Goal: Task Accomplishment & Management: Use online tool/utility

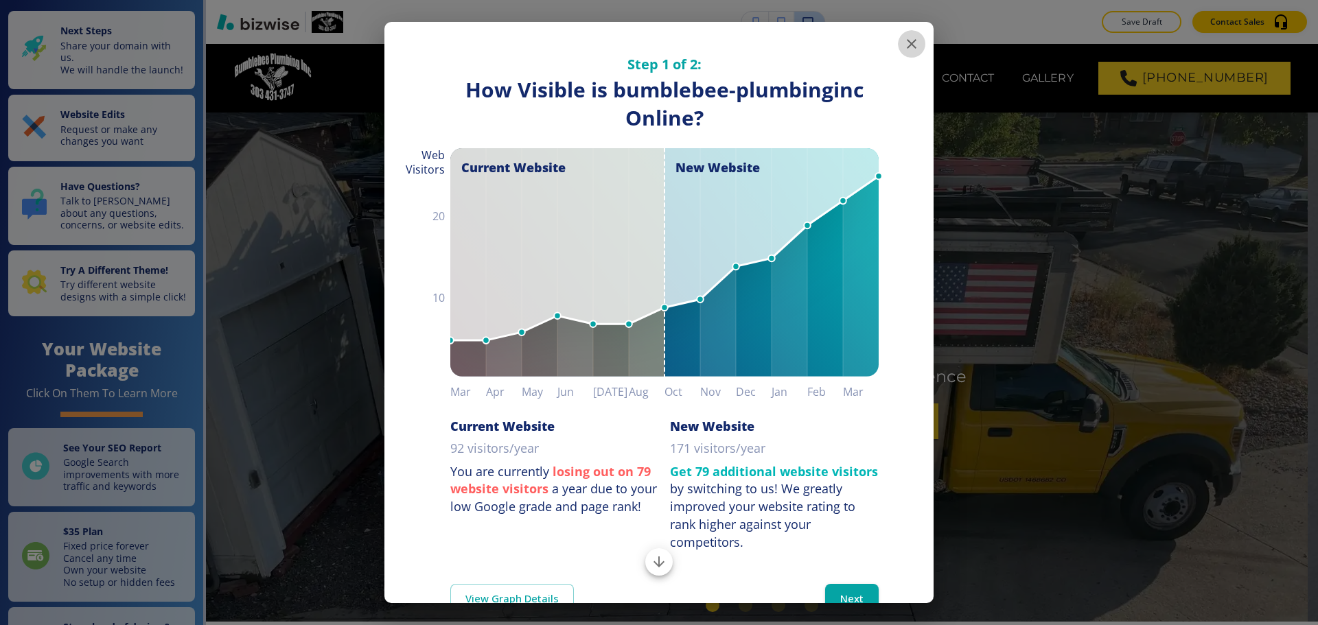
click at [903, 41] on icon "button" at bounding box center [911, 44] width 16 height 16
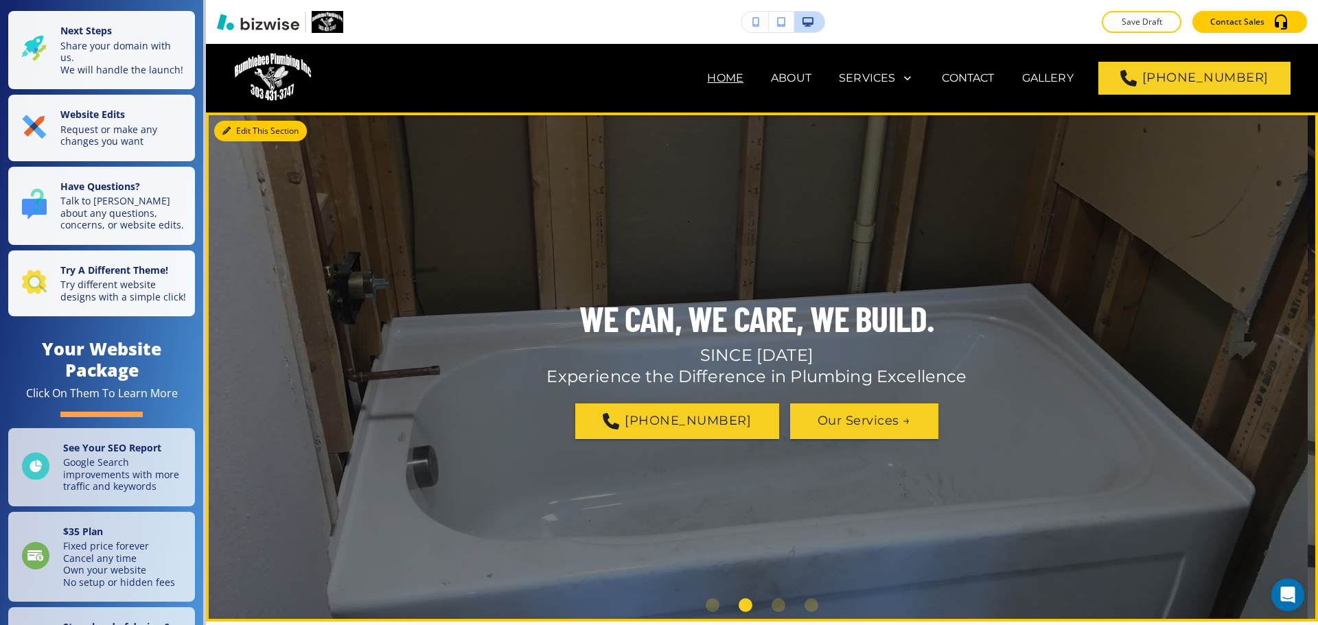
click at [240, 127] on button "Edit This Section" at bounding box center [260, 131] width 93 height 21
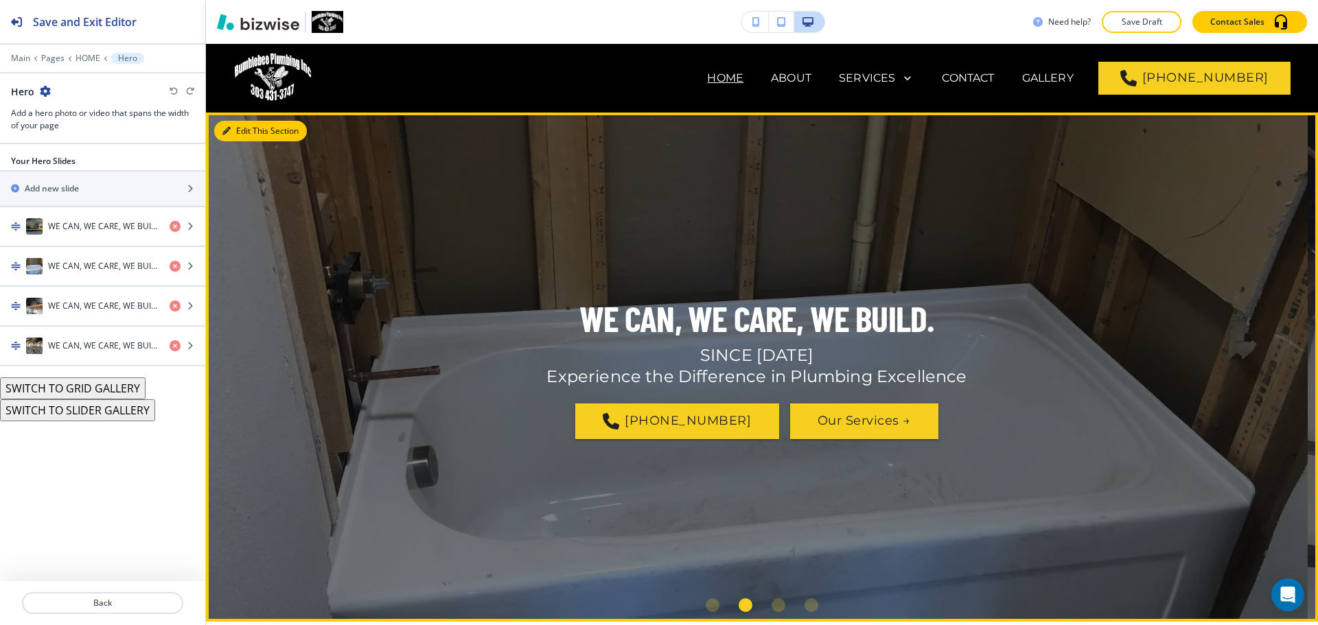
scroll to position [69, 0]
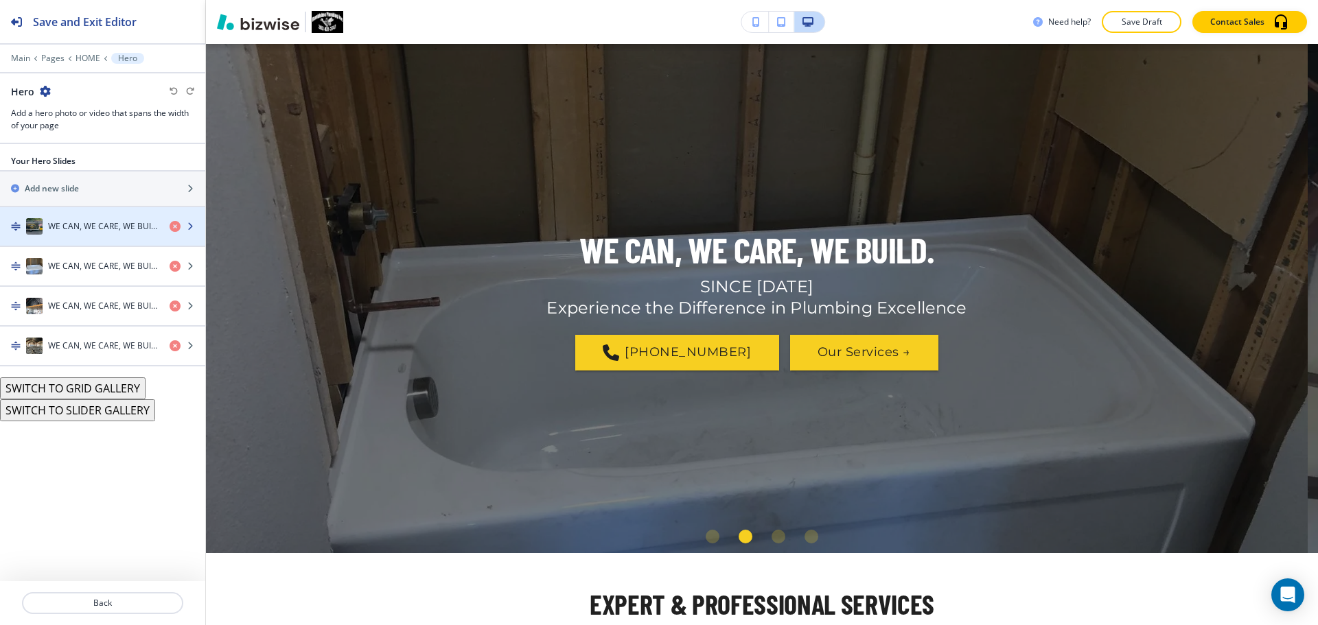
click at [99, 233] on div "WE CAN, WE CARE, WE BUILD." at bounding box center [79, 226] width 159 height 16
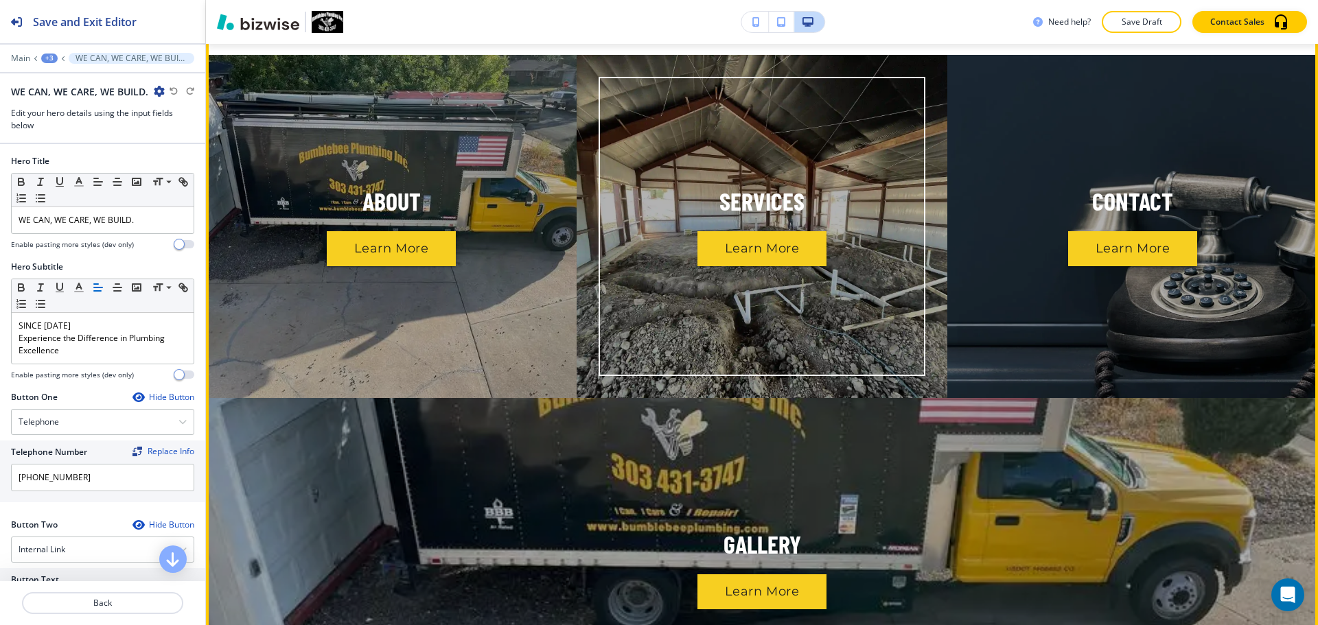
scroll to position [1134, 0]
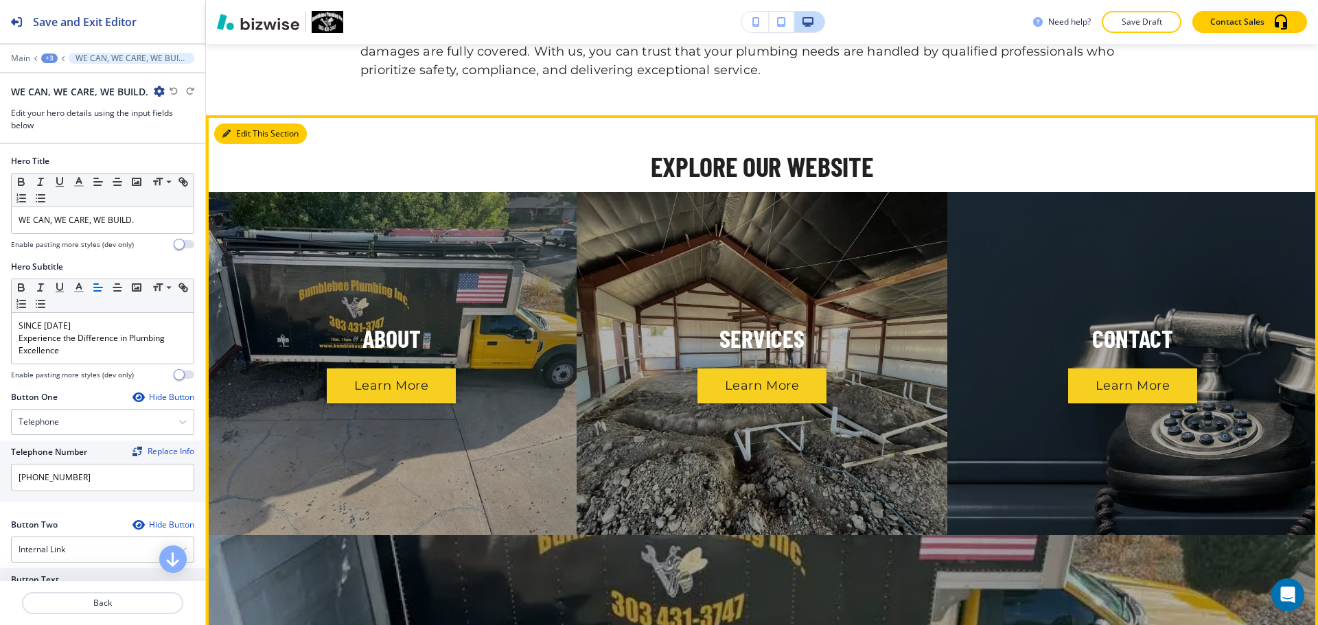
click at [248, 136] on button "Edit This Section" at bounding box center [260, 134] width 93 height 21
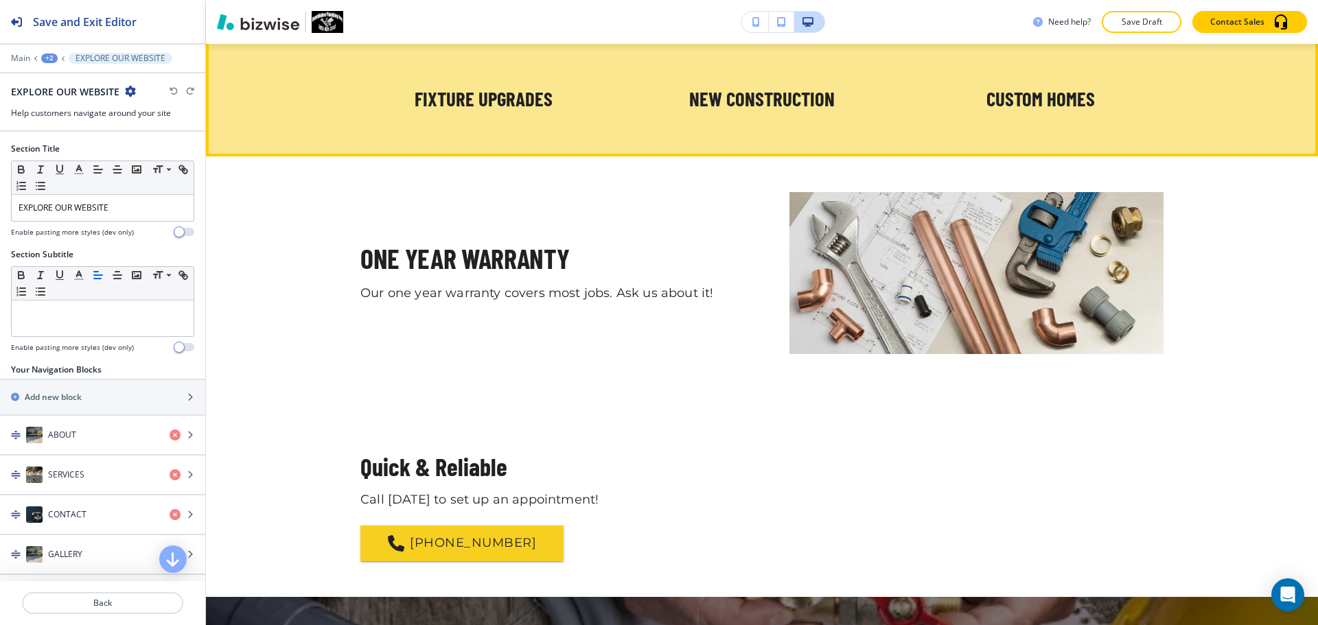
scroll to position [2167, 0]
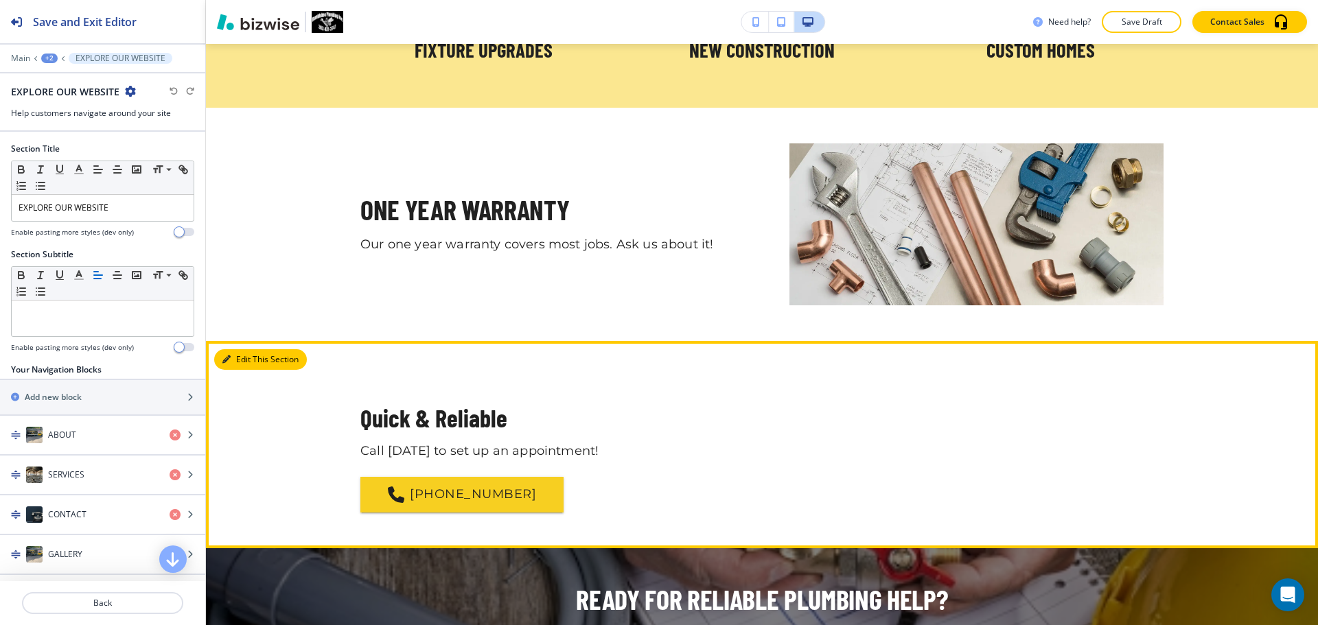
click at [235, 358] on button "Edit This Section" at bounding box center [260, 359] width 93 height 21
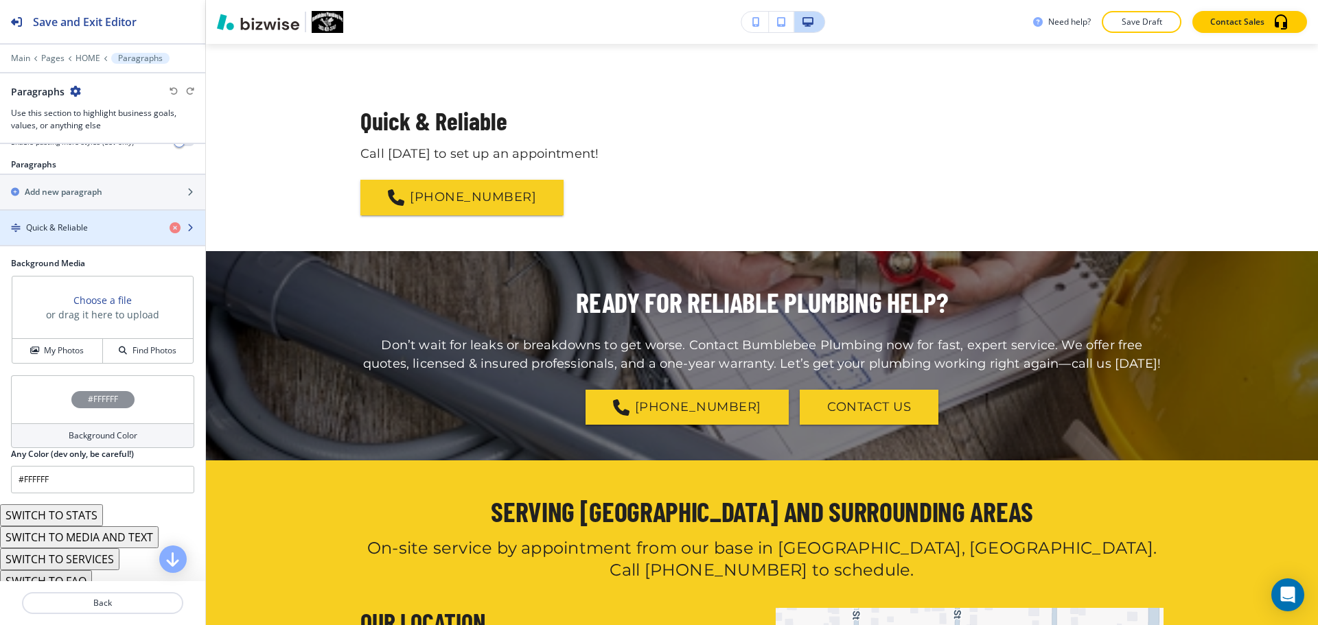
scroll to position [229, 0]
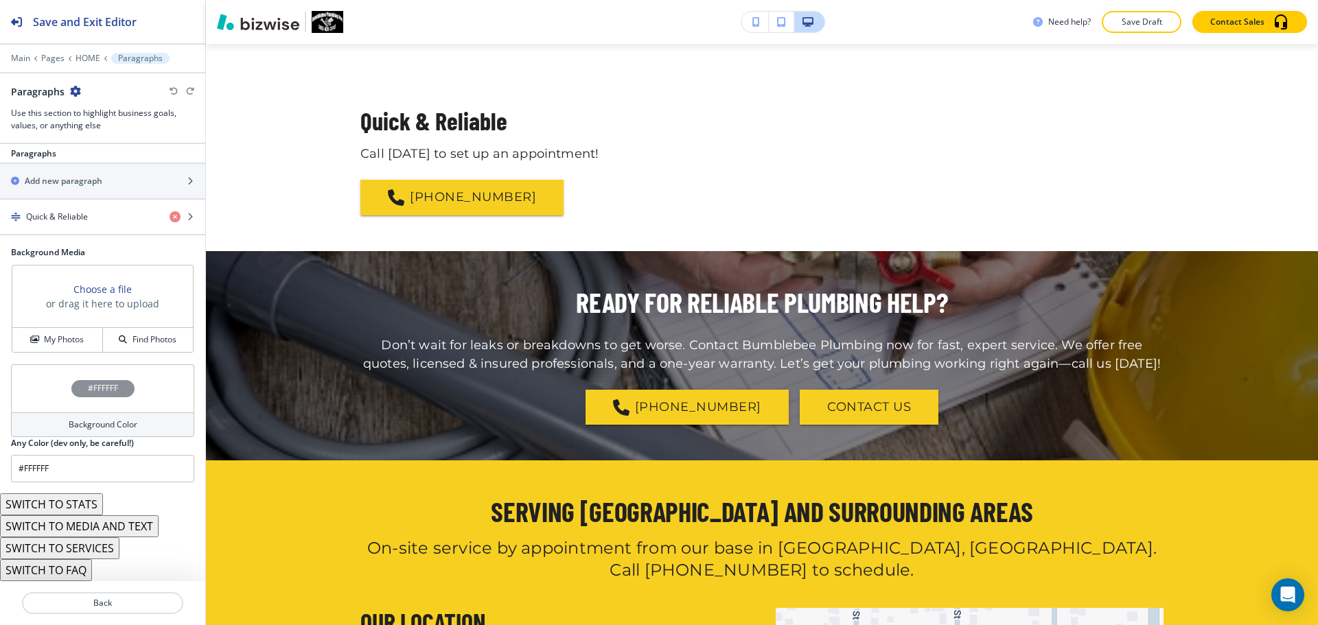
click at [106, 551] on button "SWITCH TO SERVICES" at bounding box center [59, 549] width 119 height 22
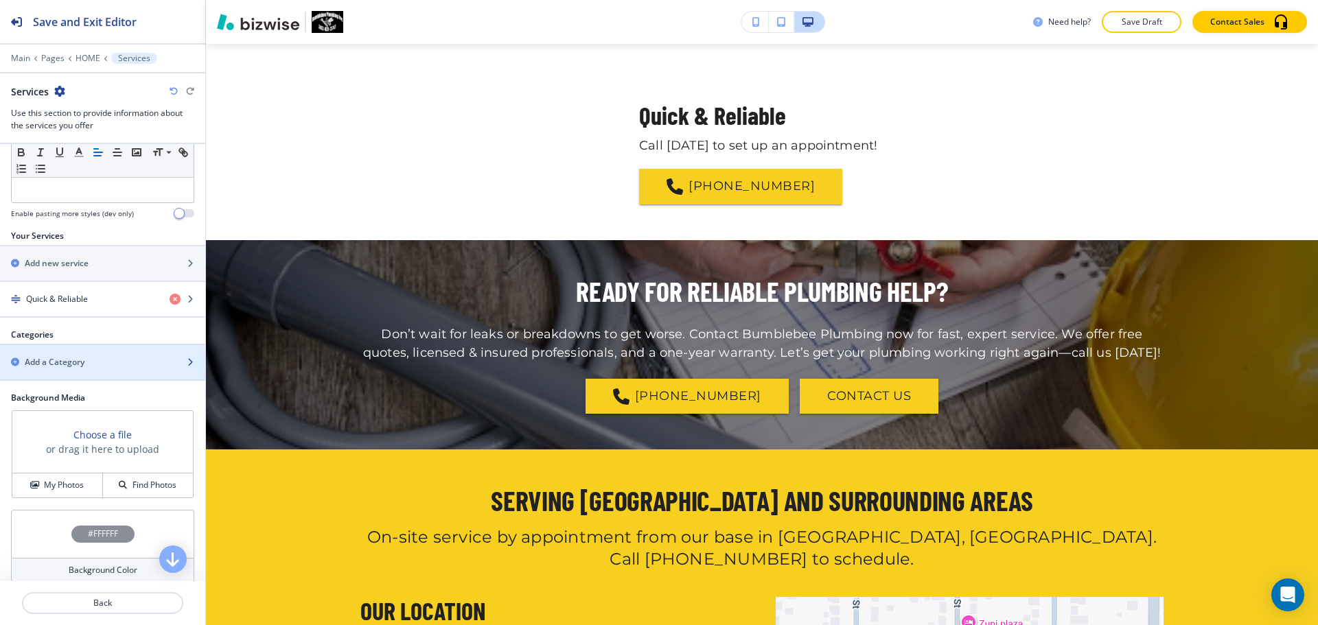
scroll to position [550, 0]
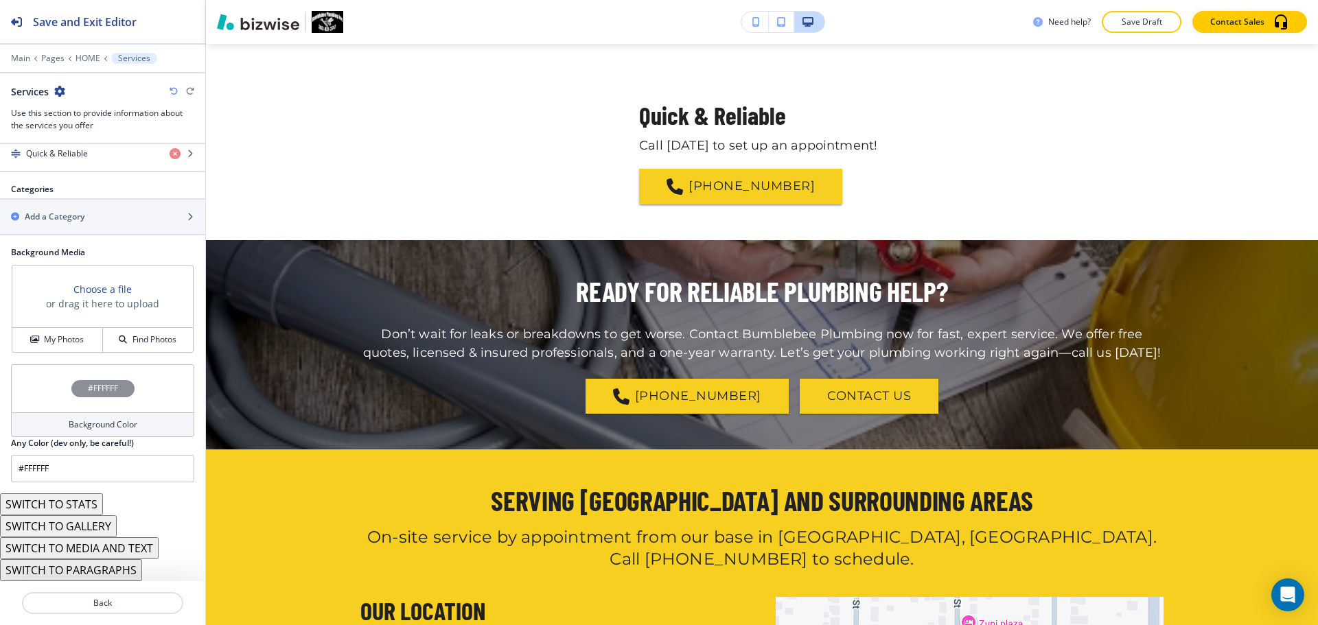
click at [126, 568] on button "SWITCH TO PARAGRAPHS" at bounding box center [71, 571] width 142 height 22
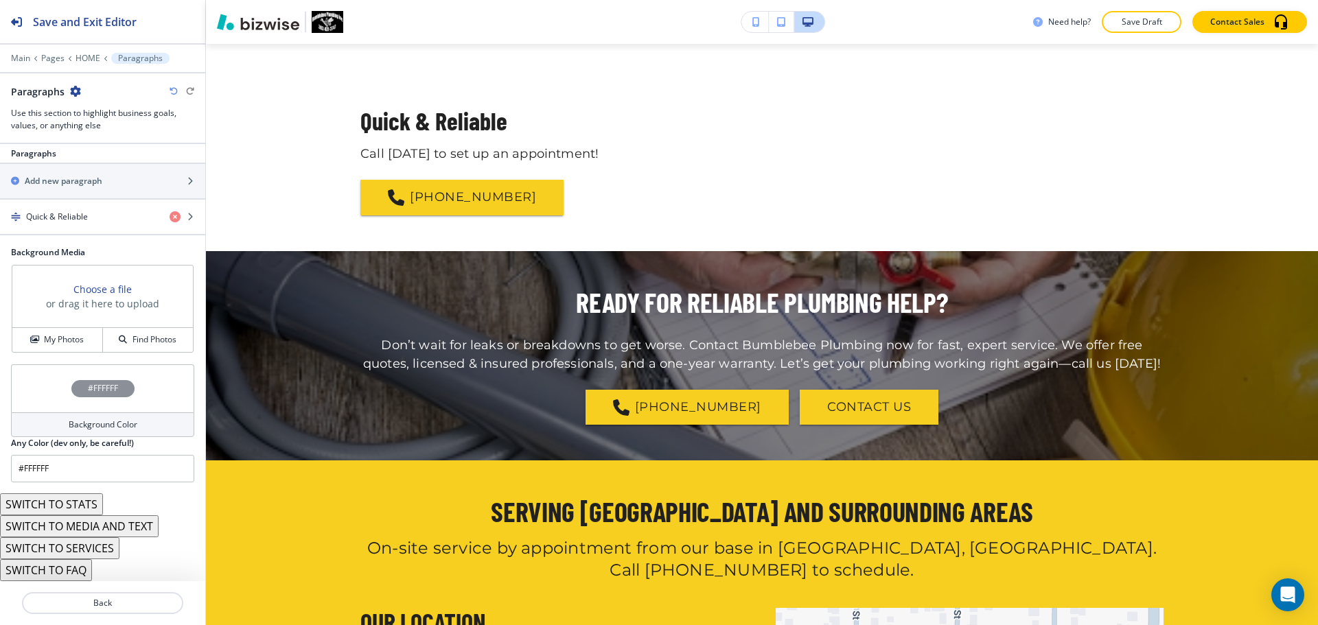
click at [84, 499] on button "SWITCH TO STATS" at bounding box center [51, 505] width 103 height 22
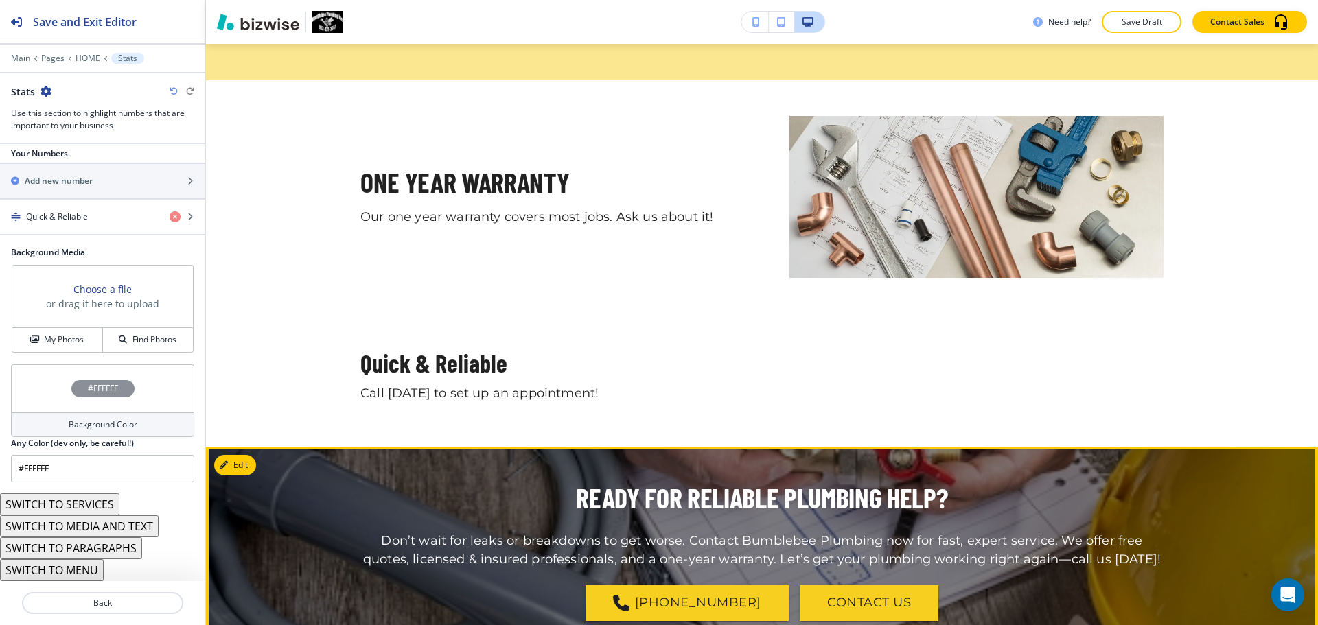
scroll to position [2189, 0]
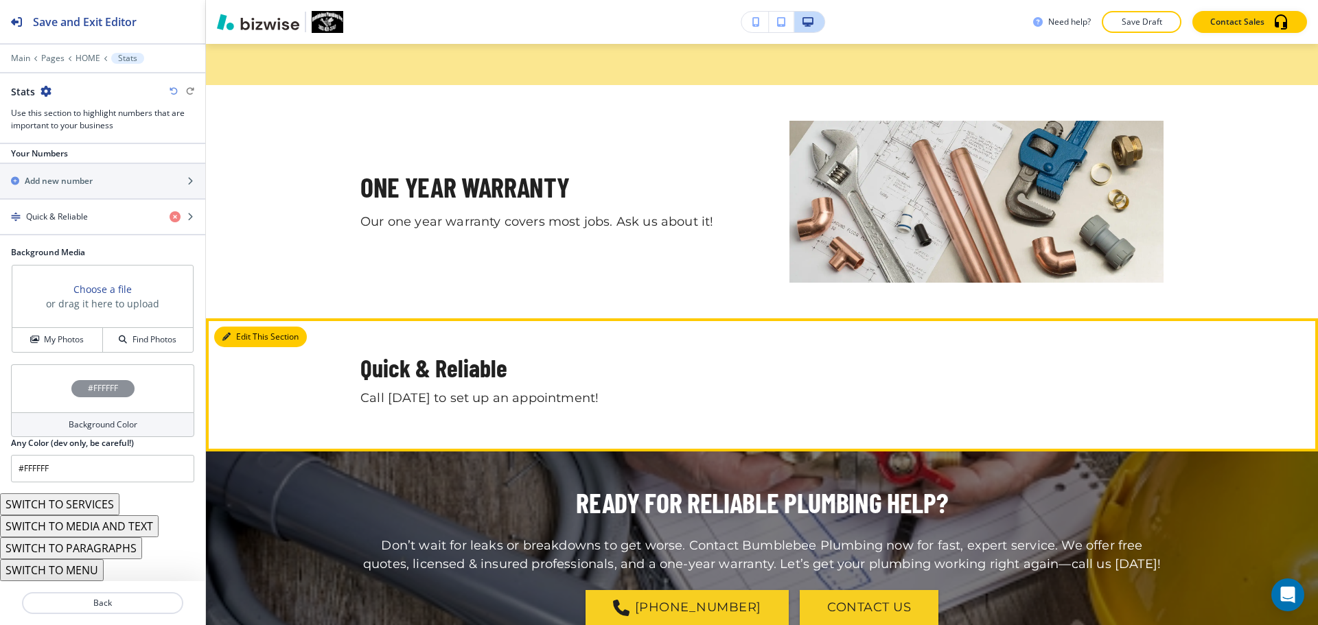
click at [242, 341] on button "Edit This Section" at bounding box center [260, 337] width 93 height 21
click at [248, 335] on button "Edit This Section" at bounding box center [260, 337] width 93 height 21
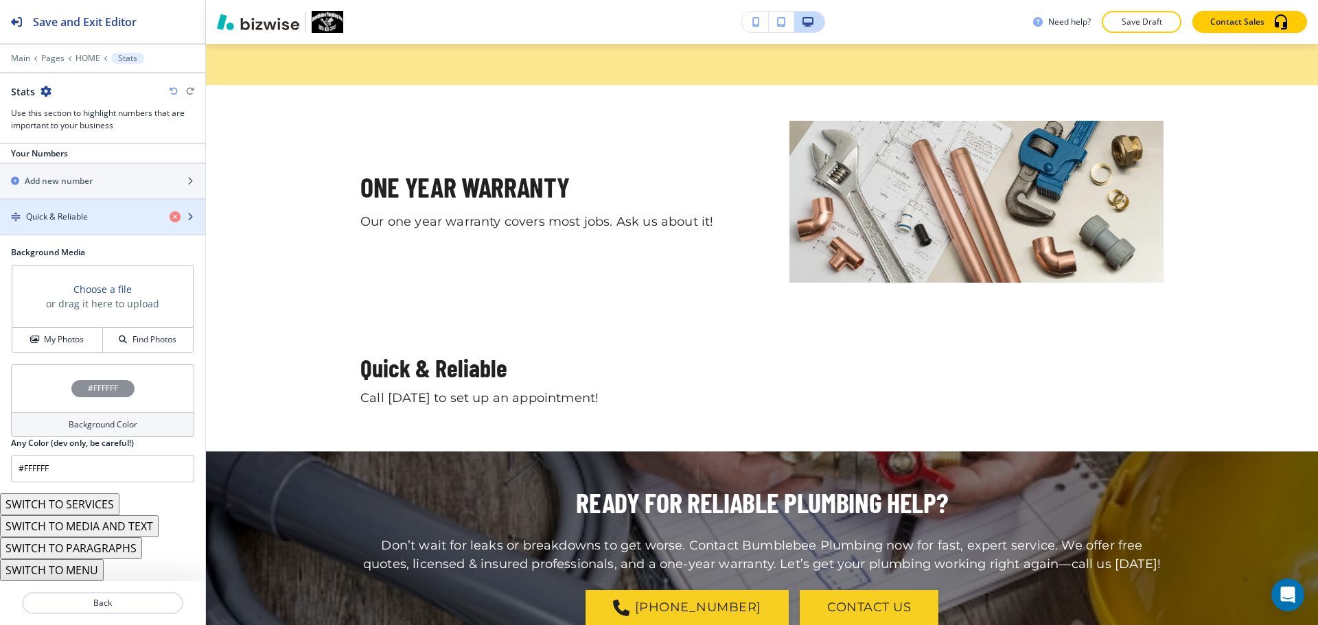
click at [111, 222] on div "Quick & Reliable" at bounding box center [79, 217] width 159 height 12
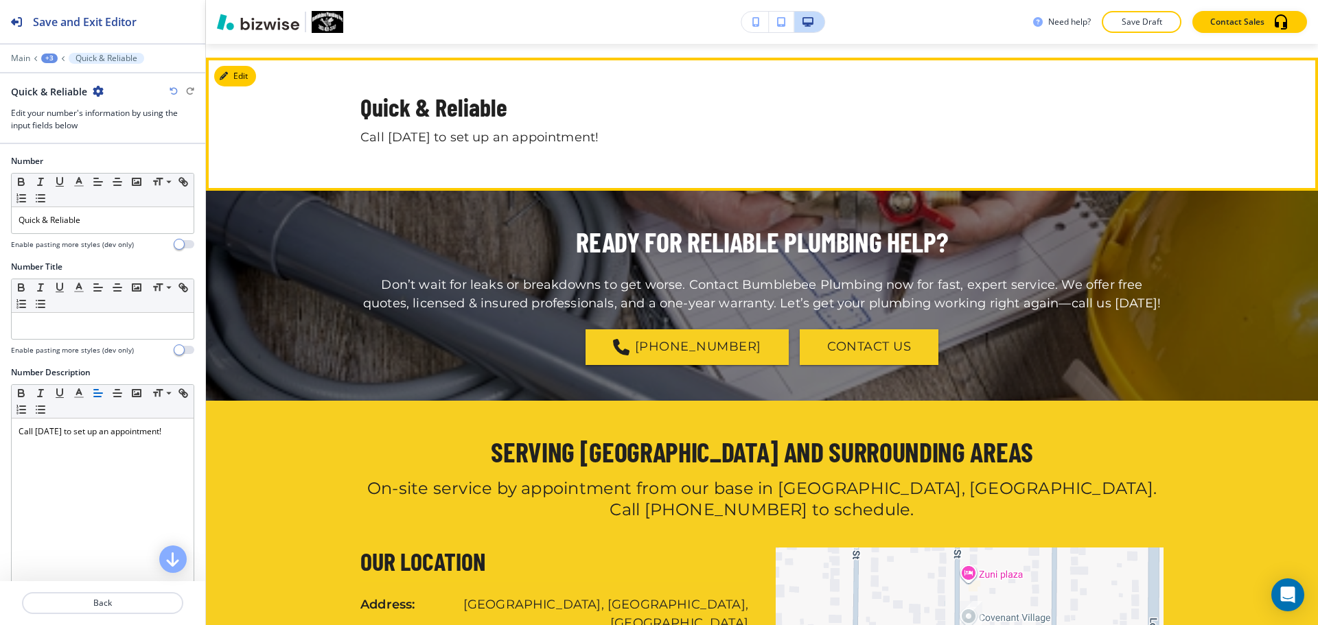
scroll to position [2225, 0]
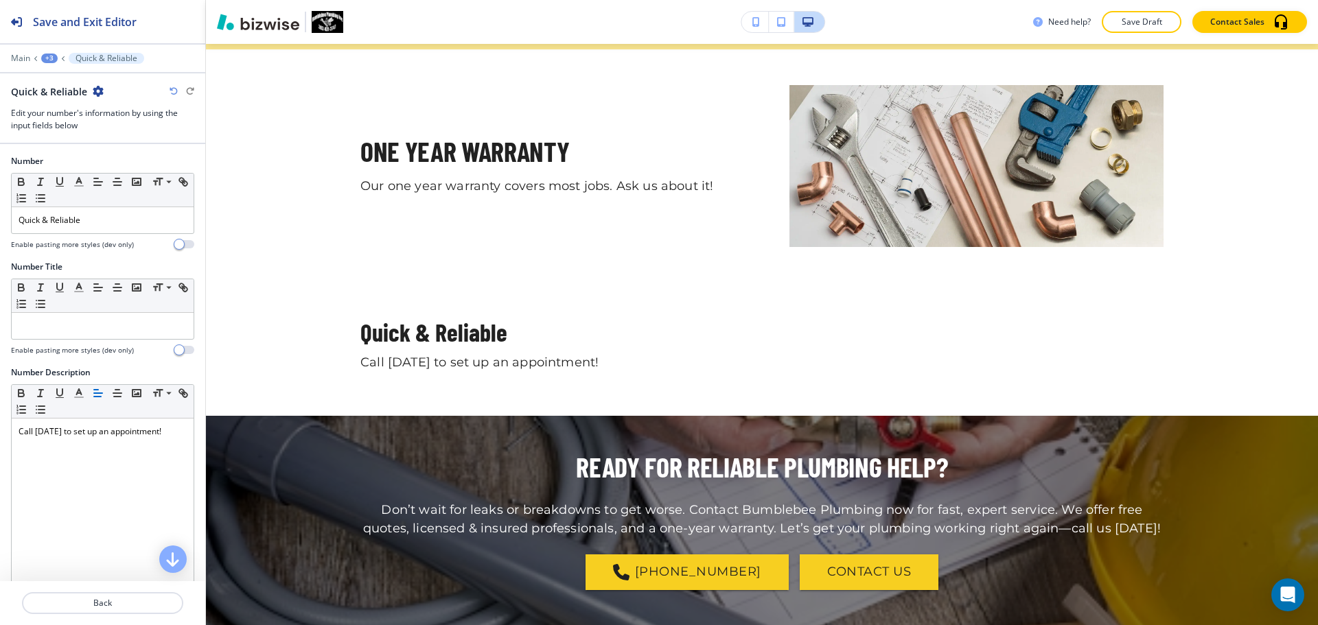
click at [54, 58] on div "+3" at bounding box center [49, 59] width 16 height 10
click at [84, 126] on p "Stats" at bounding box center [85, 129] width 70 height 12
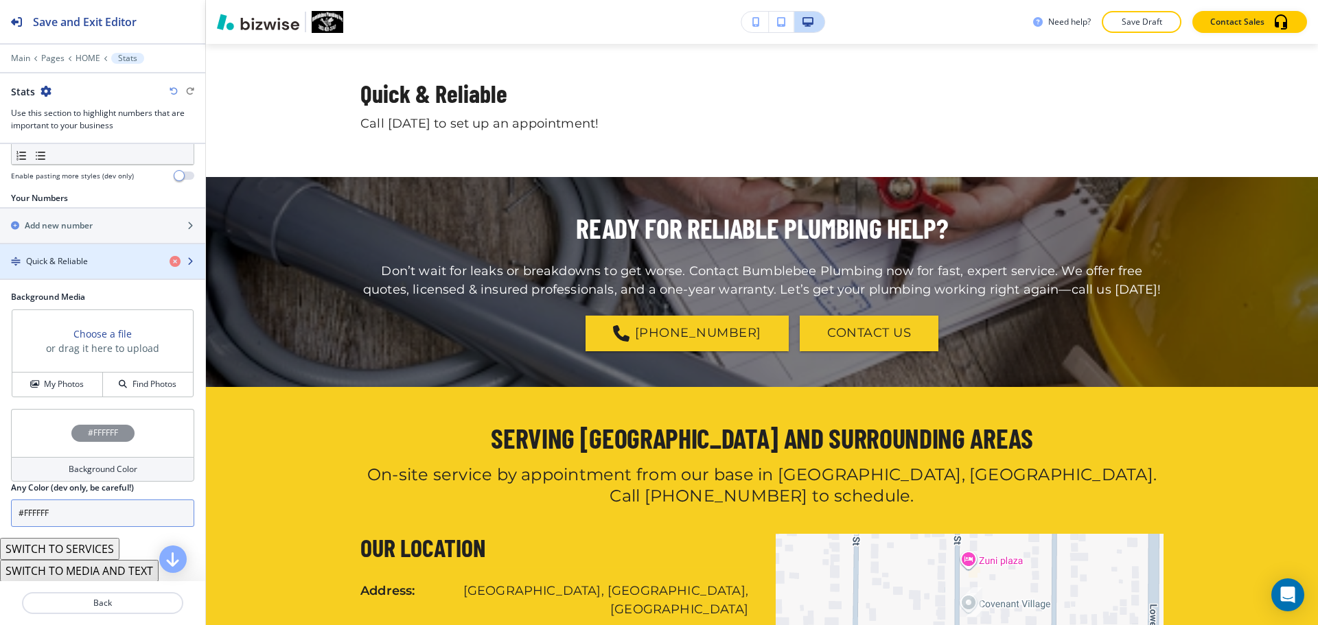
scroll to position [229, 0]
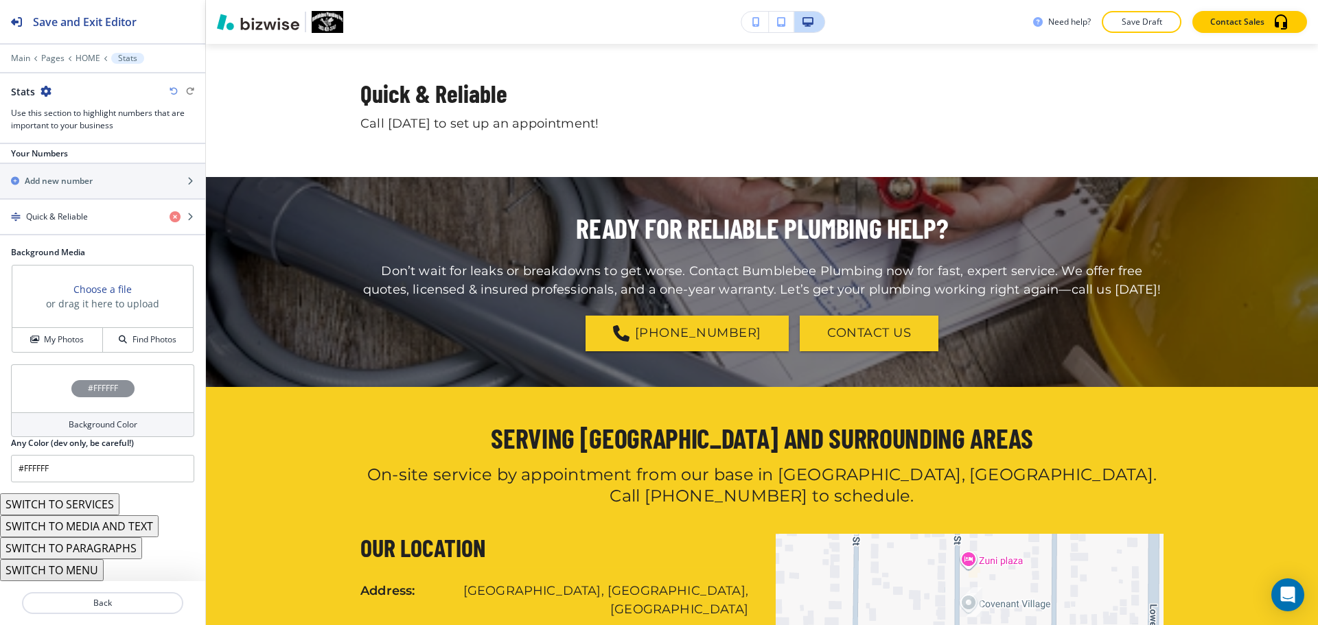
click at [75, 567] on button "SWITCH TO MENU" at bounding box center [52, 571] width 104 height 22
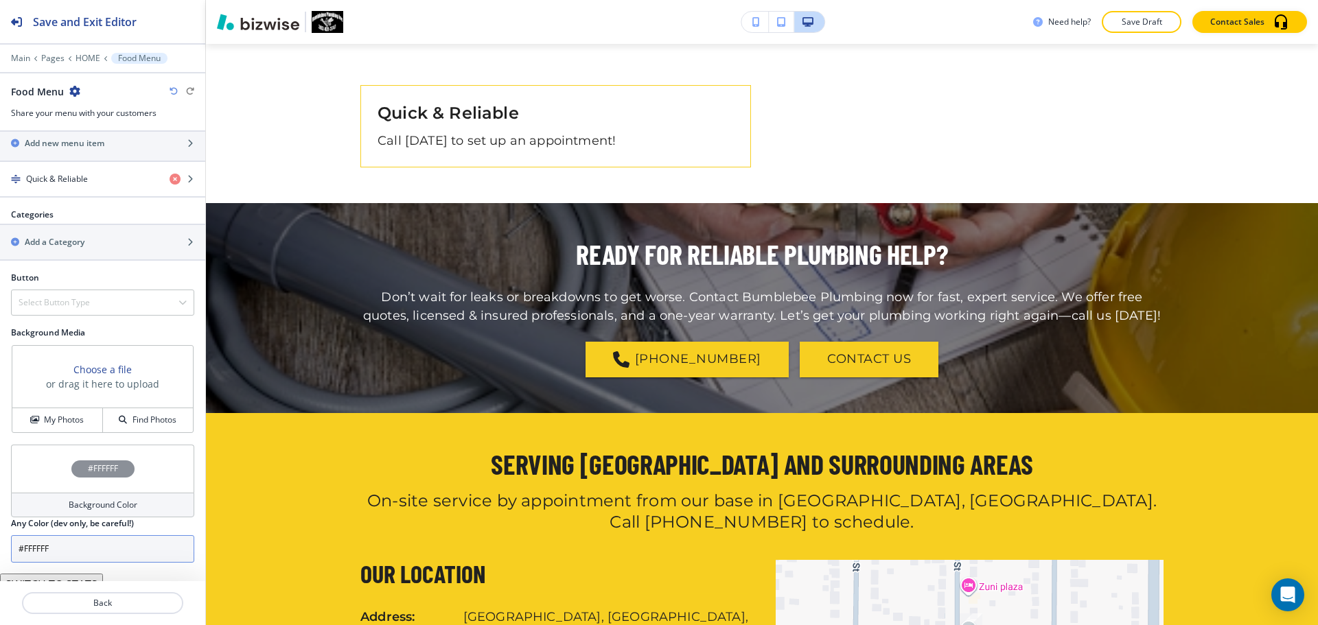
scroll to position [268, 0]
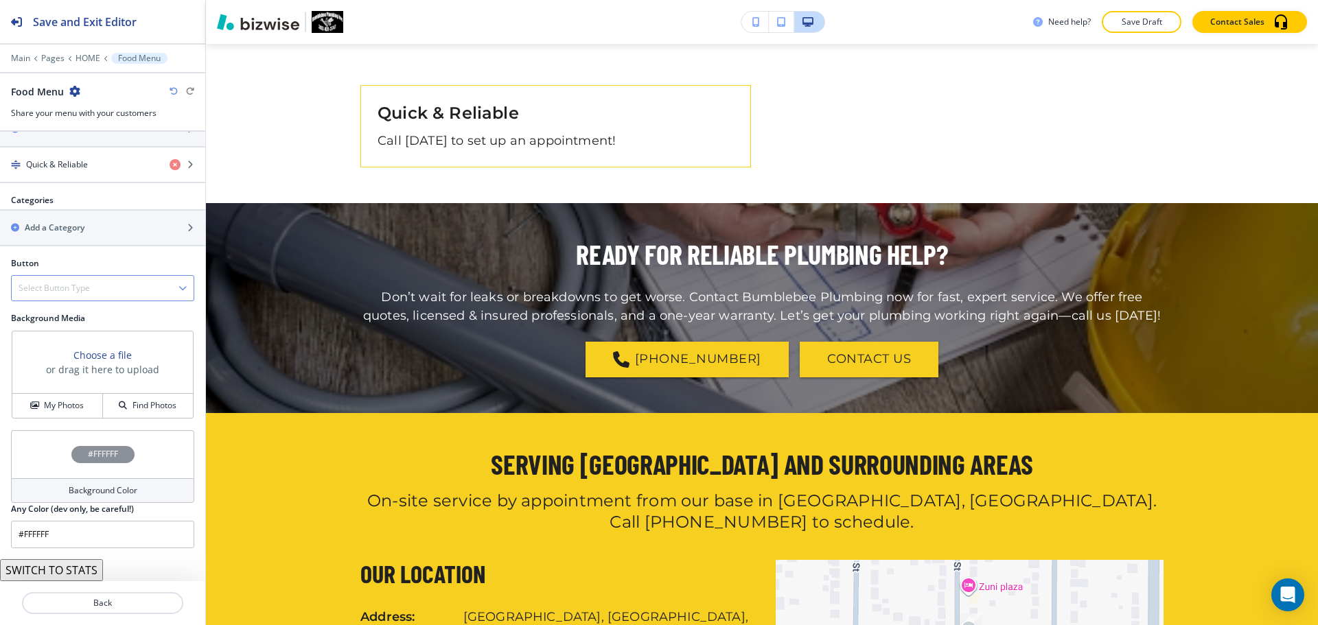
click at [113, 278] on div "Select Button Type" at bounding box center [103, 288] width 182 height 25
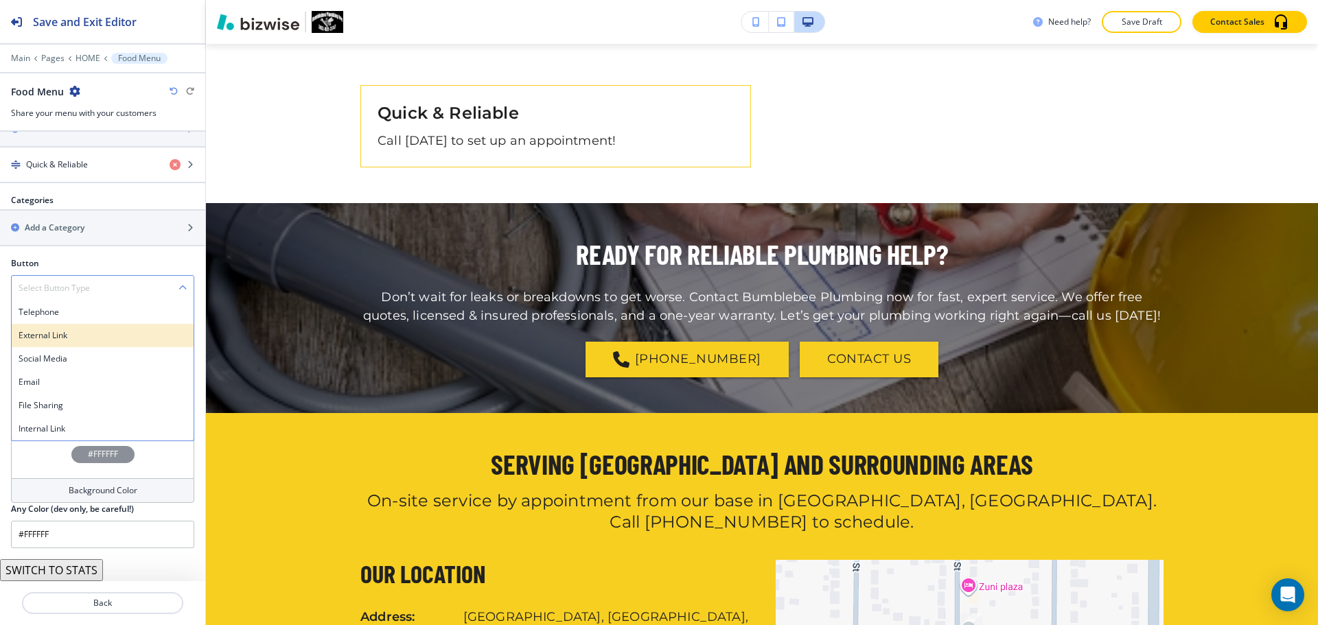
click at [104, 341] on h4 "External Link" at bounding box center [103, 336] width 168 height 12
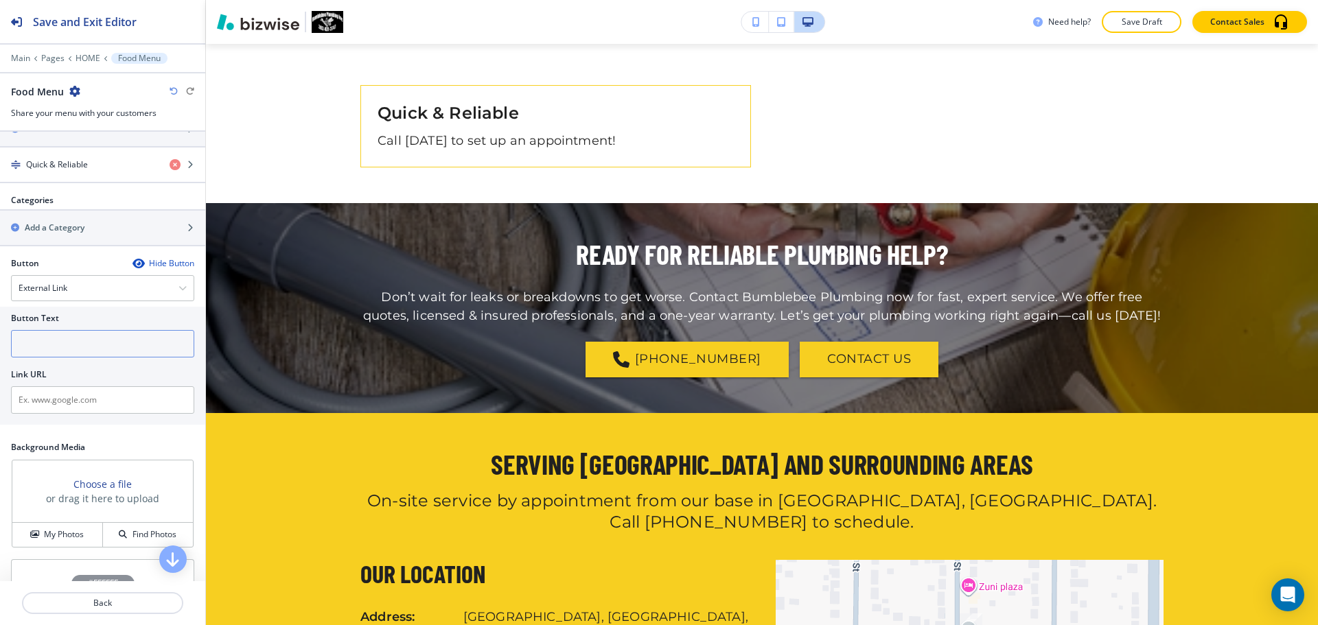
click at [91, 340] on input "text" at bounding box center [102, 343] width 183 height 27
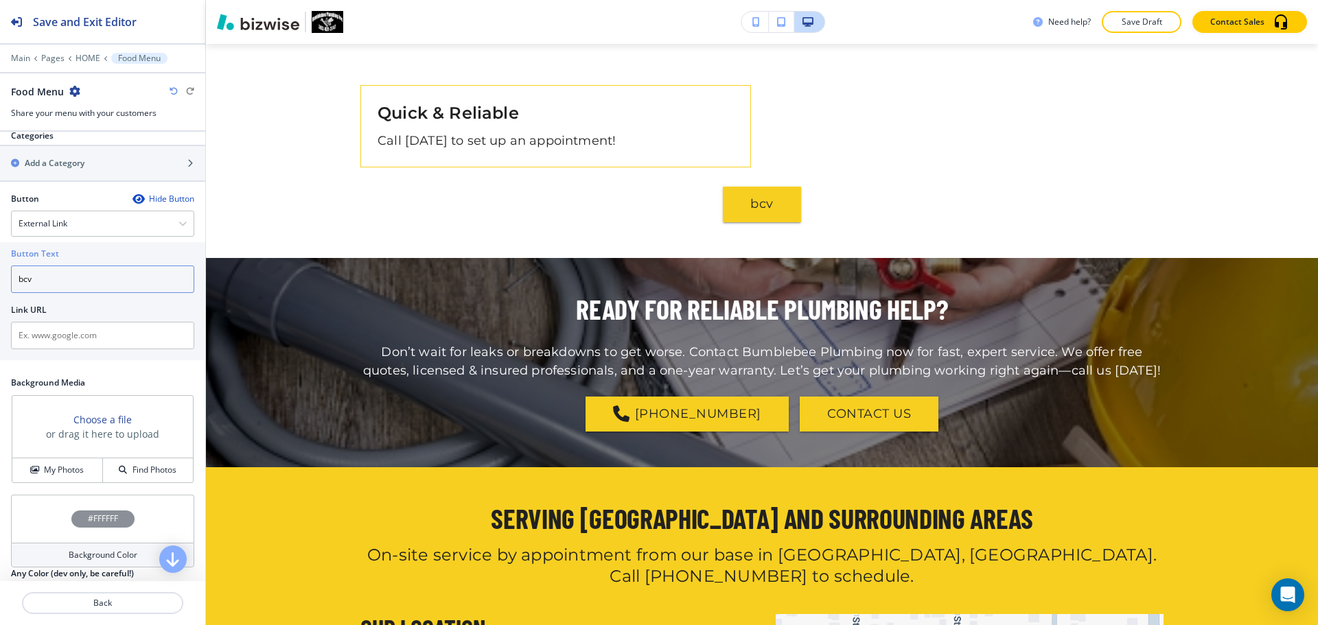
scroll to position [397, 0]
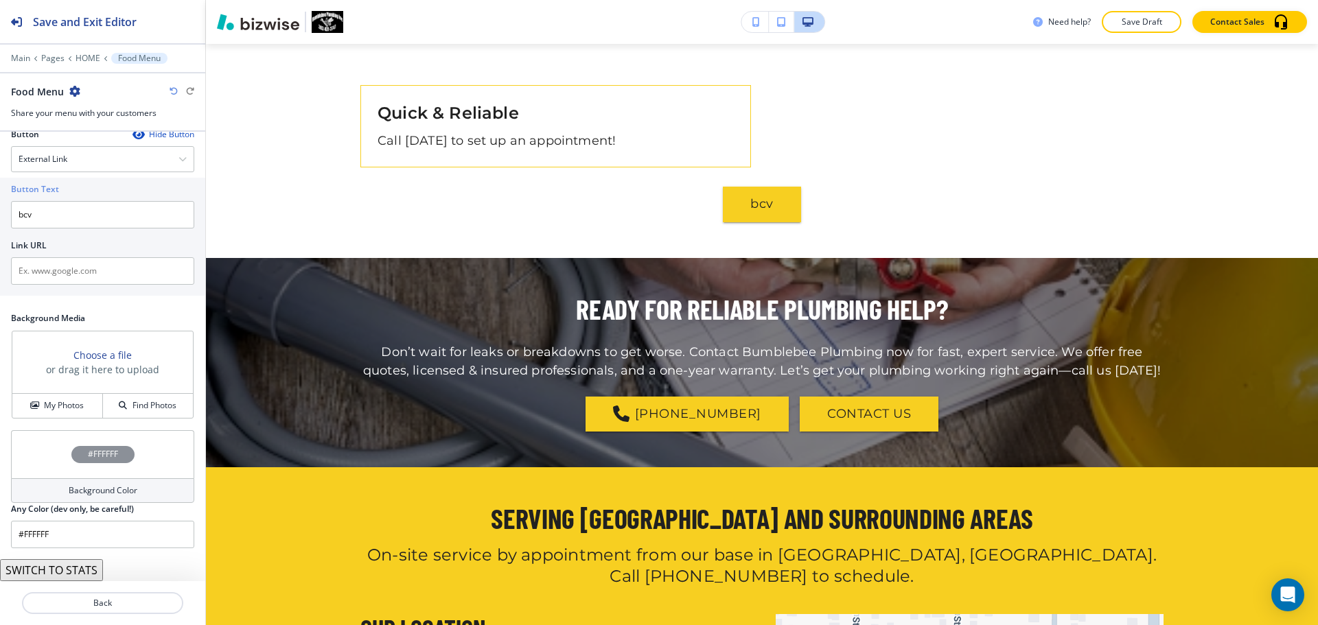
click at [174, 91] on icon "button" at bounding box center [174, 91] width 8 height 8
click at [176, 89] on icon "button" at bounding box center [174, 91] width 8 height 8
type input "b"
click at [176, 89] on icon "button" at bounding box center [174, 91] width 8 height 8
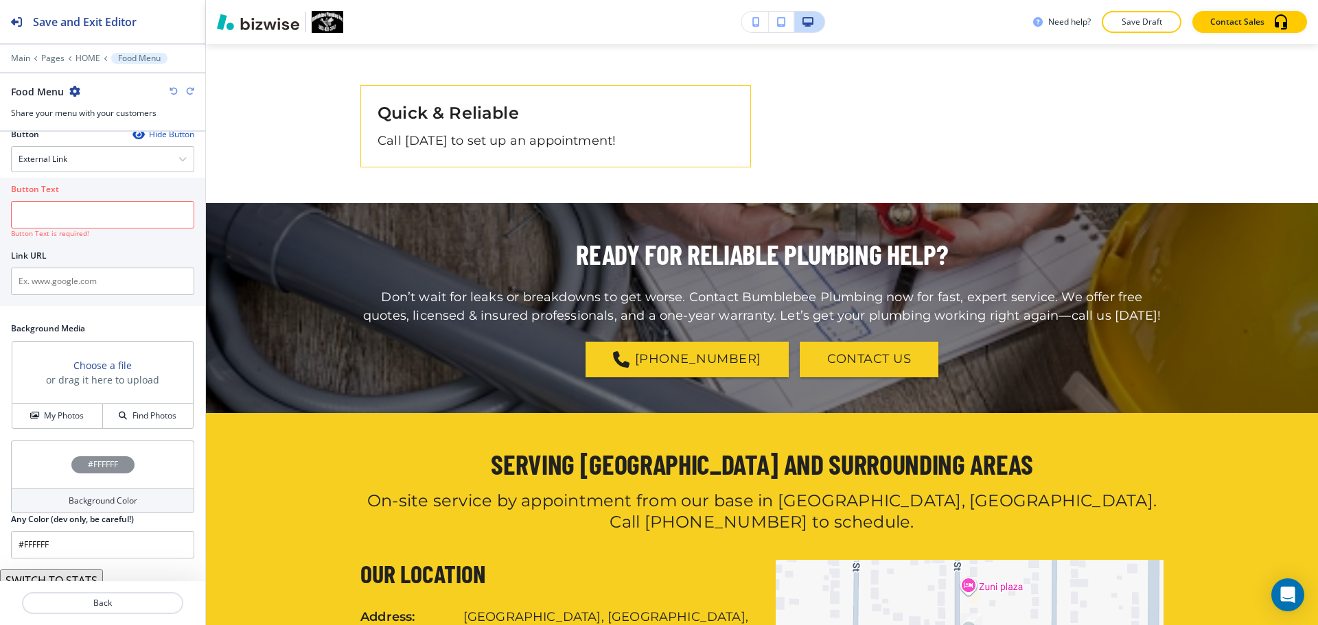
click at [176, 89] on icon "button" at bounding box center [174, 91] width 8 height 8
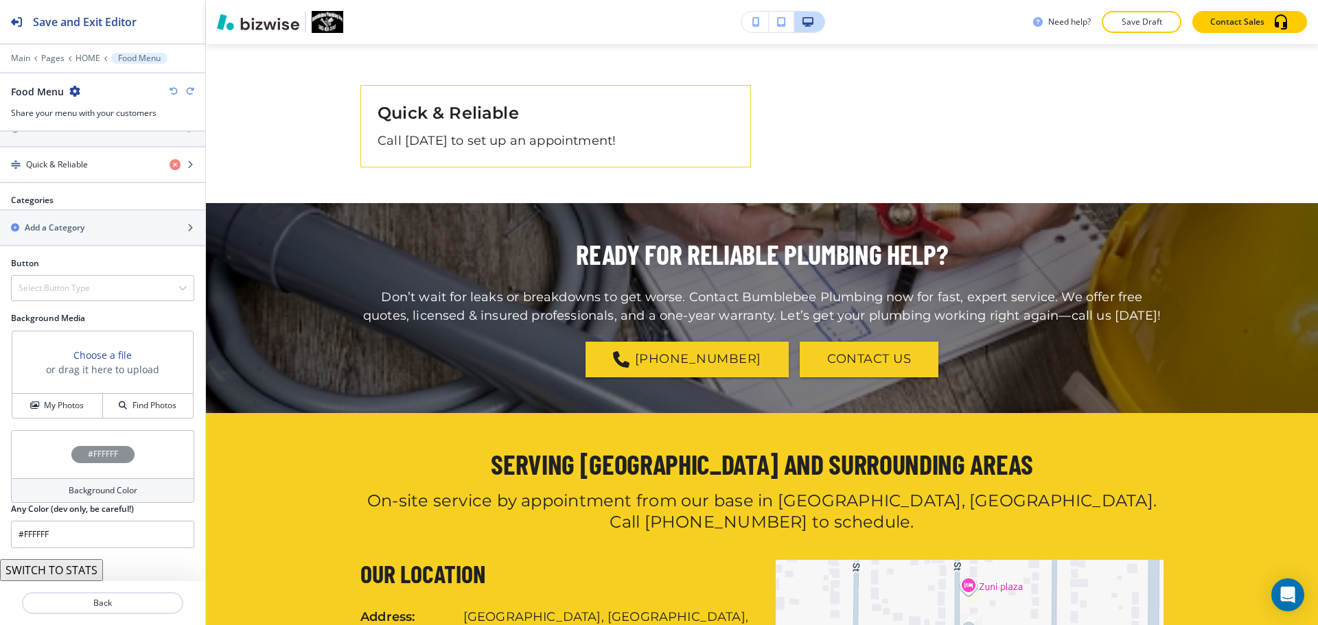
click at [176, 89] on icon "button" at bounding box center [174, 91] width 8 height 8
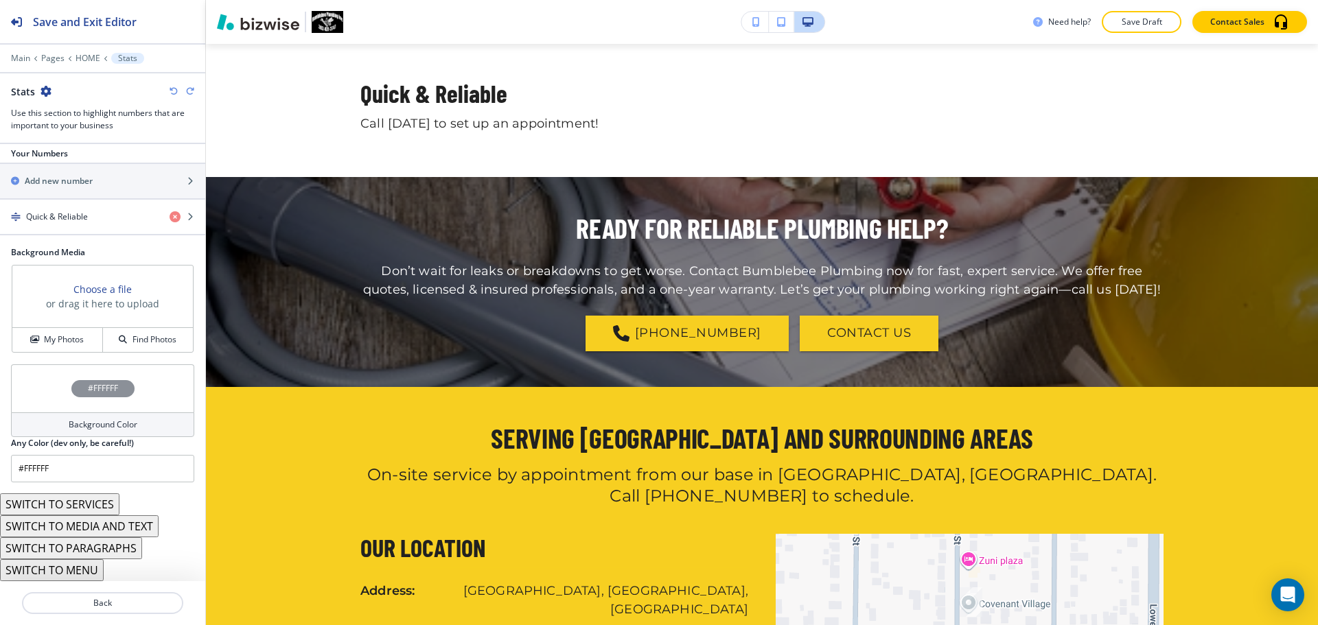
scroll to position [229, 0]
click at [176, 89] on icon "button" at bounding box center [174, 91] width 8 height 8
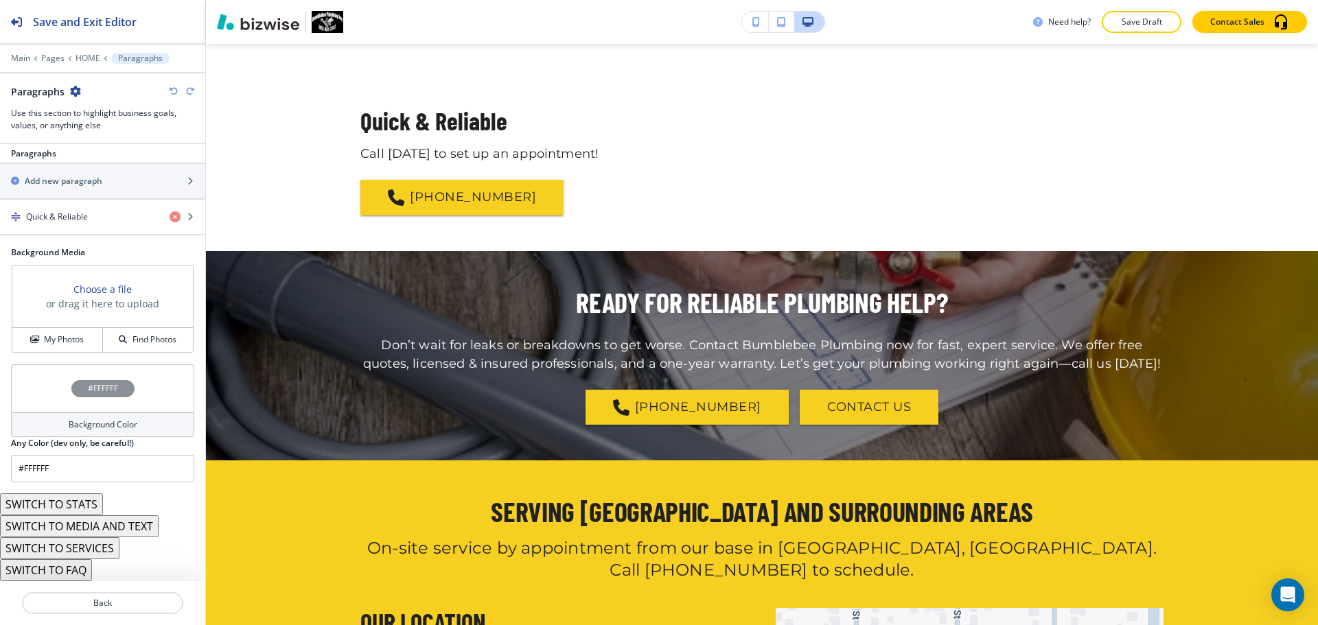
click at [100, 553] on button "SWITCH TO SERVICES" at bounding box center [59, 549] width 119 height 22
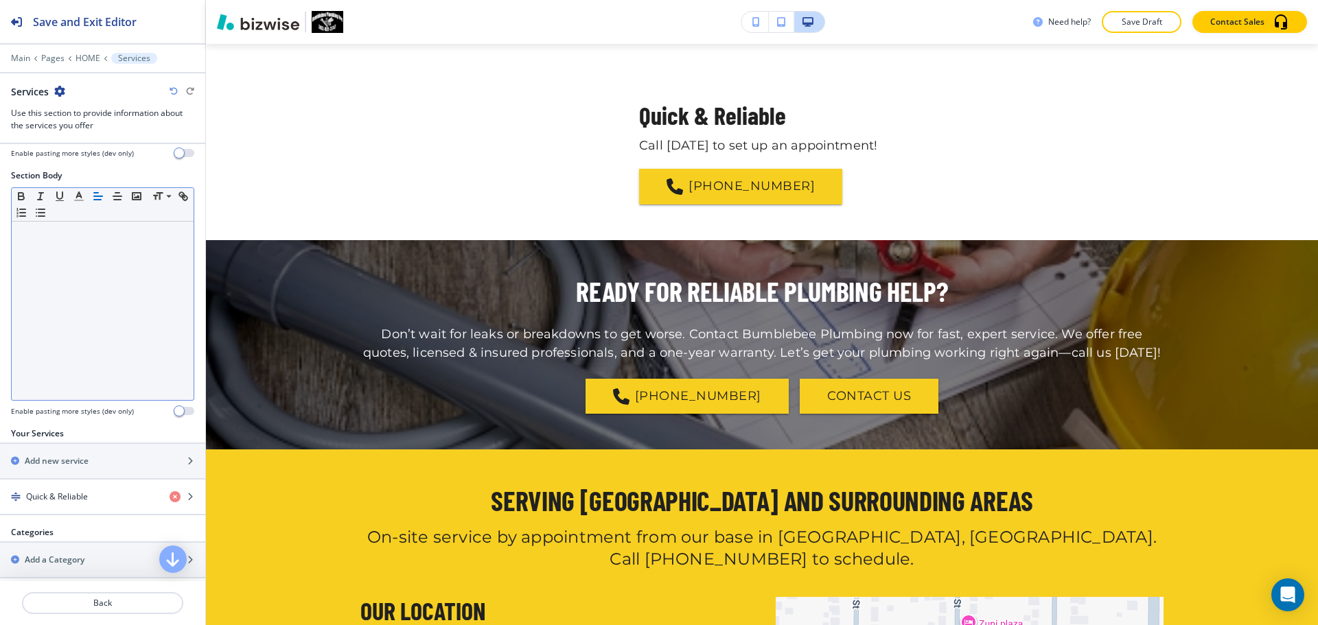
scroll to position [275, 0]
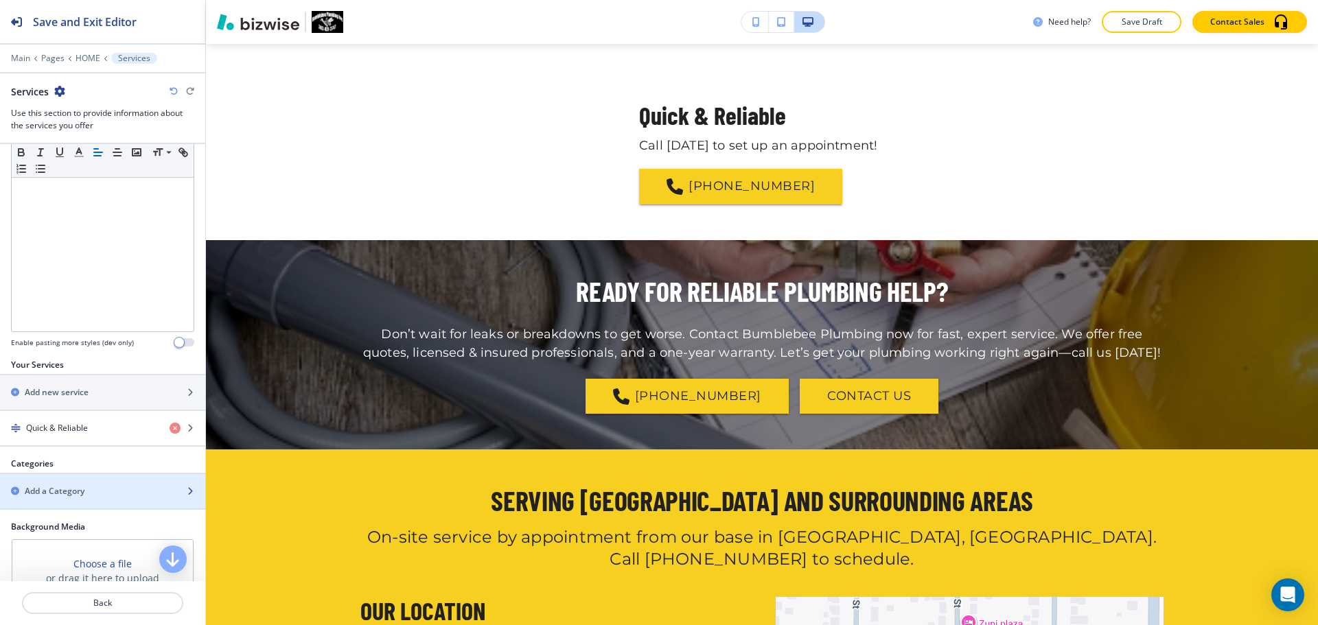
click at [106, 498] on div "button" at bounding box center [102, 503] width 205 height 11
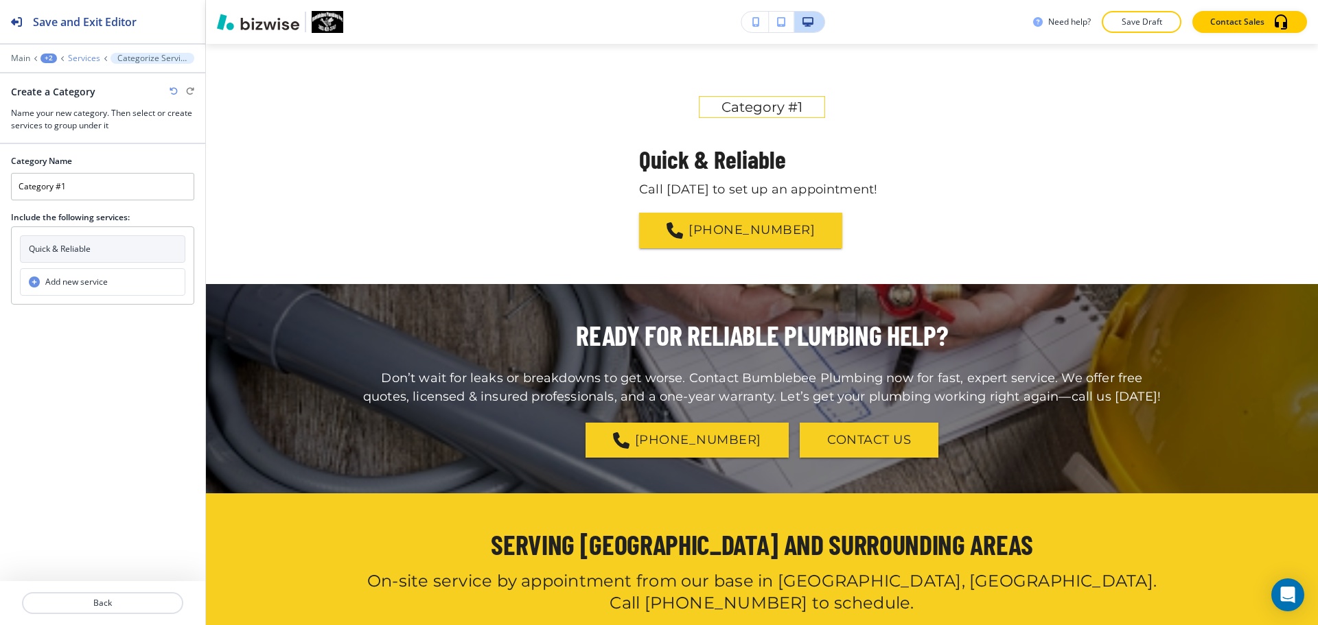
click at [88, 60] on p "Services" at bounding box center [84, 59] width 32 height 10
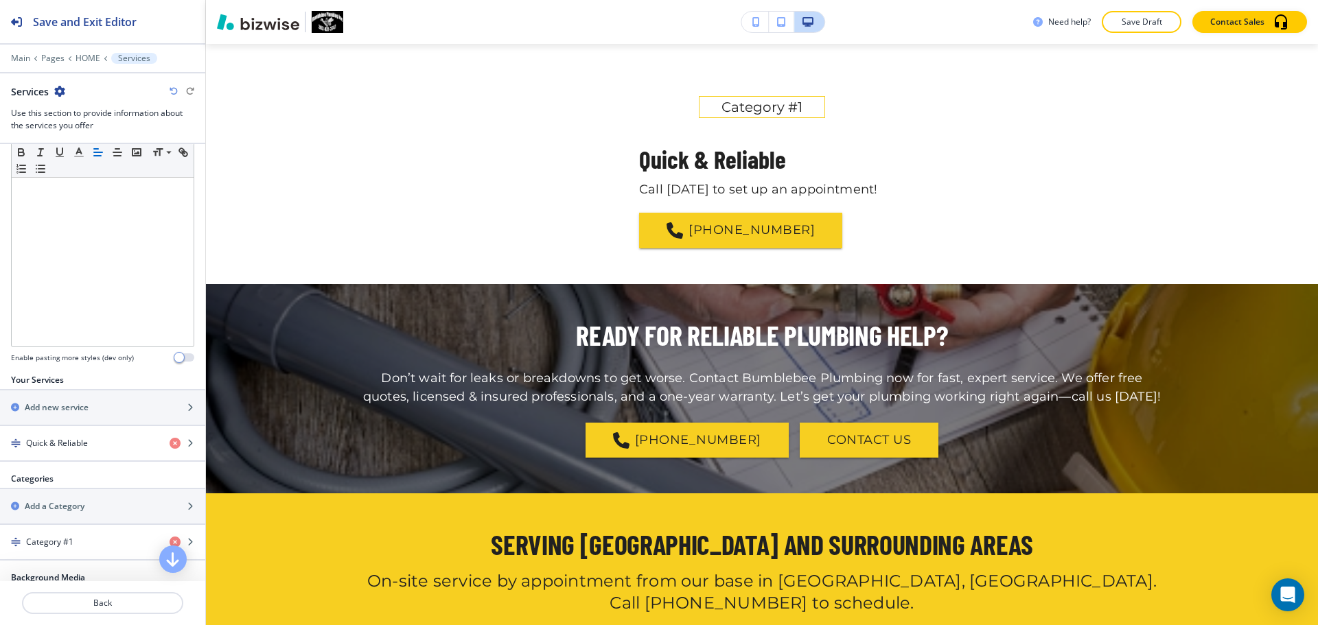
scroll to position [412, 0]
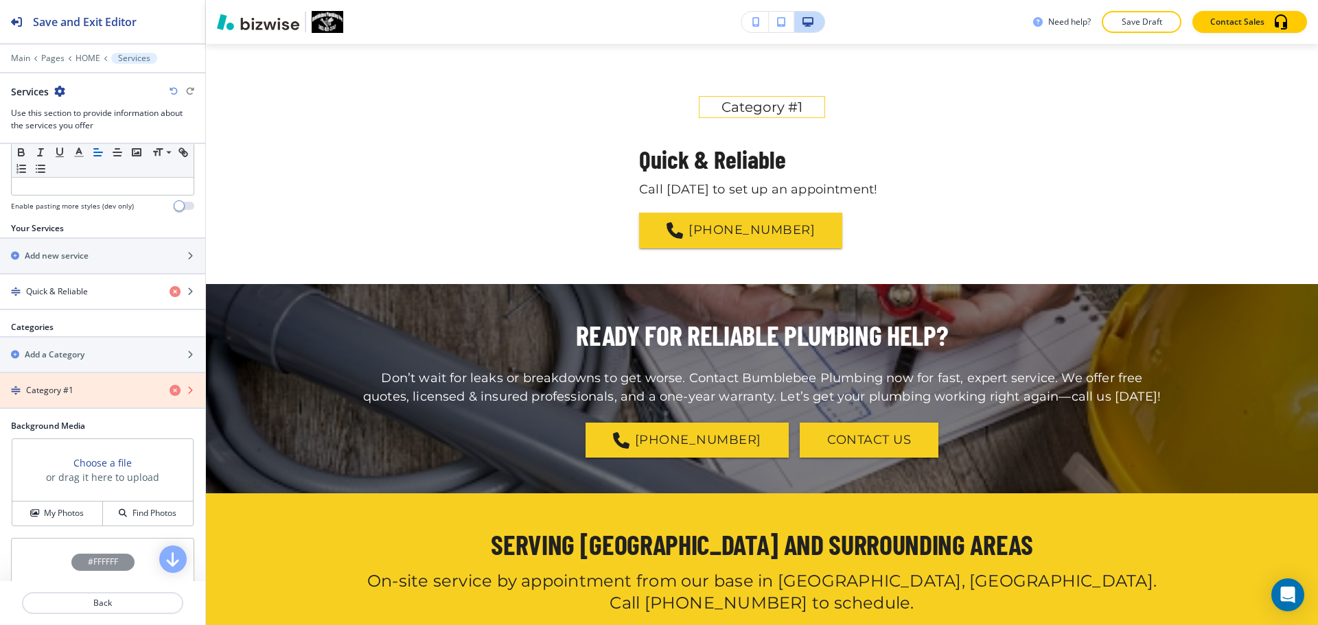
click at [170, 393] on icon "button" at bounding box center [175, 390] width 11 height 11
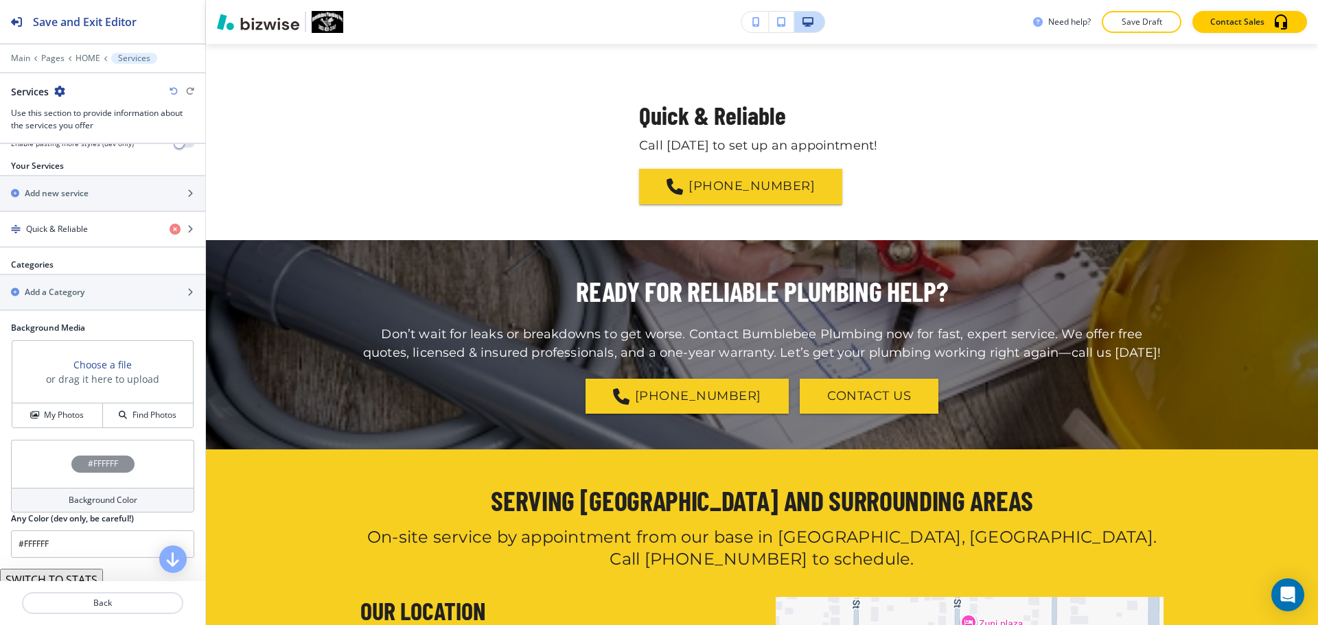
scroll to position [550, 0]
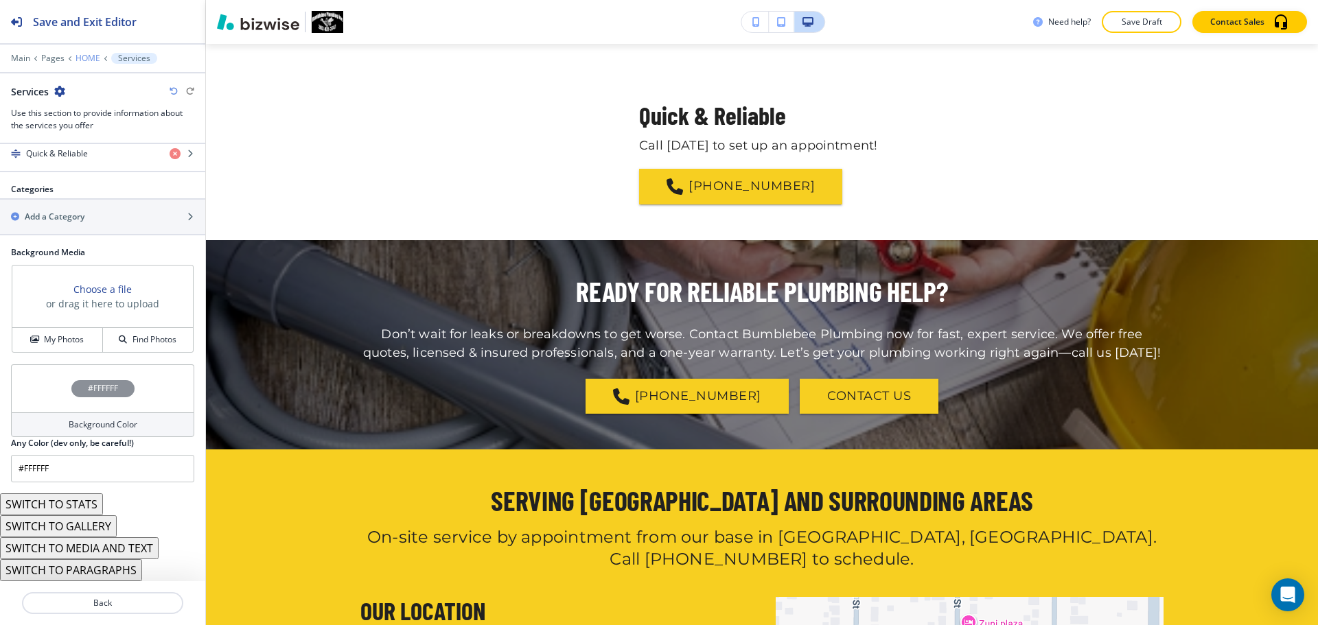
click at [93, 57] on p "HOME" at bounding box center [88, 59] width 25 height 10
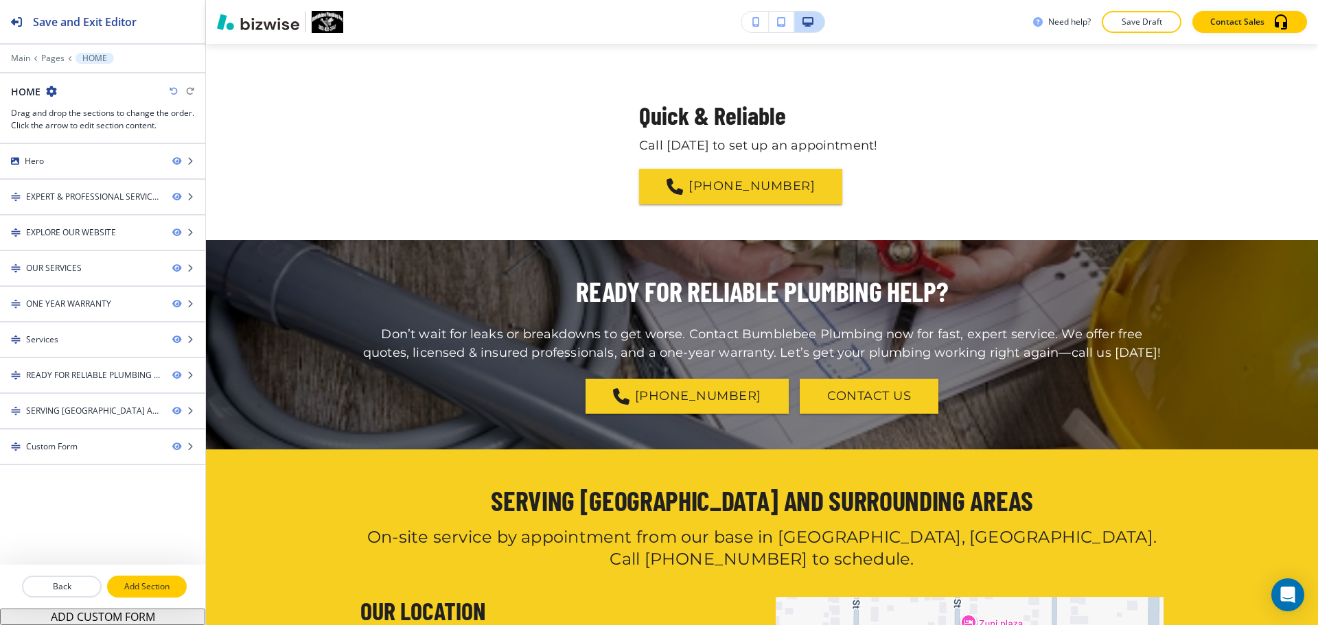
click at [137, 581] on p "Add Section" at bounding box center [146, 587] width 77 height 12
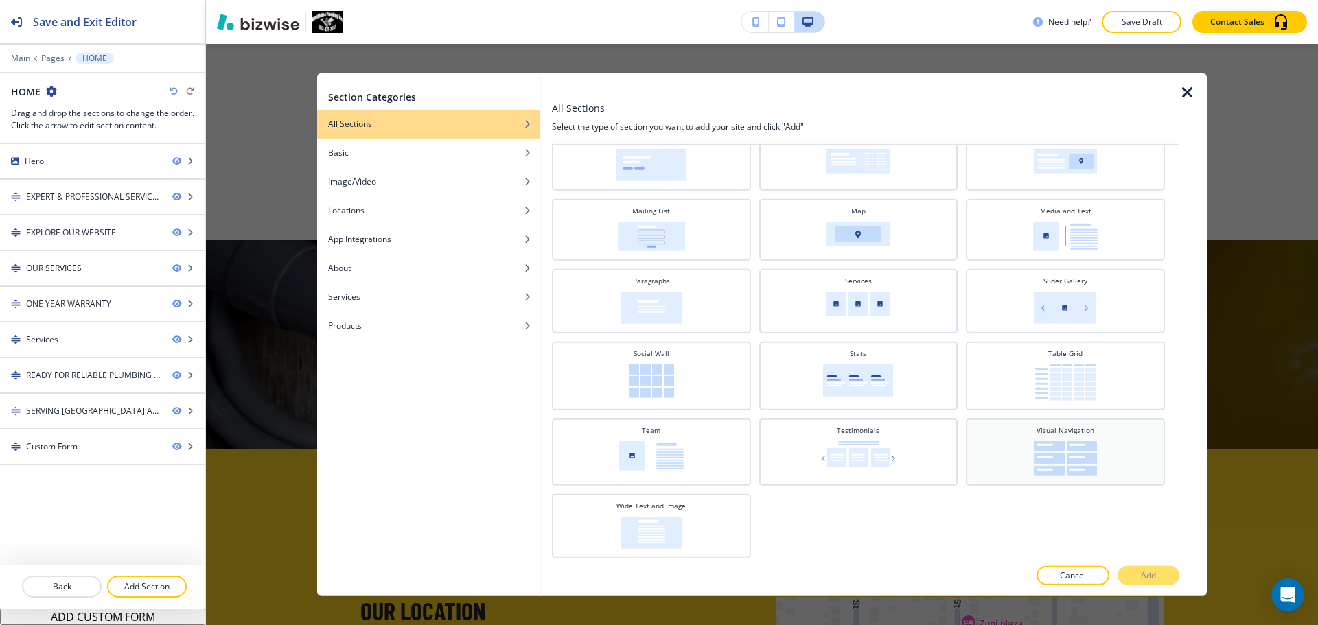
scroll to position [347, 0]
click at [667, 531] on img at bounding box center [652, 532] width 62 height 32
click at [1131, 573] on button "Add" at bounding box center [1149, 575] width 62 height 19
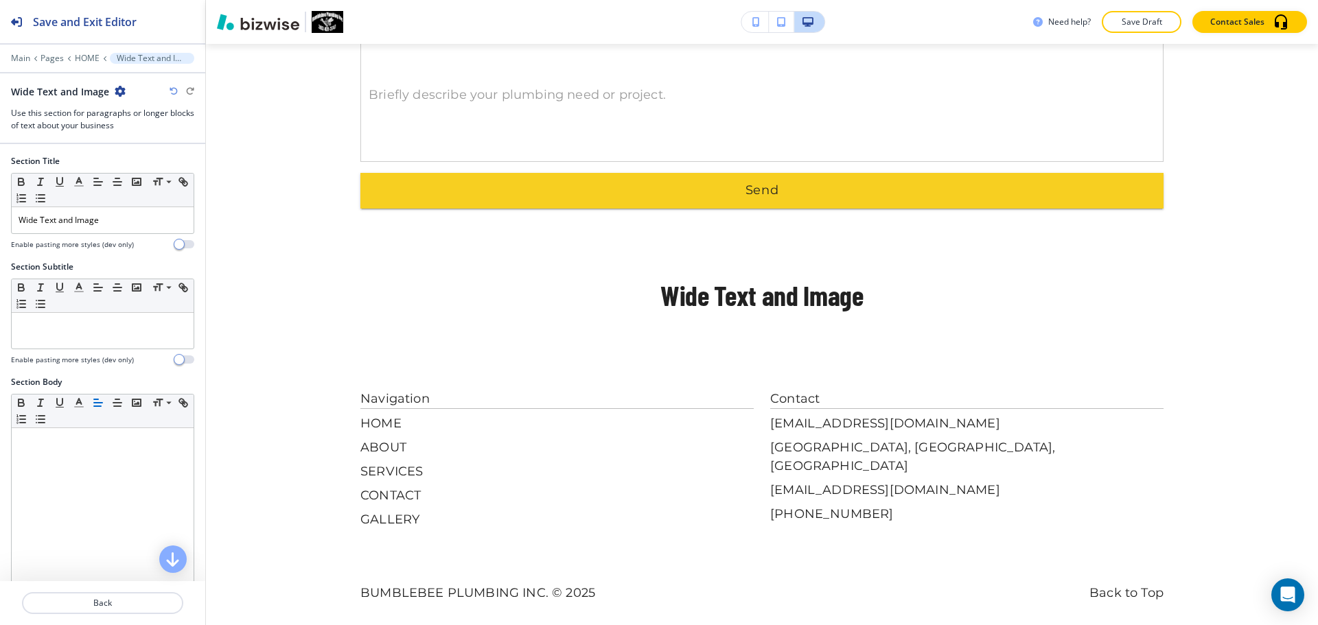
scroll to position [412, 0]
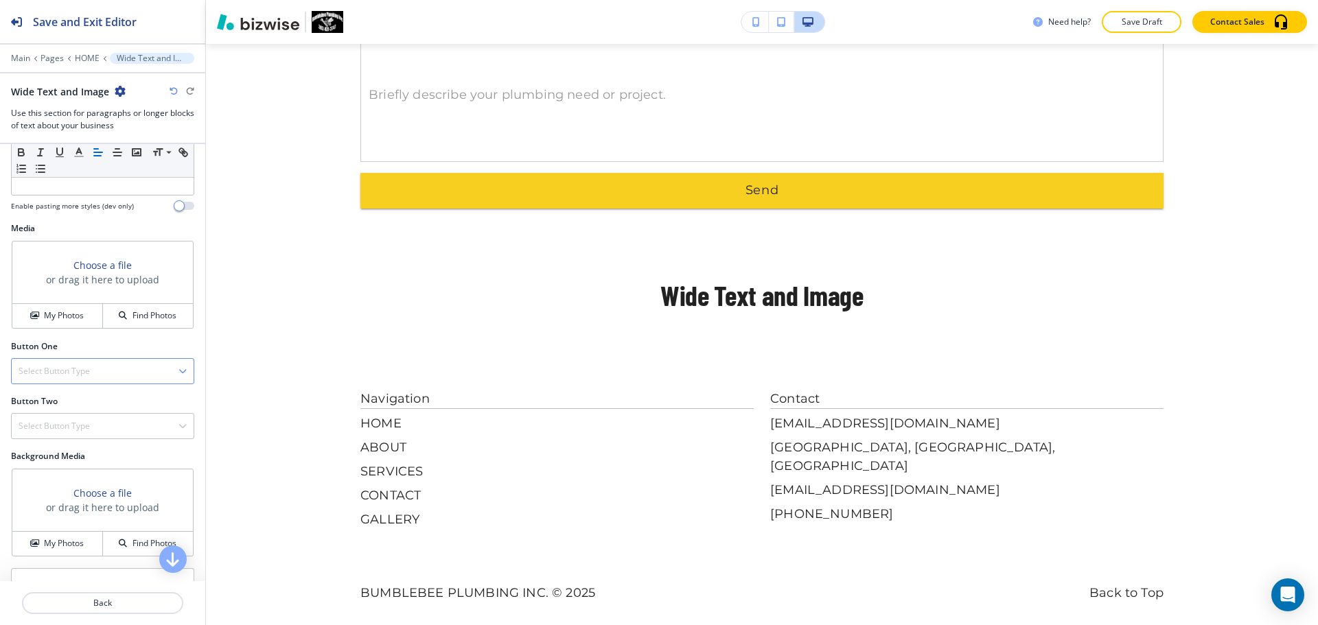
click at [88, 376] on h4 "Select Button Type" at bounding box center [54, 371] width 71 height 12
click at [87, 504] on div "Internal Link" at bounding box center [103, 511] width 182 height 23
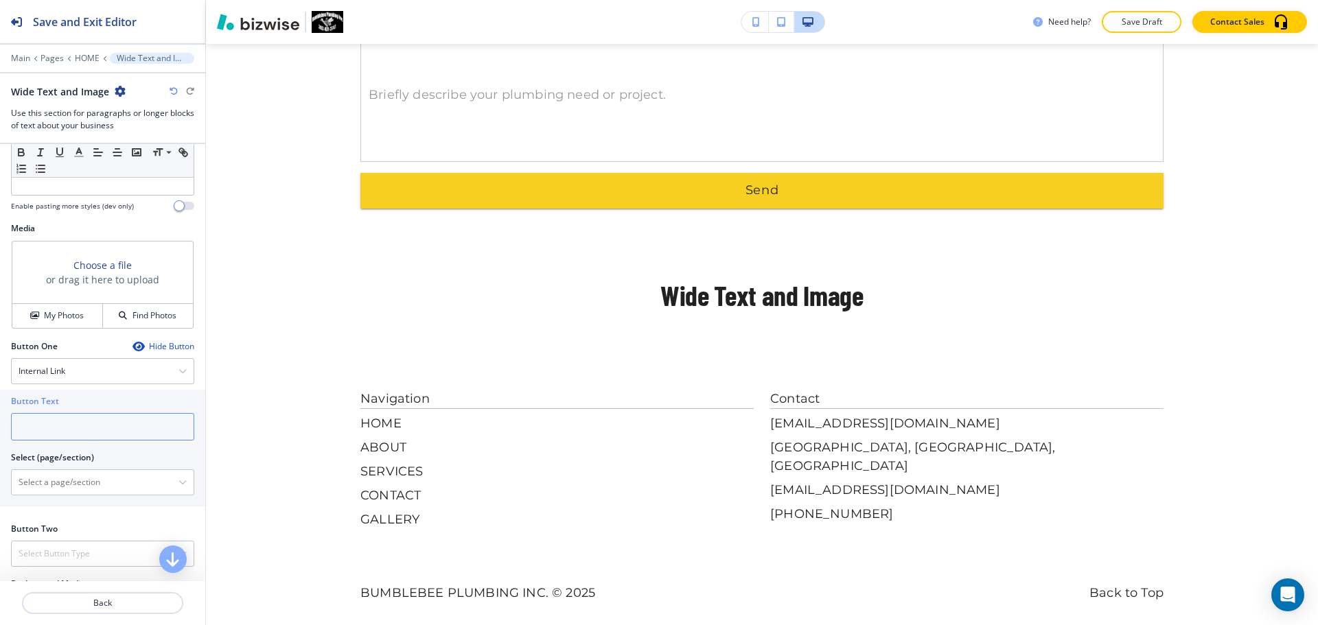
click at [101, 438] on input "text" at bounding box center [102, 426] width 183 height 27
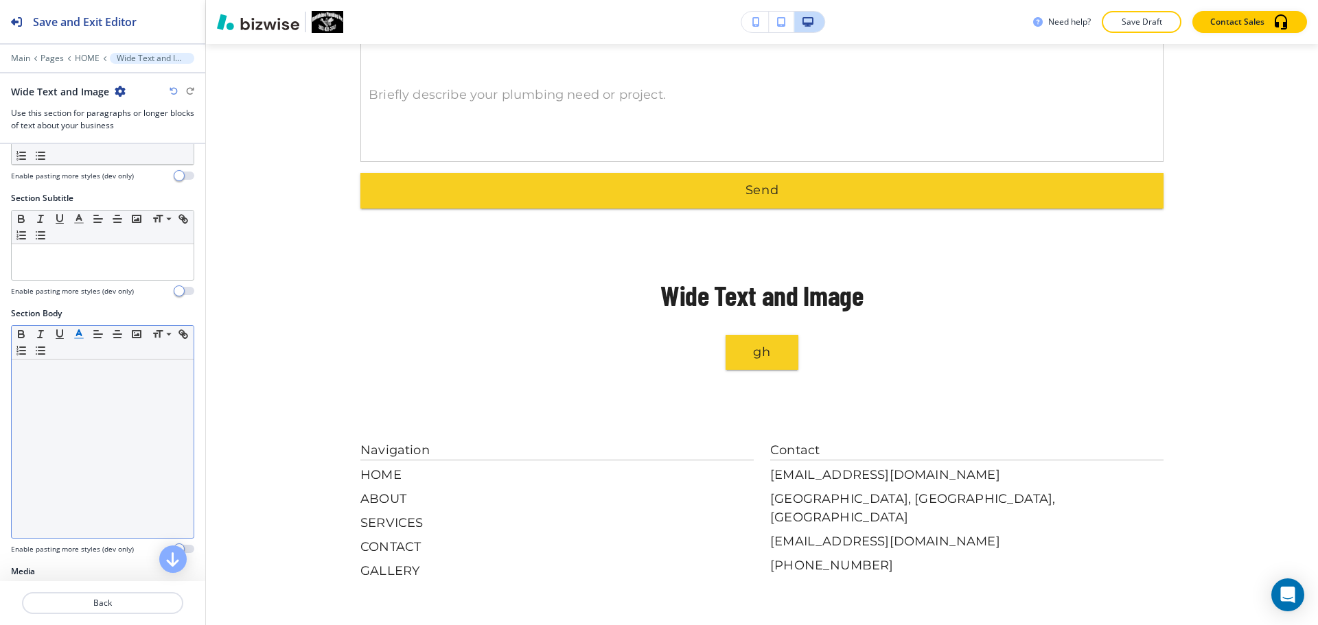
scroll to position [0, 0]
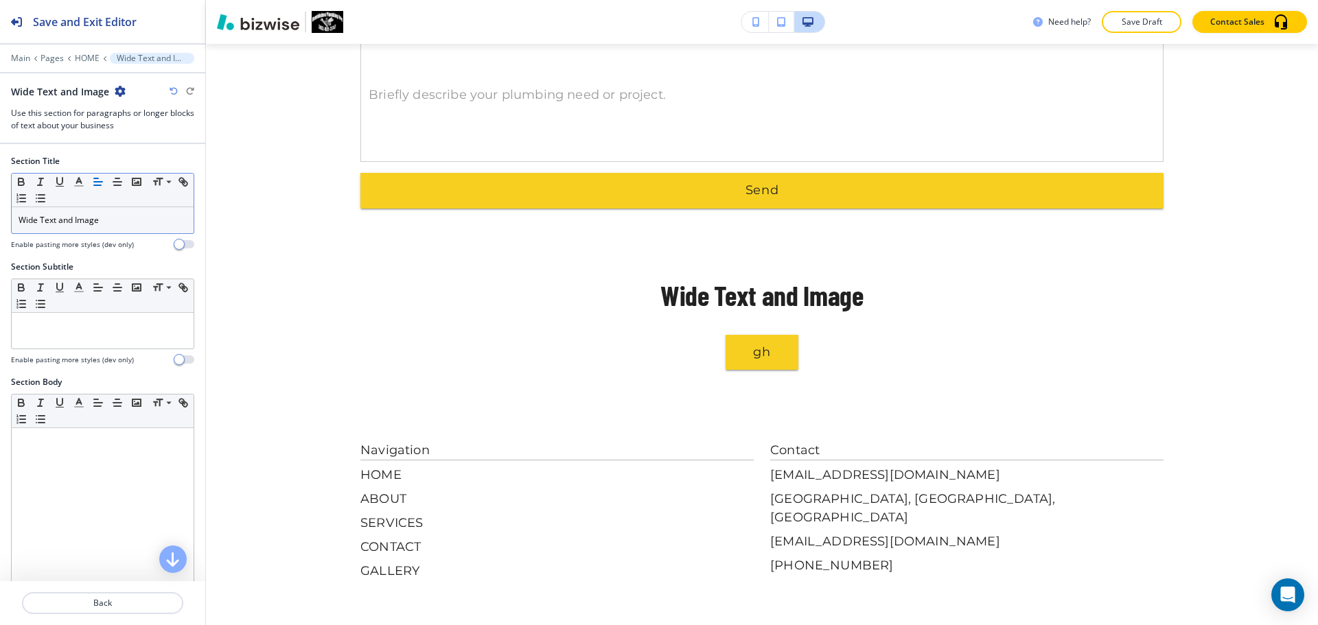
type input "gh"
click at [94, 180] on icon "button" at bounding box center [98, 182] width 12 height 12
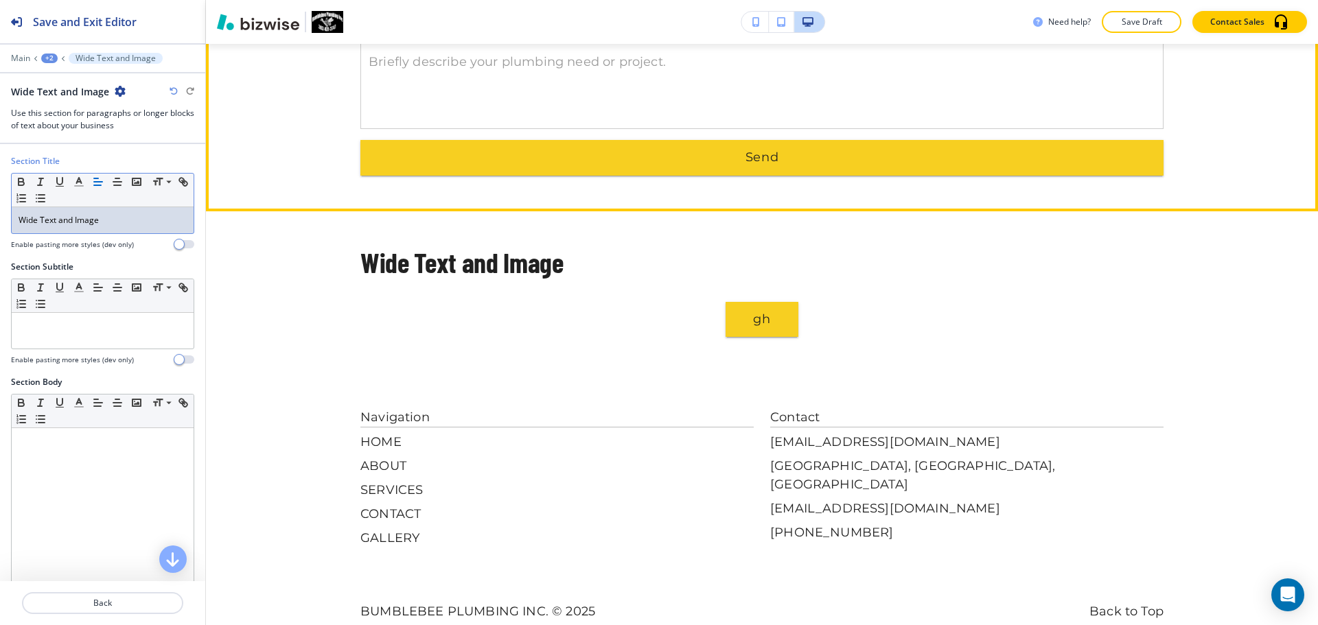
scroll to position [3654, 0]
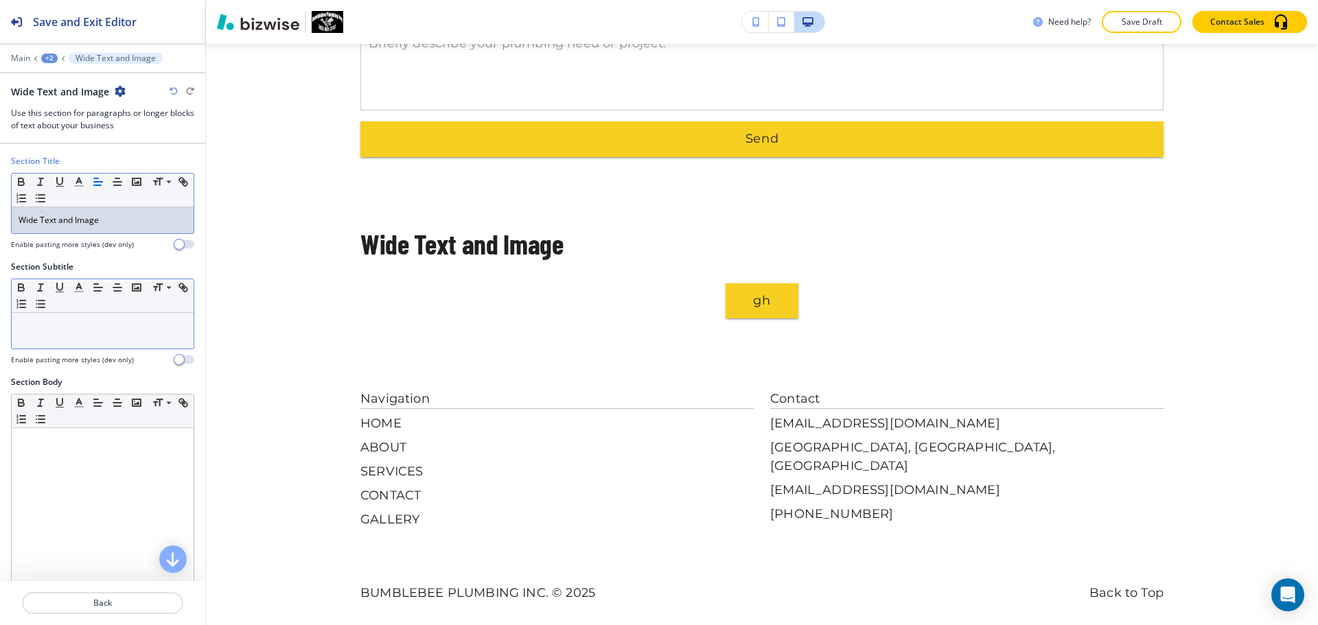
click at [36, 325] on p at bounding box center [103, 326] width 168 height 12
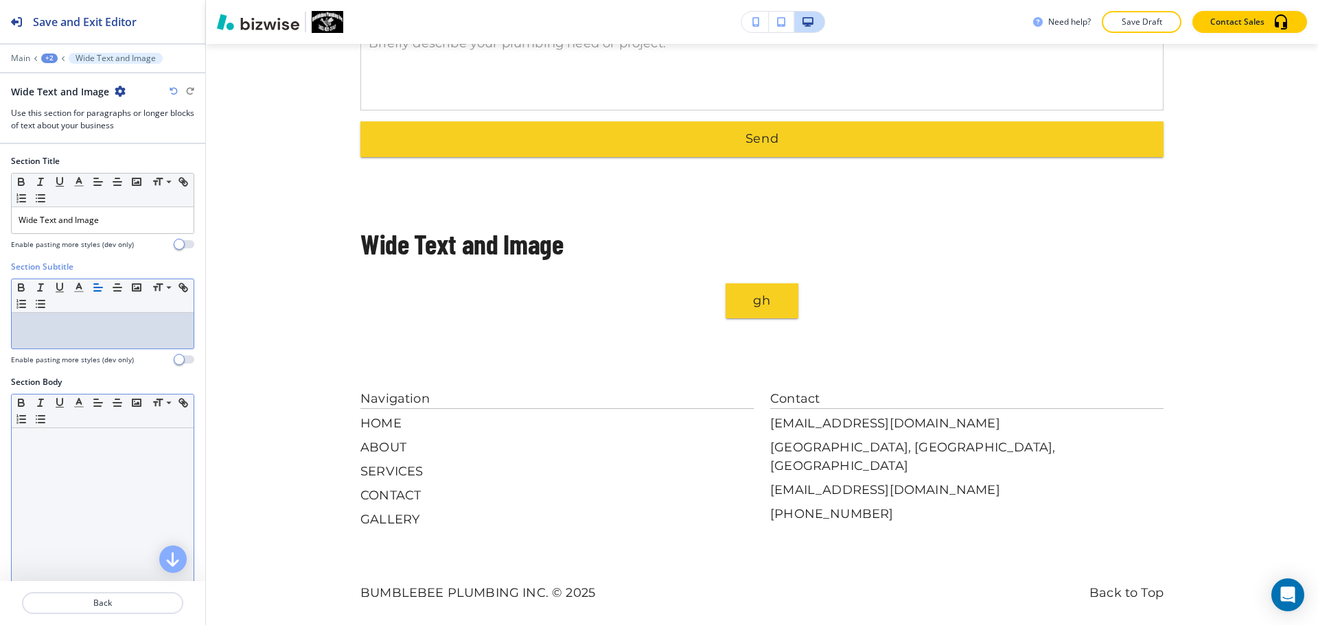
click at [45, 454] on div at bounding box center [103, 517] width 182 height 178
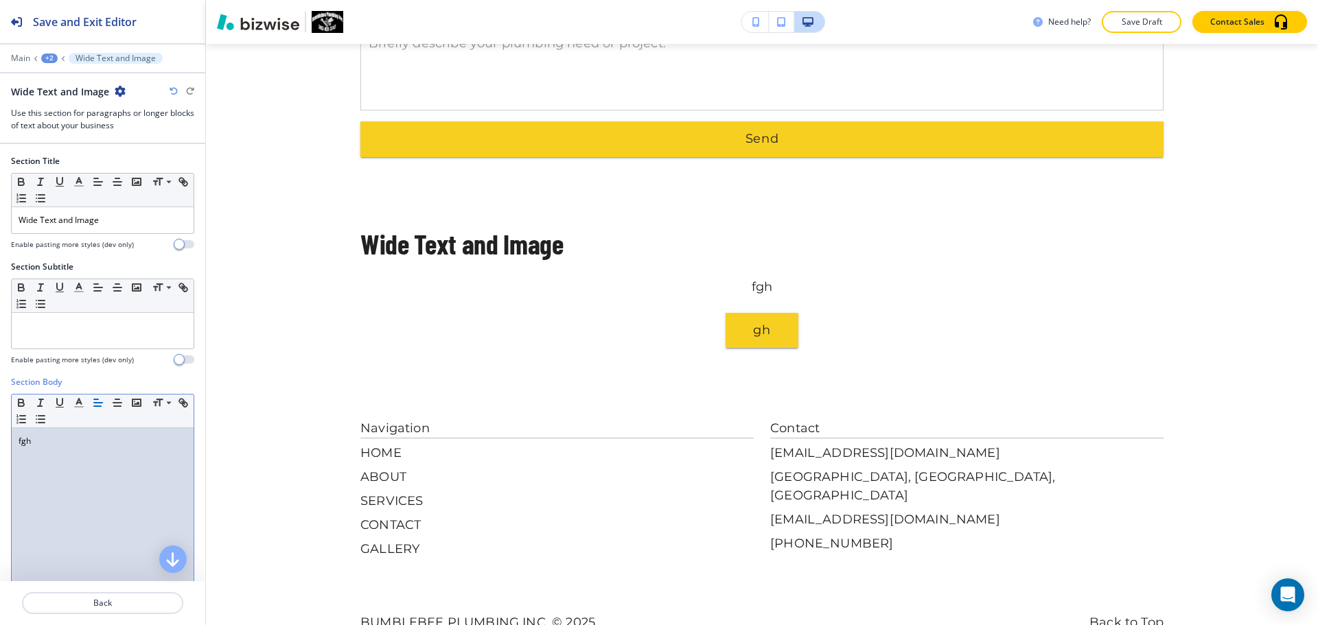
click at [97, 402] on icon "button" at bounding box center [98, 403] width 12 height 12
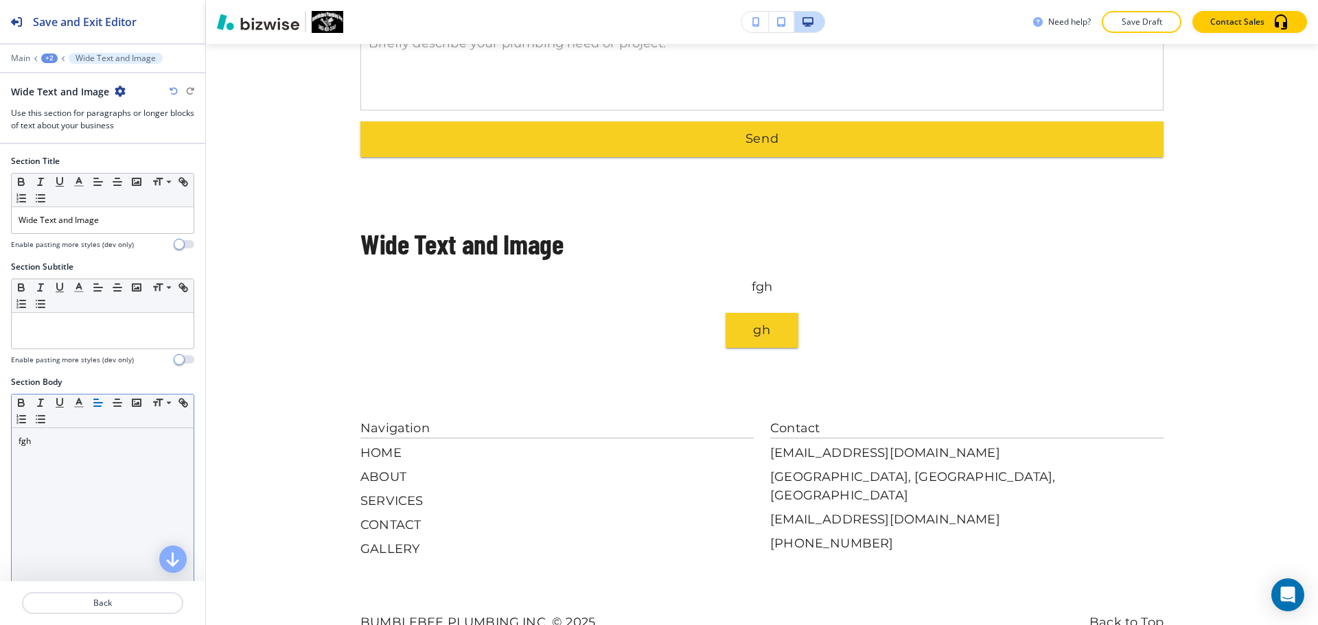
click at [97, 402] on icon "button" at bounding box center [98, 403] width 12 height 12
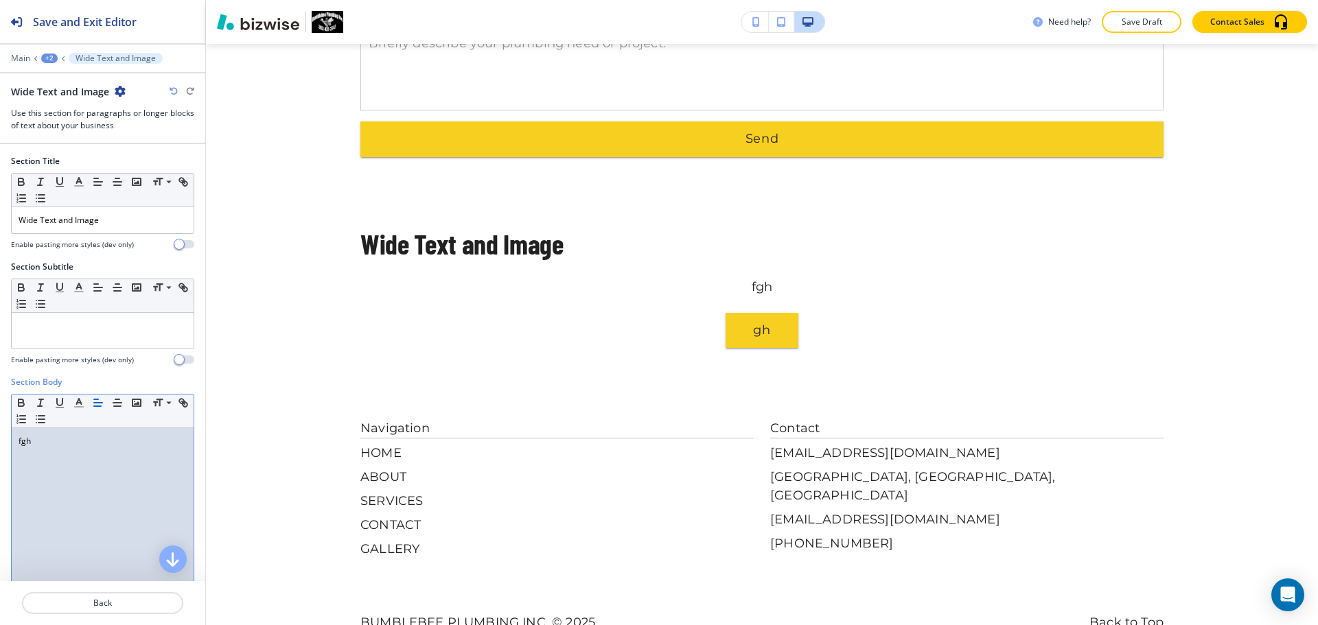
click at [65, 432] on div "fgh" at bounding box center [103, 517] width 182 height 178
click at [62, 434] on div "fgh" at bounding box center [103, 517] width 182 height 178
click at [55, 443] on p "fgh" at bounding box center [103, 441] width 168 height 12
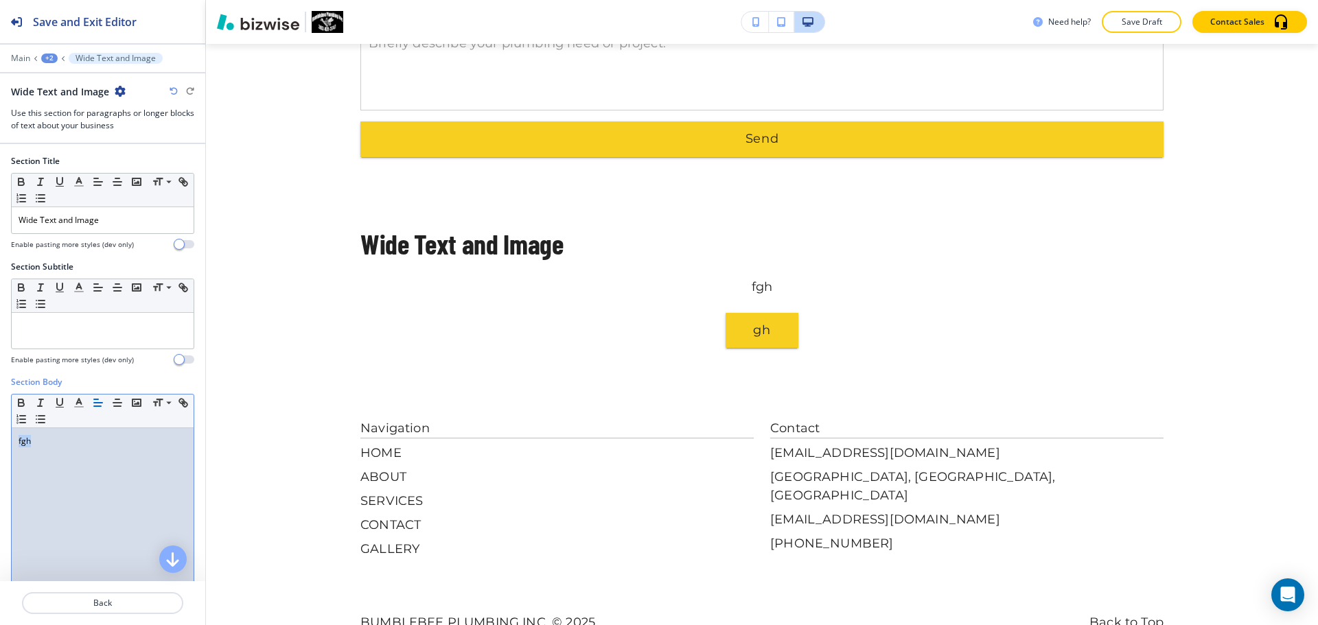
click at [55, 443] on p "fgh" at bounding box center [103, 441] width 168 height 12
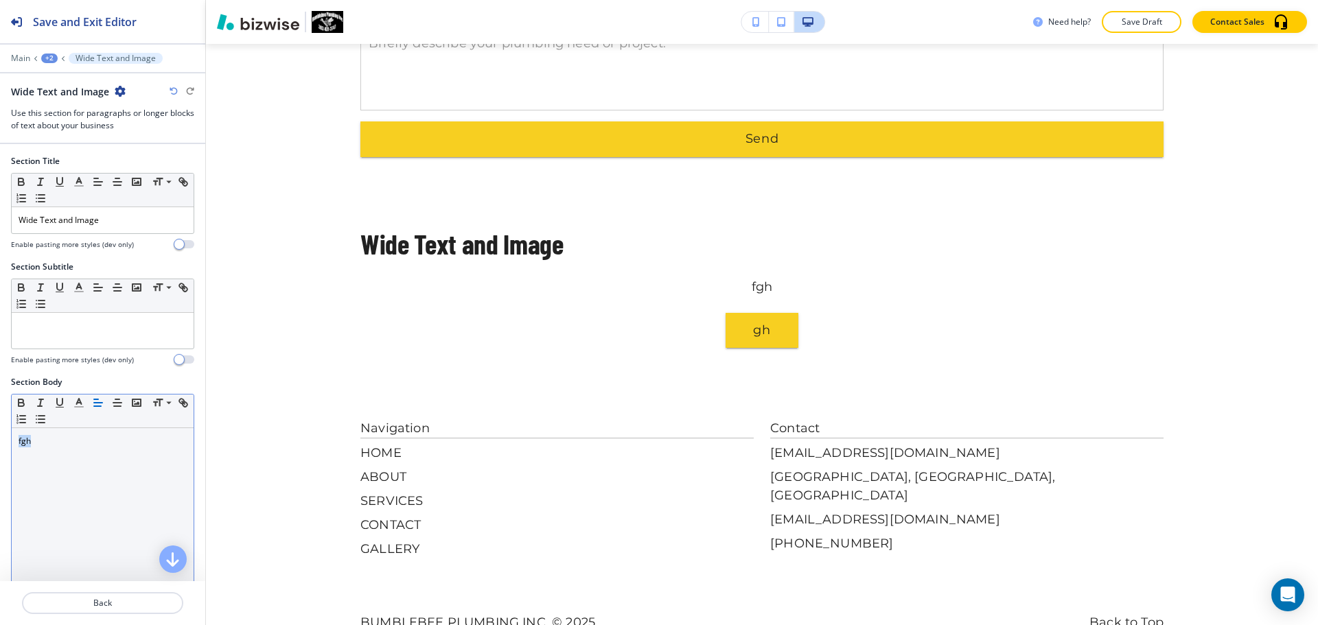
click at [100, 404] on icon "button" at bounding box center [98, 403] width 12 height 12
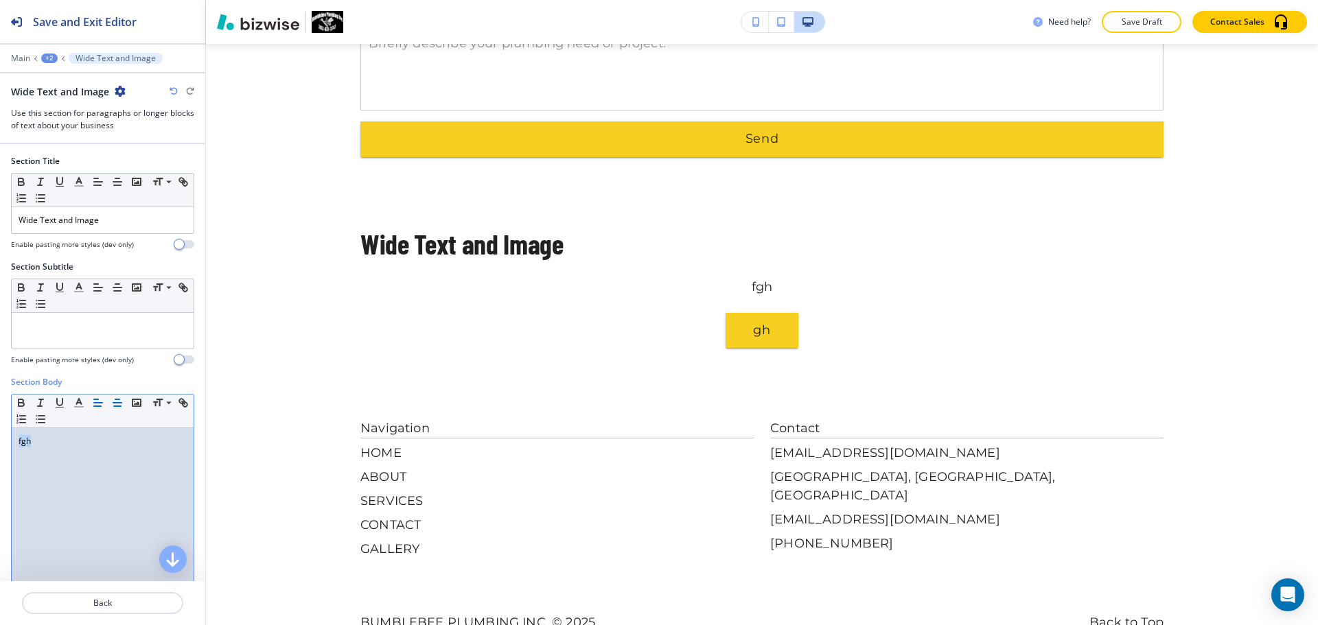
click at [122, 402] on icon "button" at bounding box center [117, 403] width 12 height 12
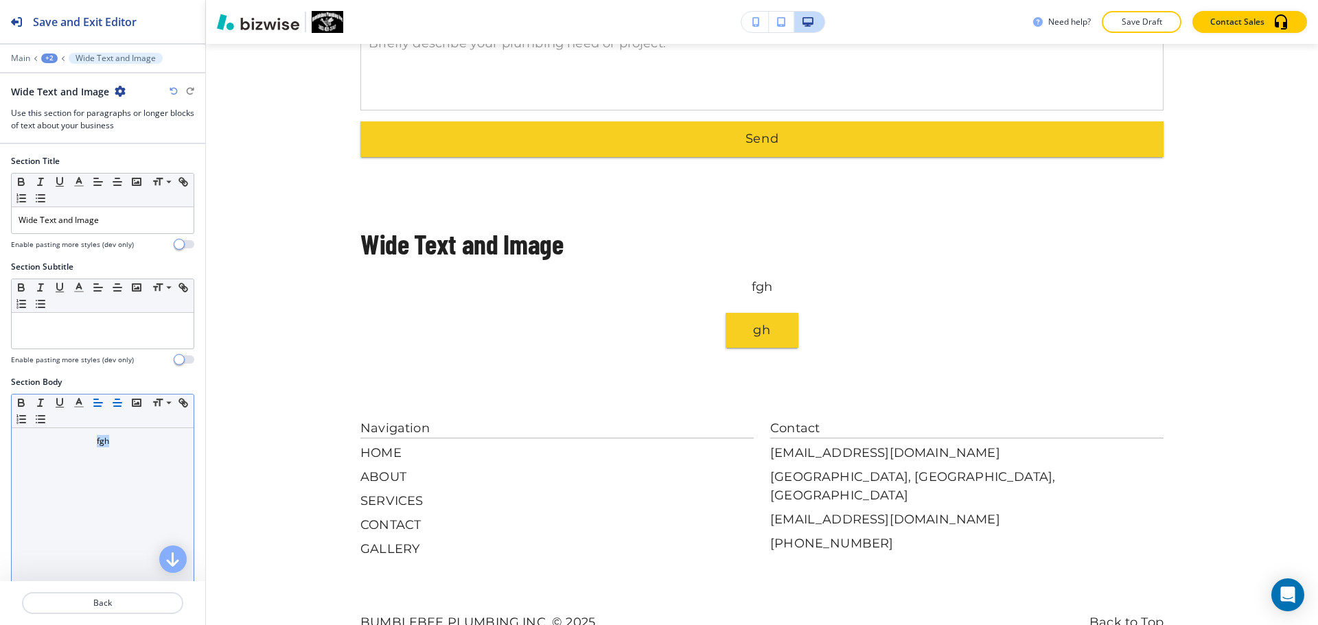
click at [104, 402] on icon "button" at bounding box center [98, 403] width 12 height 12
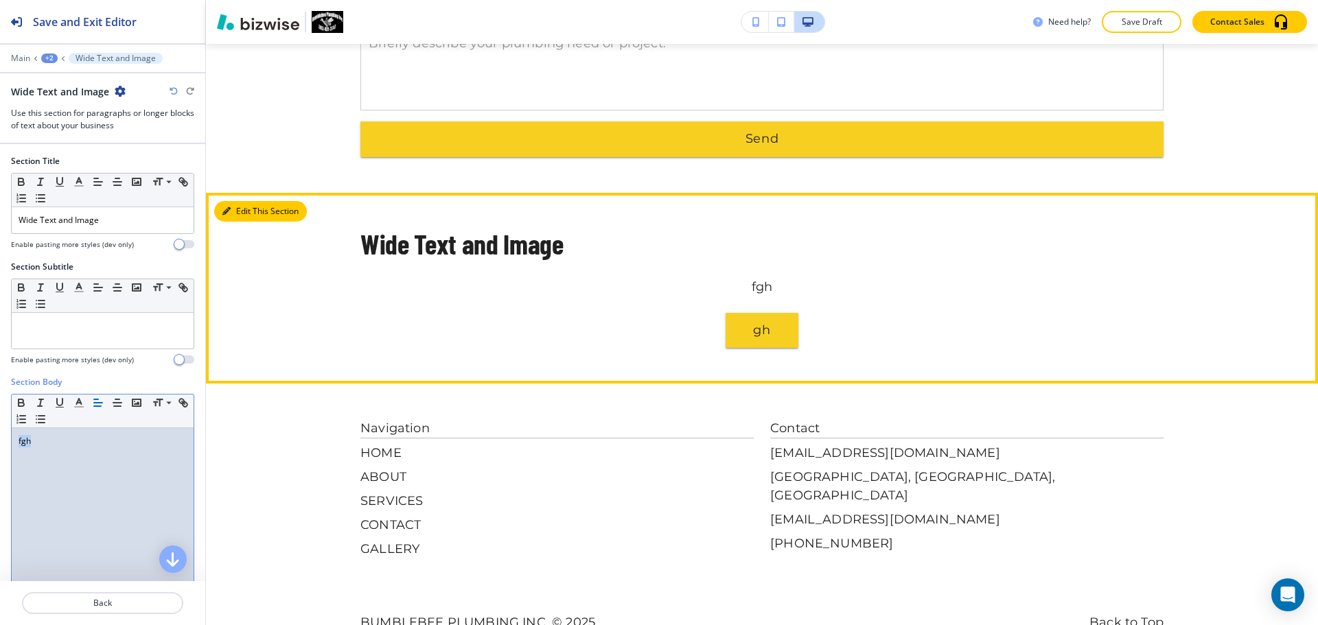
click at [236, 201] on button "Edit This Section" at bounding box center [260, 211] width 93 height 21
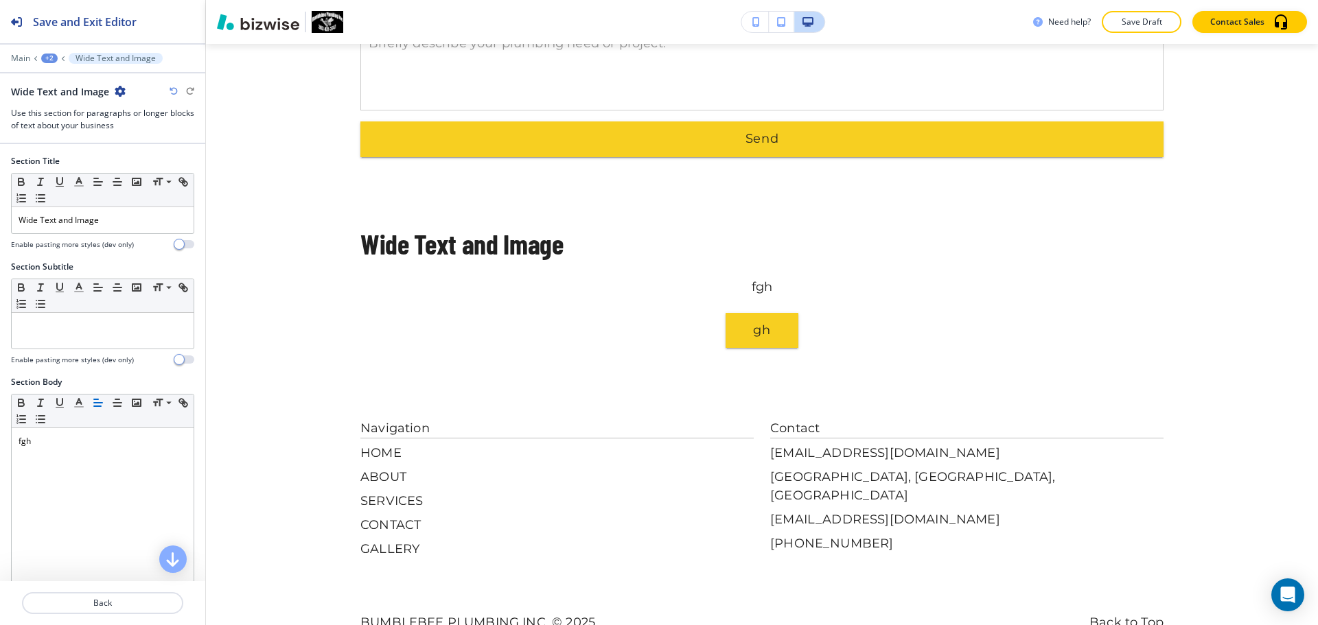
click at [112, 84] on div "Wide Text and Image" at bounding box center [68, 91] width 115 height 14
click at [119, 94] on icon "button" at bounding box center [120, 91] width 11 height 11
click at [138, 159] on p "Delete Section" at bounding box center [157, 163] width 70 height 12
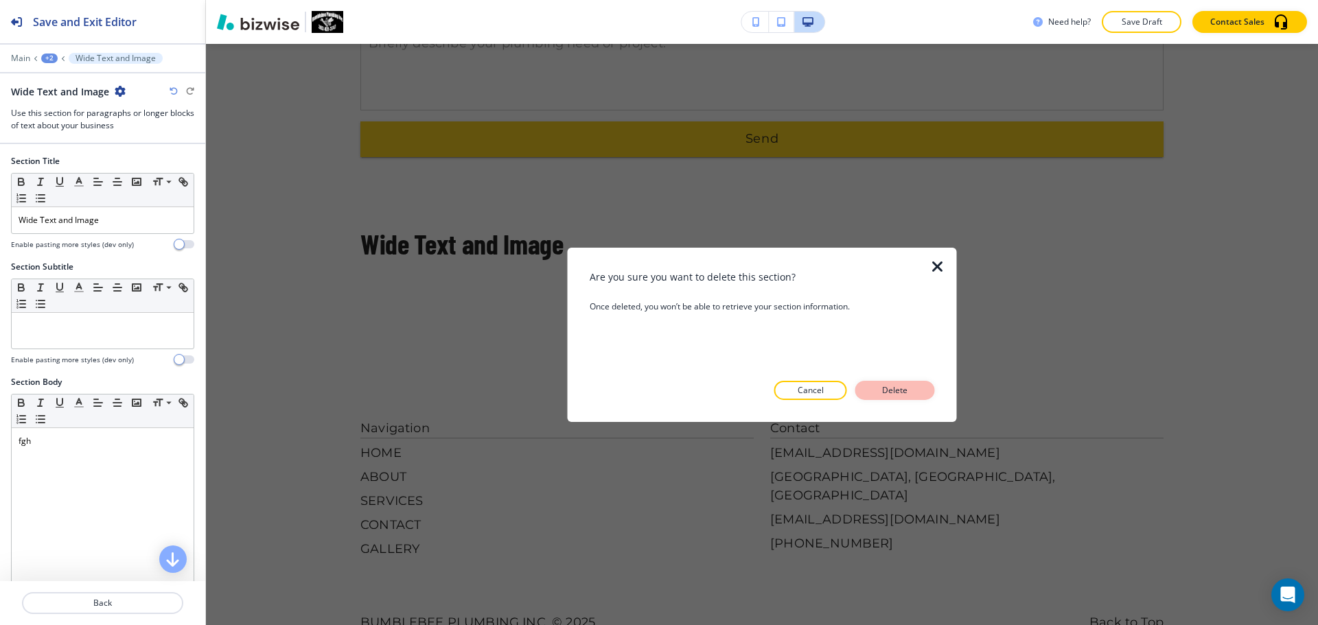
click at [913, 391] on button "Delete" at bounding box center [895, 390] width 80 height 19
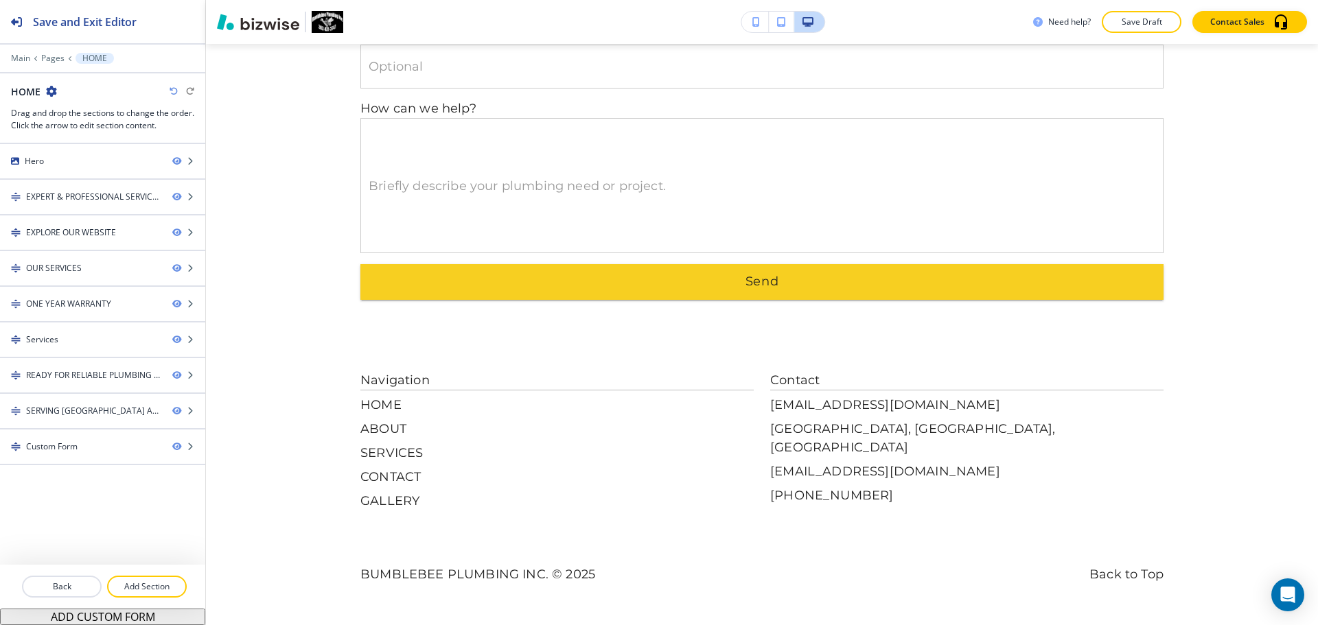
scroll to position [3493, 0]
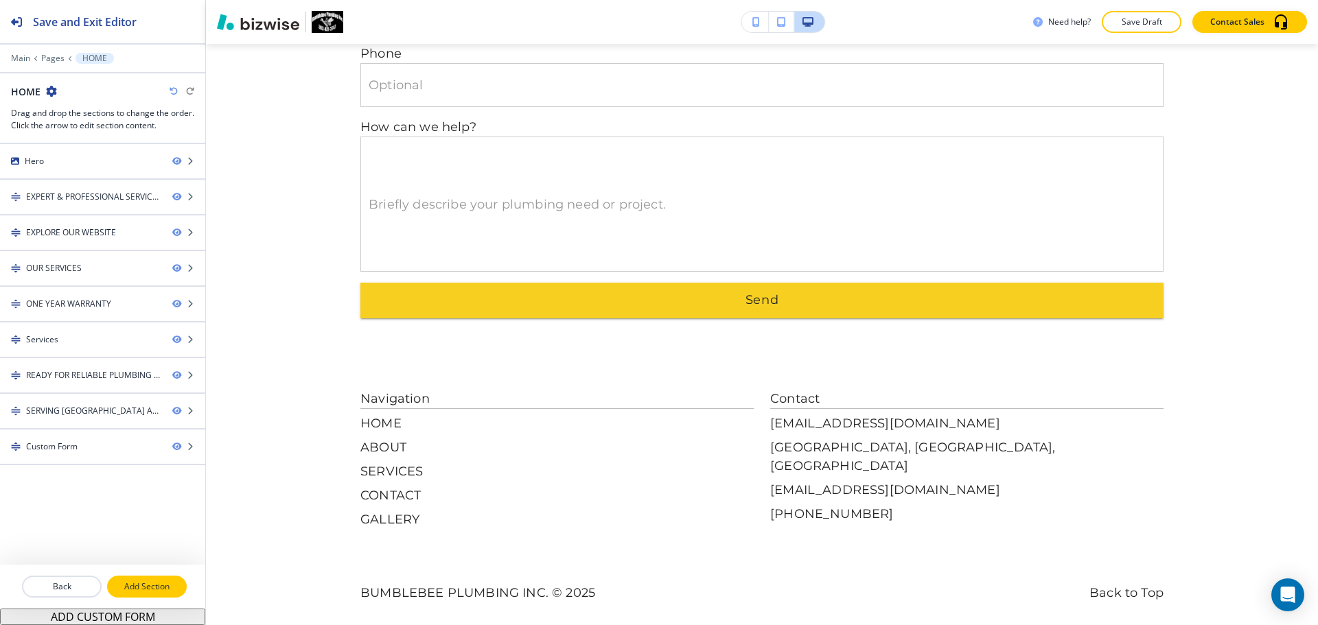
click at [151, 582] on p "Add Section" at bounding box center [146, 587] width 77 height 12
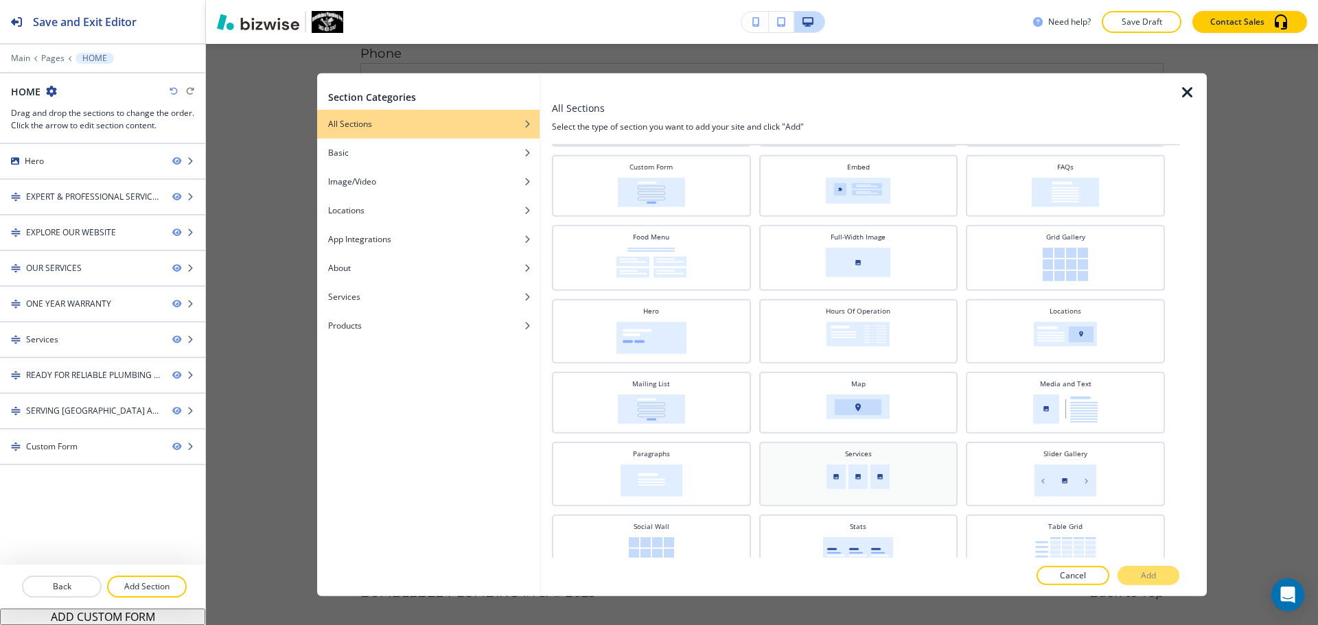
scroll to position [141, 0]
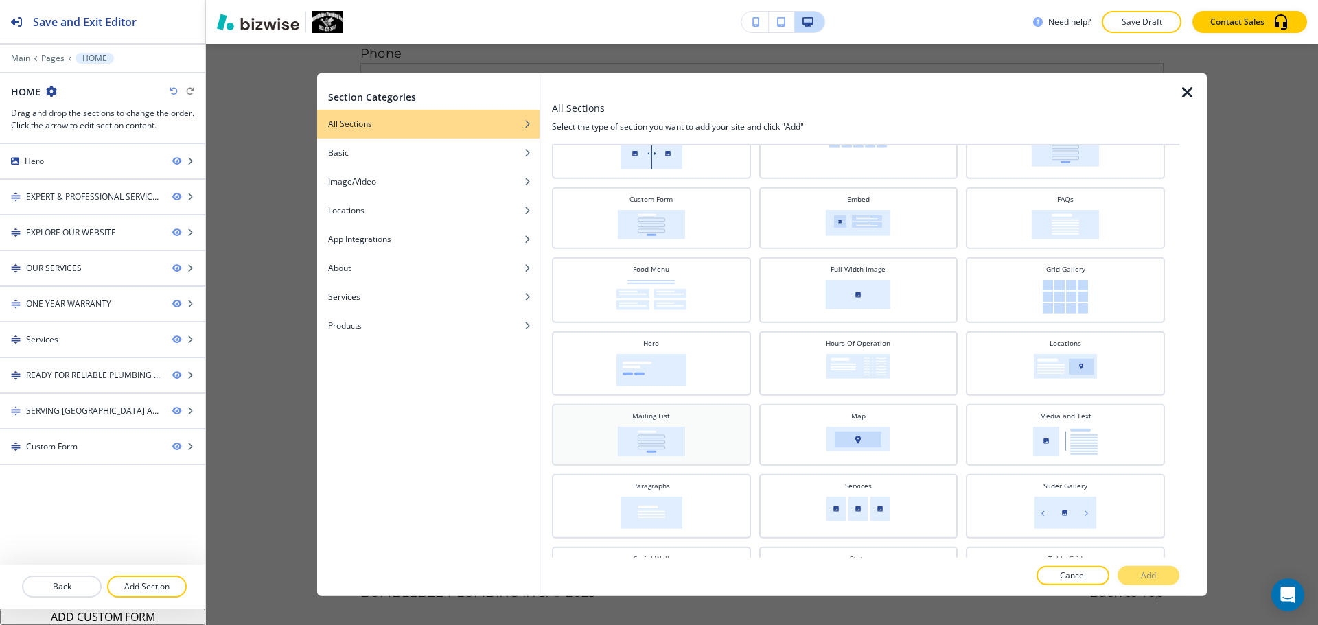
click at [711, 434] on div "Mailing List" at bounding box center [651, 433] width 185 height 45
click at [1157, 584] on button "Add" at bounding box center [1149, 575] width 62 height 19
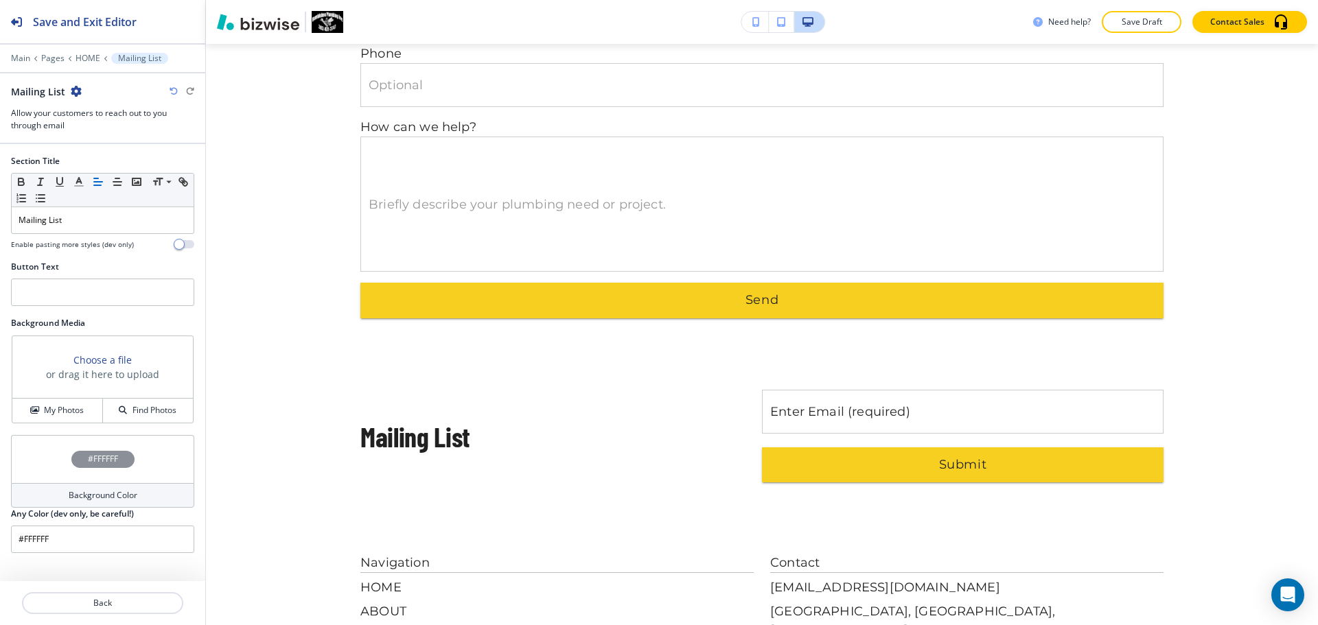
scroll to position [3657, 0]
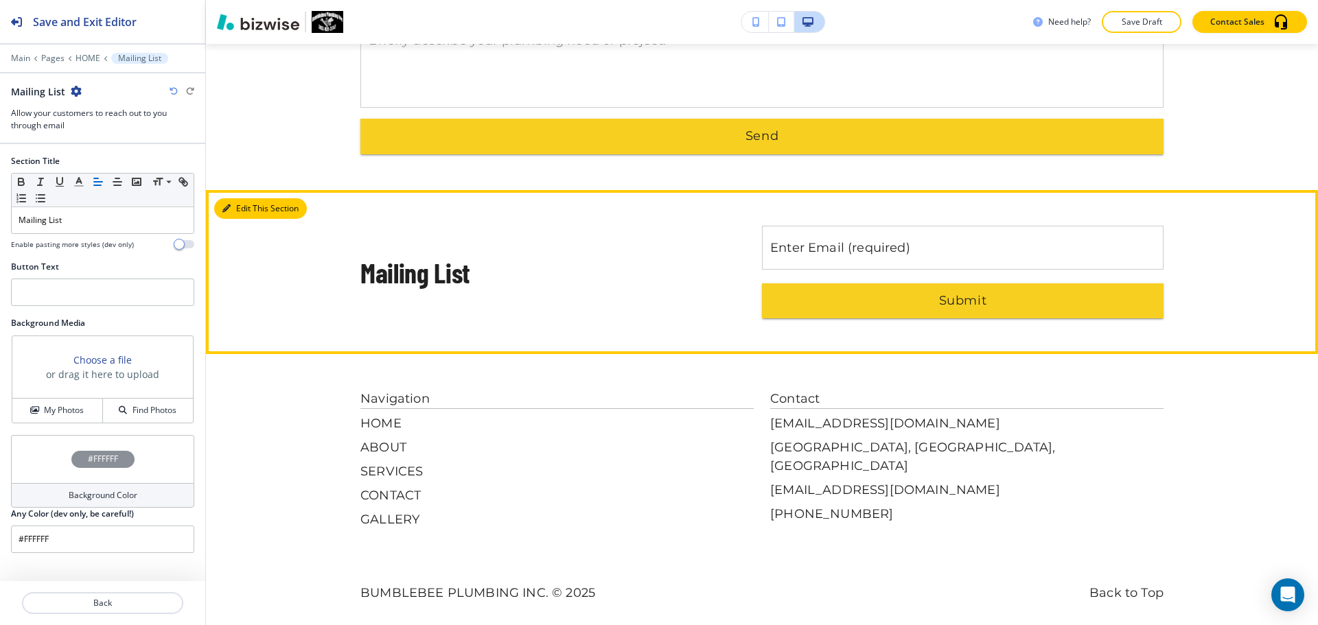
click at [257, 198] on button "Edit This Section" at bounding box center [260, 208] width 93 height 21
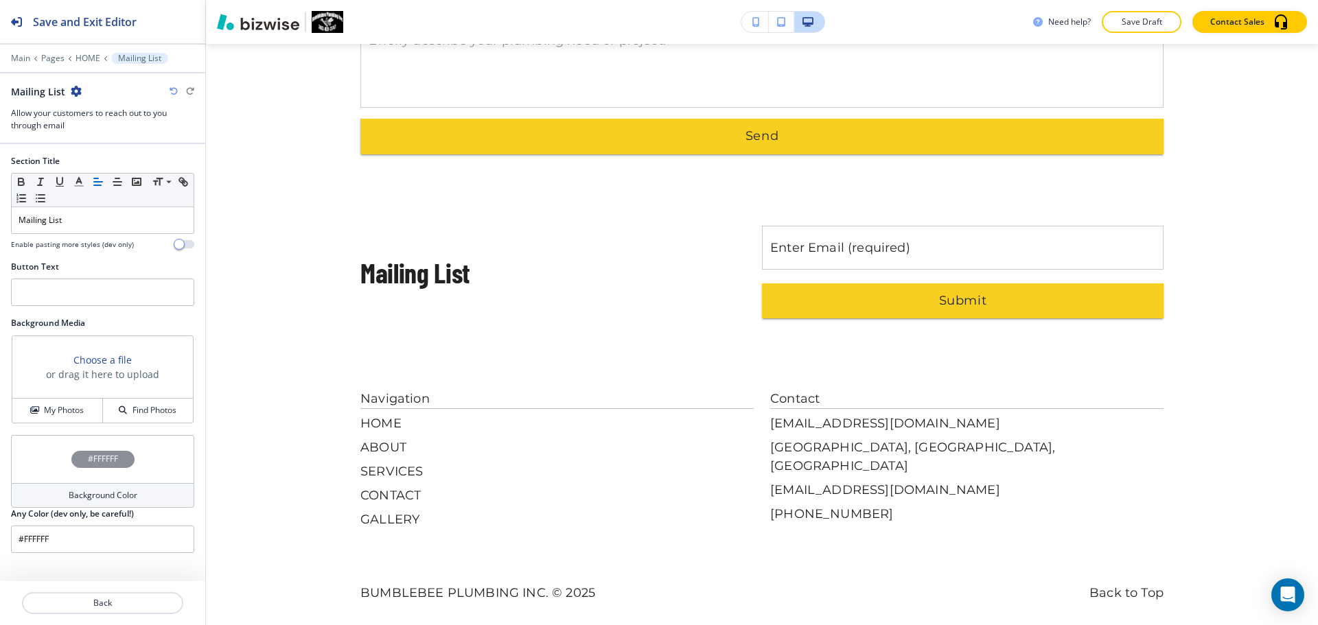
click at [76, 89] on icon "button" at bounding box center [76, 91] width 11 height 11
click at [124, 167] on p "Delete Section" at bounding box center [113, 163] width 70 height 12
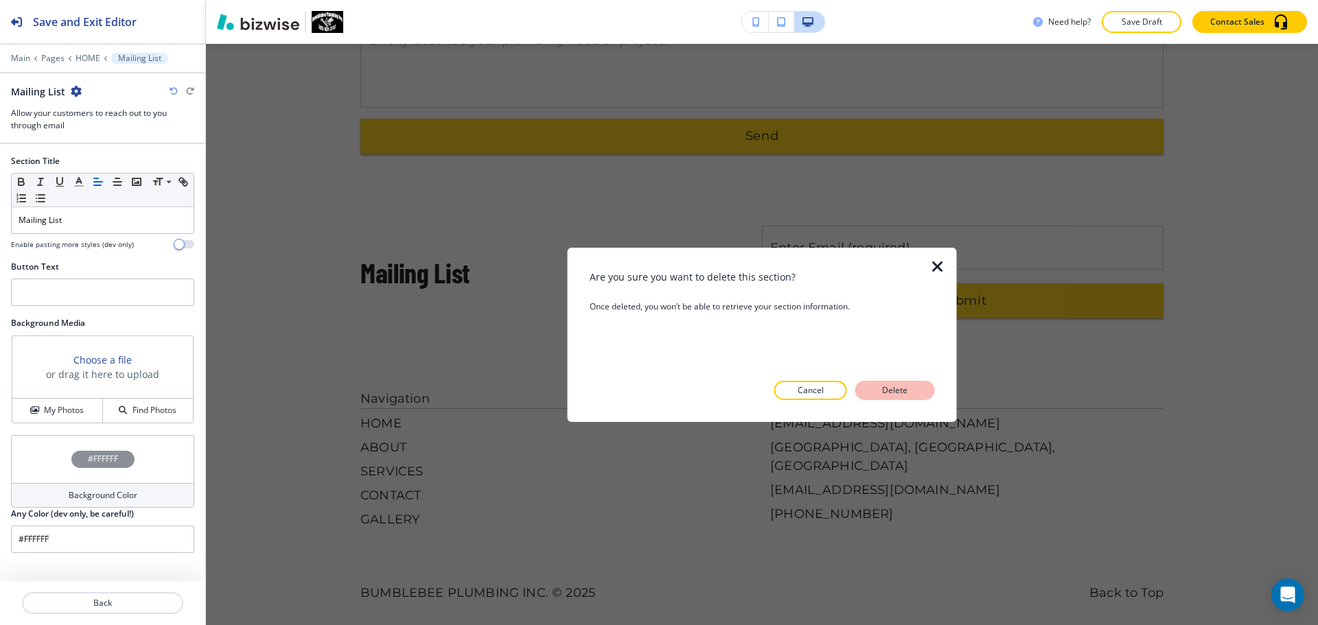
click at [923, 392] on button "Delete" at bounding box center [895, 390] width 80 height 19
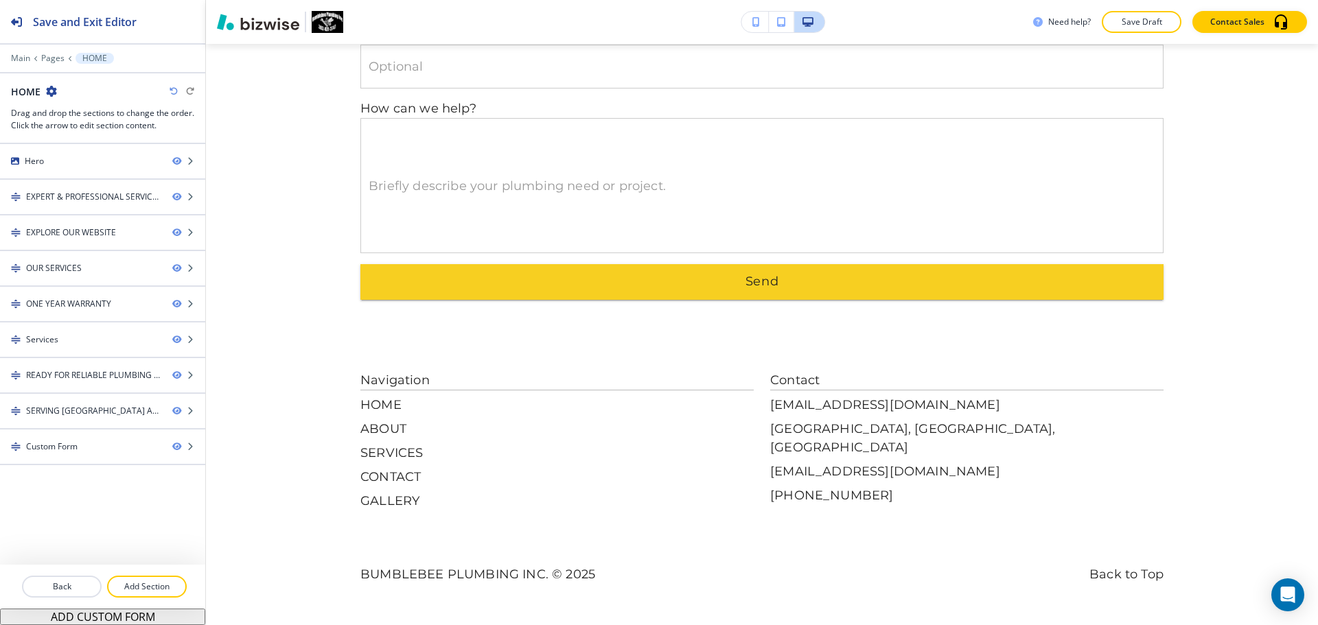
scroll to position [3493, 0]
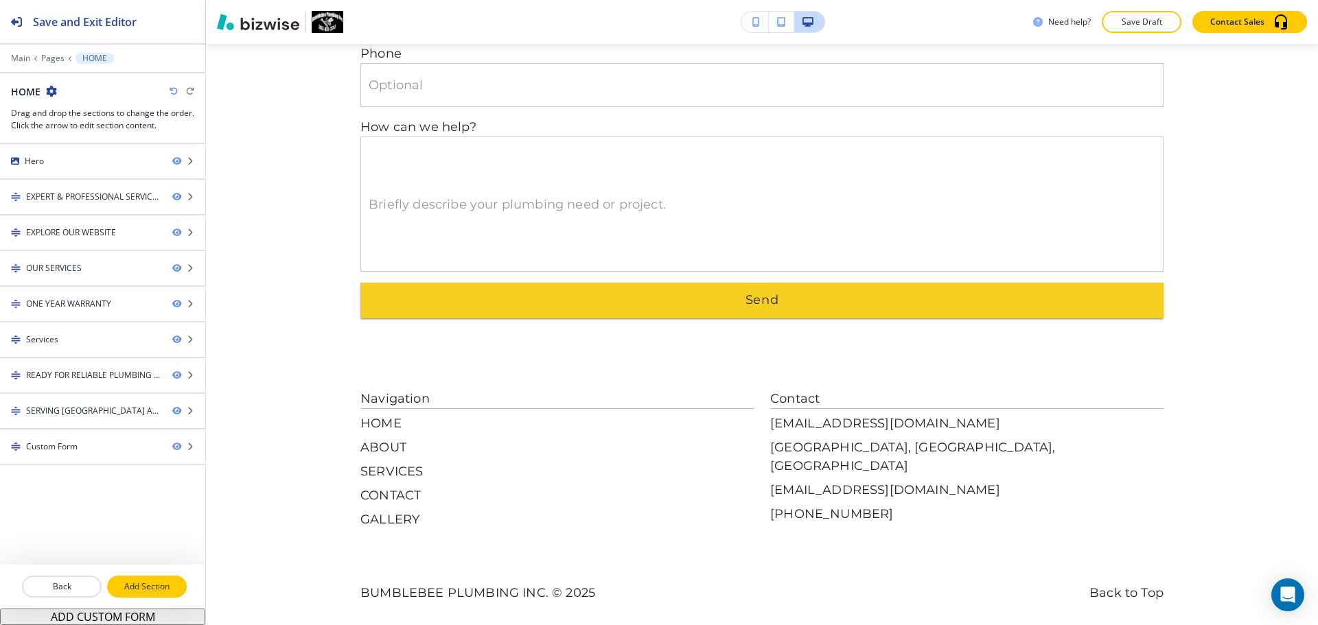
click at [160, 586] on p "Add Section" at bounding box center [146, 587] width 77 height 12
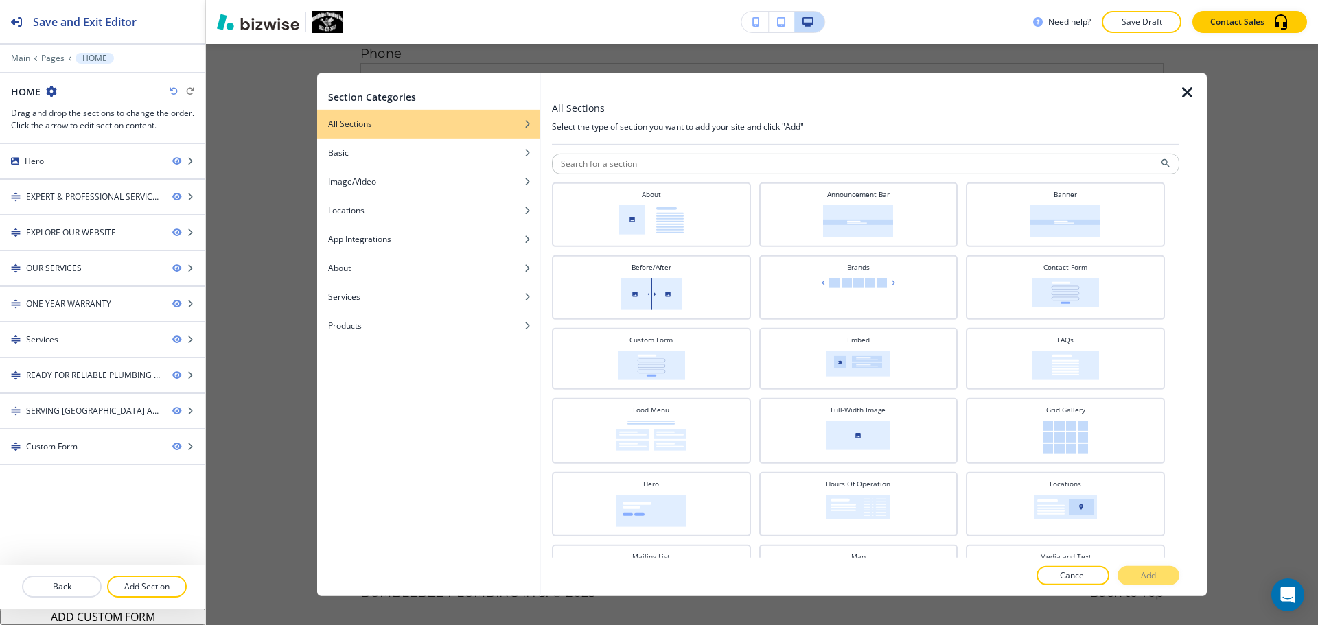
click at [1190, 91] on icon "button" at bounding box center [1187, 92] width 16 height 16
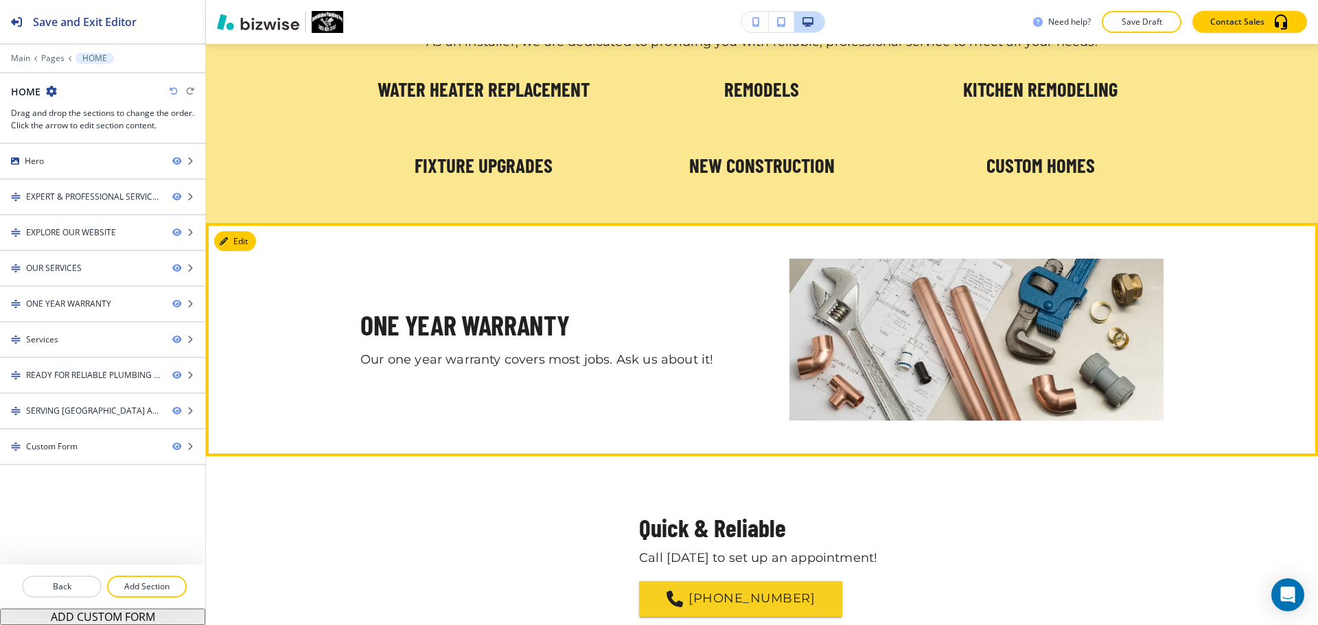
scroll to position [2395, 0]
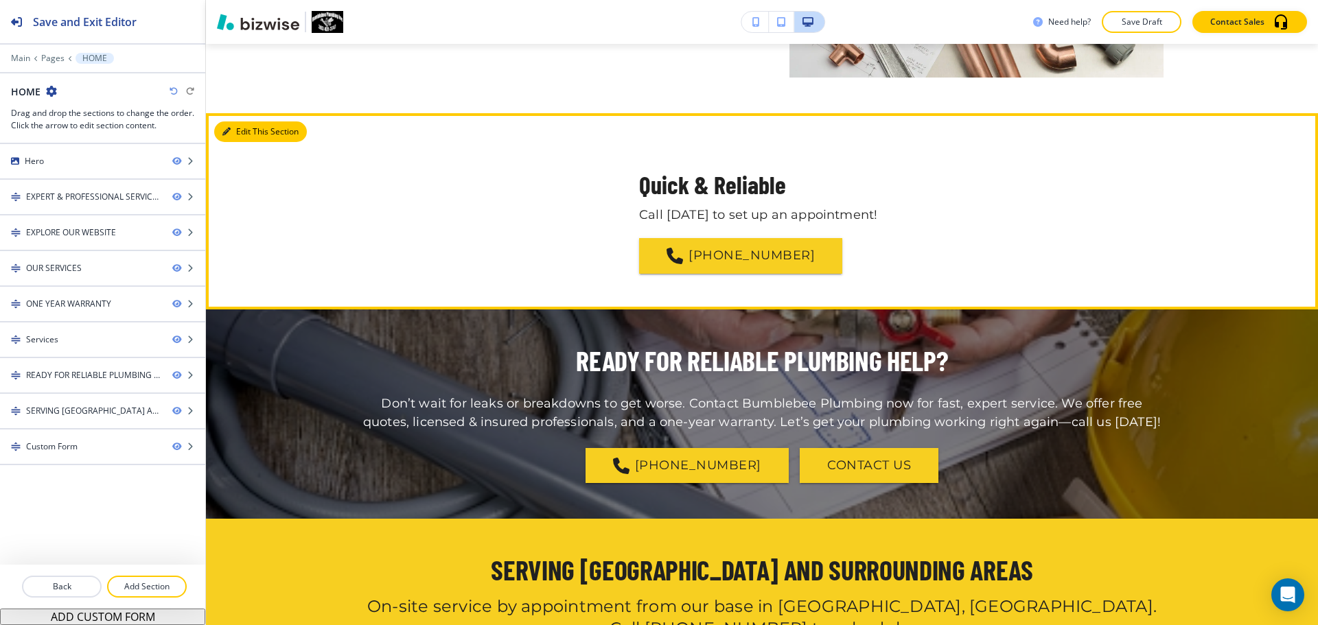
click at [246, 135] on button "Edit This Section" at bounding box center [260, 132] width 93 height 21
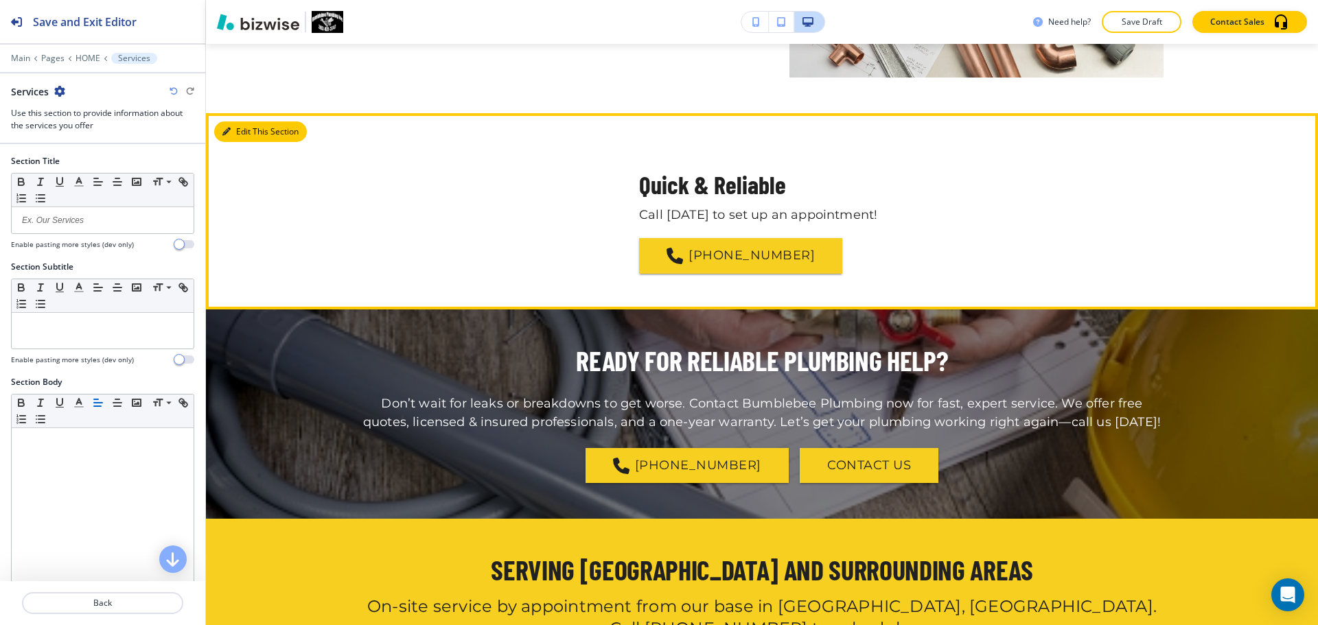
scroll to position [2464, 0]
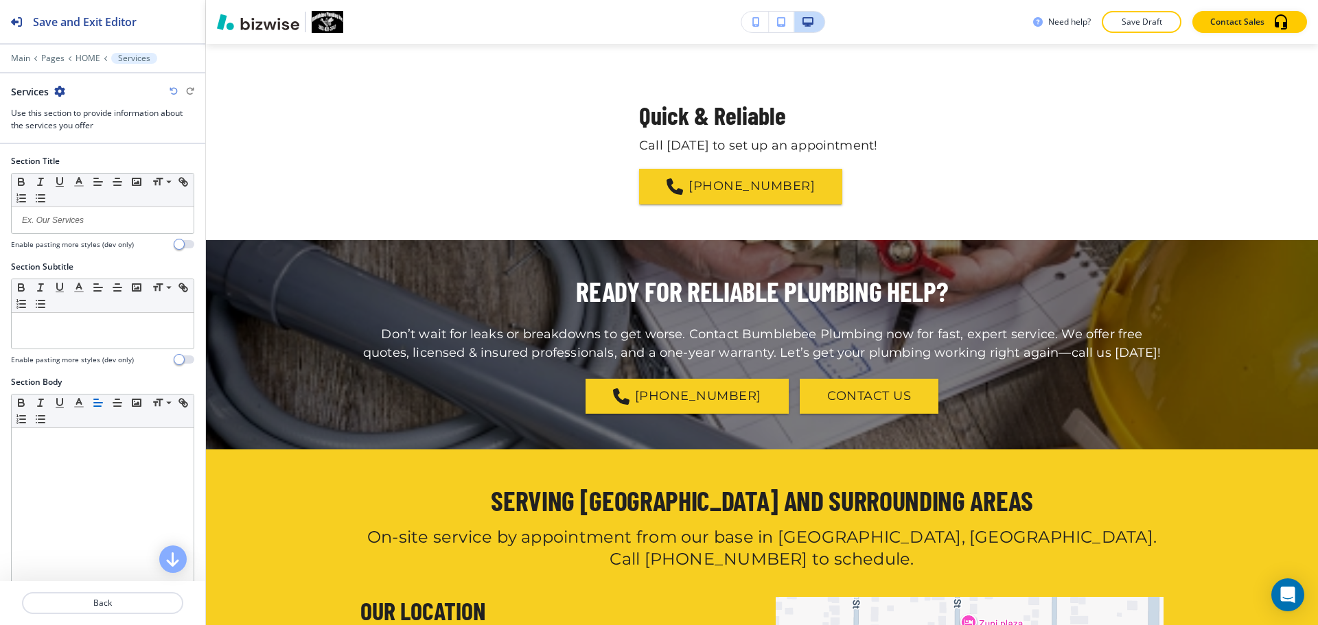
click at [172, 91] on icon "button" at bounding box center [174, 91] width 8 height 8
click at [174, 91] on icon "button" at bounding box center [174, 91] width 8 height 8
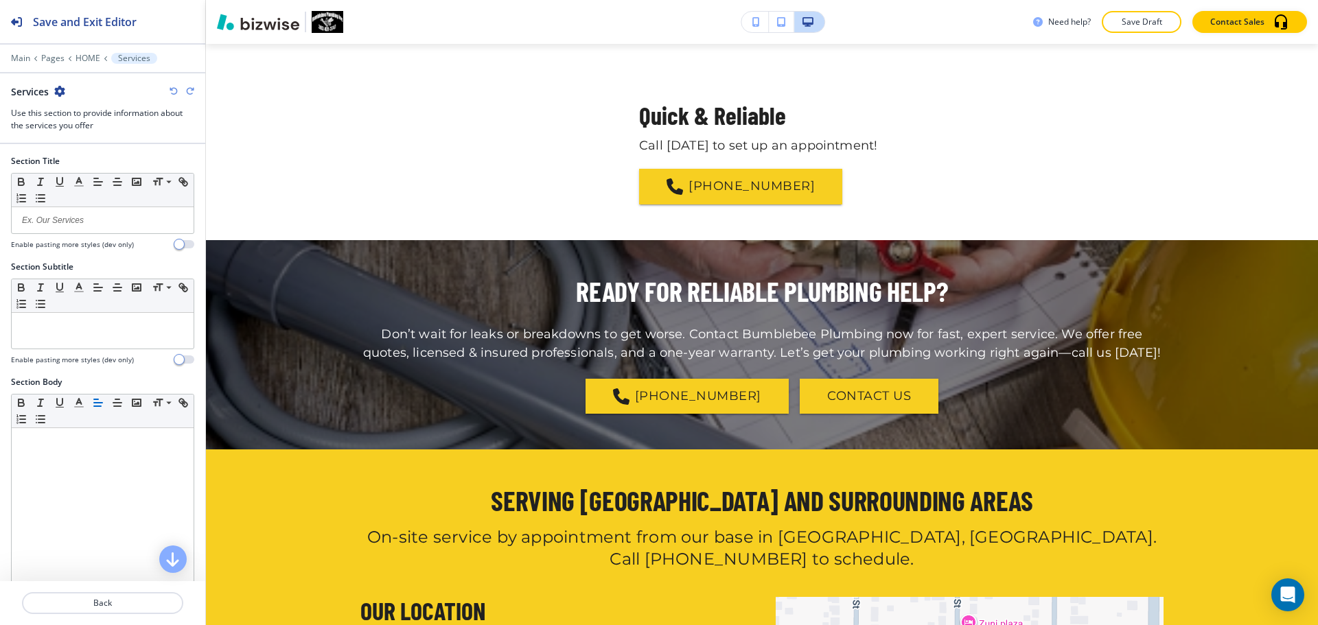
click at [174, 91] on icon "button" at bounding box center [174, 91] width 8 height 8
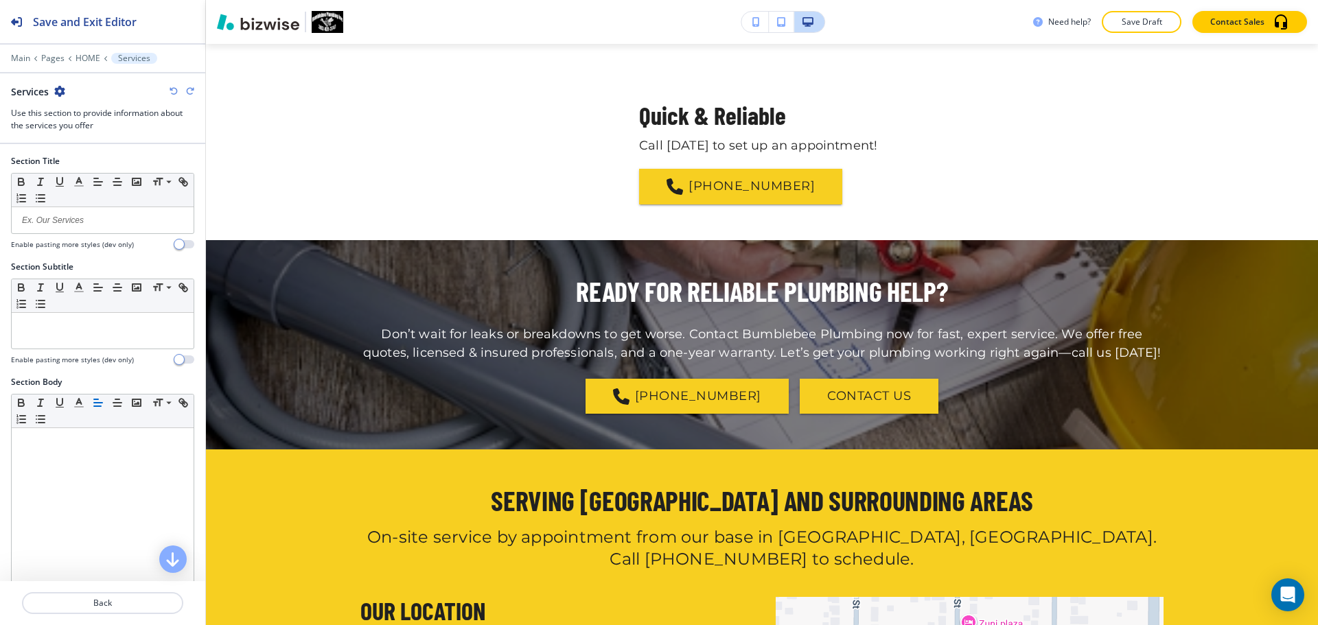
click at [174, 91] on icon "button" at bounding box center [174, 91] width 8 height 8
click at [174, 92] on icon "button" at bounding box center [174, 91] width 8 height 8
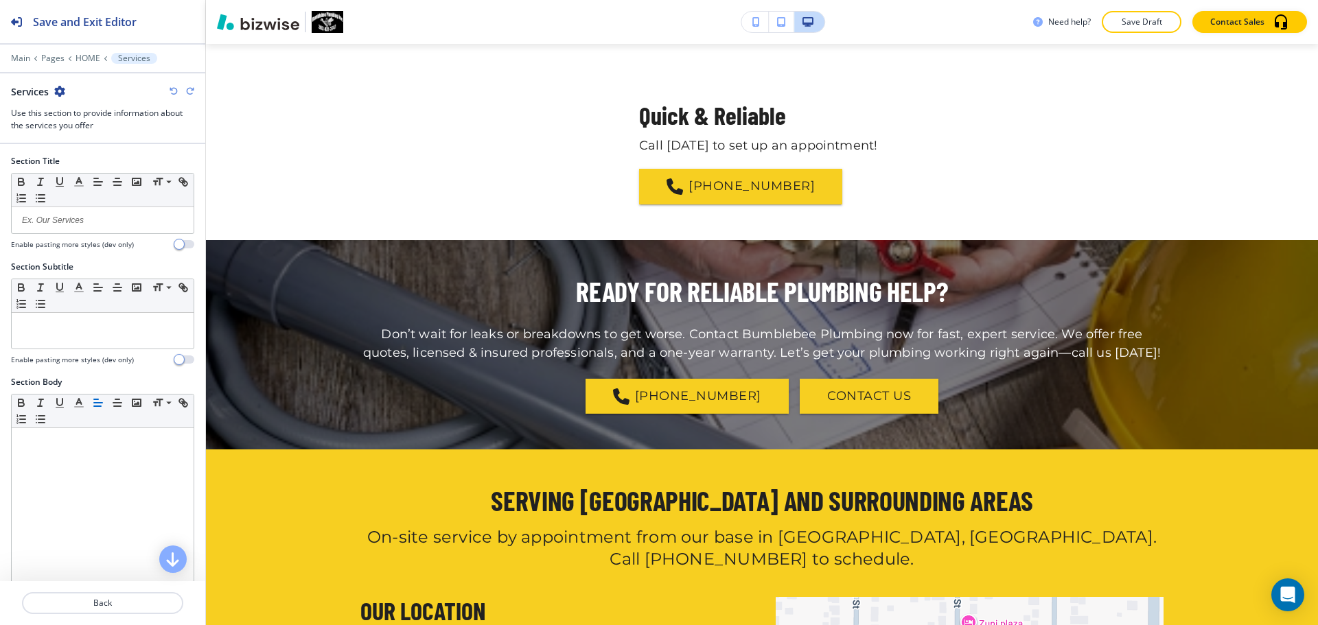
click at [174, 92] on icon "button" at bounding box center [174, 91] width 8 height 8
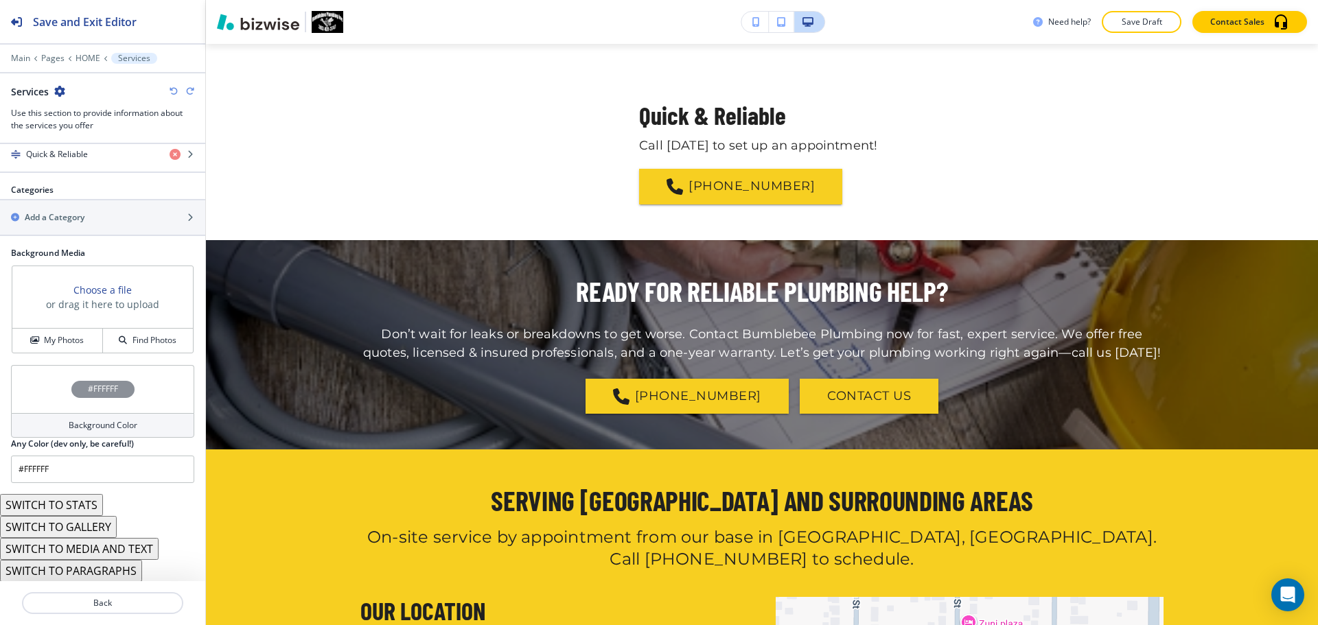
scroll to position [550, 0]
click at [113, 568] on button "SWITCH TO PARAGRAPHS" at bounding box center [71, 571] width 142 height 22
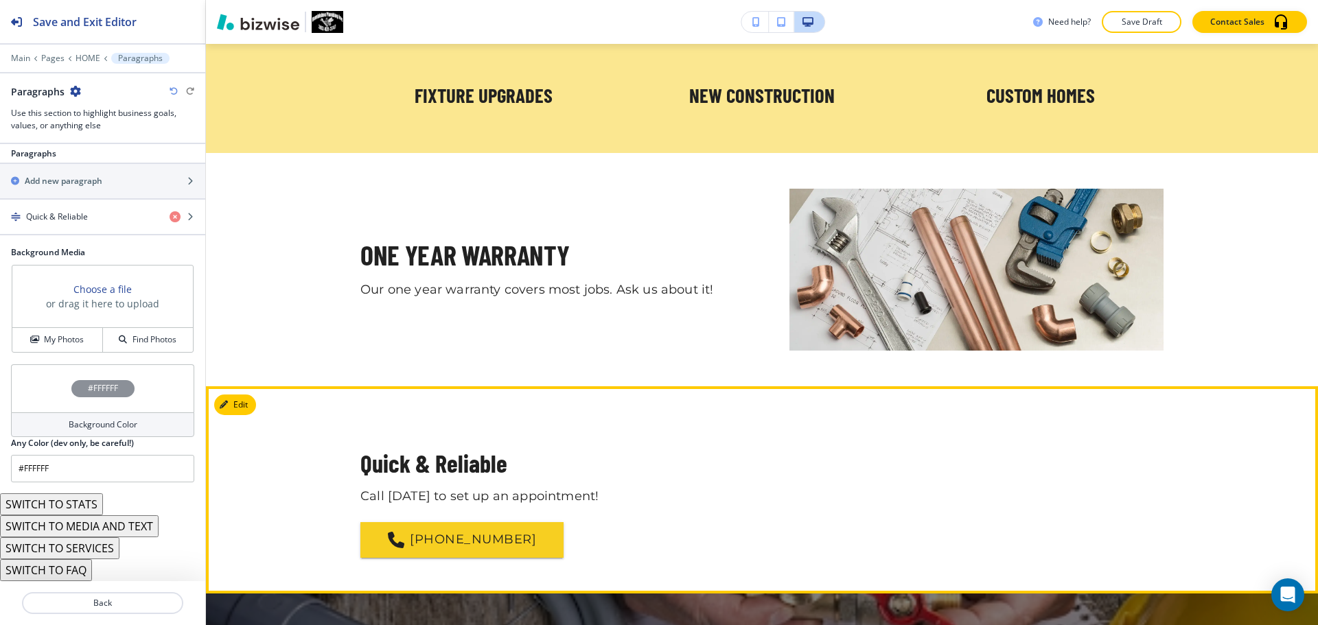
scroll to position [2121, 0]
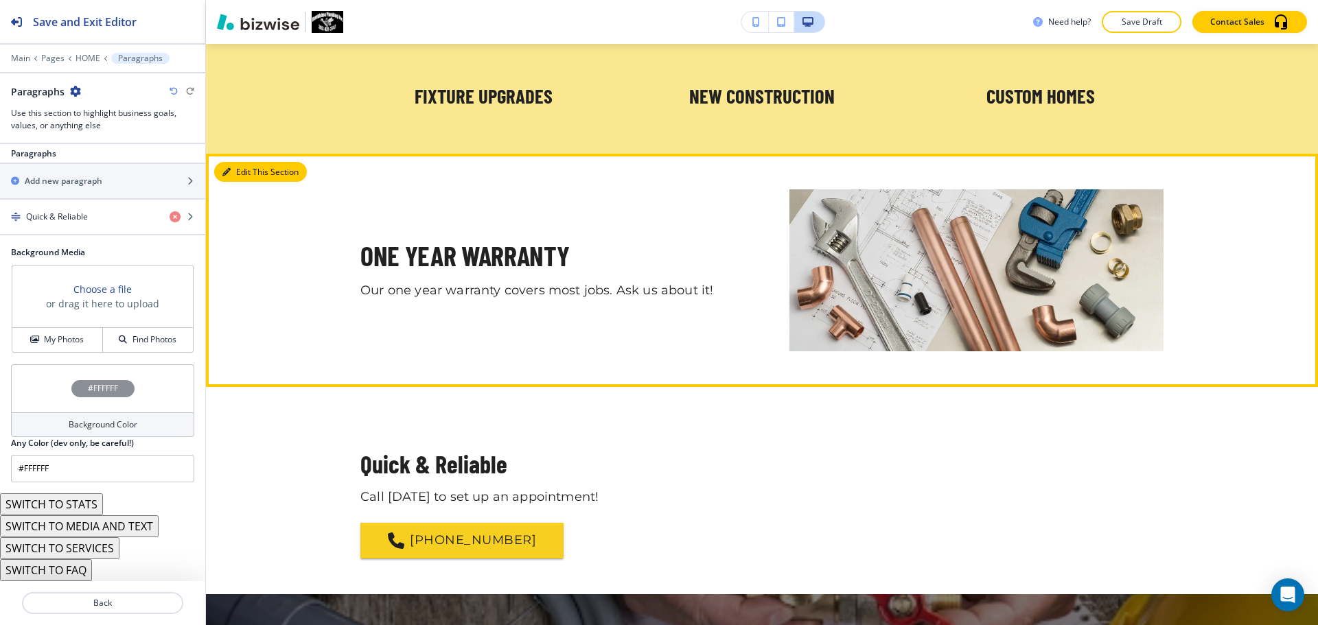
click at [242, 170] on button "Edit This Section" at bounding box center [260, 172] width 93 height 21
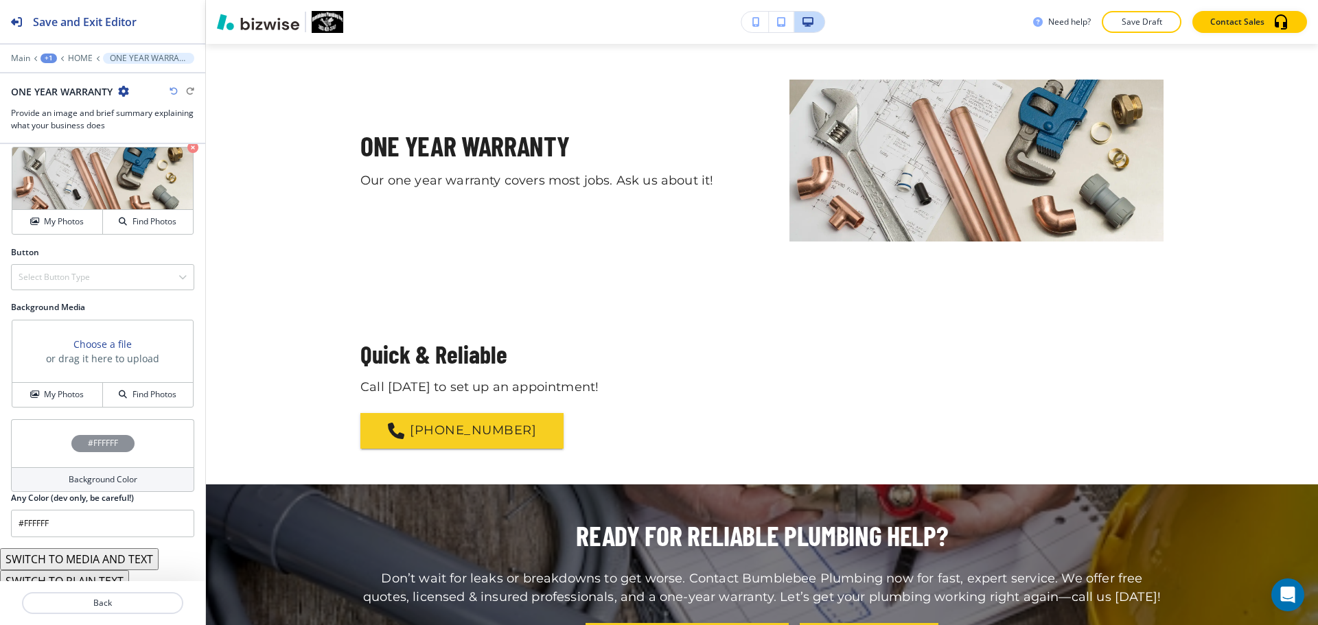
scroll to position [517, 0]
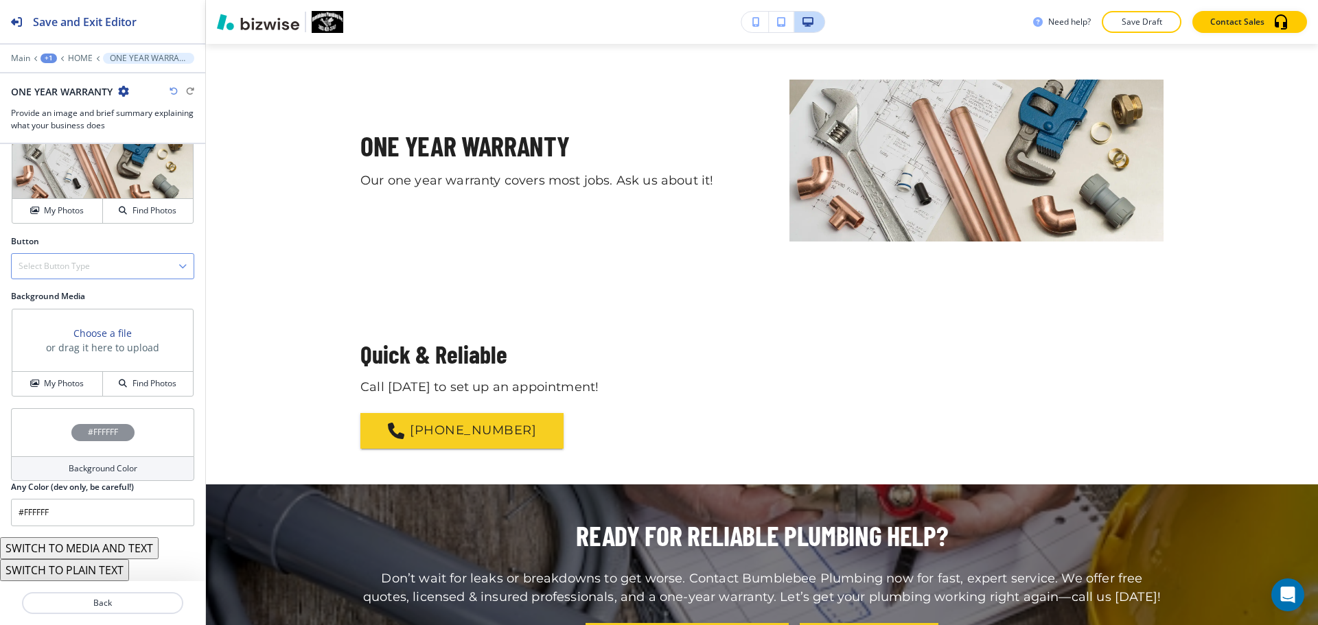
click at [94, 265] on div "Select Button Type" at bounding box center [103, 266] width 182 height 25
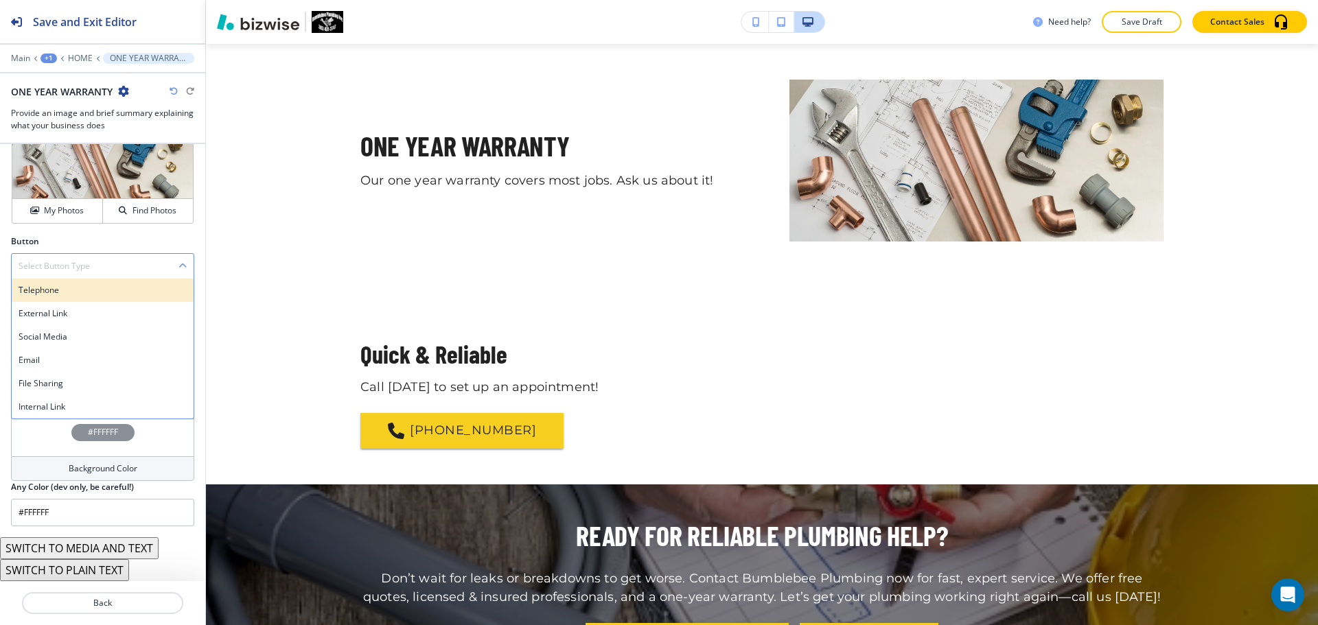
click at [76, 297] on div "Telephone" at bounding box center [103, 290] width 182 height 23
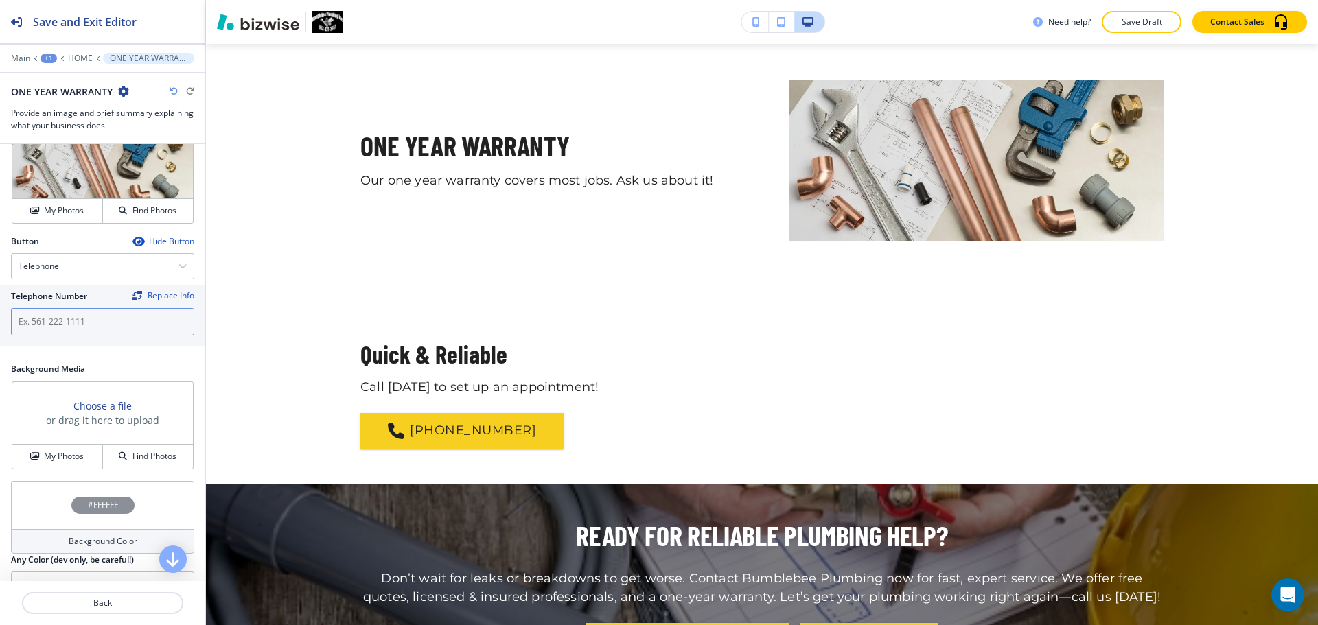
click at [84, 326] on input "text" at bounding box center [102, 321] width 183 height 27
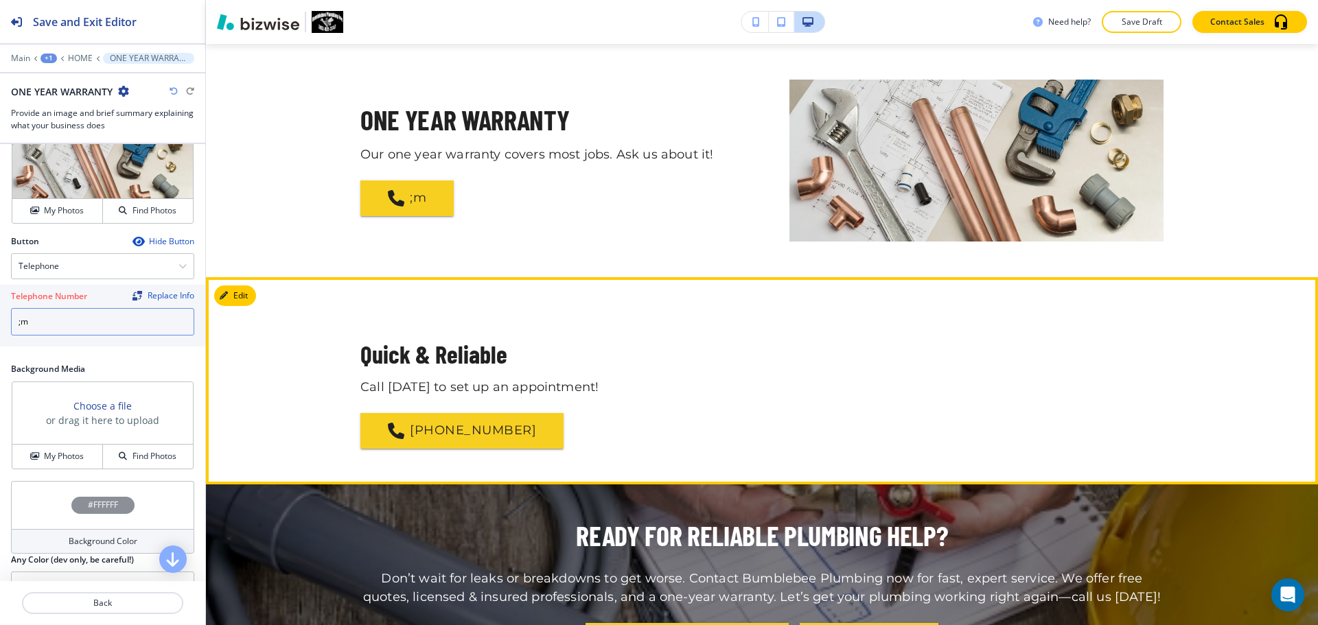
type input ";m"
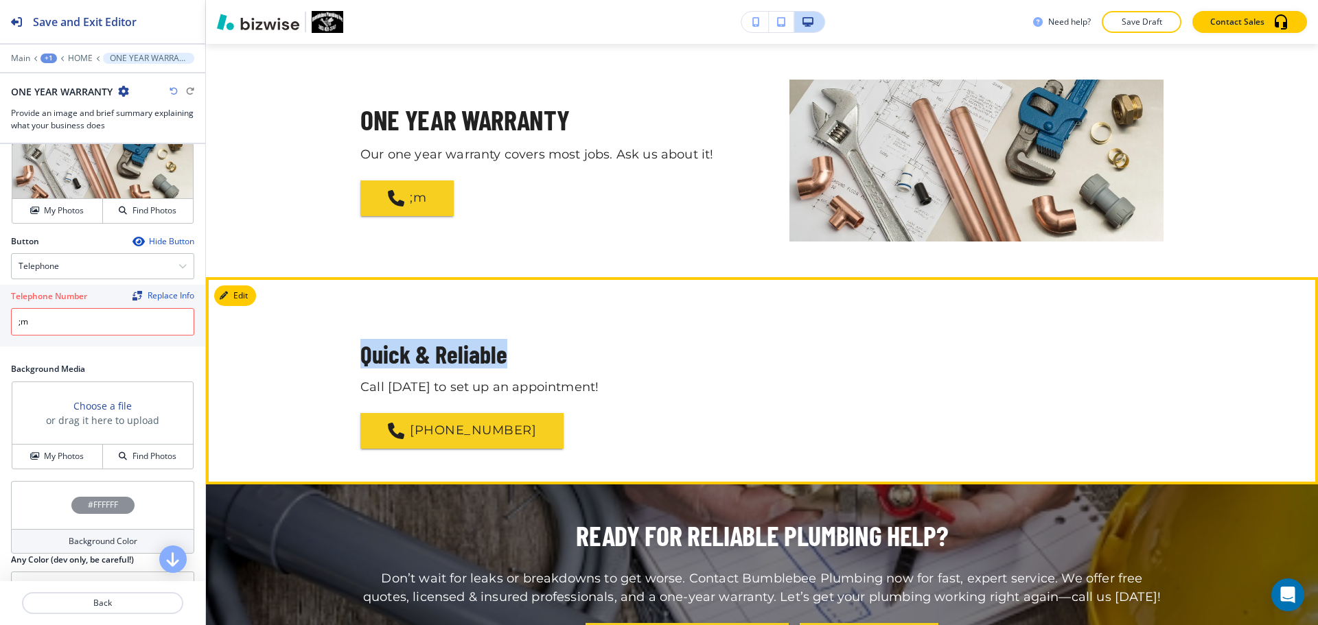
drag, startPoint x: 358, startPoint y: 356, endPoint x: 509, endPoint y: 357, distance: 151.0
click at [509, 357] on div "Quick & Reliable Call [DATE] to set up an appointment! [PHONE_NUMBER]" at bounding box center [762, 381] width 1112 height 136
copy p "Quick & Reliable"
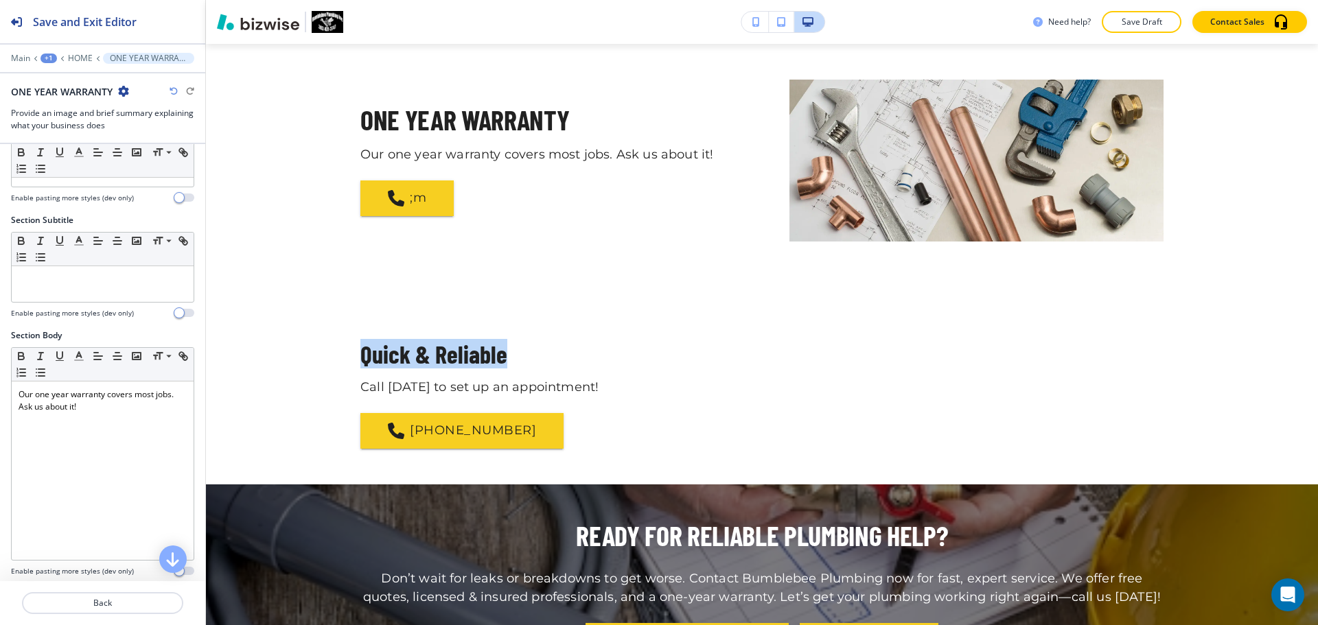
scroll to position [41, 0]
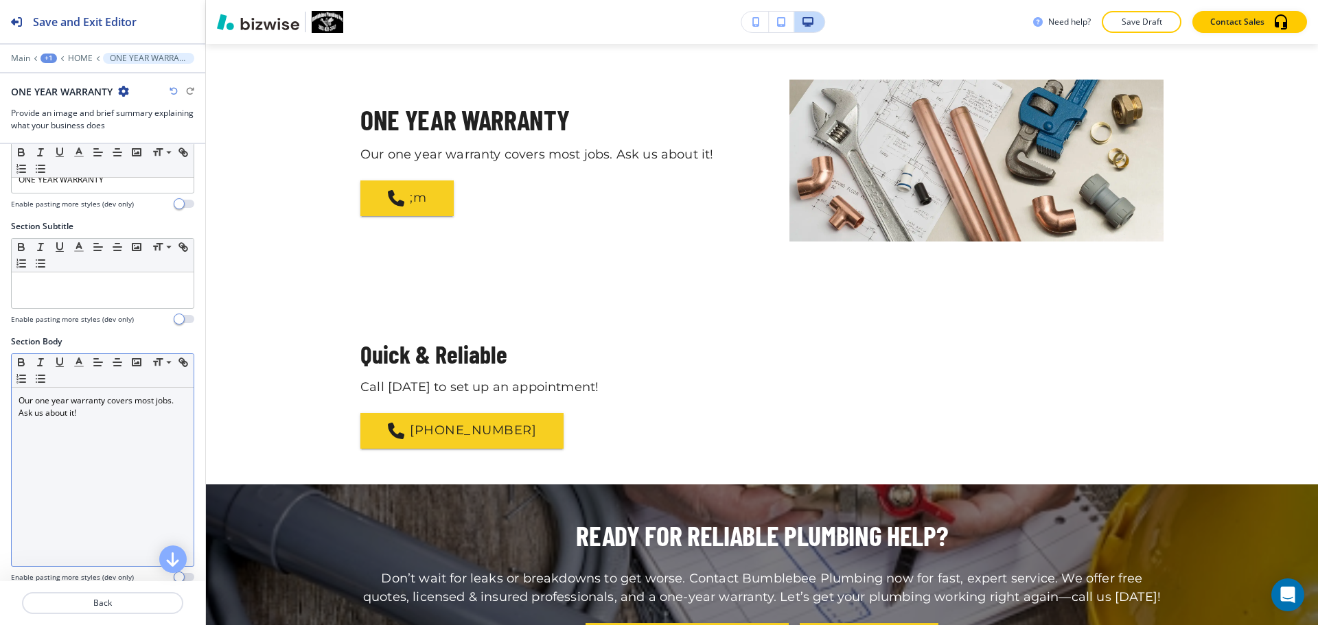
click at [130, 413] on p "Our one year warranty covers most jobs. Ask us about it!" at bounding box center [103, 407] width 168 height 25
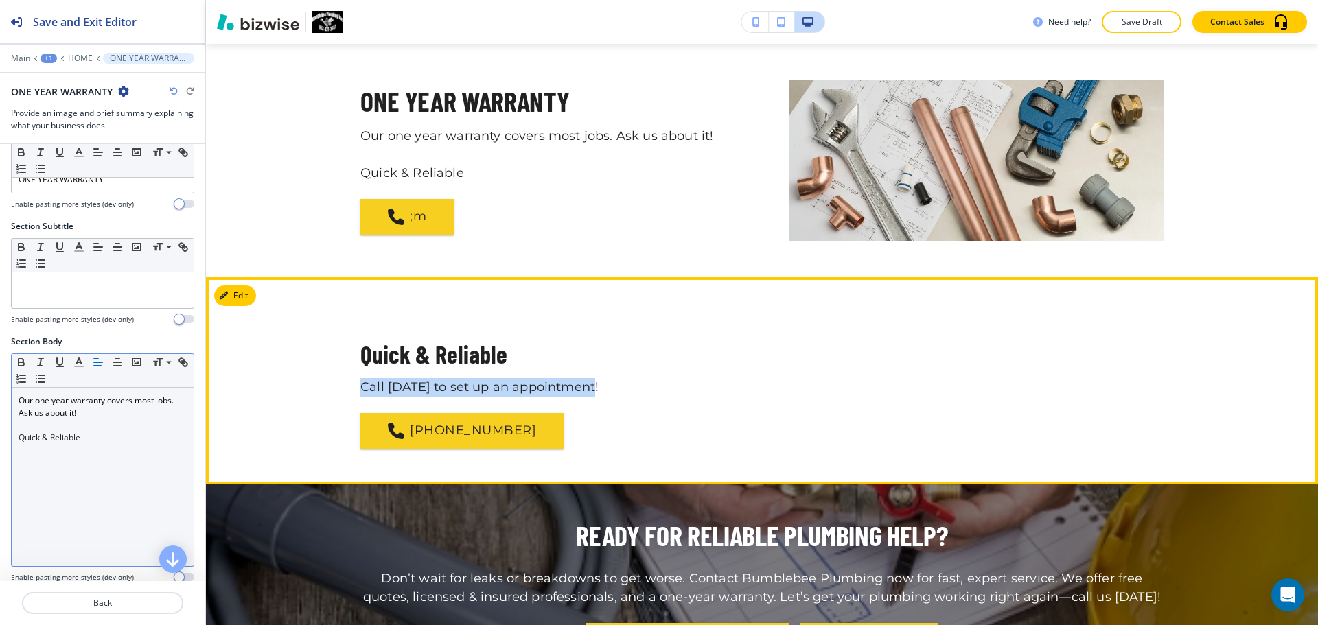
drag, startPoint x: 349, startPoint y: 388, endPoint x: 597, endPoint y: 388, distance: 247.1
click at [597, 388] on div "Quick & Reliable Call [DATE] to set up an appointment! [PHONE_NUMBER]" at bounding box center [762, 381] width 1112 height 136
copy p "Call [DATE] to set up an appointment!"
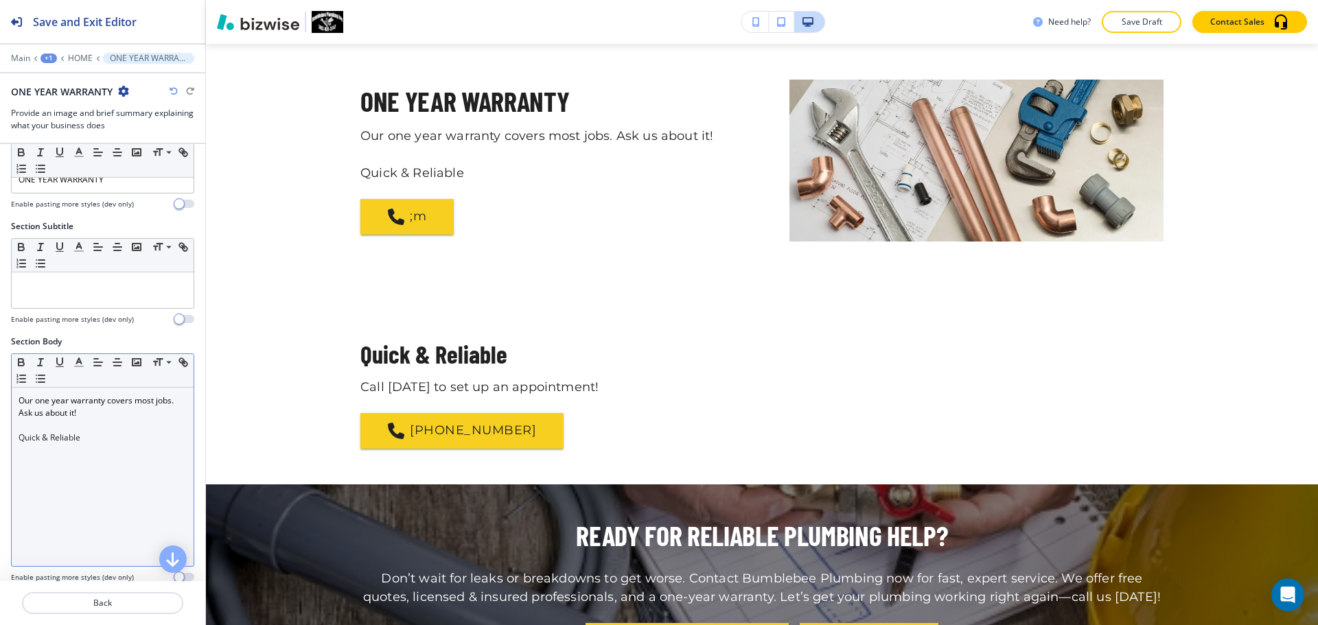
click at [16, 465] on div "Our one year warranty covers most jobs. Ask us about it! Quick & Reliable" at bounding box center [103, 477] width 182 height 178
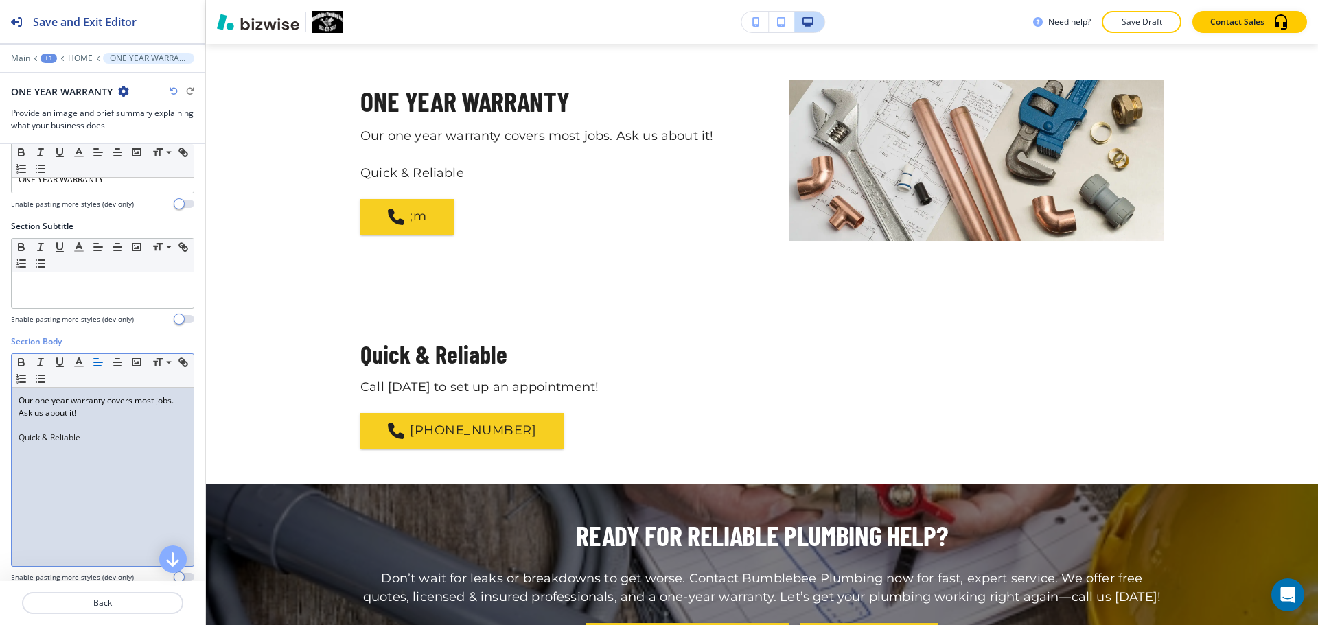
click at [87, 445] on div "Our one year warranty covers most jobs. Ask us about it! Quick & Reliable" at bounding box center [103, 477] width 182 height 178
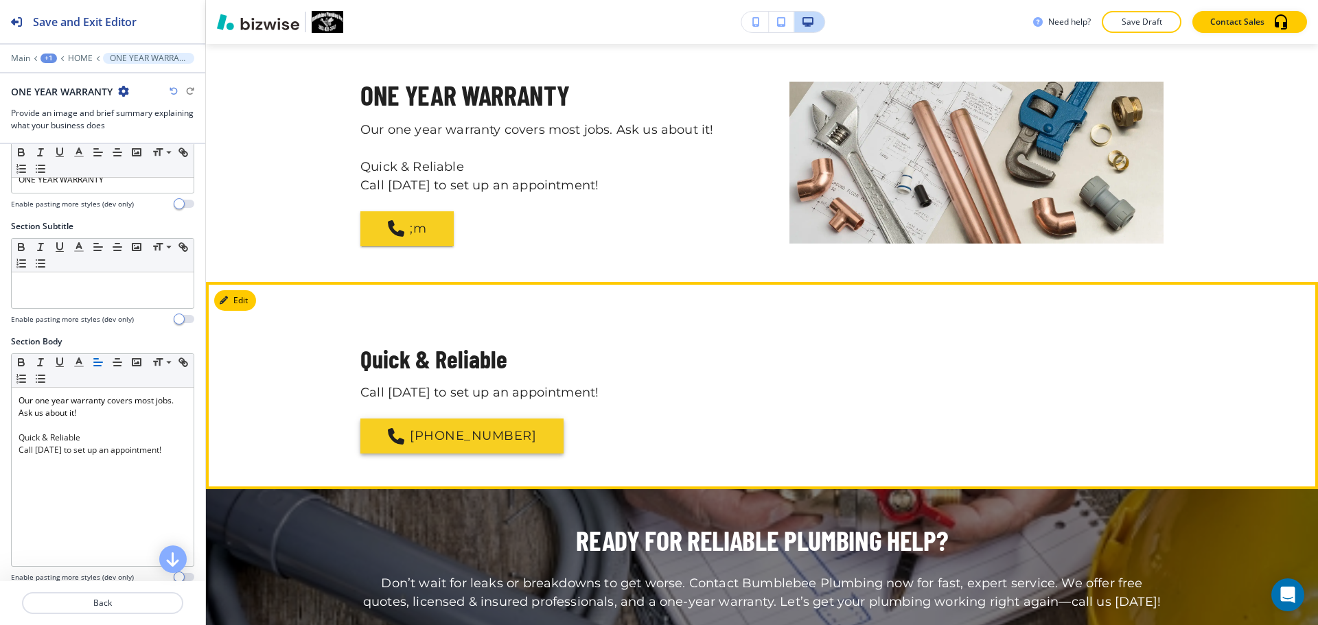
drag, startPoint x: 603, startPoint y: 435, endPoint x: 394, endPoint y: 435, distance: 208.7
click at [394, 435] on div "[PHONE_NUMBER]" at bounding box center [761, 437] width 803 height 36
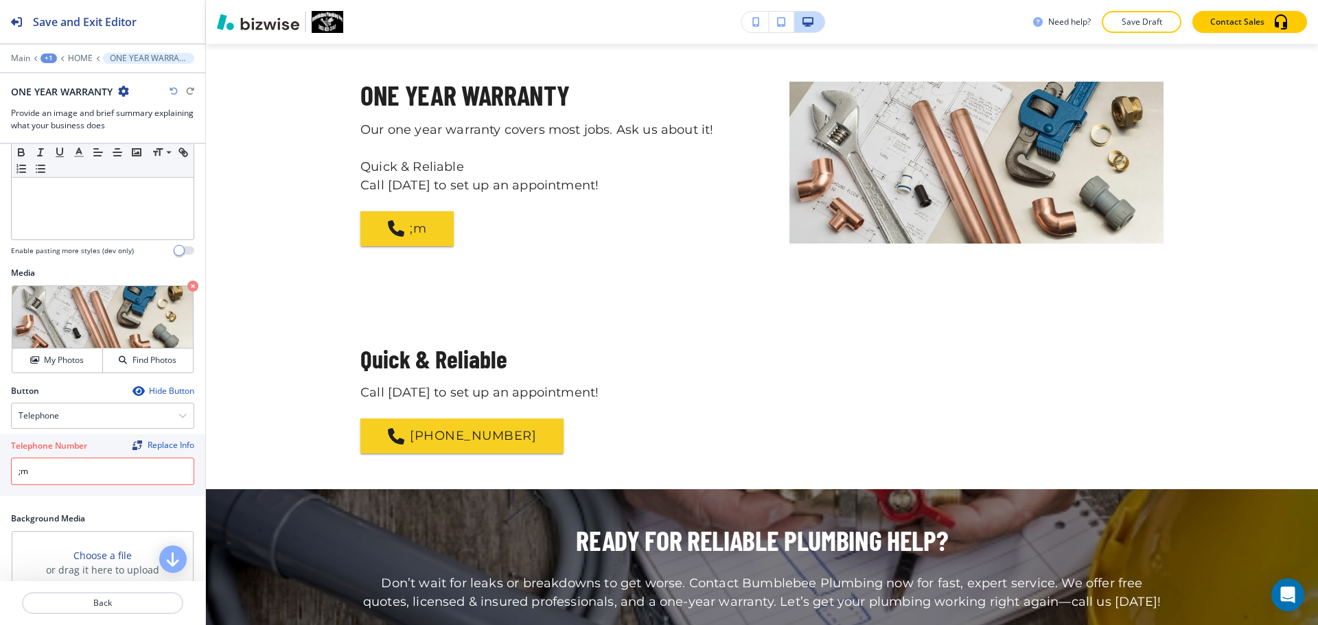
scroll to position [452, 0]
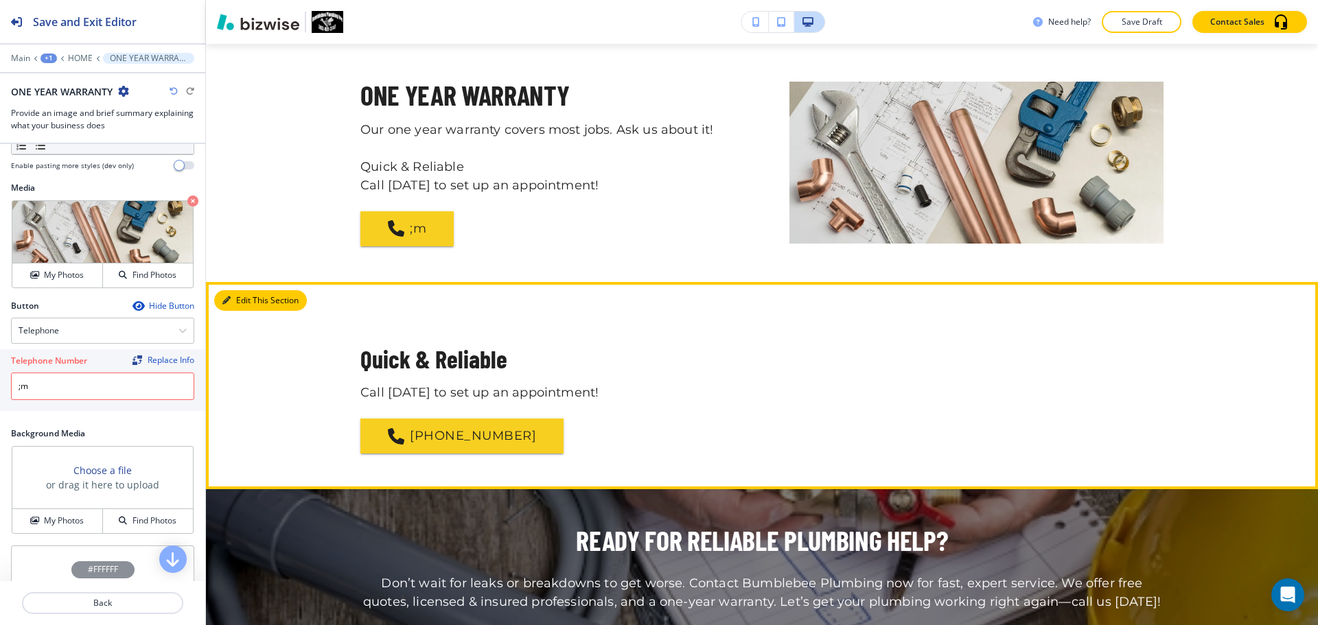
click at [244, 303] on button "Edit This Section" at bounding box center [260, 300] width 93 height 21
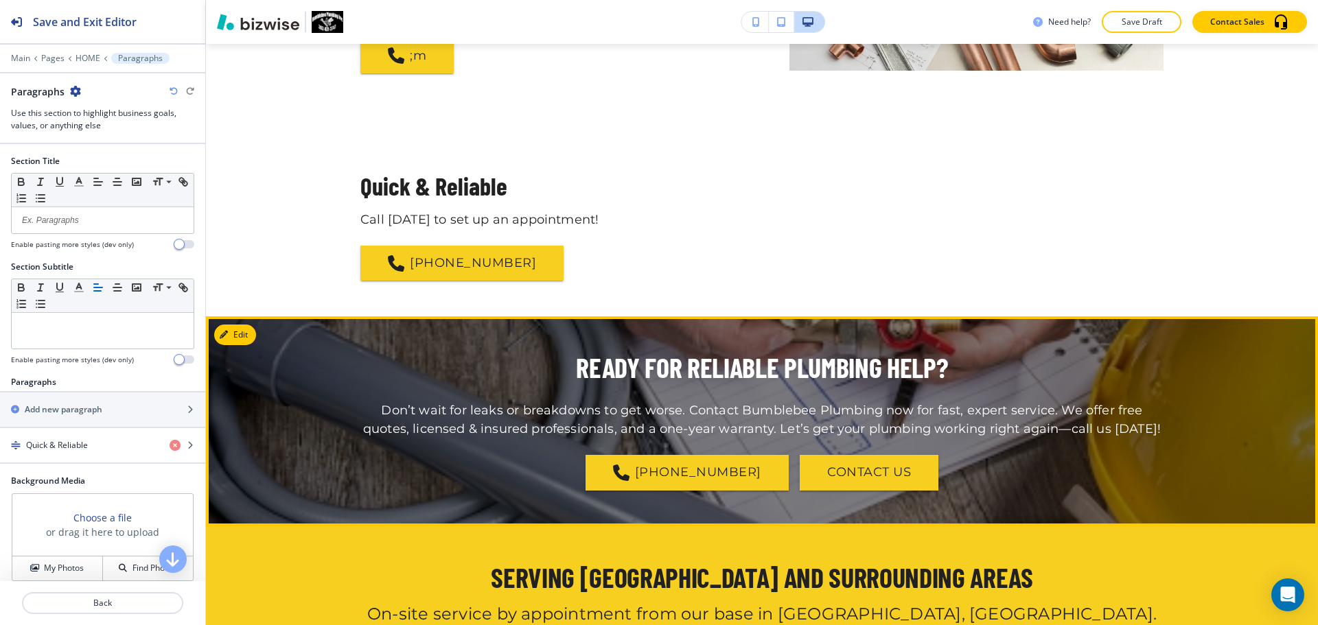
scroll to position [2469, 0]
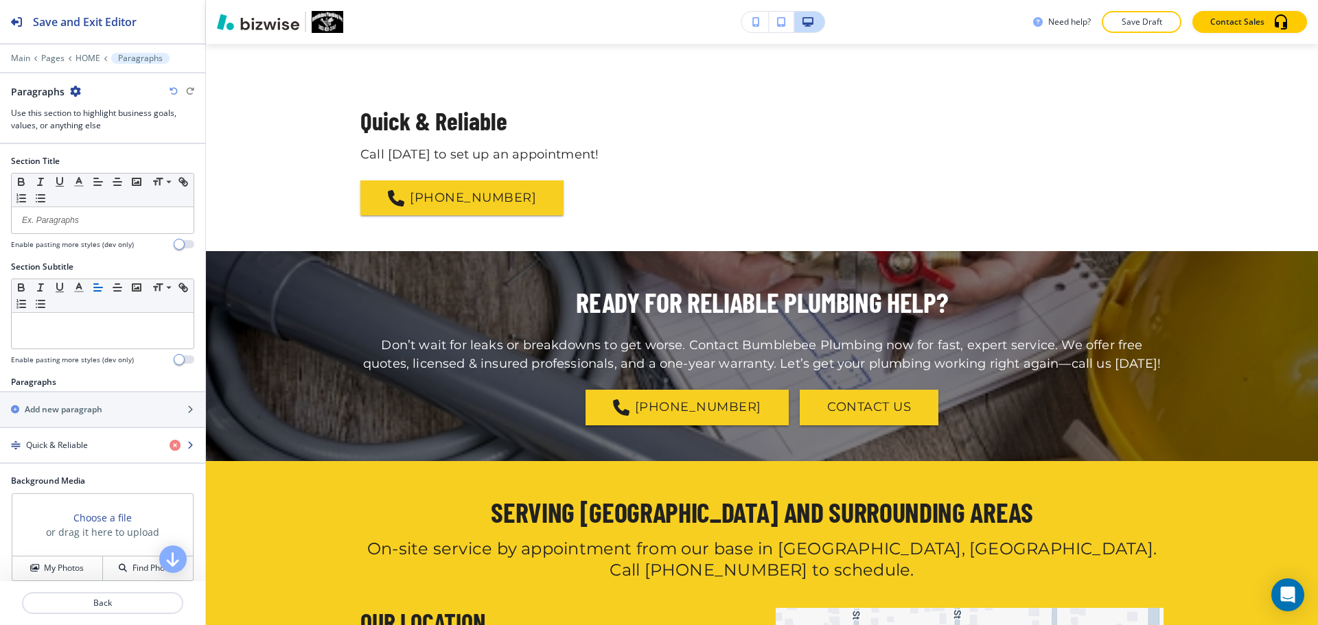
click at [107, 457] on div "button" at bounding box center [102, 457] width 205 height 11
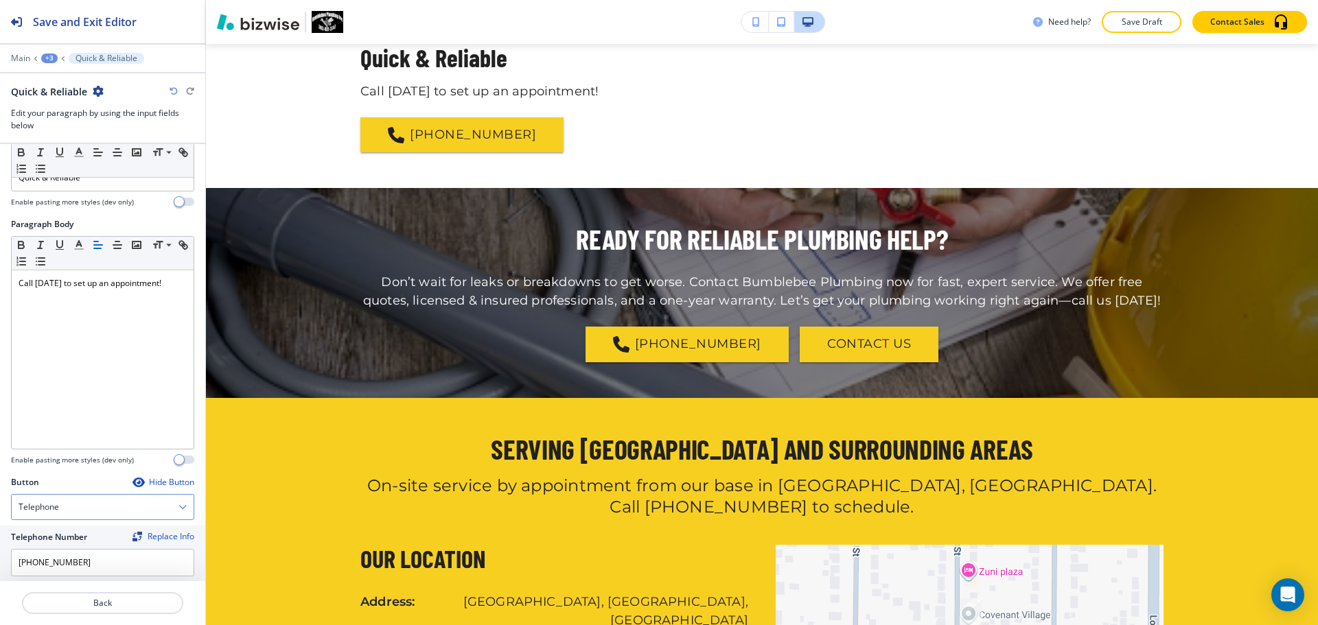
scroll to position [65, 0]
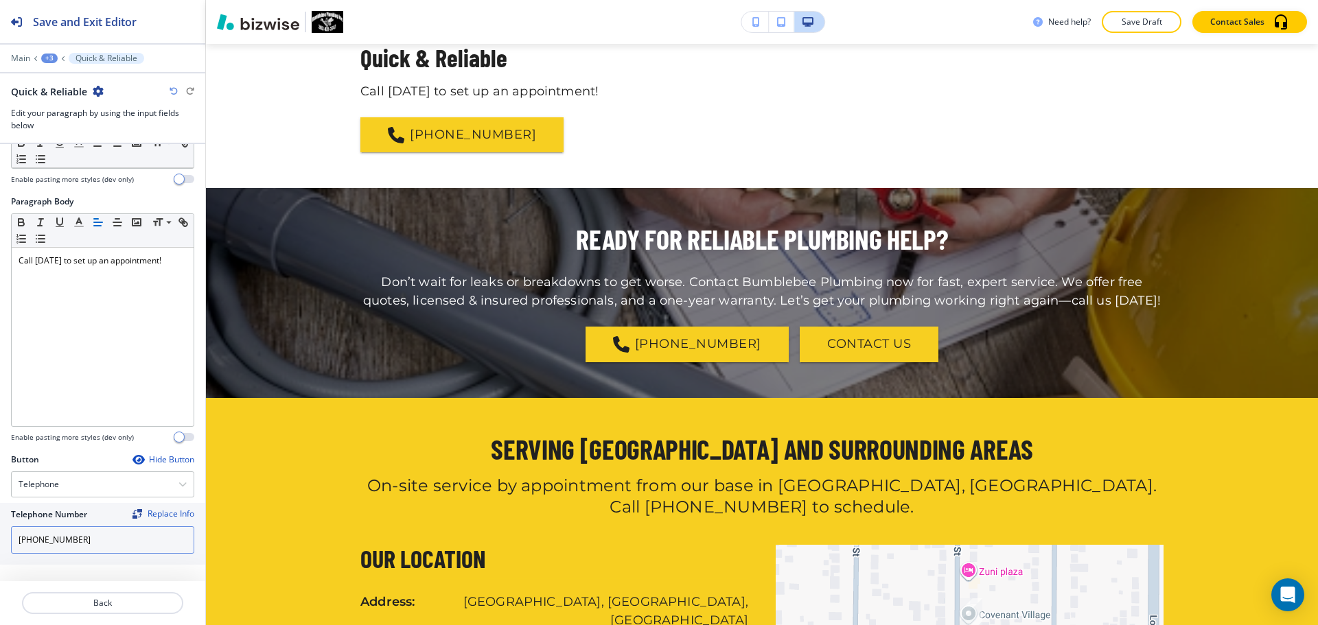
click at [106, 534] on input "[PHONE_NUMBER]" at bounding box center [102, 540] width 183 height 27
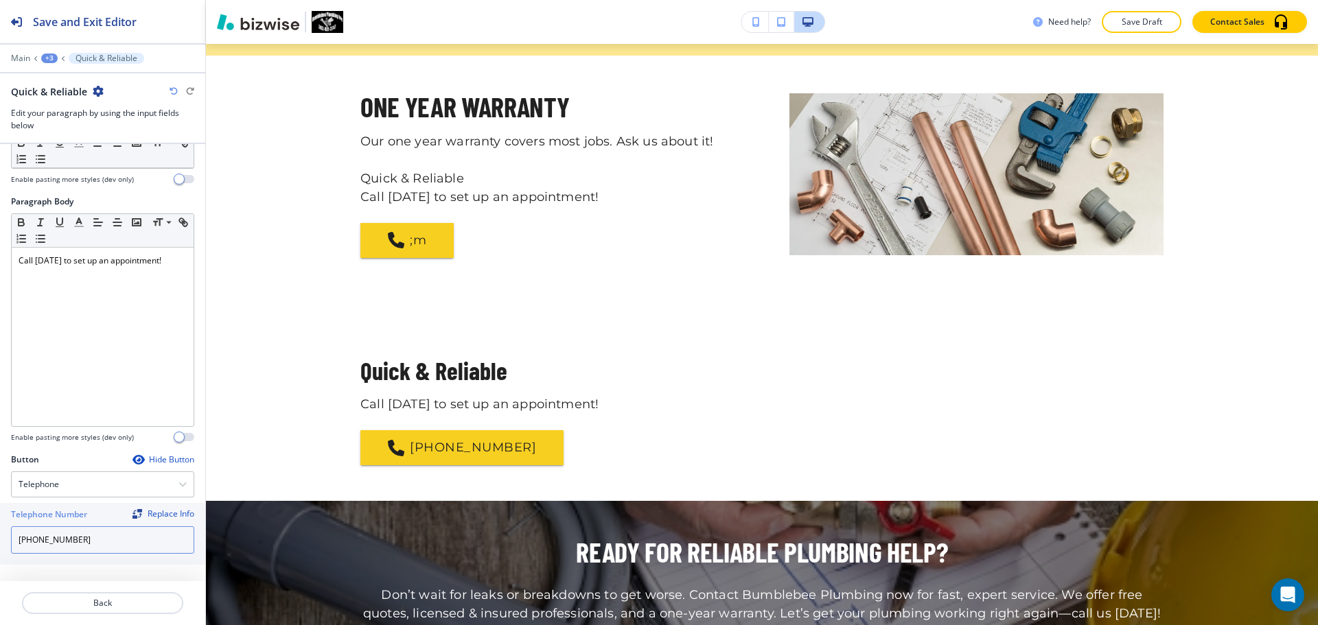
scroll to position [2189, 0]
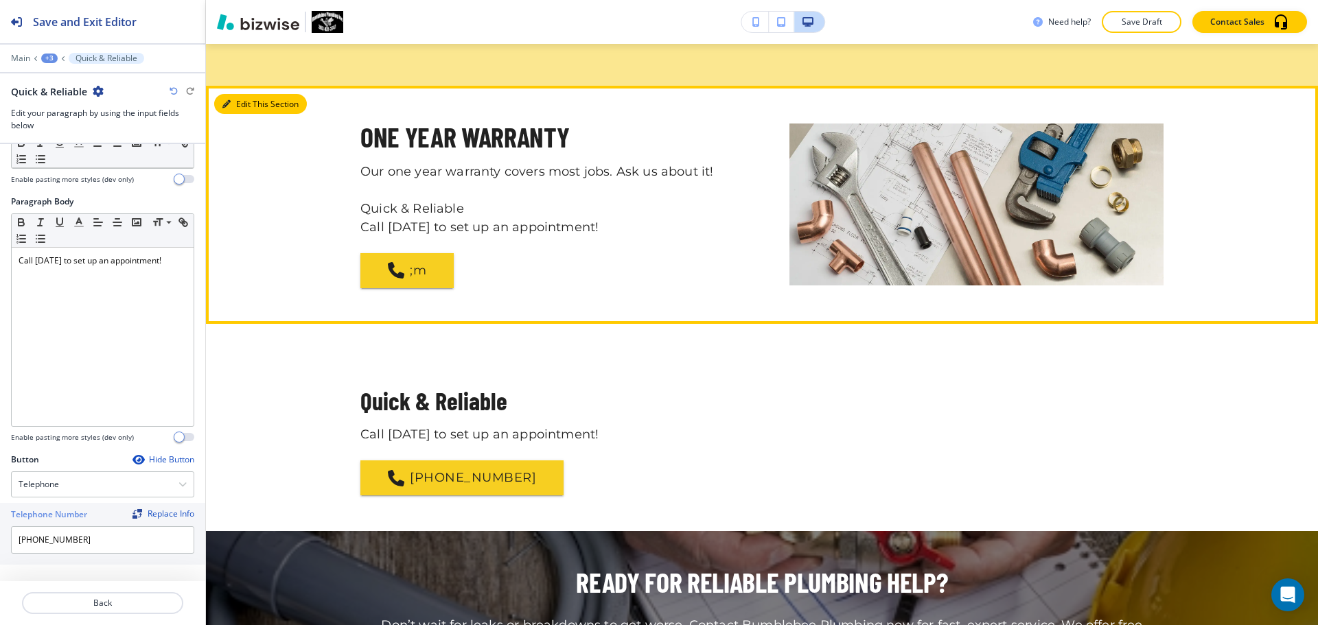
click at [244, 108] on button "Edit This Section" at bounding box center [260, 104] width 93 height 21
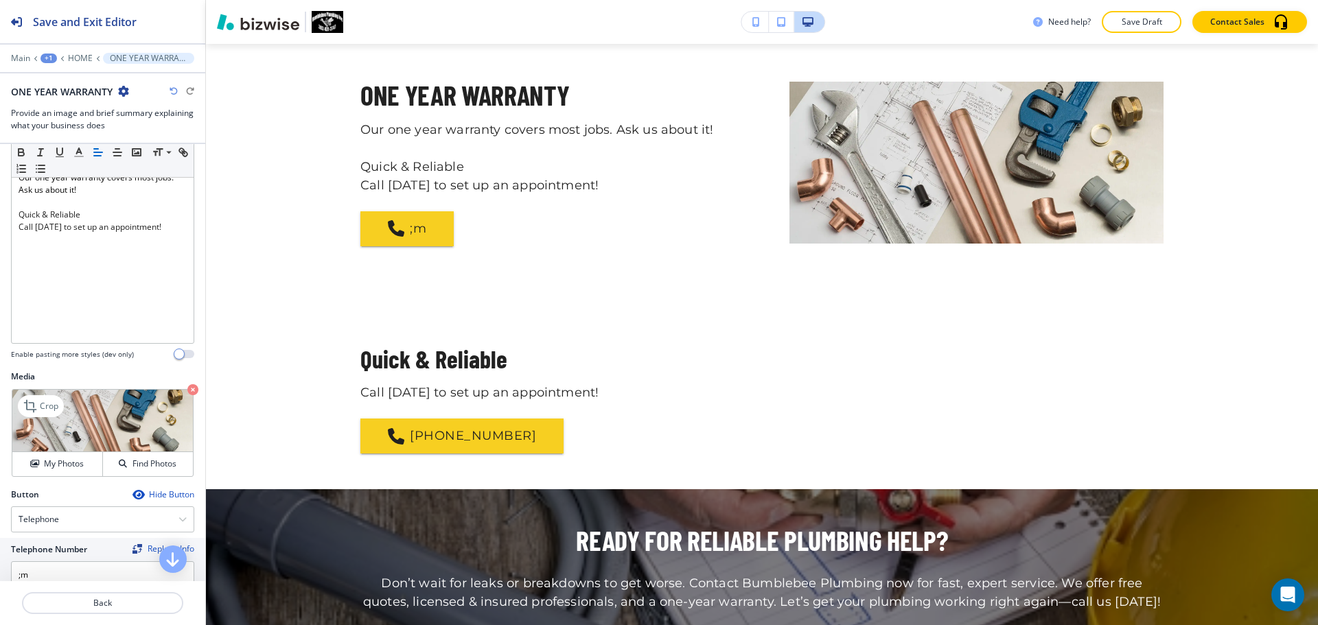
scroll to position [275, 0]
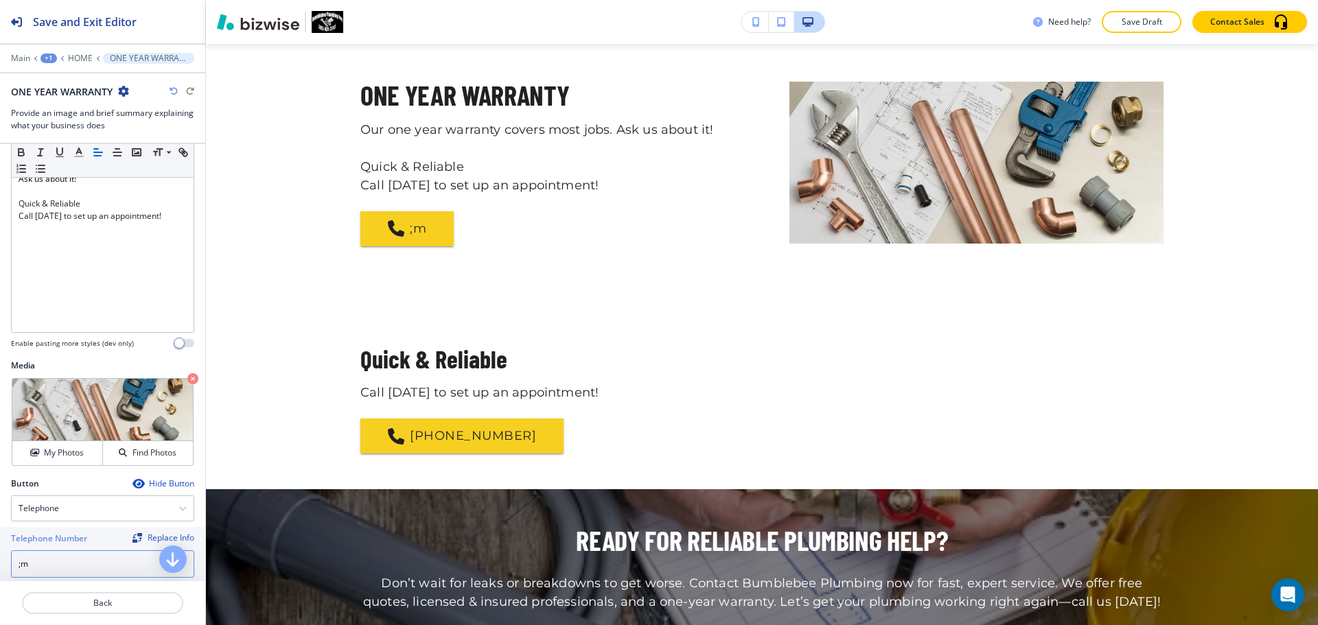
click at [51, 558] on input ";m" at bounding box center [102, 564] width 183 height 27
click at [51, 559] on input ";m" at bounding box center [102, 564] width 183 height 27
click at [52, 560] on input ";m" at bounding box center [102, 564] width 183 height 27
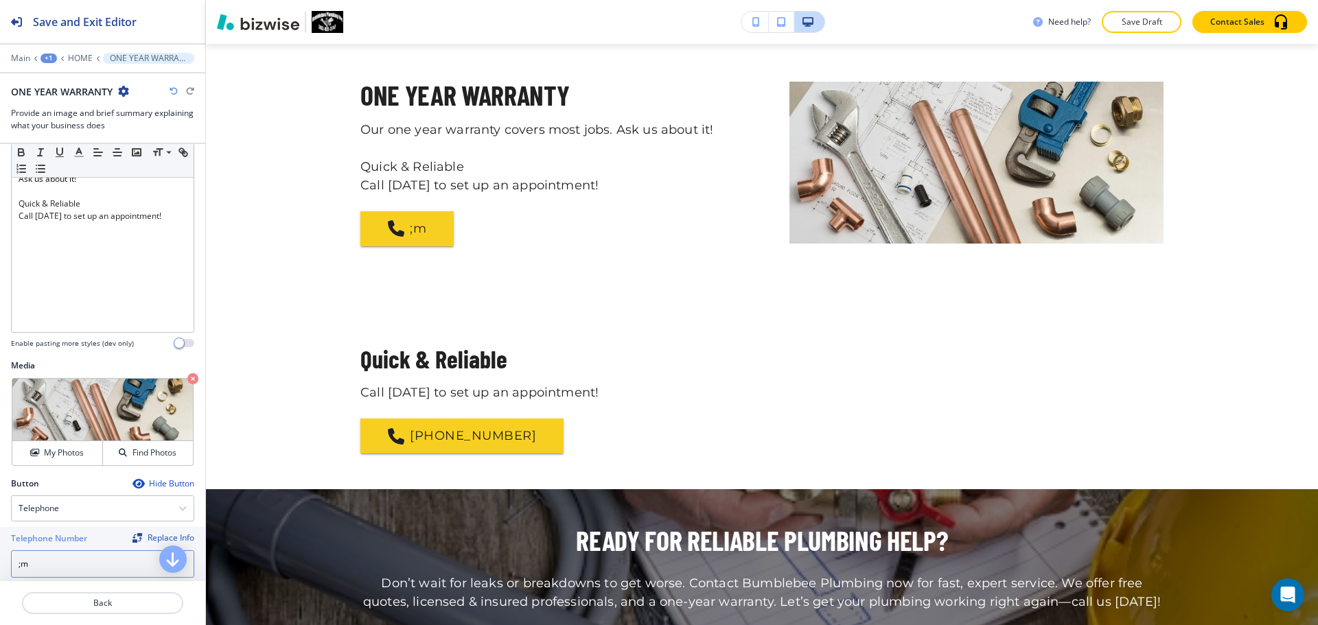
click at [52, 560] on input ";m" at bounding box center [102, 564] width 183 height 27
paste input "[PHONE_NUMBER]"
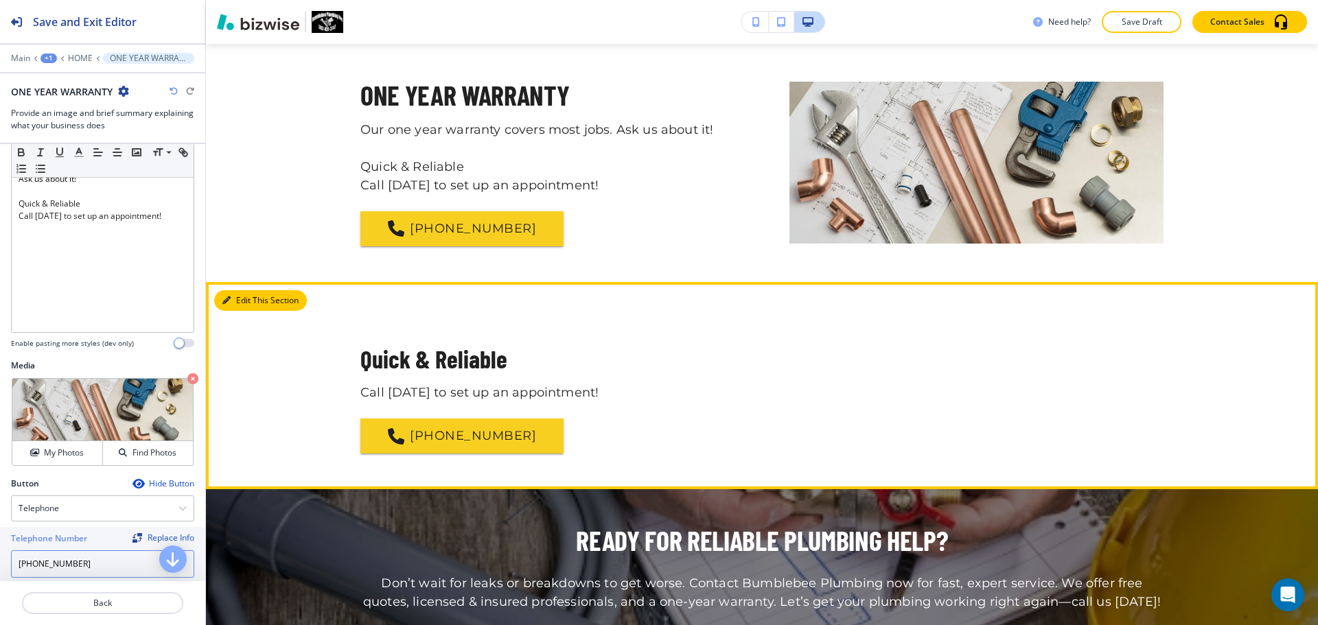
type input "[PHONE_NUMBER]"
click at [243, 297] on button "Edit This Section" at bounding box center [260, 300] width 93 height 21
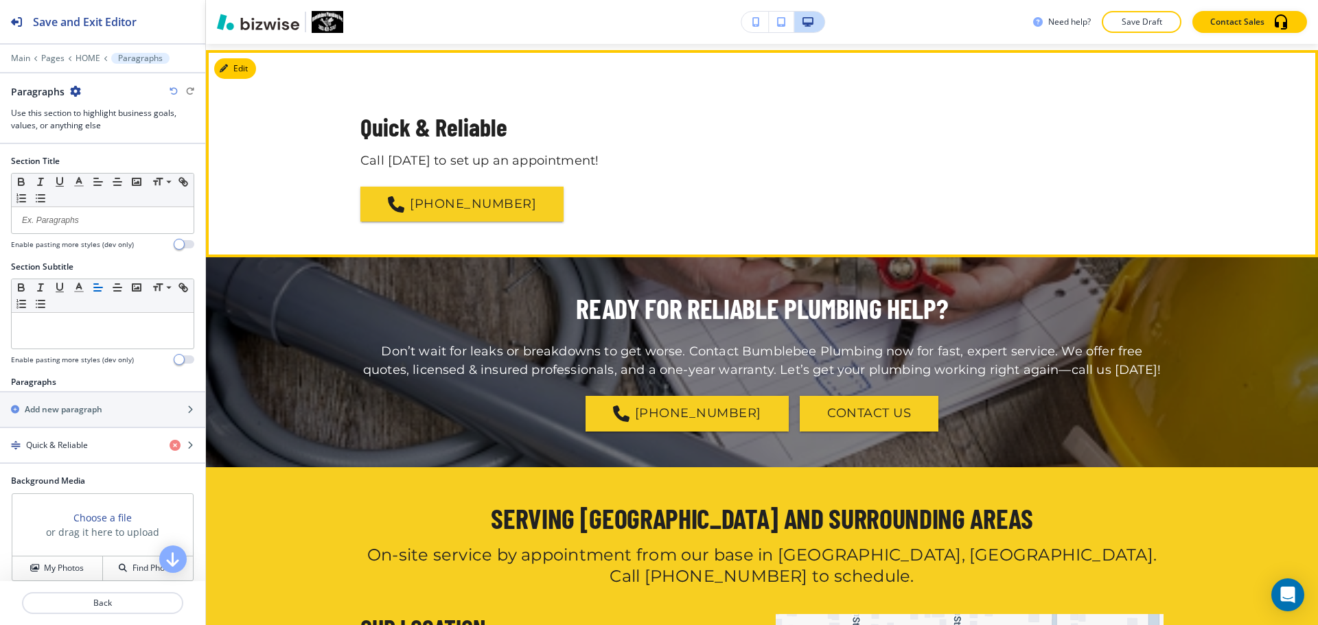
scroll to position [2469, 0]
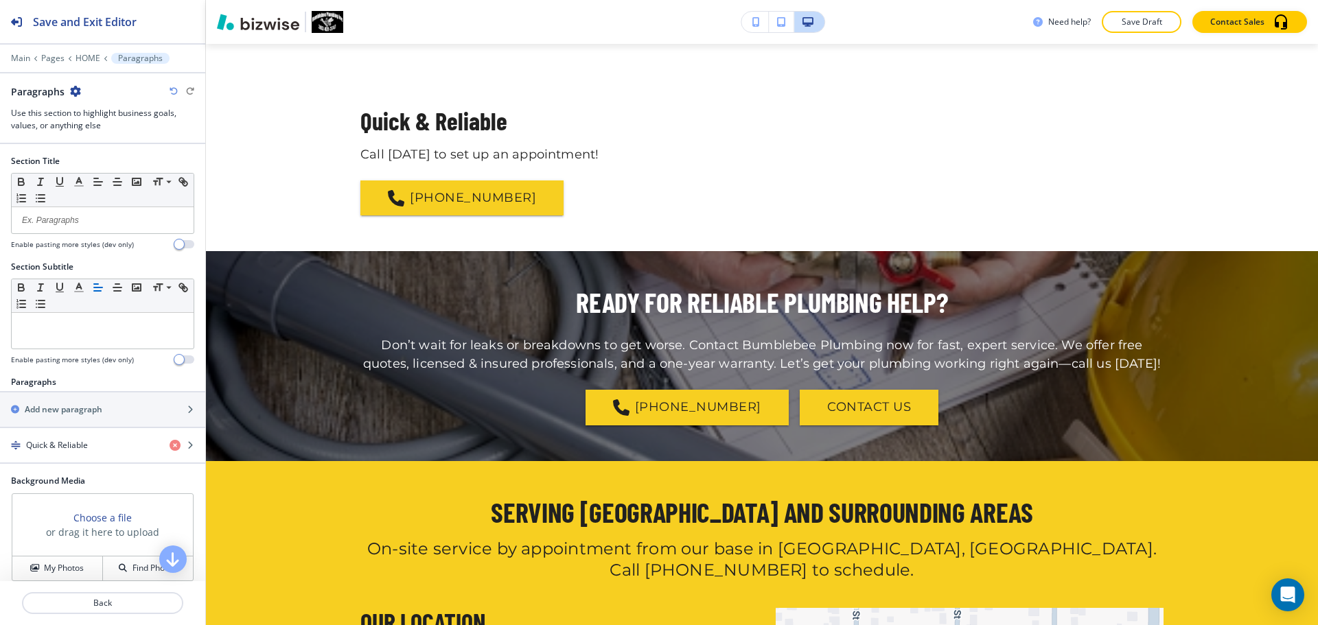
click at [77, 89] on icon "button" at bounding box center [75, 91] width 11 height 11
click at [117, 163] on p "Delete Section" at bounding box center [113, 163] width 70 height 12
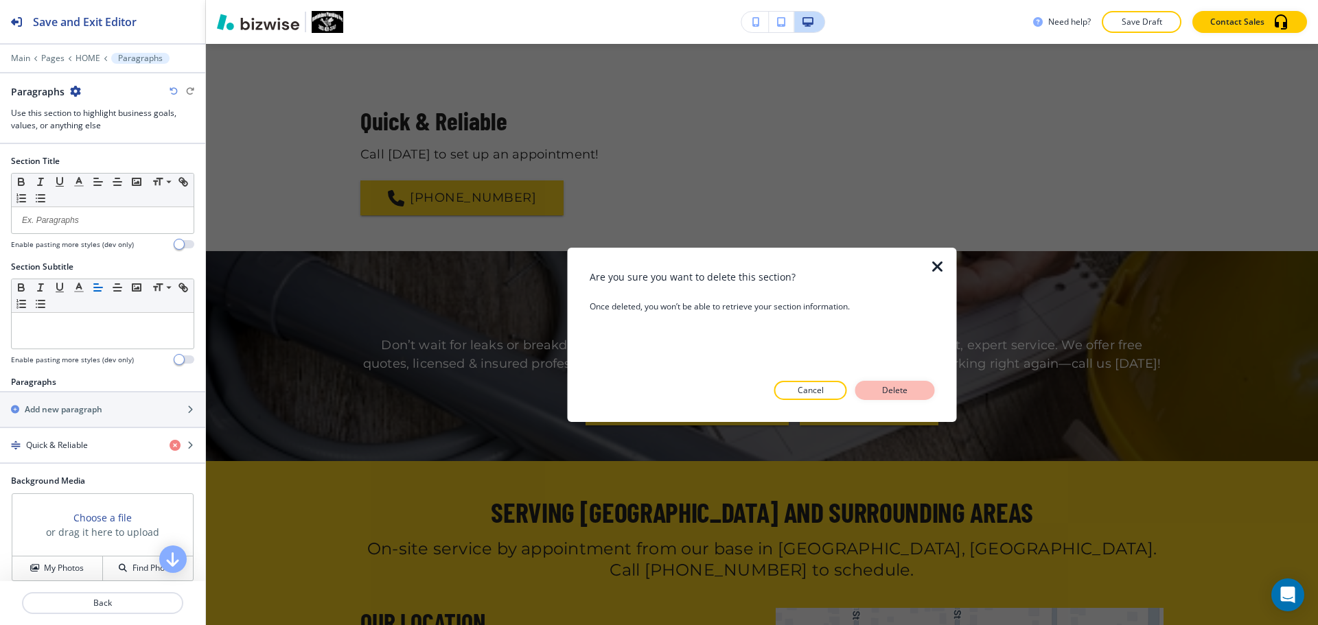
click at [910, 397] on button "Delete" at bounding box center [895, 390] width 80 height 19
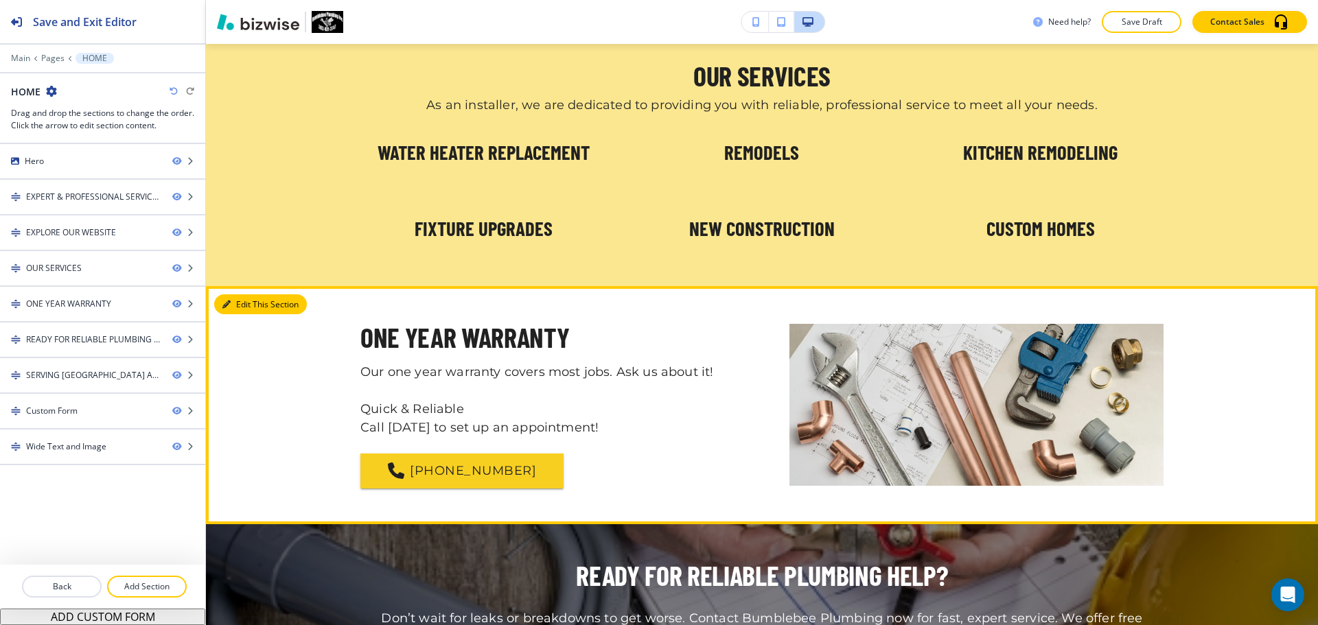
click at [243, 301] on button "Edit This Section" at bounding box center [260, 305] width 93 height 21
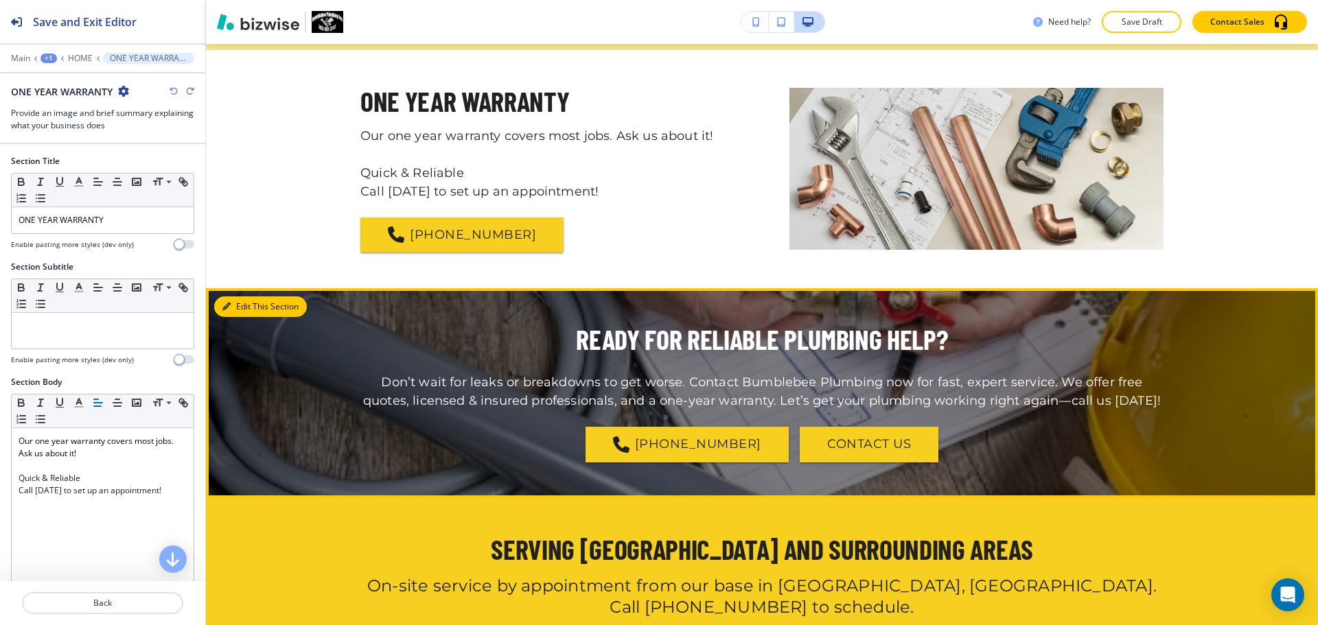
scroll to position [2230, 0]
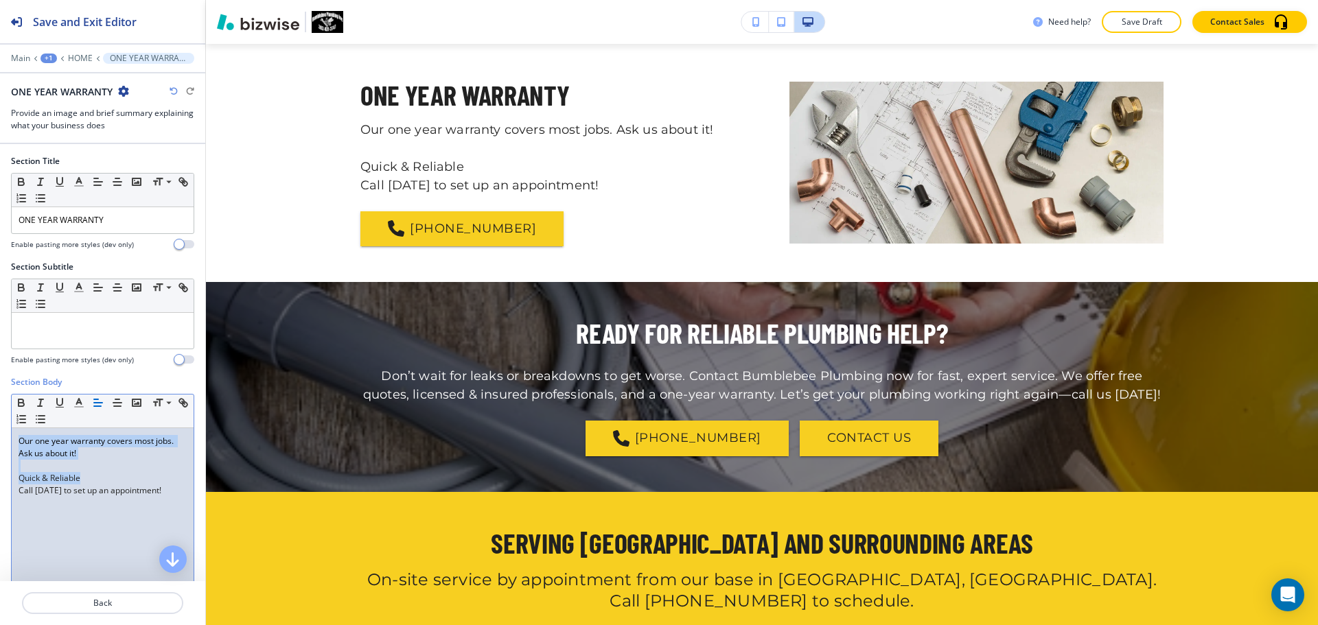
drag, startPoint x: 71, startPoint y: 481, endPoint x: -3, endPoint y: 336, distance: 162.4
click at [0, 0] on html "Save and Exit Editor Main +1 HOME ONE YEAR WARRANTY ONE YEAR WARRANTY Provide a…" at bounding box center [659, 0] width 1318 height 0
click at [81, 473] on p "Quick & Reliable" at bounding box center [103, 478] width 168 height 12
click at [102, 481] on p "Quick & Reliable" at bounding box center [103, 478] width 168 height 12
drag, startPoint x: 95, startPoint y: 480, endPoint x: 17, endPoint y: 482, distance: 78.3
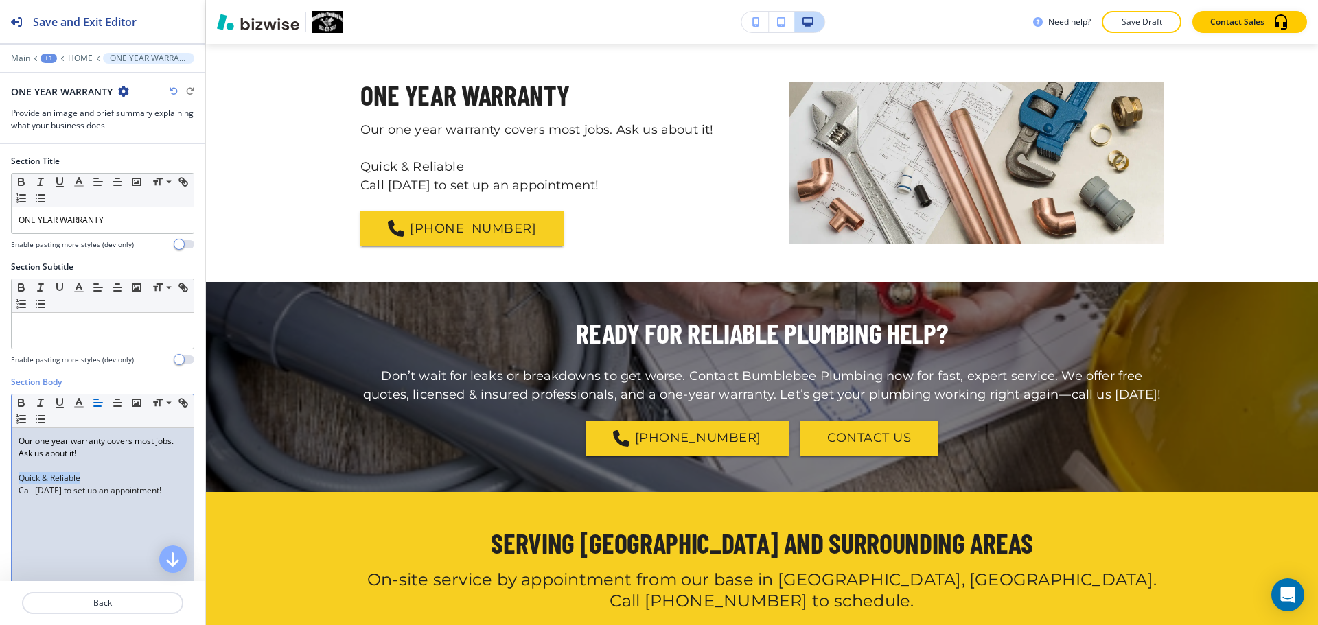
click at [17, 482] on div "Our one year warranty covers most jobs. Ask us about it! Quick & Reliable ﻿Call…" at bounding box center [103, 517] width 182 height 178
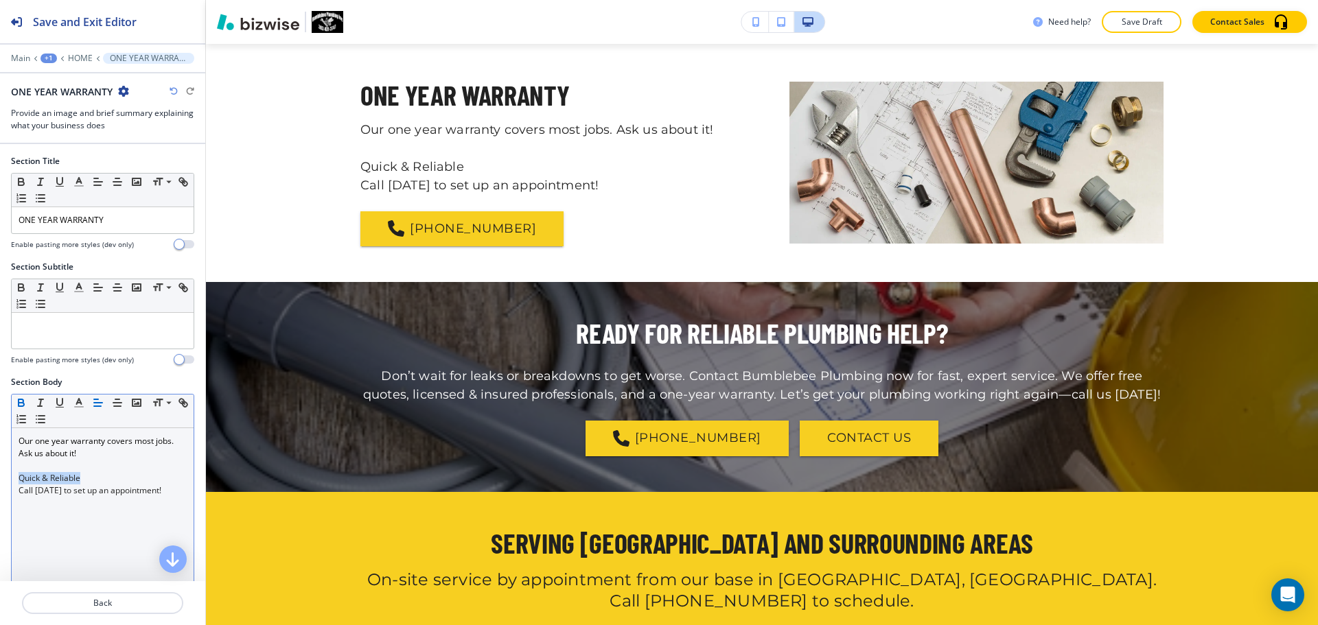
click at [14, 402] on button "button" at bounding box center [21, 403] width 19 height 16
click at [170, 454] on span at bounding box center [167, 455] width 31 height 16
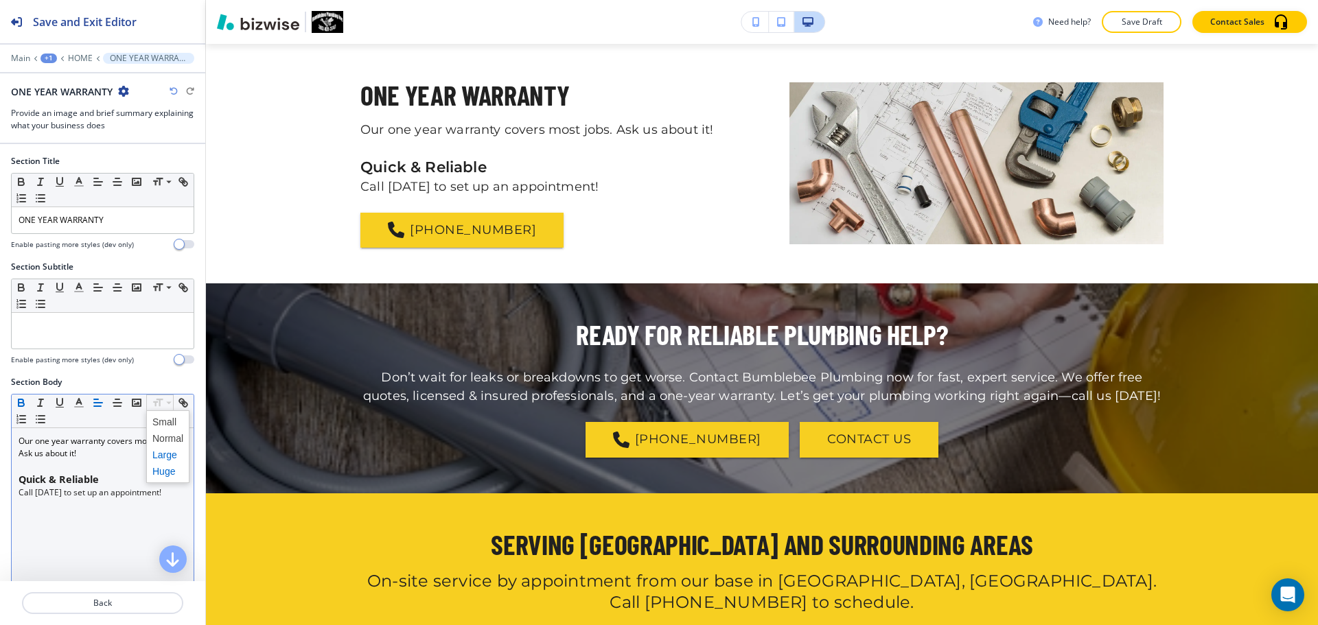
click at [168, 469] on span at bounding box center [167, 471] width 31 height 16
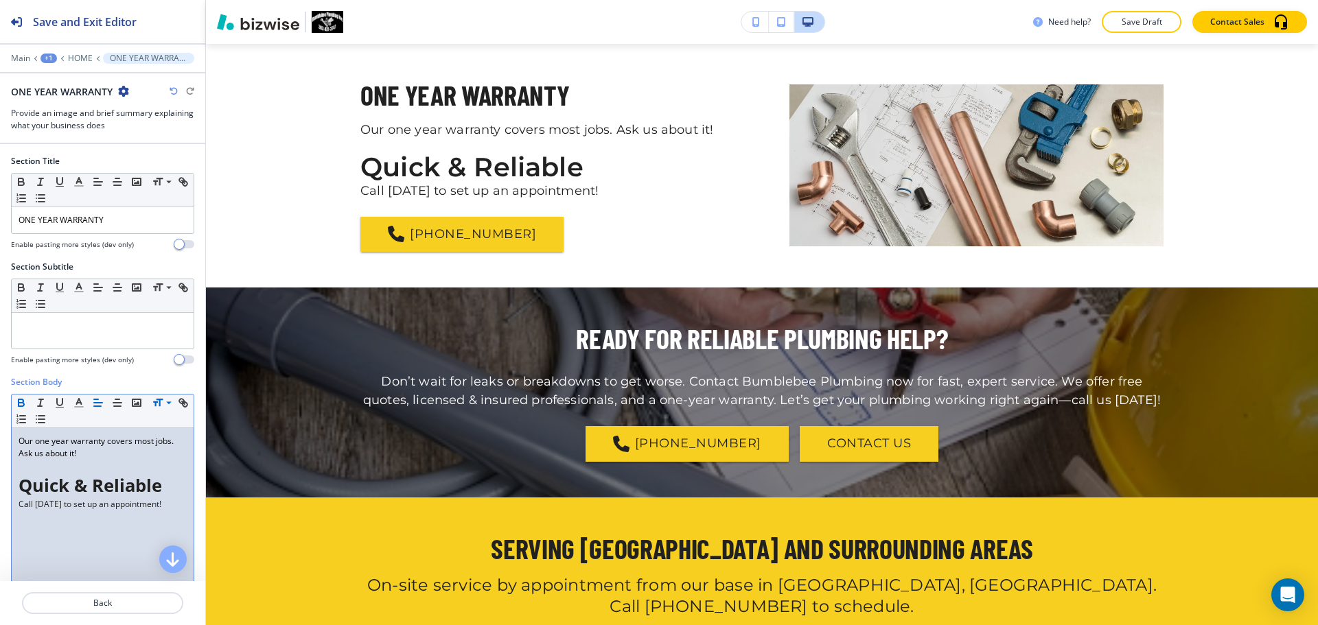
click at [117, 459] on p "Our one year warranty covers most jobs. Ask us about it!" at bounding box center [103, 447] width 168 height 25
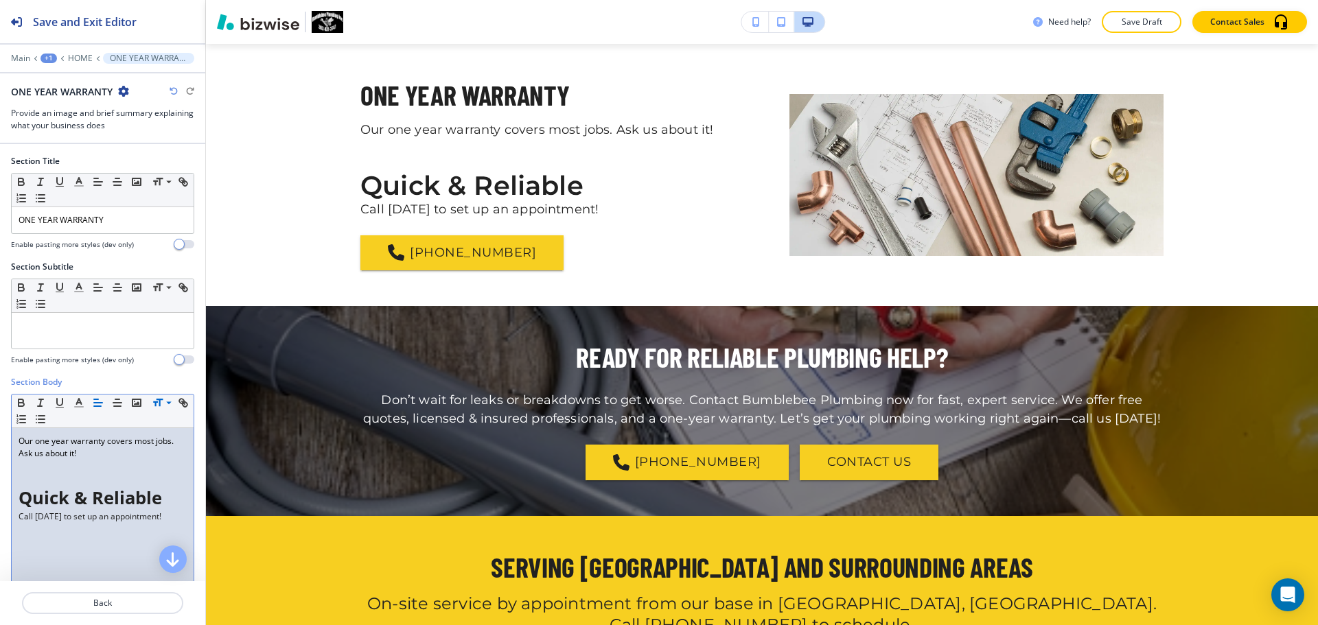
click at [17, 501] on div "Our one year warranty covers most jobs. Ask us about it! Quick & Reliable ﻿Call…" at bounding box center [103, 517] width 182 height 178
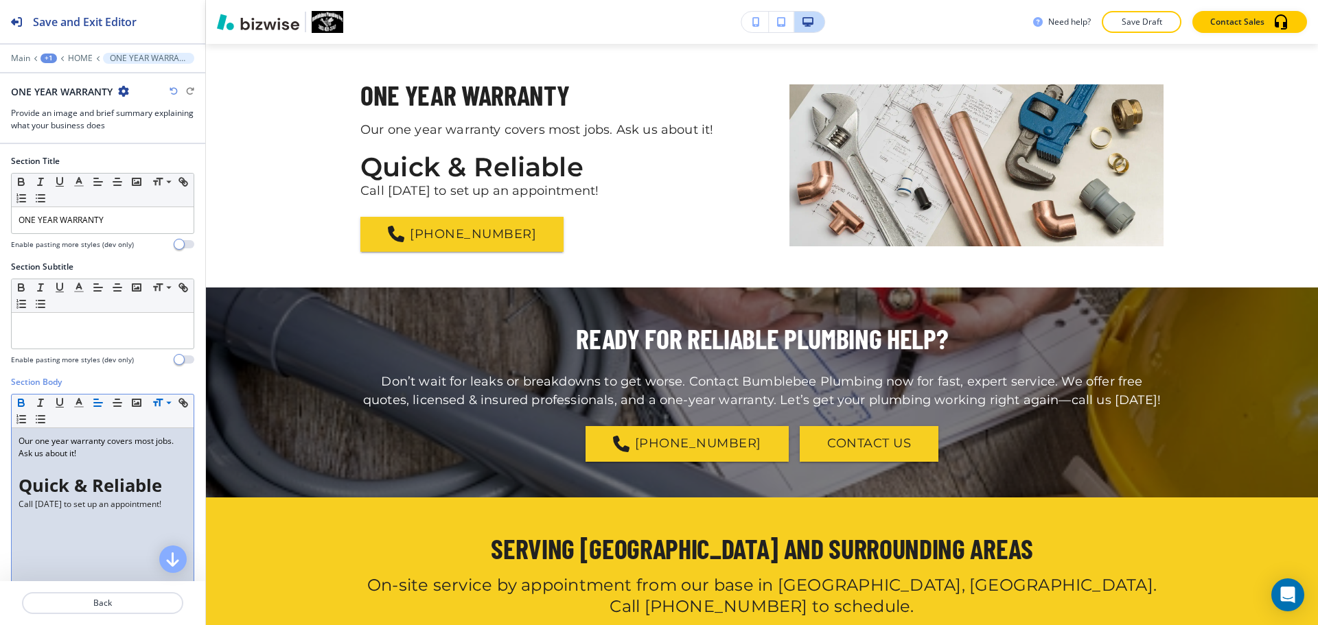
click at [78, 471] on p at bounding box center [103, 466] width 168 height 12
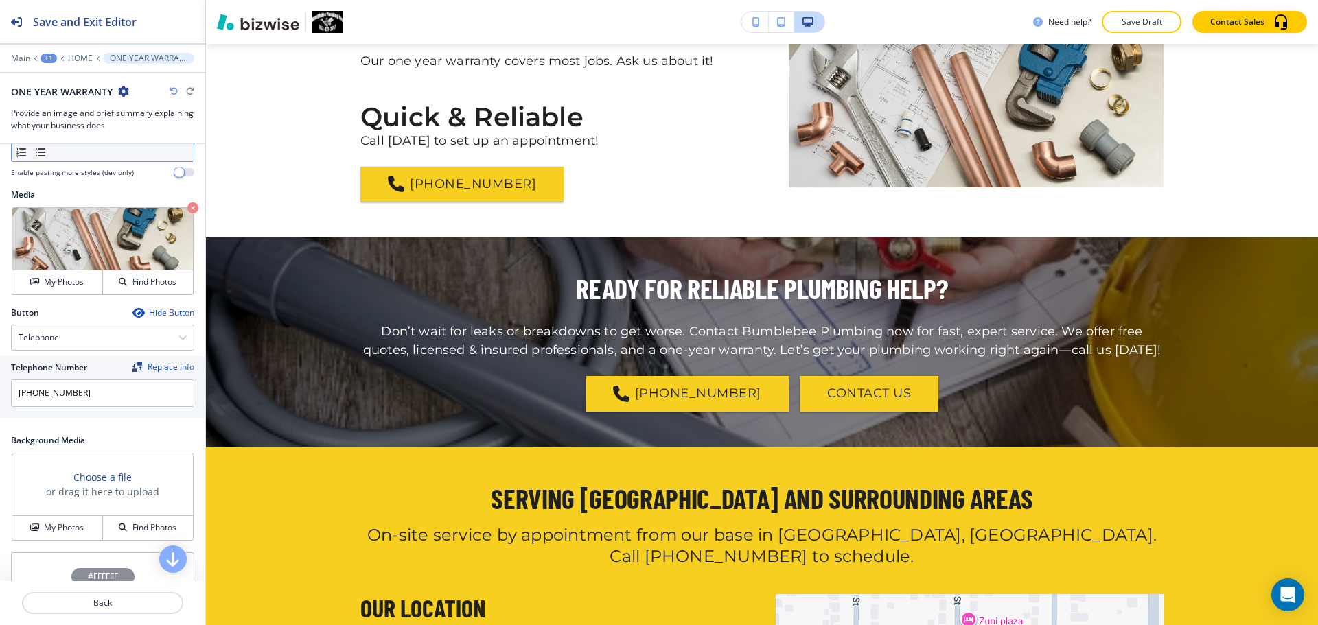
scroll to position [481, 0]
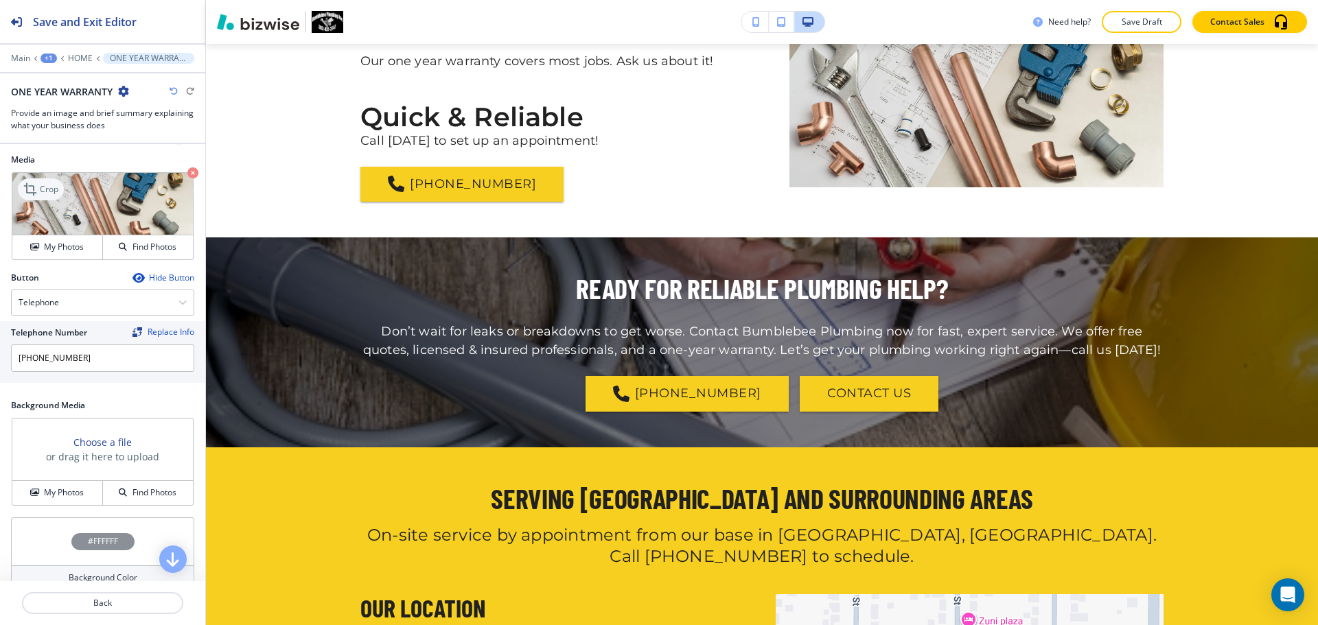
click at [57, 194] on p "Crop" at bounding box center [49, 189] width 19 height 12
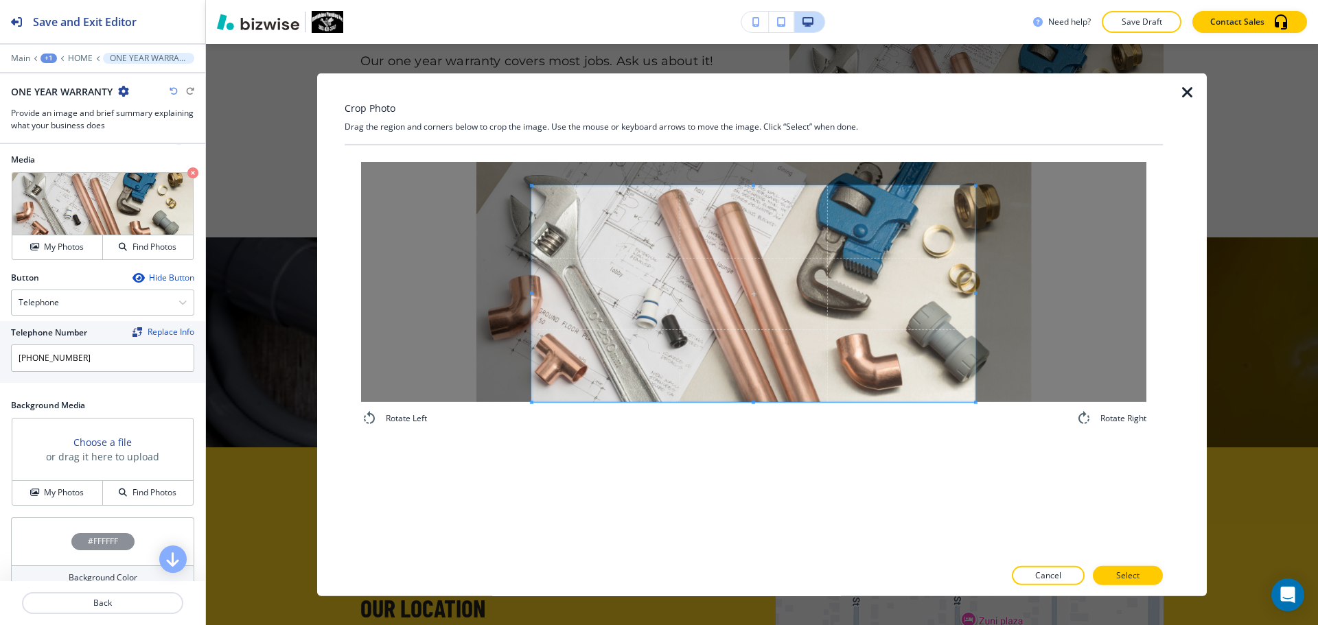
click at [754, 420] on div "Rotate Left Rotate Right" at bounding box center [753, 293] width 785 height 265
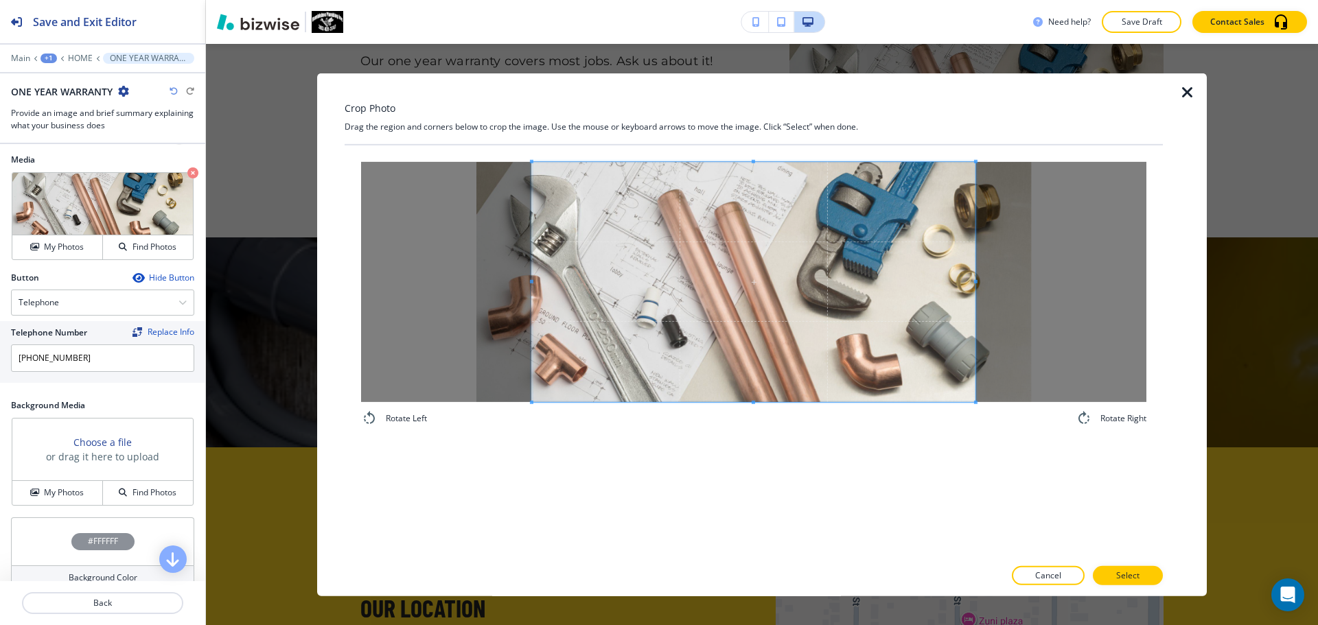
click at [754, 152] on div "Rotate Left Rotate Right" at bounding box center [754, 294] width 818 height 298
click at [1118, 573] on p "Select" at bounding box center [1127, 576] width 23 height 12
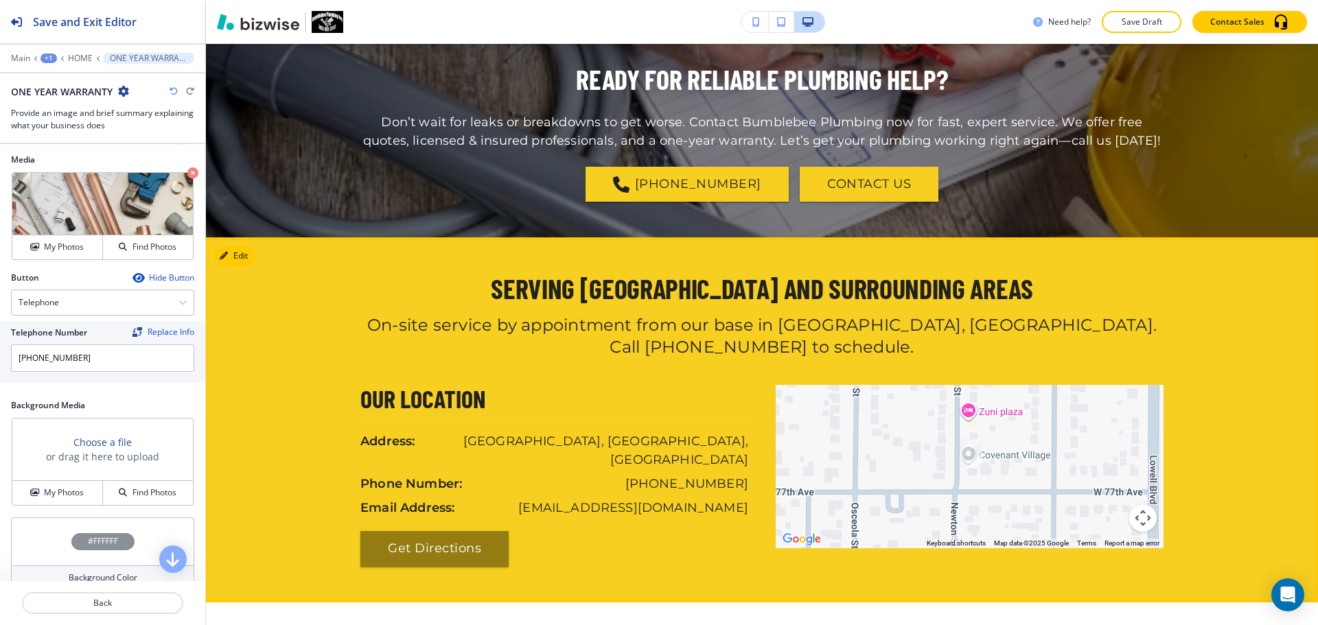
scroll to position [2711, 0]
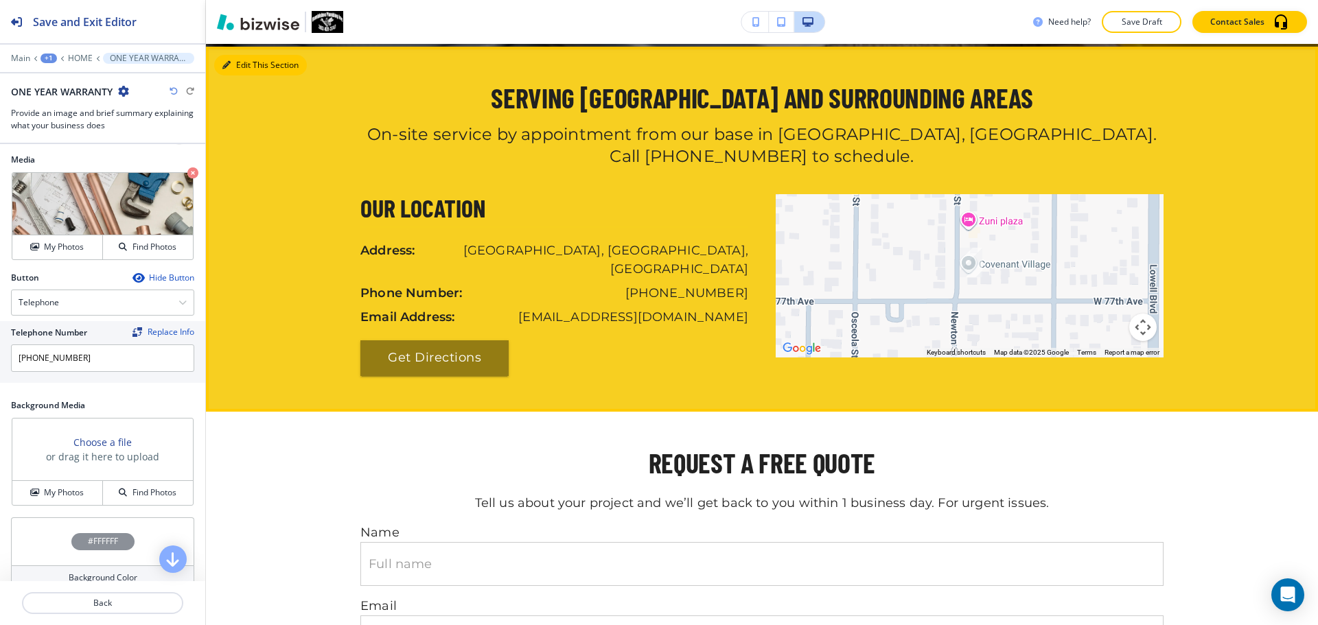
click at [231, 56] on button "Edit This Section" at bounding box center [260, 65] width 93 height 21
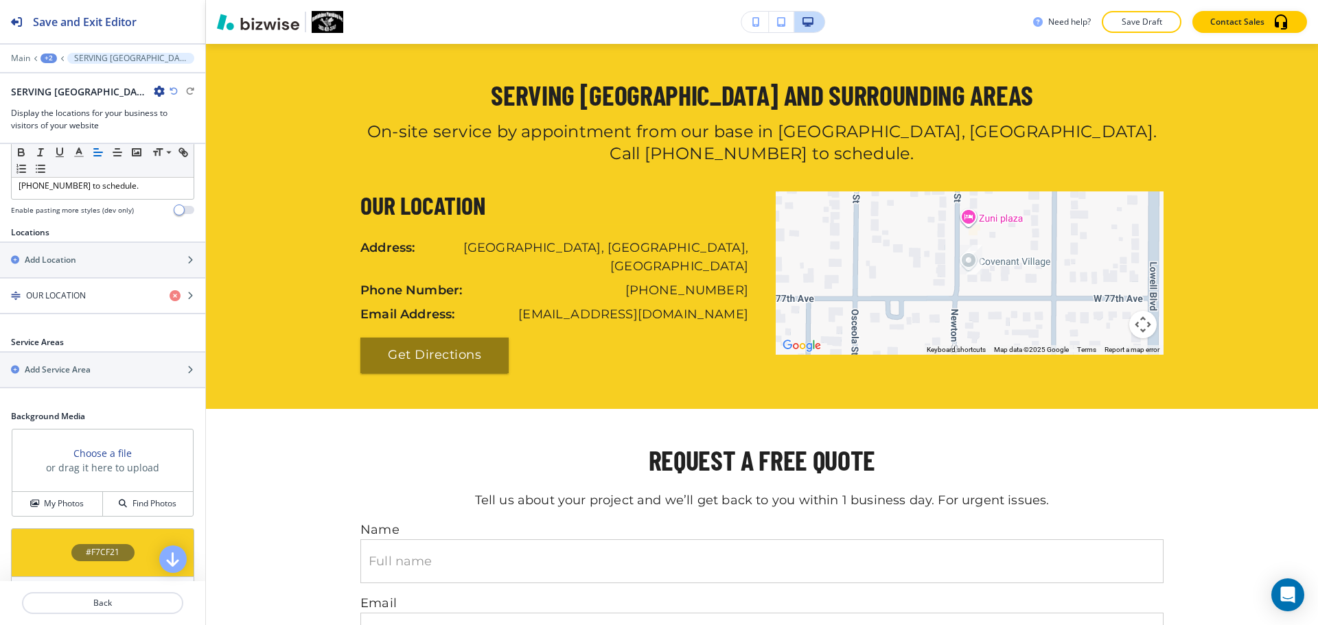
scroll to position [253, 0]
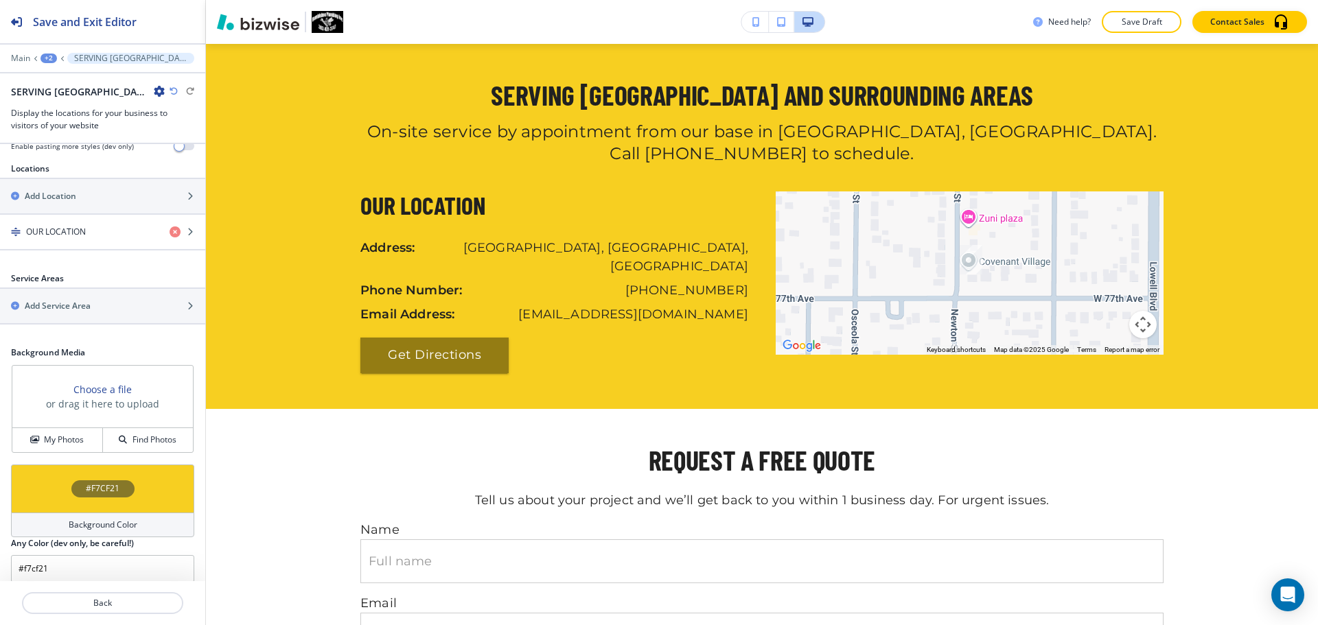
click at [89, 519] on h4 "Background Color" at bounding box center [103, 525] width 69 height 12
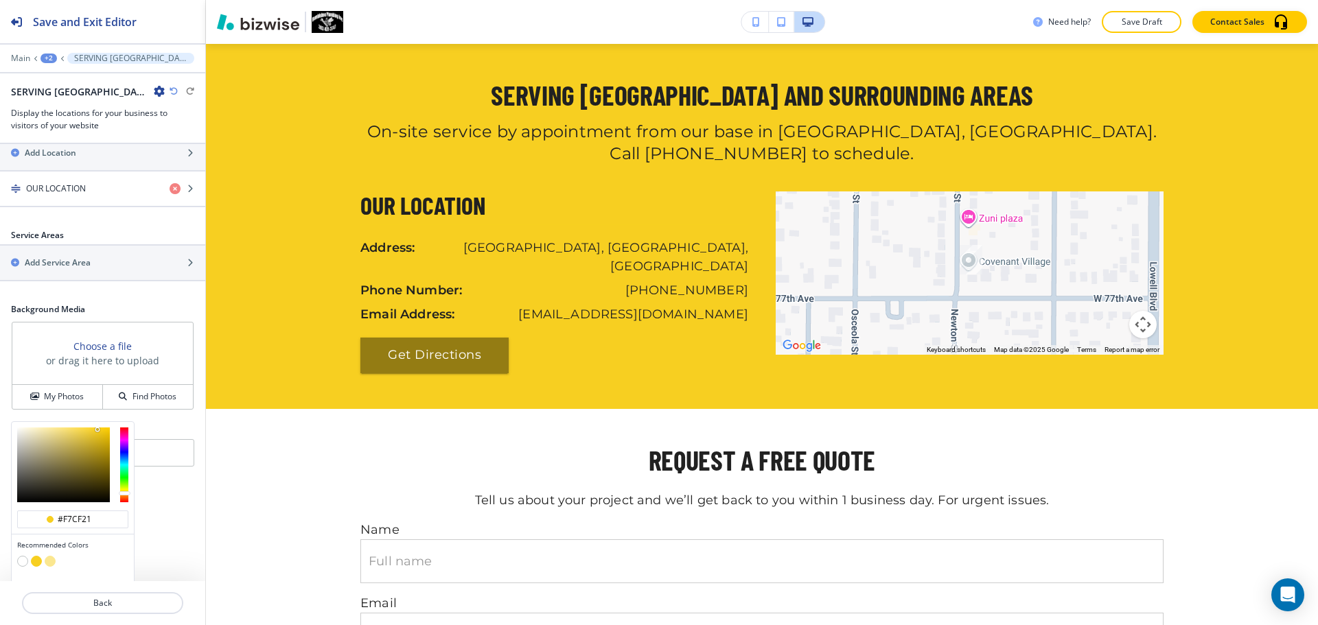
scroll to position [319, 0]
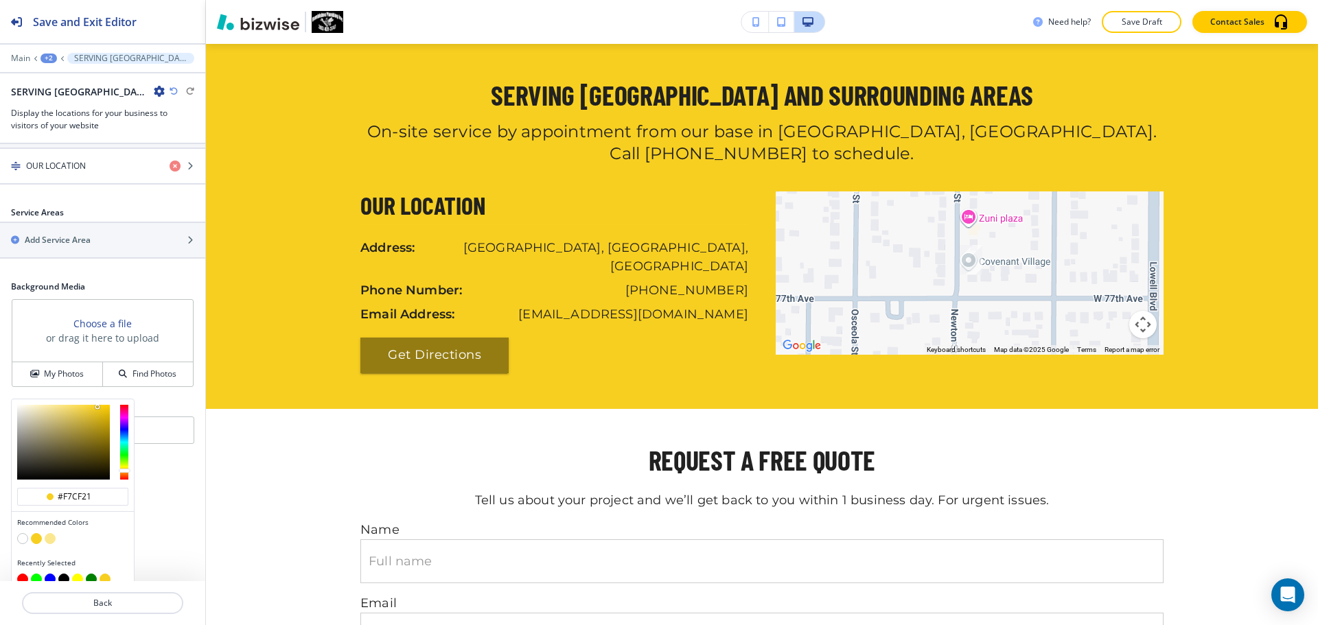
click at [24, 533] on button "button" at bounding box center [22, 538] width 11 height 11
type input "#FFFFFF"
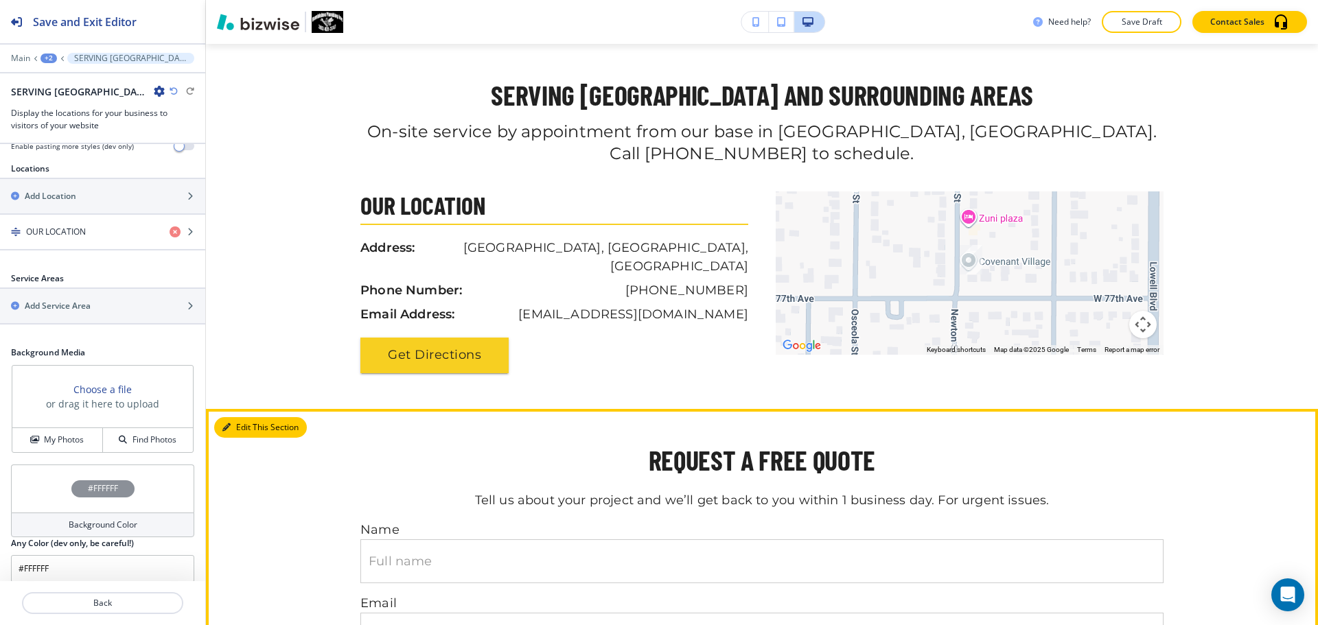
click at [244, 417] on button "Edit This Section" at bounding box center [260, 427] width 93 height 21
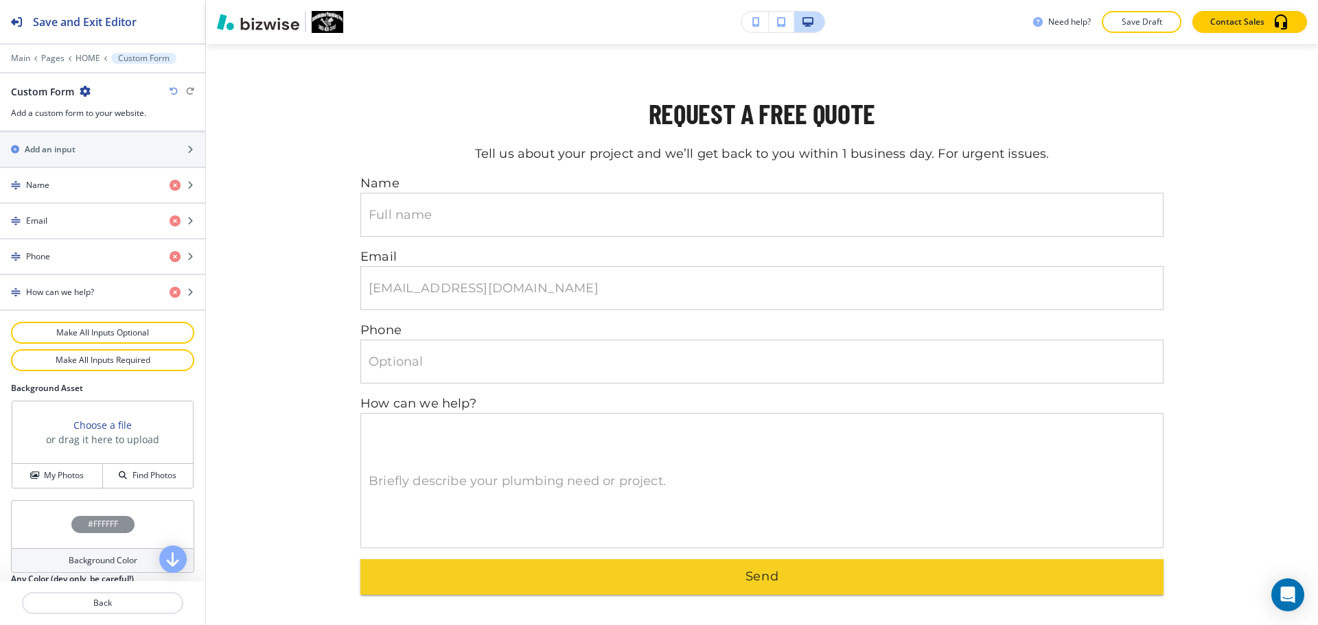
scroll to position [644, 0]
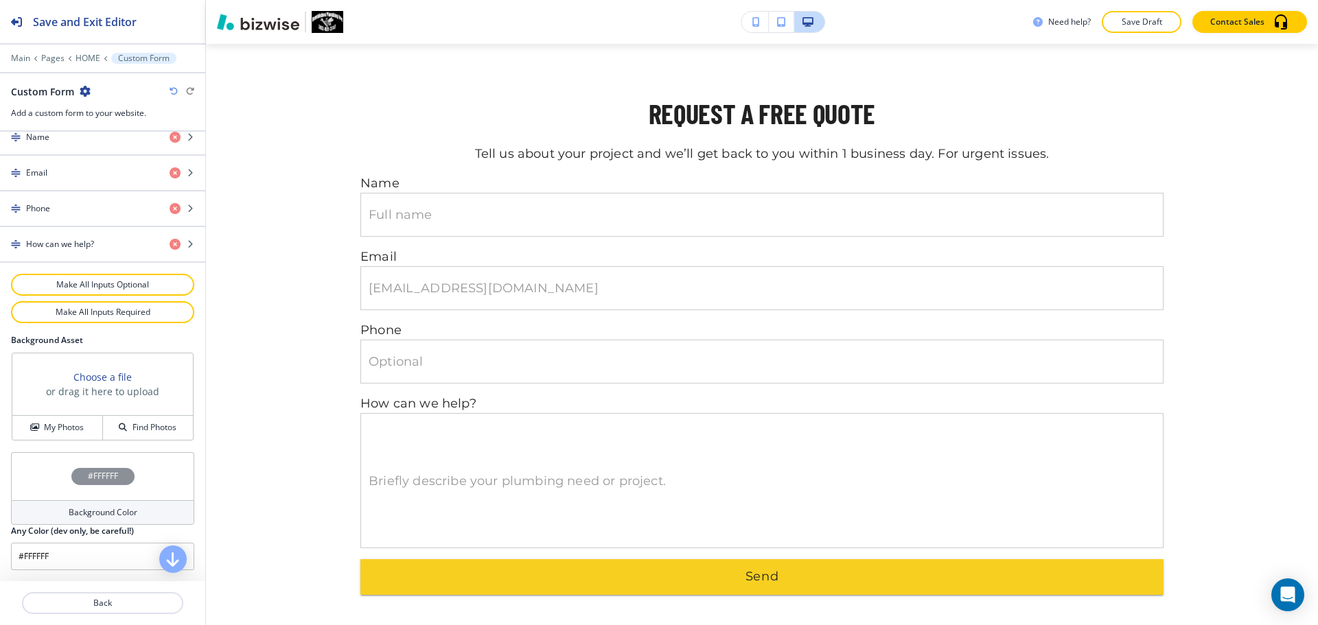
click at [93, 527] on h2 "Any Color (dev only, be careful!)" at bounding box center [72, 531] width 123 height 12
click at [95, 507] on h4 "Background Color" at bounding box center [103, 513] width 69 height 12
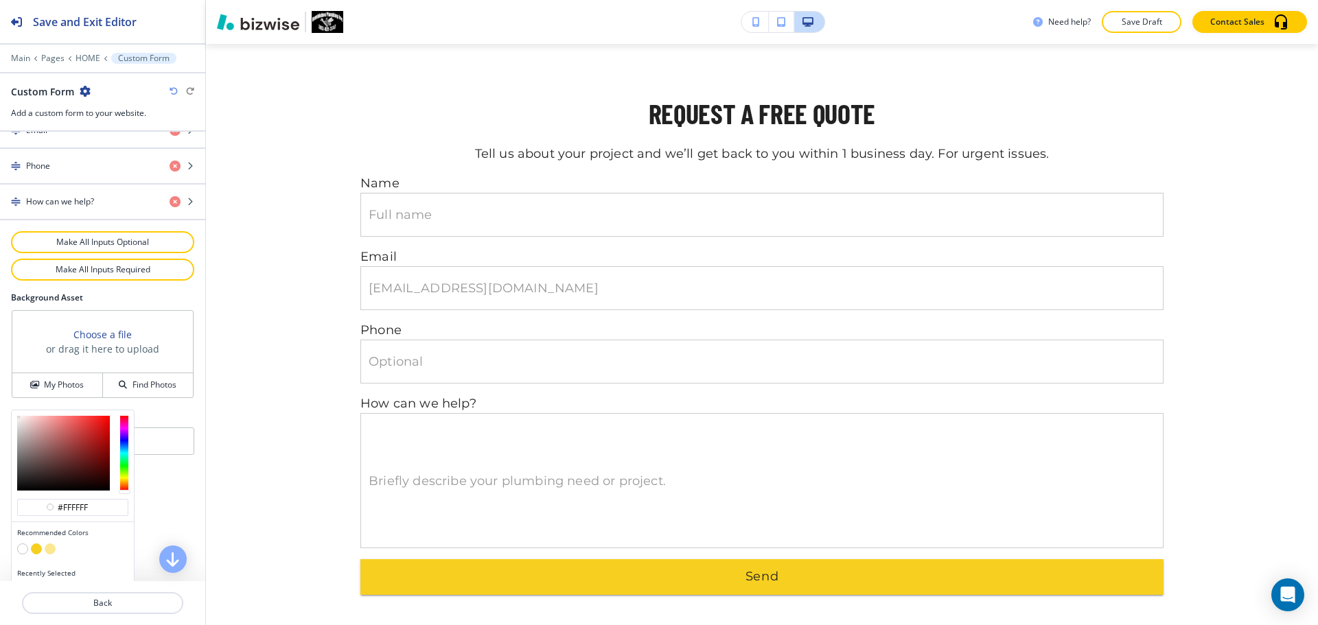
scroll to position [709, 0]
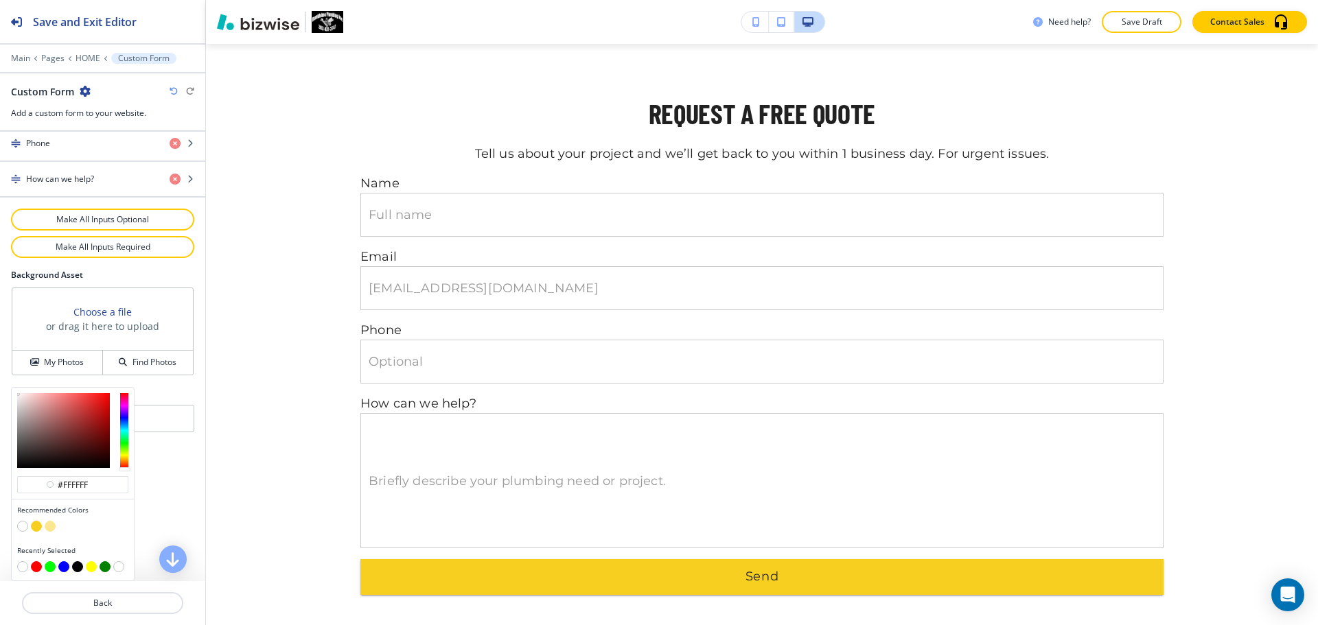
click at [52, 527] on button "button" at bounding box center [50, 526] width 11 height 11
type input "#fbe790"
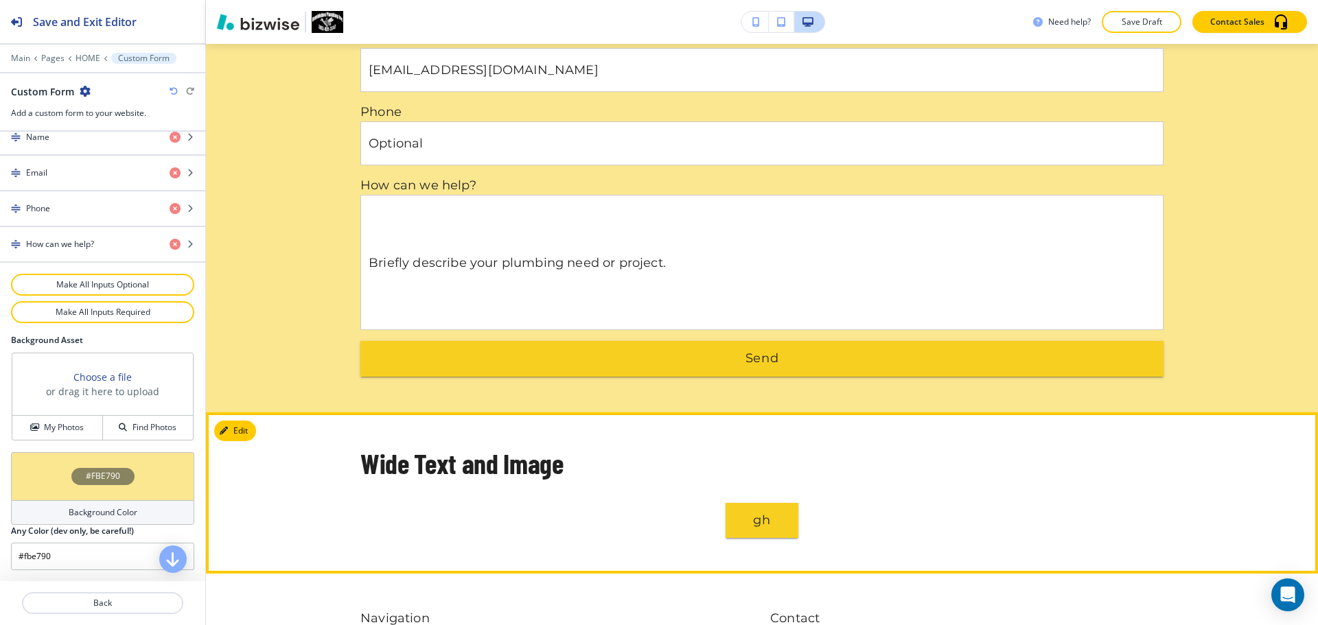
scroll to position [3498, 0]
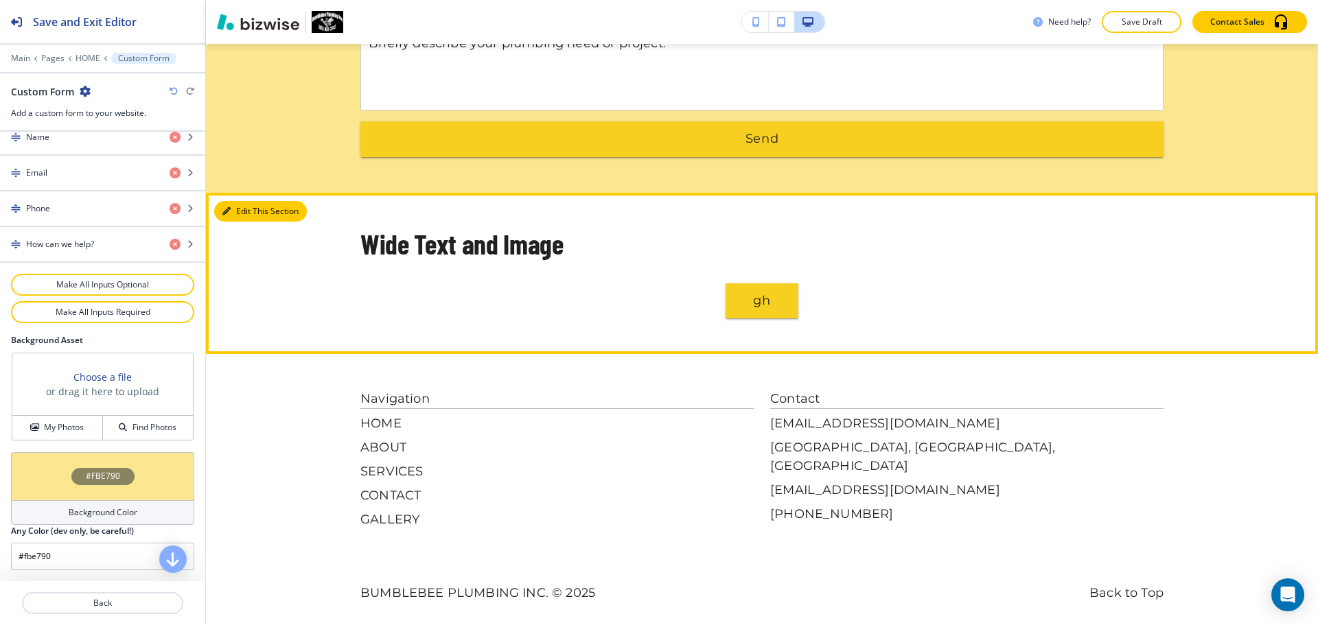
click at [247, 201] on button "Edit This Section" at bounding box center [260, 211] width 93 height 21
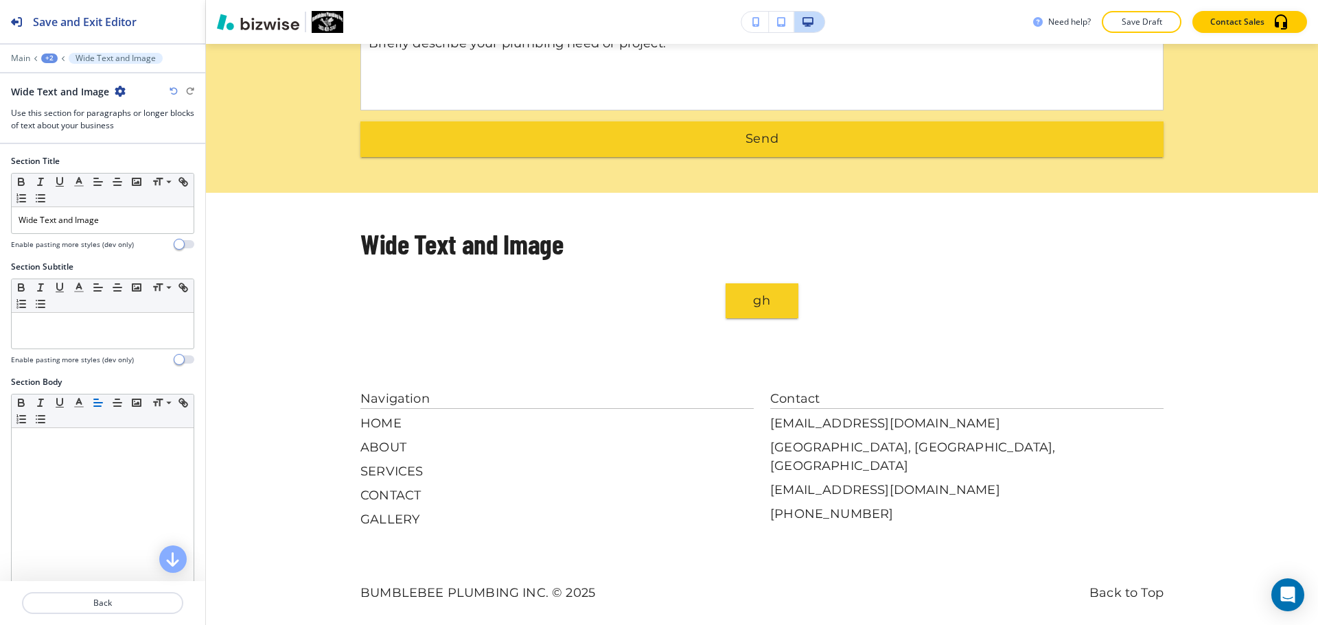
click at [120, 88] on icon "button" at bounding box center [120, 91] width 11 height 11
click at [153, 165] on p "Delete Section" at bounding box center [157, 163] width 70 height 12
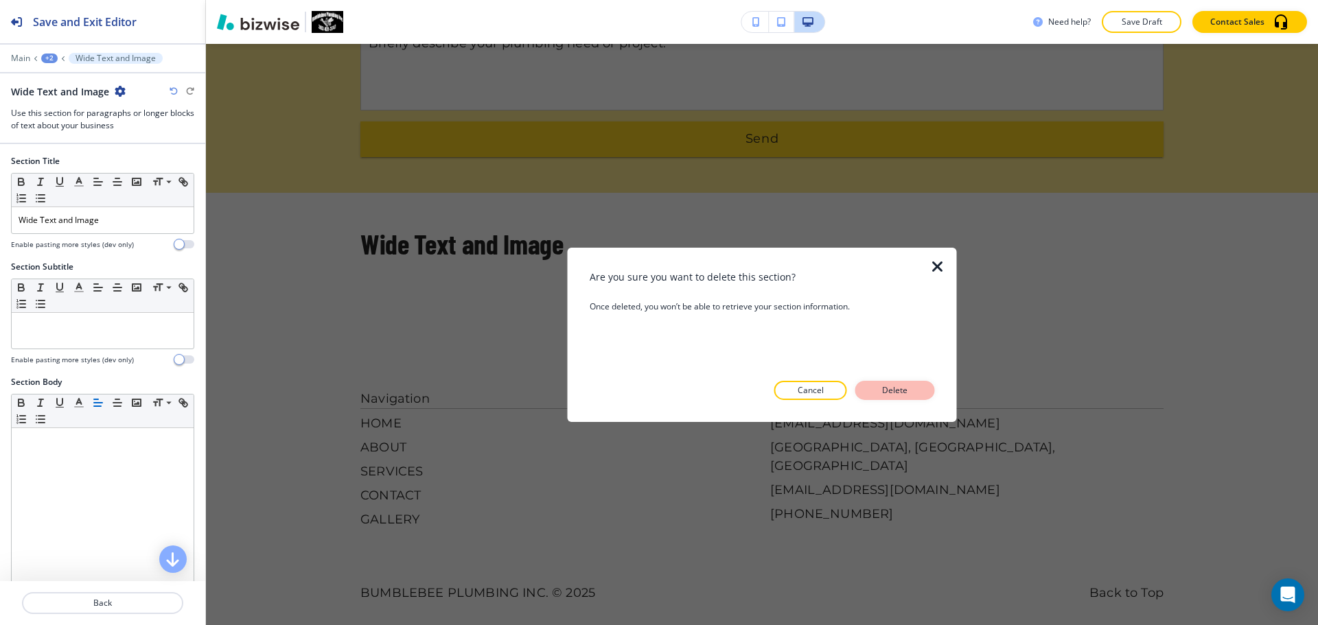
click at [918, 391] on button "Delete" at bounding box center [895, 390] width 80 height 19
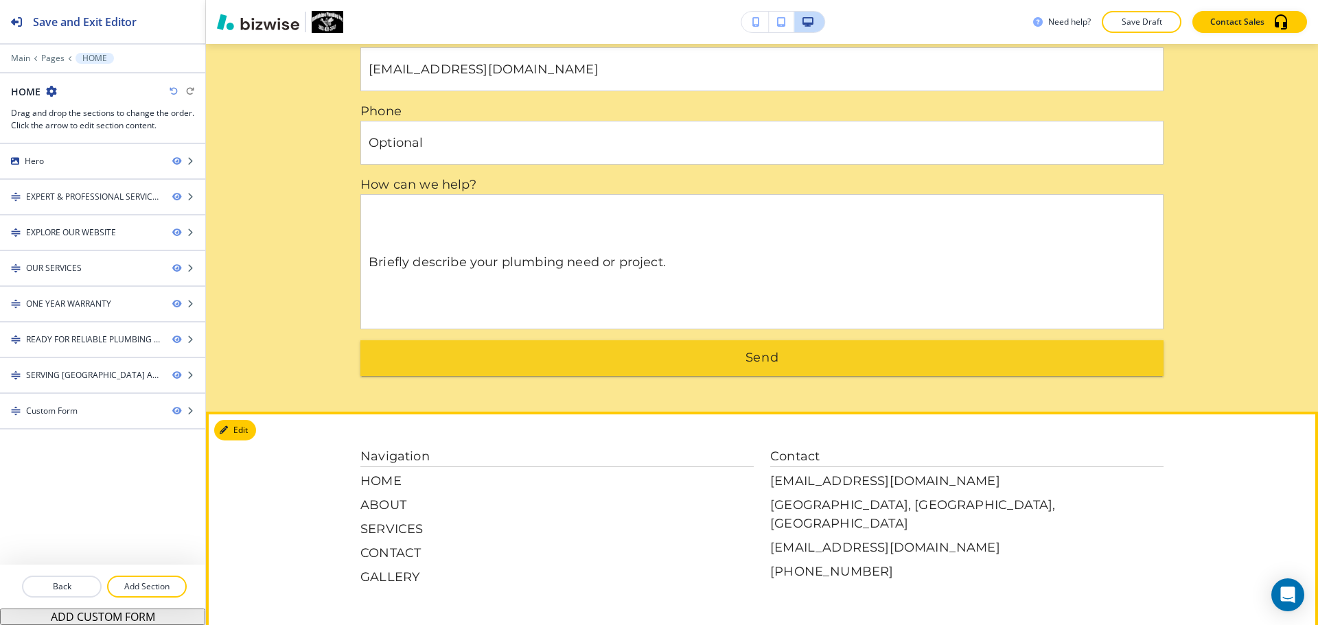
scroll to position [3337, 0]
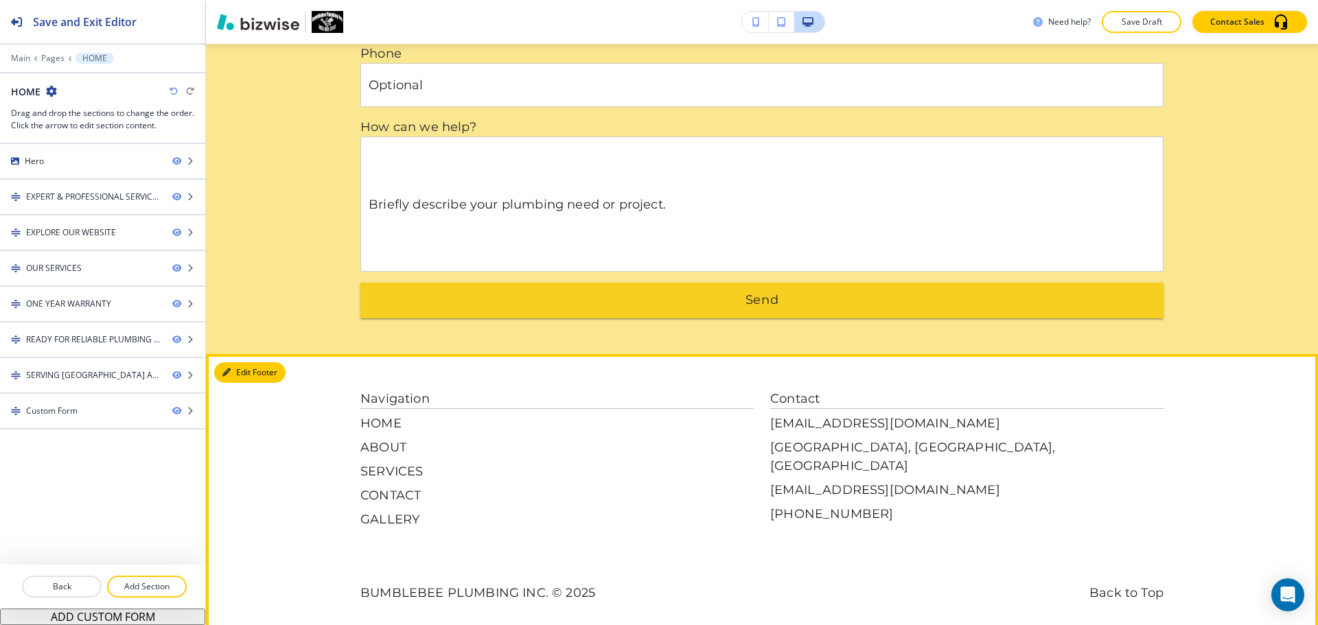
click at [245, 362] on button "Edit Footer" at bounding box center [249, 372] width 71 height 21
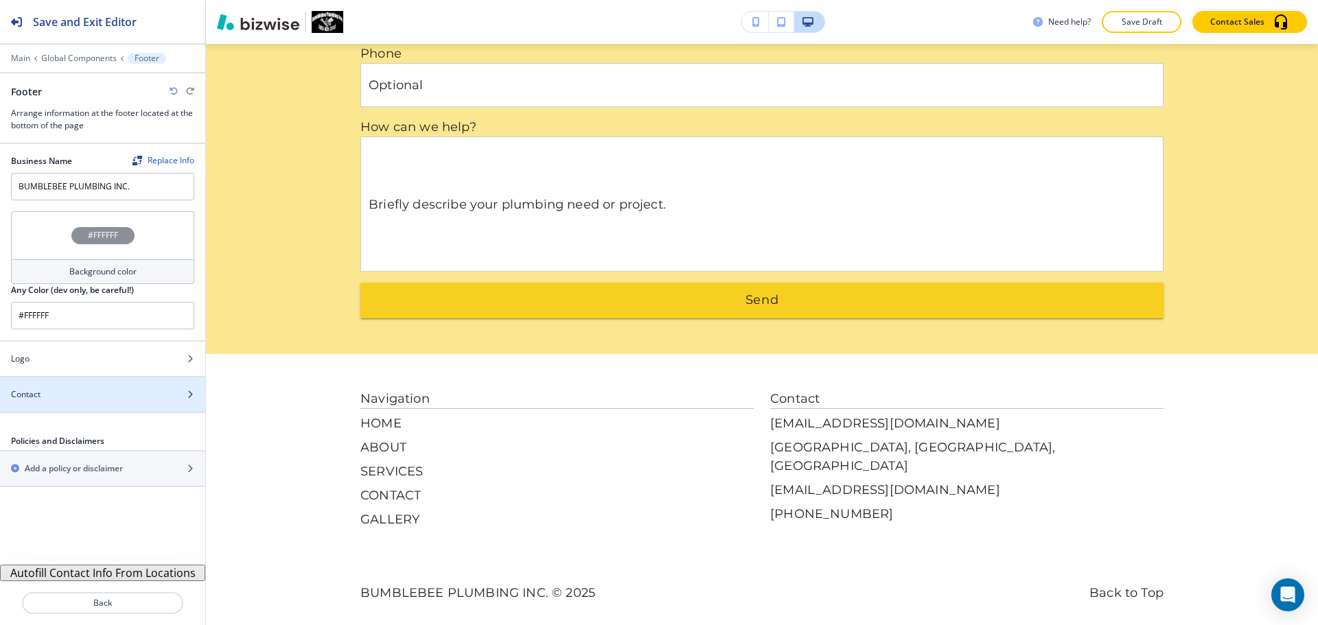
click at [120, 387] on div at bounding box center [102, 383] width 205 height 11
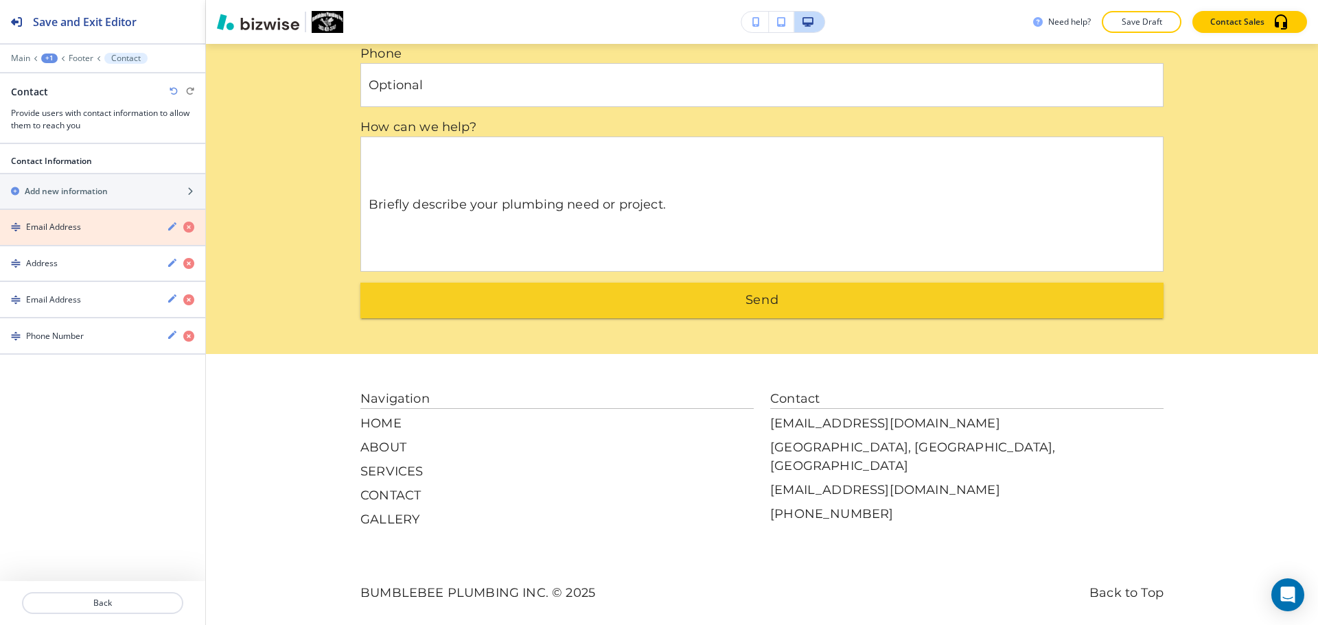
click at [188, 229] on icon "button" at bounding box center [188, 227] width 11 height 11
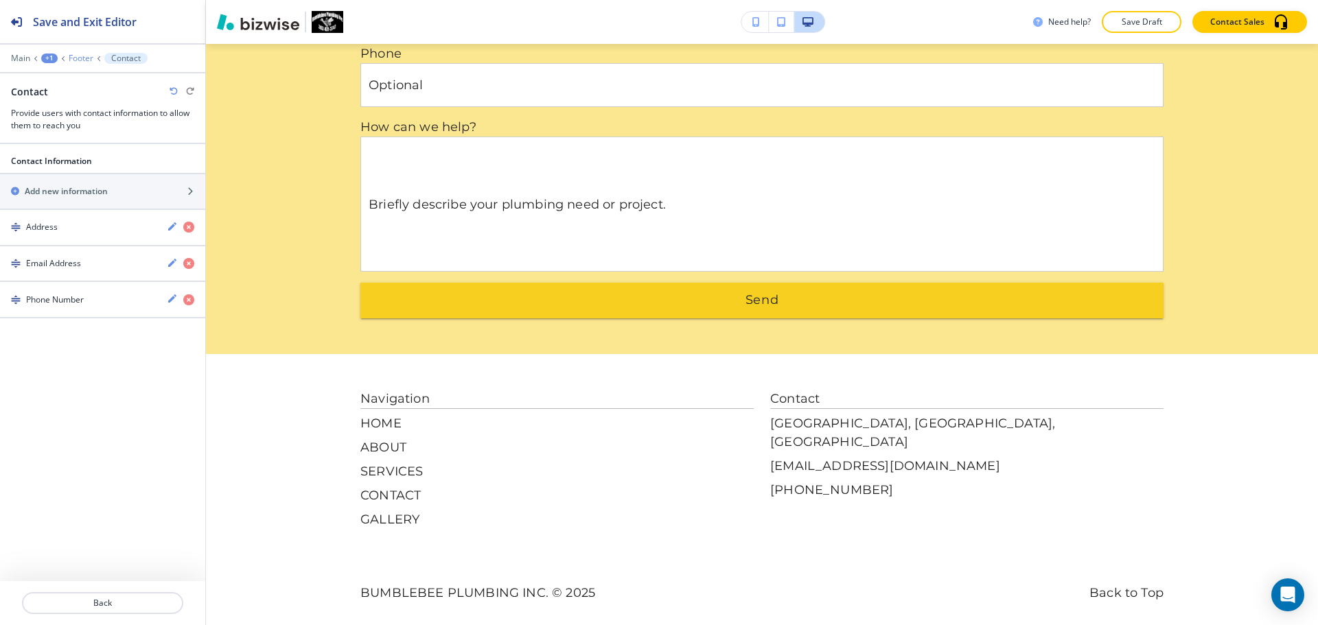
click at [89, 56] on p "Footer" at bounding box center [81, 59] width 25 height 10
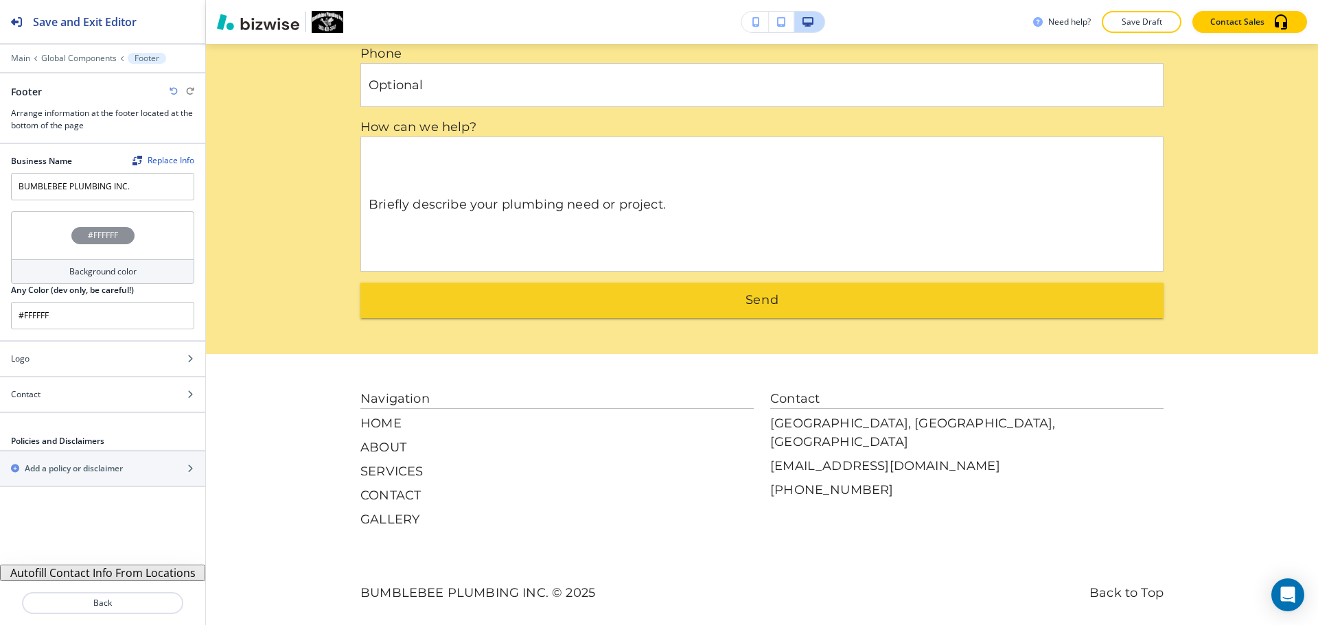
click at [138, 576] on button "Autofill Contact Info From Locations" at bounding box center [102, 573] width 205 height 16
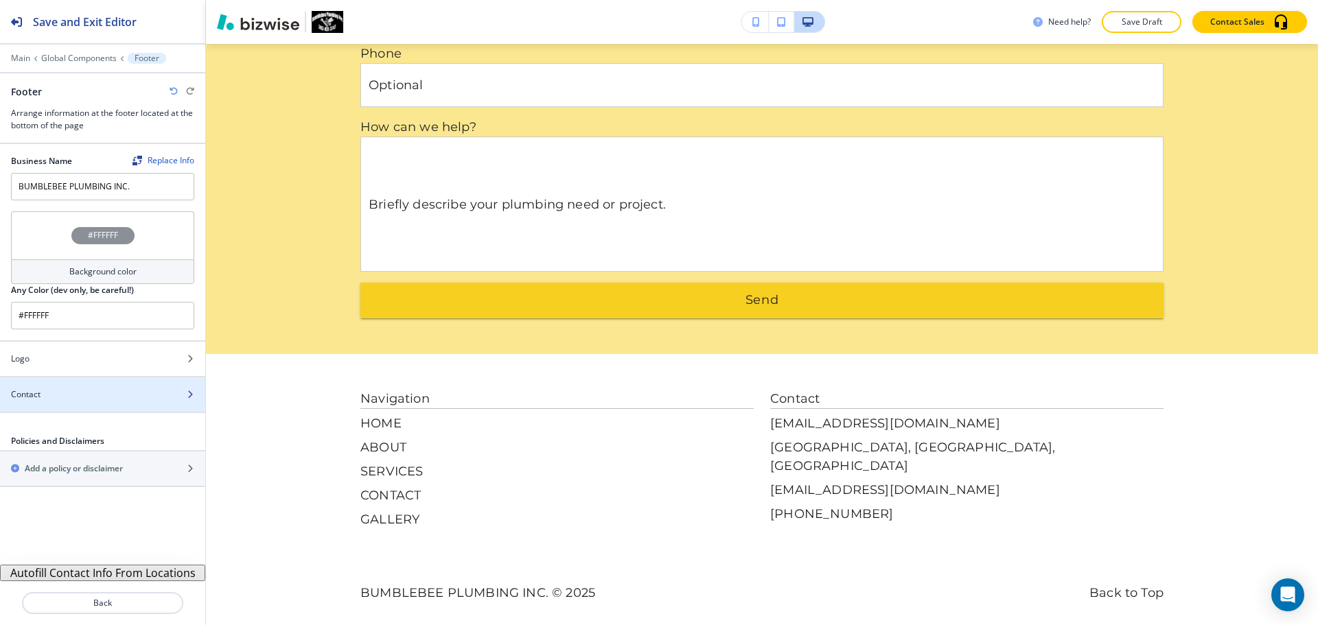
click at [112, 398] on div "Contact" at bounding box center [87, 395] width 175 height 12
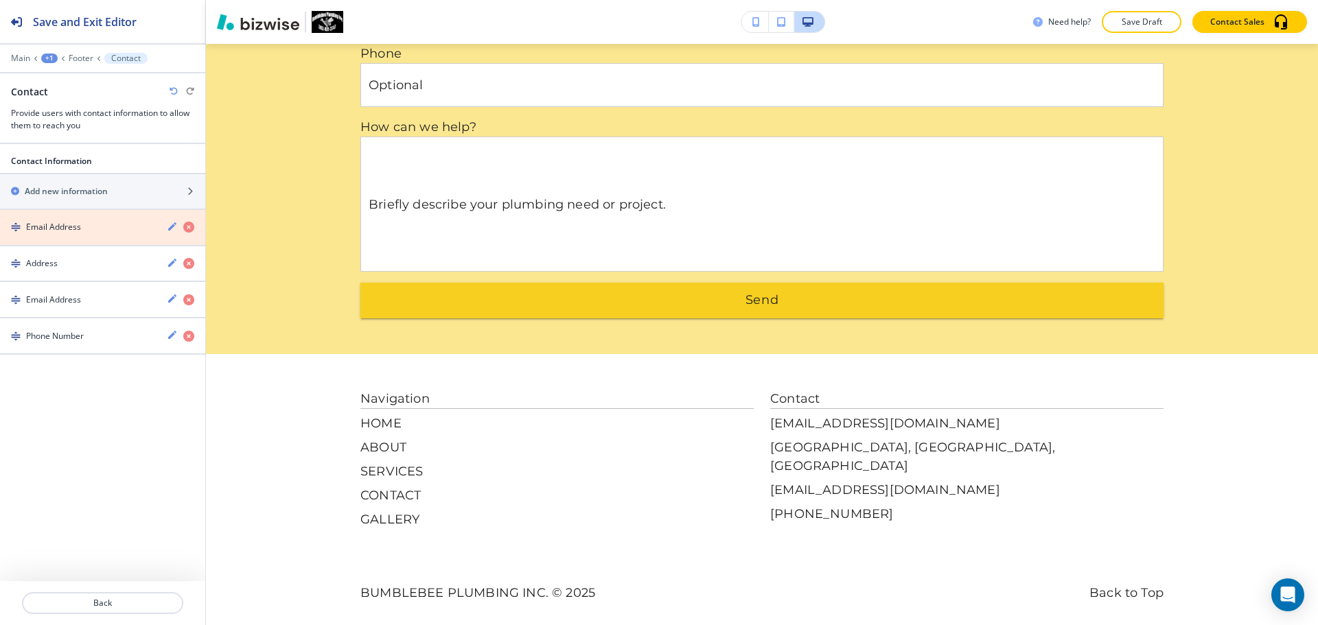
click at [190, 227] on icon "button" at bounding box center [188, 227] width 11 height 11
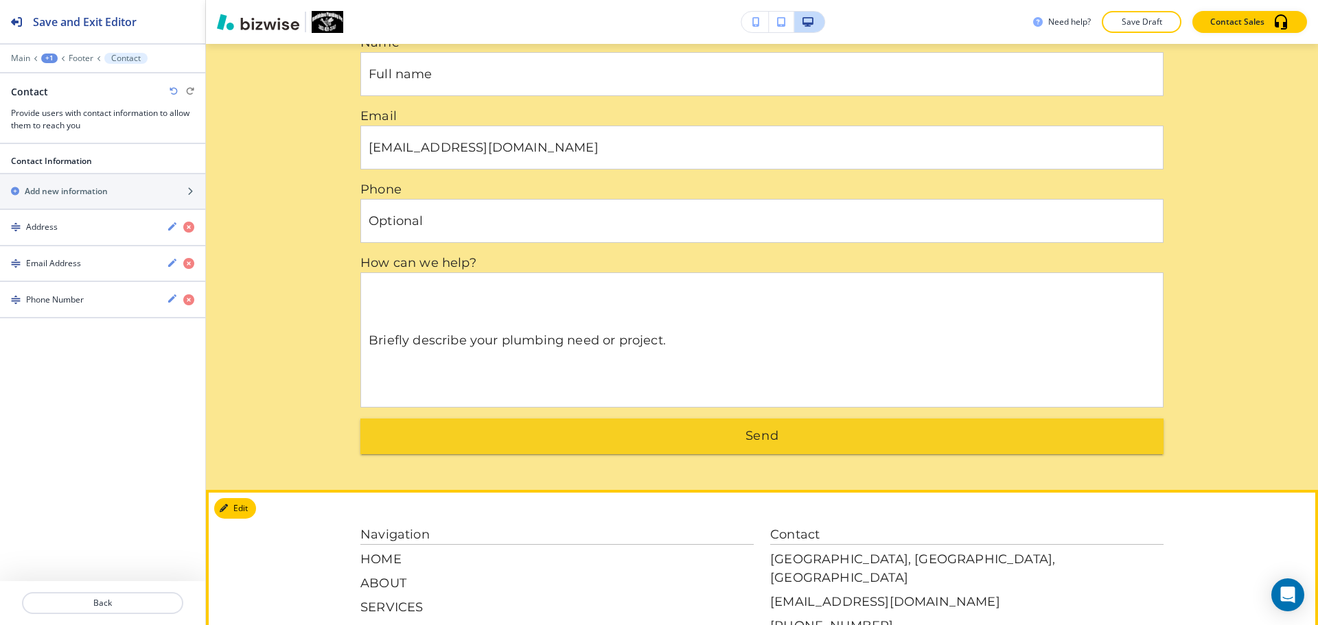
scroll to position [2994, 0]
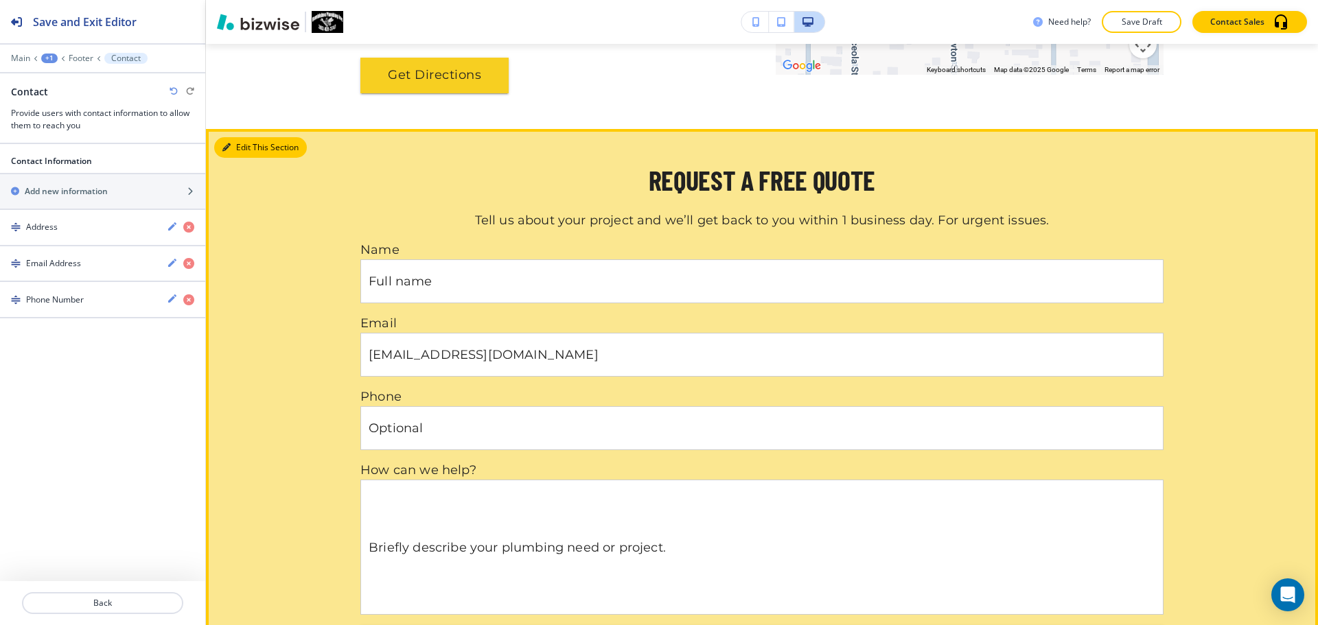
click at [246, 137] on button "Edit This Section" at bounding box center [260, 147] width 93 height 21
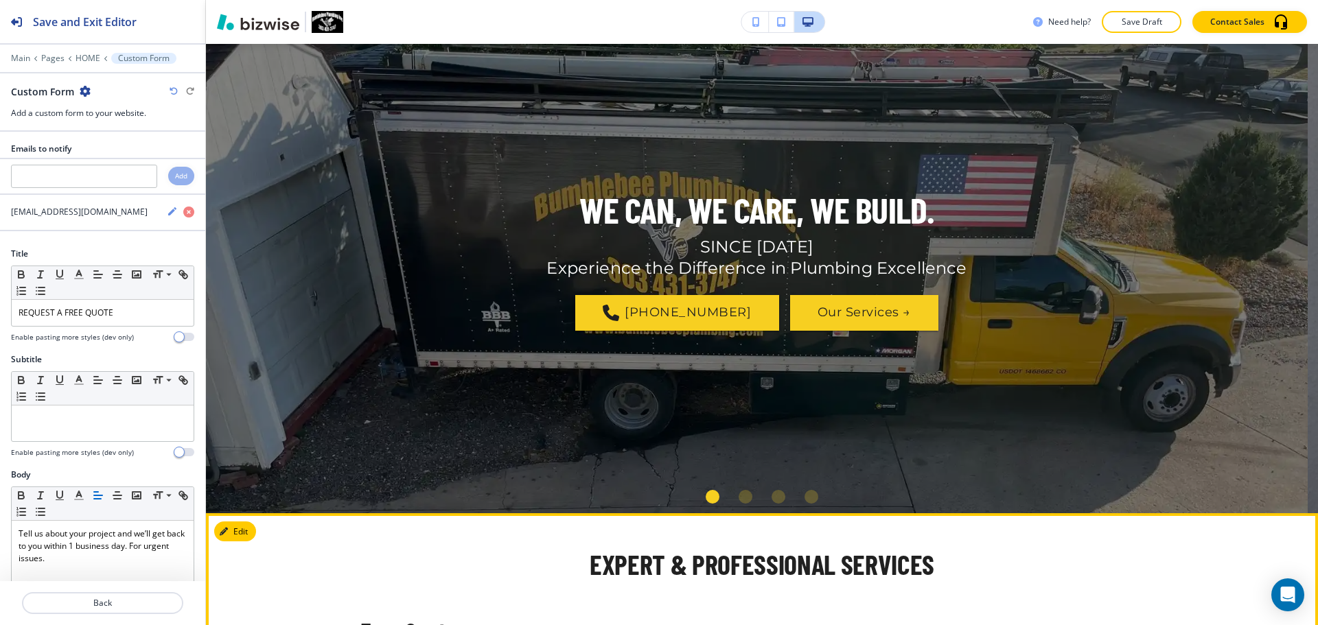
scroll to position [0, 0]
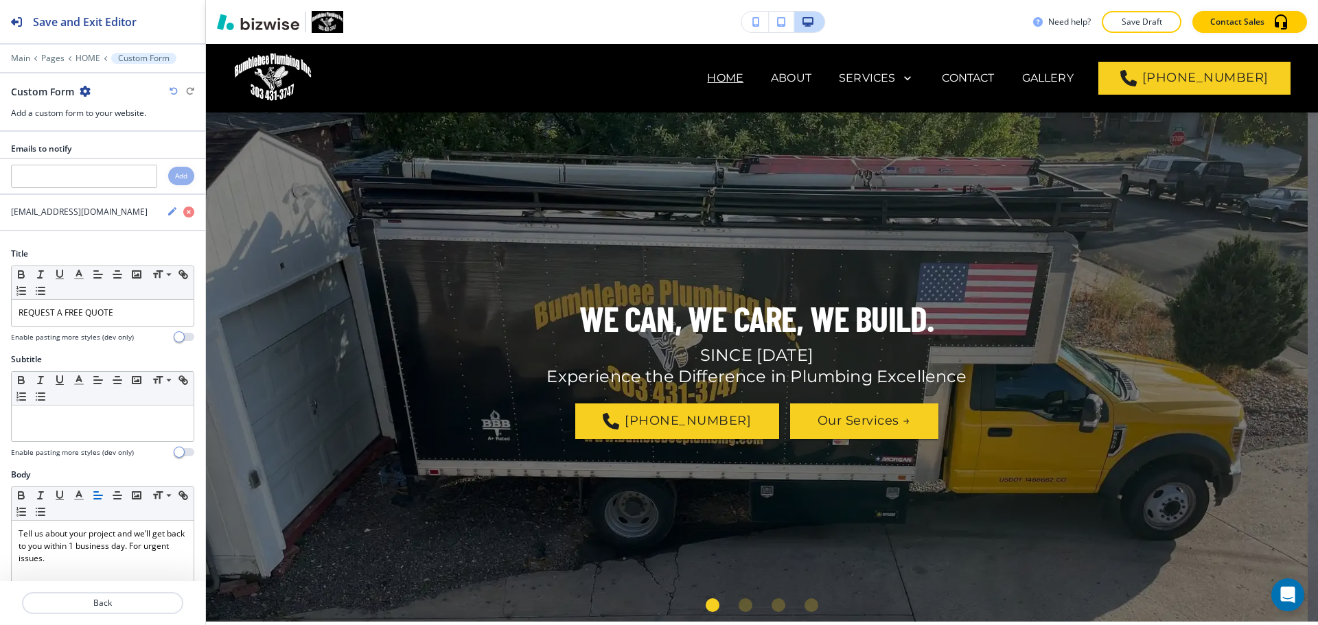
click at [1135, 16] on p "Save Draft" at bounding box center [1142, 22] width 44 height 12
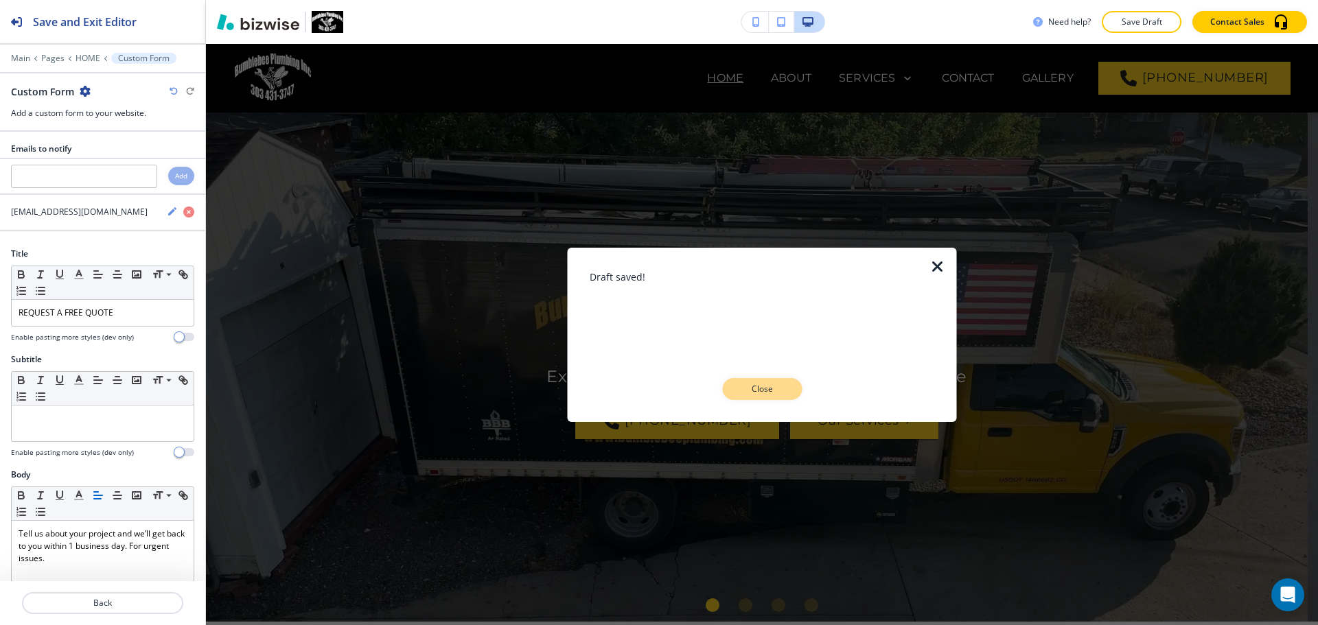
click at [776, 383] on p "Close" at bounding box center [762, 389] width 44 height 12
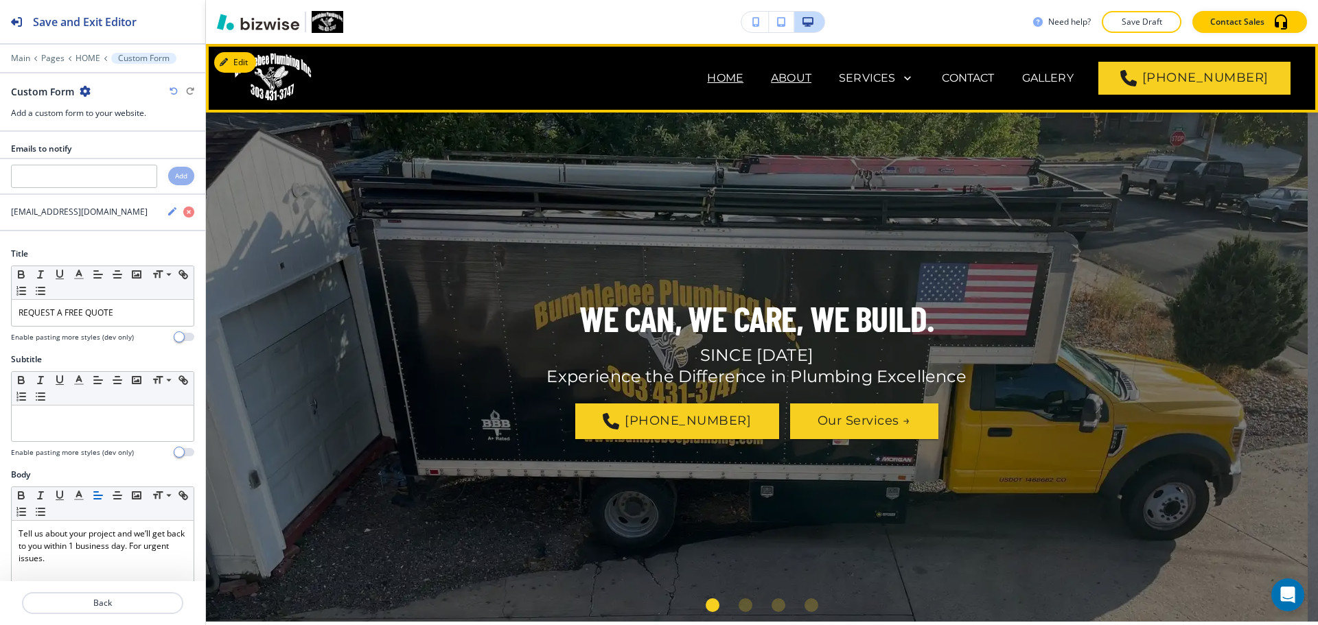
click at [806, 80] on p "ABOUT" at bounding box center [791, 78] width 41 height 16
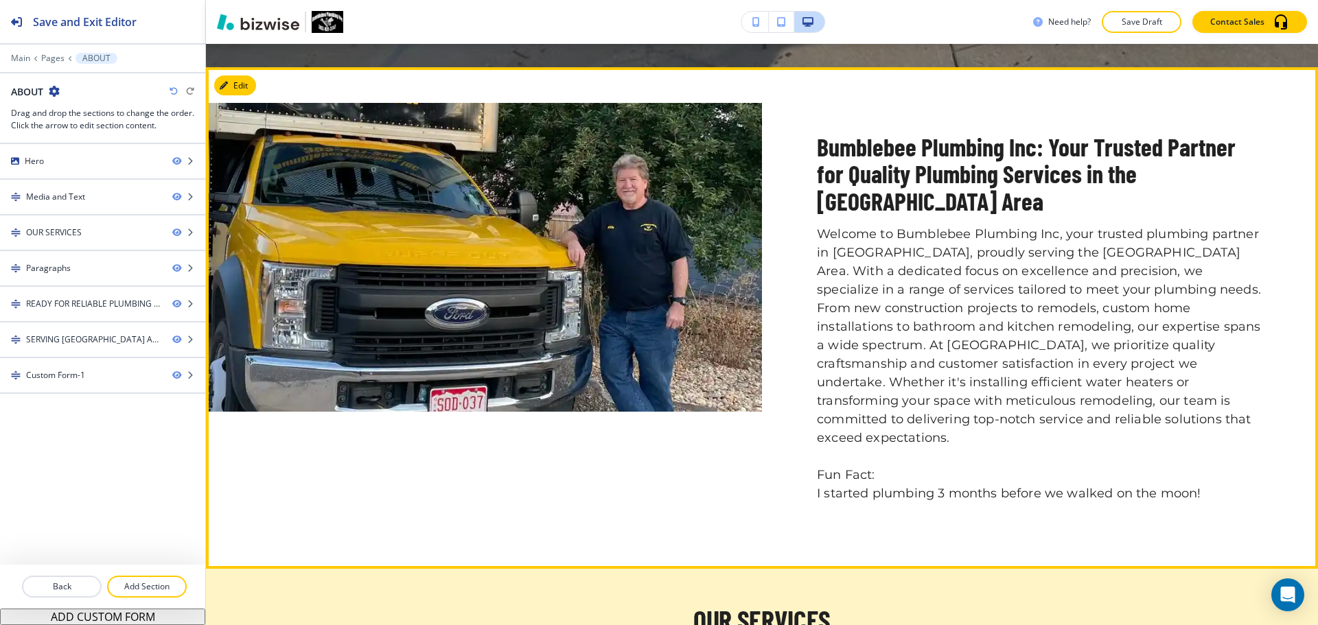
scroll to position [549, 0]
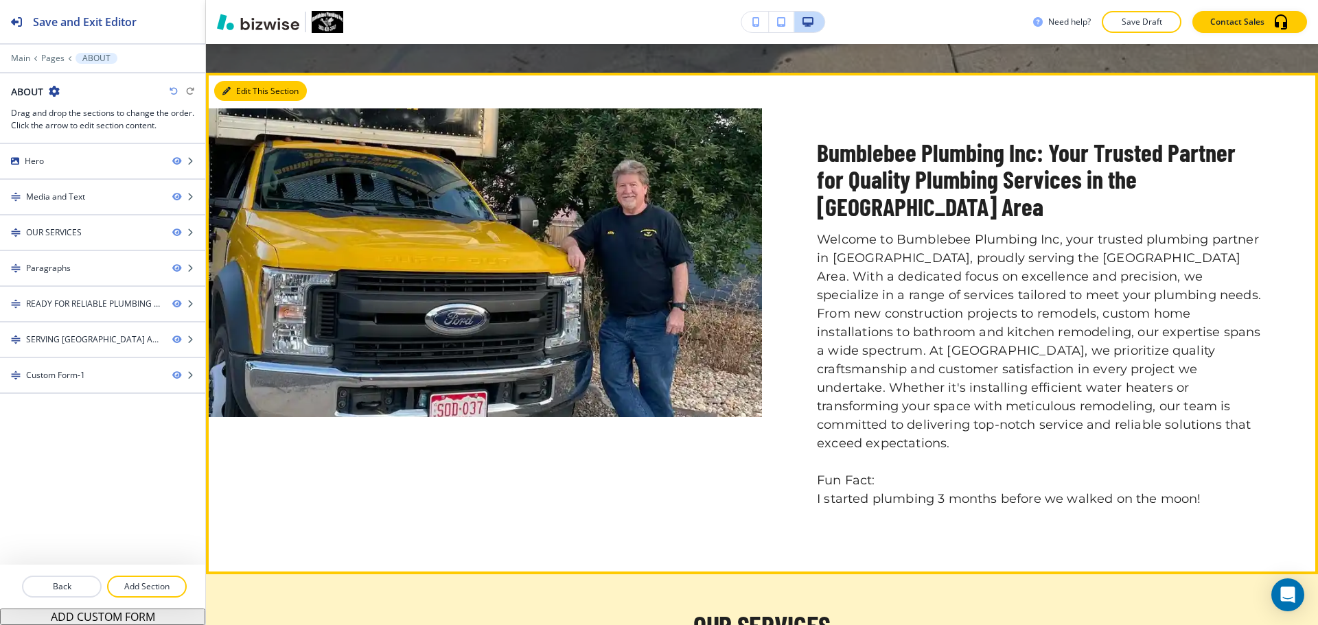
click at [242, 96] on button "Edit This Section" at bounding box center [260, 91] width 93 height 21
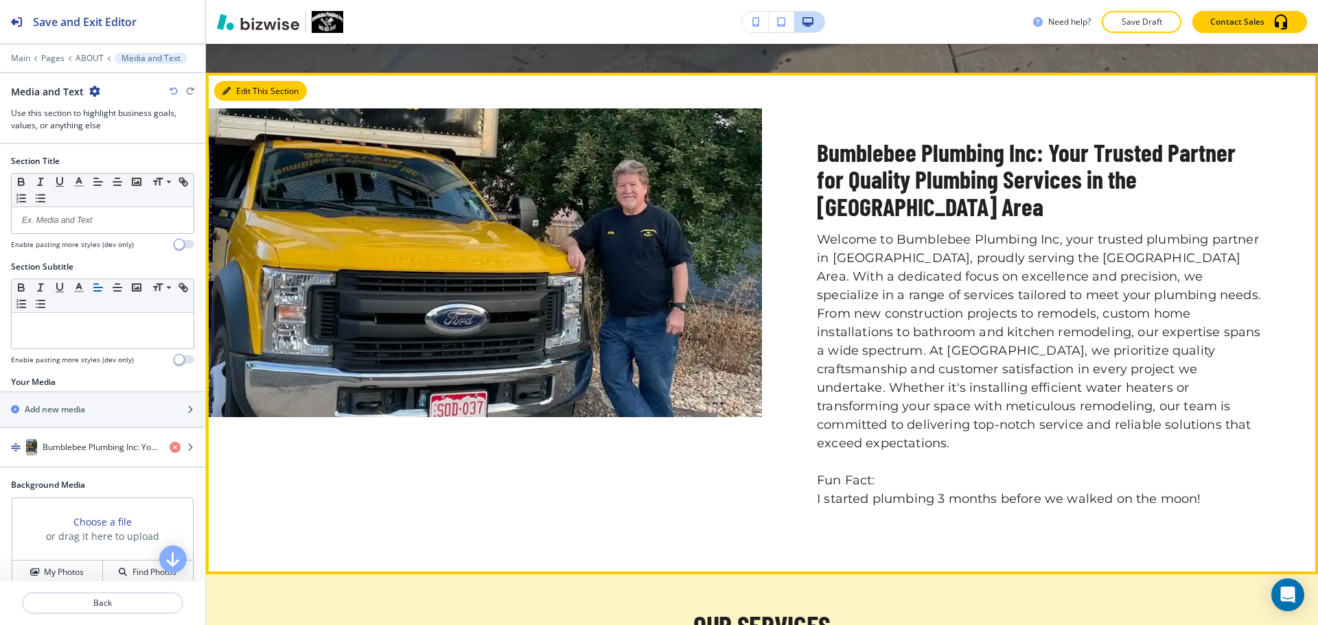
scroll to position [578, 0]
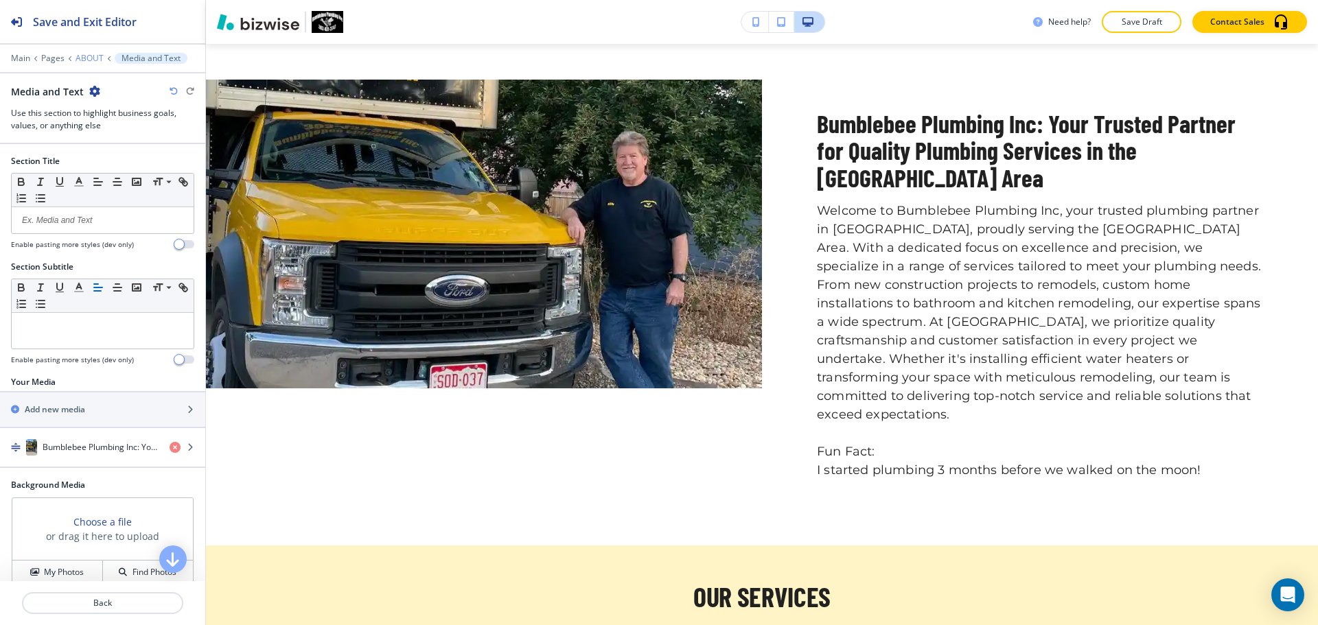
click at [93, 58] on p "ABOUT" at bounding box center [90, 59] width 28 height 10
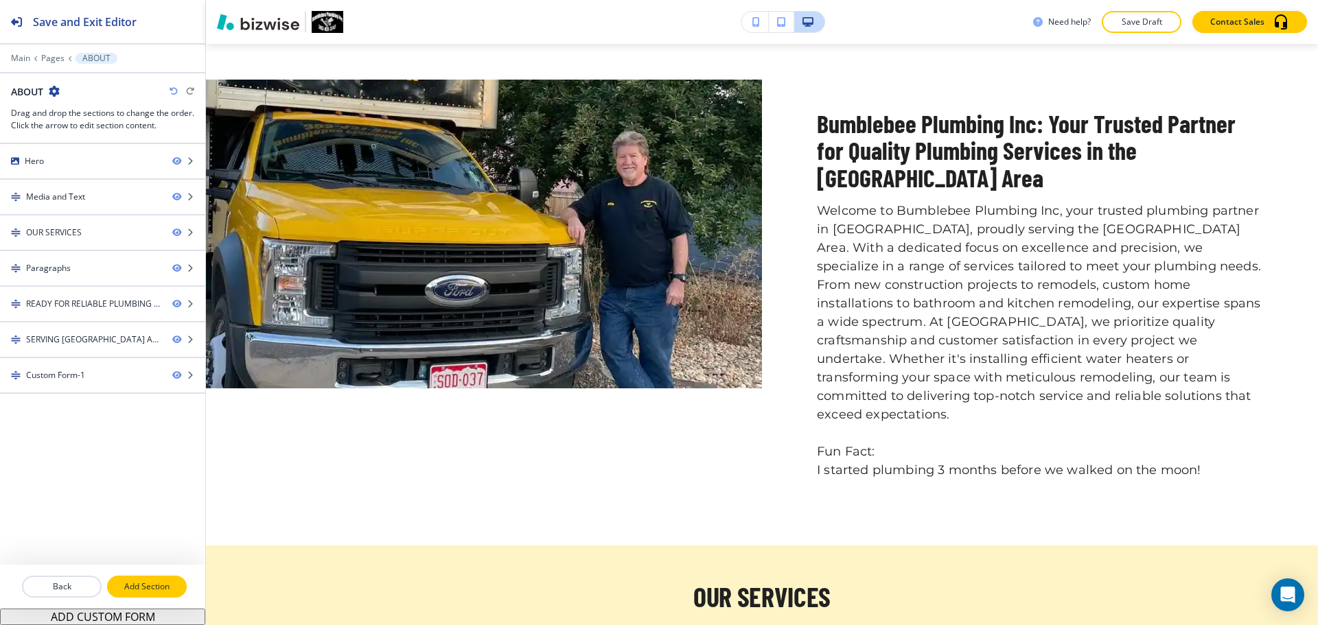
click at [148, 591] on p "Add Section" at bounding box center [146, 587] width 77 height 12
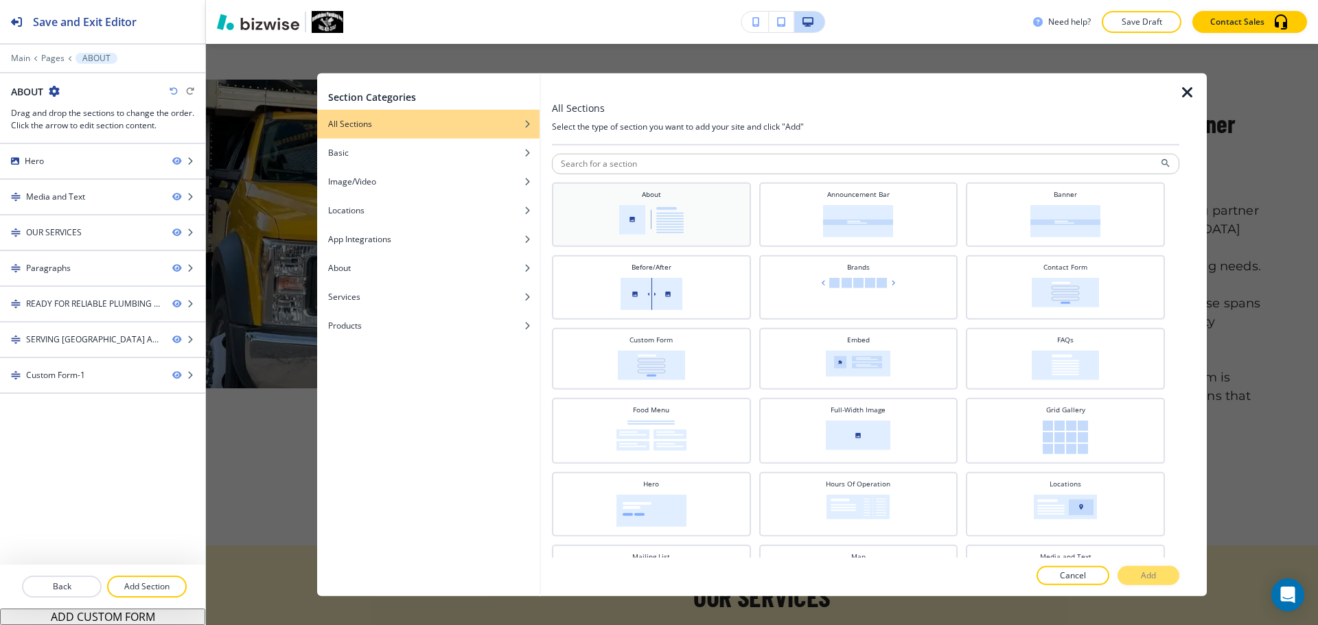
click at [700, 233] on div "About" at bounding box center [651, 213] width 185 height 48
click at [1133, 573] on button "Add" at bounding box center [1149, 575] width 62 height 19
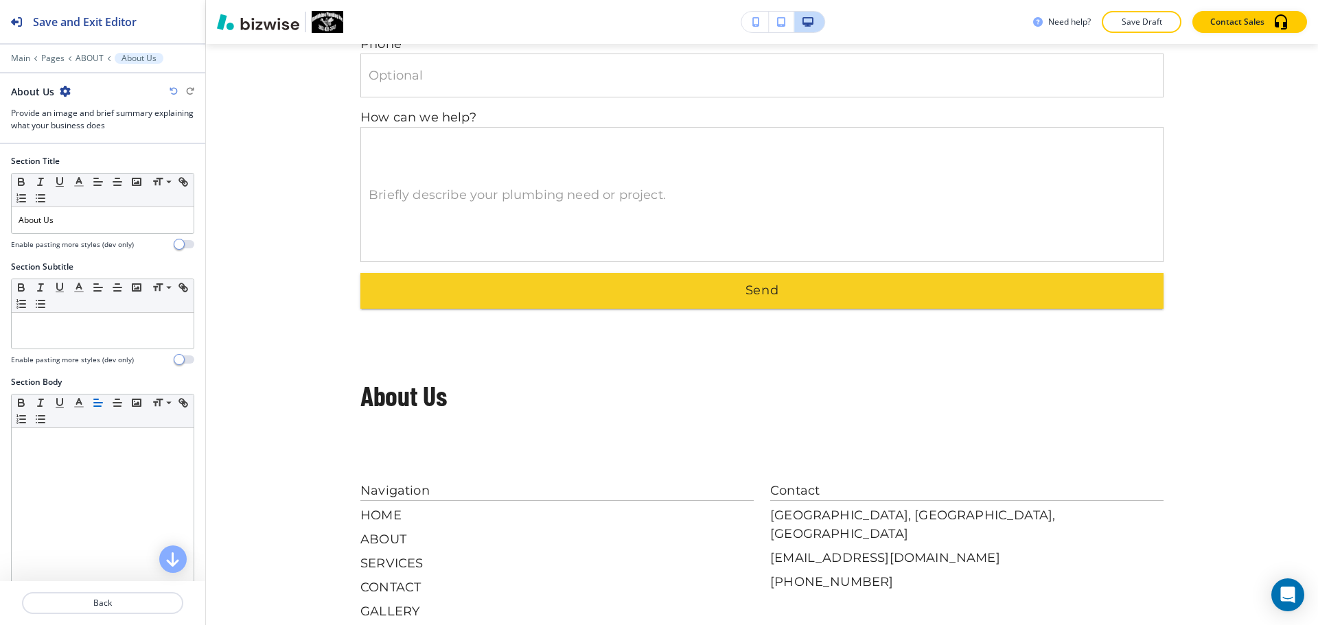
scroll to position [2459, 0]
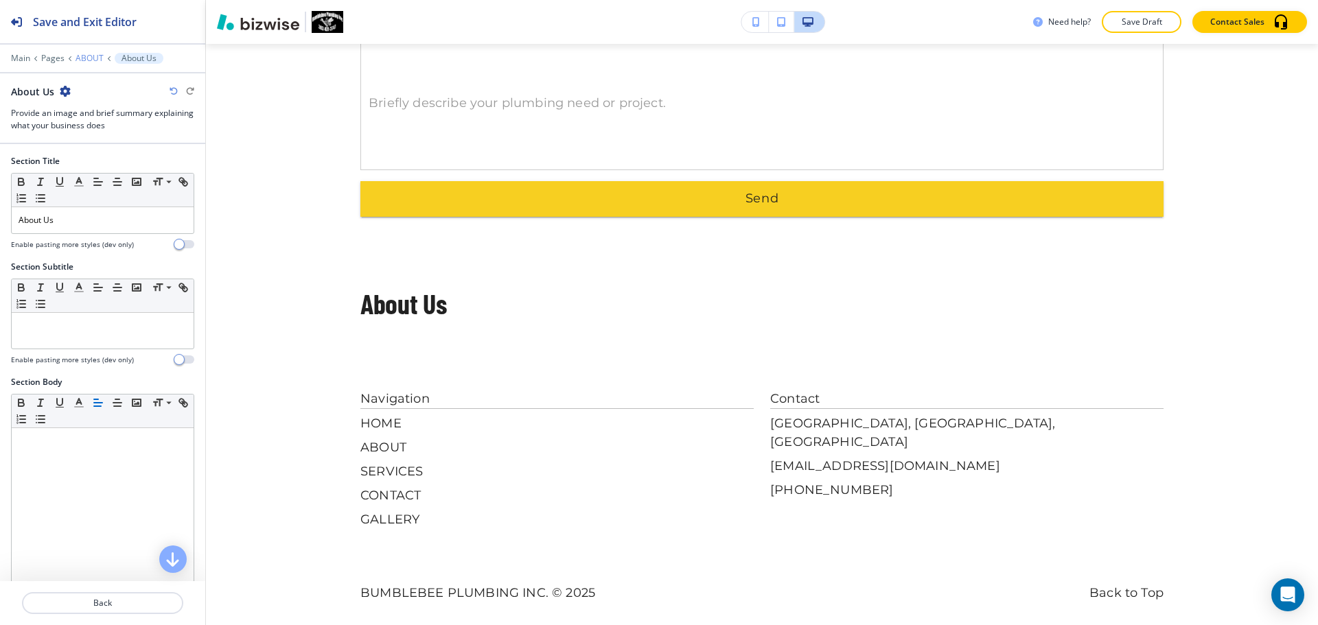
click at [84, 55] on p "ABOUT" at bounding box center [90, 59] width 28 height 10
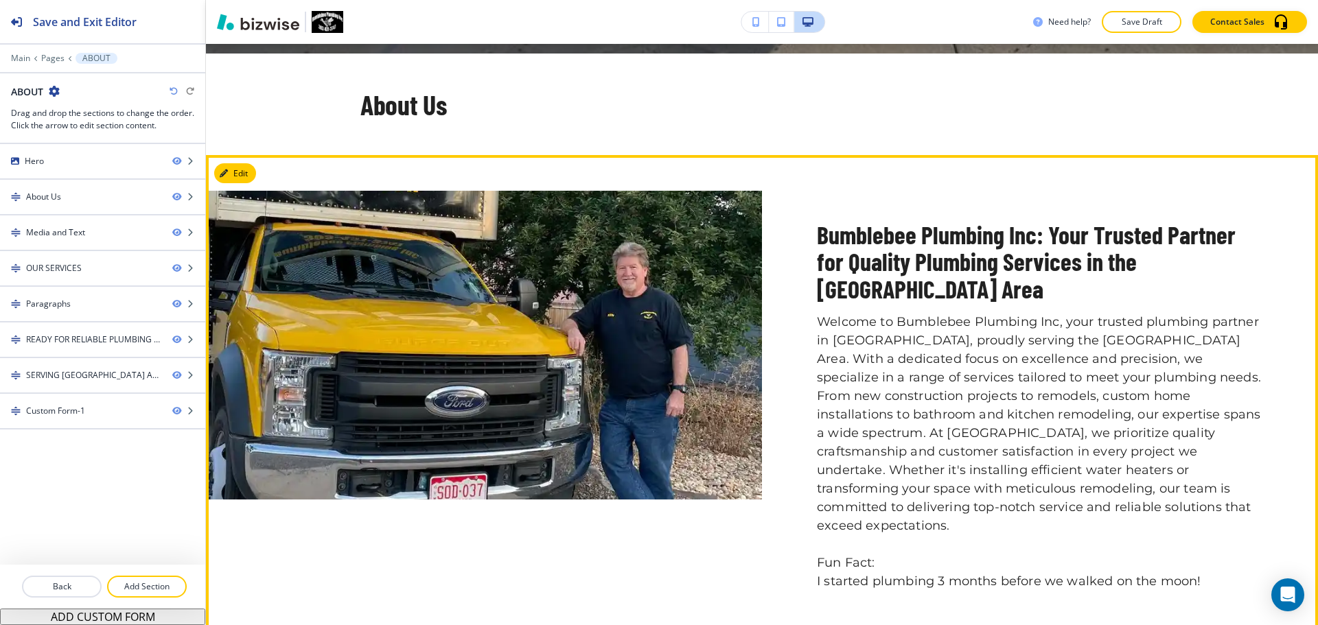
scroll to position [578, 0]
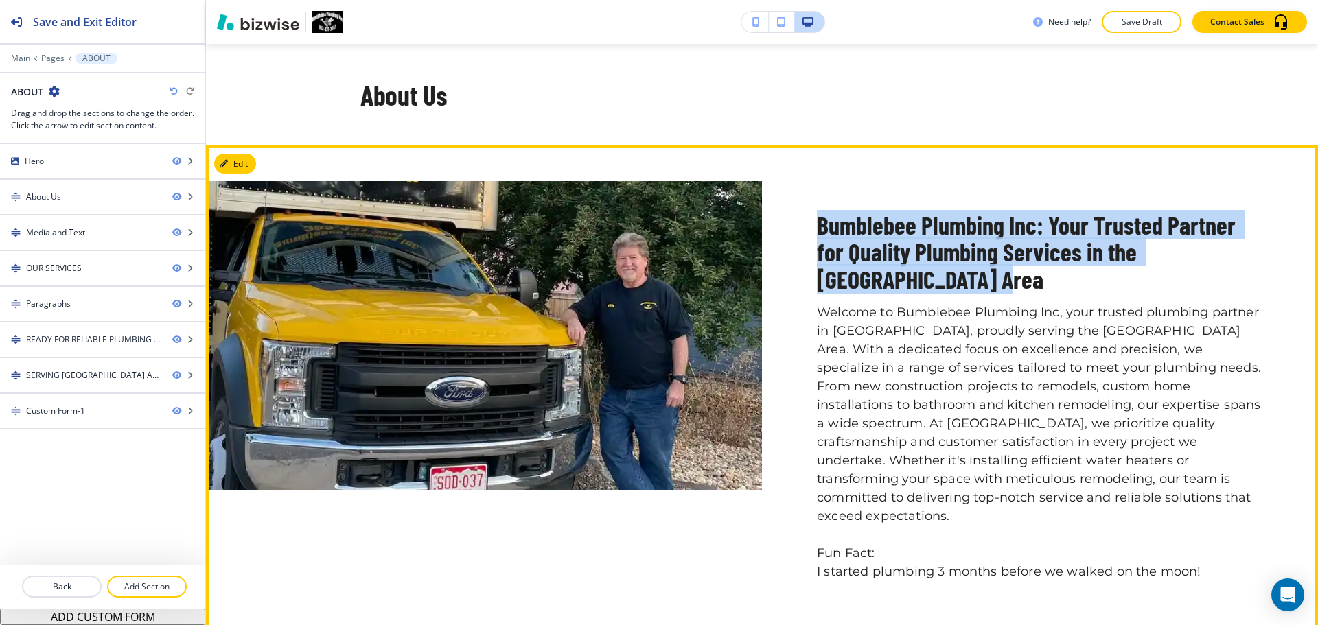
drag, startPoint x: 814, startPoint y: 222, endPoint x: 932, endPoint y: 283, distance: 132.6
click at [932, 283] on p "Bumblebee Plumbing Inc: Your Trusted Partner for Quality Plumbing Services in t…" at bounding box center [1040, 252] width 446 height 82
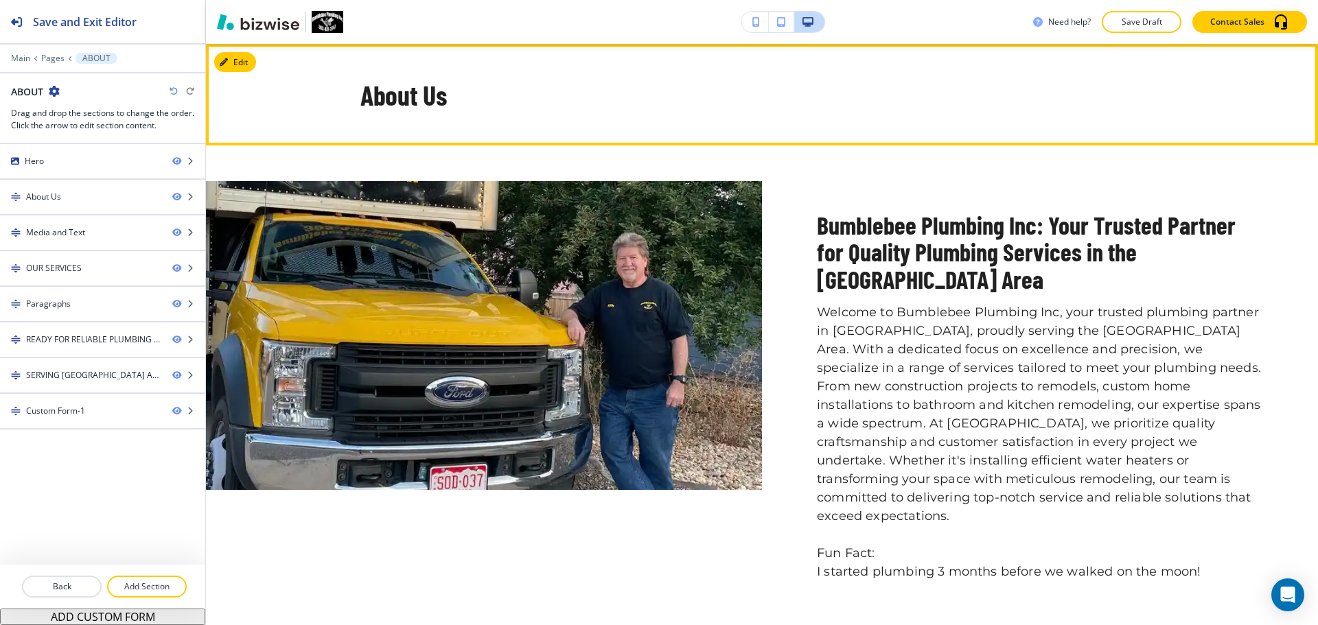
click at [430, 104] on h2 "About Us" at bounding box center [403, 95] width 86 height 30
click at [249, 65] on button "Edit This Section" at bounding box center [260, 62] width 93 height 21
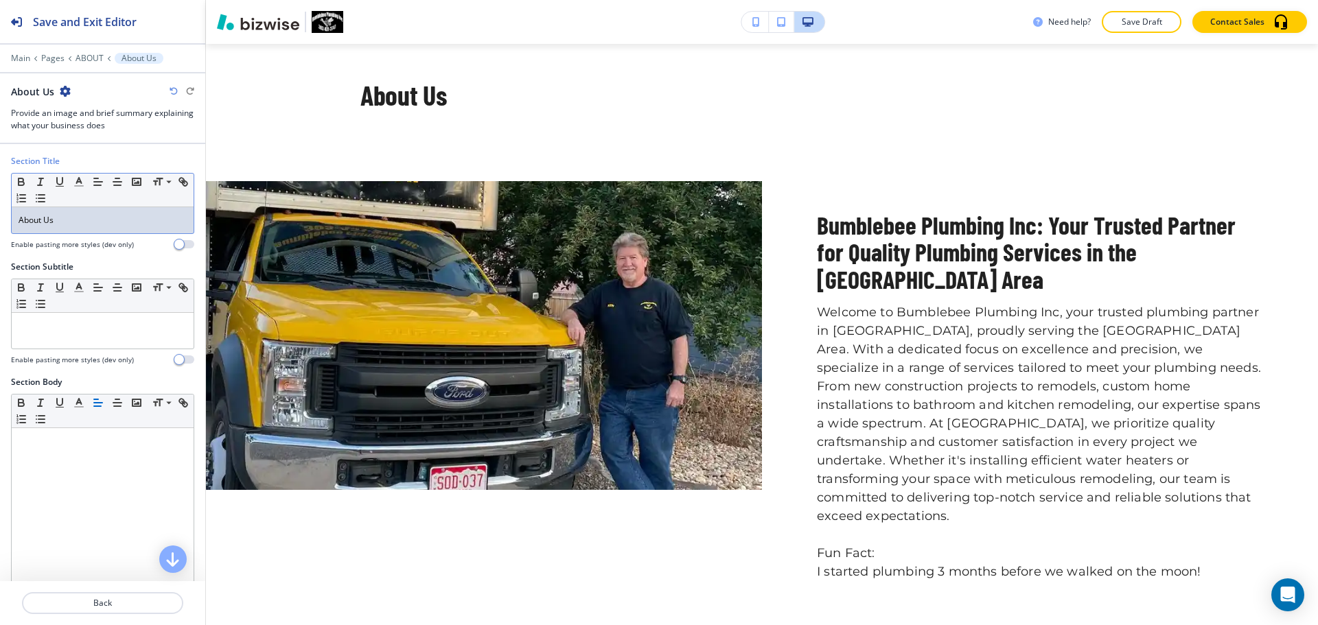
click at [117, 224] on p "About Us" at bounding box center [103, 220] width 168 height 12
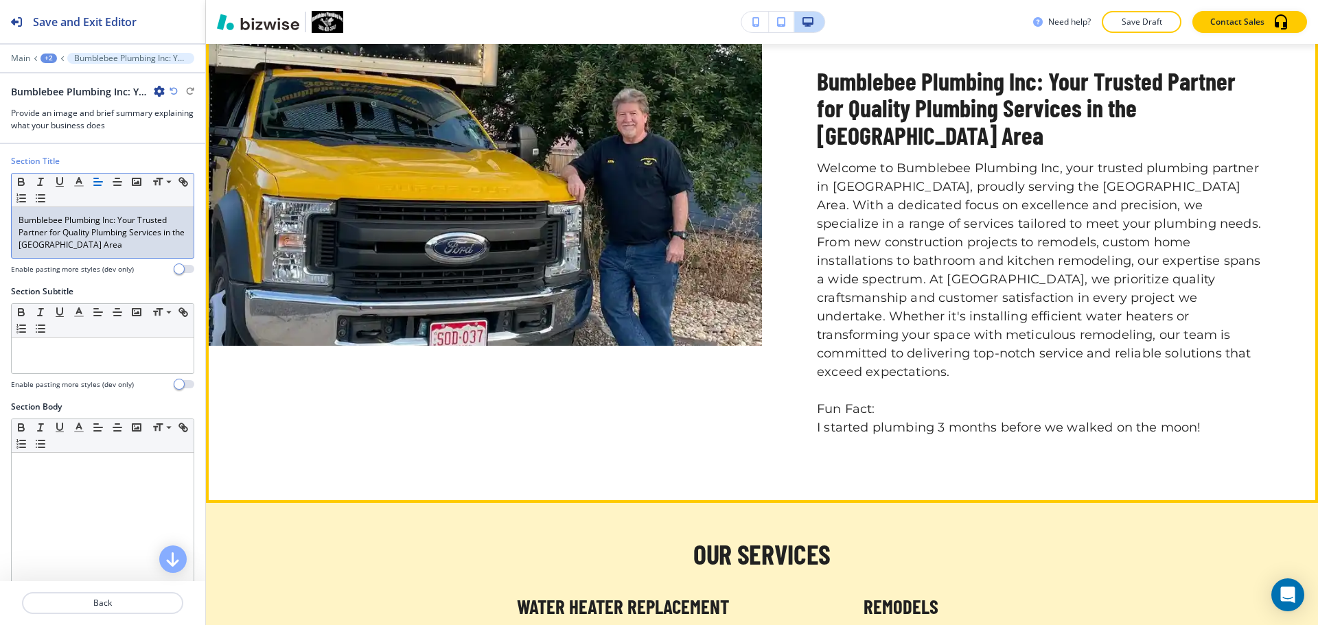
scroll to position [784, 0]
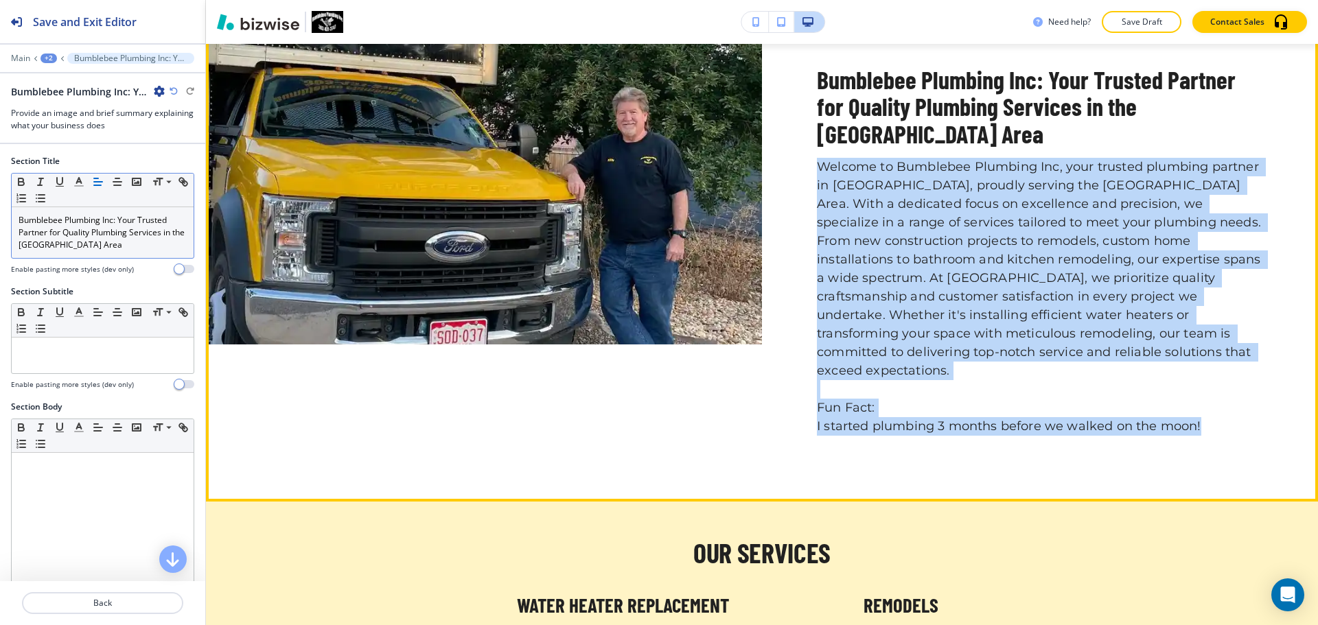
drag, startPoint x: 811, startPoint y: 163, endPoint x: 1199, endPoint y: 439, distance: 476.4
click at [1199, 439] on div "Bumblebee Plumbing Inc: Your Trusted Partner for Quality Plumbing Services in t…" at bounding box center [1040, 251] width 556 height 431
copy p "Welcome to Bumblebee Plumbing Inc, your trusted plumbing partner in [GEOGRAPHIC…"
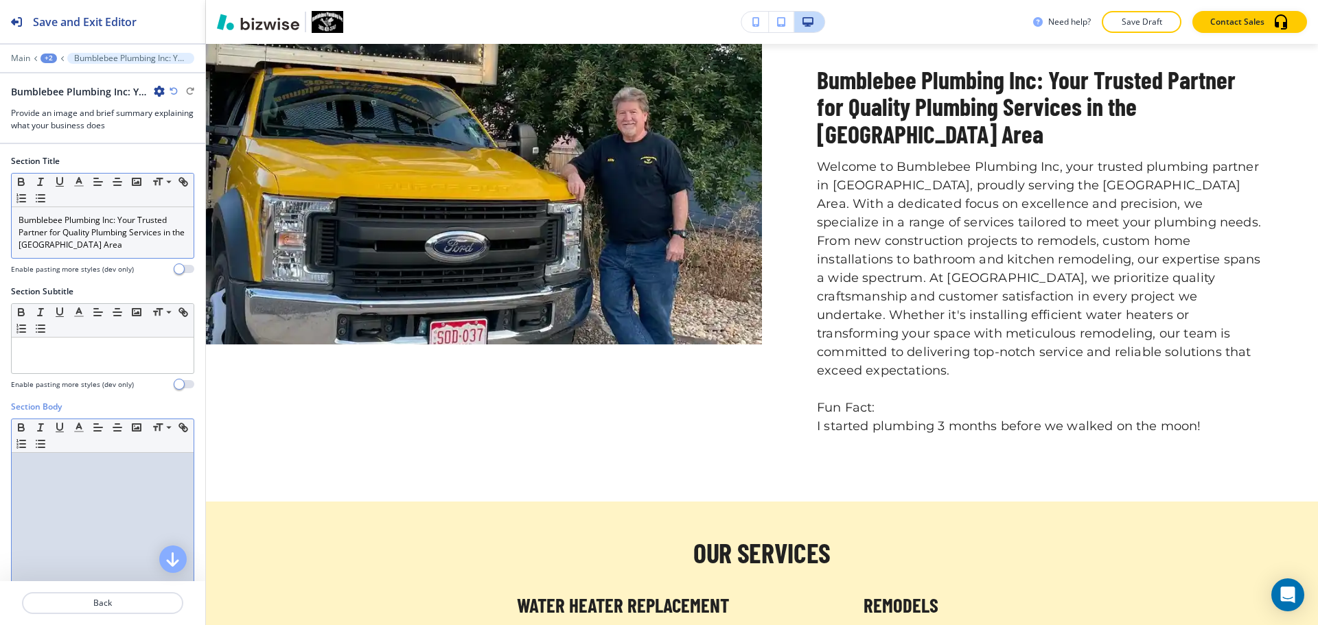
click at [102, 511] on div at bounding box center [103, 542] width 182 height 178
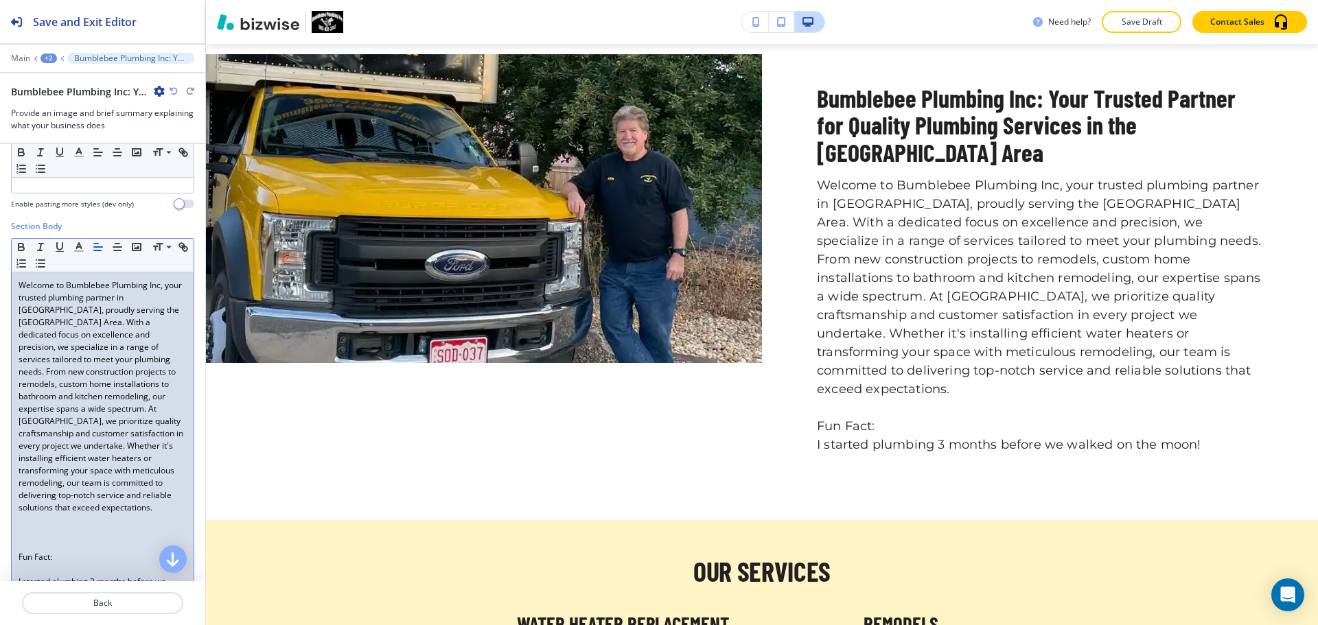
scroll to position [275, 0]
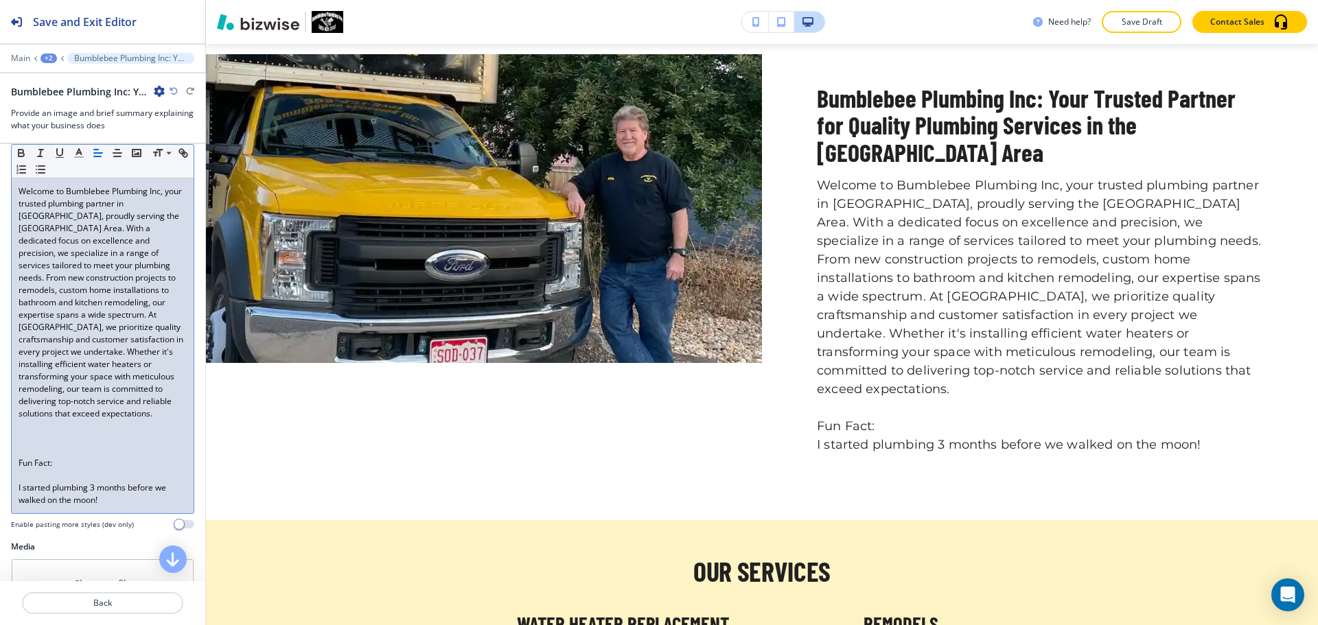
click at [72, 455] on p at bounding box center [103, 451] width 168 height 12
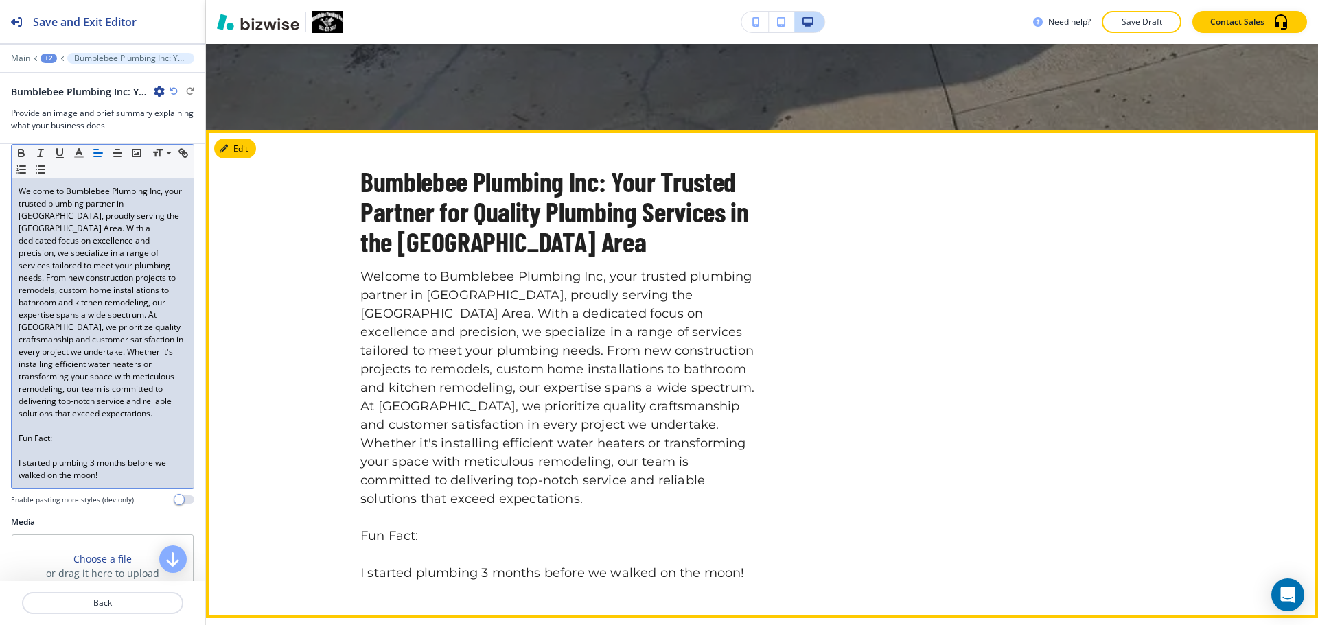
scroll to position [474, 0]
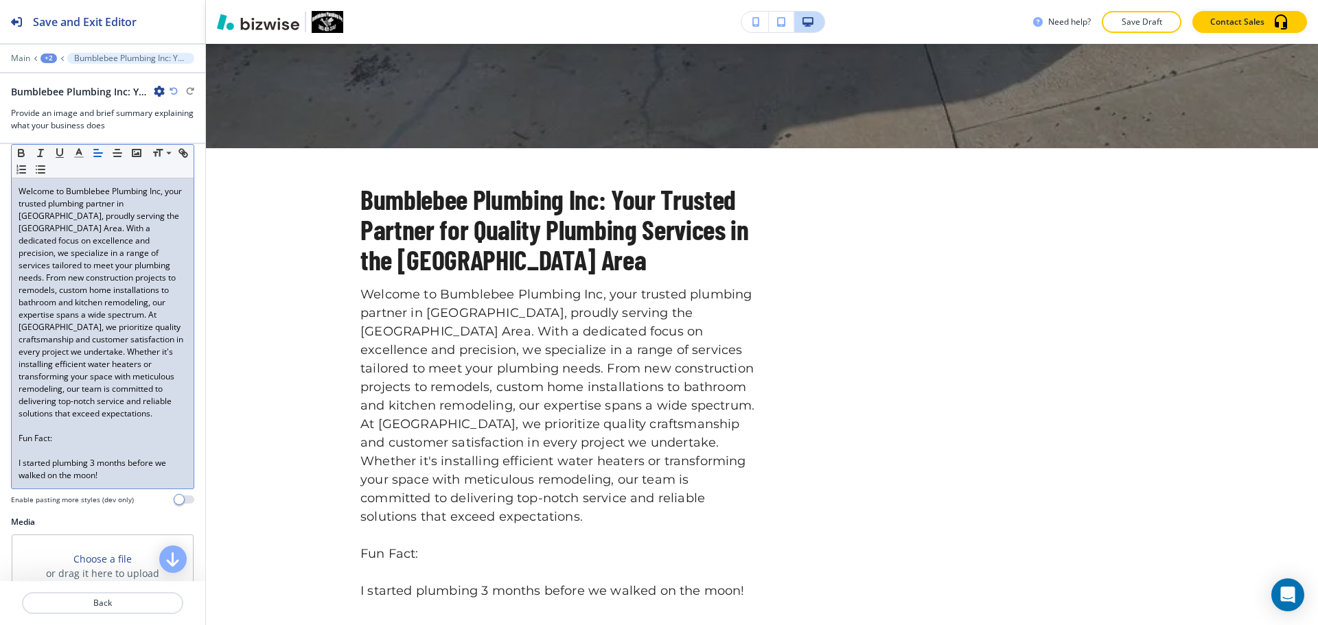
click at [47, 457] on p "I started plumbing 3 months before we walked on the moon!" at bounding box center [103, 469] width 168 height 25
click at [23, 451] on p at bounding box center [103, 451] width 168 height 12
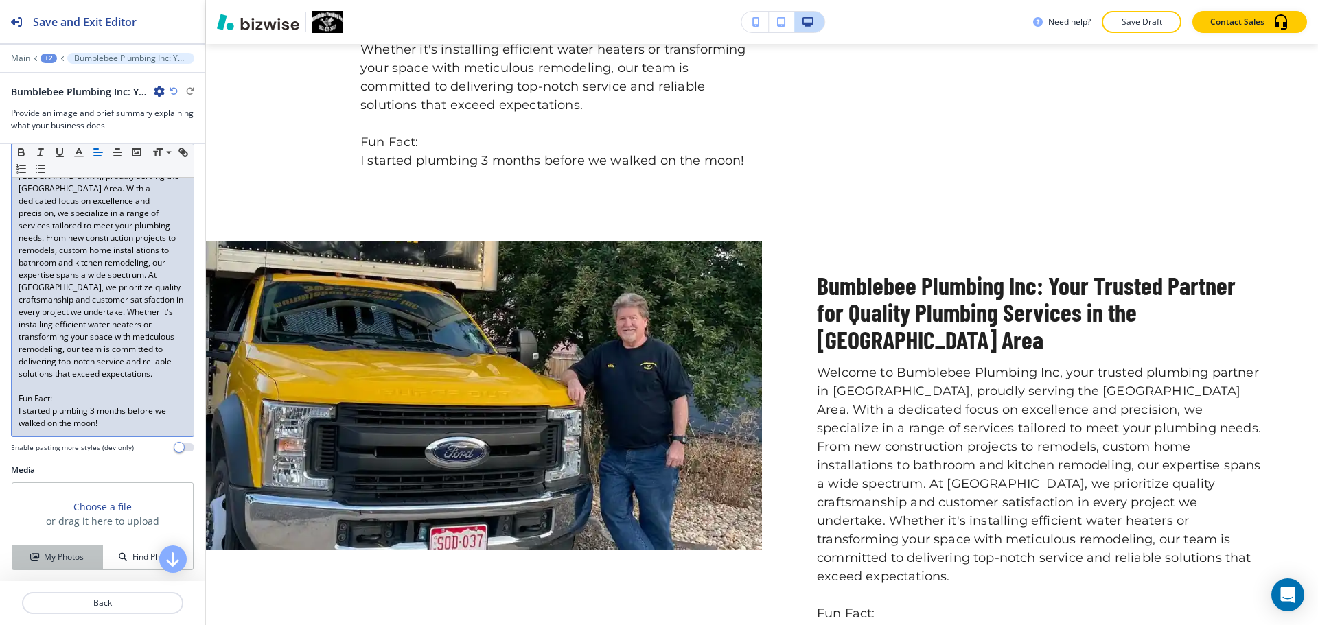
scroll to position [412, 0]
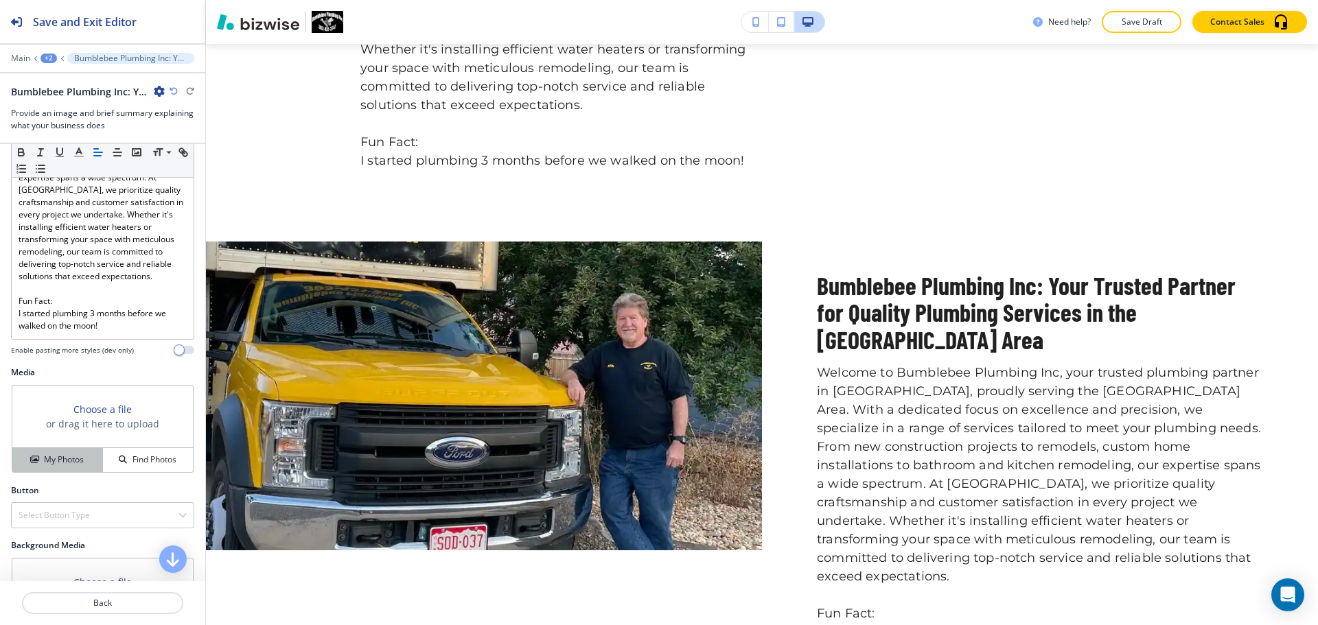
click at [83, 463] on div "My Photos" at bounding box center [57, 460] width 90 height 12
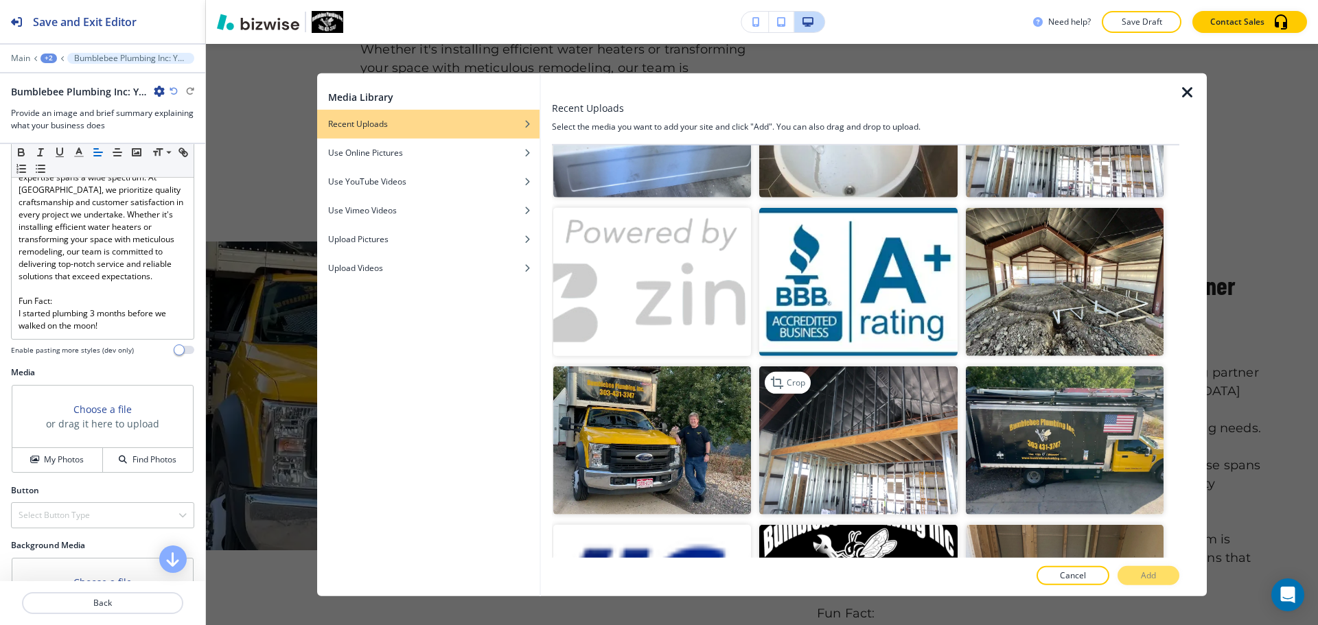
scroll to position [2485, 0]
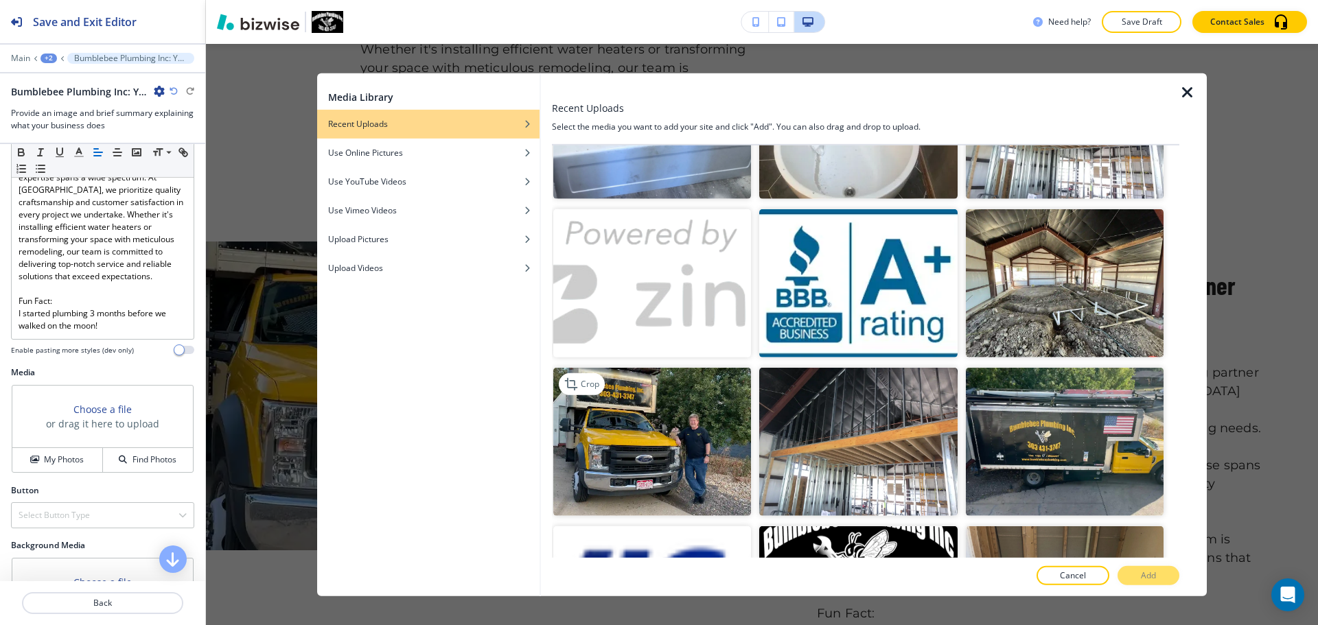
click at [669, 393] on img "button" at bounding box center [652, 442] width 198 height 148
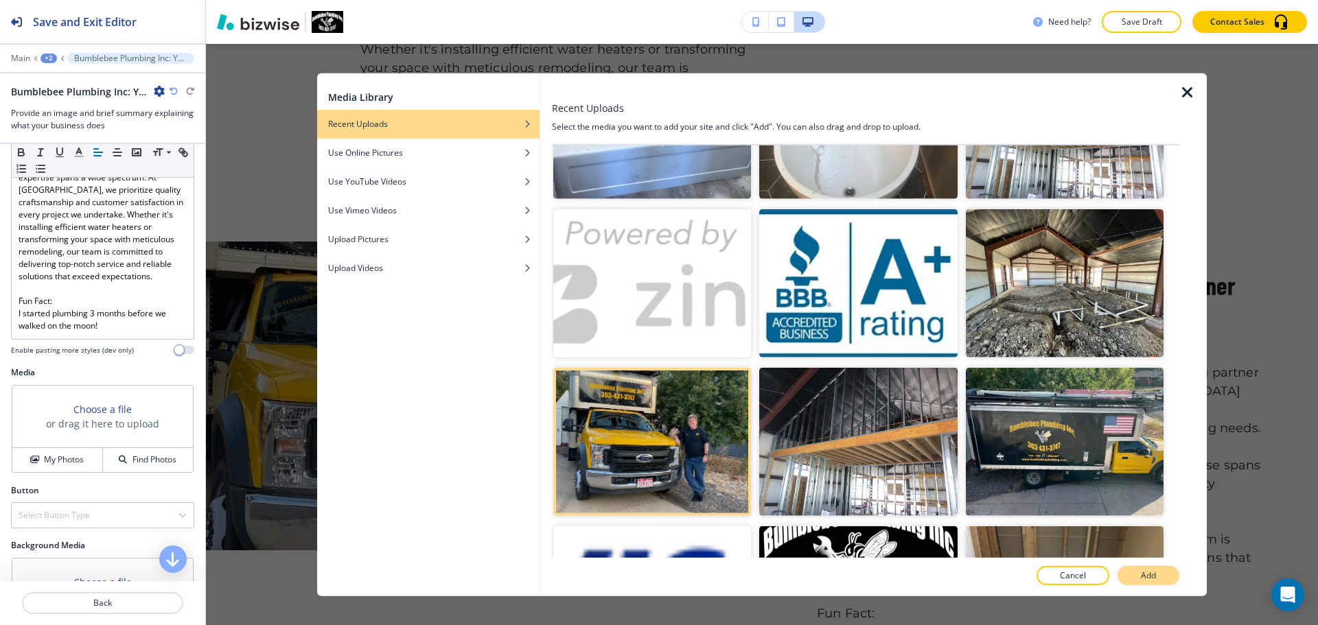
click at [1161, 574] on button "Add" at bounding box center [1149, 575] width 62 height 19
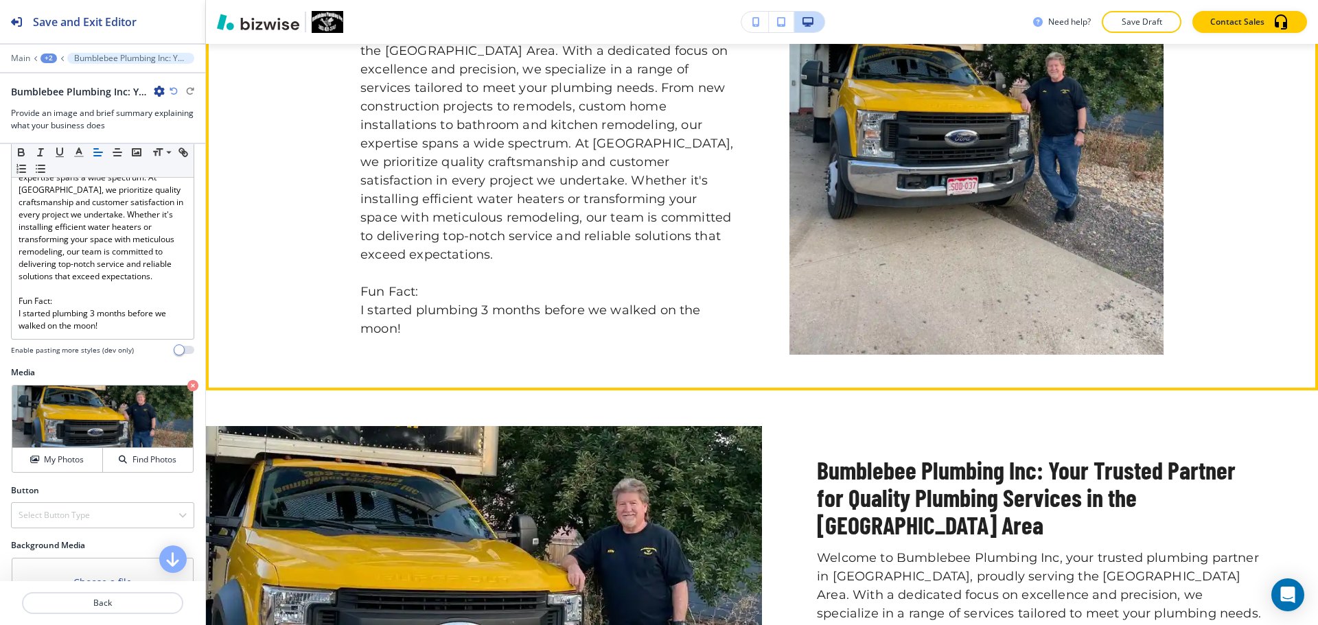
scroll to position [817, 0]
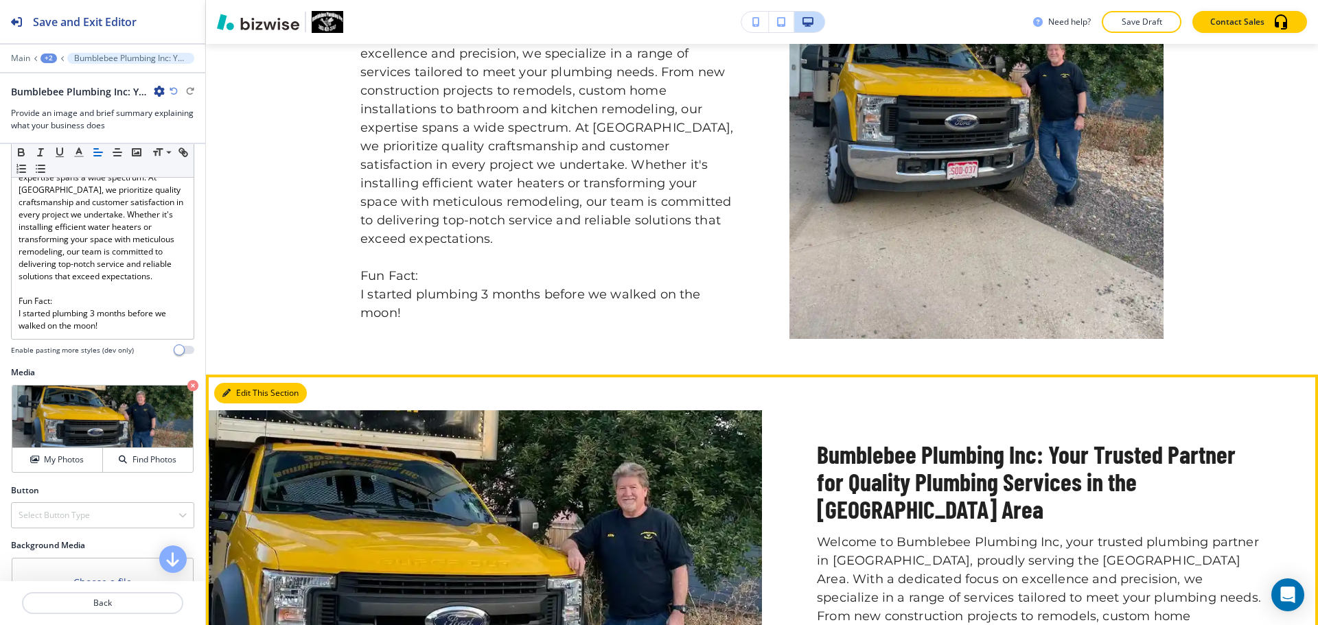
click at [242, 388] on button "Edit This Section" at bounding box center [260, 393] width 93 height 21
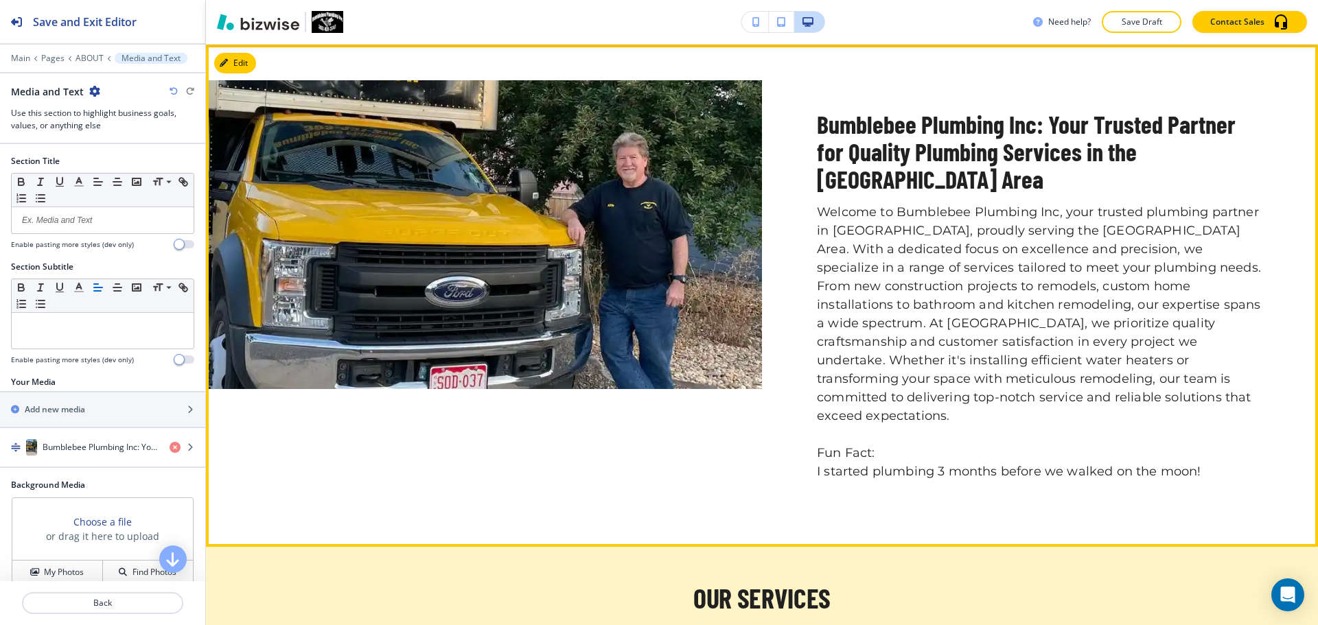
scroll to position [1148, 0]
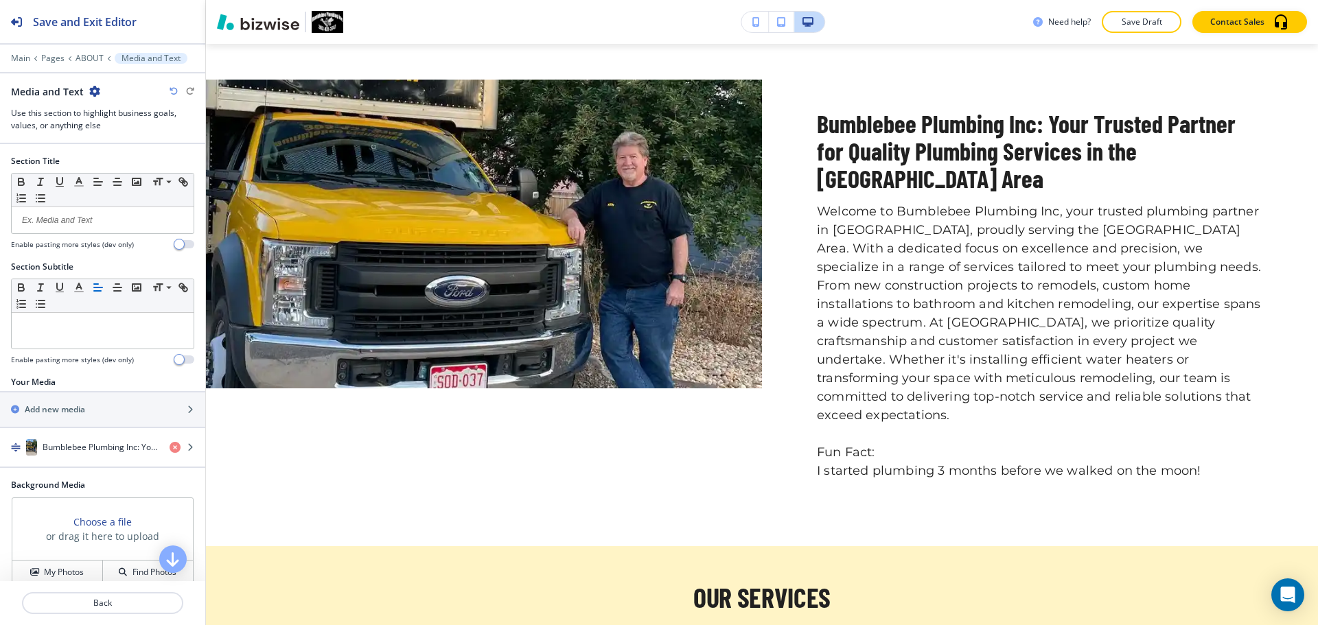
click at [95, 87] on icon "button" at bounding box center [94, 91] width 11 height 11
drag, startPoint x: 132, startPoint y: 162, endPoint x: 170, endPoint y: 165, distance: 37.9
click at [133, 163] on p "Delete Section" at bounding box center [132, 163] width 70 height 12
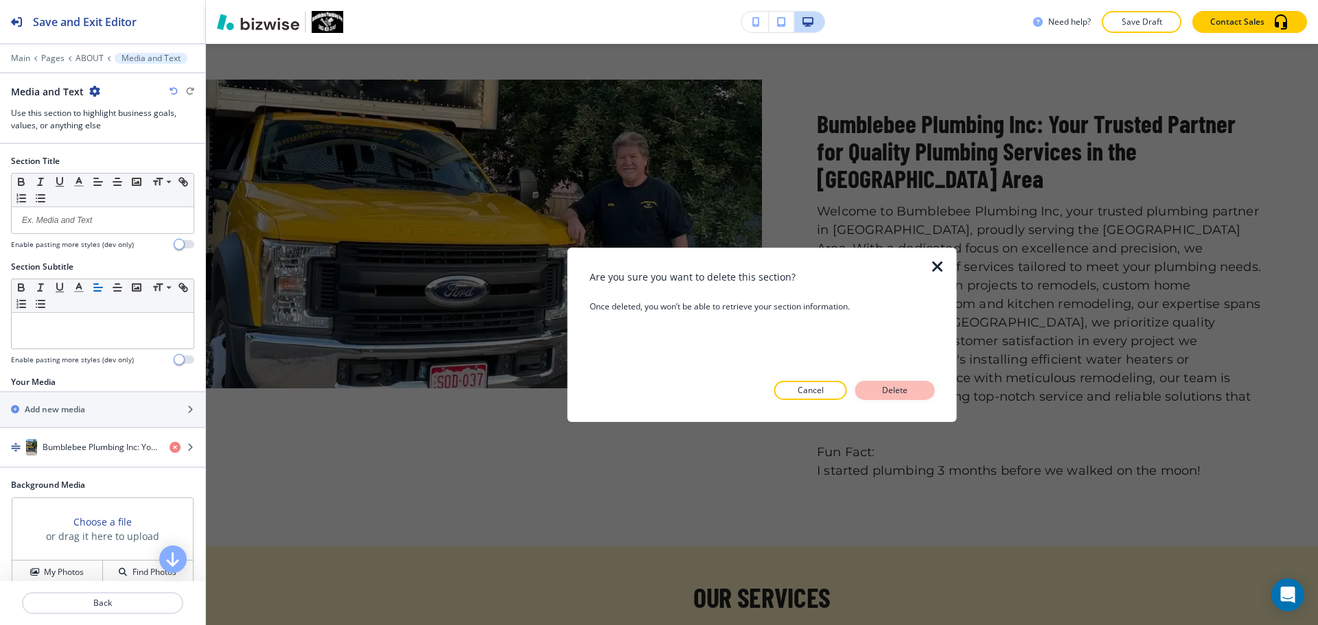
click at [925, 385] on button "Delete" at bounding box center [895, 390] width 80 height 19
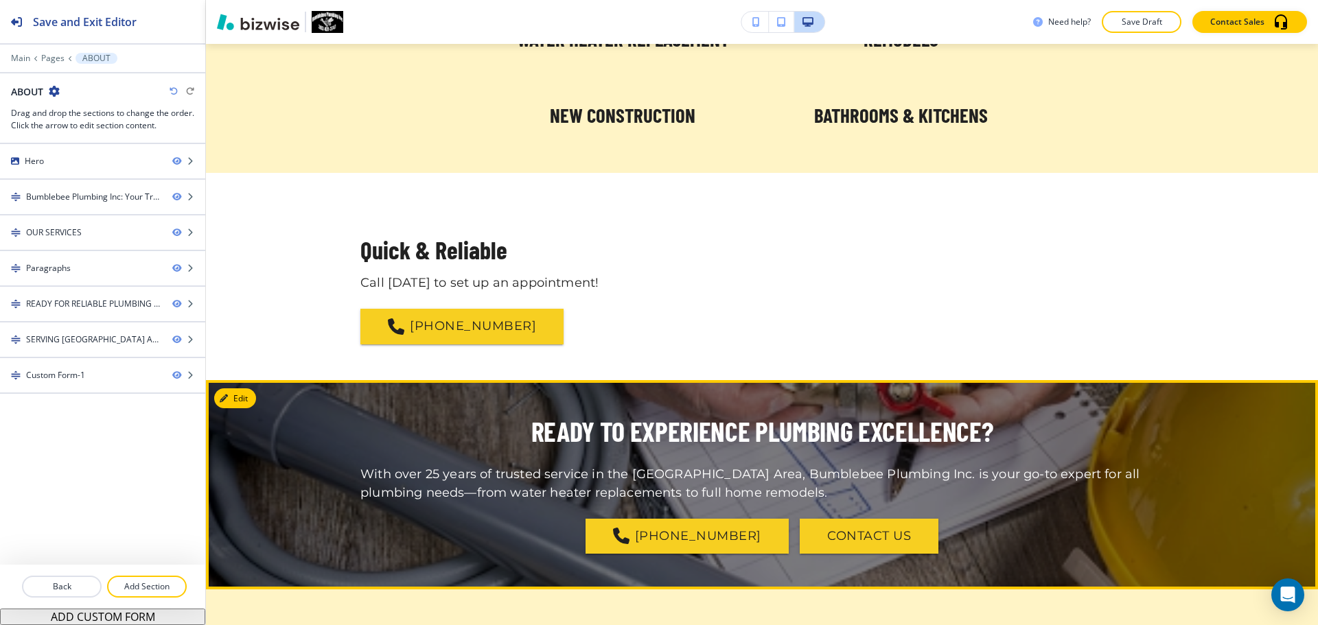
scroll to position [1285, 0]
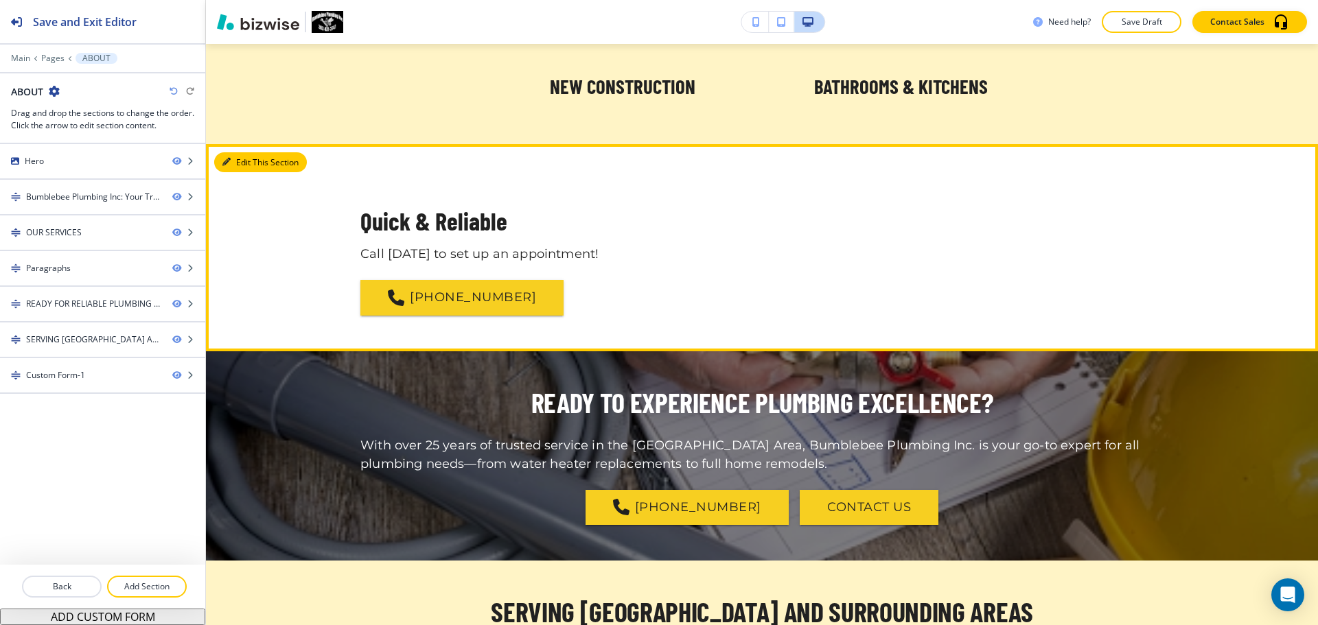
click at [237, 163] on button "Edit This Section" at bounding box center [260, 162] width 93 height 21
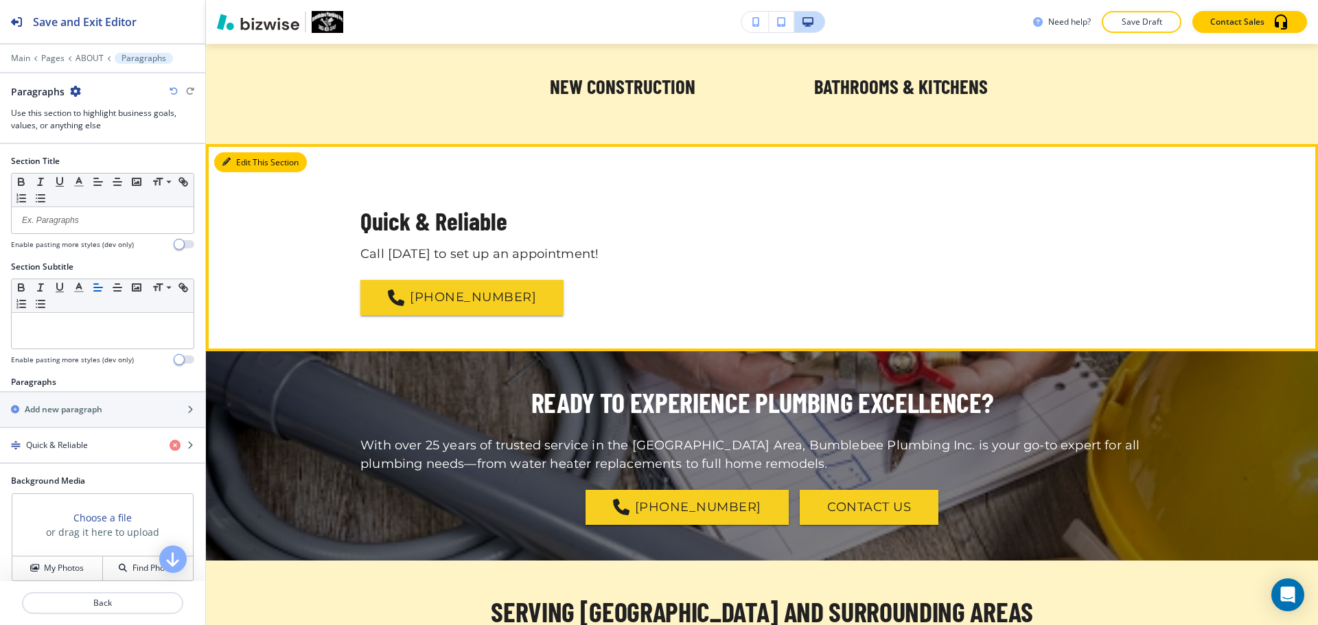
scroll to position [1385, 0]
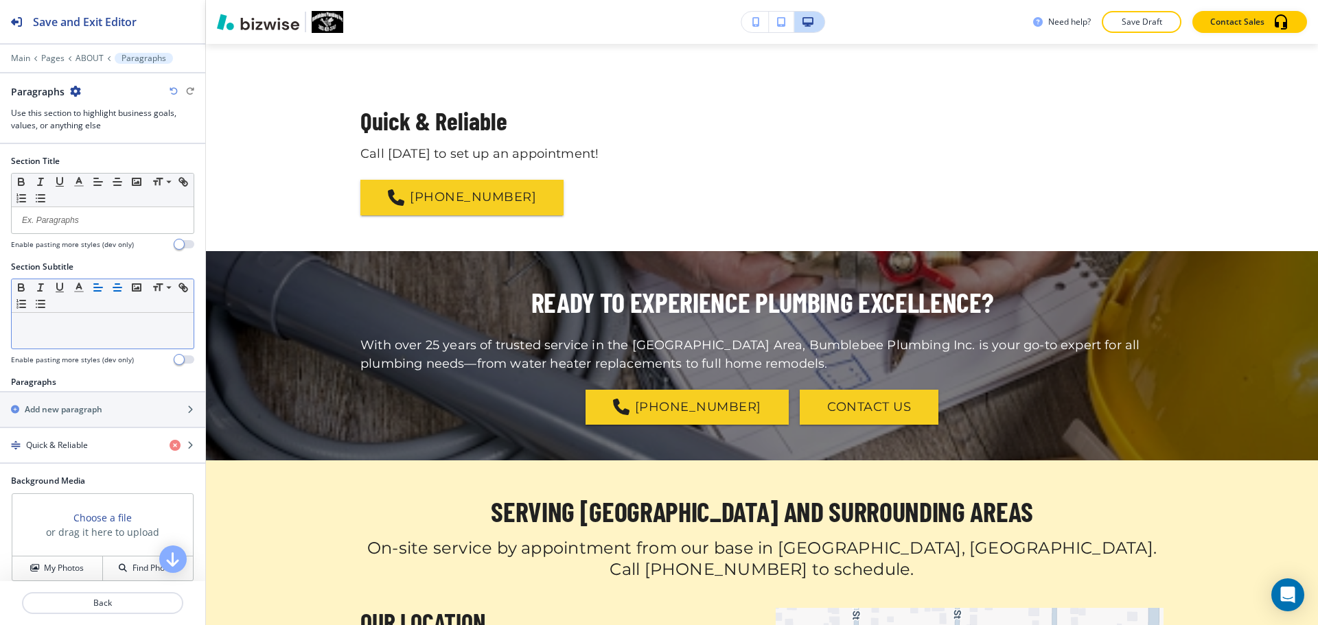
click at [115, 286] on icon "button" at bounding box center [117, 287] width 12 height 12
click at [117, 288] on icon "button" at bounding box center [117, 287] width 12 height 12
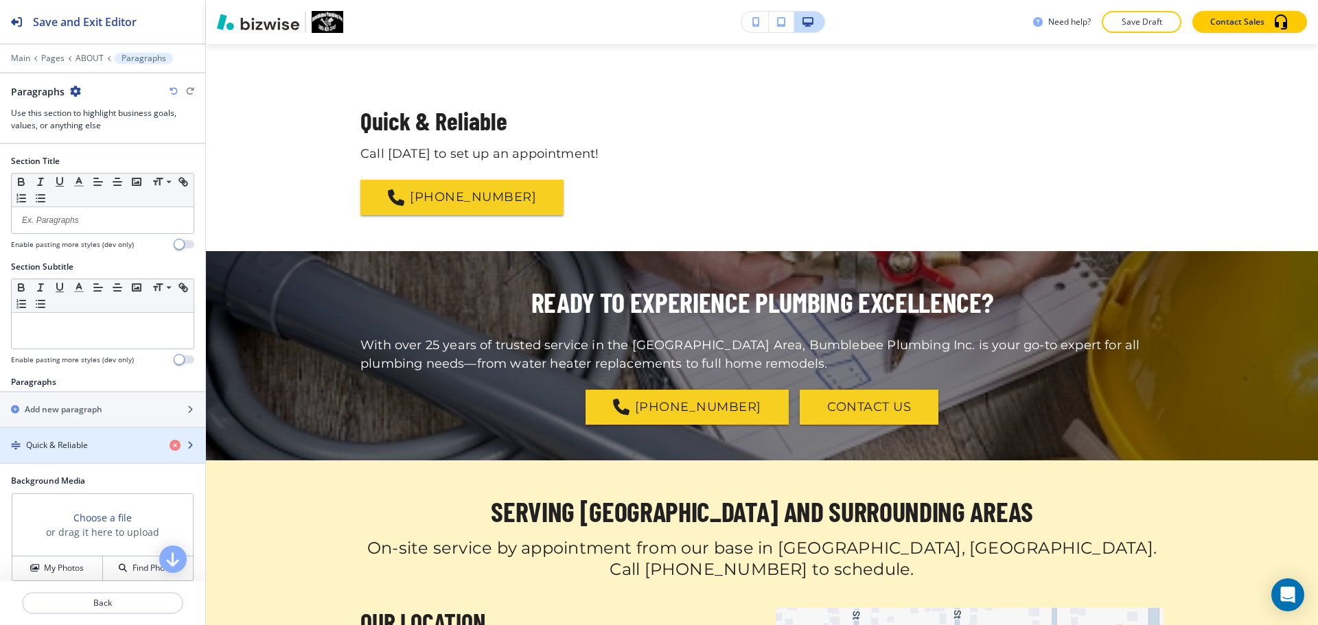
click at [97, 452] on div "button" at bounding box center [102, 457] width 205 height 11
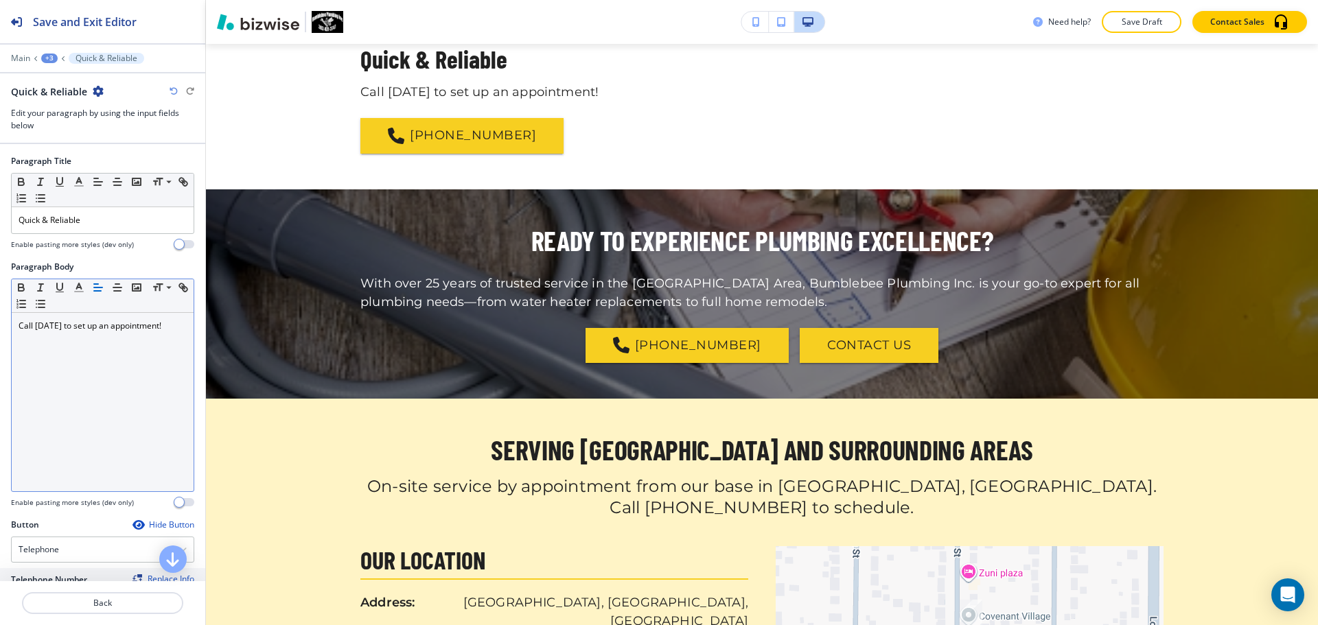
scroll to position [1449, 0]
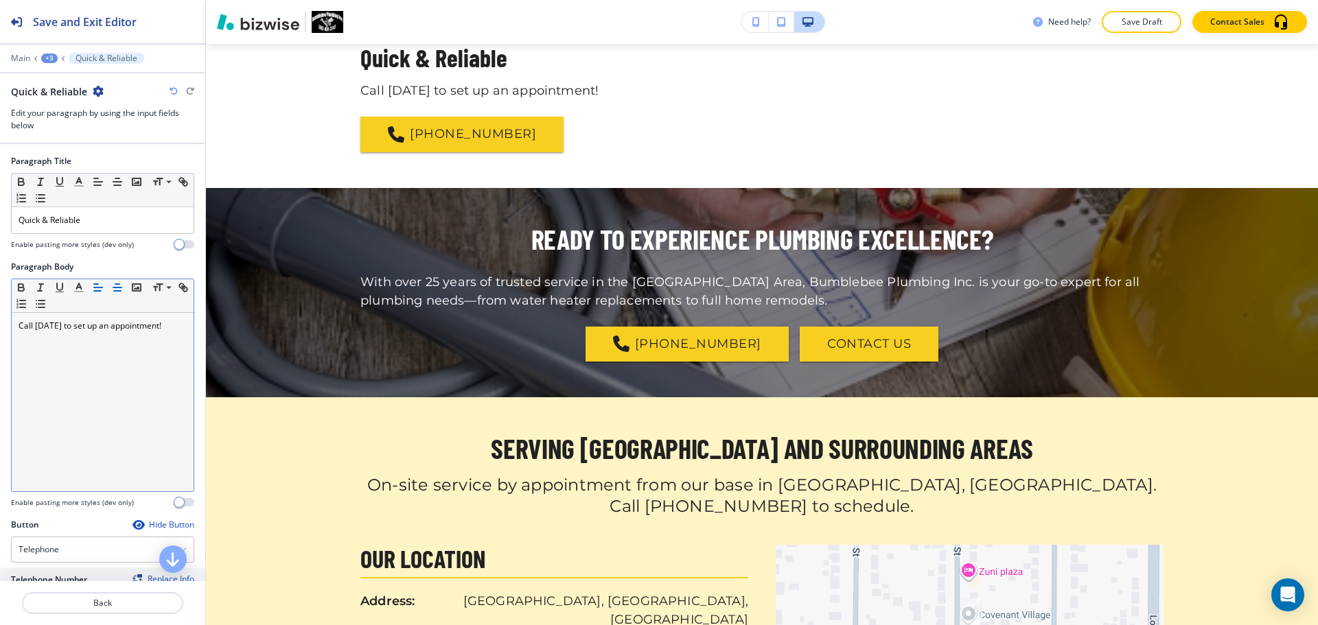
click at [117, 286] on icon "button" at bounding box center [117, 287] width 12 height 12
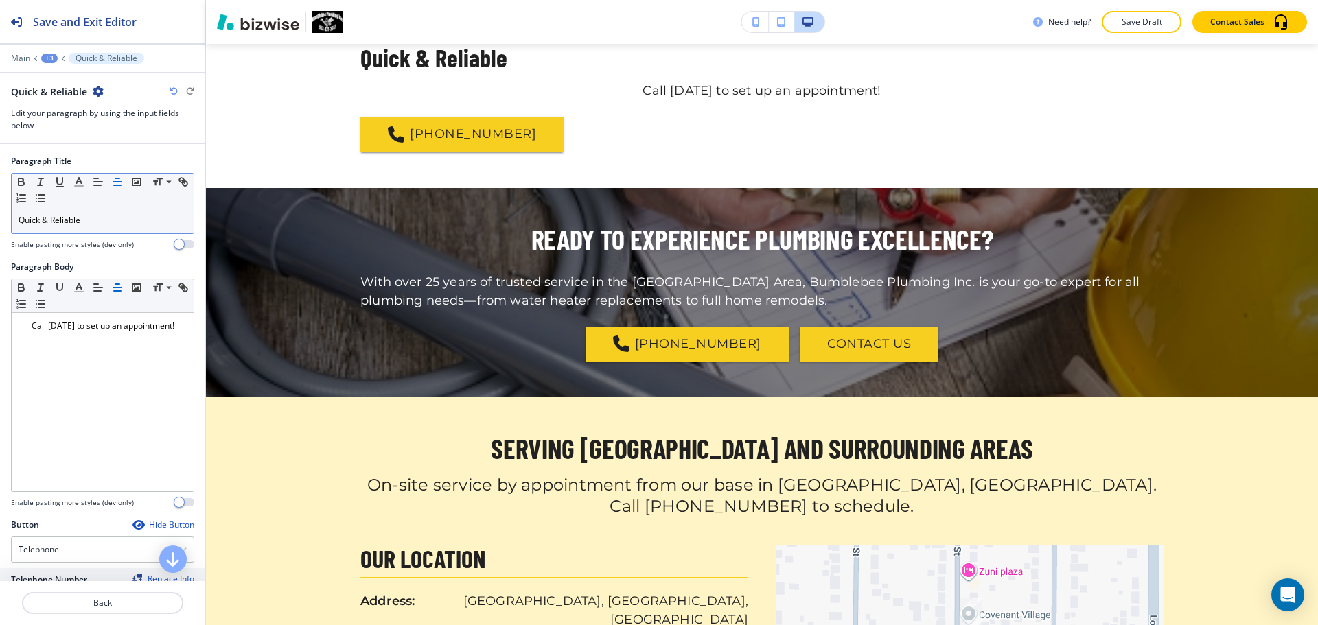
click at [115, 182] on line "button" at bounding box center [117, 182] width 8 height 0
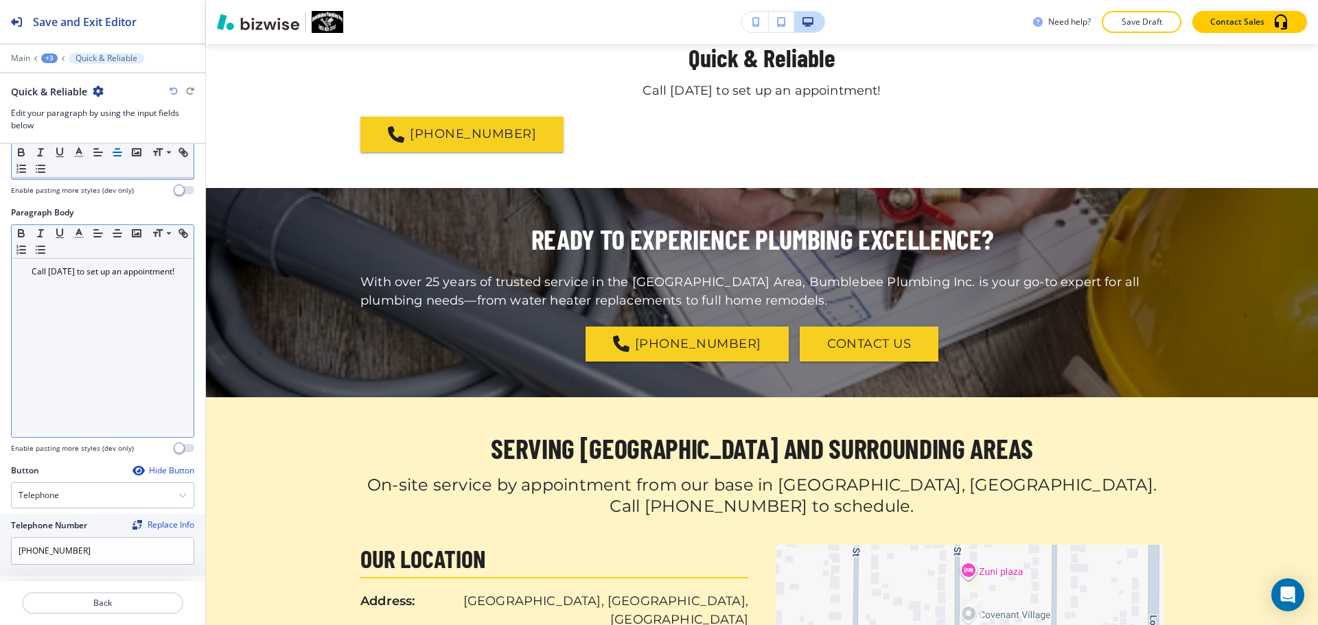
scroll to position [65, 0]
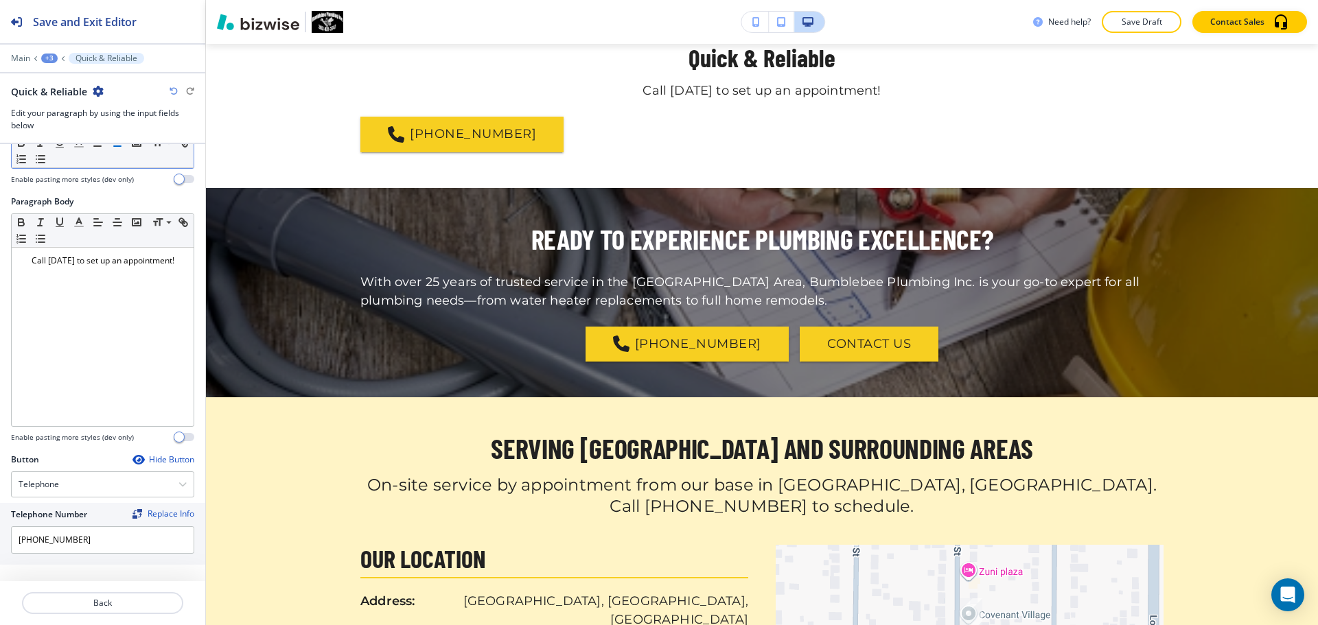
click at [167, 88] on div "Quick & Reliable" at bounding box center [102, 91] width 183 height 14
click at [168, 88] on div "Quick & Reliable" at bounding box center [102, 91] width 183 height 14
click at [172, 89] on icon "button" at bounding box center [174, 91] width 8 height 8
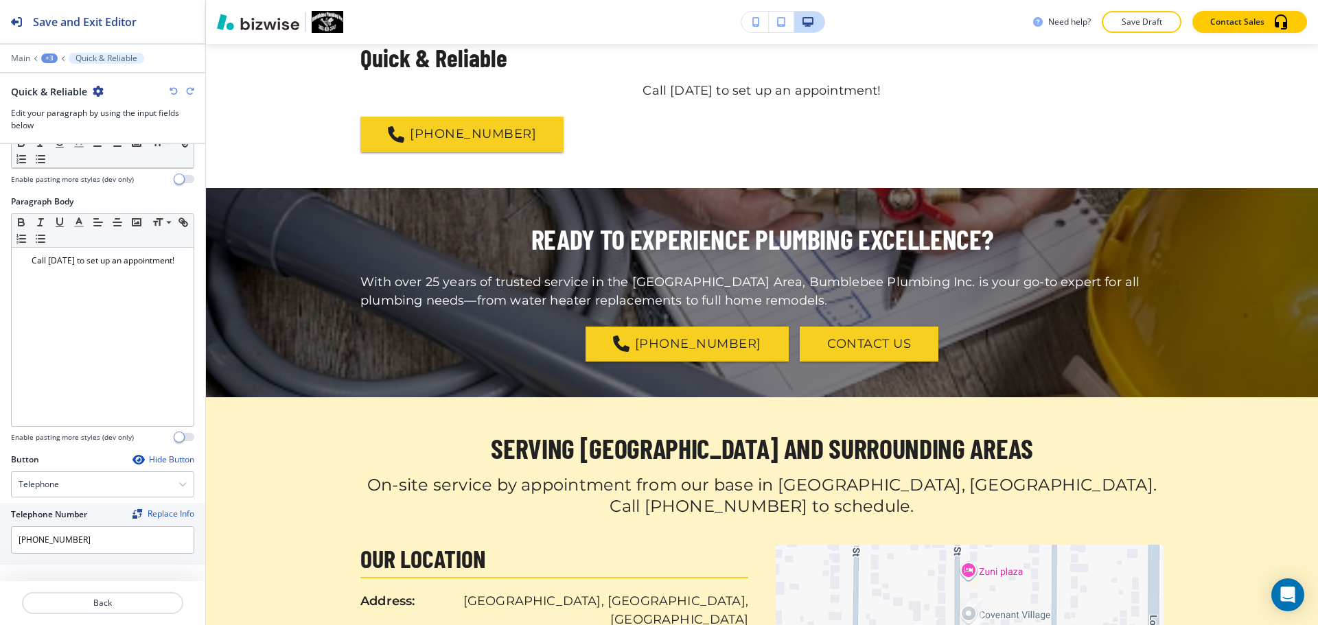
click at [172, 89] on icon "button" at bounding box center [174, 91] width 8 height 8
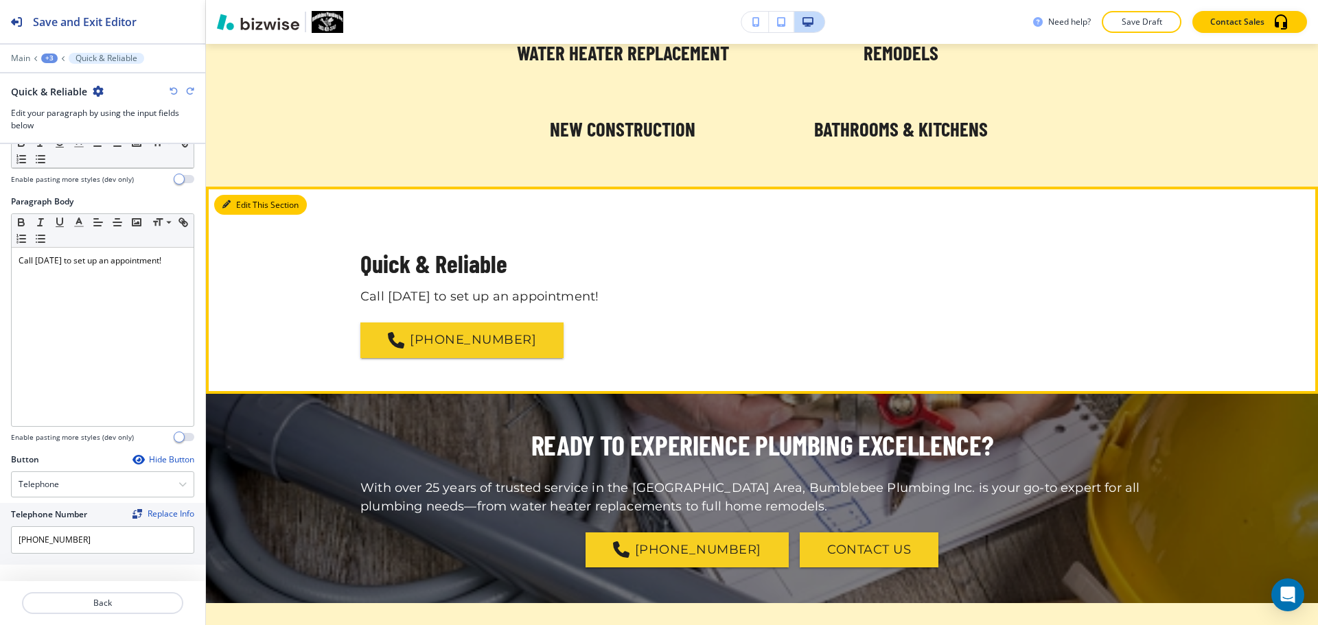
click at [248, 206] on button "Edit This Section" at bounding box center [260, 205] width 93 height 21
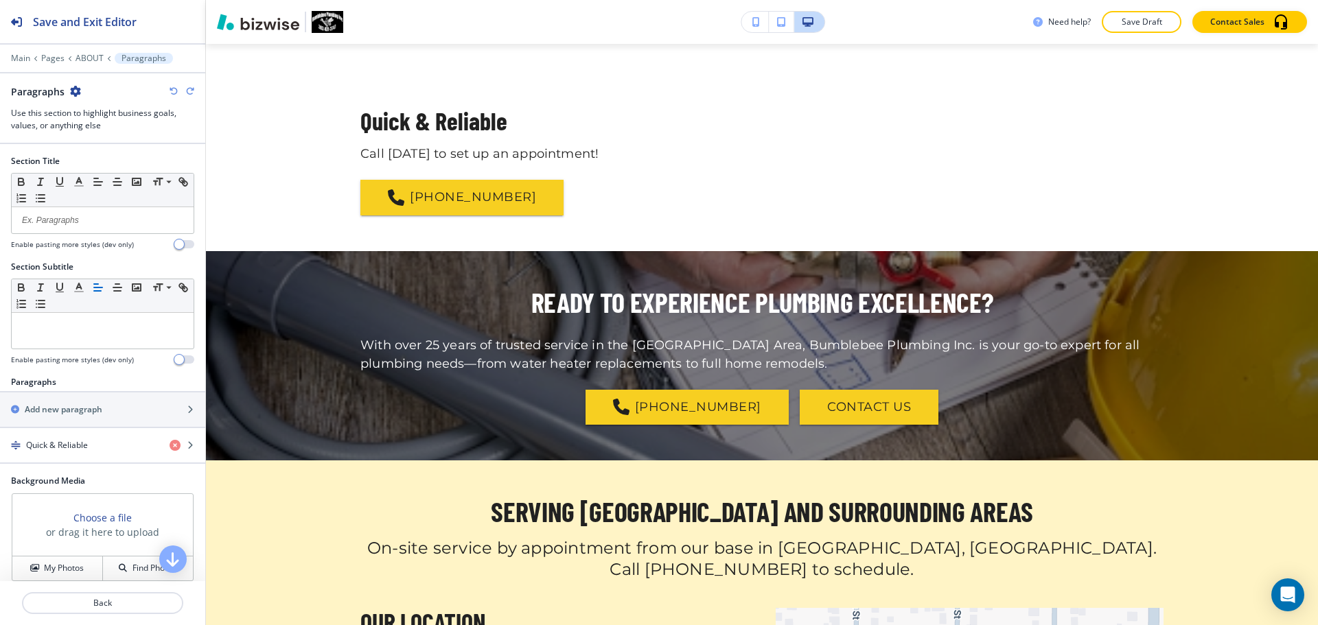
scroll to position [229, 0]
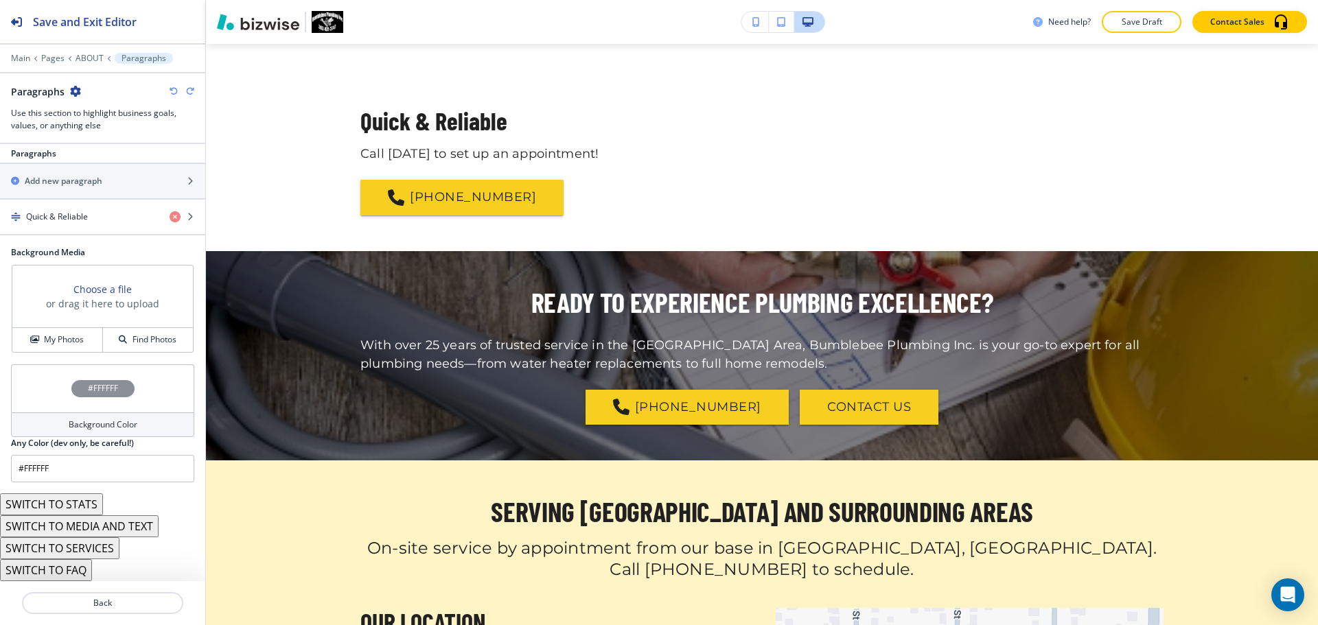
click at [102, 555] on button "SWITCH TO SERVICES" at bounding box center [59, 549] width 119 height 22
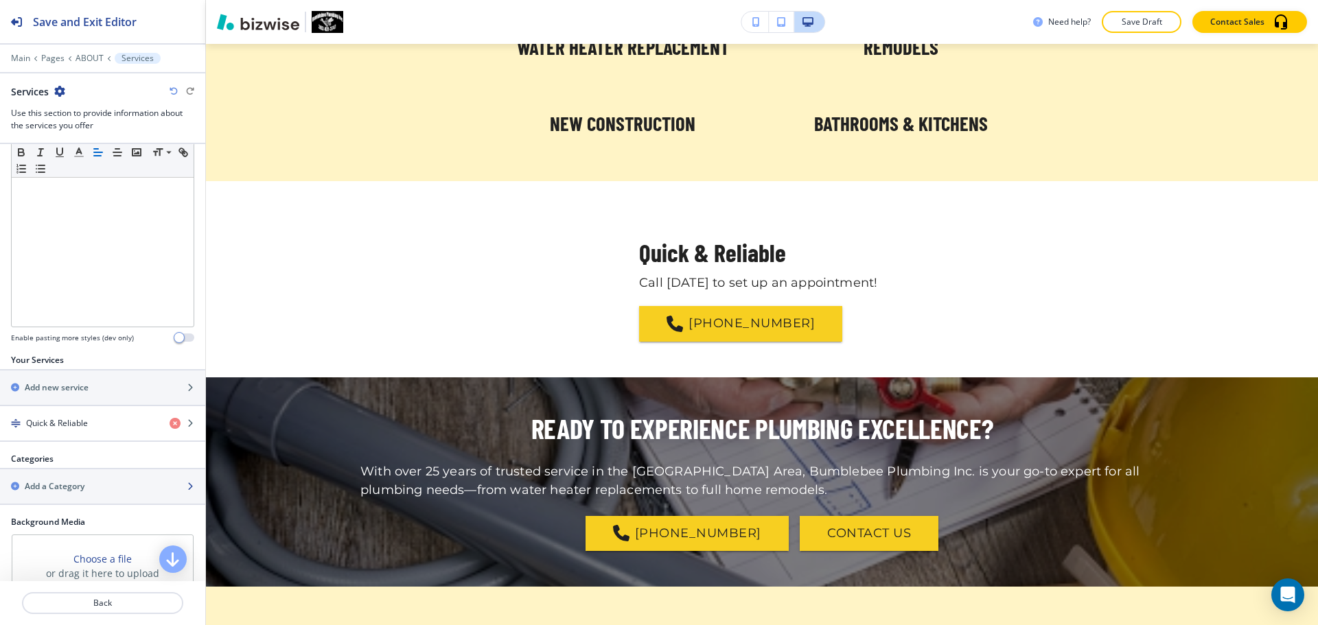
scroll to position [481, 0]
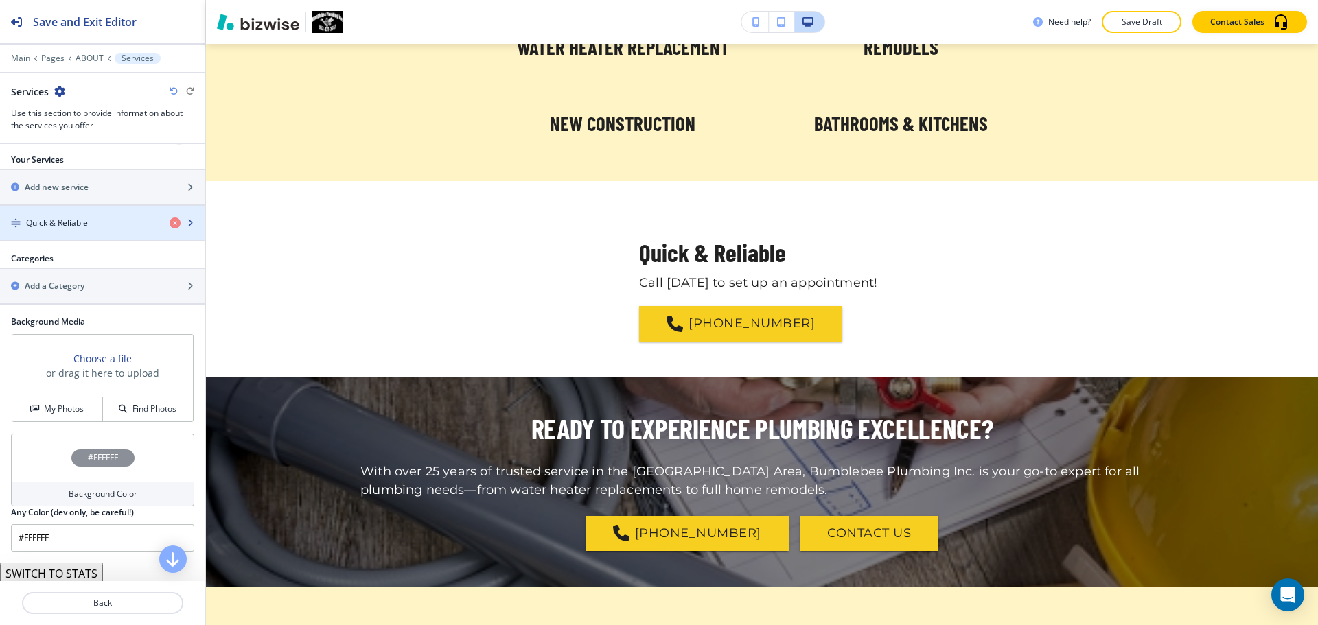
click at [118, 231] on div "button" at bounding box center [102, 234] width 205 height 11
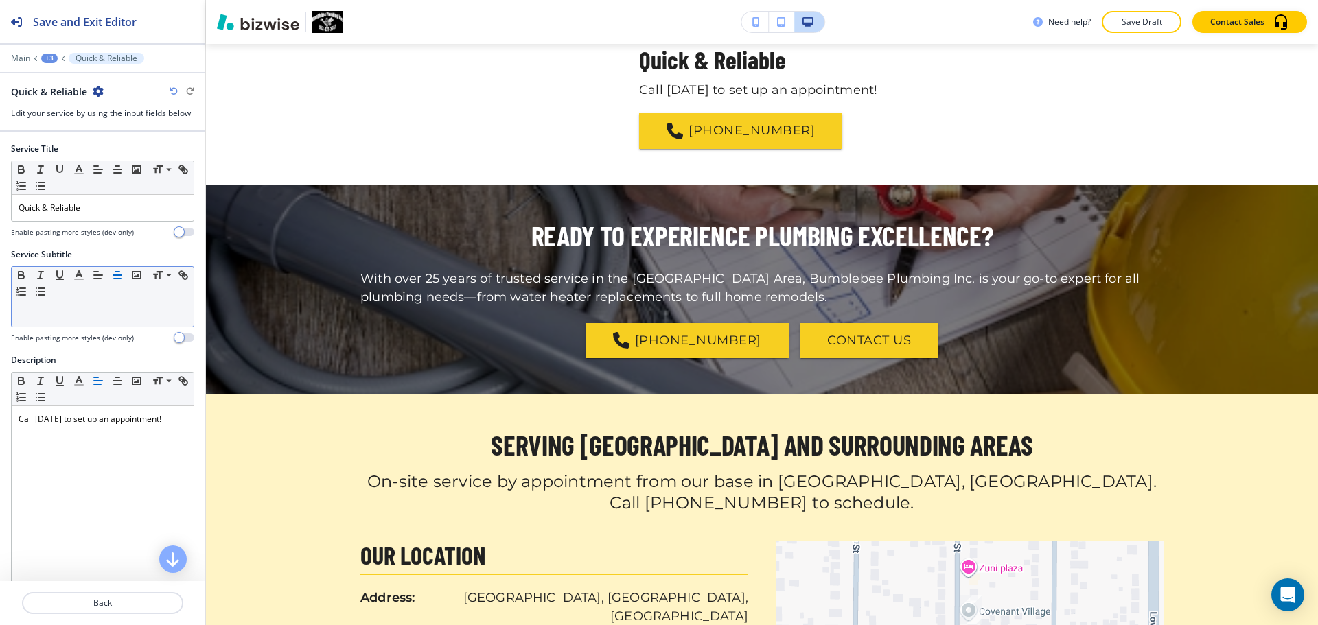
scroll to position [1443, 0]
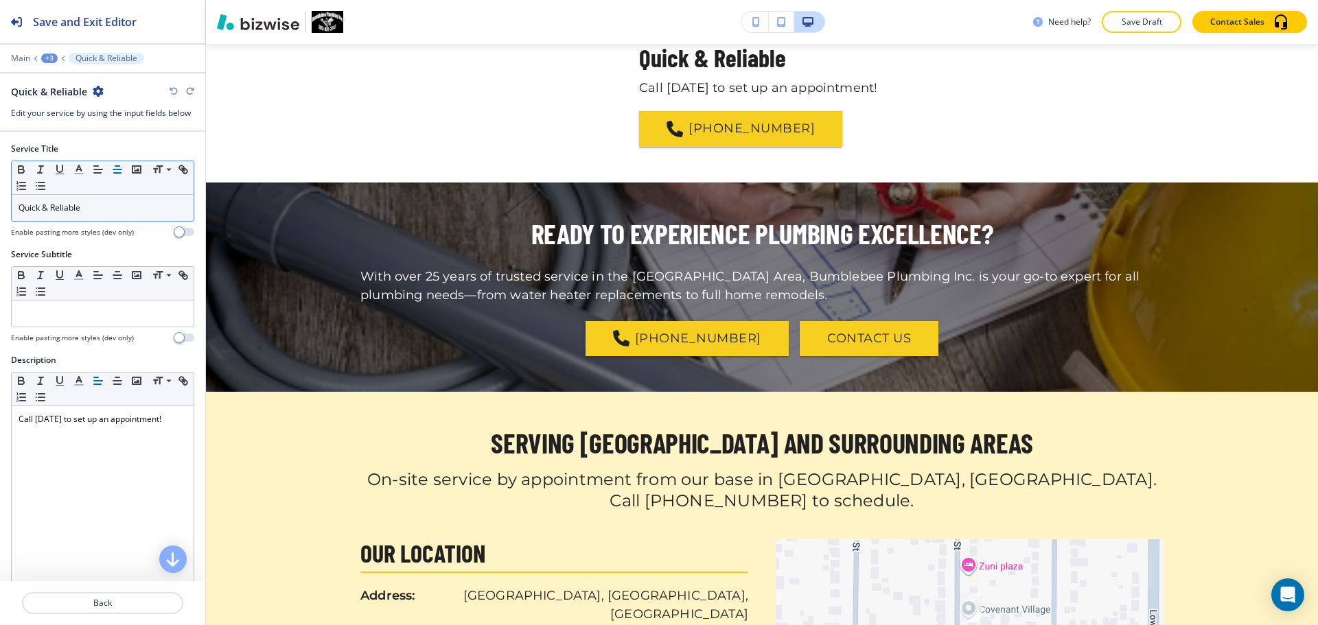
click at [115, 173] on line "button" at bounding box center [117, 173] width 7 height 0
click at [119, 272] on line "button" at bounding box center [117, 272] width 4 height 0
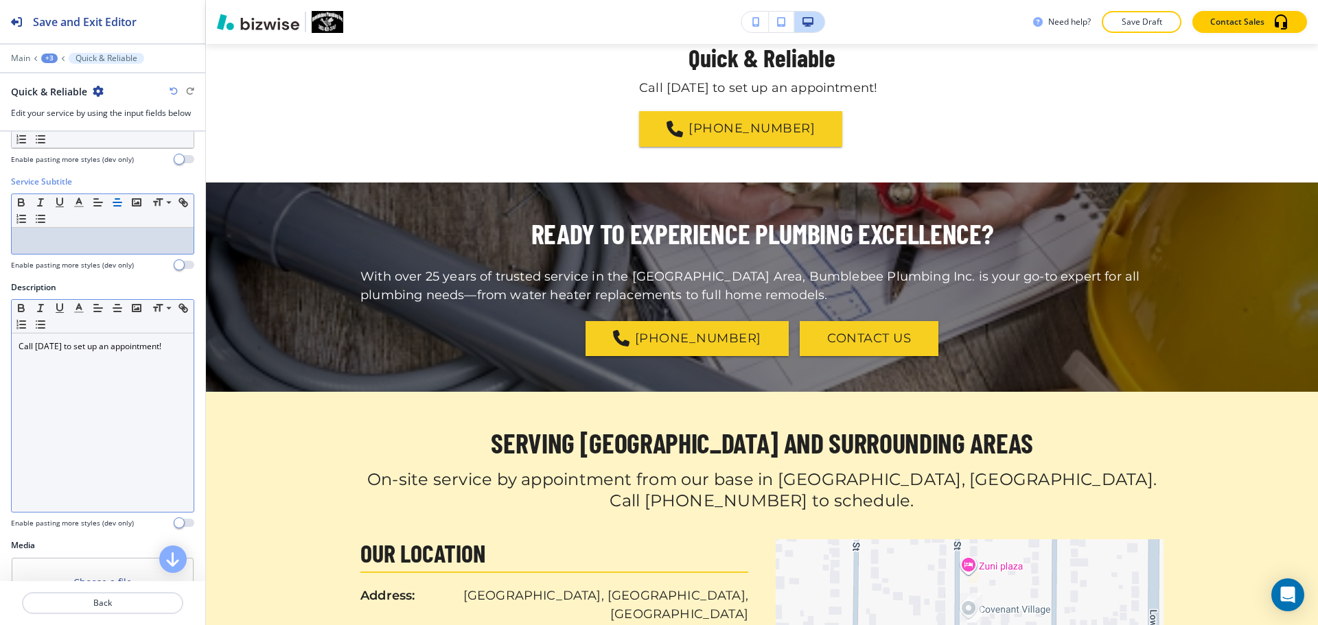
scroll to position [71, 0]
click at [117, 314] on icon "button" at bounding box center [117, 310] width 12 height 12
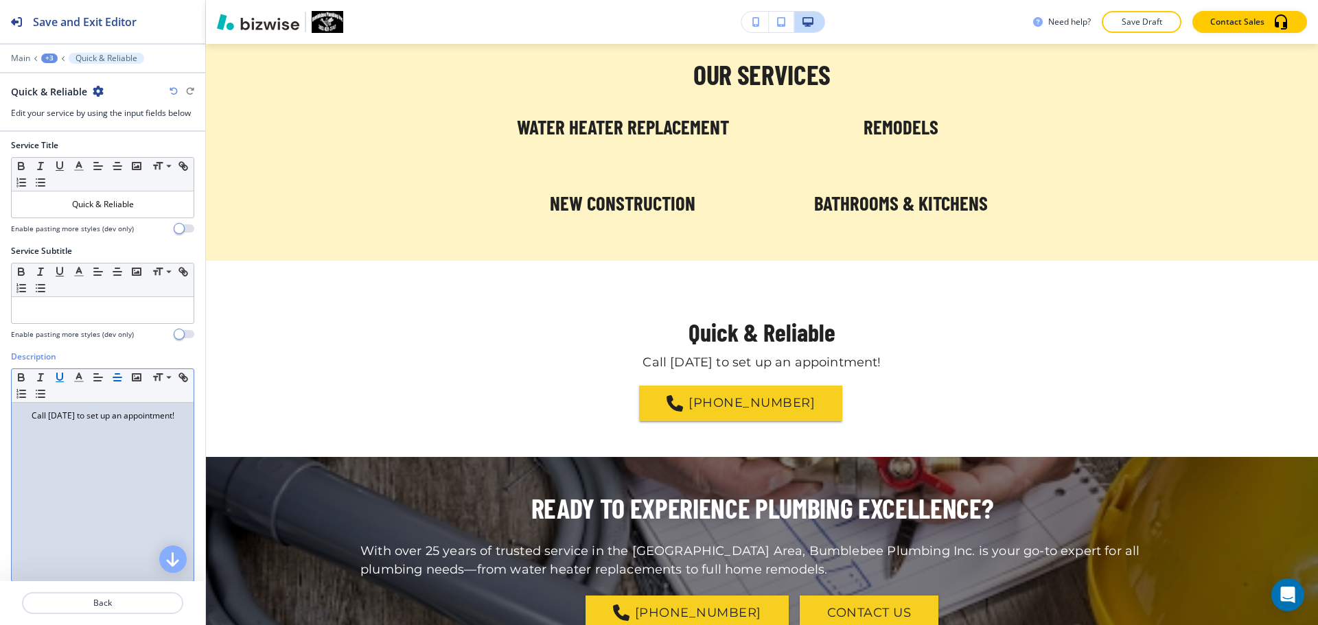
scroll to position [0, 0]
click at [98, 385] on icon "button" at bounding box center [98, 381] width 12 height 12
click at [101, 171] on icon "button" at bounding box center [98, 169] width 12 height 12
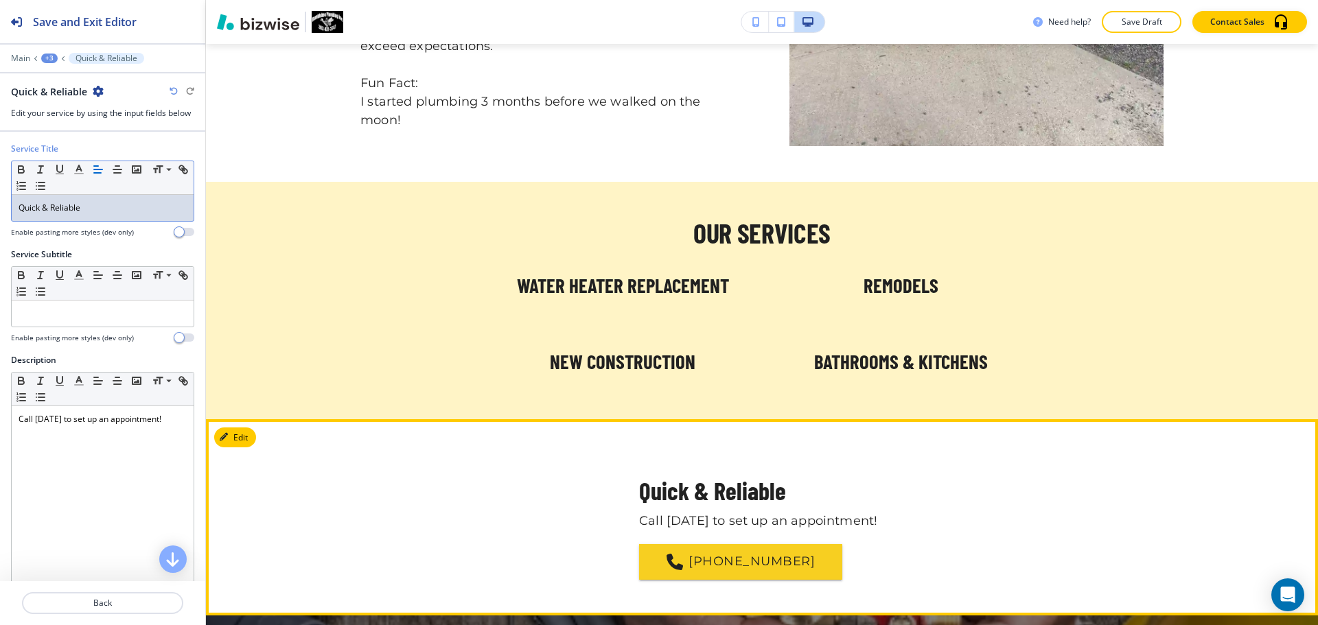
scroll to position [962, 0]
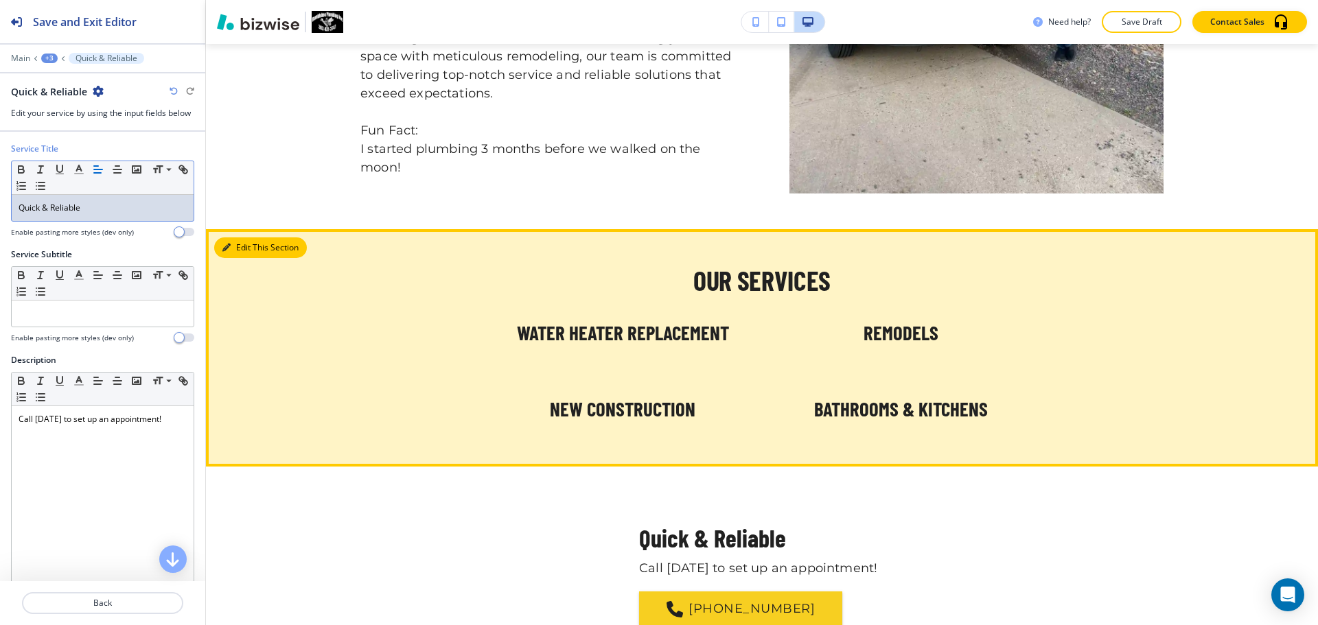
click at [238, 253] on button "Edit This Section" at bounding box center [260, 248] width 93 height 21
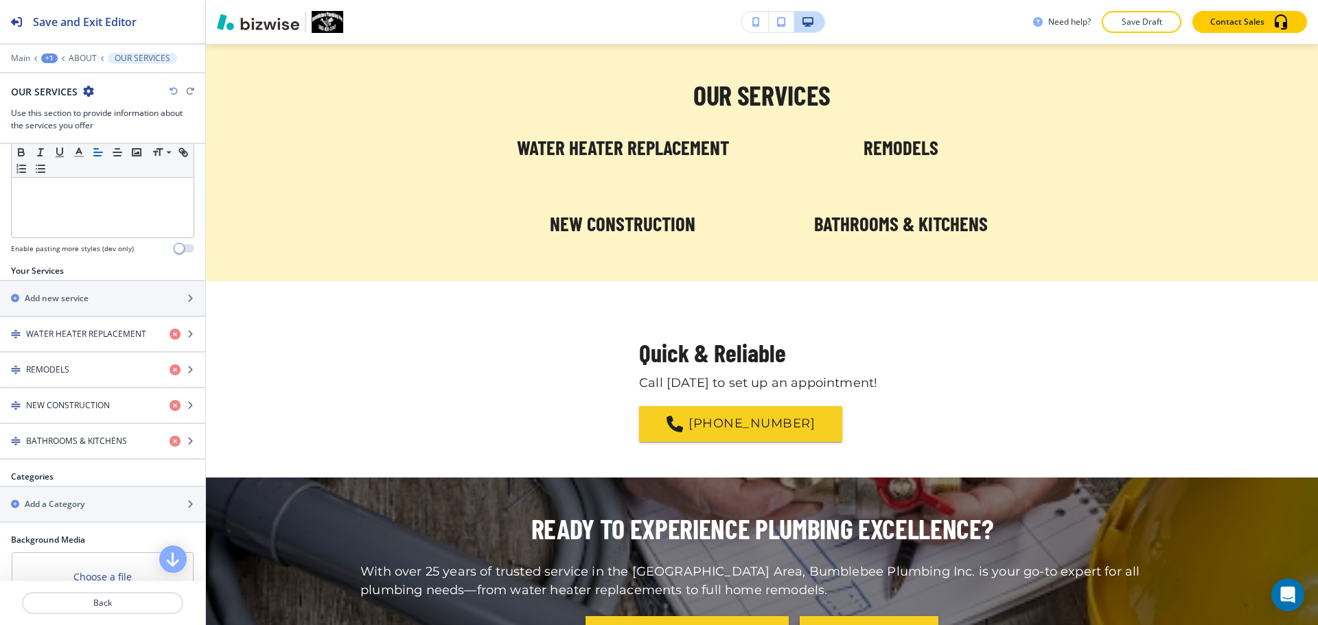
scroll to position [343, 0]
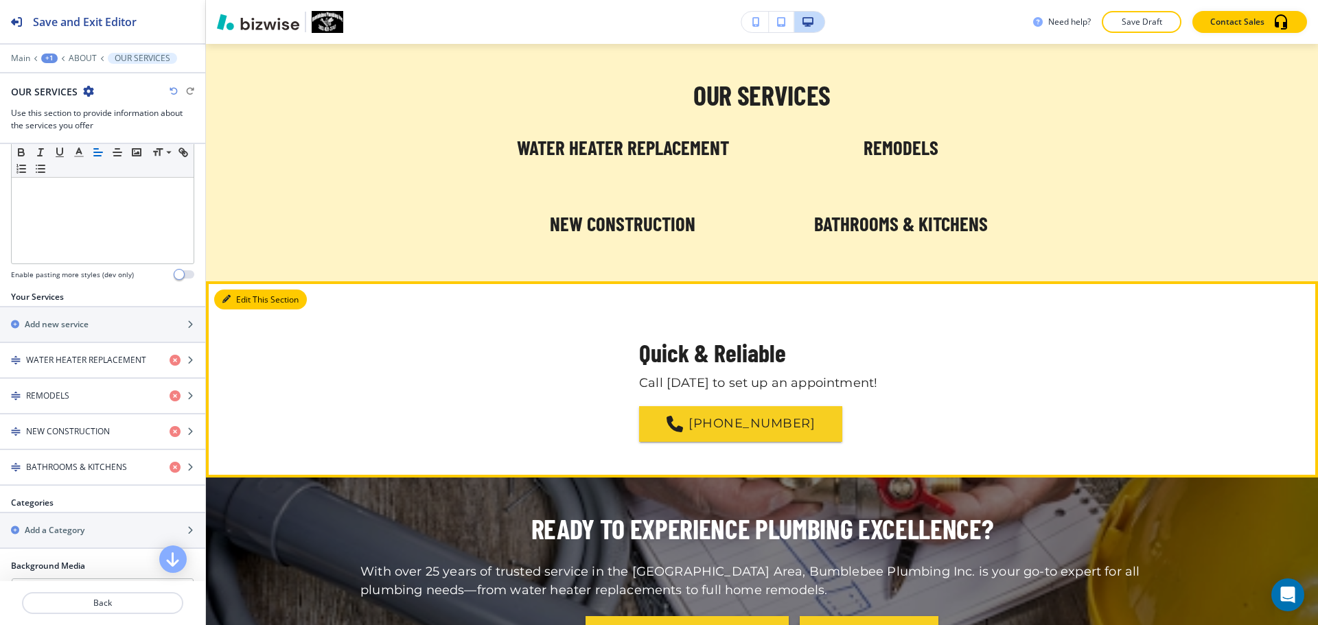
click at [247, 302] on button "Edit This Section" at bounding box center [260, 300] width 93 height 21
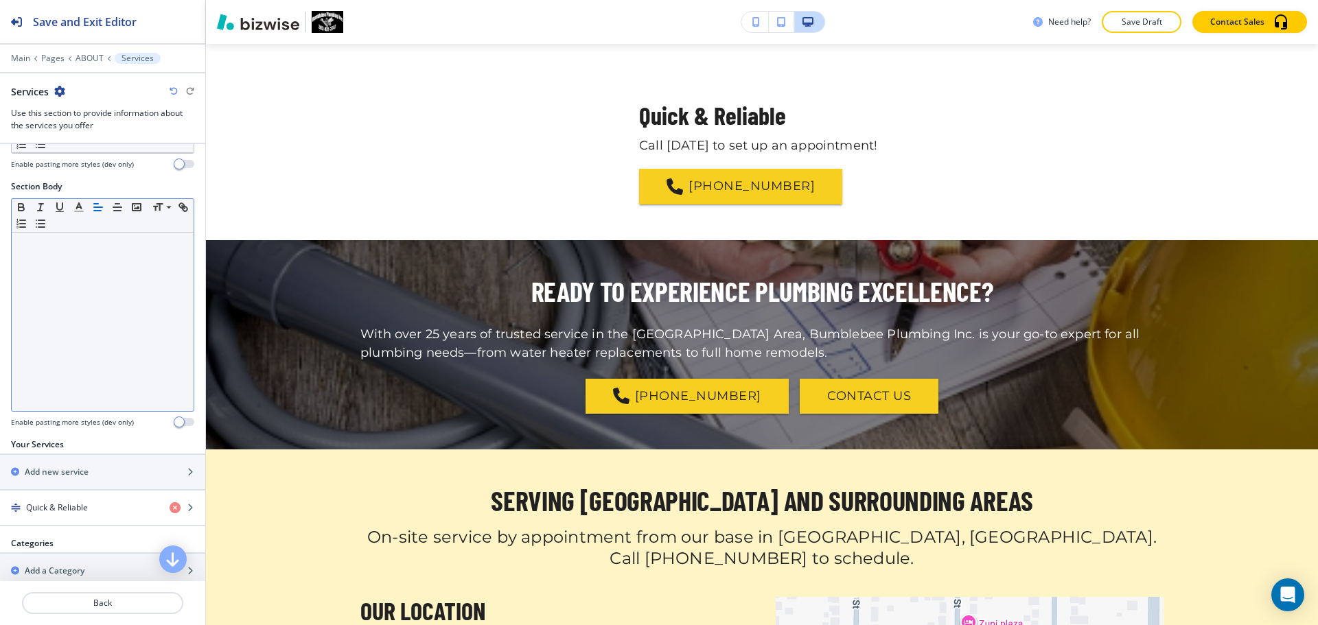
scroll to position [550, 0]
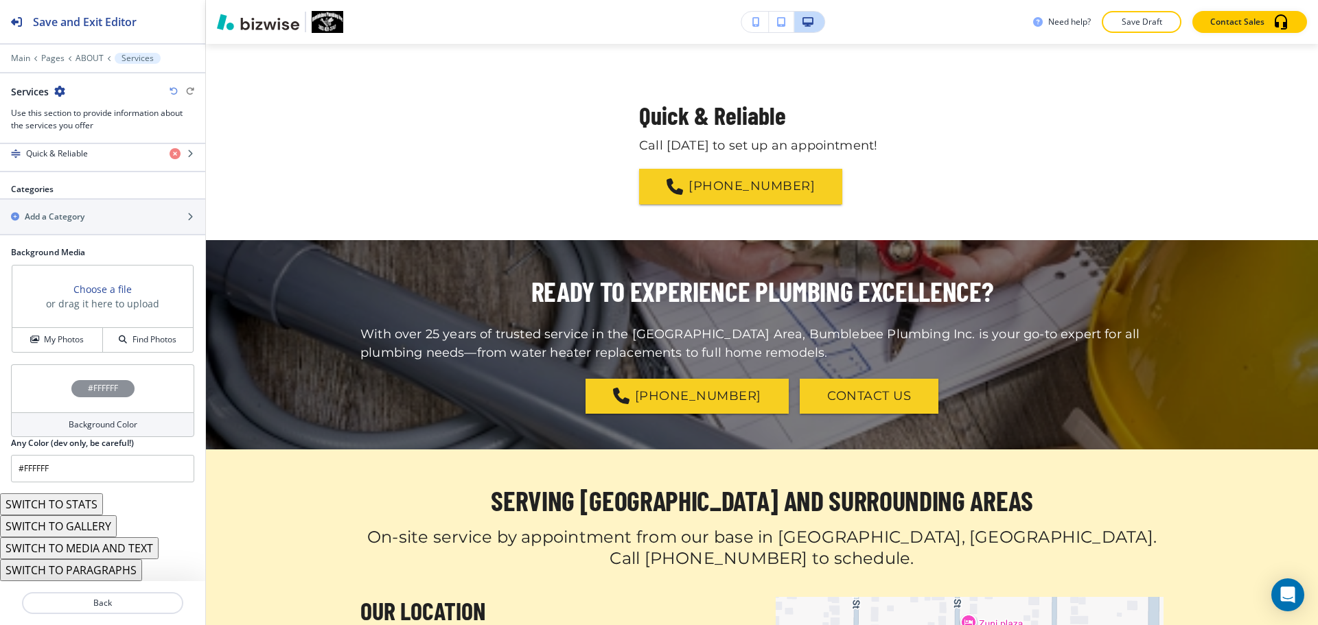
click at [174, 93] on icon "button" at bounding box center [174, 91] width 8 height 8
click at [173, 93] on icon "button" at bounding box center [174, 91] width 8 height 8
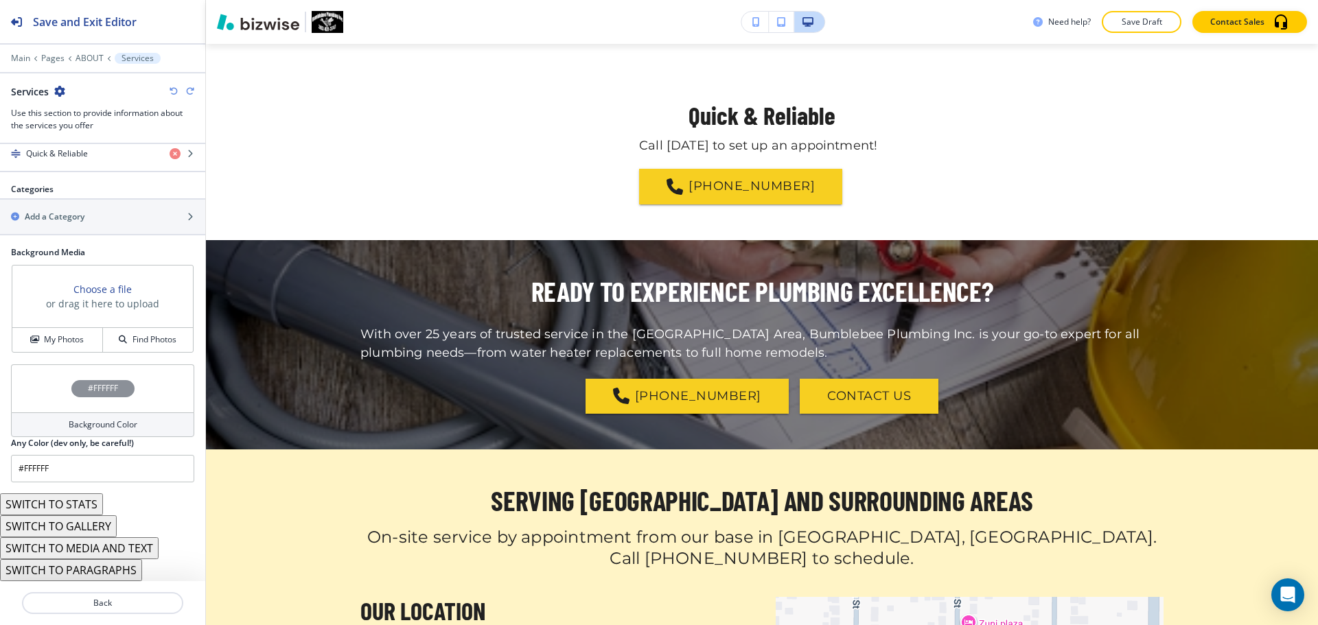
click at [172, 93] on icon "button" at bounding box center [174, 91] width 8 height 8
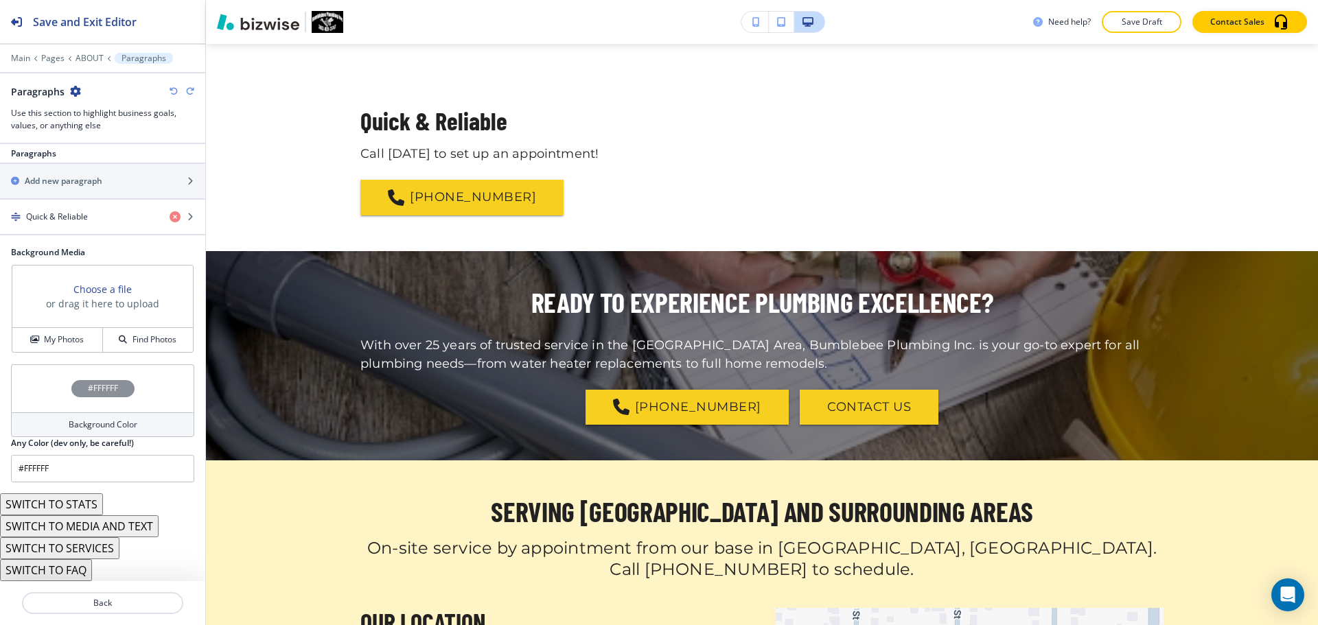
scroll to position [229, 0]
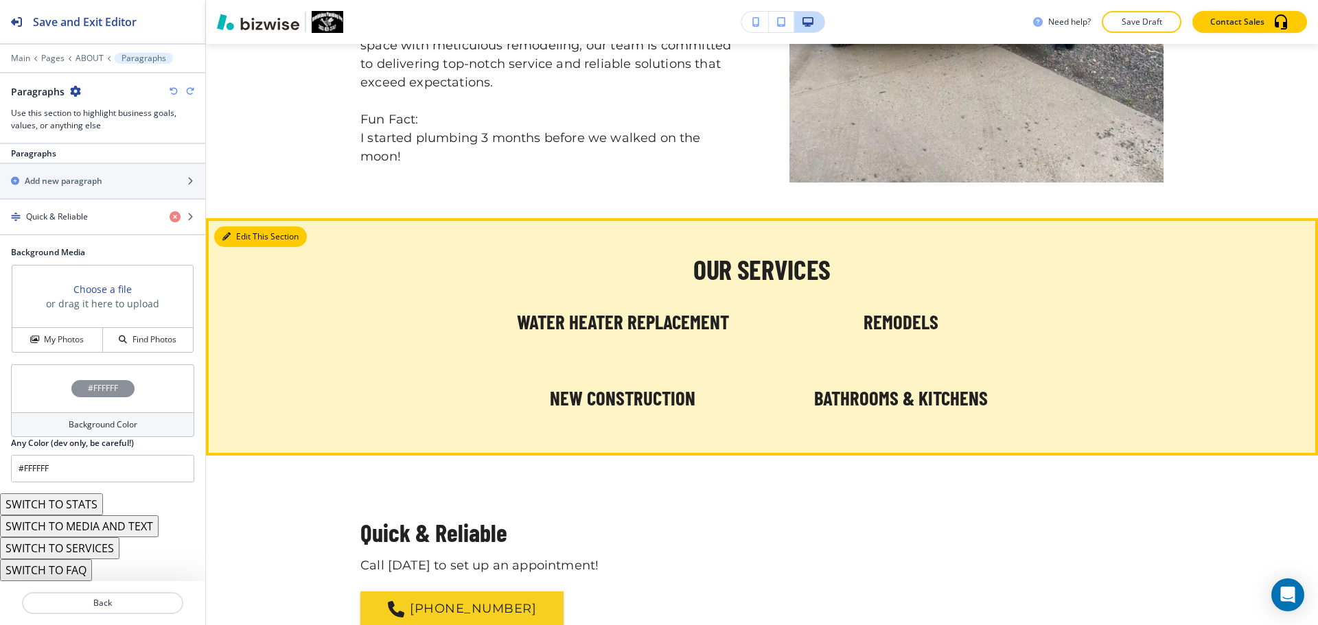
click at [238, 232] on button "Edit This Section" at bounding box center [260, 237] width 93 height 21
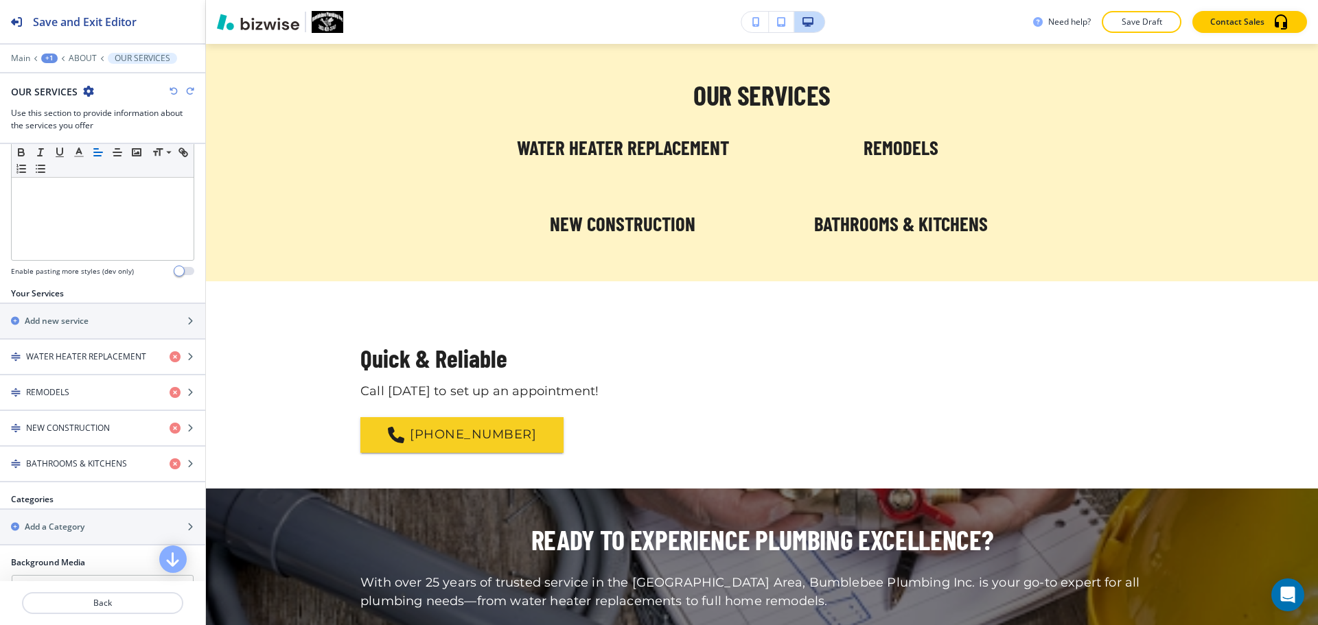
scroll to position [314, 0]
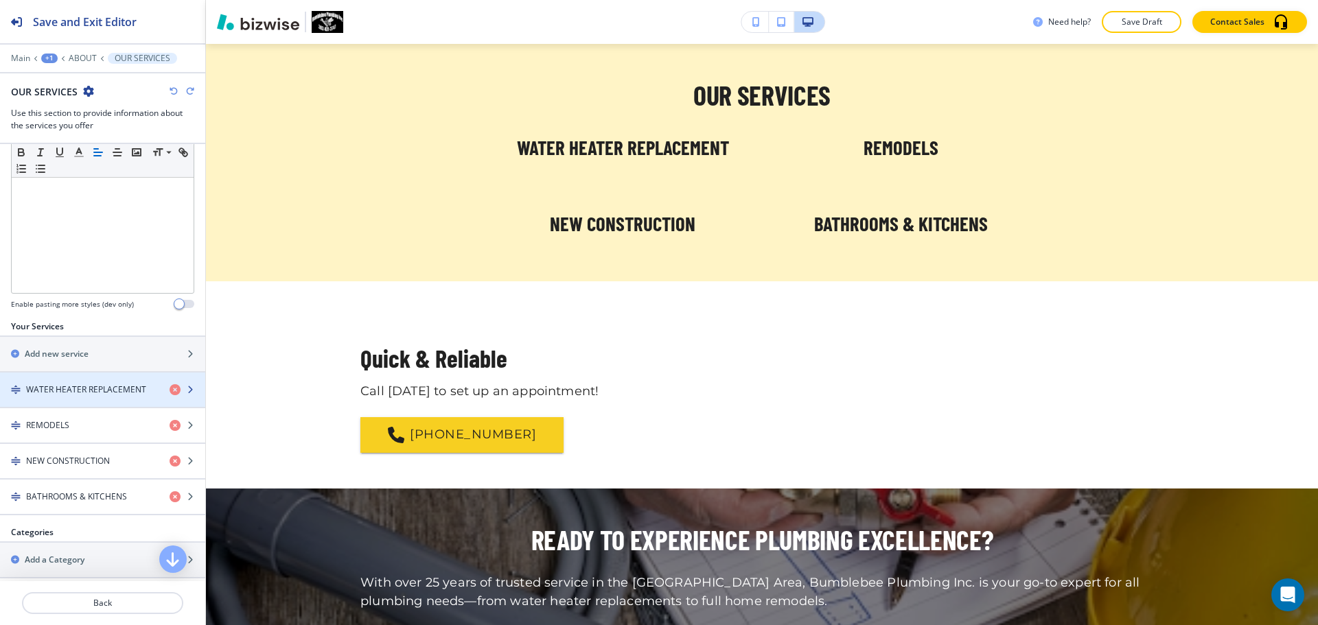
click at [106, 390] on h4 "WATER HEATER REPLACEMENT" at bounding box center [86, 390] width 120 height 12
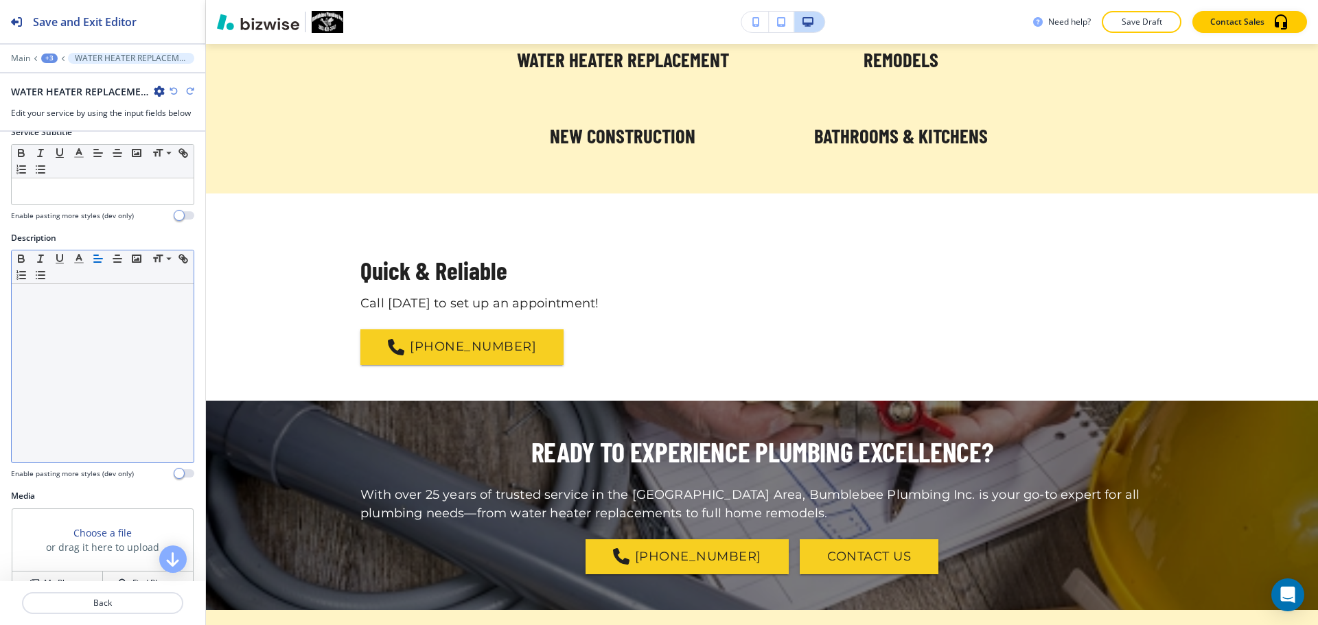
scroll to position [204, 0]
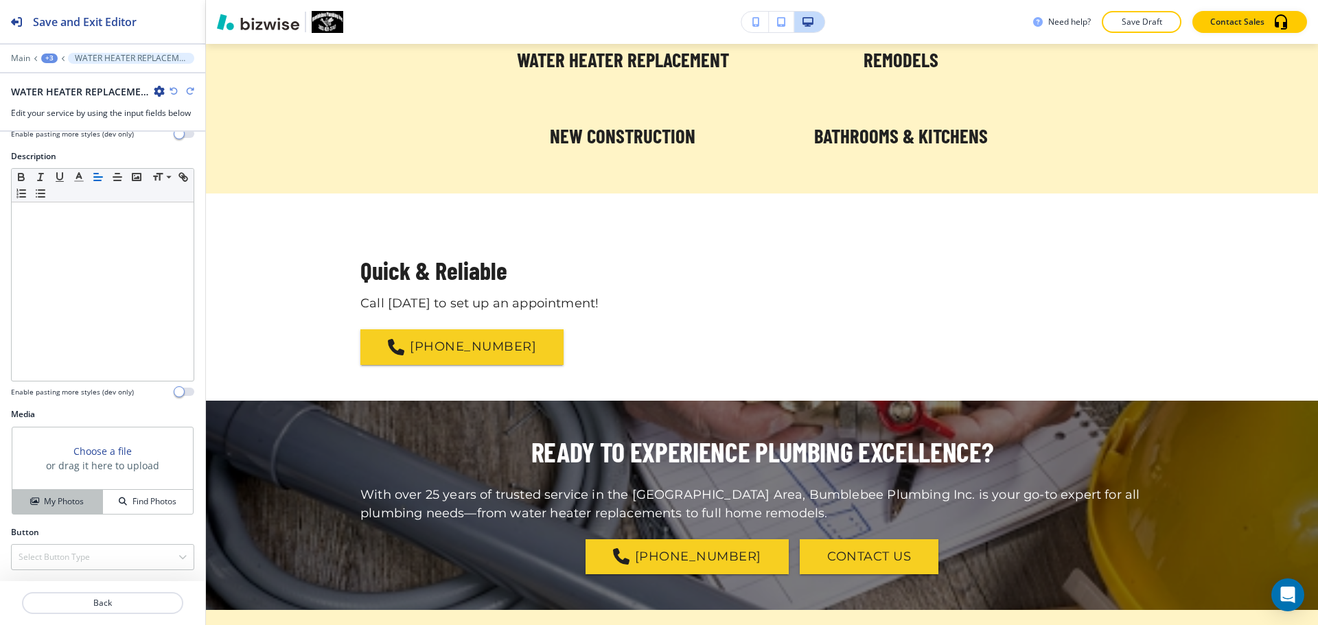
click at [81, 498] on h4 "My Photos" at bounding box center [64, 502] width 40 height 12
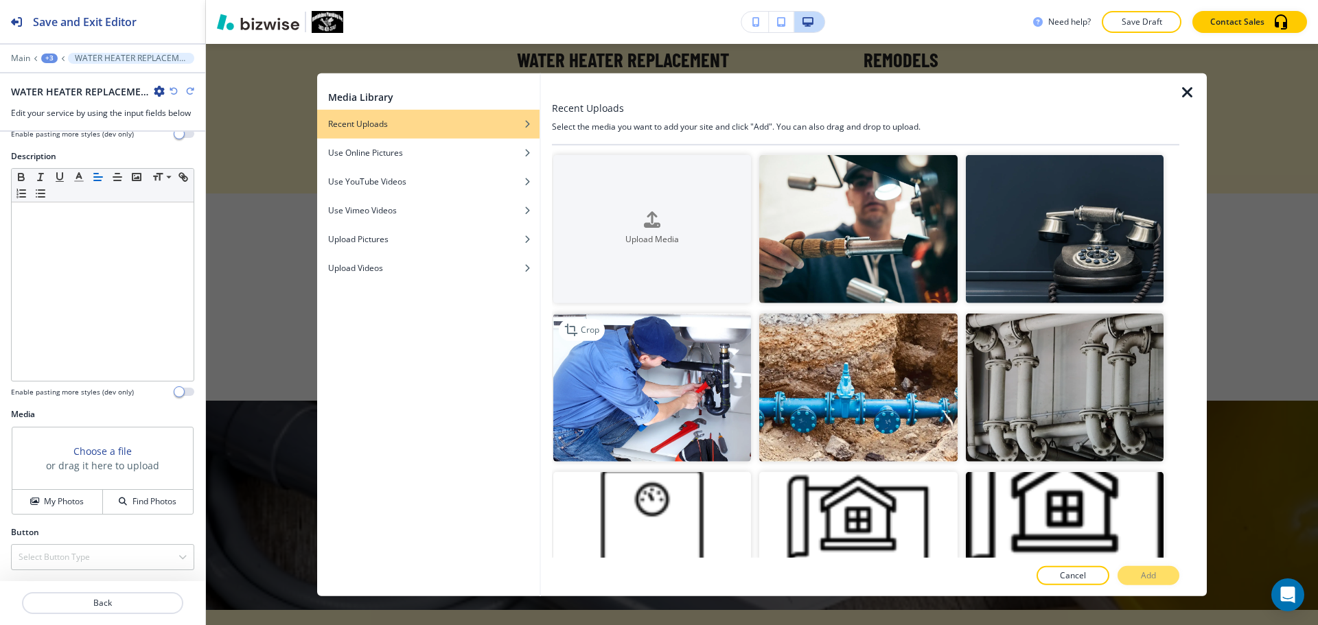
click at [688, 365] on img "button" at bounding box center [652, 388] width 198 height 148
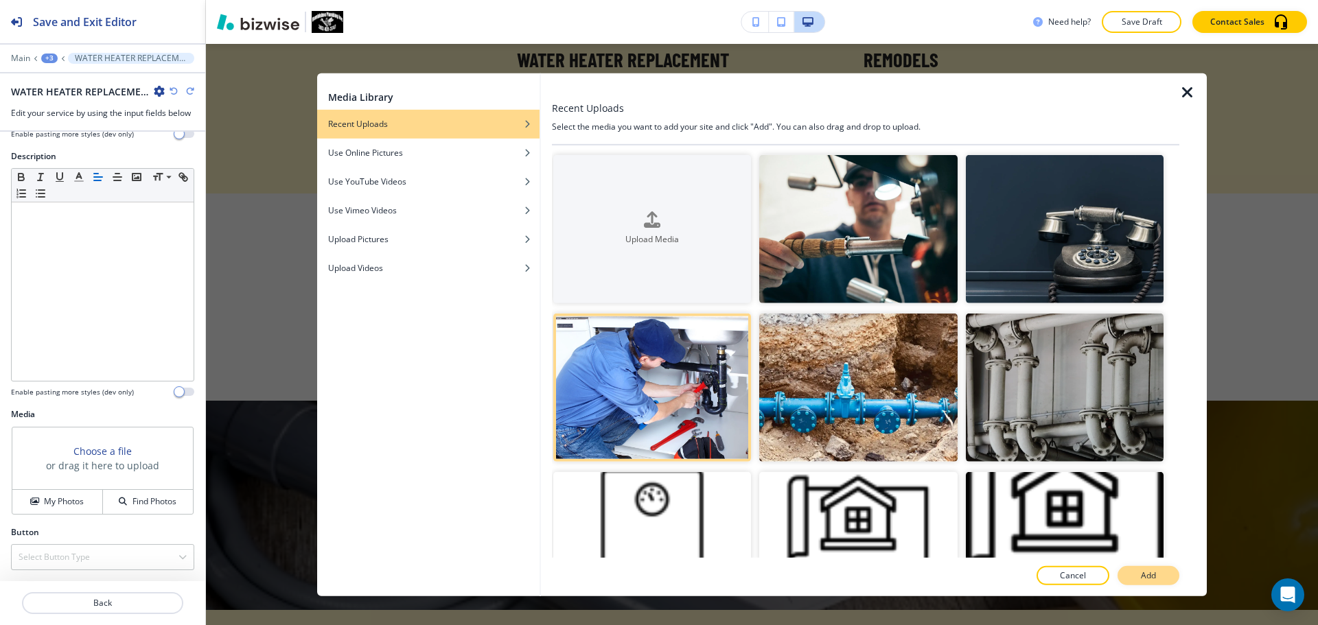
click at [1144, 575] on p "Add" at bounding box center [1148, 576] width 15 height 12
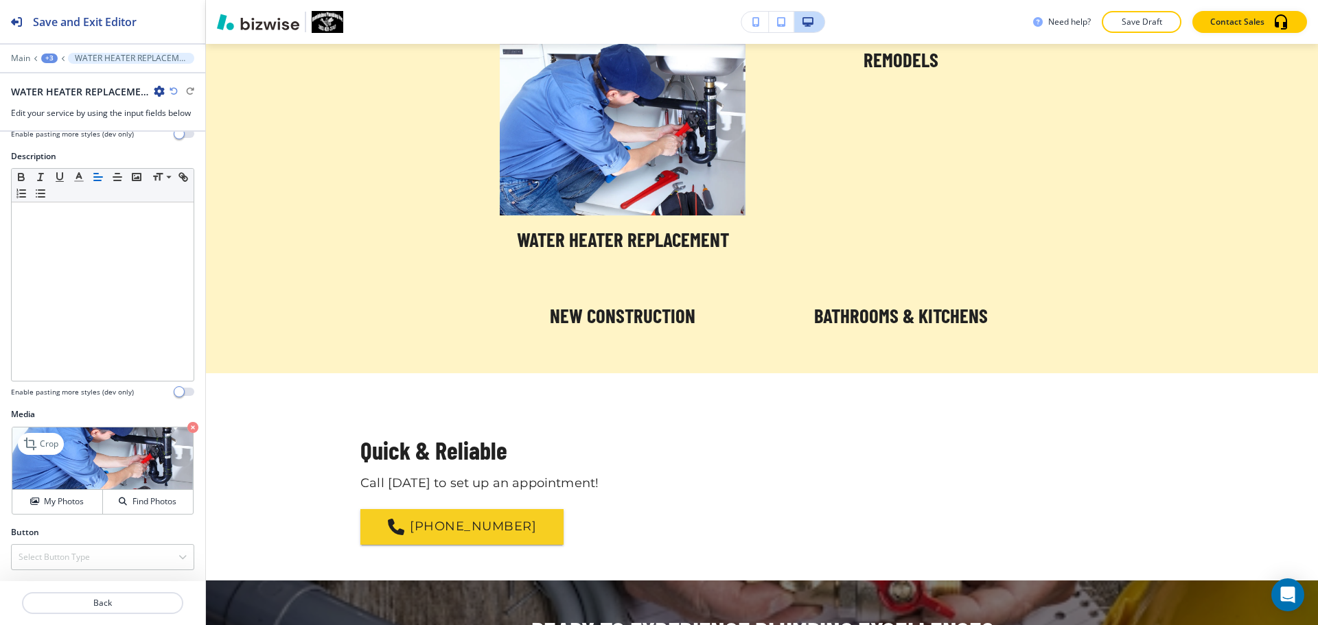
click at [187, 424] on icon "button" at bounding box center [192, 427] width 11 height 11
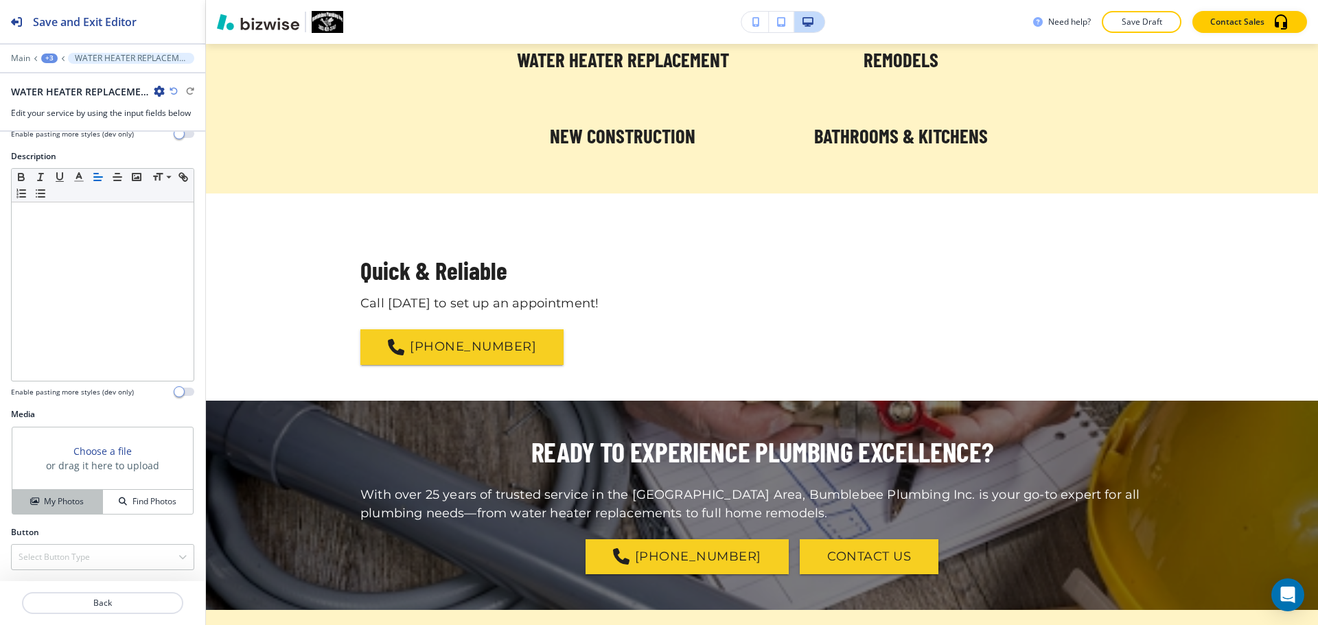
drag, startPoint x: 72, startPoint y: 500, endPoint x: 89, endPoint y: 494, distance: 17.4
click at [71, 500] on h4 "My Photos" at bounding box center [64, 502] width 40 height 12
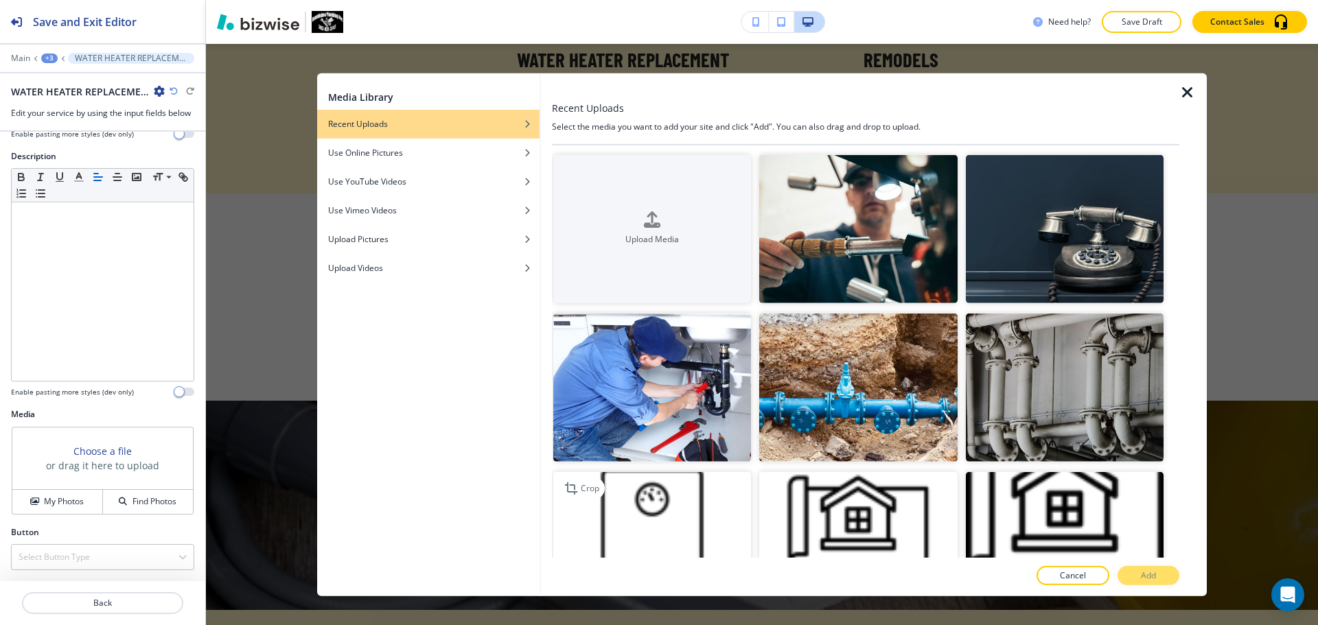
drag, startPoint x: 743, startPoint y: 507, endPoint x: 737, endPoint y: 505, distance: 7.0
click at [743, 507] on img "button" at bounding box center [652, 546] width 198 height 148
click at [1151, 579] on p "Add" at bounding box center [1148, 576] width 15 height 12
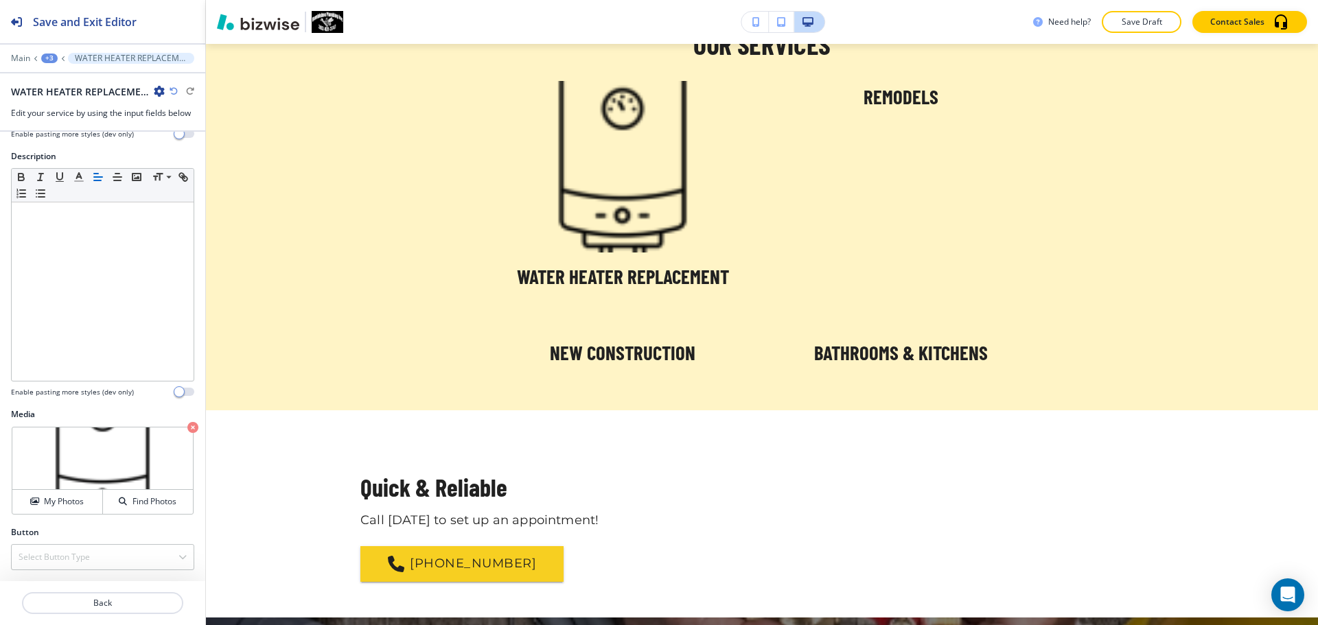
scroll to position [1098, 0]
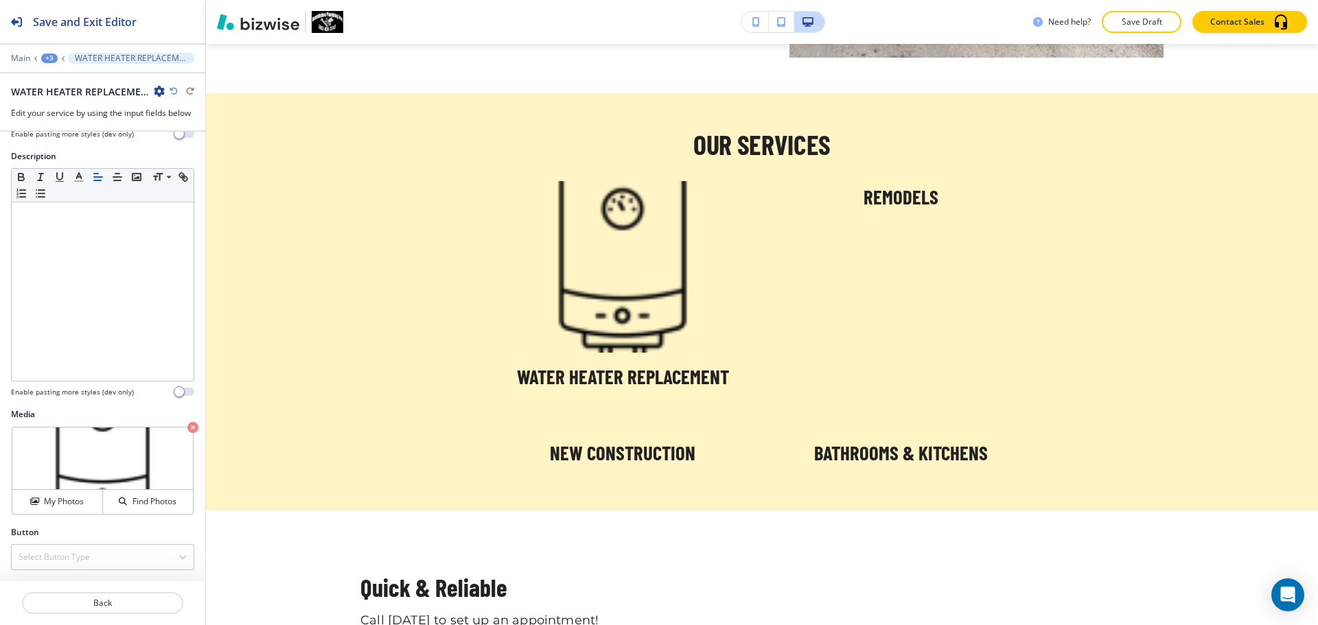
click at [187, 427] on icon "button" at bounding box center [192, 427] width 11 height 11
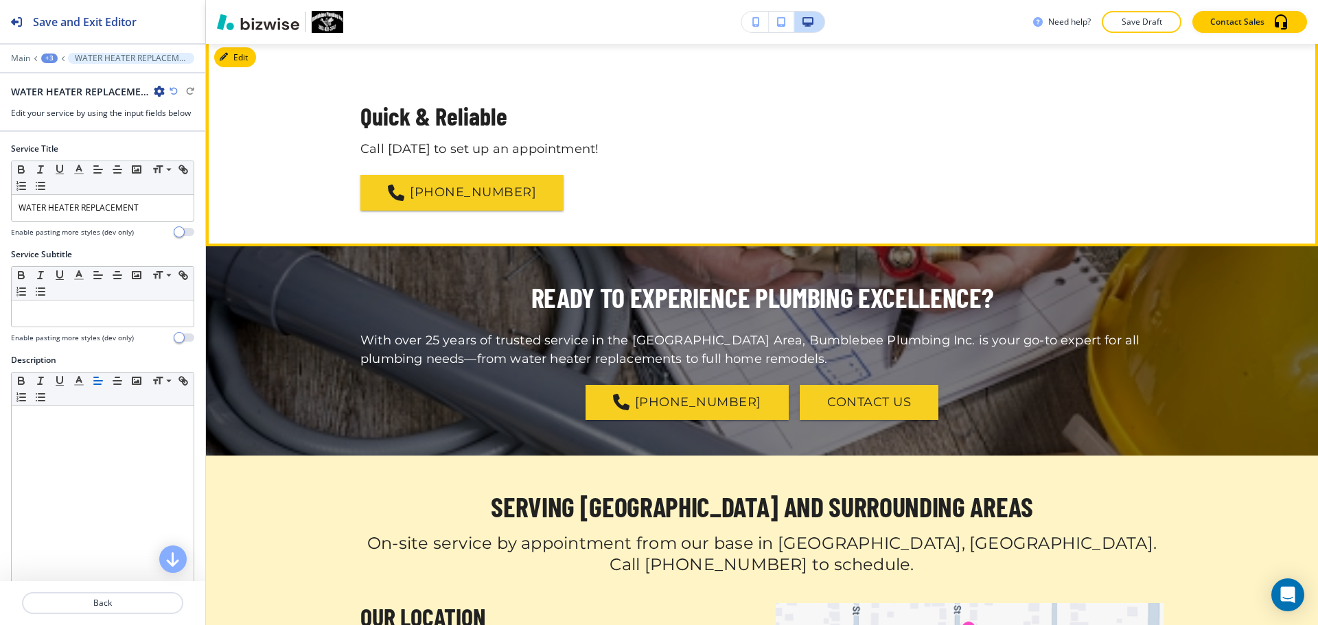
scroll to position [1400, 0]
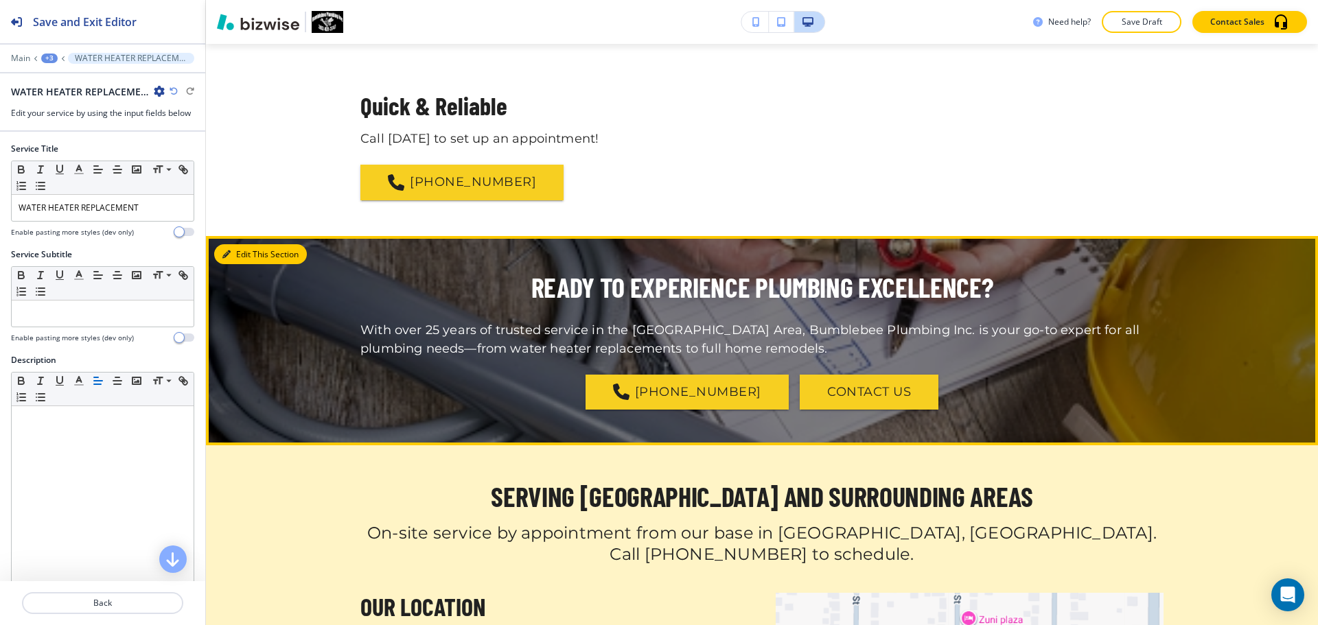
click at [242, 253] on button "Edit This Section" at bounding box center [260, 254] width 93 height 21
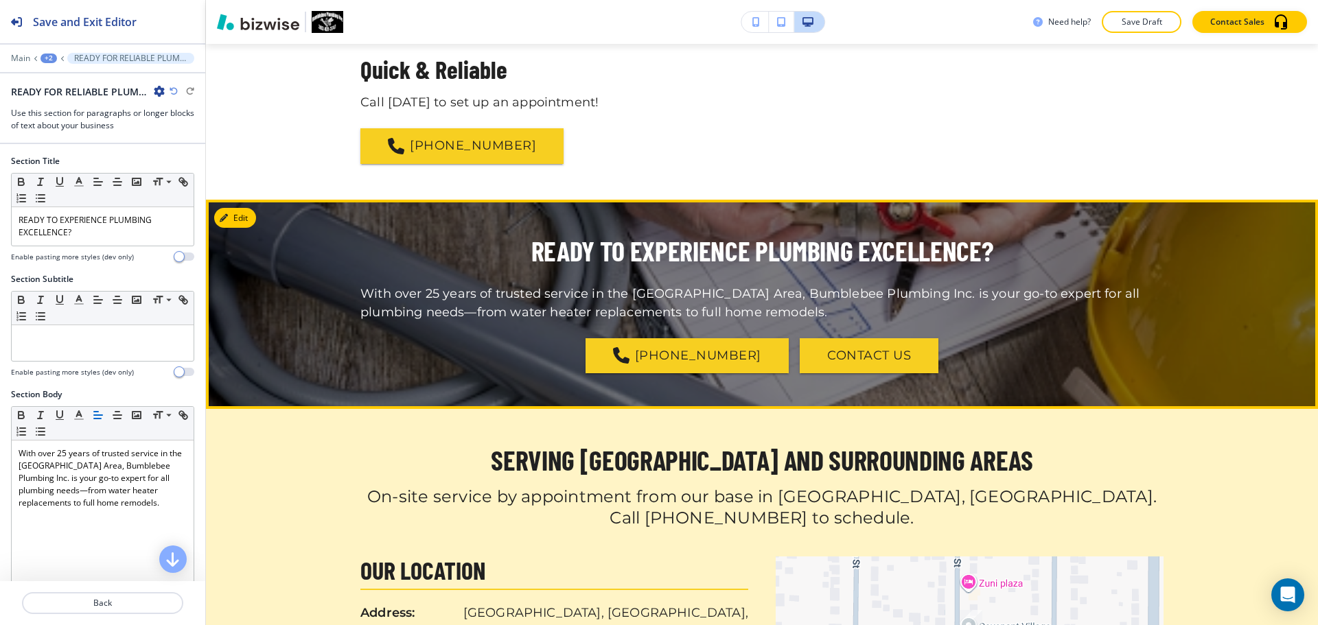
scroll to position [1387, 0]
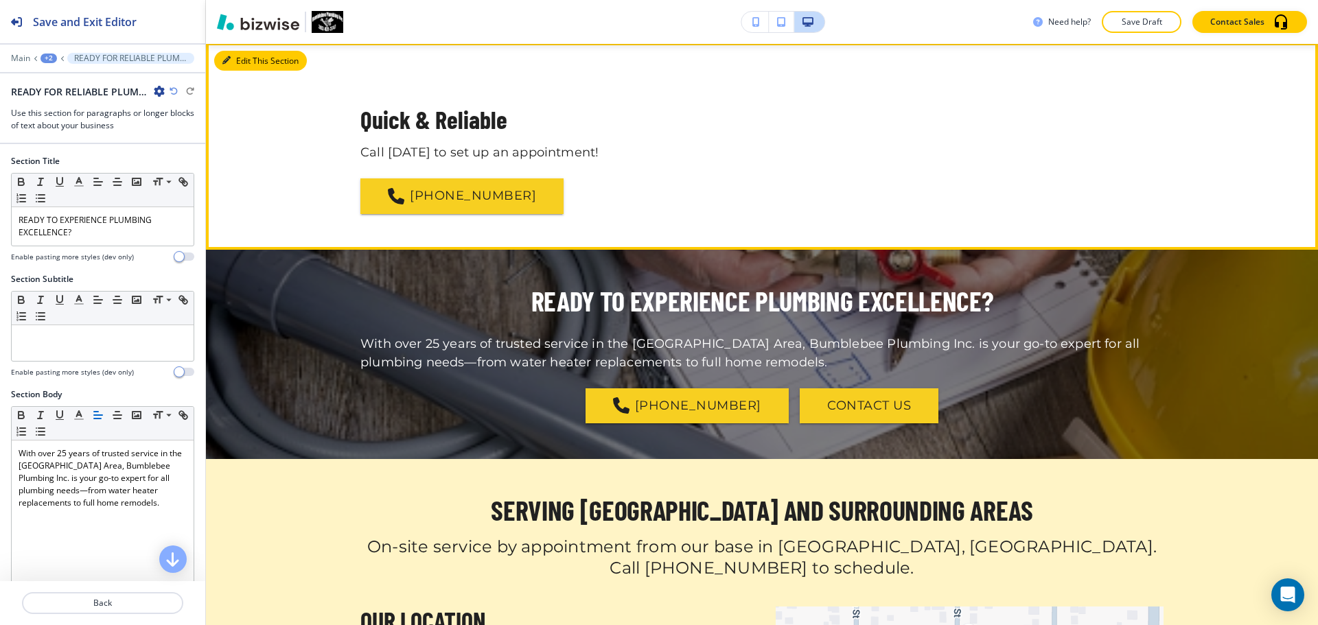
click at [242, 54] on button "Edit This Section" at bounding box center [260, 61] width 93 height 21
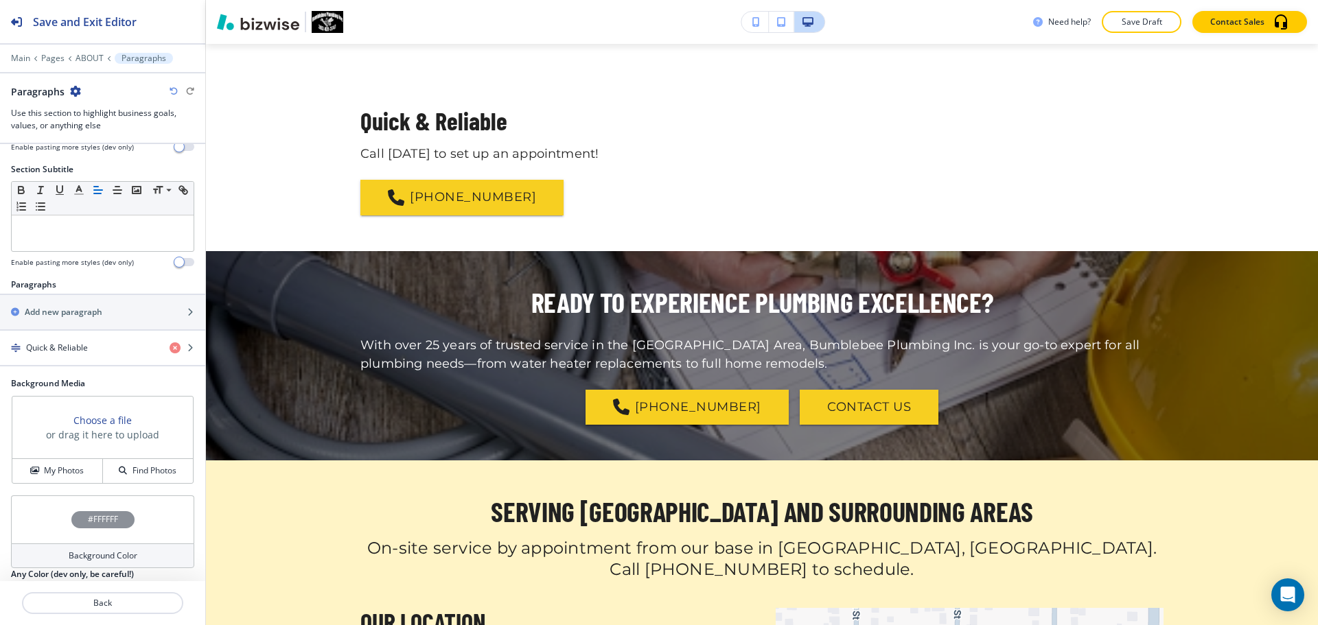
scroll to position [91, 0]
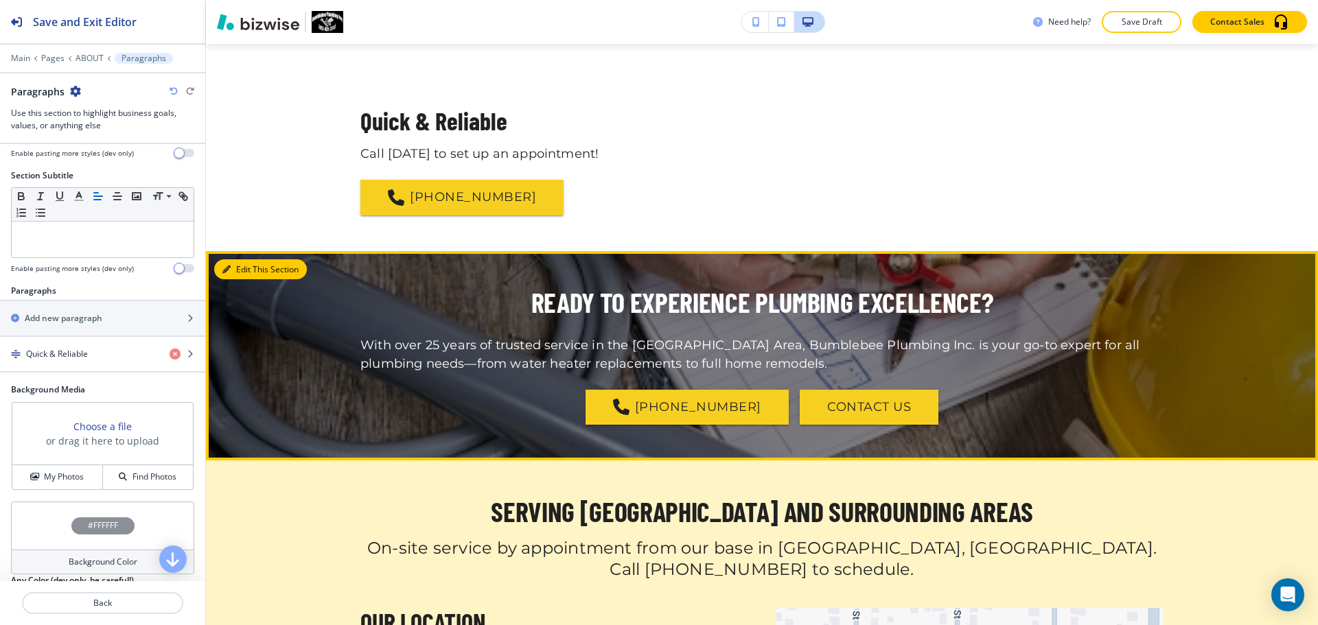
drag, startPoint x: 243, startPoint y: 273, endPoint x: 228, endPoint y: 272, distance: 15.1
click at [229, 272] on icon "button" at bounding box center [226, 270] width 8 height 8
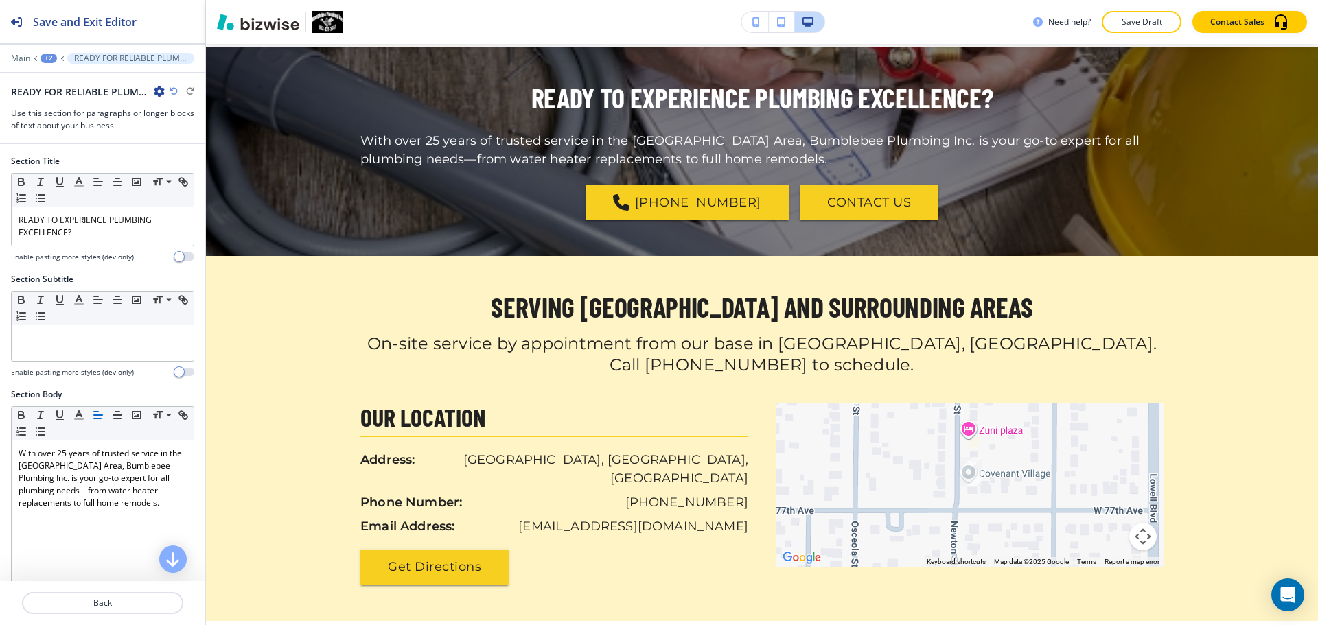
scroll to position [1593, 0]
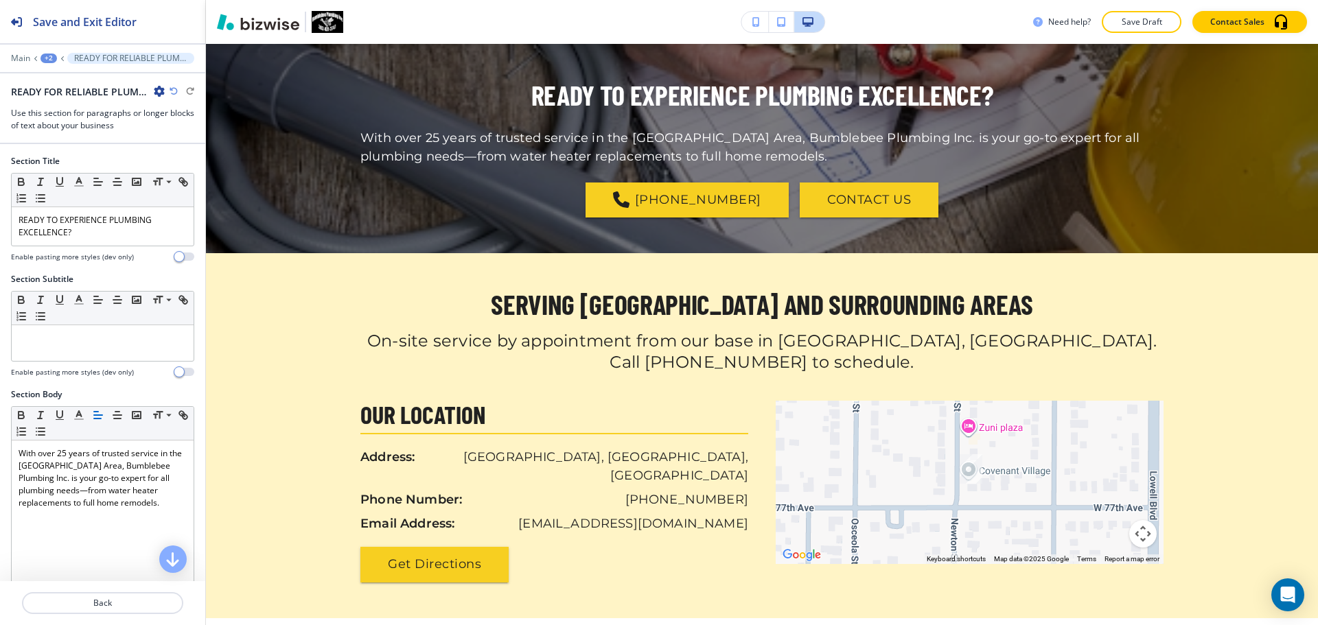
click at [154, 89] on icon "button" at bounding box center [159, 91] width 11 height 11
click at [188, 134] on p "Duplicate Section" at bounding box center [198, 139] width 70 height 12
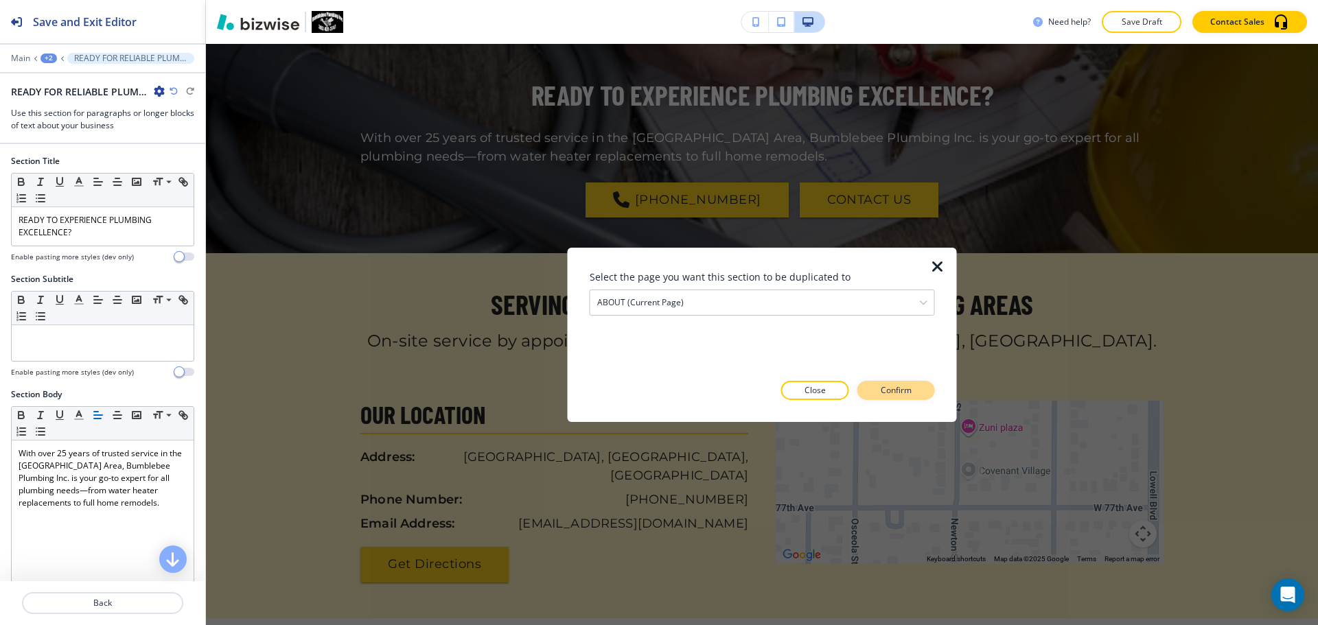
click at [895, 393] on p "Confirm" at bounding box center [896, 390] width 31 height 12
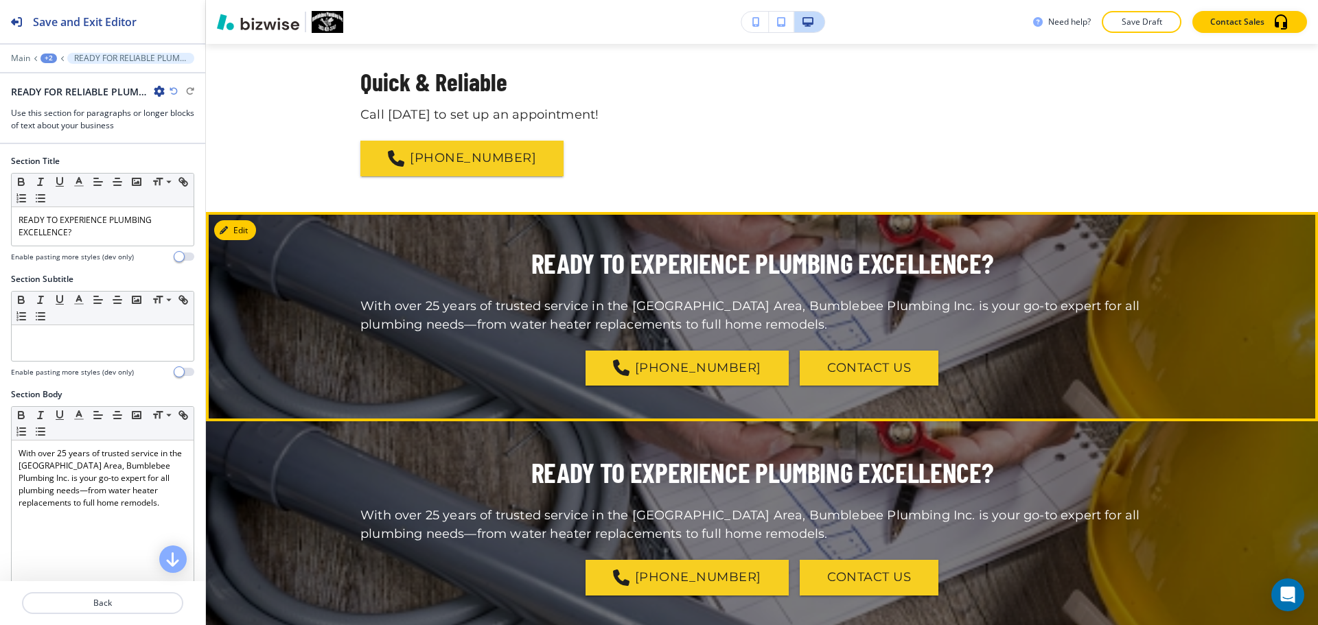
scroll to position [1387, 0]
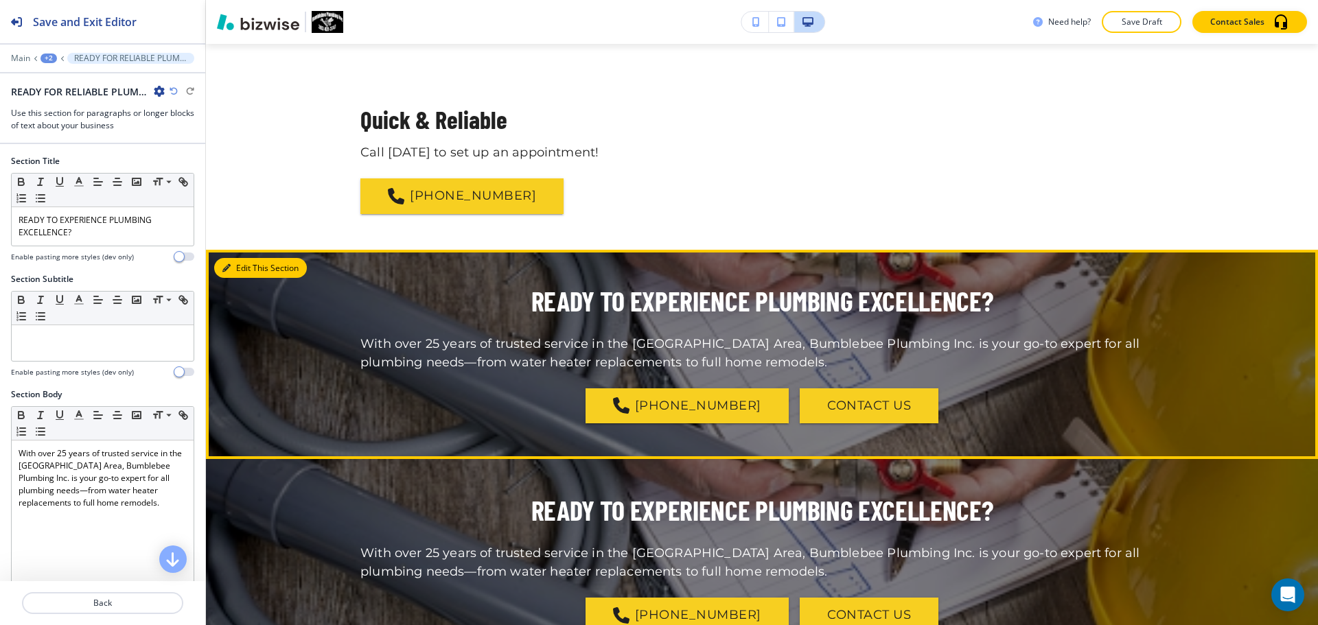
click at [255, 271] on button "Edit This Section" at bounding box center [260, 268] width 93 height 21
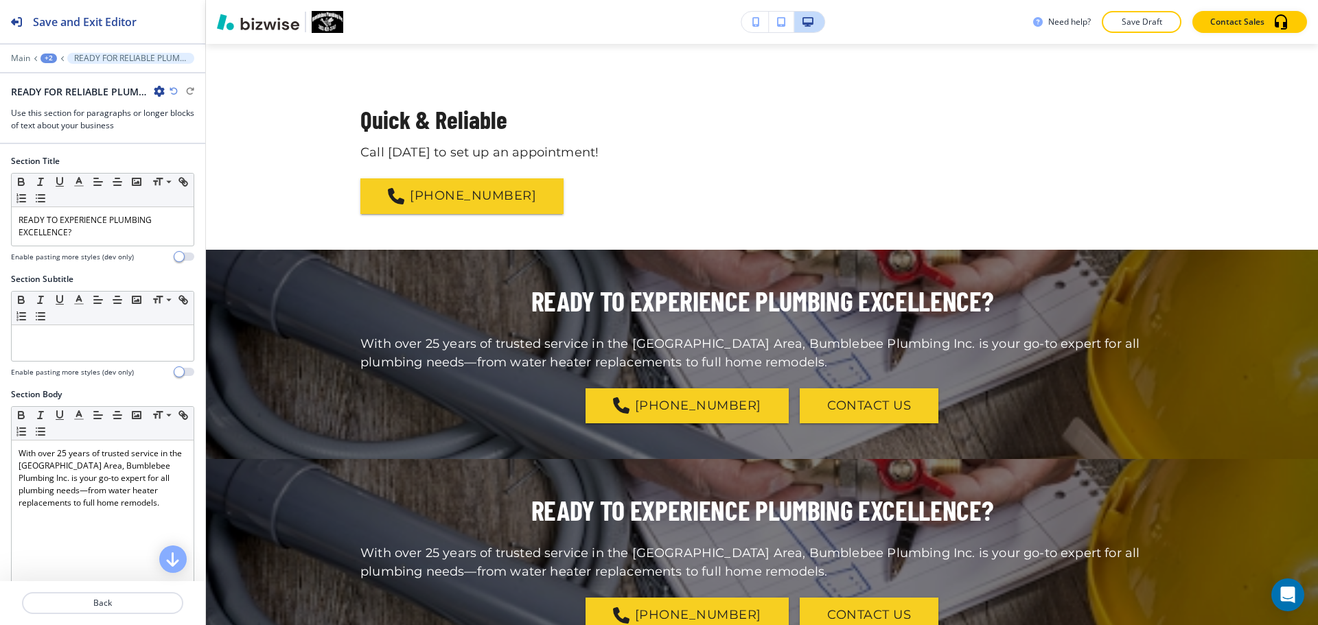
click at [156, 90] on icon "button" at bounding box center [159, 91] width 11 height 11
click at [192, 118] on p "Rename Section" at bounding box center [198, 115] width 70 height 12
click at [128, 95] on input "READY FOR RELIABLE PLUMBING HELP?-1" at bounding box center [82, 91] width 142 height 27
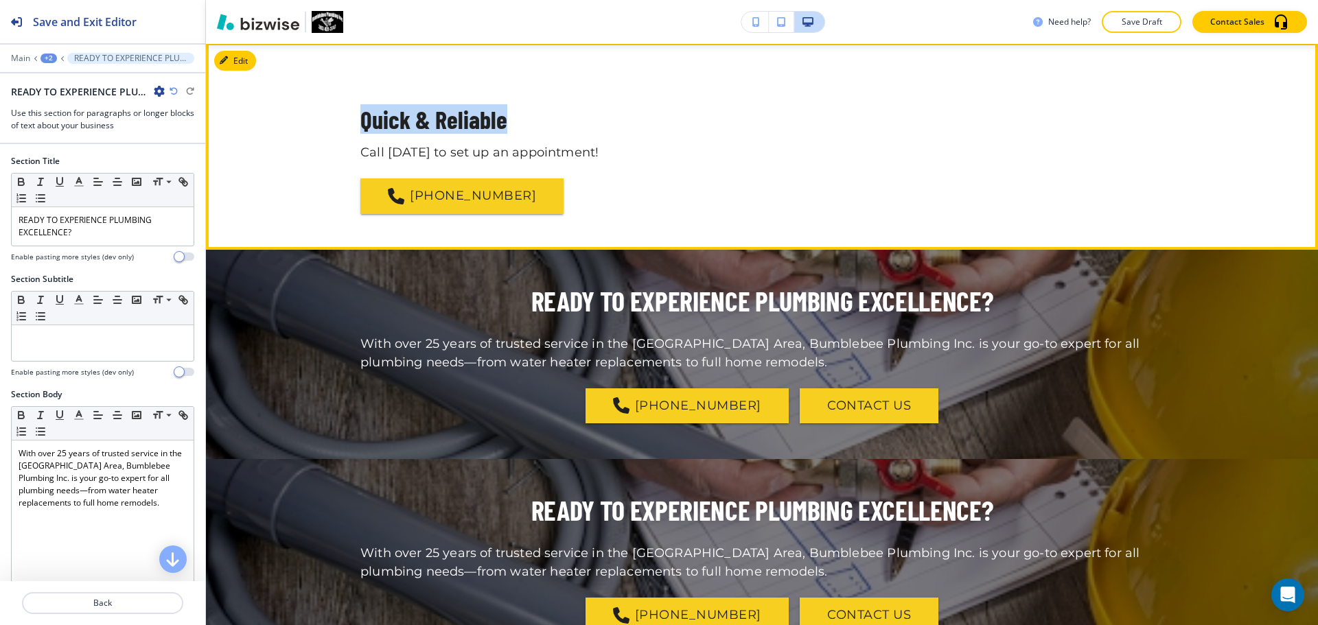
drag, startPoint x: 355, startPoint y: 117, endPoint x: 501, endPoint y: 130, distance: 146.9
click at [501, 130] on p "Quick & Reliable" at bounding box center [761, 119] width 803 height 27
copy p "Quick & Reliable"
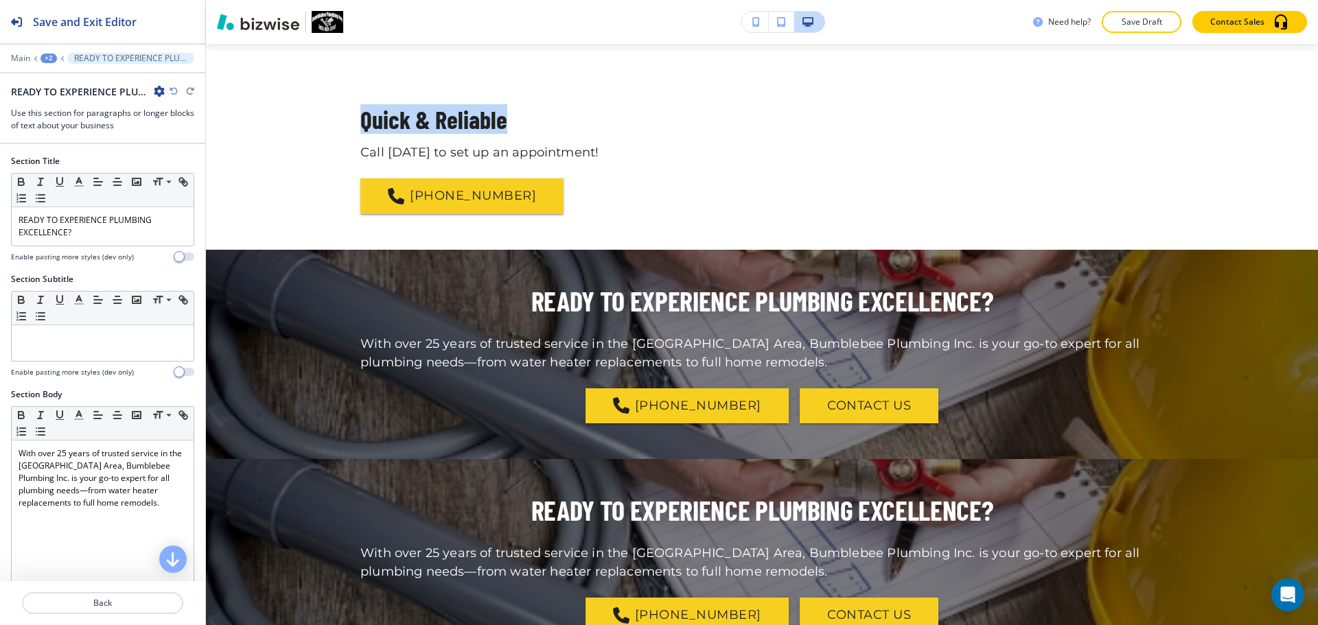
click at [158, 89] on icon "button" at bounding box center [159, 91] width 11 height 11
click at [185, 111] on p "Rename Section" at bounding box center [198, 115] width 70 height 12
click at [114, 96] on input "<p>READY TO EXPERIENCE PLUMBING EXCELLENCE?</p>" at bounding box center [82, 91] width 142 height 27
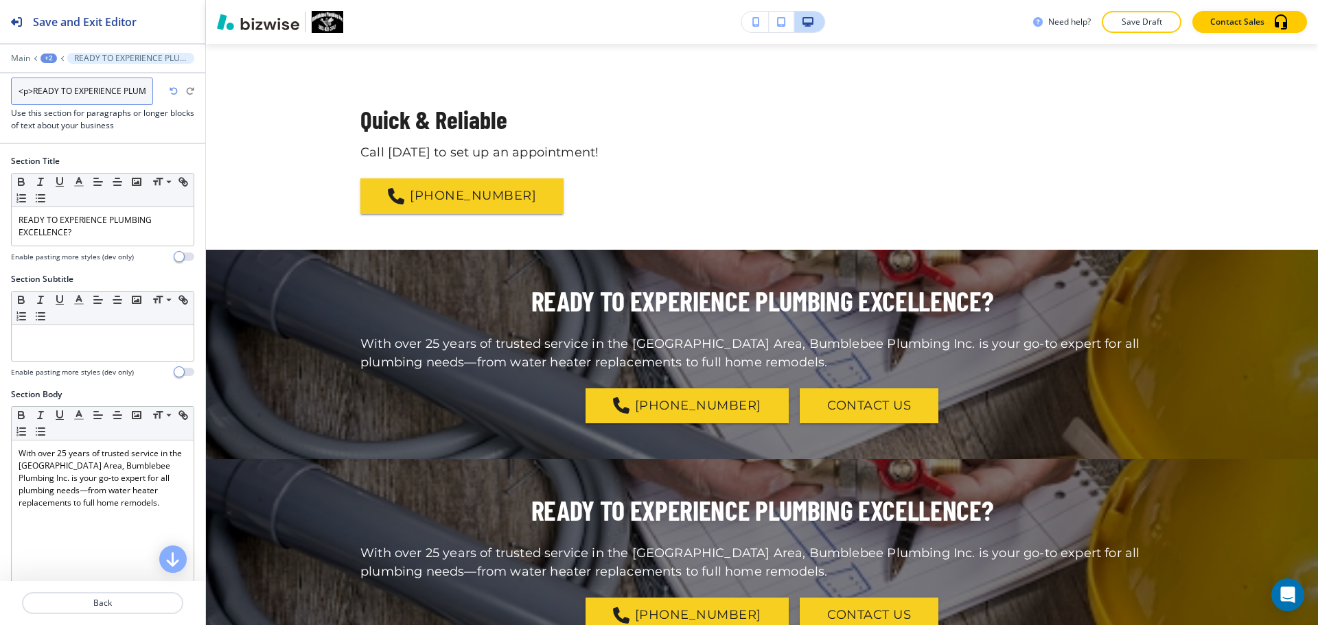
paste input "Quick & Reliable"
type input "Quick & Reliable"
click at [165, 112] on h3 "Use this section for paragraphs or longer blocks of text about your business" at bounding box center [102, 119] width 183 height 25
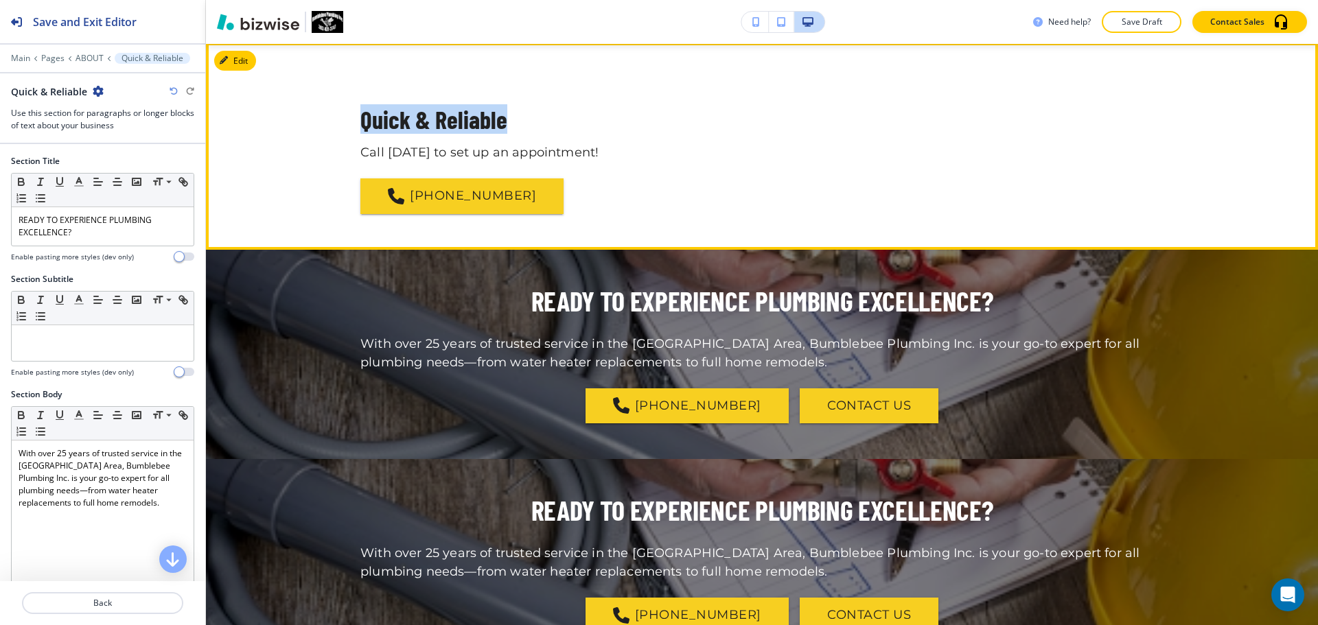
drag, startPoint x: 355, startPoint y: 119, endPoint x: 535, endPoint y: 129, distance: 180.8
click at [535, 129] on p "Quick & Reliable" at bounding box center [761, 119] width 803 height 27
copy p "Quick & Reliable"
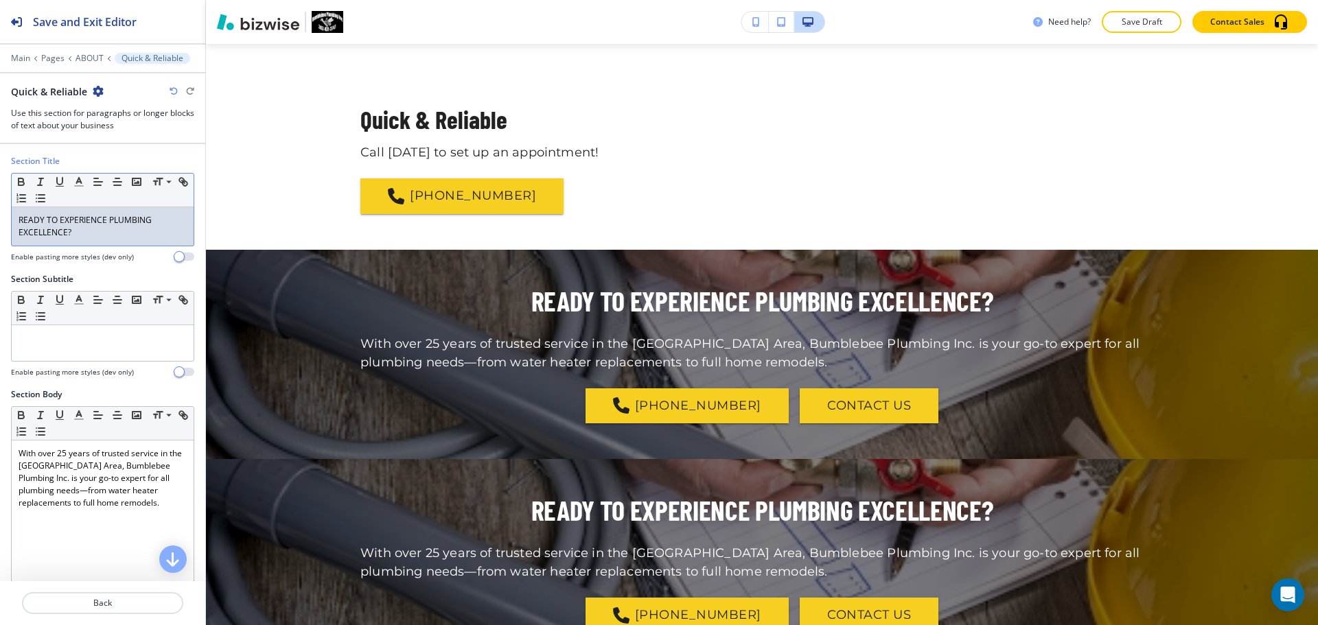
click at [104, 208] on div "READY TO EXPERIENCE PLUMBING EXCELLENCE?" at bounding box center [103, 226] width 182 height 38
click at [104, 218] on p "READY TO EXPERIENCE PLUMBING EXCELLENCE?" at bounding box center [103, 226] width 168 height 25
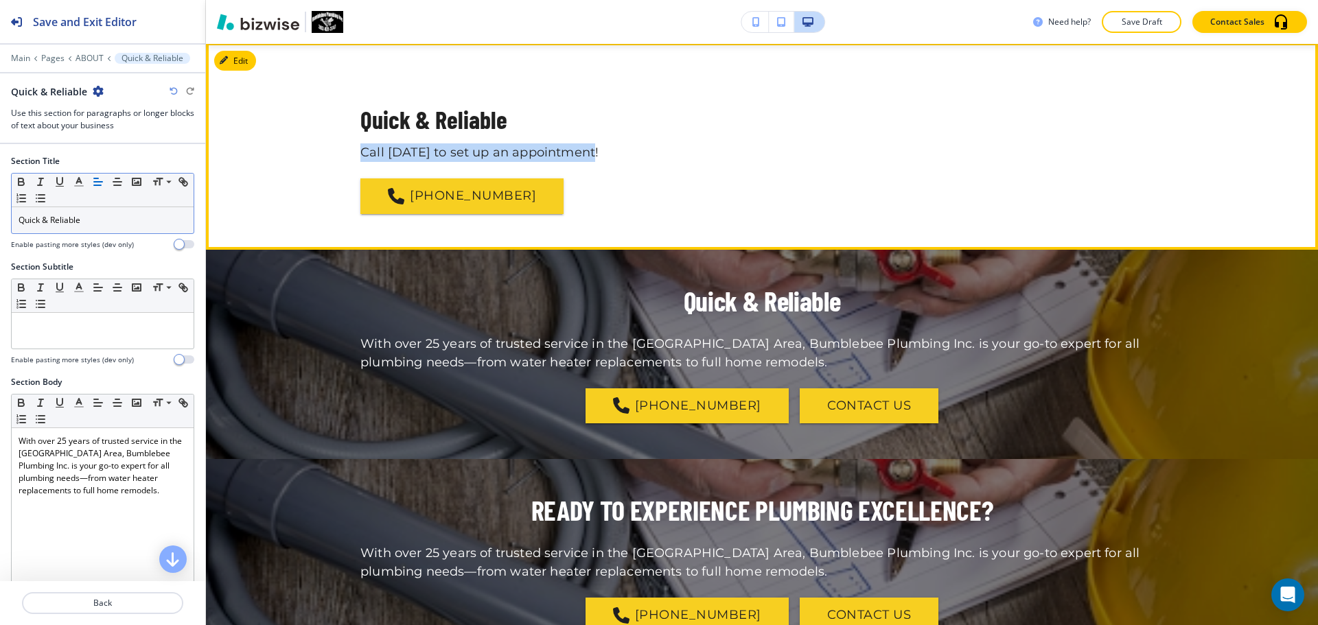
drag, startPoint x: 352, startPoint y: 152, endPoint x: 630, endPoint y: 152, distance: 278.0
click at [630, 152] on div "Quick & Reliable Call [DATE] to set up an appointment! [PHONE_NUMBER]" at bounding box center [762, 146] width 1112 height 136
copy p "Call [DATE] to set up an appointment!"
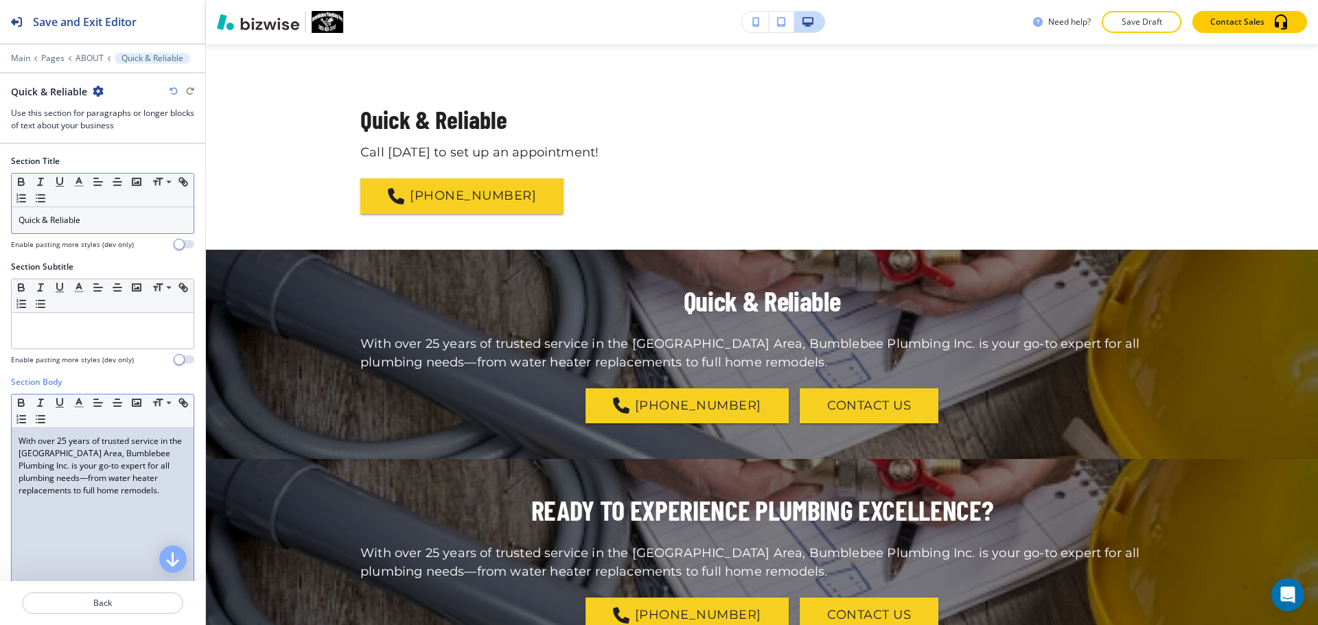
click at [107, 448] on p "With over 25 years of trusted service in the [GEOGRAPHIC_DATA] Area, Bumblebee …" at bounding box center [103, 466] width 168 height 62
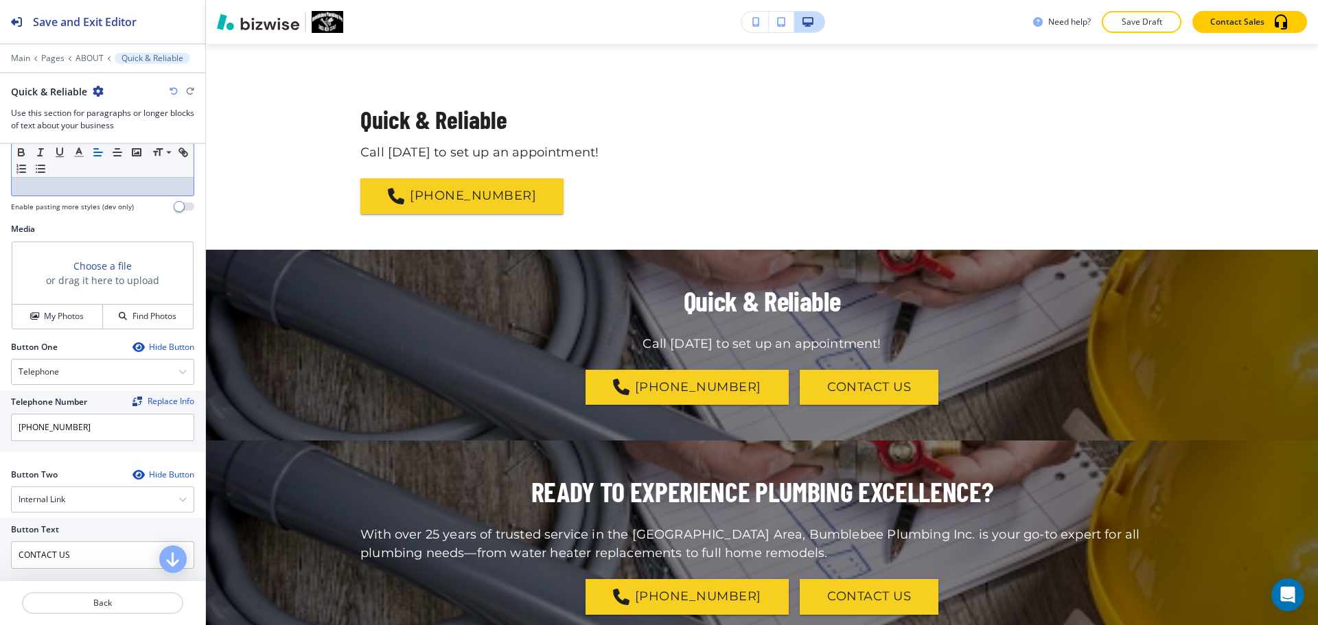
scroll to position [412, 0]
click at [106, 495] on div "Internal Link" at bounding box center [103, 499] width 182 height 25
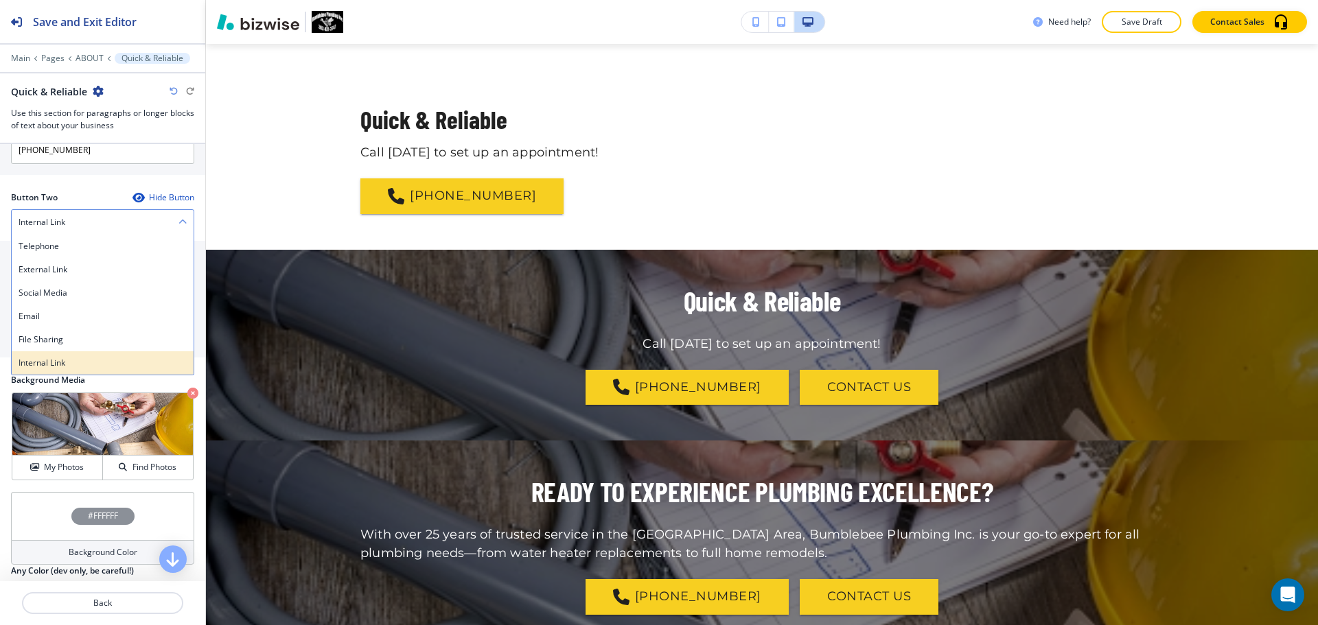
click at [97, 360] on h4 "Internal Link" at bounding box center [103, 363] width 168 height 12
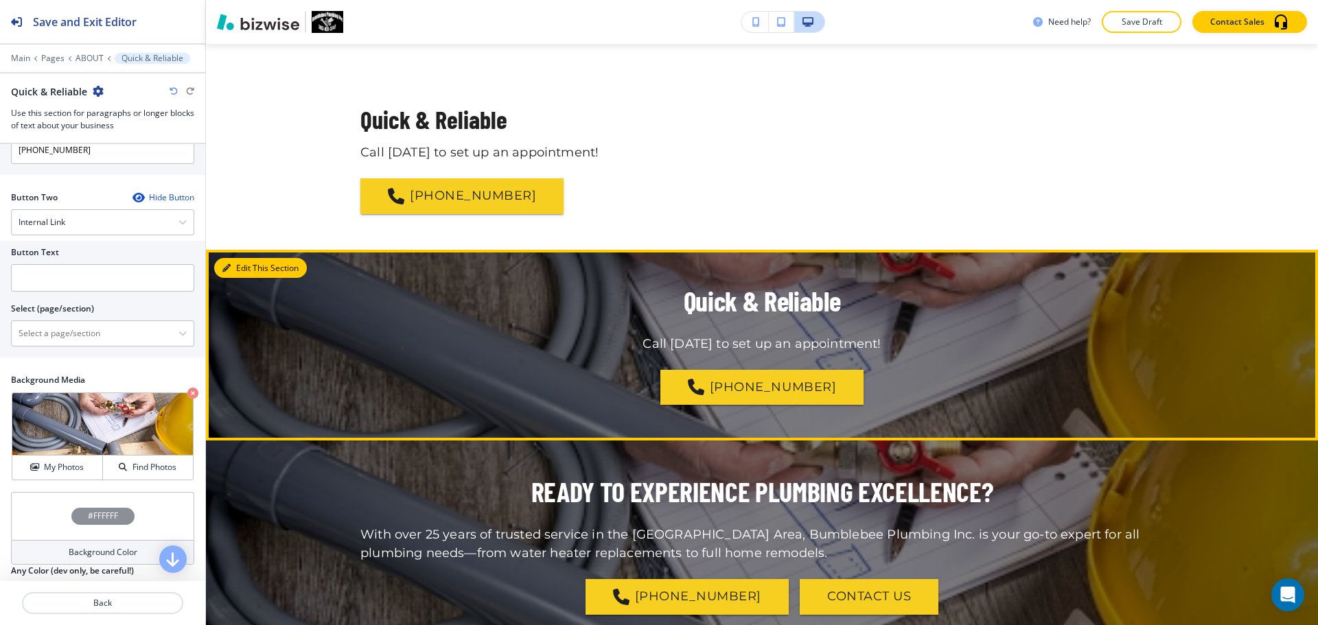
click at [249, 269] on button "Edit This Section" at bounding box center [260, 268] width 93 height 21
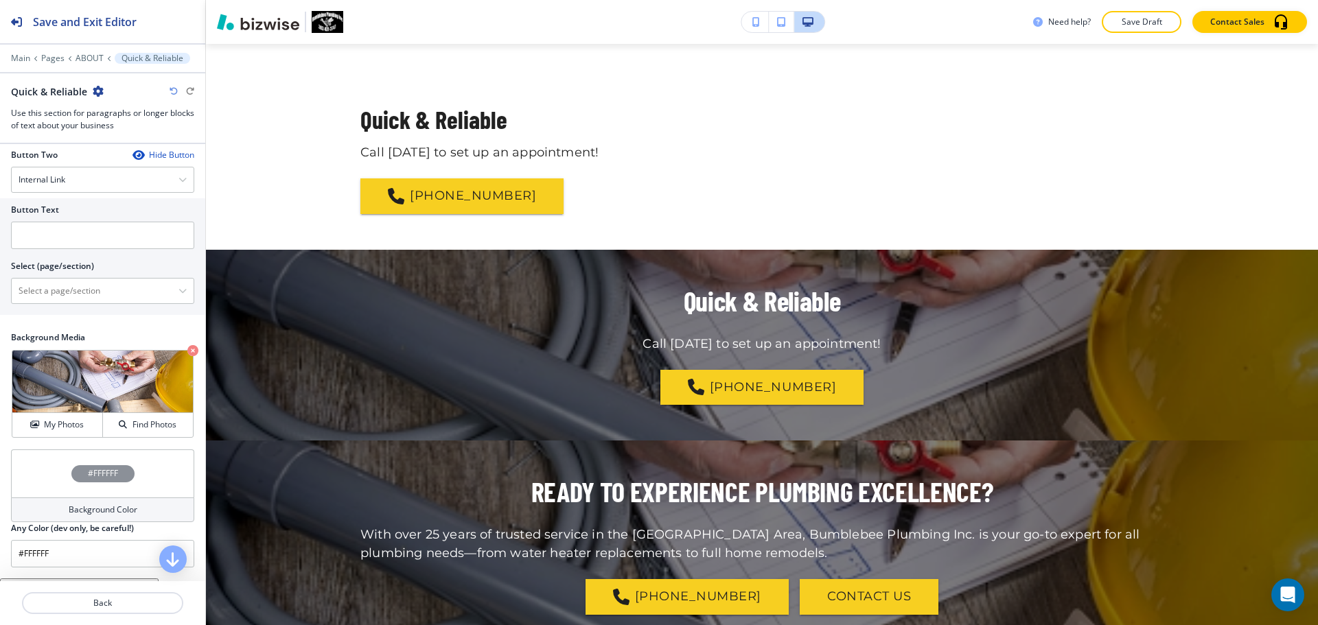
scroll to position [772, 0]
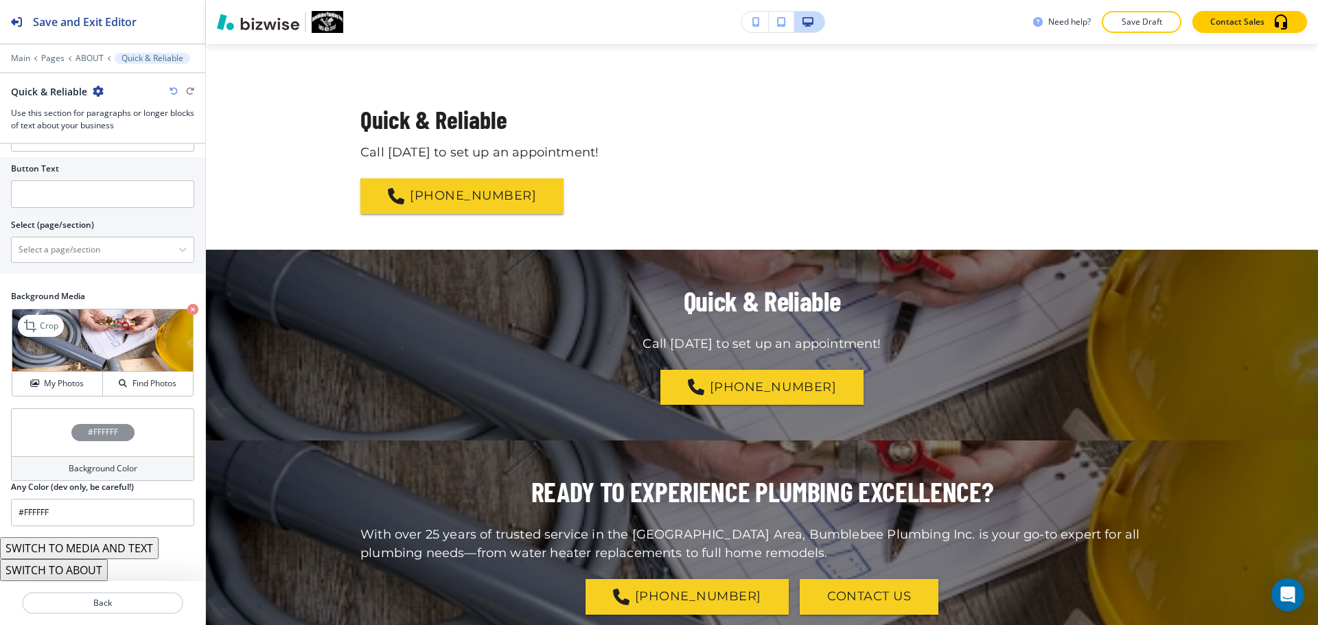
click at [187, 312] on icon "button" at bounding box center [192, 309] width 11 height 11
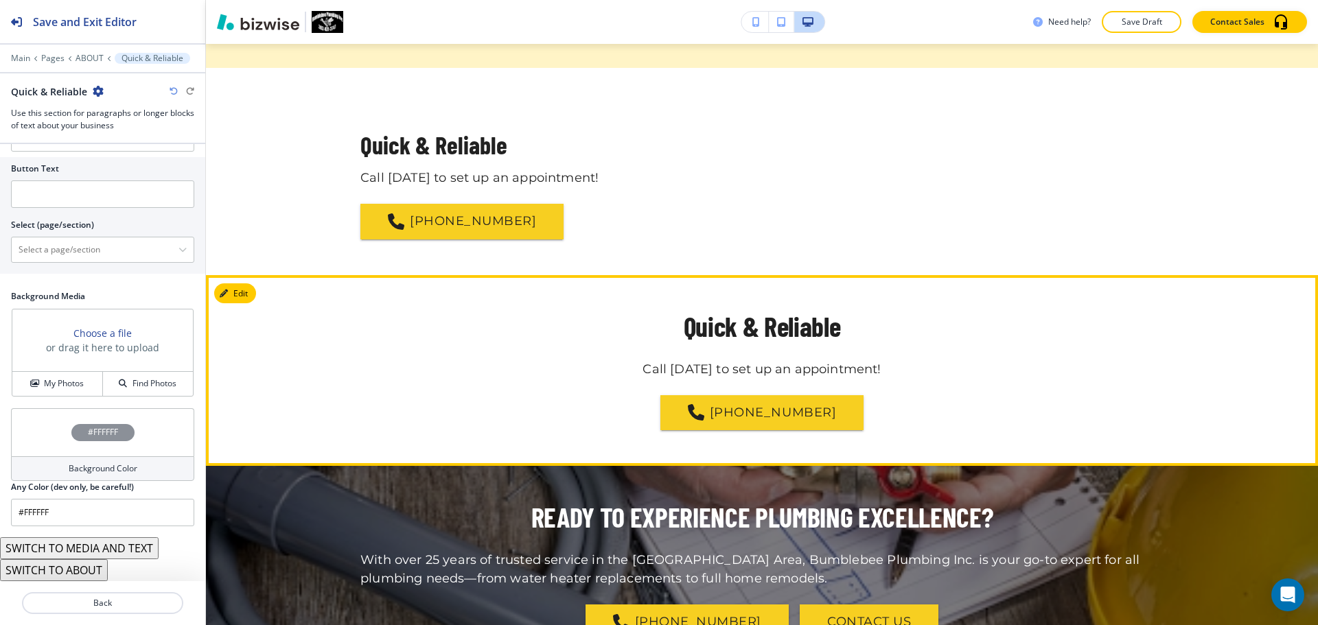
scroll to position [1318, 0]
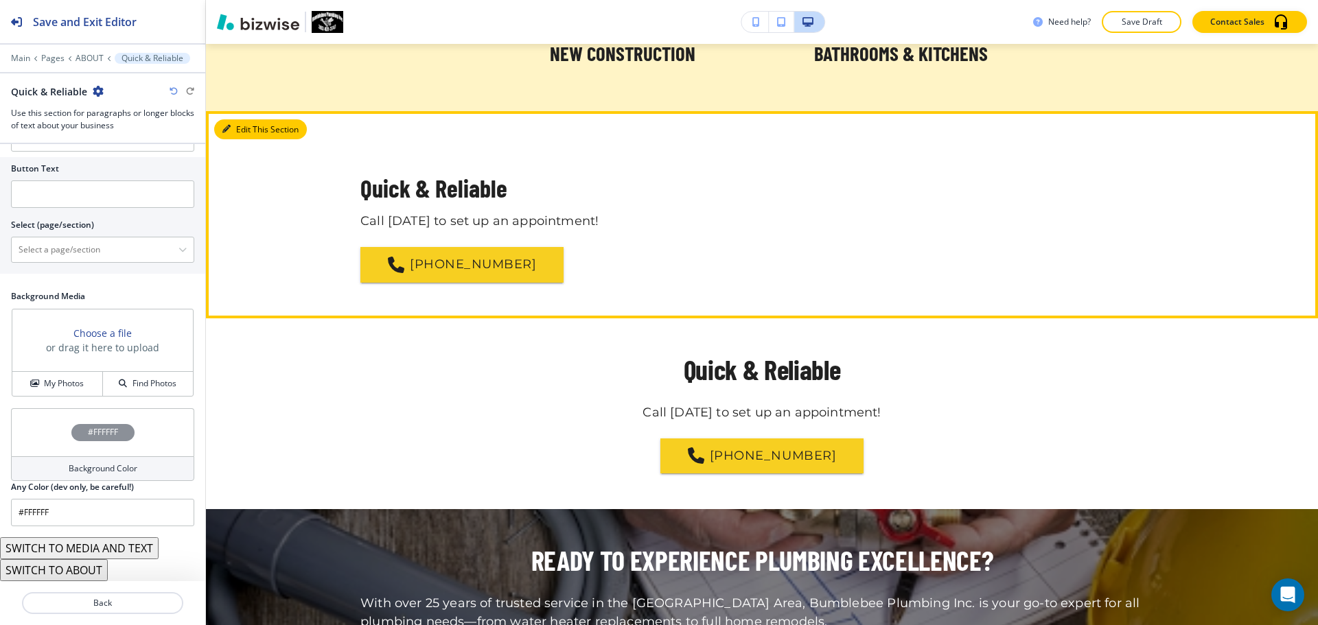
click at [246, 130] on button "Edit This Section" at bounding box center [260, 129] width 93 height 21
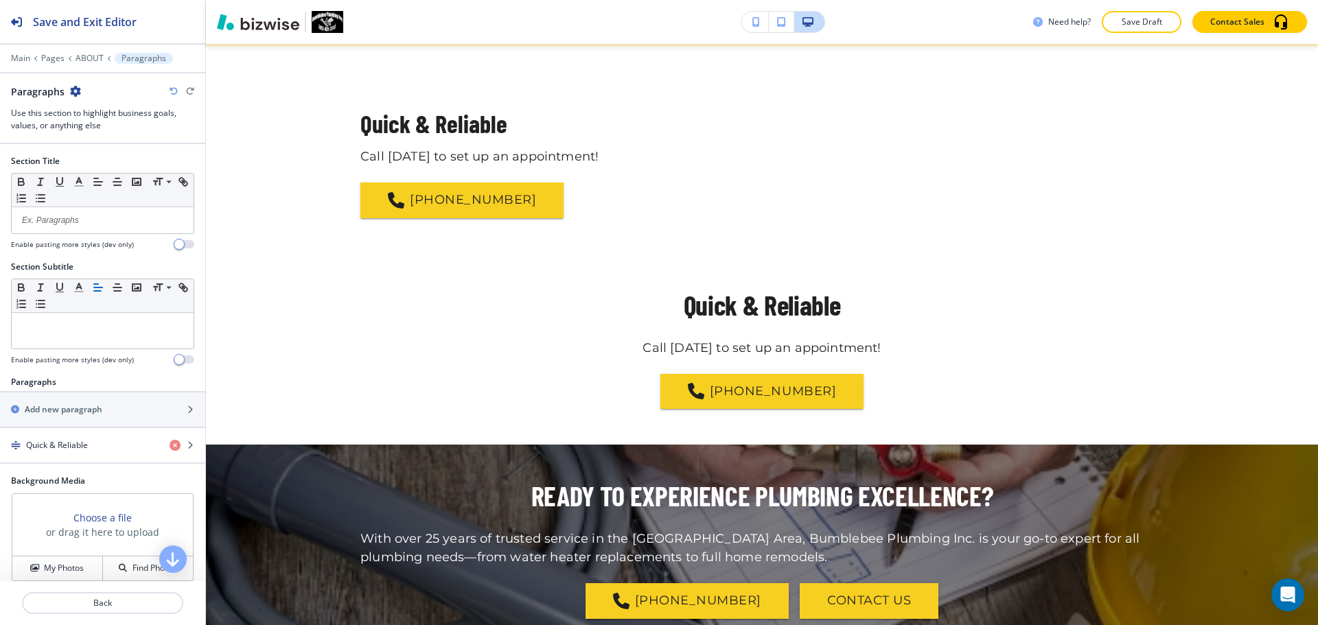
scroll to position [1385, 0]
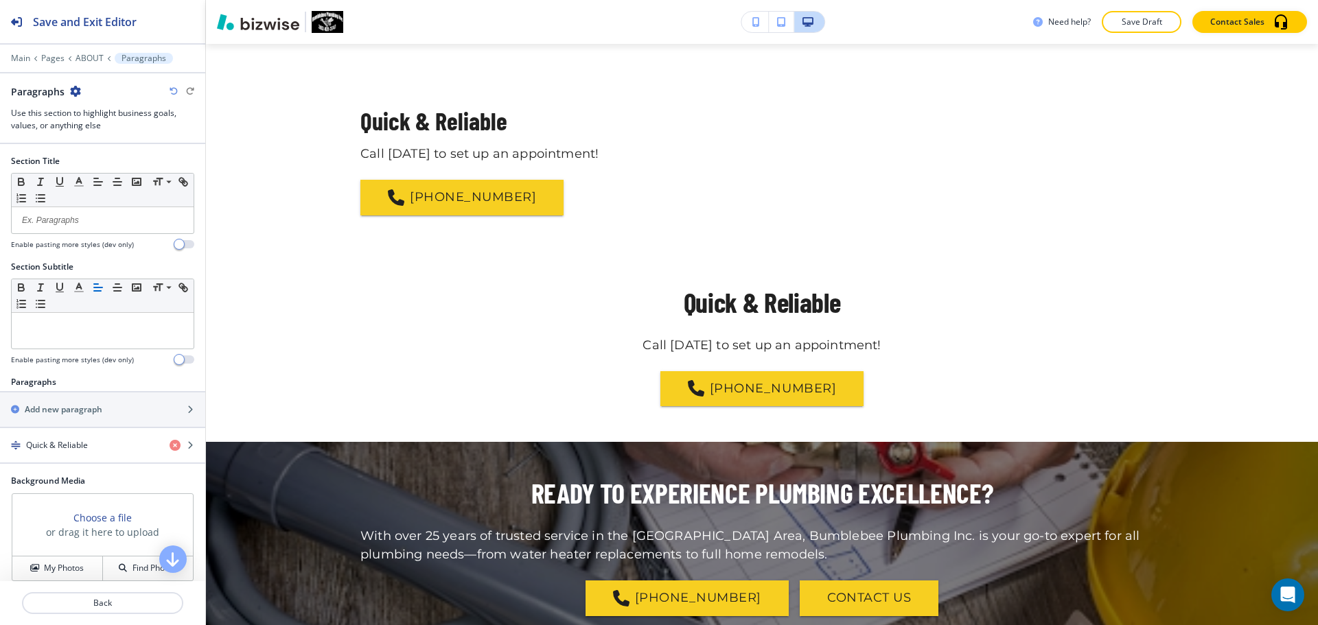
click at [75, 91] on icon "button" at bounding box center [75, 91] width 11 height 11
click at [118, 163] on p "Delete Section" at bounding box center [113, 163] width 70 height 12
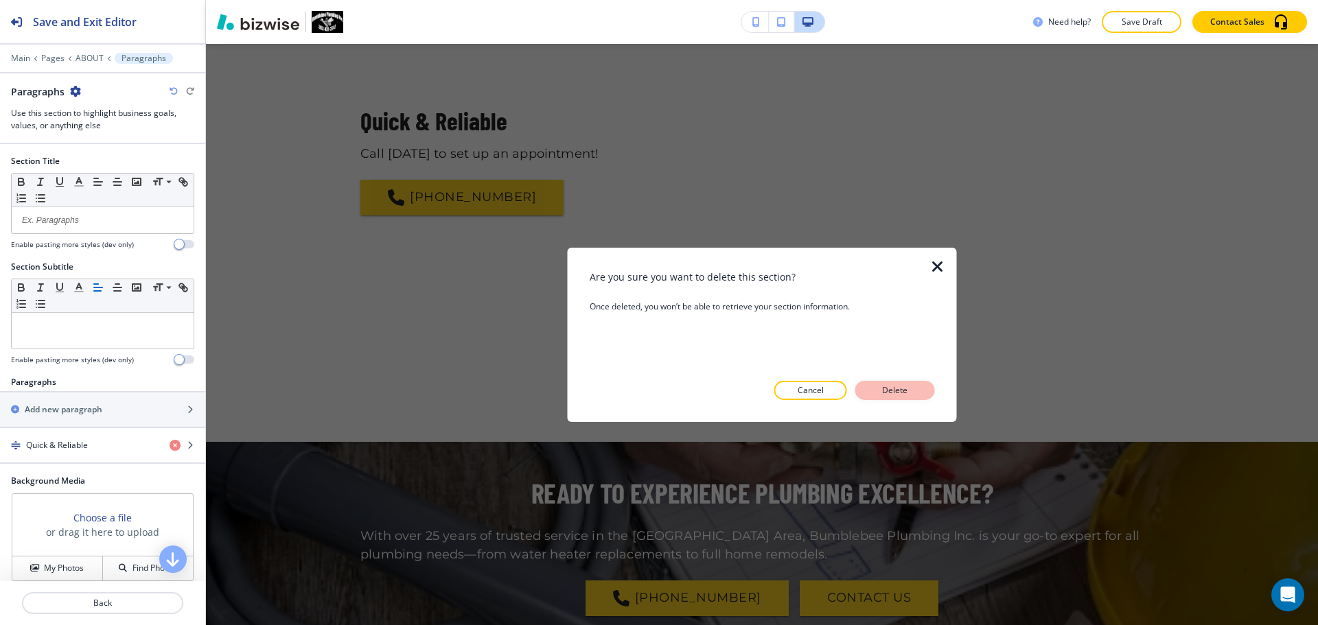
click at [898, 398] on button "Delete" at bounding box center [895, 390] width 80 height 19
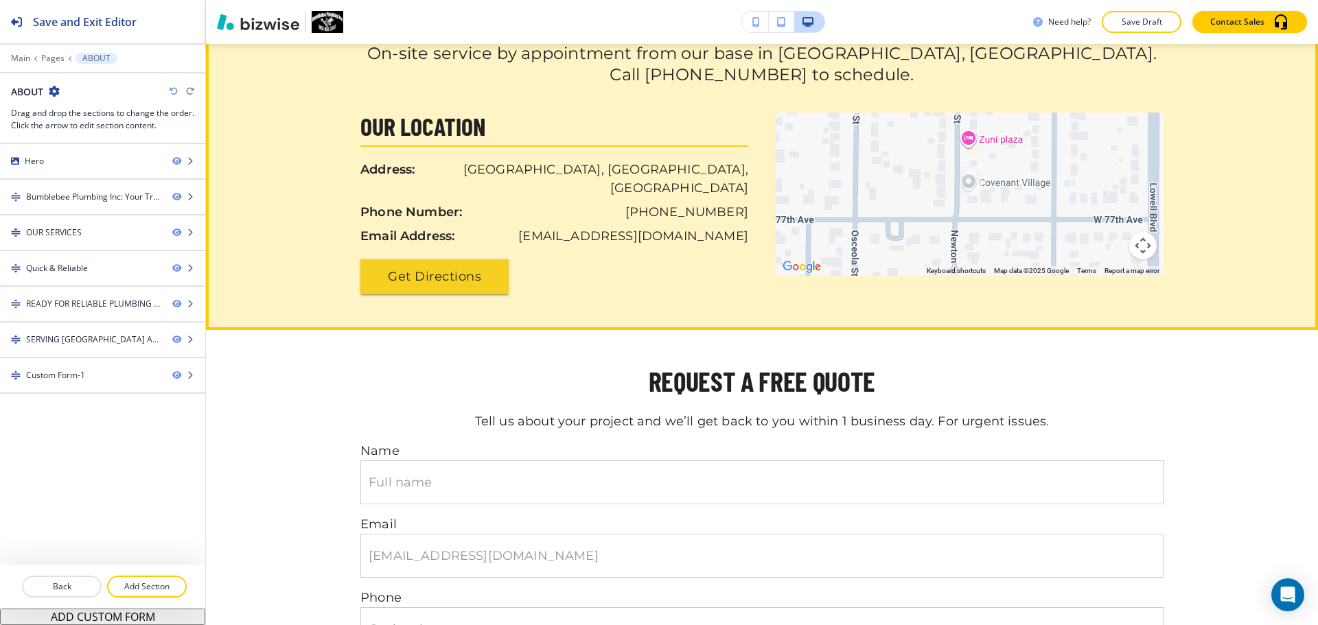
scroll to position [1659, 0]
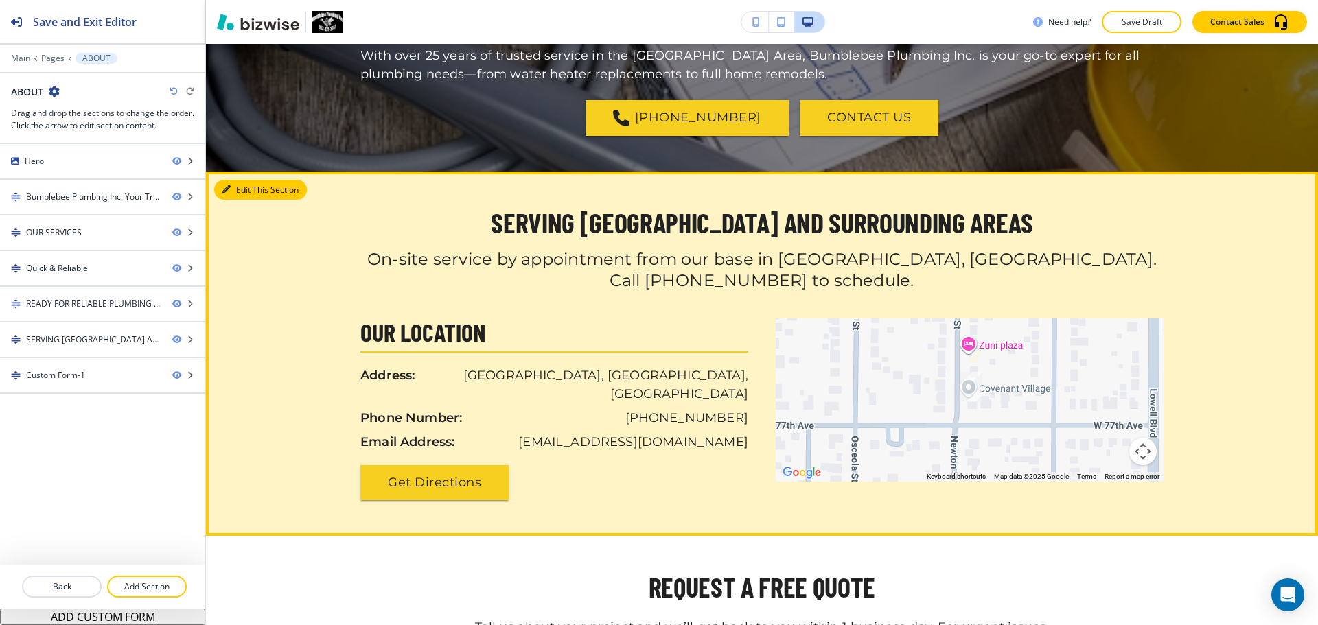
click at [240, 189] on button "Edit This Section" at bounding box center [260, 190] width 93 height 21
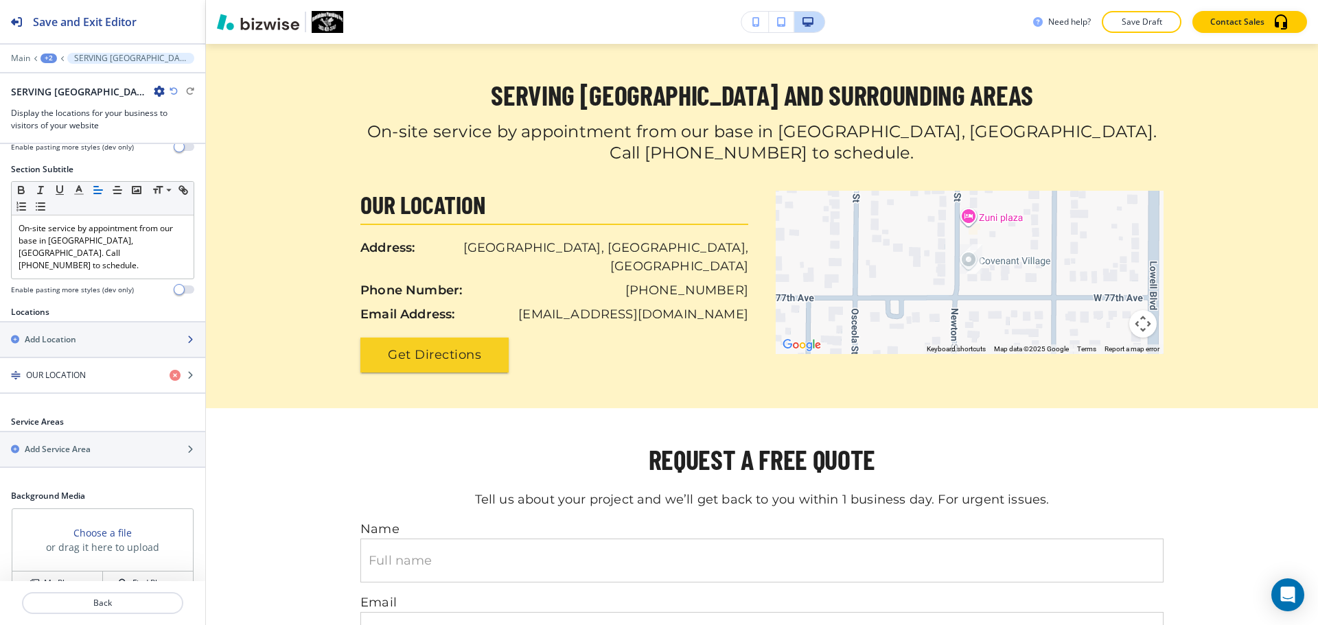
scroll to position [253, 0]
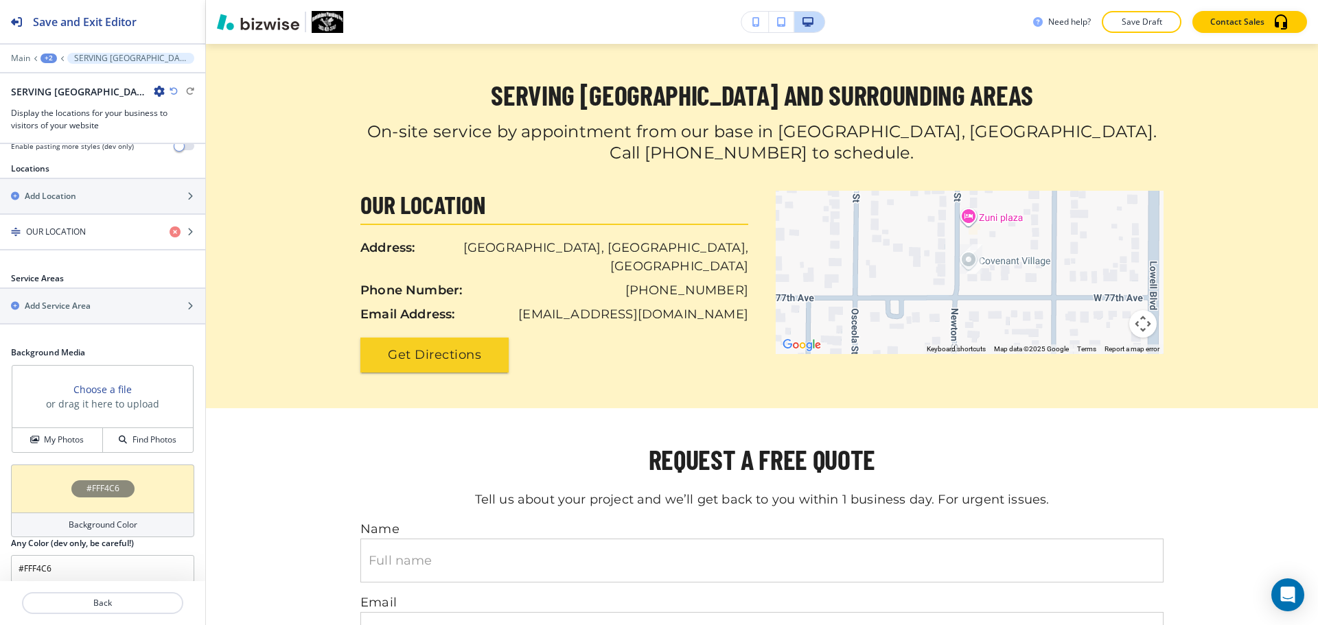
click at [89, 492] on div "#FFF4C6" at bounding box center [102, 489] width 183 height 48
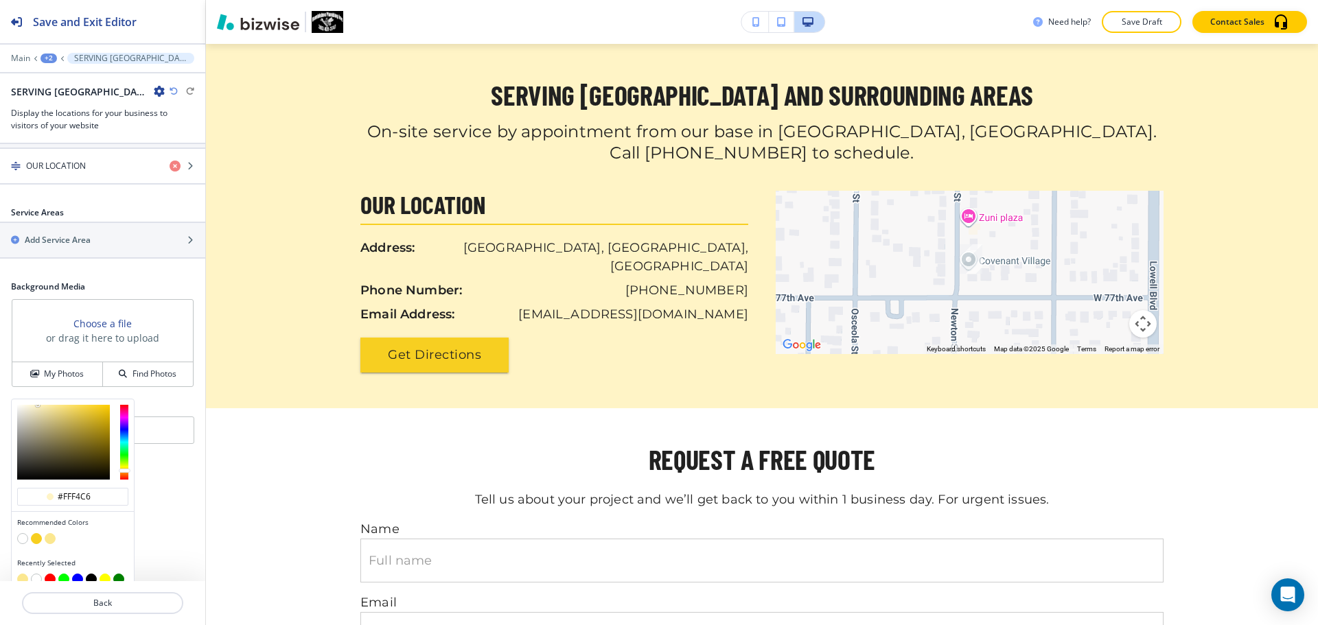
click at [23, 533] on button "button" at bounding box center [22, 538] width 11 height 11
type input "#FFFFFF"
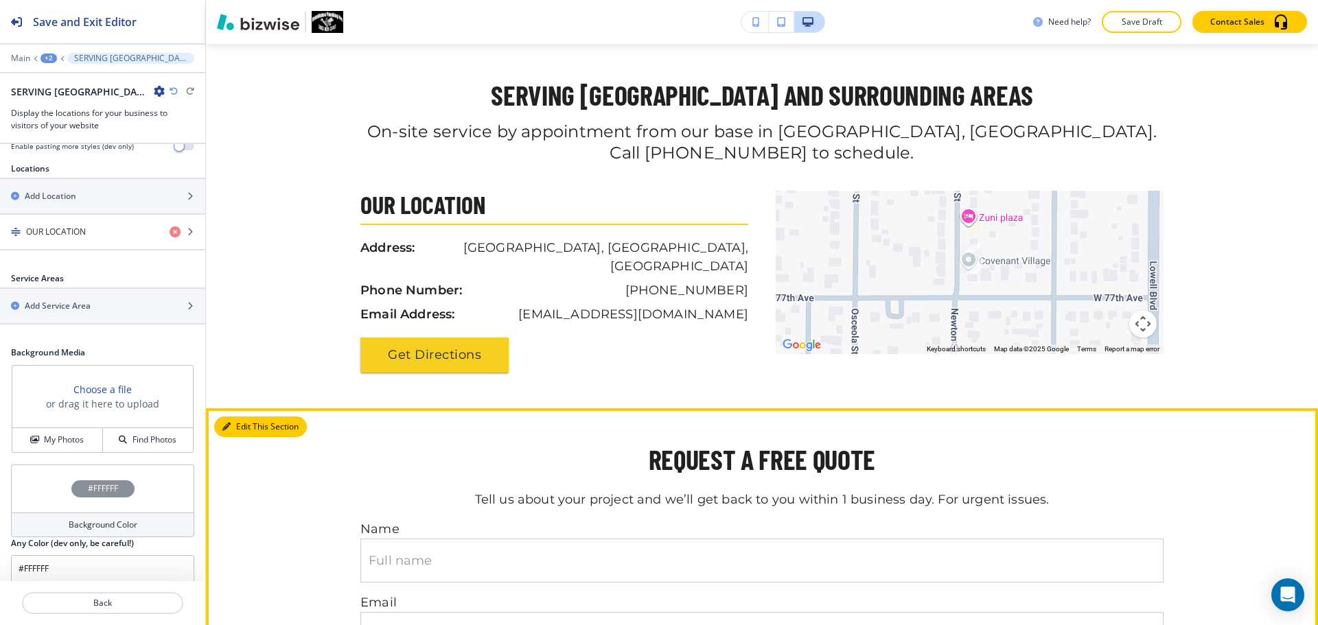
click at [269, 417] on button "Edit This Section" at bounding box center [260, 427] width 93 height 21
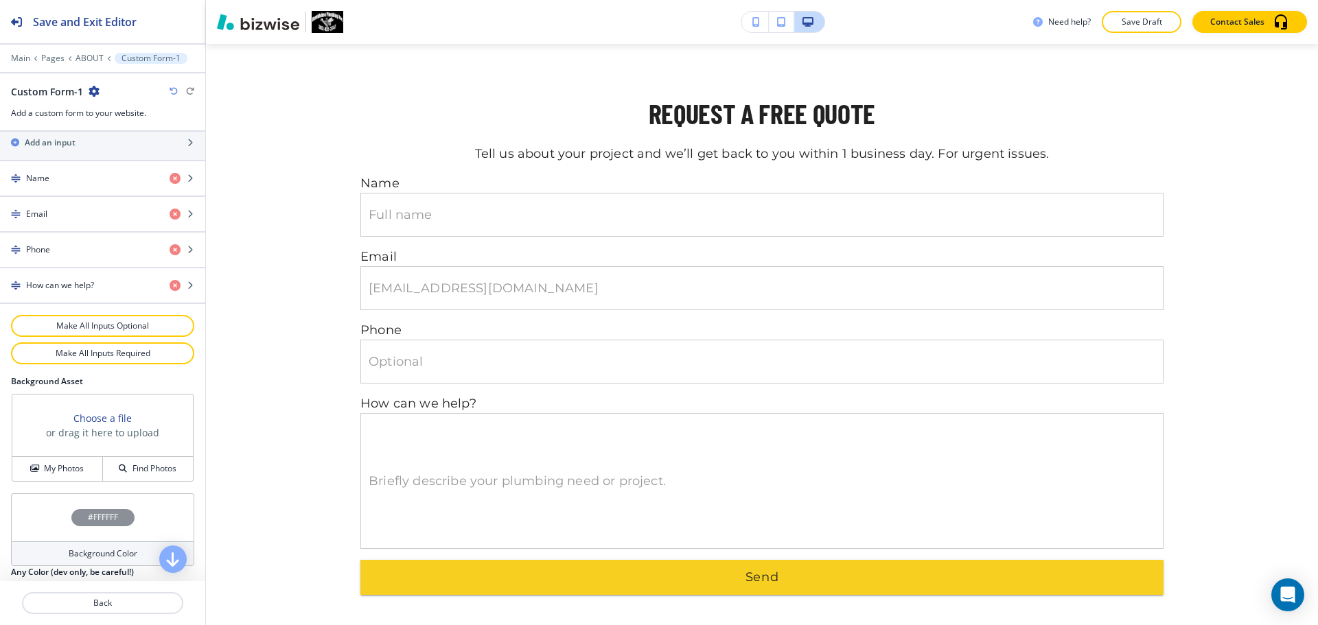
scroll to position [644, 0]
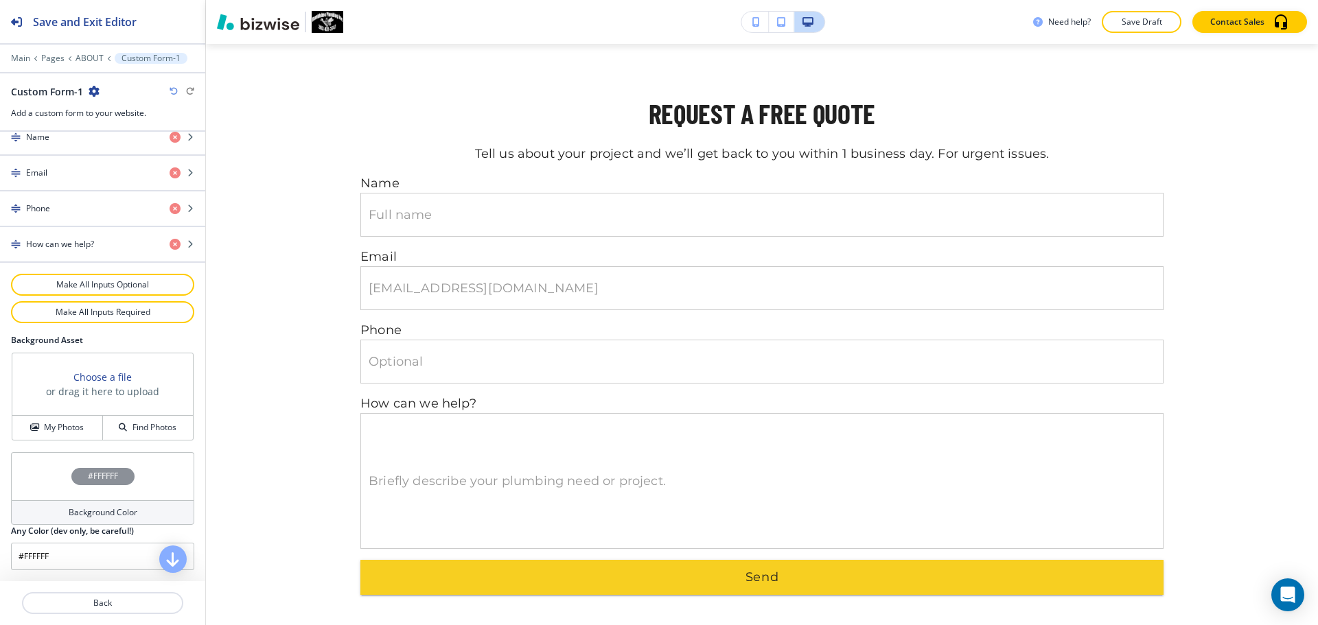
click at [95, 518] on h4 "Background Color" at bounding box center [103, 513] width 69 height 12
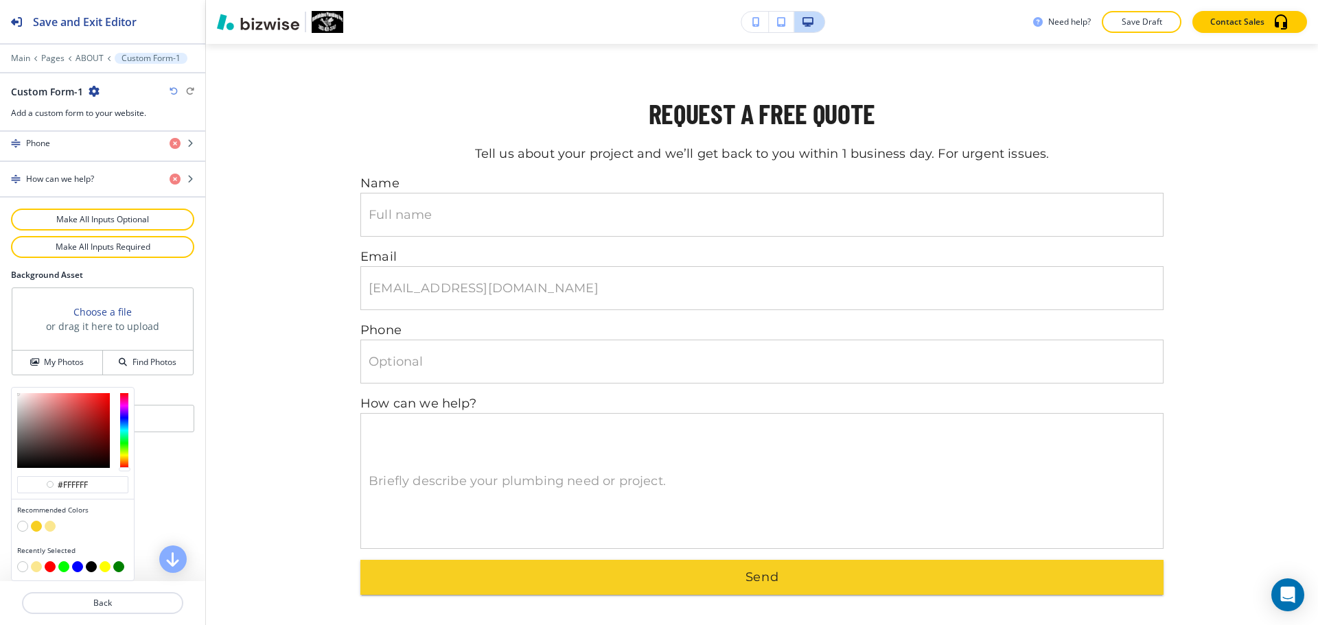
click at [51, 527] on button "button" at bounding box center [50, 526] width 11 height 11
type input "#fbe790"
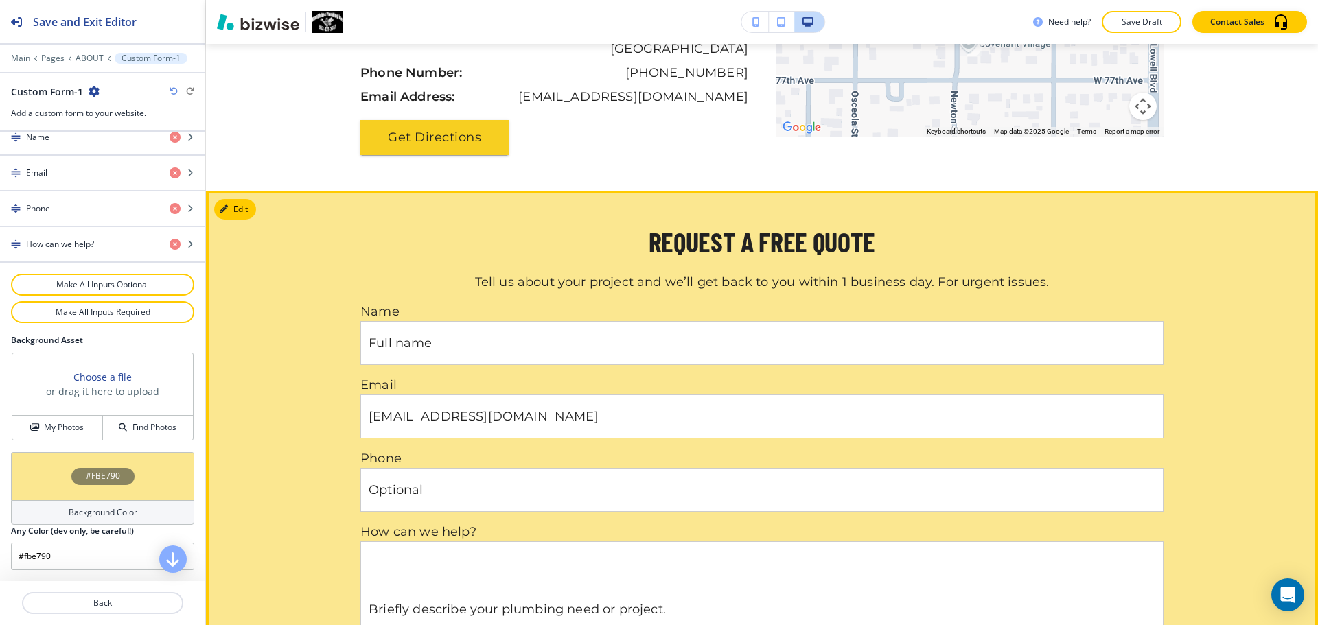
scroll to position [1997, 0]
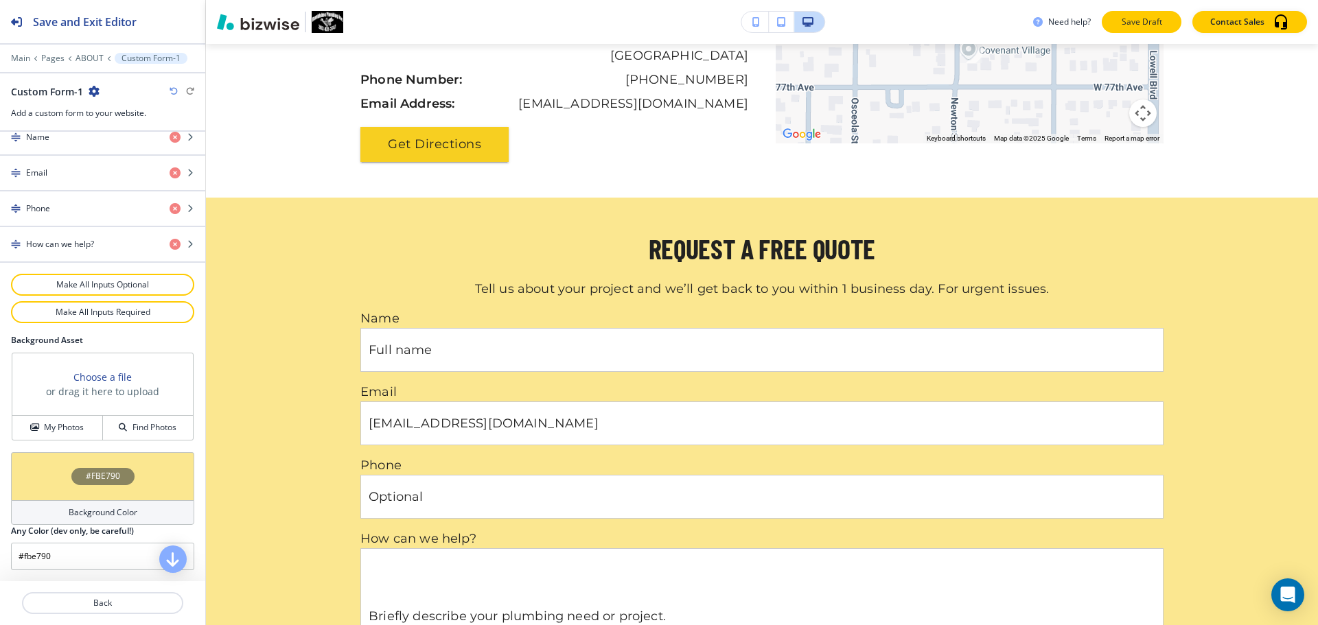
click at [1149, 30] on button "Save Draft" at bounding box center [1142, 22] width 80 height 22
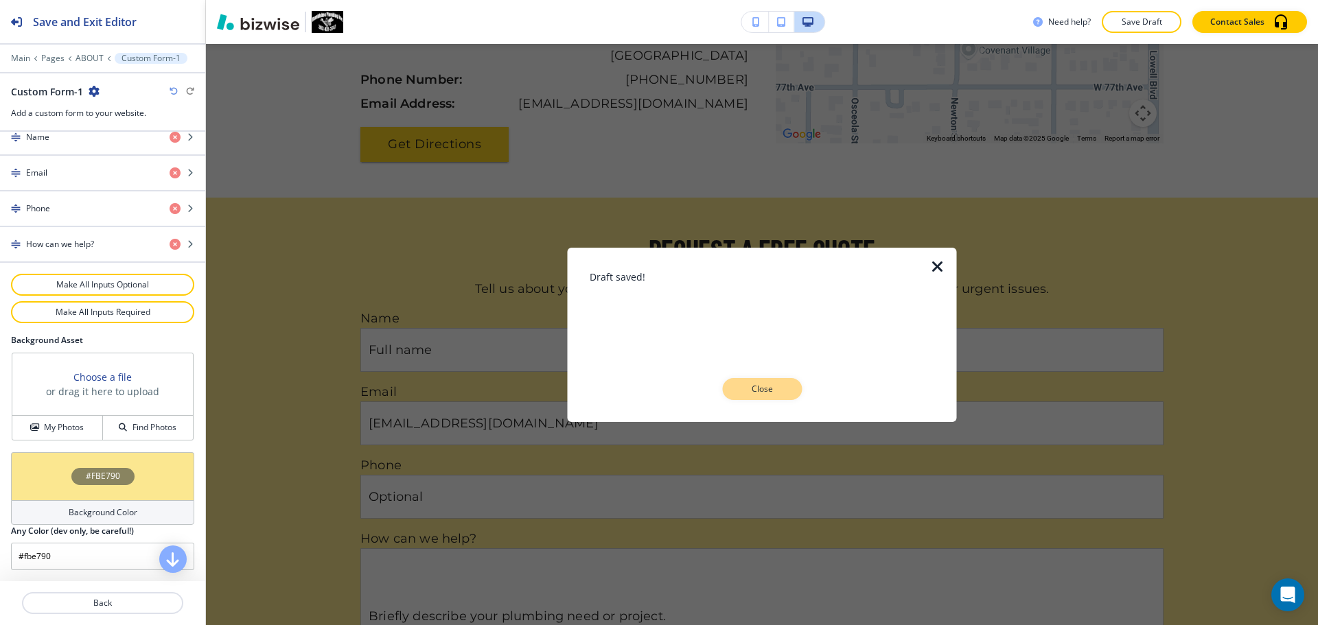
click at [787, 390] on button "Close" at bounding box center [762, 389] width 80 height 22
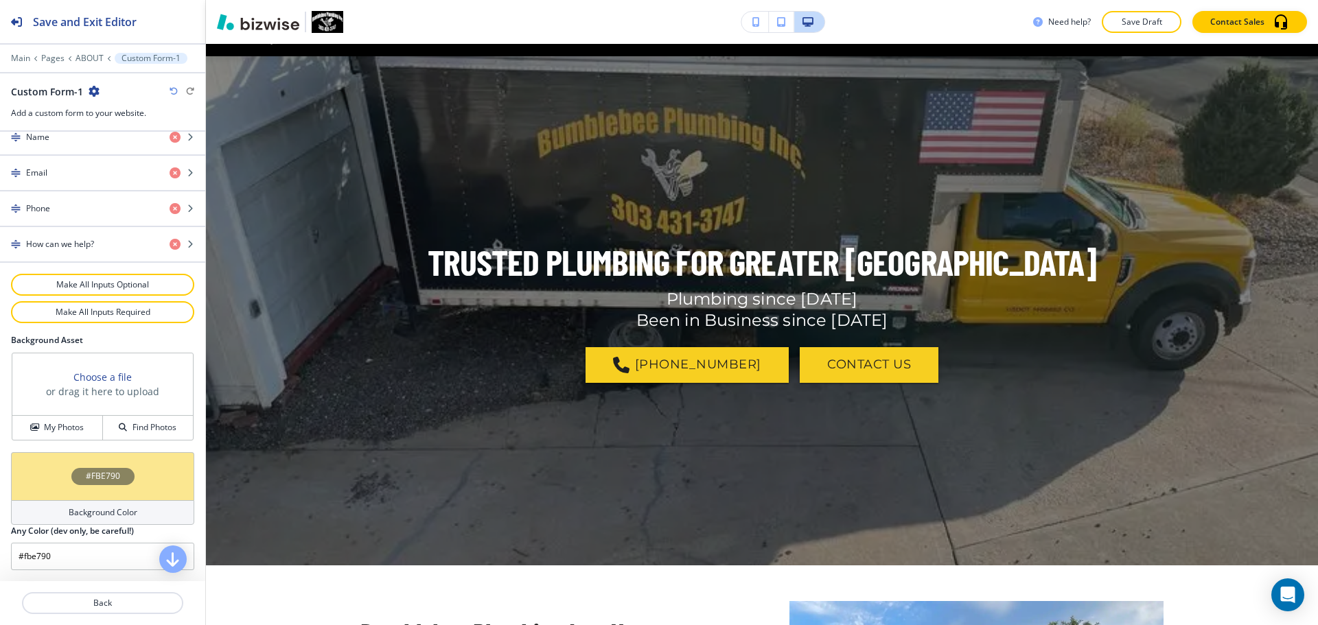
scroll to position [0, 0]
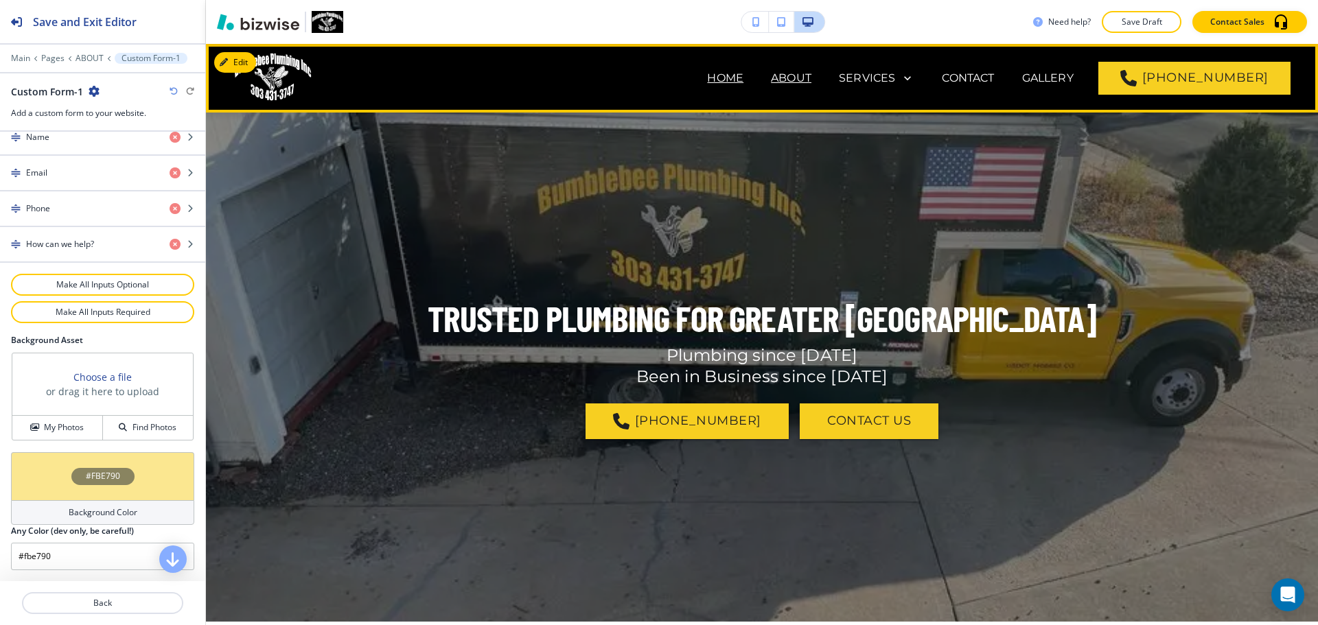
click at [743, 75] on p "HOME" at bounding box center [725, 78] width 36 height 16
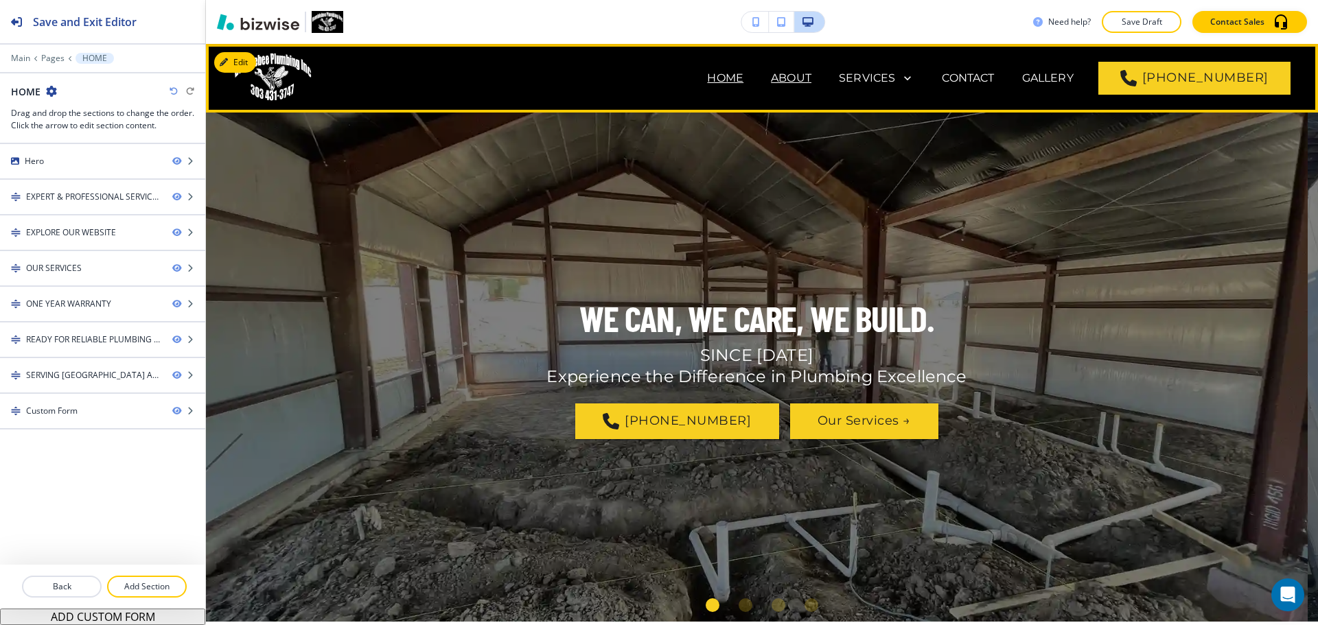
click at [807, 82] on p "ABOUT" at bounding box center [791, 78] width 41 height 16
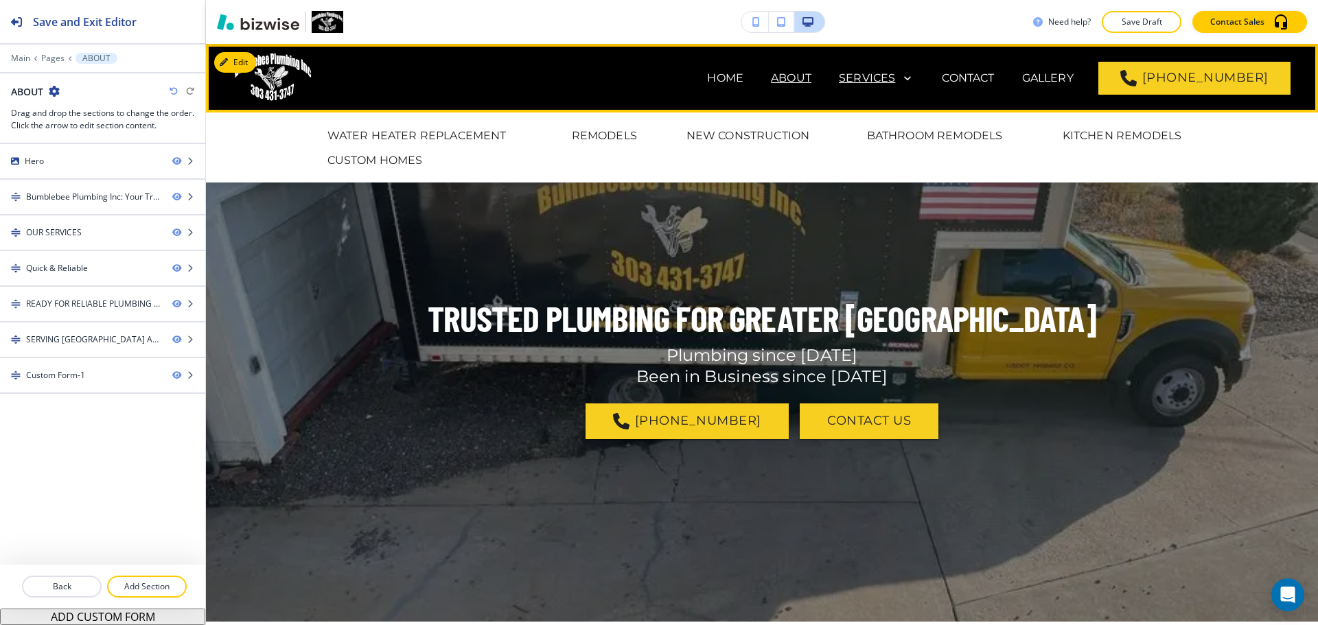
click at [895, 75] on p "SERVICES" at bounding box center [867, 78] width 56 height 16
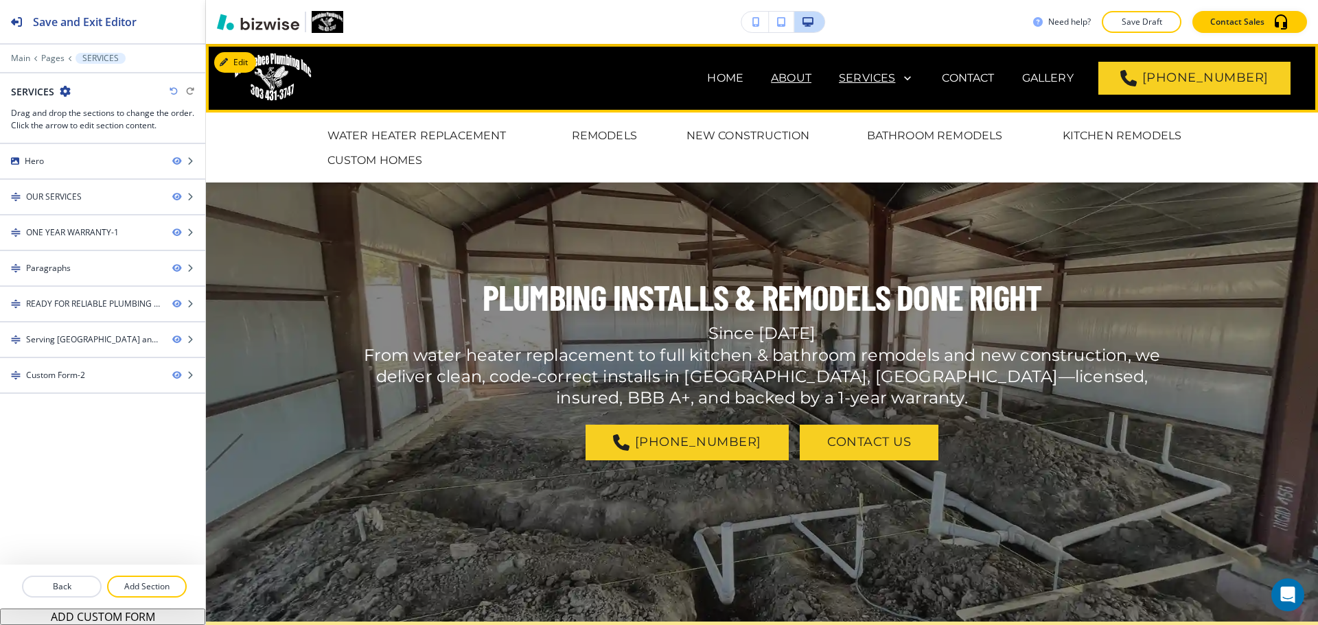
click at [811, 76] on p "ABOUT" at bounding box center [791, 78] width 41 height 16
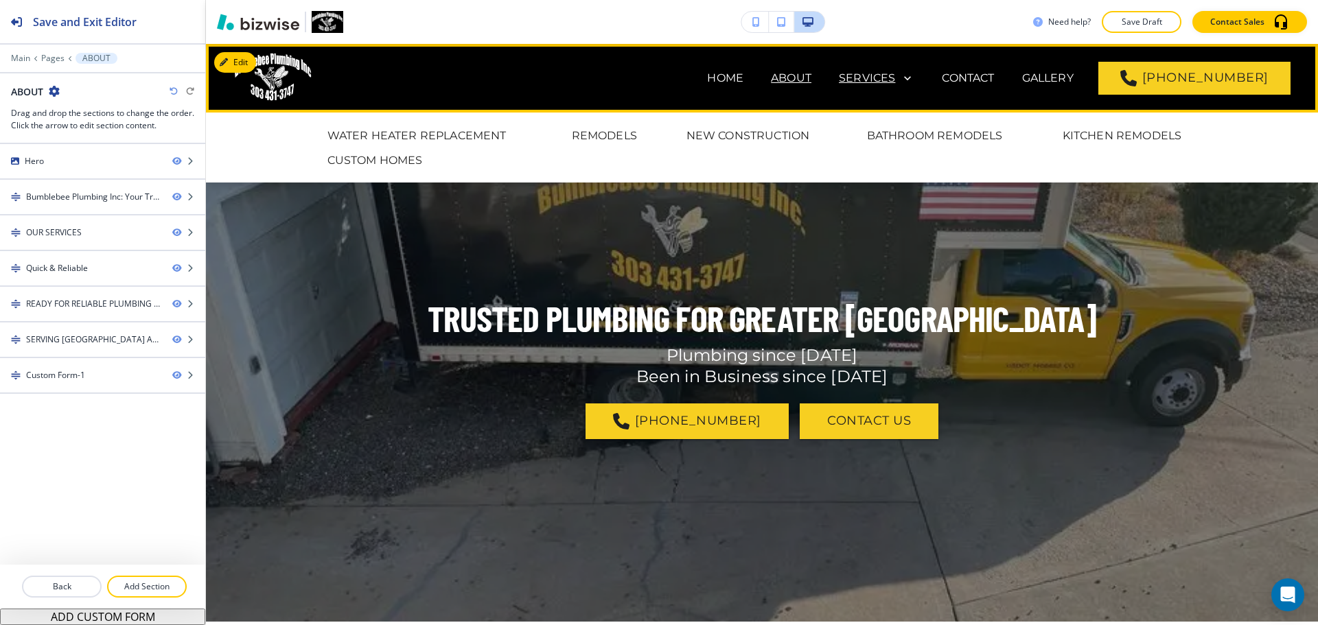
click at [891, 76] on p "SERVICES" at bounding box center [867, 78] width 56 height 16
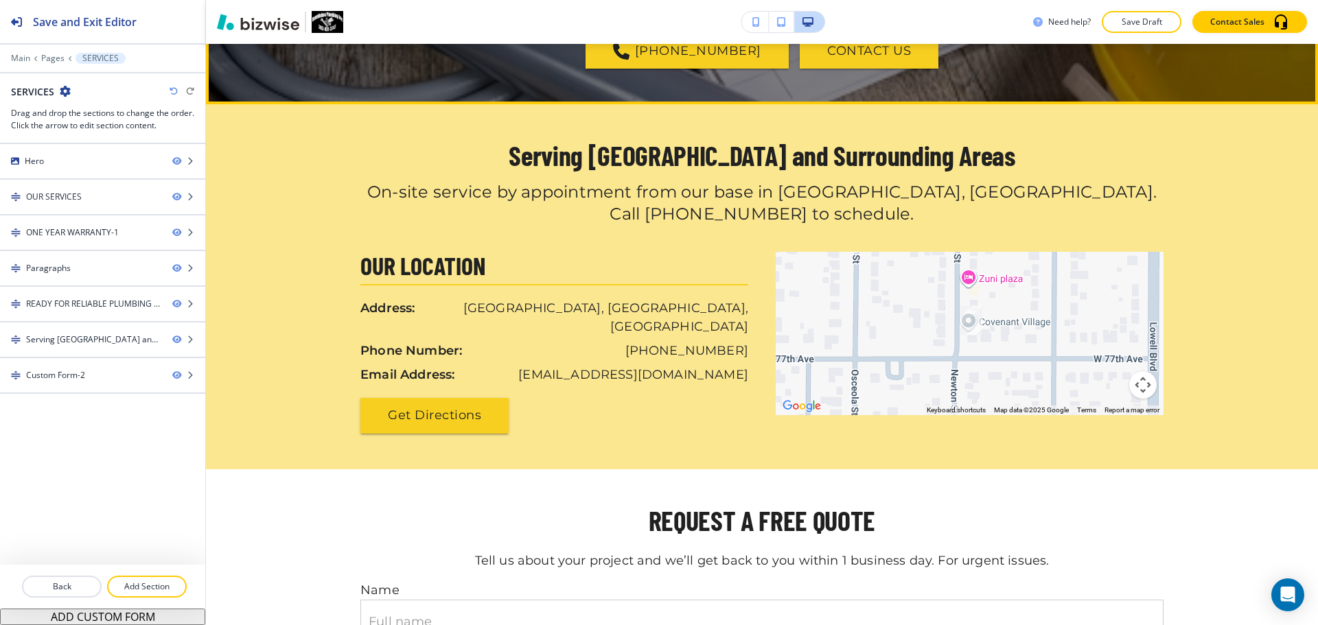
scroll to position [1579, 0]
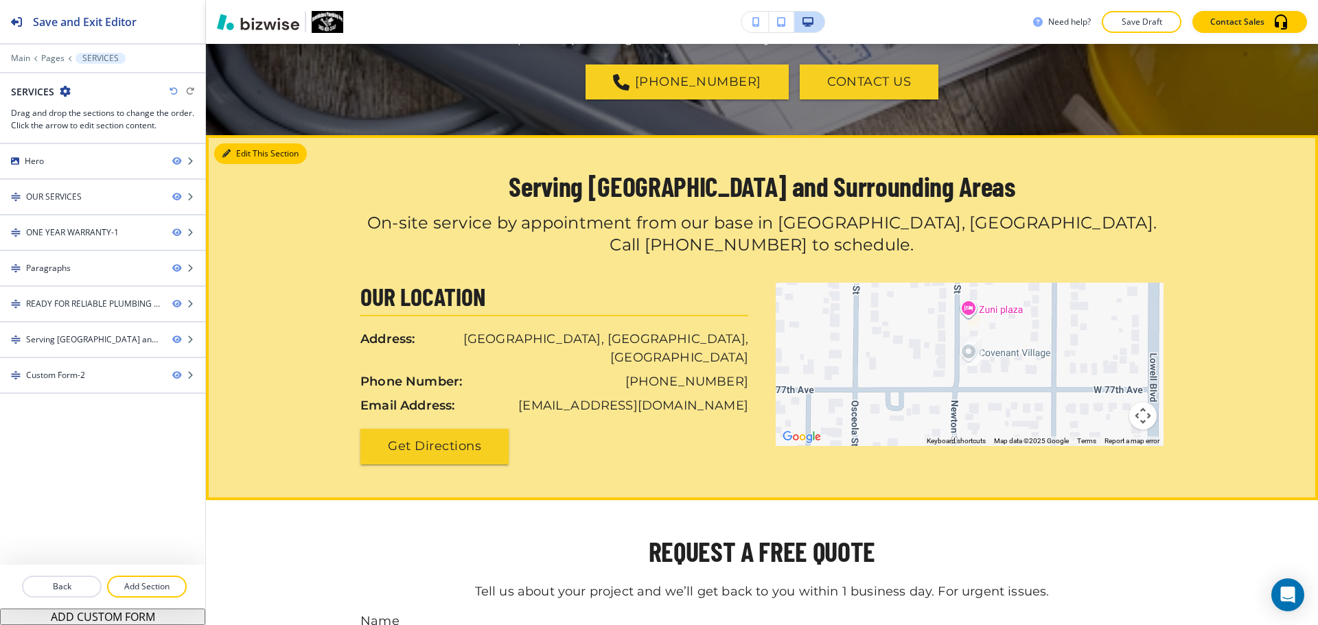
click at [228, 158] on icon "button" at bounding box center [226, 154] width 8 height 8
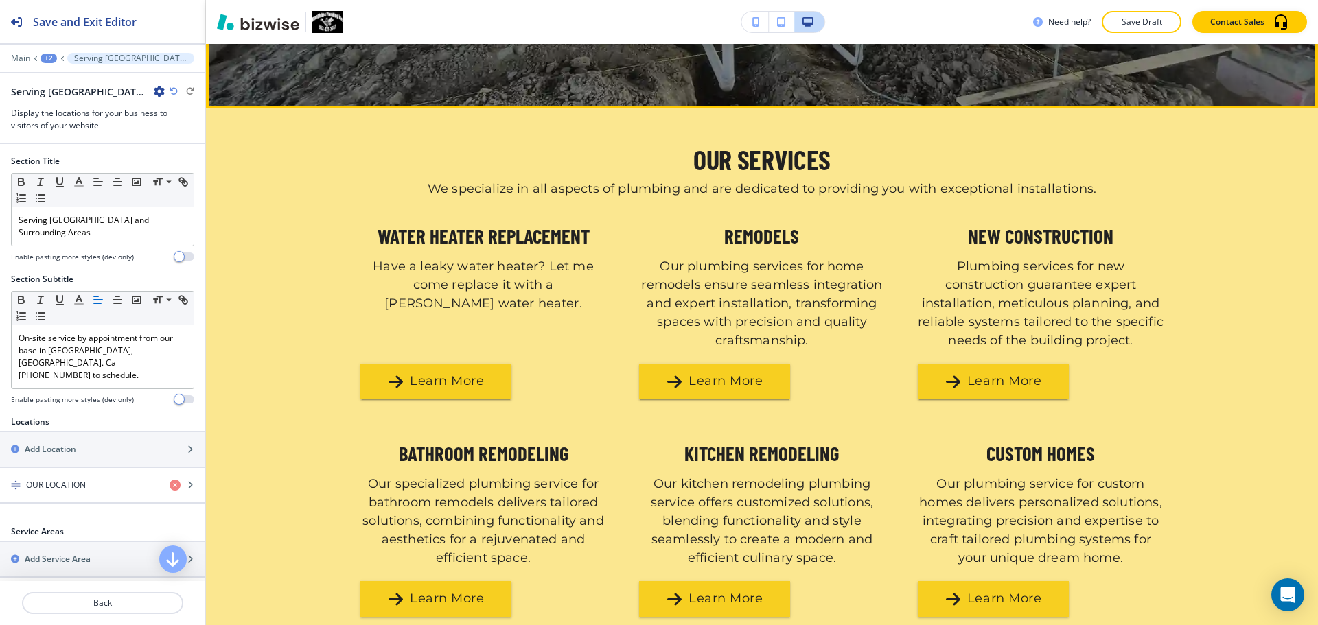
scroll to position [538, 0]
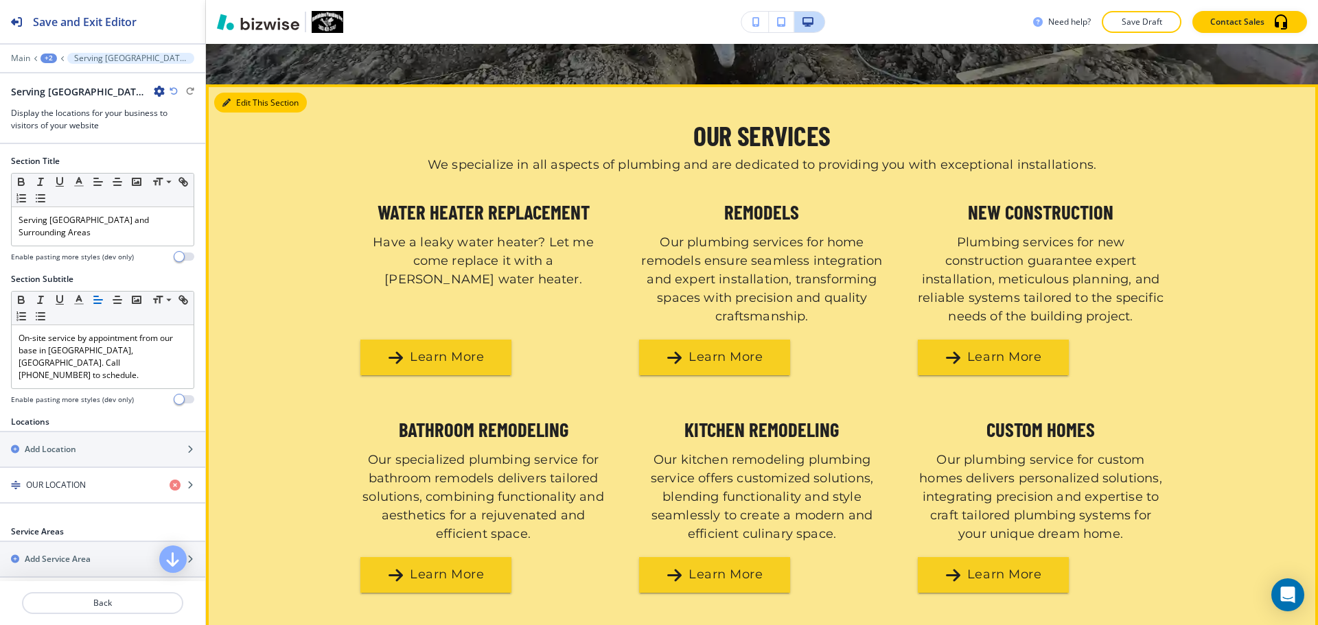
click at [231, 101] on button "Edit This Section" at bounding box center [260, 103] width 93 height 21
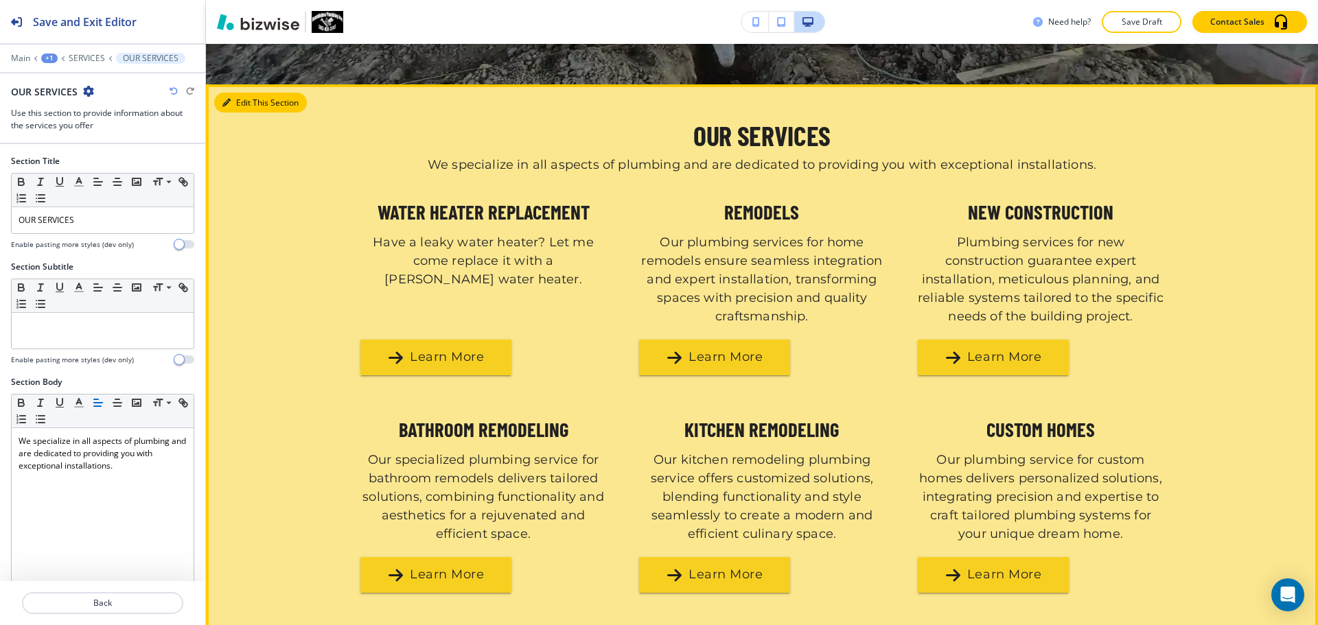
scroll to position [578, 0]
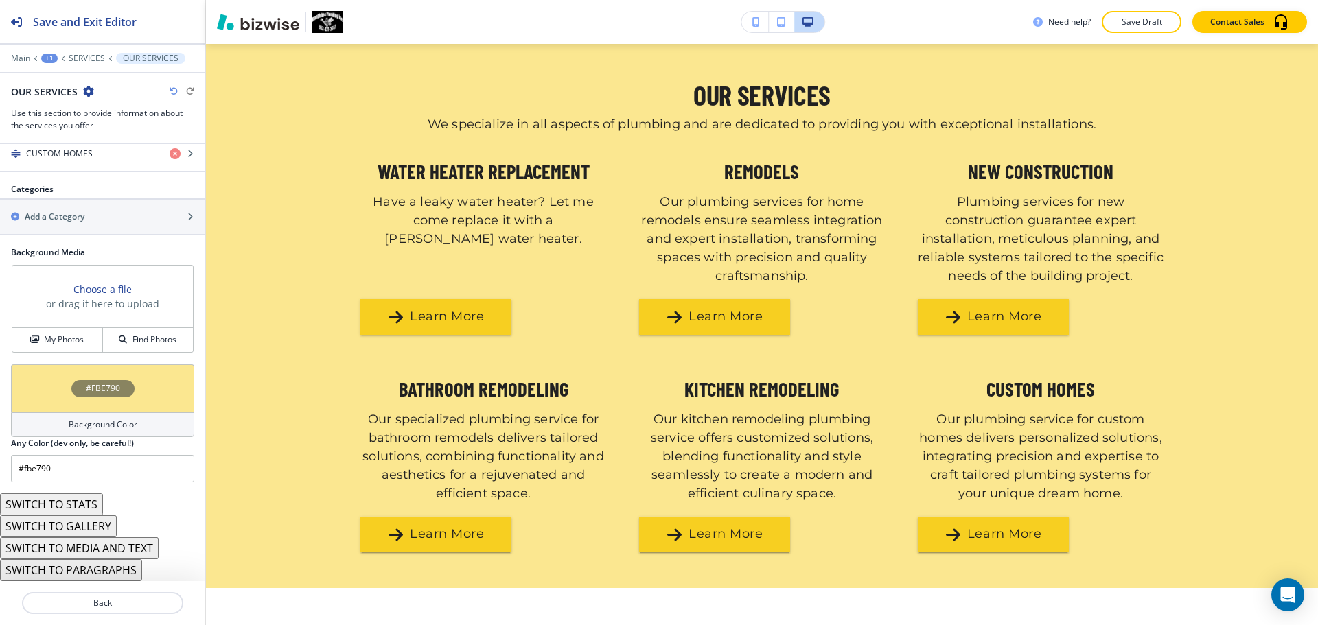
click at [71, 426] on h4 "Background Color" at bounding box center [103, 425] width 69 height 12
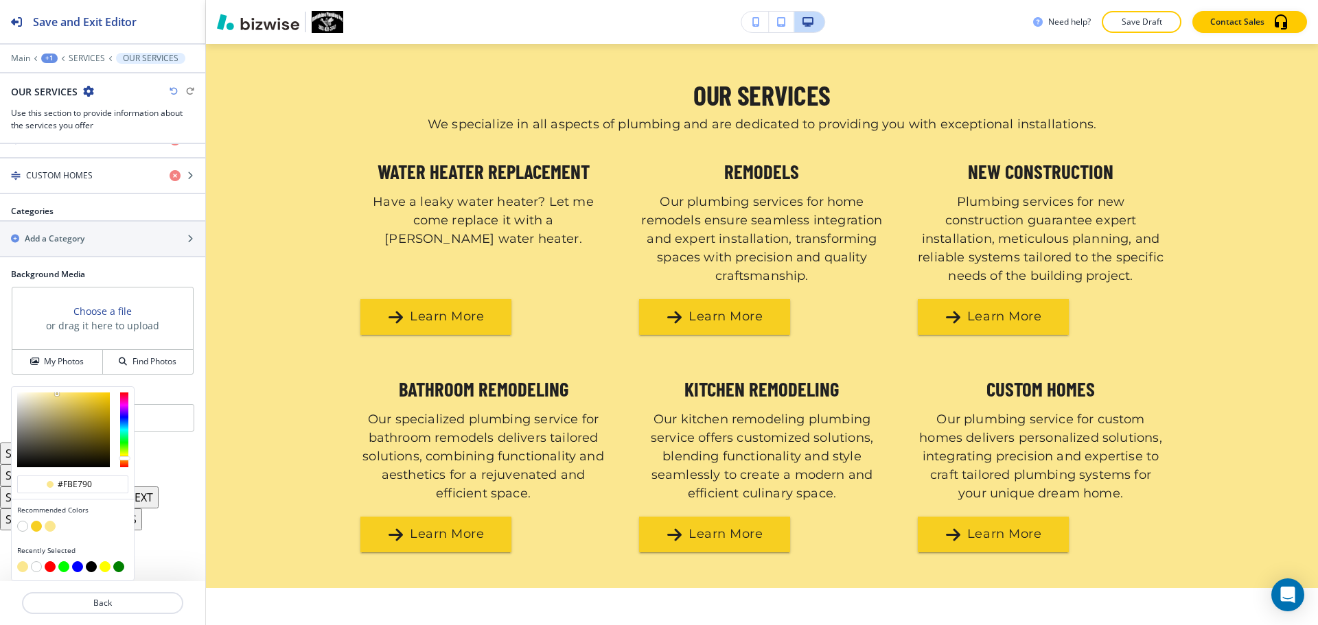
scroll to position [706, 0]
click at [23, 525] on button "button" at bounding box center [22, 526] width 11 height 11
type input "#FFFFFF"
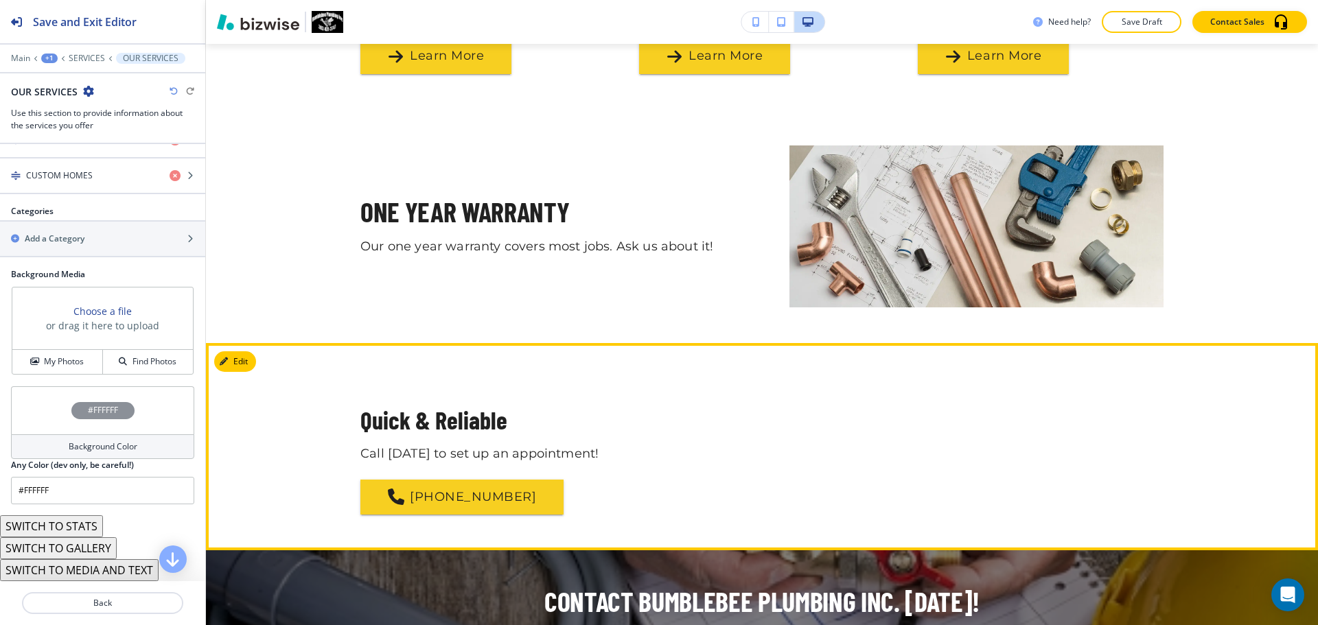
scroll to position [1059, 0]
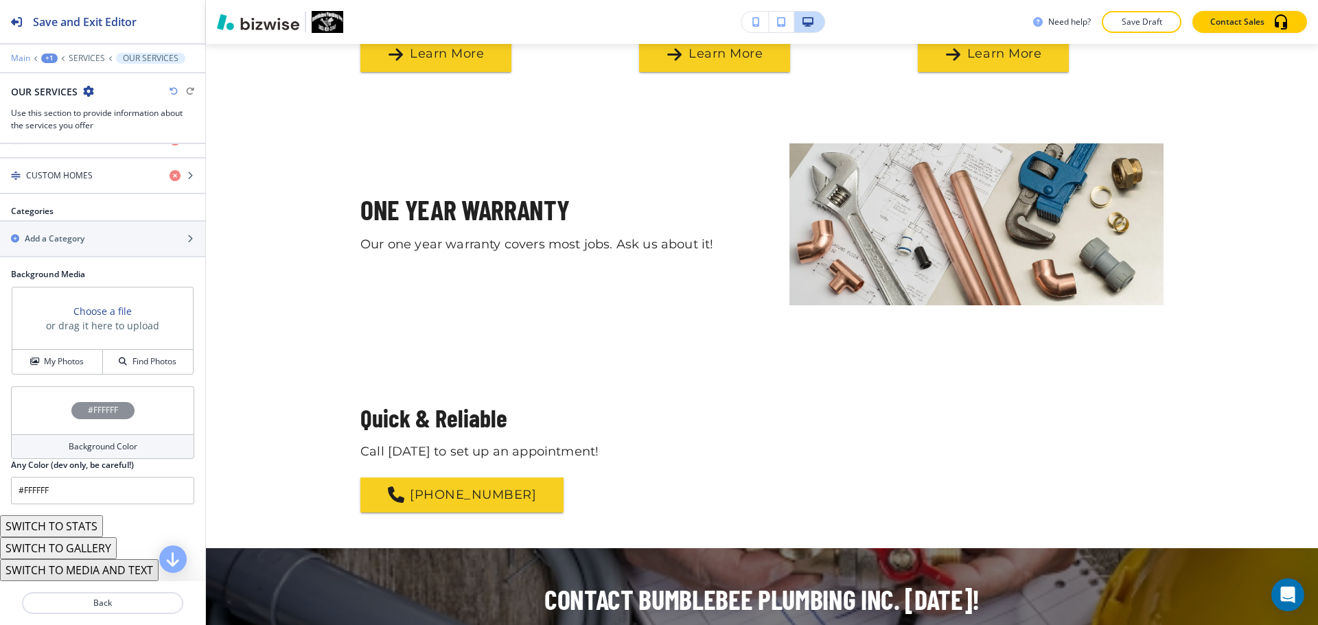
click at [19, 58] on p "Main" at bounding box center [20, 59] width 19 height 10
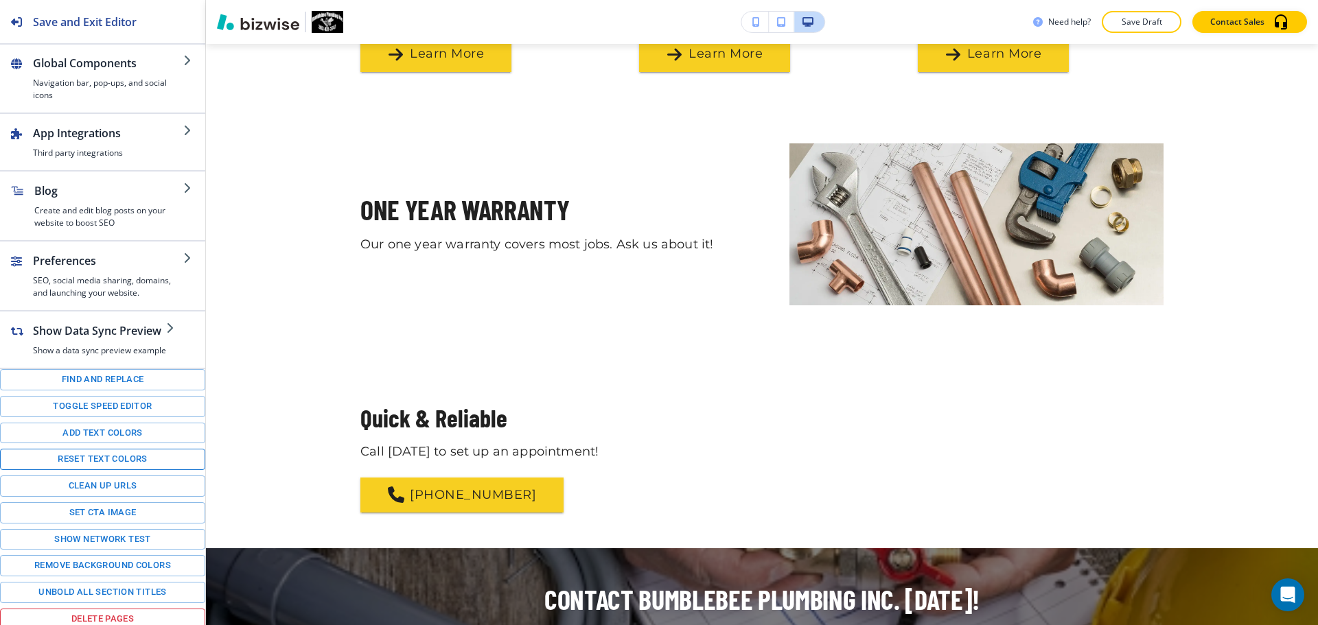
scroll to position [146, 0]
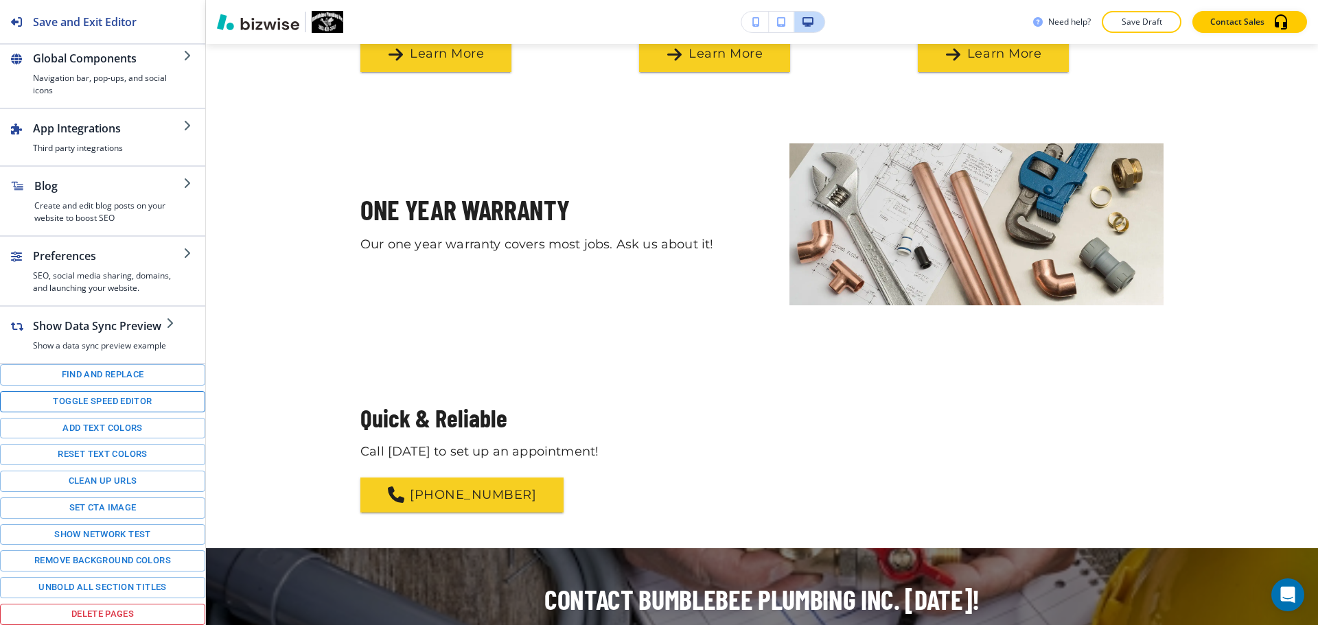
click at [122, 404] on button "Toggle speed editor" at bounding box center [102, 401] width 205 height 21
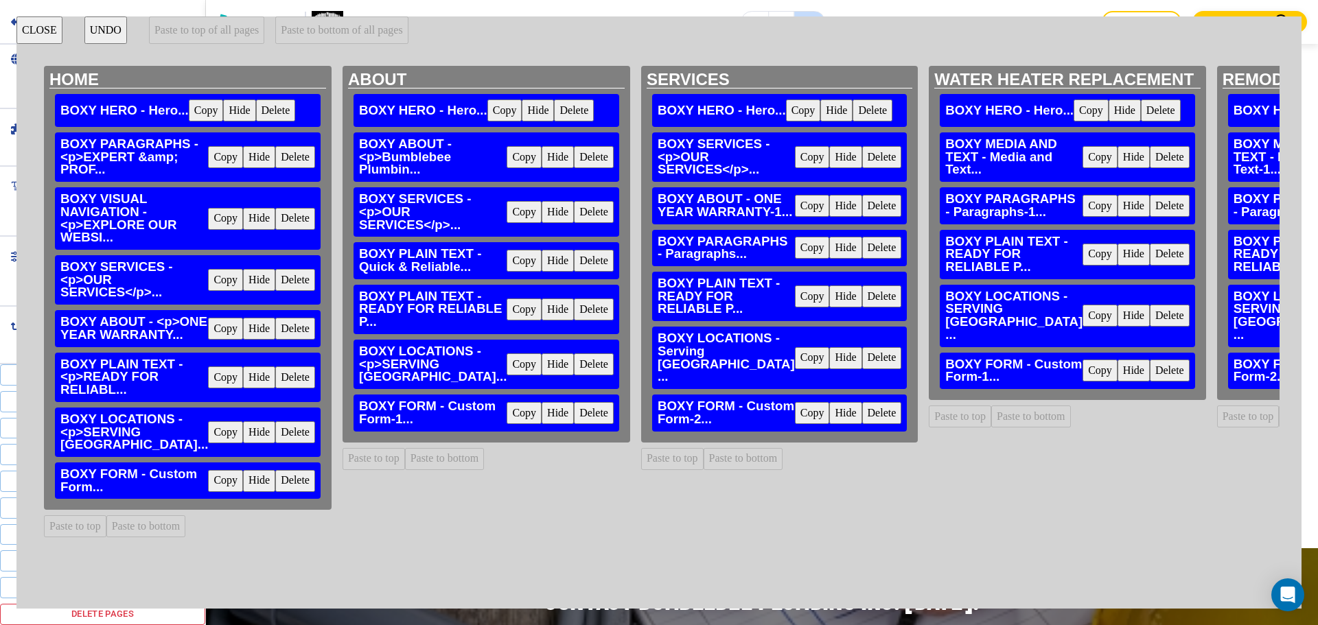
scroll to position [16, 0]
click at [208, 340] on button "Copy" at bounding box center [225, 329] width 35 height 22
click at [704, 470] on button "Paste to bottom" at bounding box center [744, 459] width 80 height 22
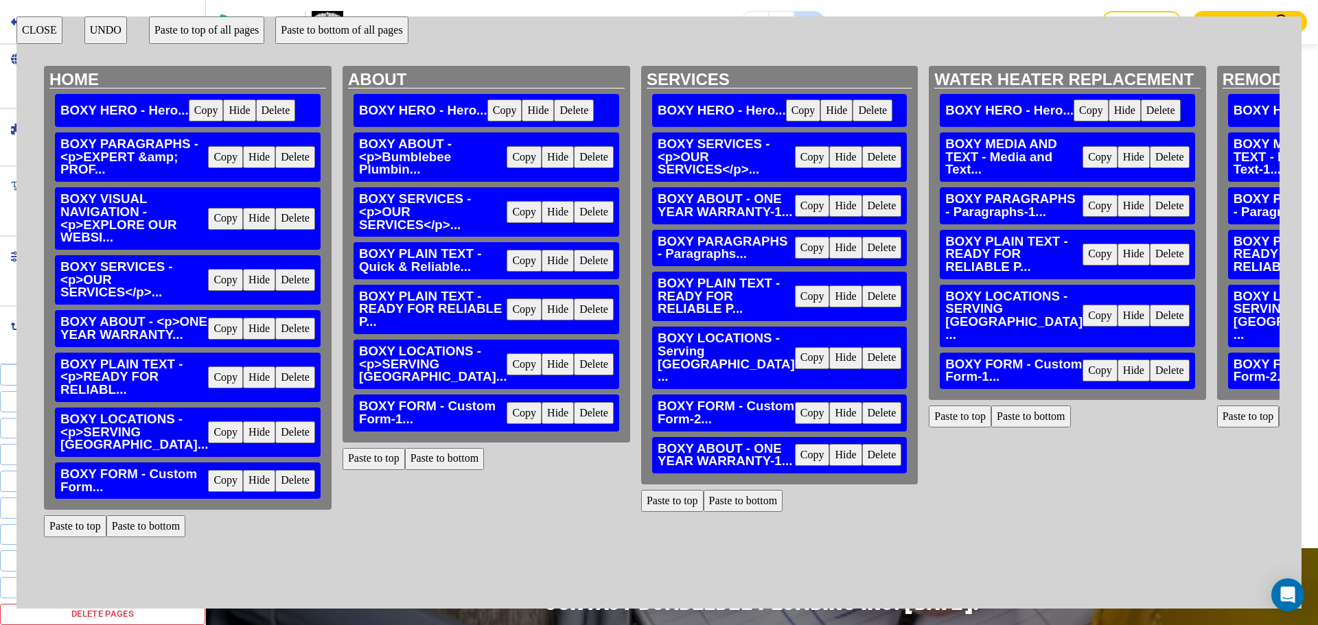
click at [49, 31] on button "CLOSE" at bounding box center [39, 29] width 46 height 27
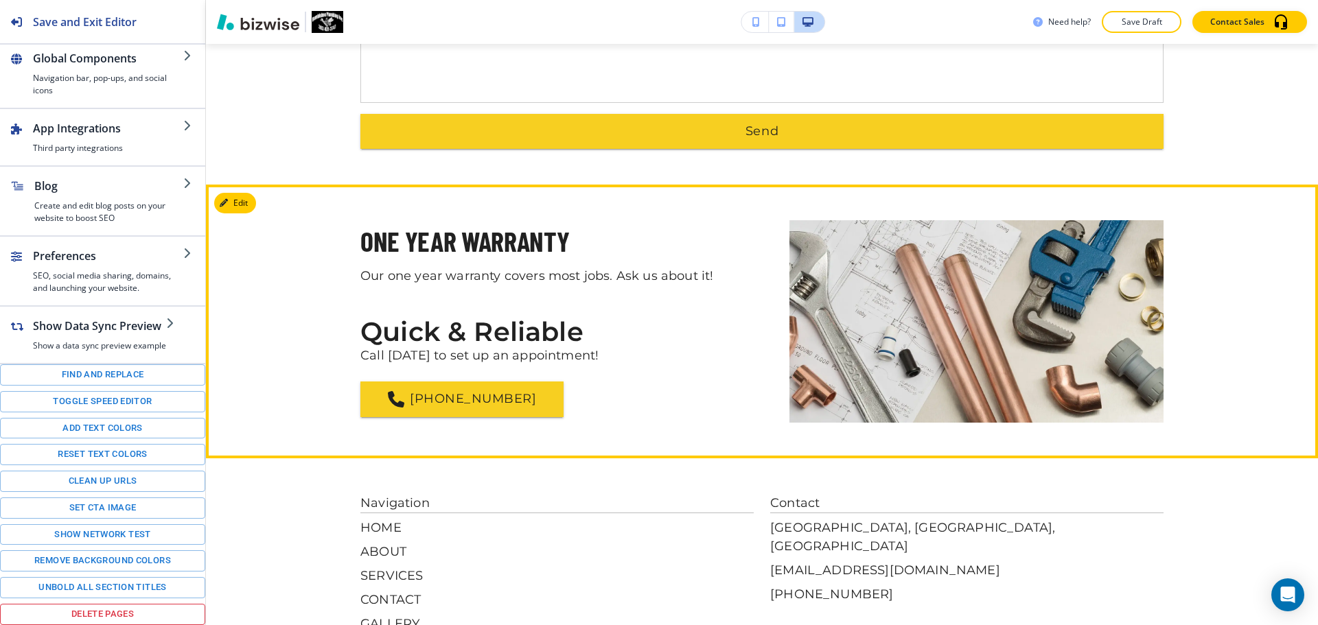
scroll to position [2569, 0]
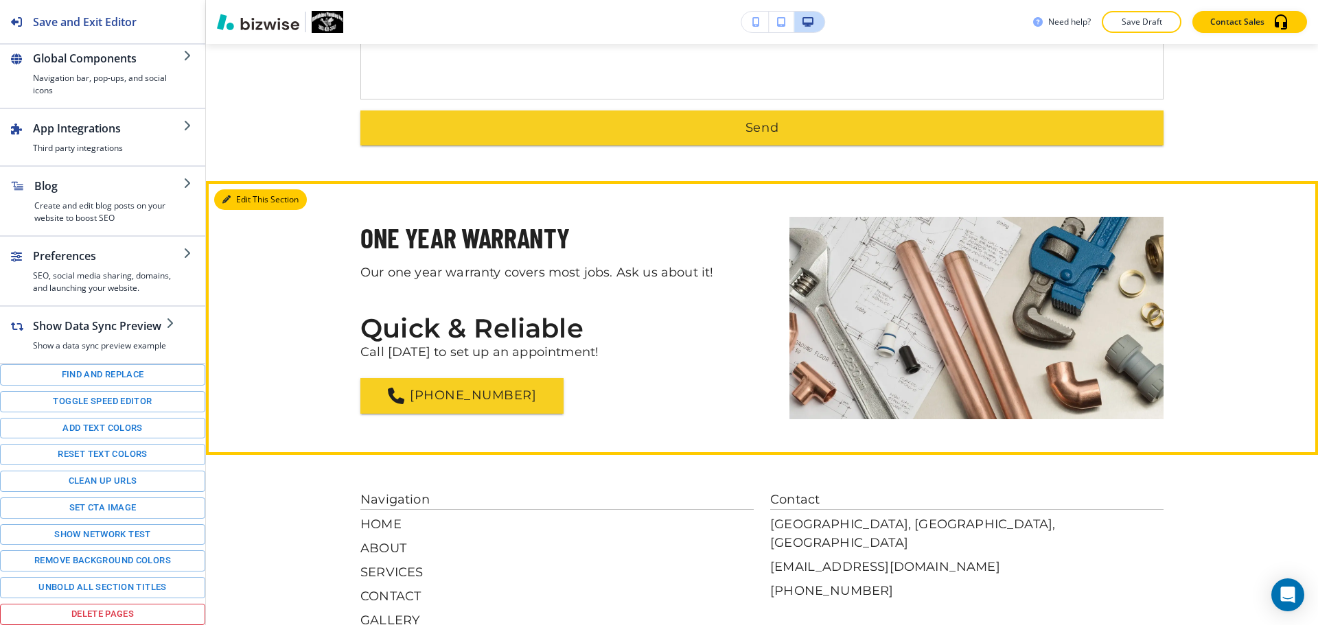
click at [240, 189] on button "Edit This Section" at bounding box center [260, 199] width 93 height 21
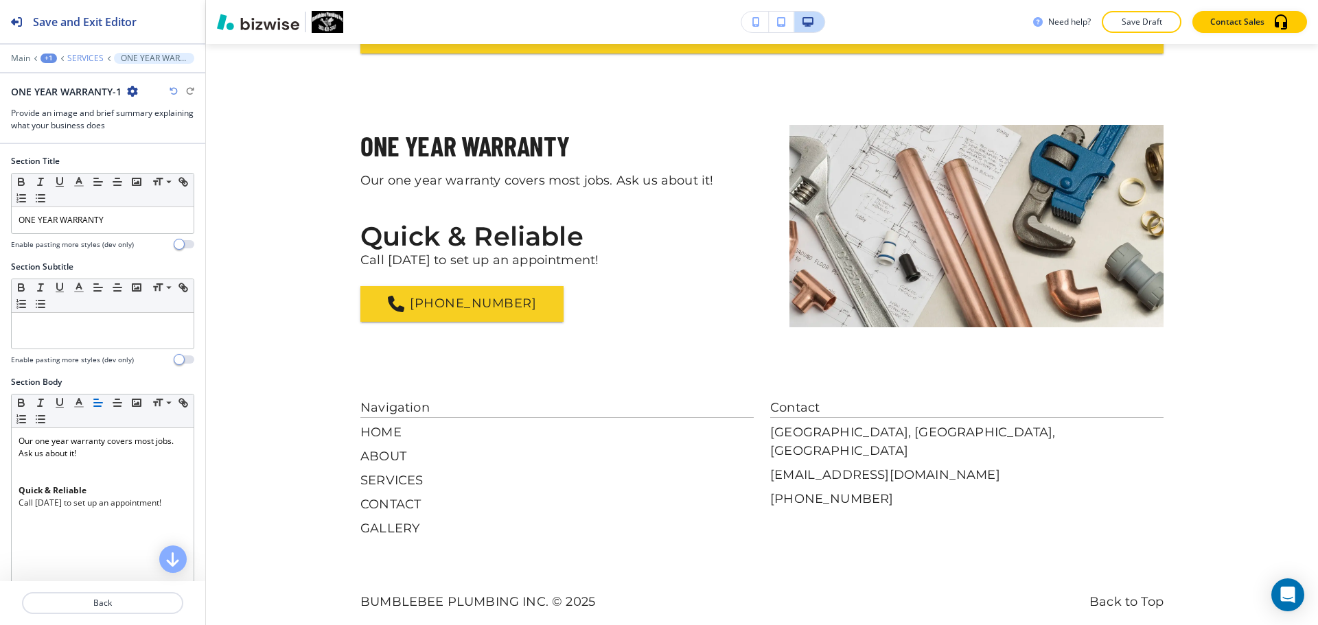
scroll to position [2670, 0]
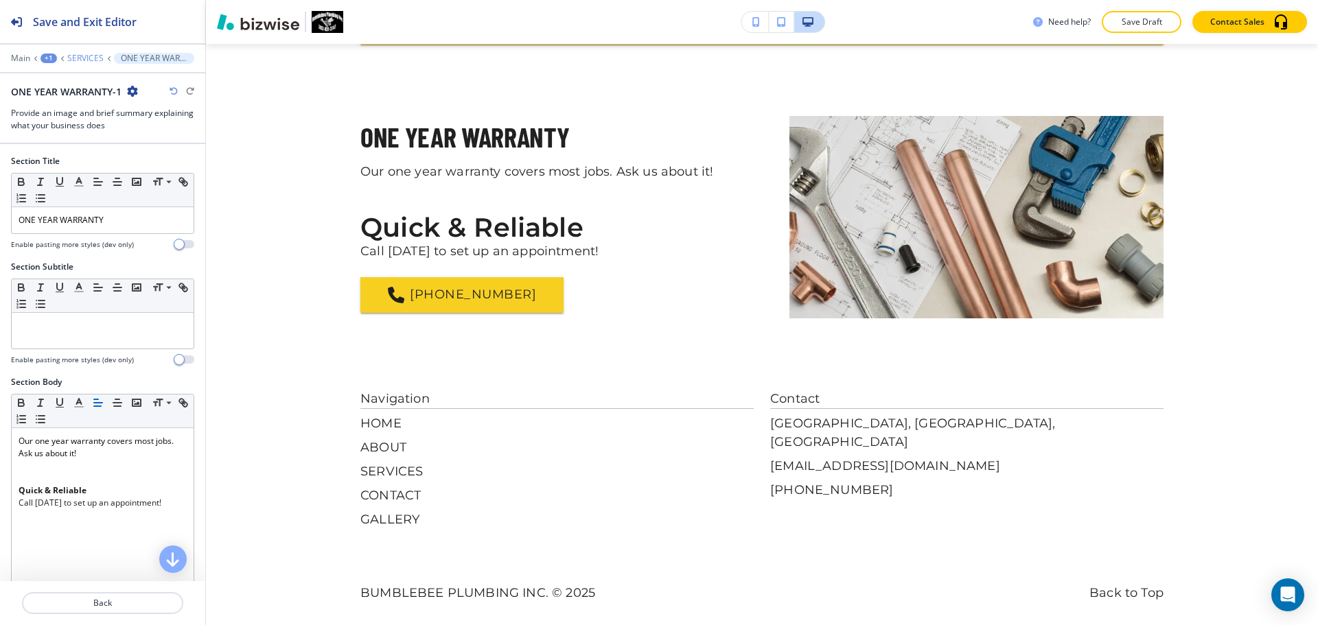
click at [87, 59] on p "SERVICES" at bounding box center [85, 59] width 36 height 10
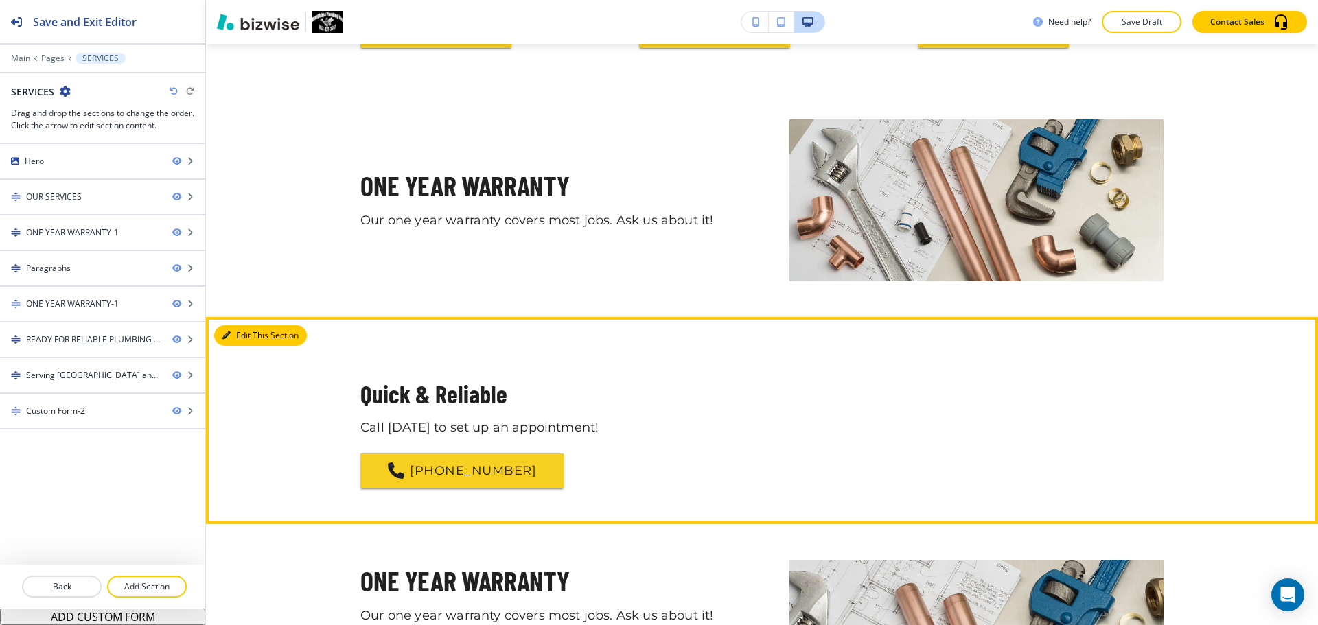
click at [252, 330] on button "Edit This Section" at bounding box center [260, 335] width 93 height 21
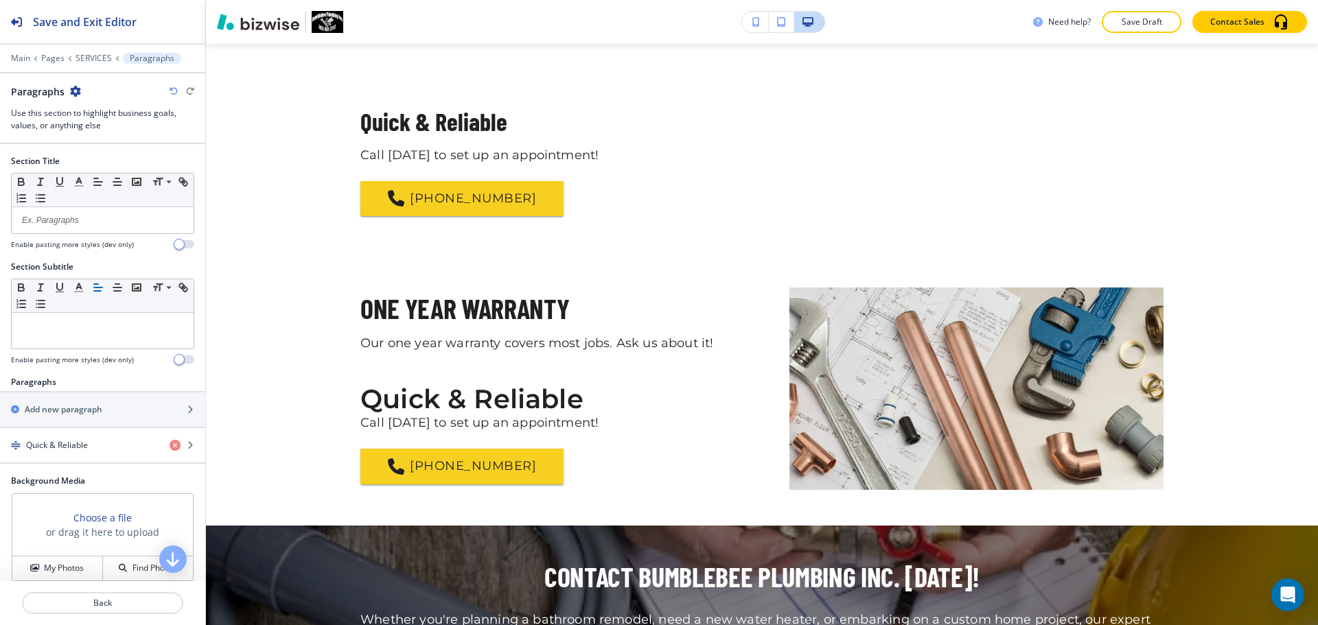
scroll to position [1356, 0]
click at [80, 94] on icon "button" at bounding box center [75, 91] width 11 height 11
click at [116, 161] on p "Delete Section" at bounding box center [113, 163] width 70 height 12
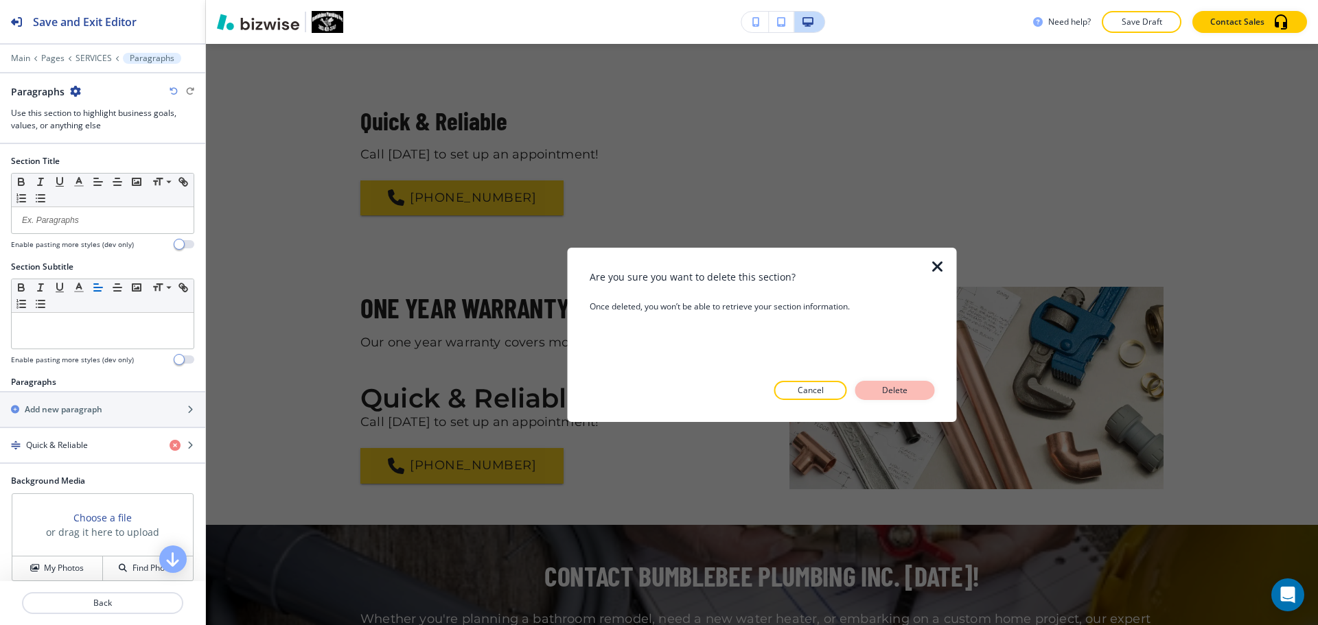
click at [907, 394] on p "Delete" at bounding box center [895, 390] width 33 height 12
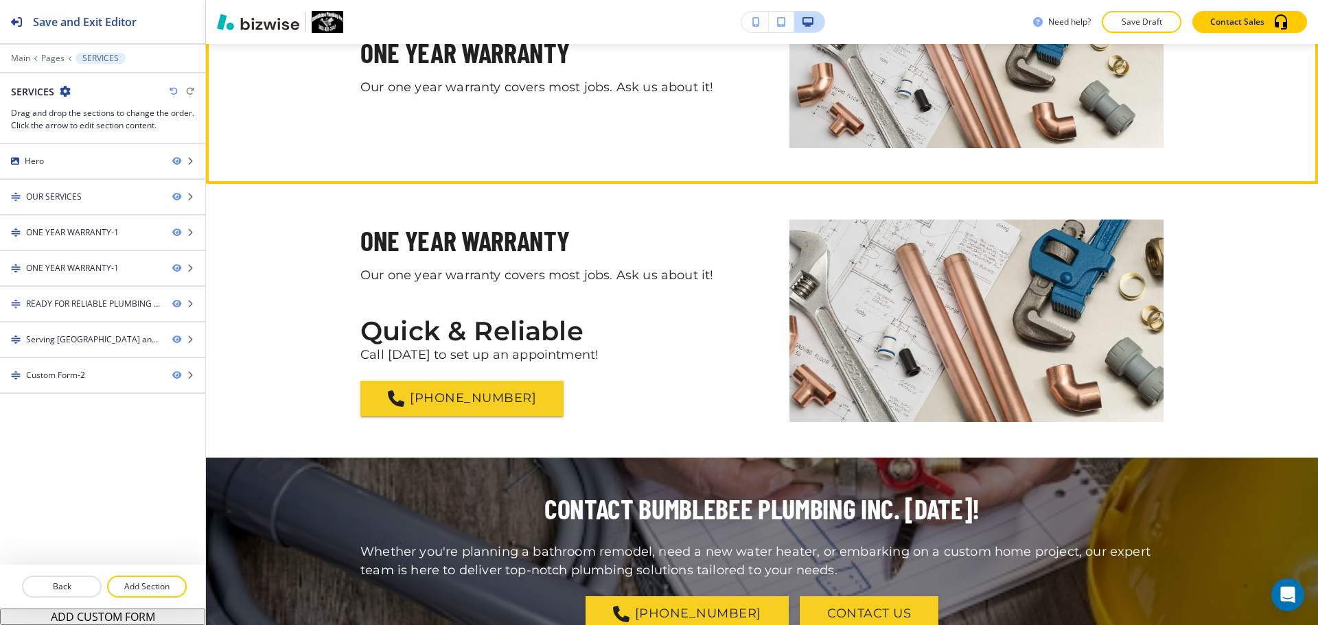
scroll to position [944, 0]
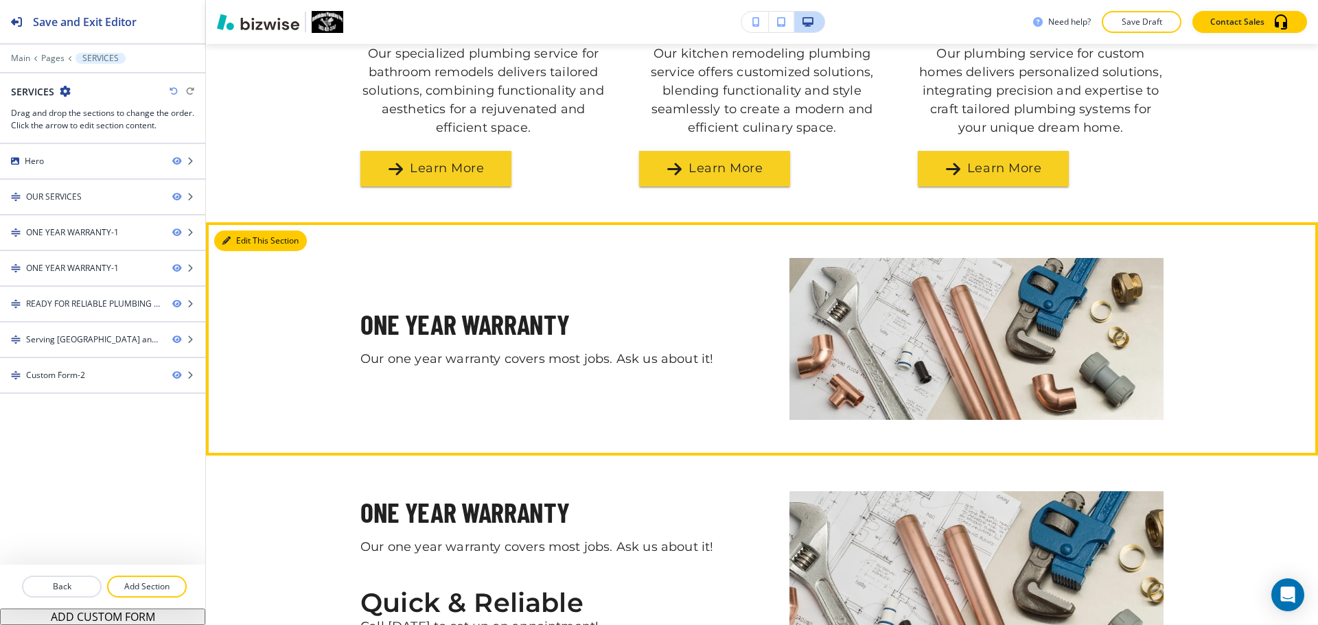
click at [249, 250] on button "Edit This Section" at bounding box center [260, 241] width 93 height 21
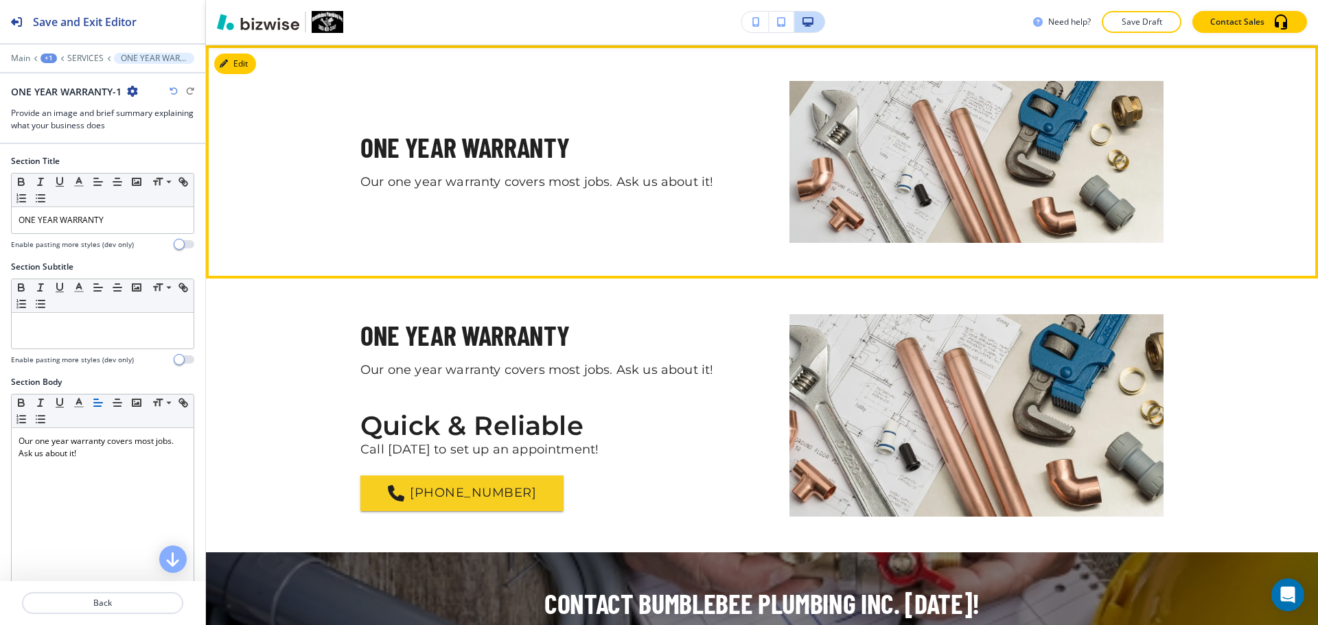
scroll to position [1122, 0]
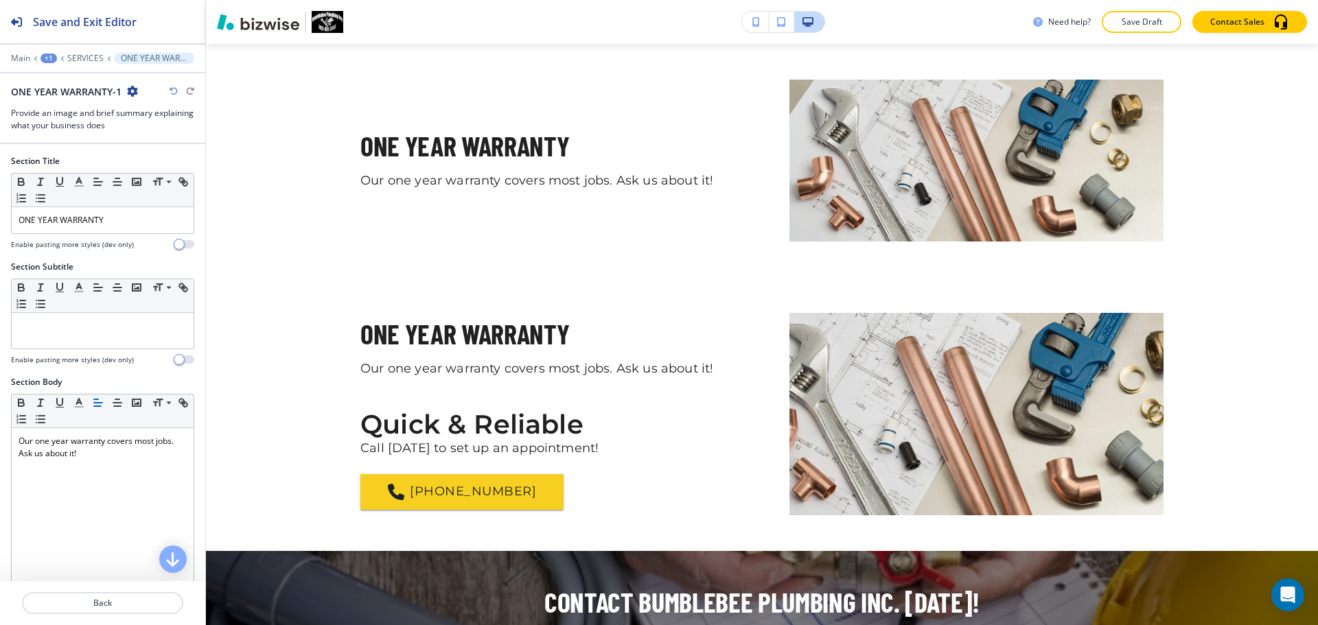
click at [130, 91] on icon "button" at bounding box center [132, 91] width 11 height 11
click at [180, 161] on p "Delete Section" at bounding box center [171, 163] width 70 height 12
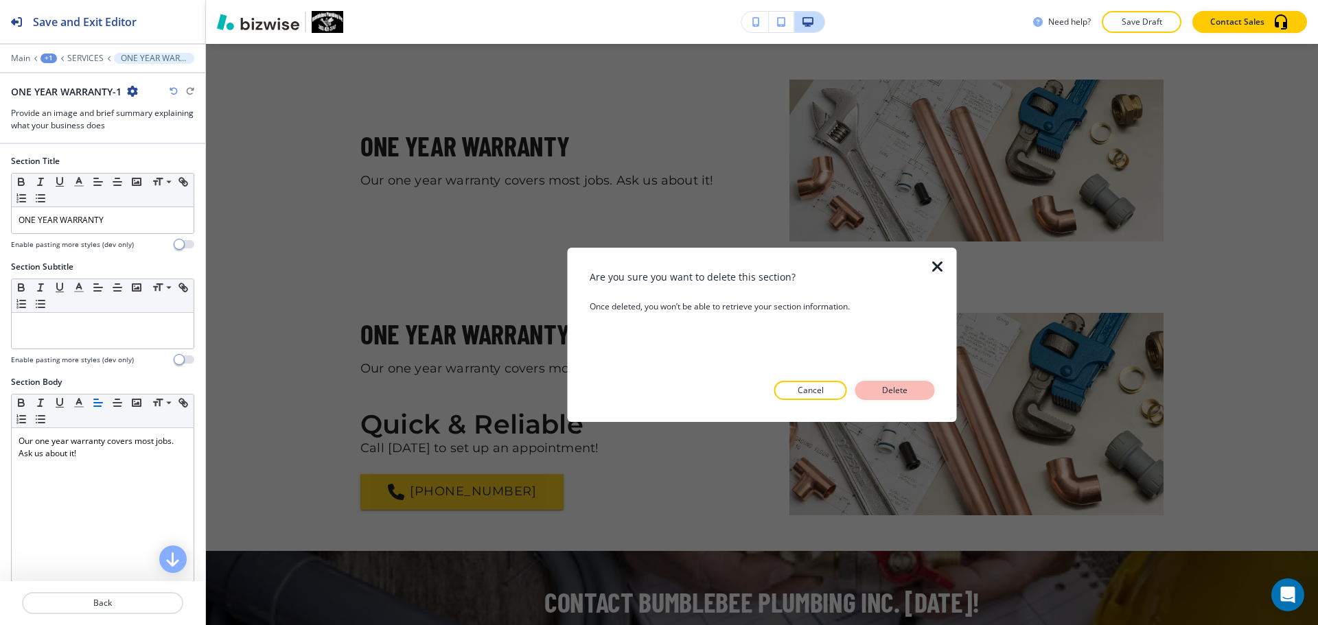
click at [886, 397] on button "Delete" at bounding box center [895, 390] width 80 height 19
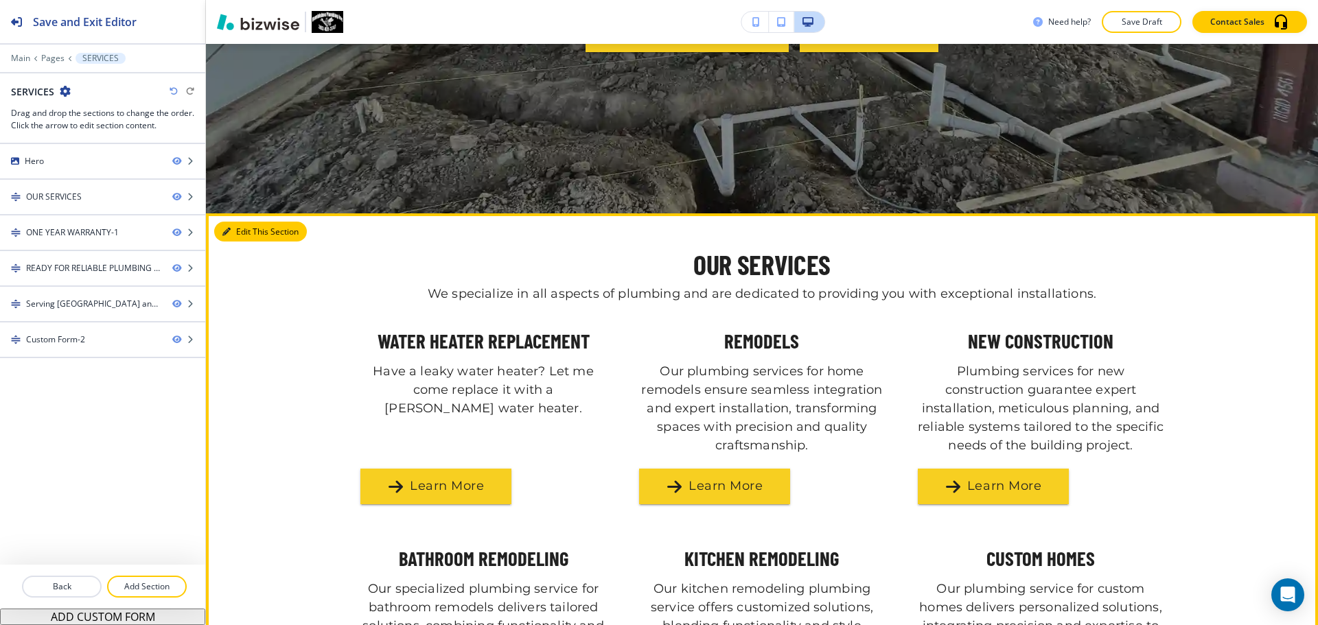
click at [235, 227] on button "Edit This Section" at bounding box center [260, 232] width 93 height 21
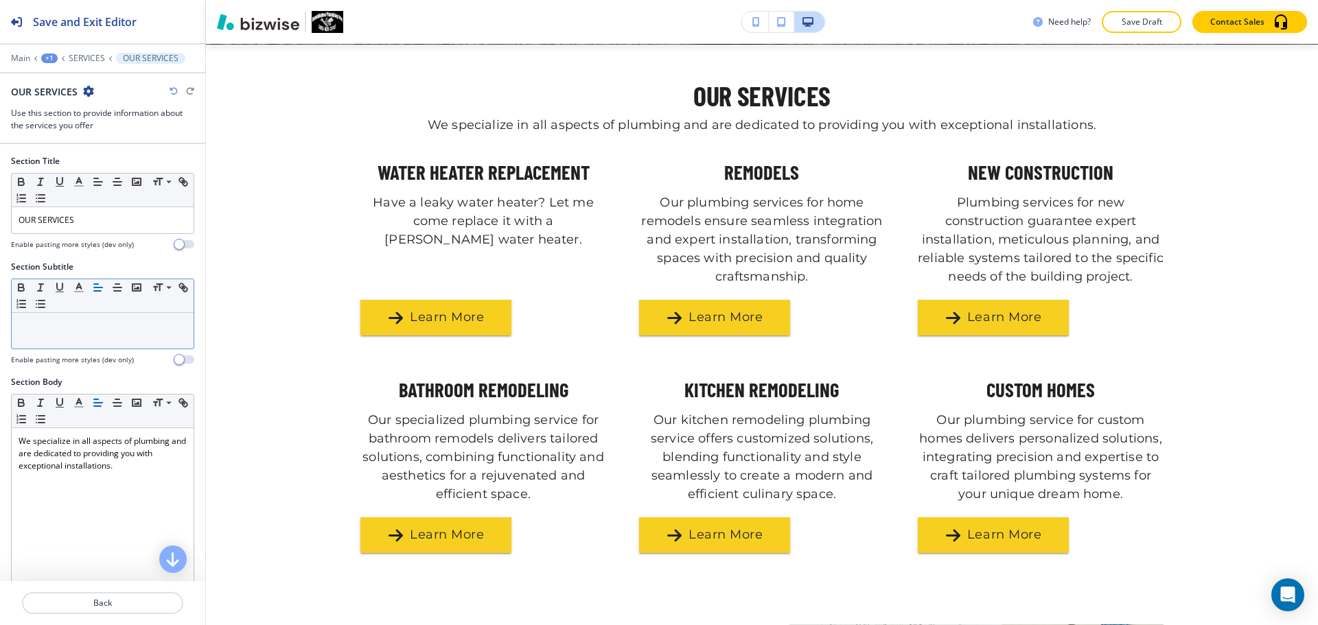
scroll to position [578, 0]
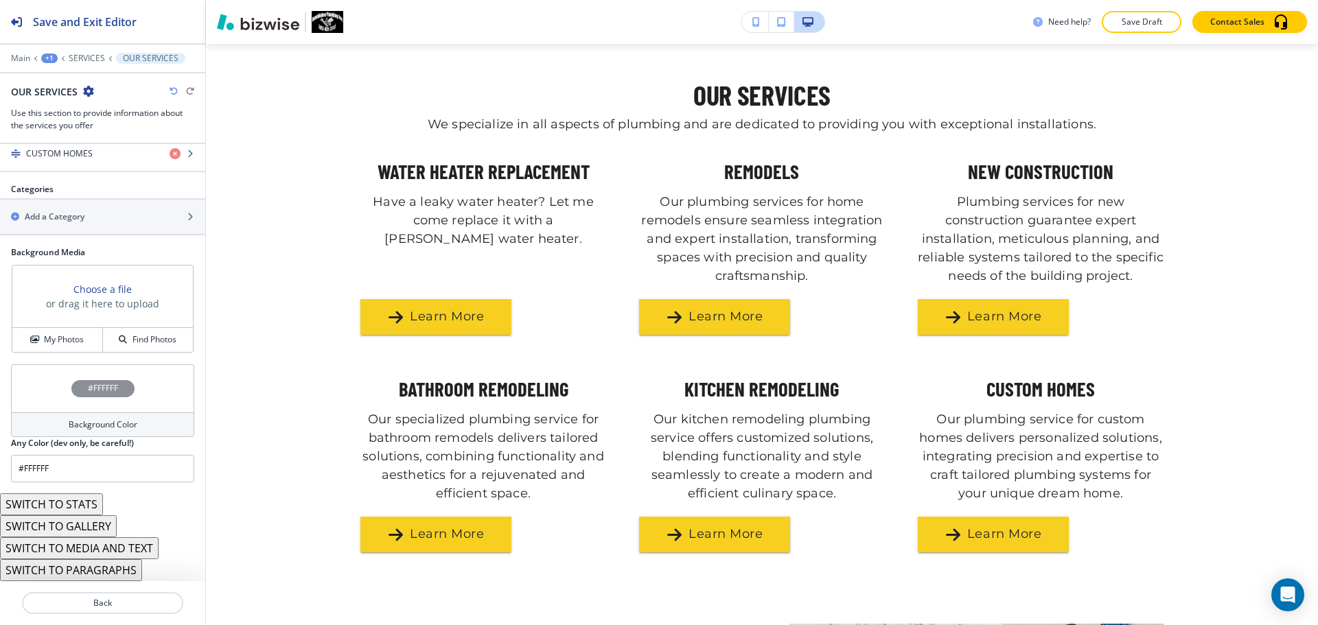
click at [95, 419] on h4 "Background Color" at bounding box center [103, 425] width 69 height 12
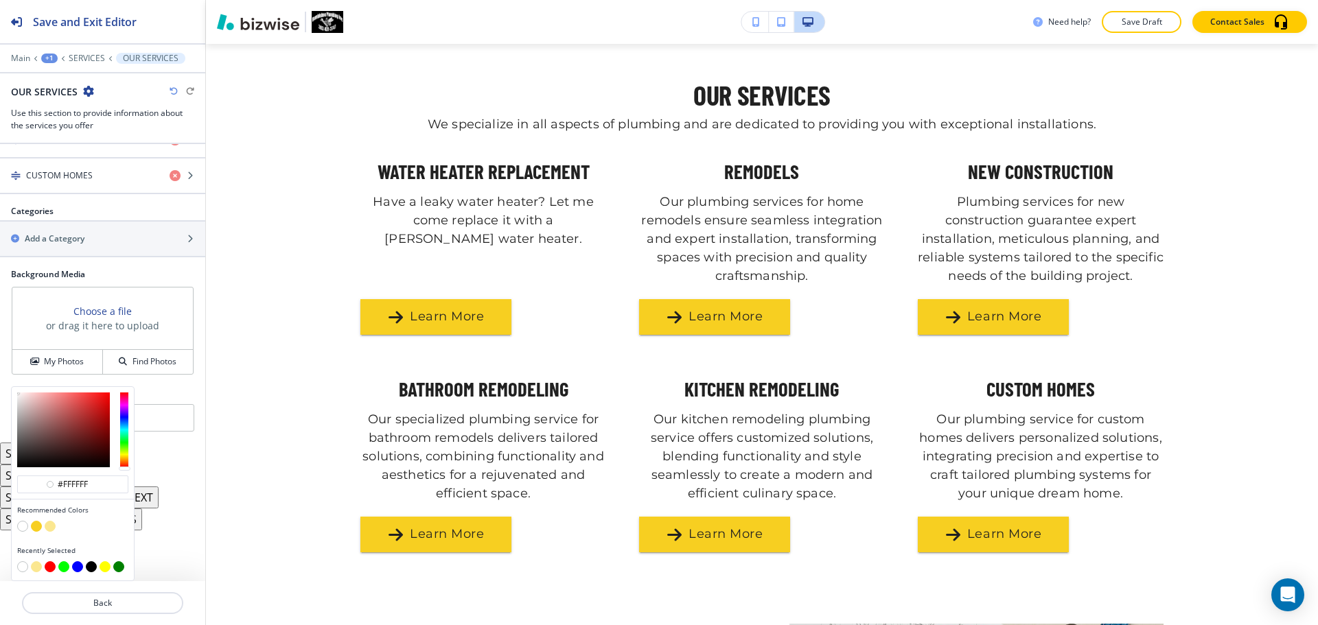
click at [52, 526] on button "button" at bounding box center [50, 526] width 11 height 11
type input "#fbe790"
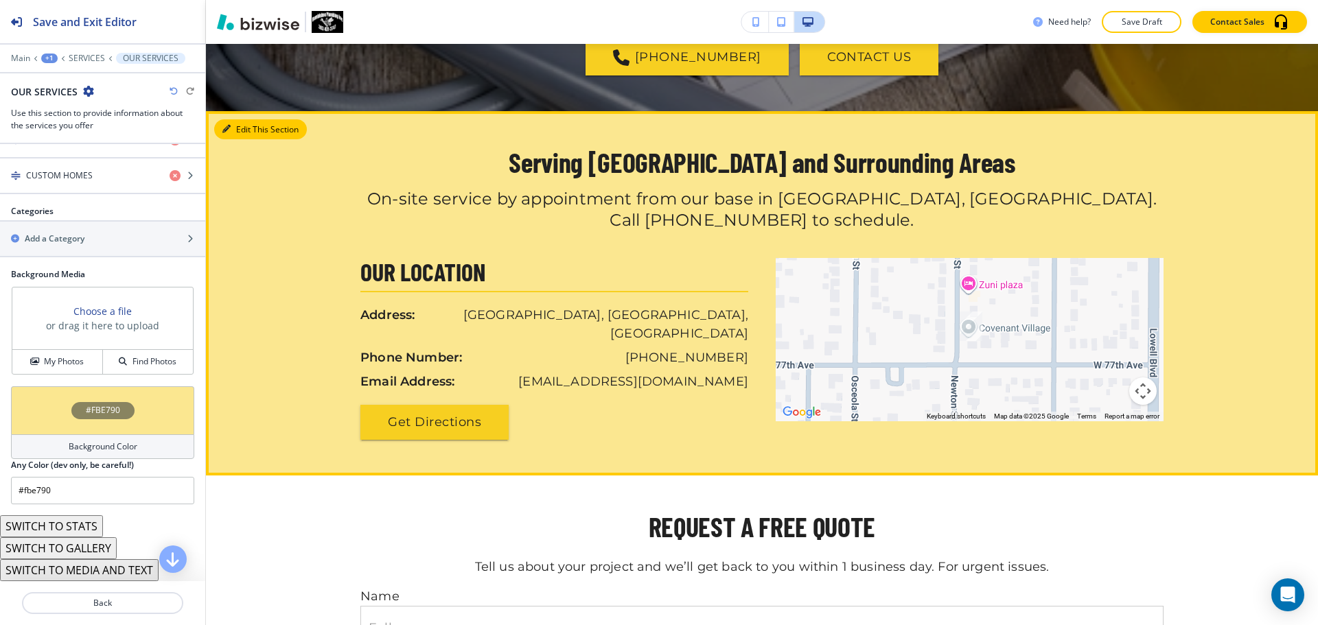
click at [244, 130] on button "Edit This Section" at bounding box center [260, 129] width 93 height 21
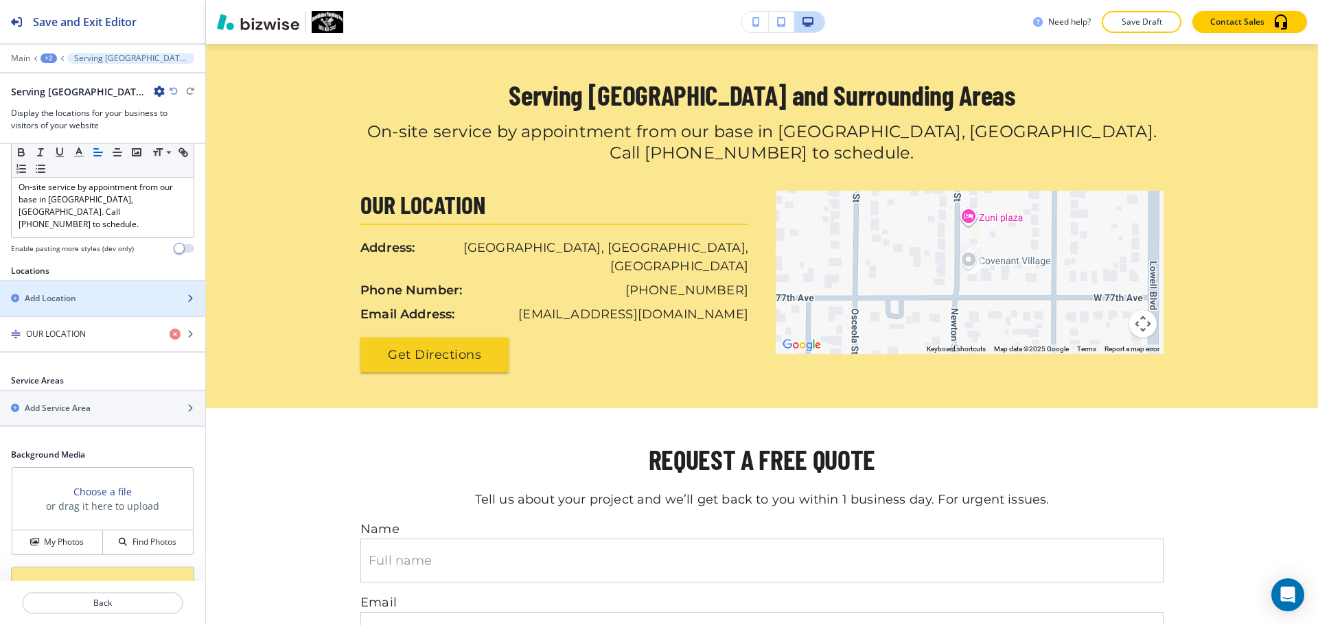
scroll to position [253, 0]
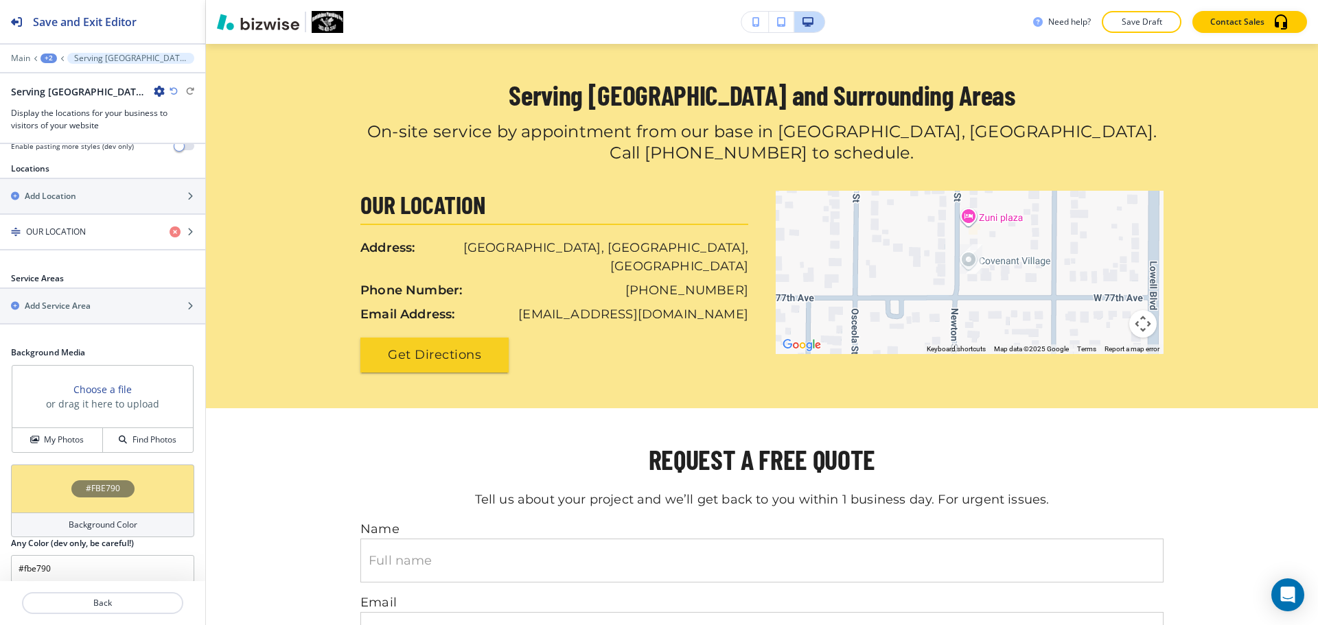
click at [115, 519] on h4 "Background Color" at bounding box center [103, 525] width 69 height 12
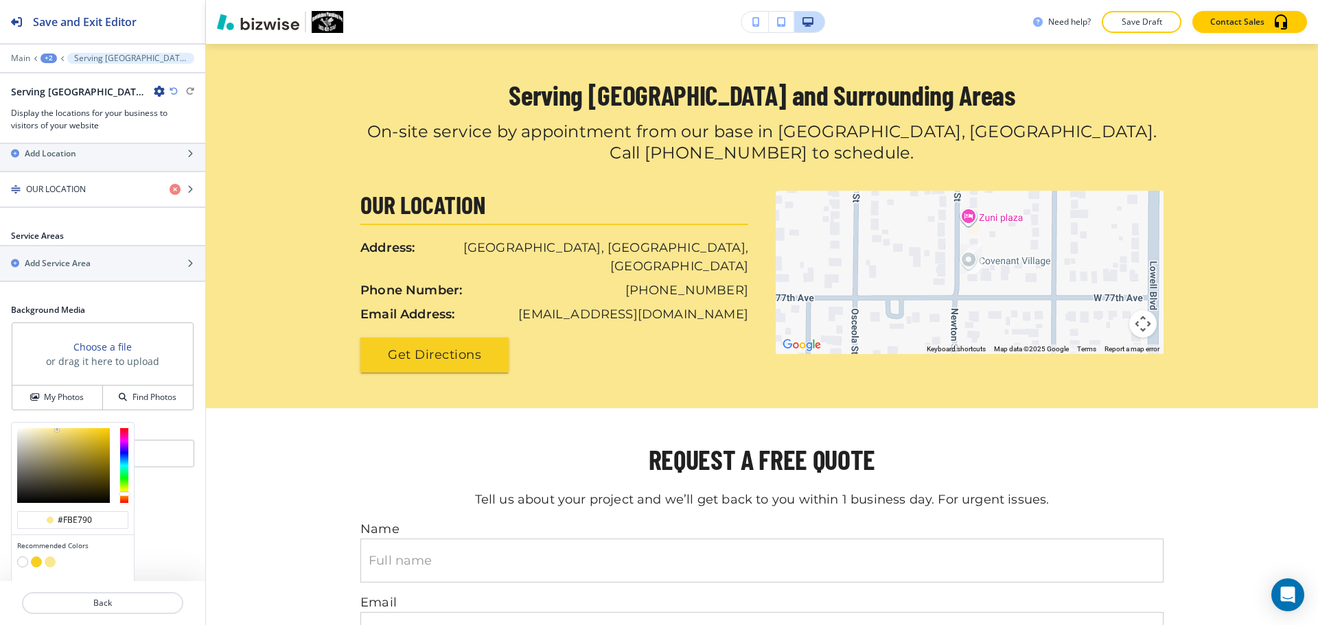
scroll to position [319, 0]
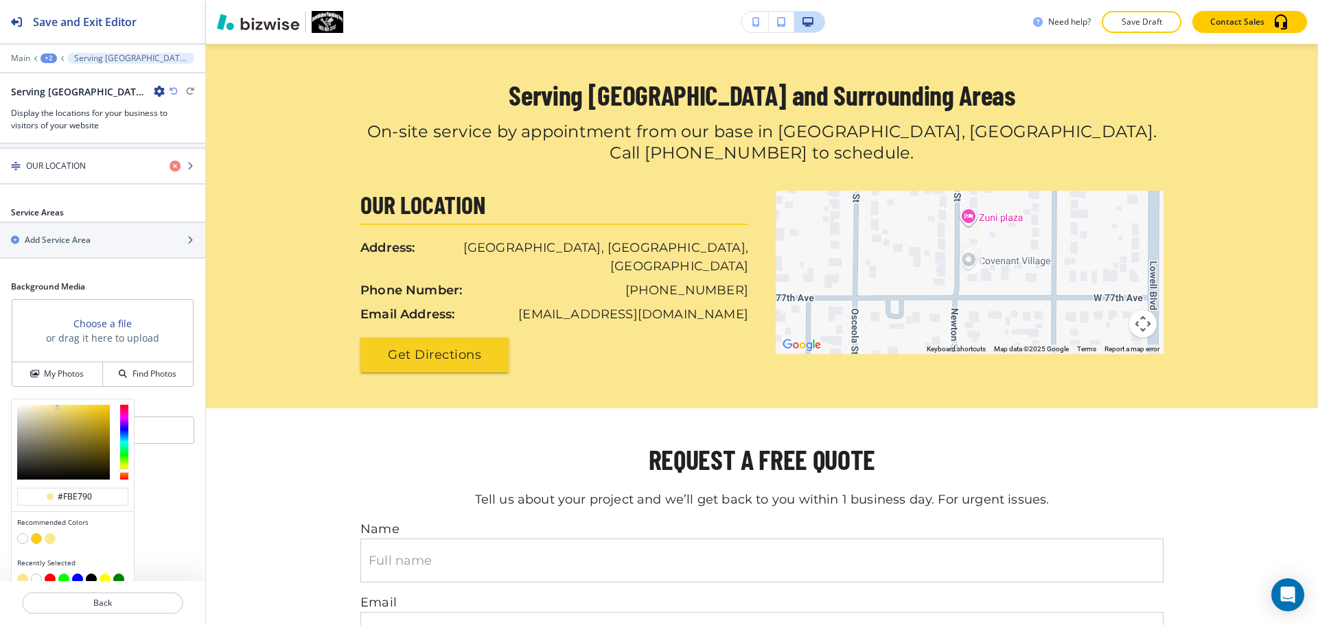
click at [25, 533] on button "button" at bounding box center [22, 538] width 11 height 11
type input "#FFFFFF"
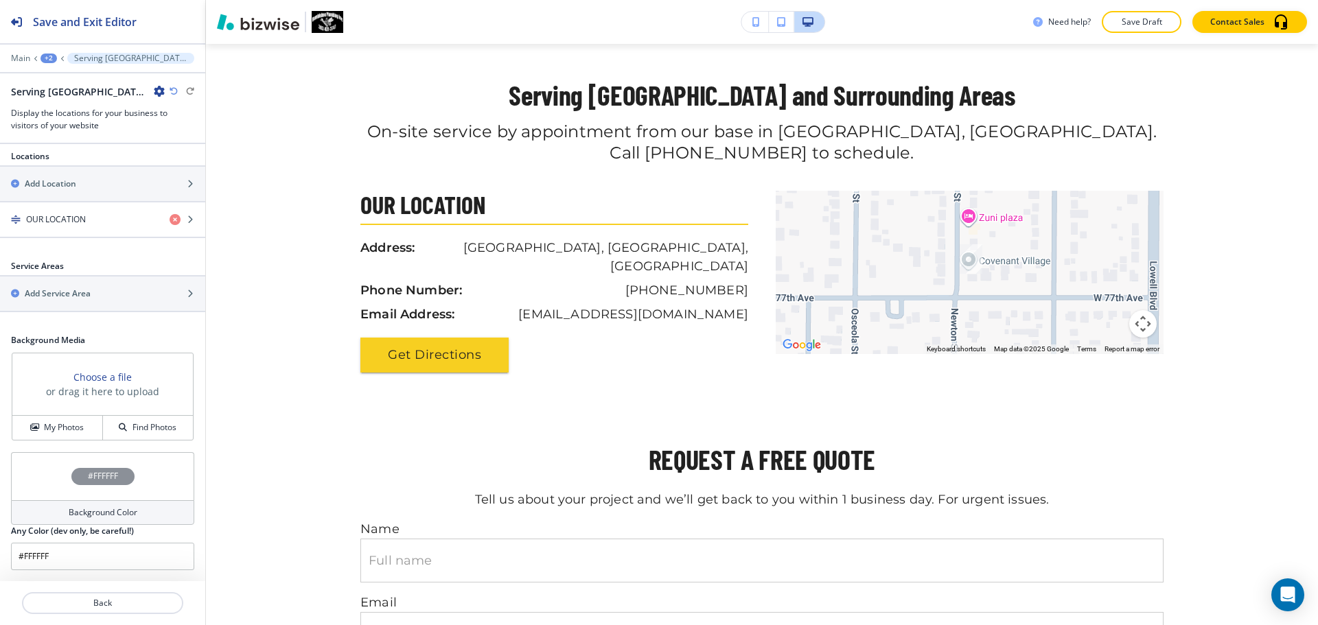
scroll to position [253, 0]
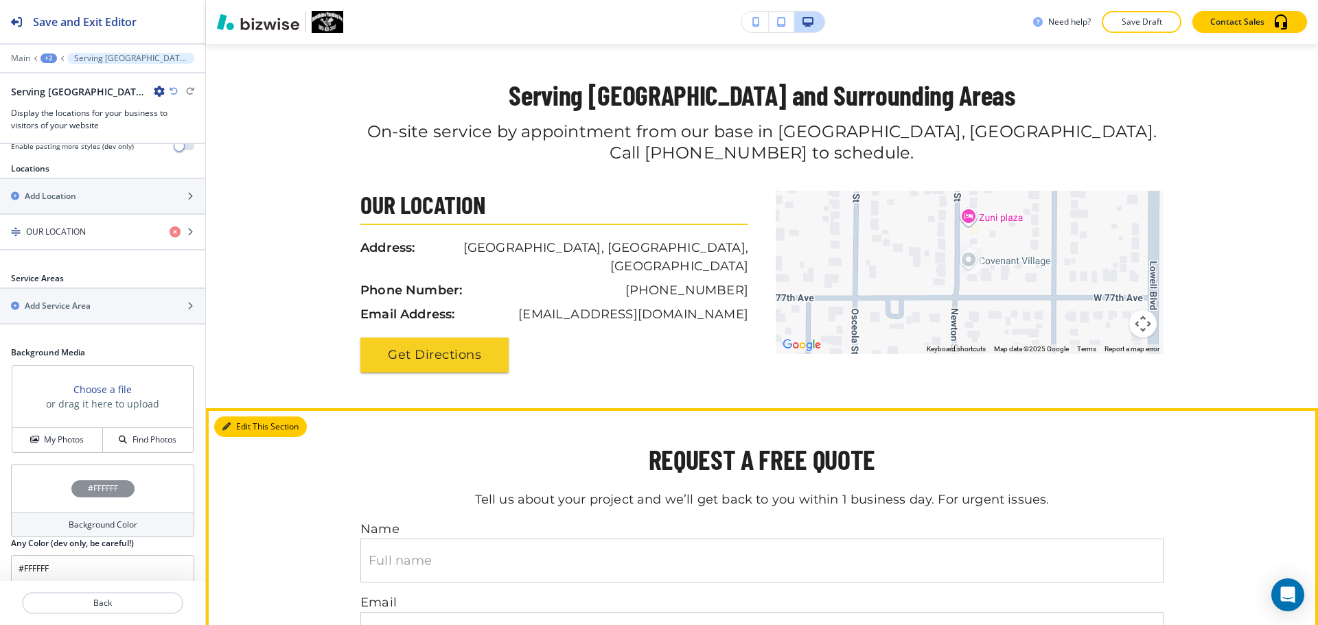
click at [231, 417] on button "Edit This Section" at bounding box center [260, 427] width 93 height 21
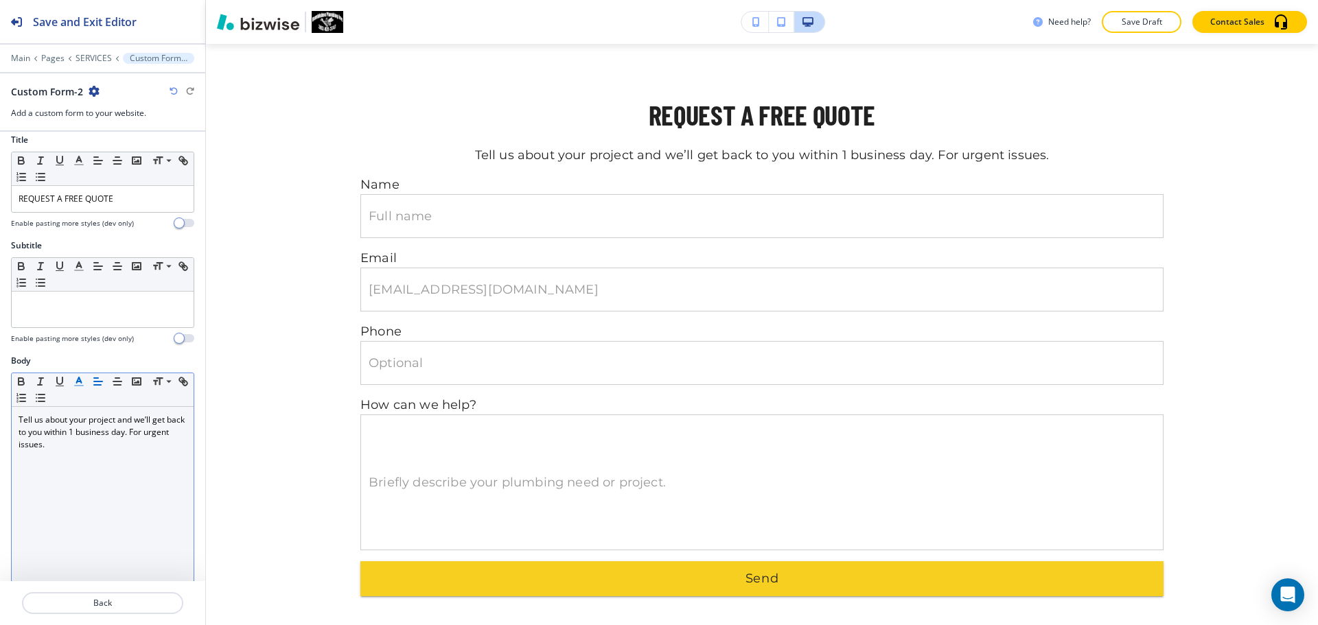
scroll to position [1952, 0]
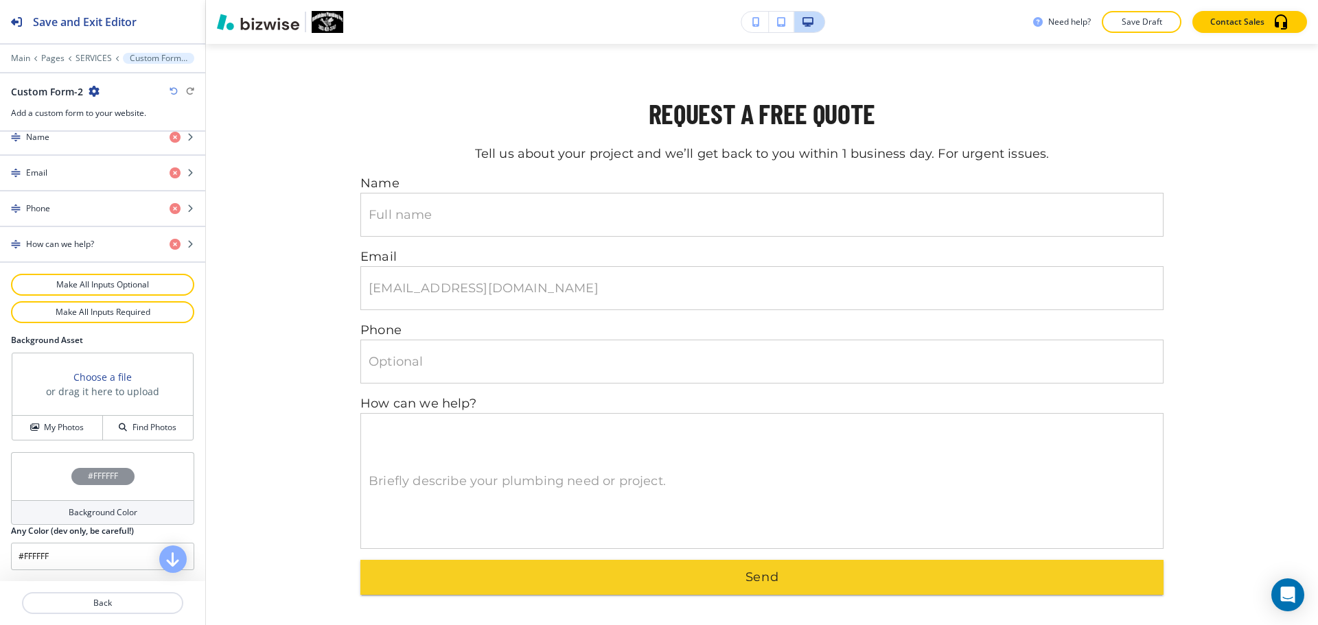
click at [93, 505] on div "Background Color" at bounding box center [102, 512] width 183 height 25
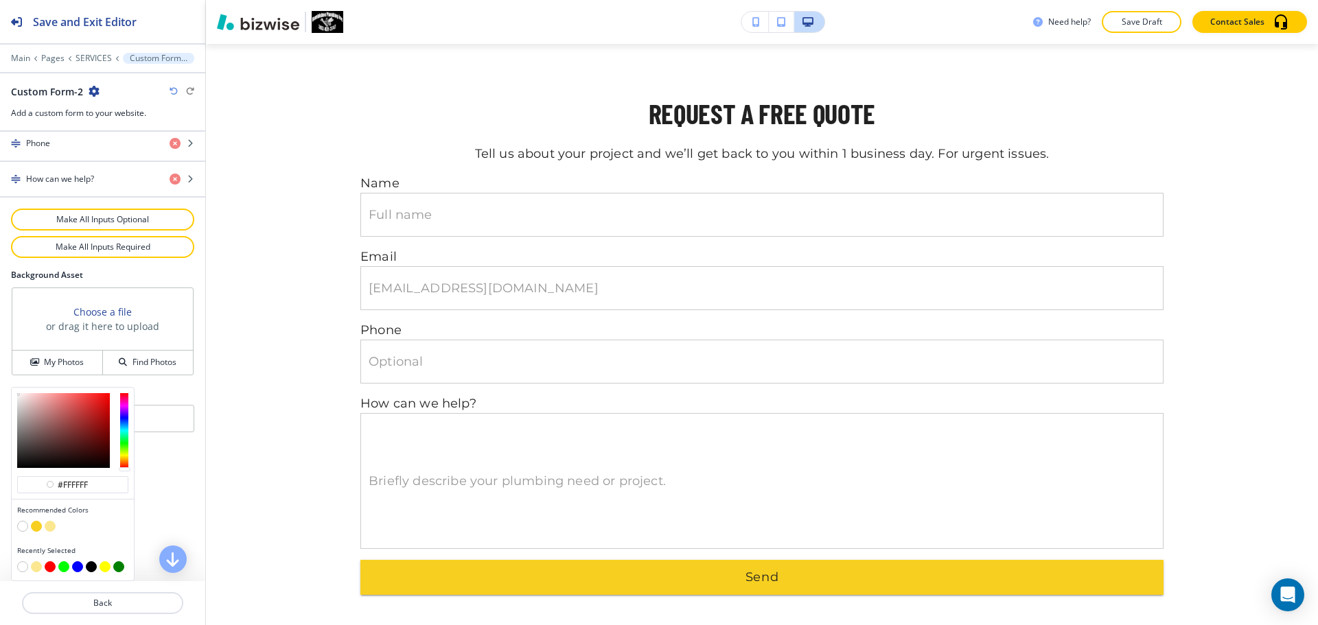
click at [54, 524] on button "button" at bounding box center [50, 526] width 11 height 11
type input "#fbe790"
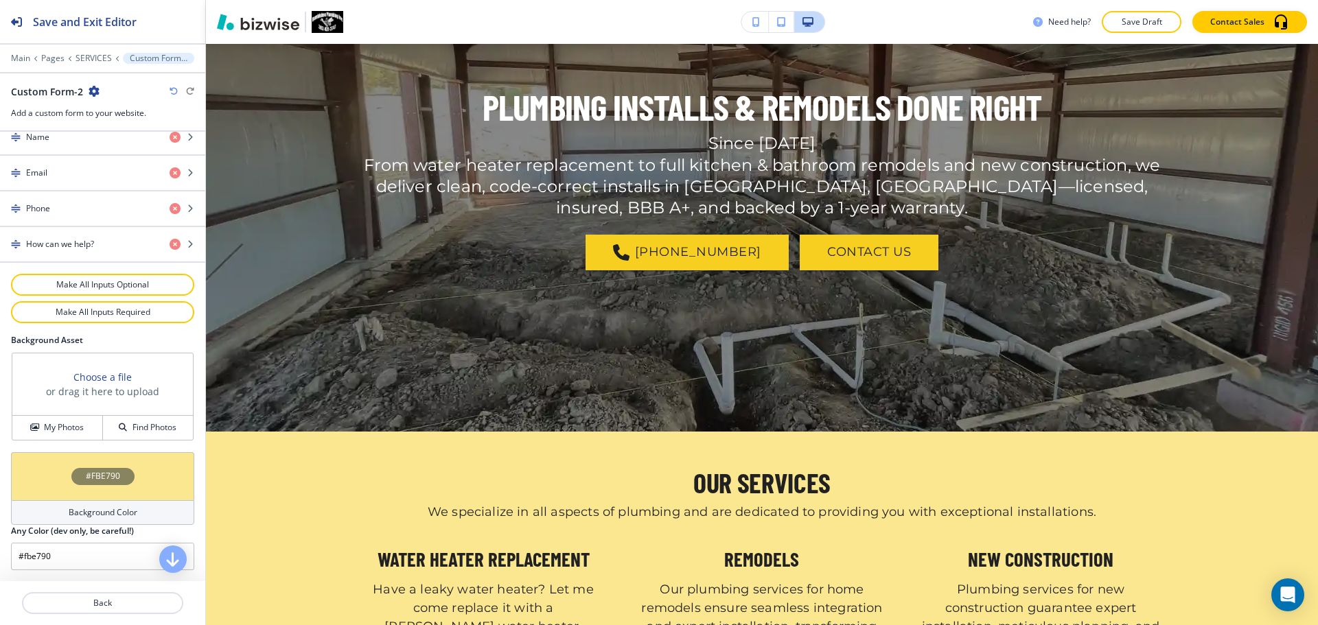
scroll to position [0, 0]
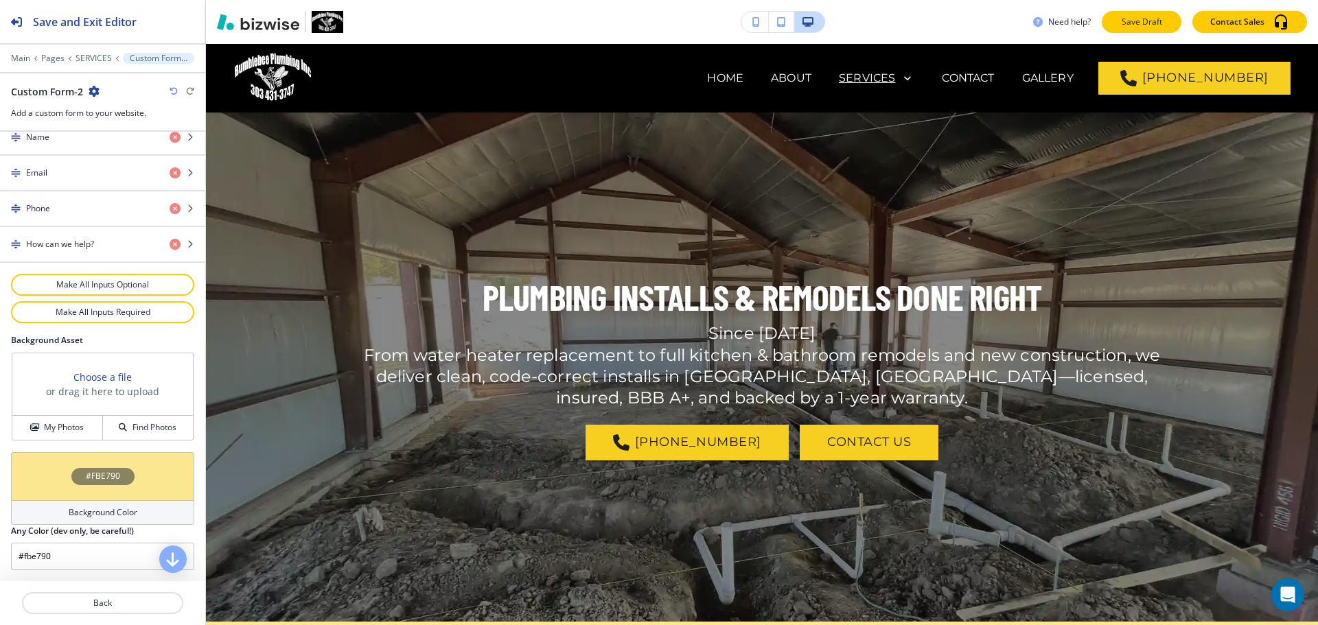
click at [1154, 25] on p "Save Draft" at bounding box center [1142, 22] width 44 height 12
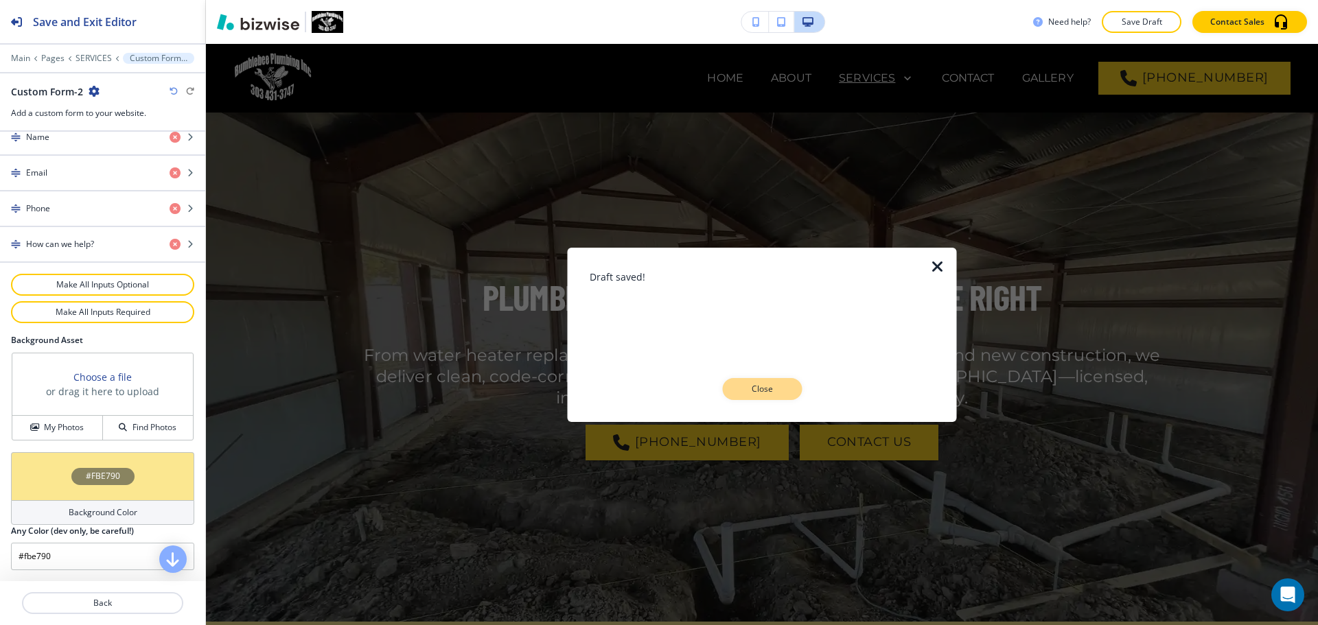
click at [761, 383] on p "Close" at bounding box center [762, 389] width 44 height 12
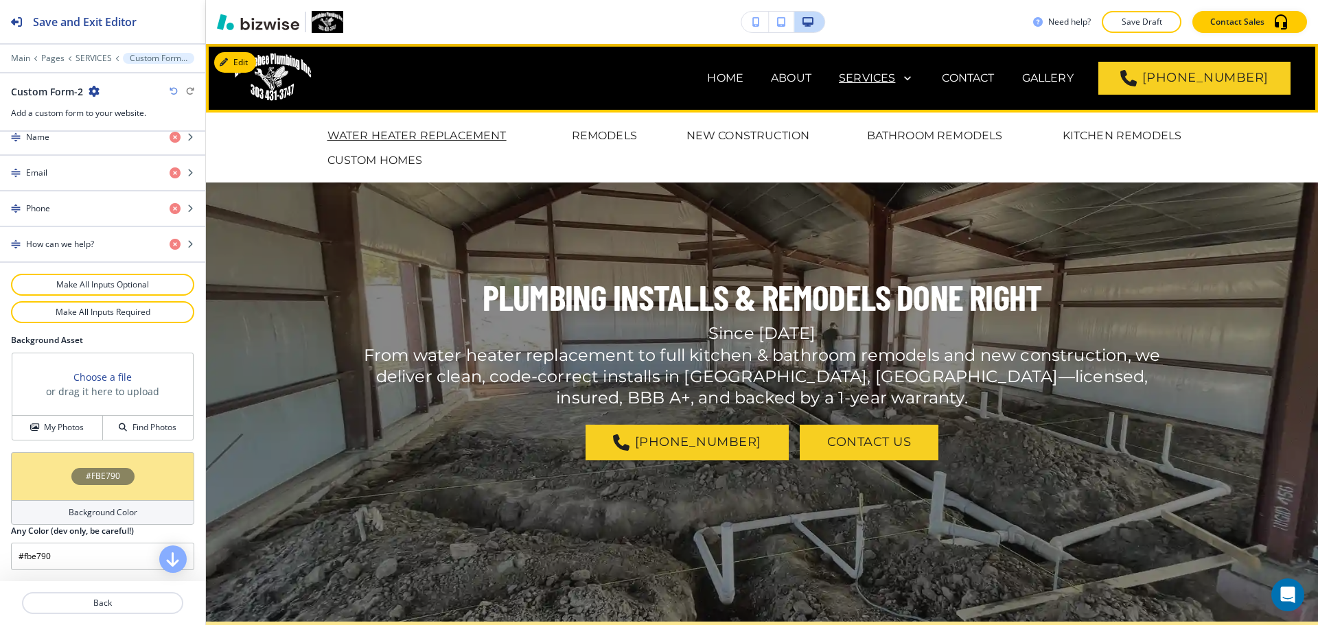
click at [447, 135] on p "WATER HEATER REPLACEMENT" at bounding box center [416, 136] width 179 height 16
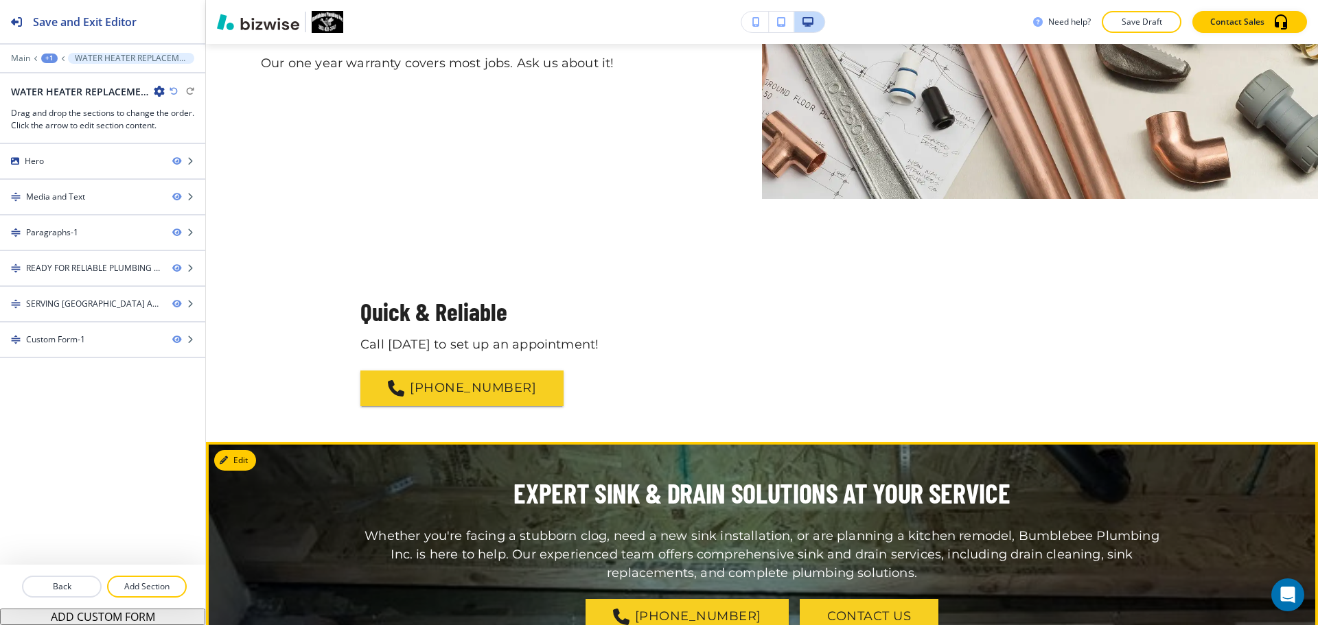
scroll to position [1373, 0]
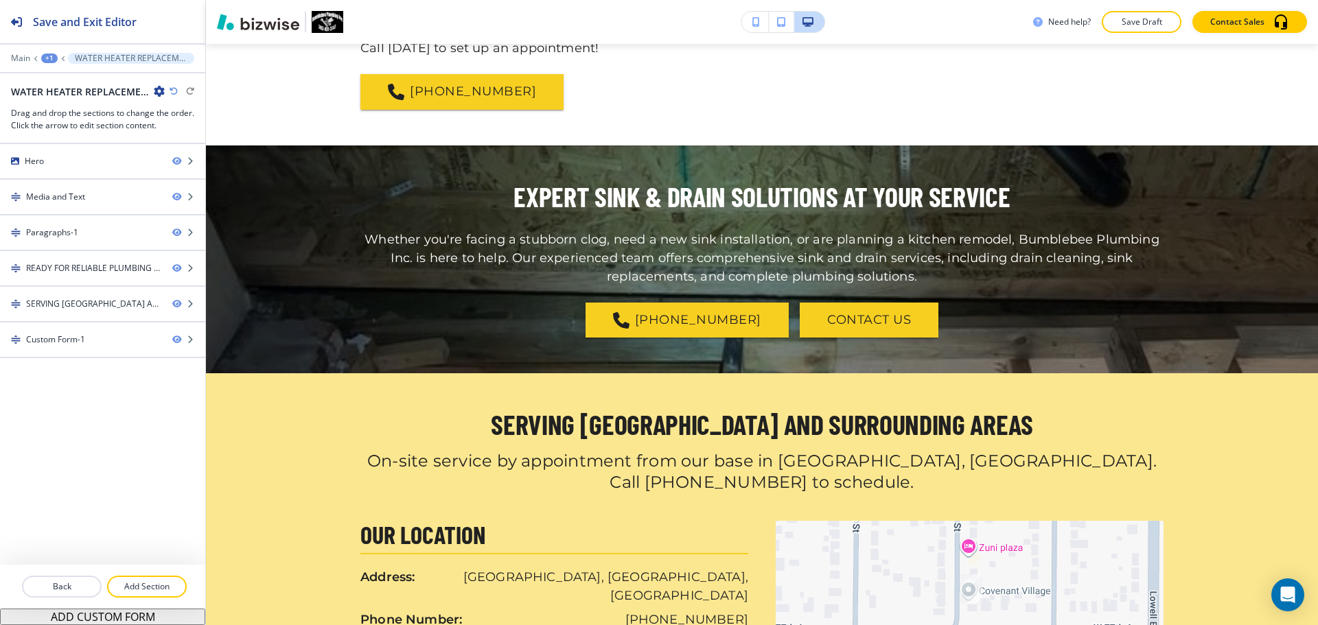
click at [28, 63] on div "Main +1 WATER HEATER REPLACEMENT" at bounding box center [102, 58] width 183 height 11
click at [16, 55] on p "Main" at bounding box center [20, 59] width 19 height 10
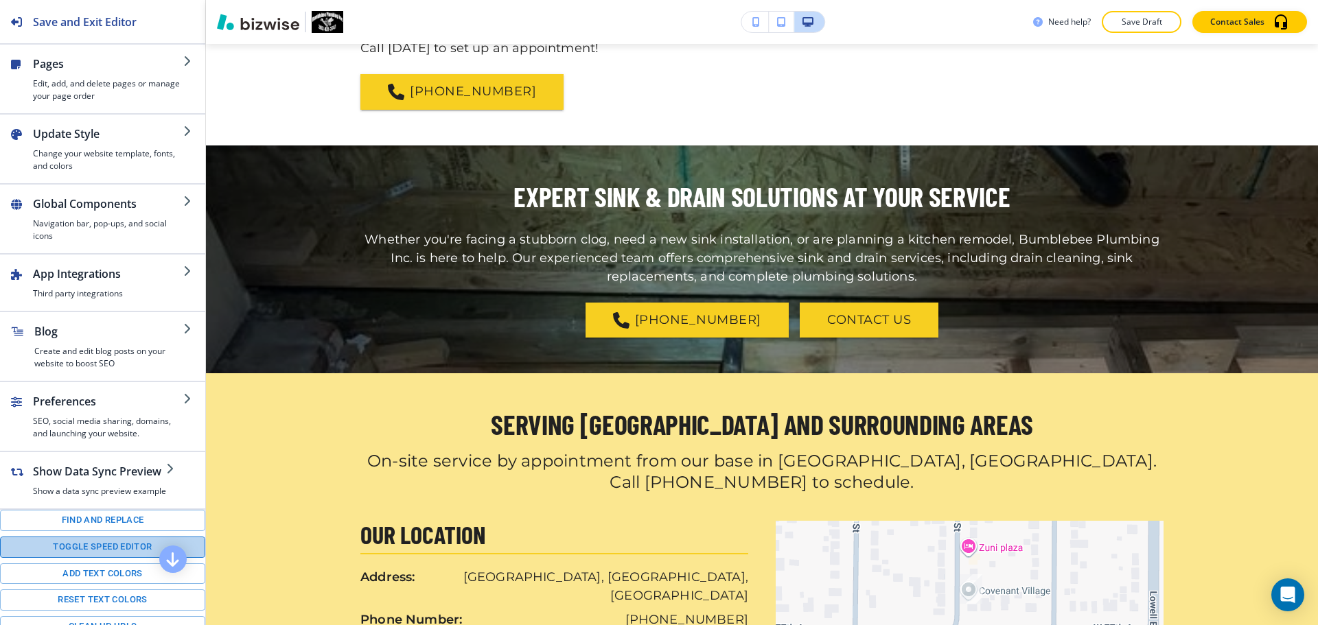
click at [102, 547] on button "Toggle speed editor" at bounding box center [102, 547] width 205 height 21
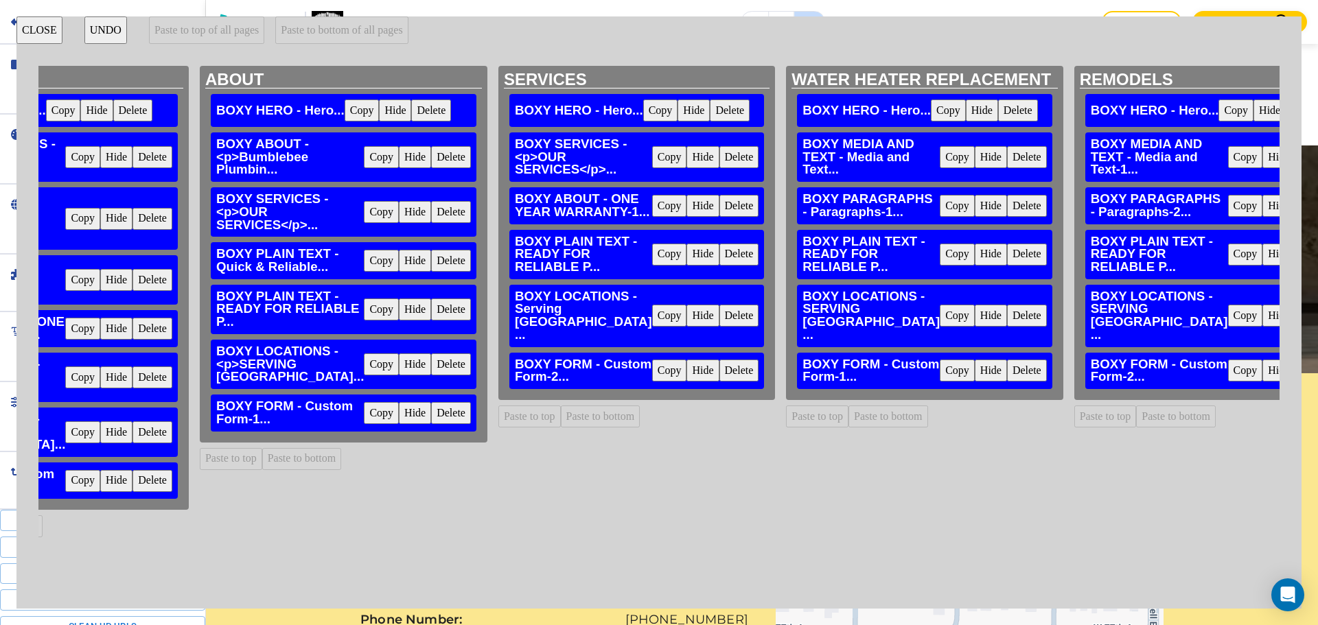
scroll to position [0, 249]
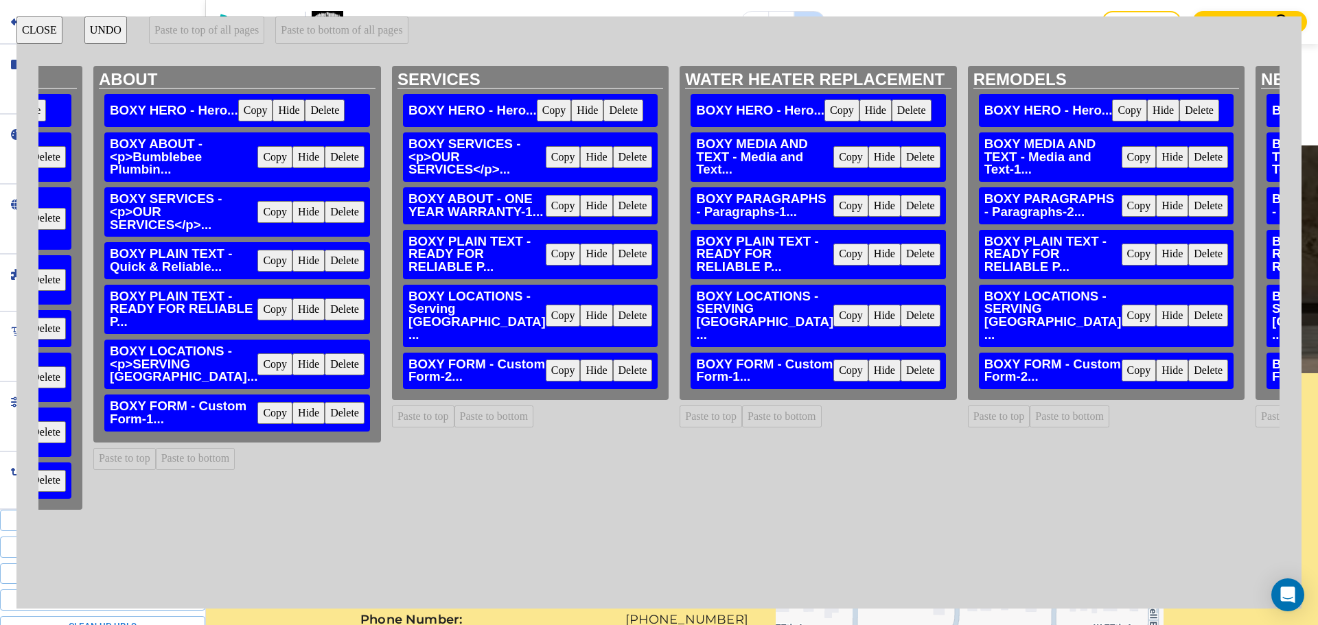
click at [32, 26] on button "CLOSE" at bounding box center [39, 29] width 46 height 27
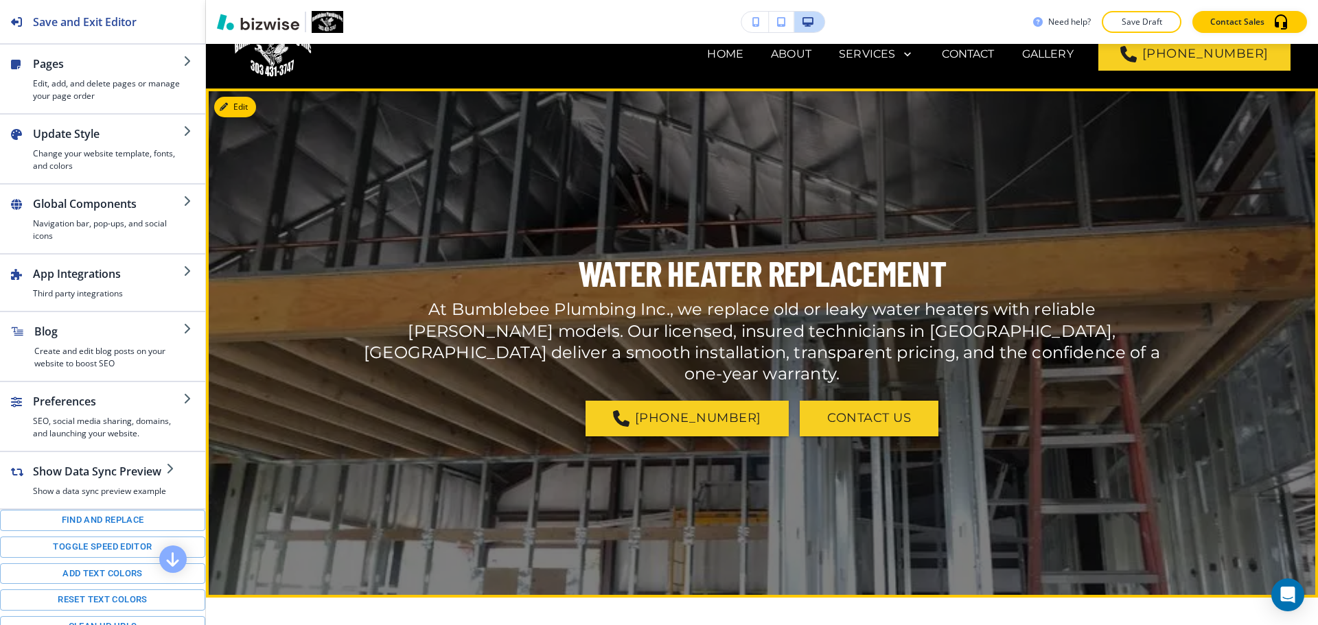
scroll to position [0, 0]
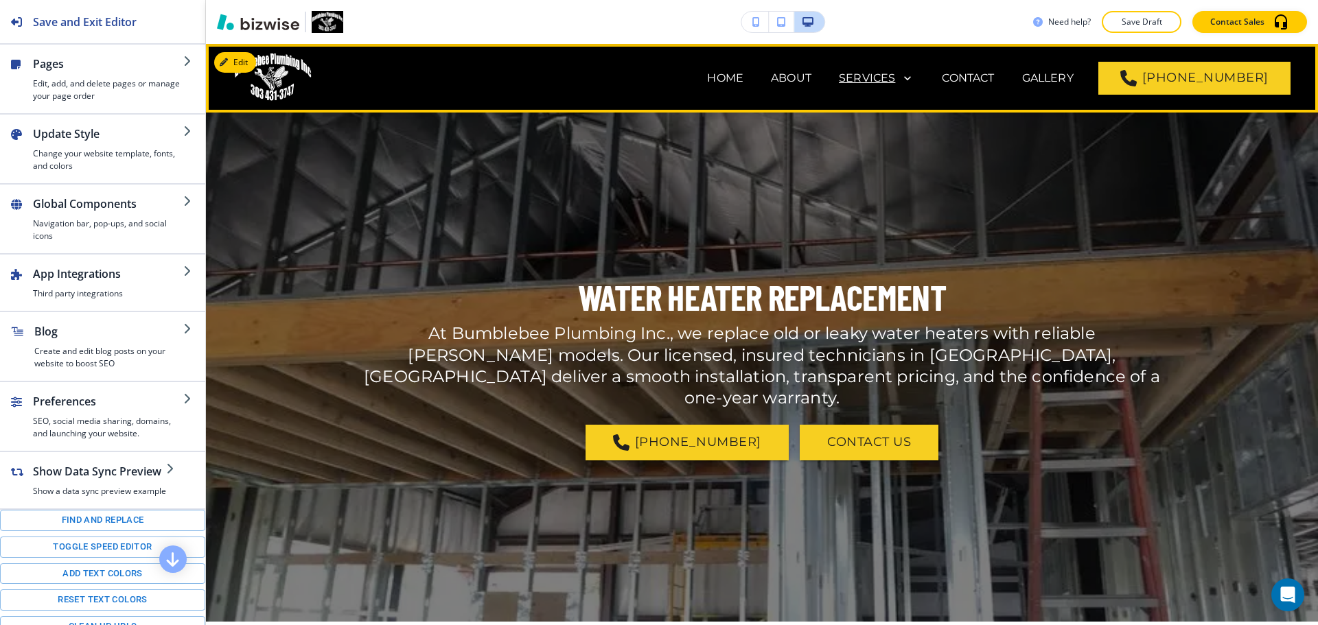
click at [877, 76] on p "SERVICES" at bounding box center [867, 78] width 56 height 16
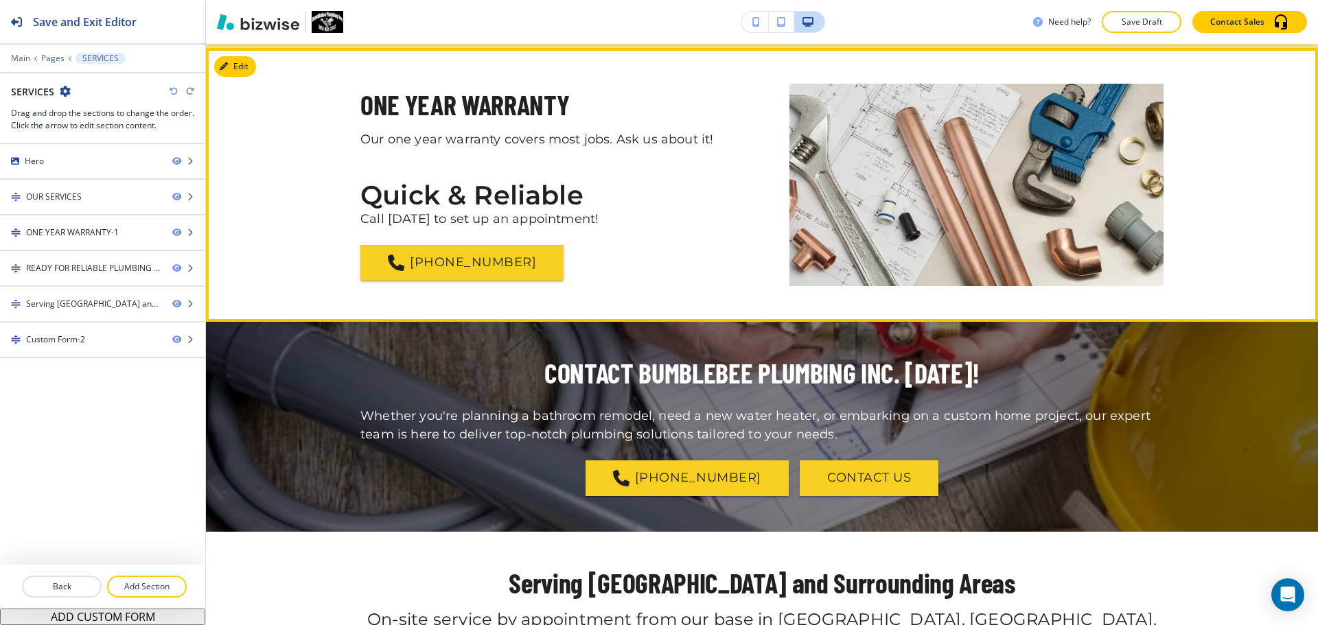
scroll to position [1167, 0]
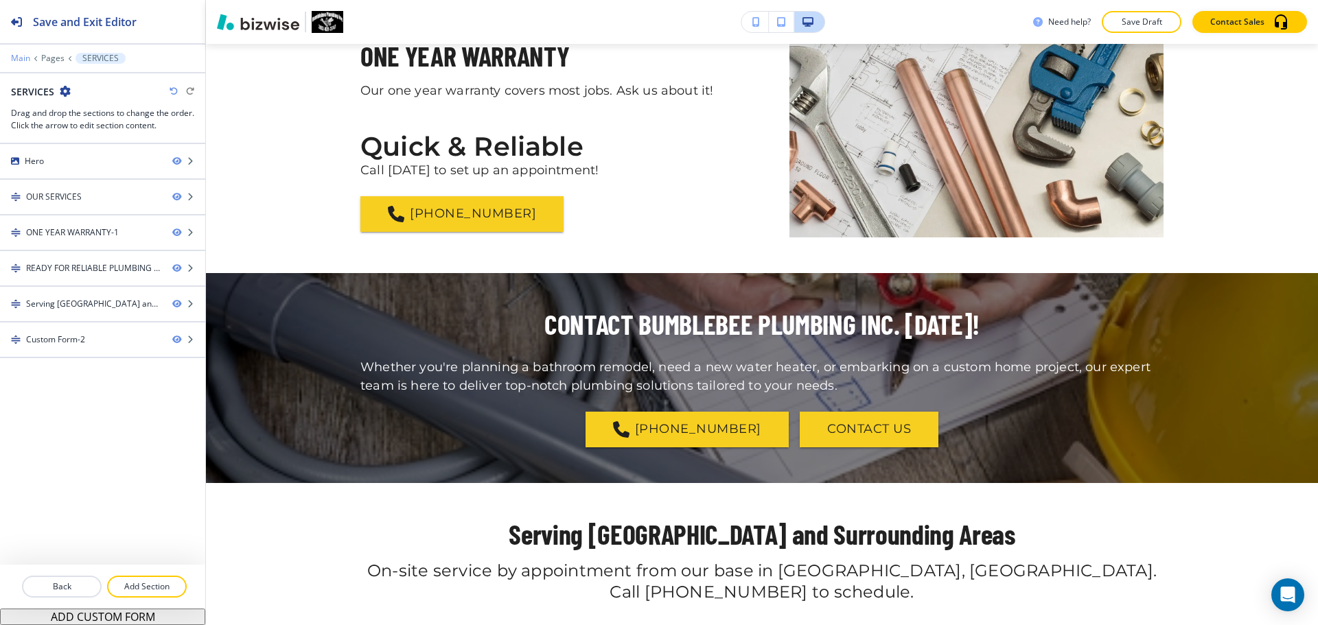
click at [16, 56] on p "Main" at bounding box center [20, 59] width 19 height 10
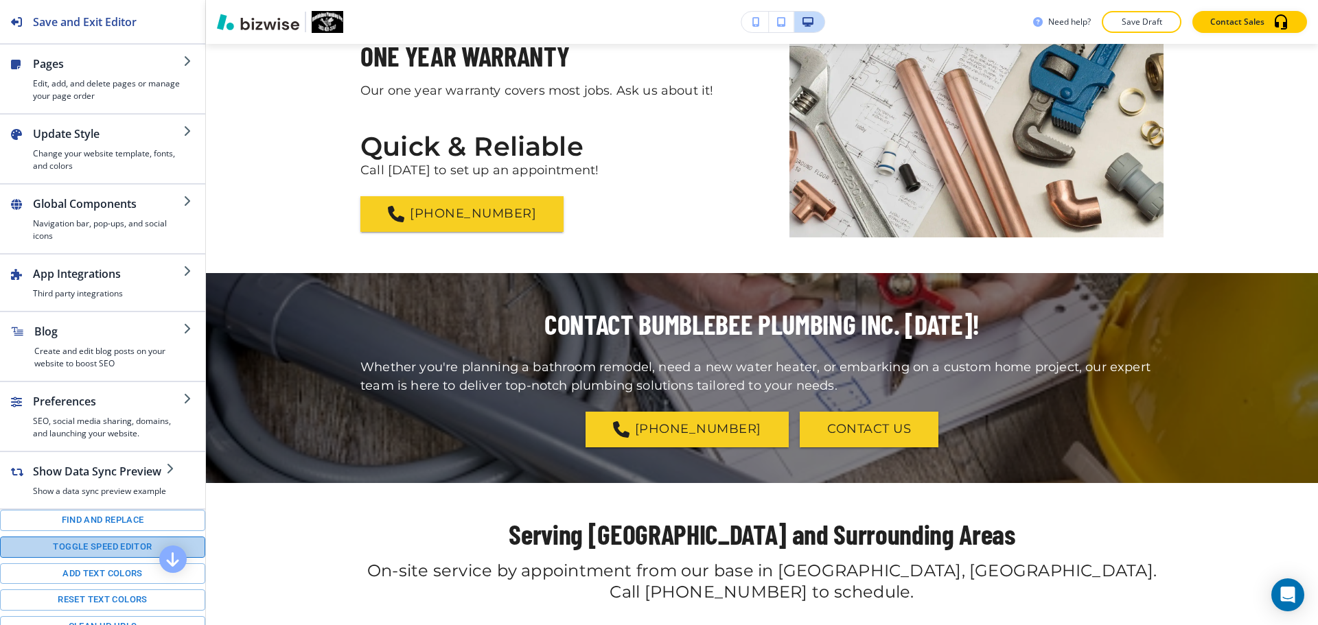
click at [104, 551] on button "Toggle speed editor" at bounding box center [102, 547] width 205 height 21
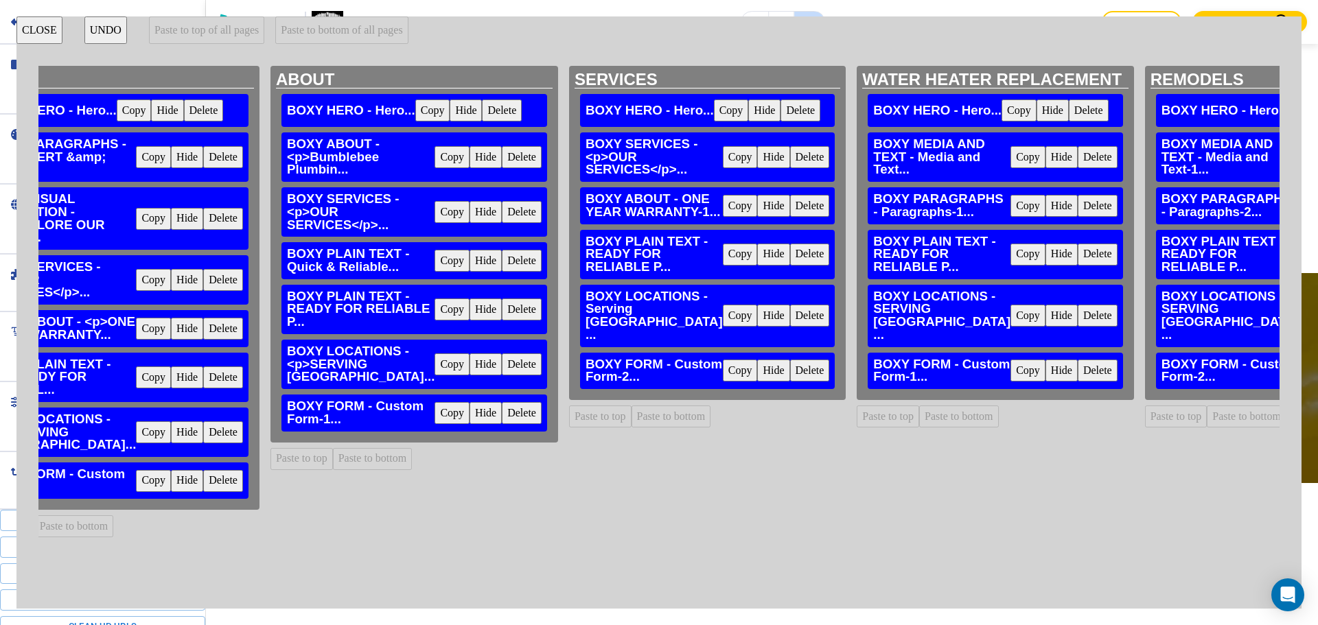
scroll to position [0, 0]
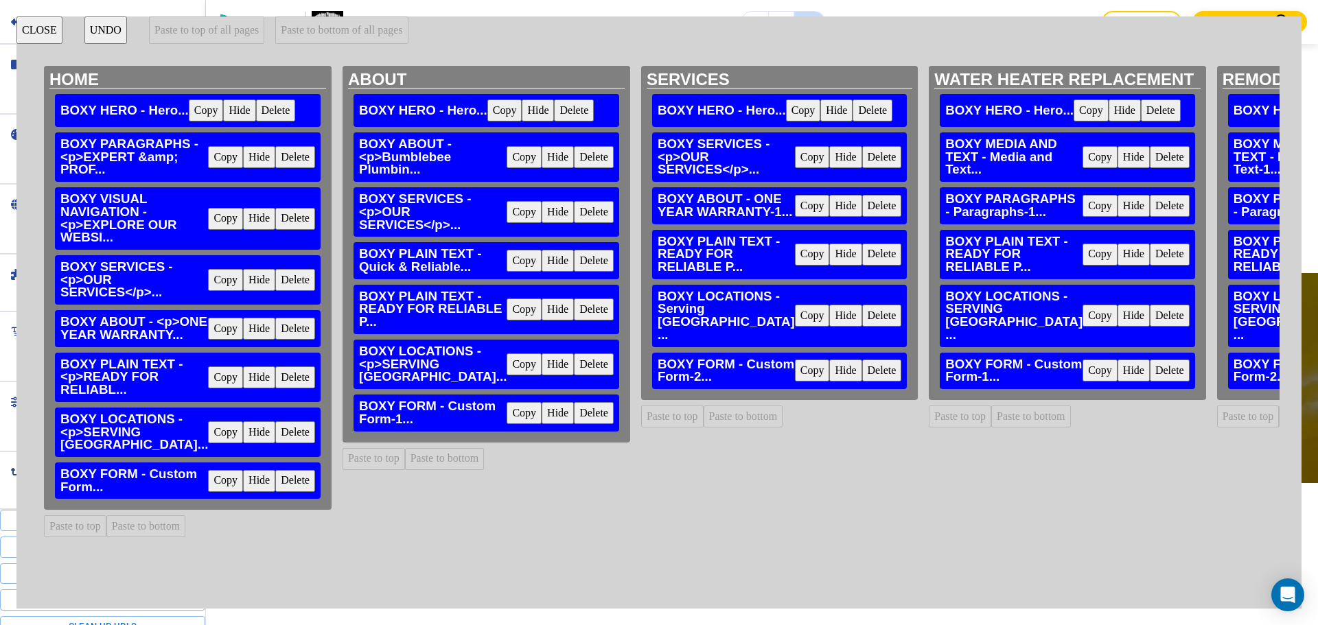
click at [208, 340] on button "Copy" at bounding box center [225, 329] width 35 height 22
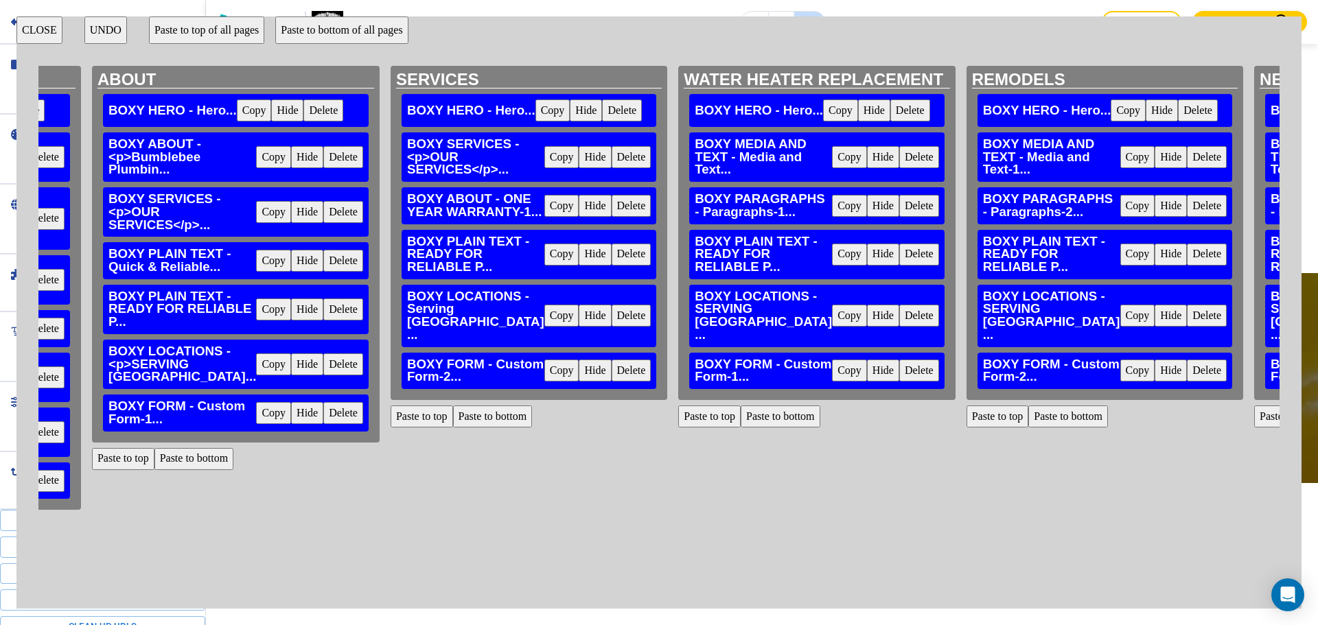
scroll to position [0, 288]
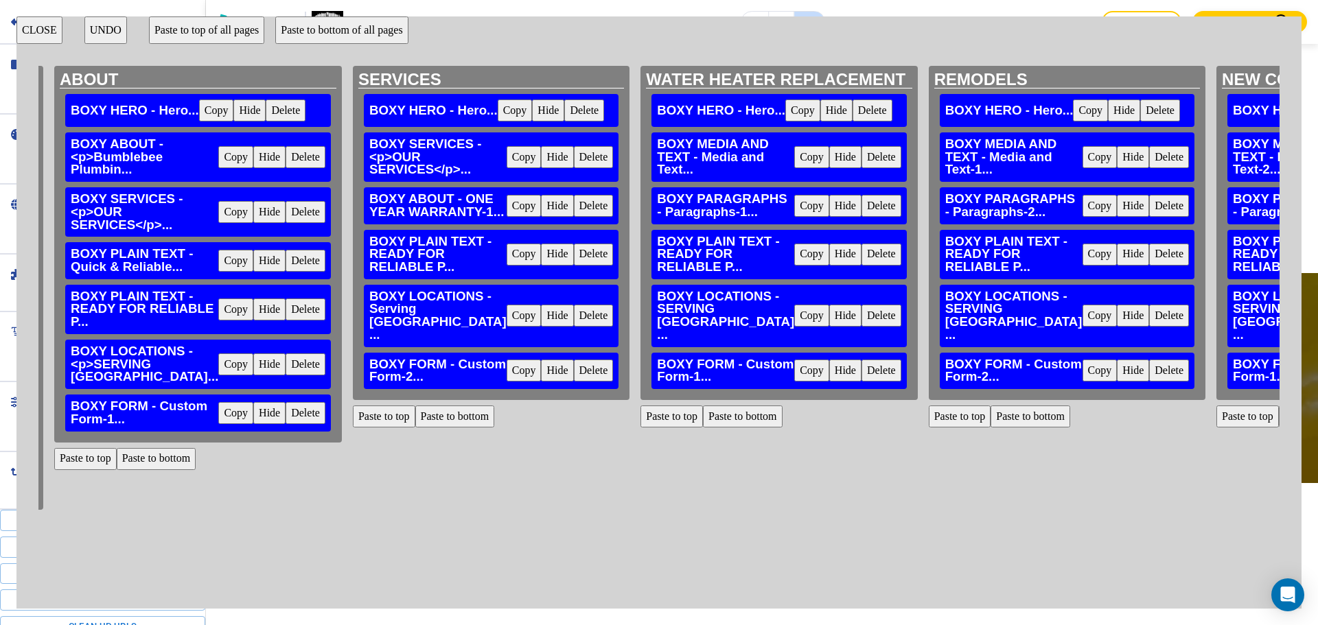
click at [36, 21] on button "CLOSE" at bounding box center [39, 29] width 46 height 27
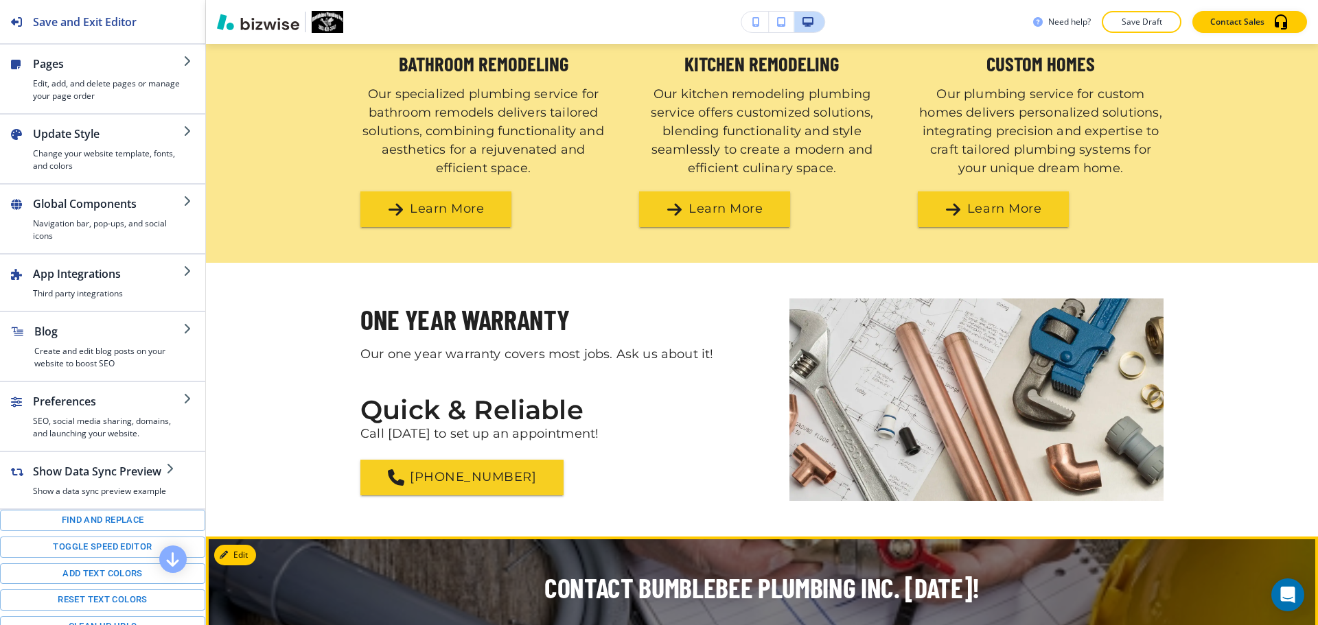
scroll to position [892, 0]
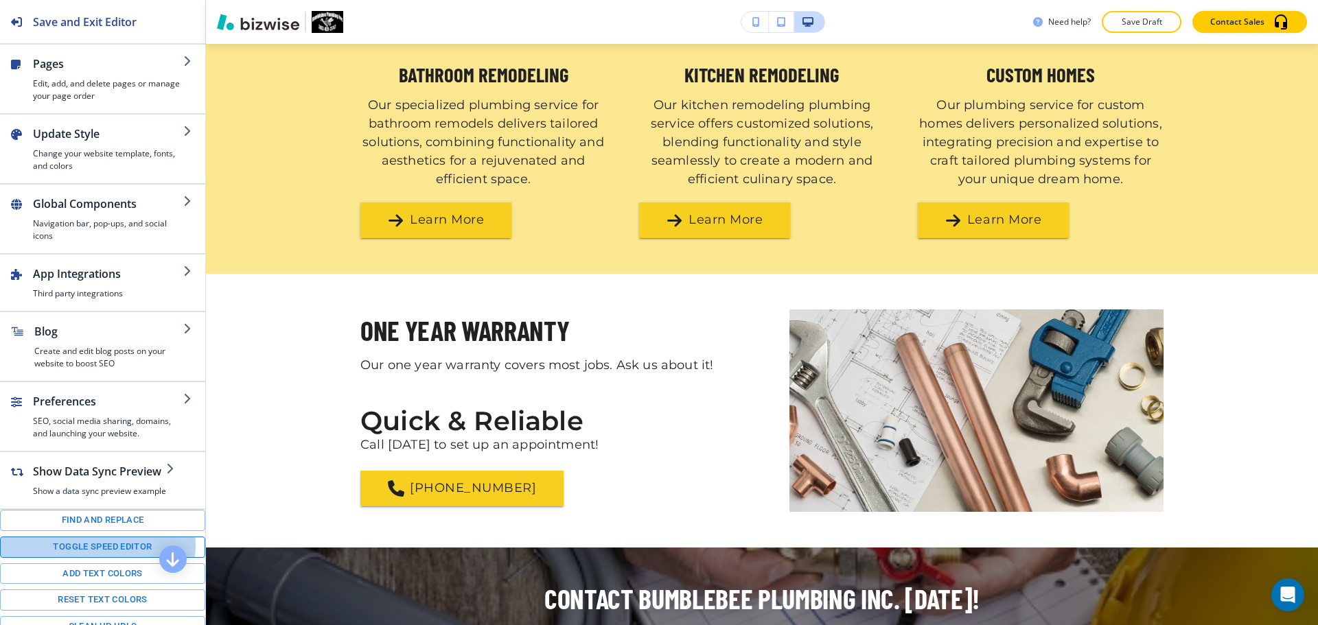
click at [95, 545] on button "Toggle speed editor" at bounding box center [102, 547] width 205 height 21
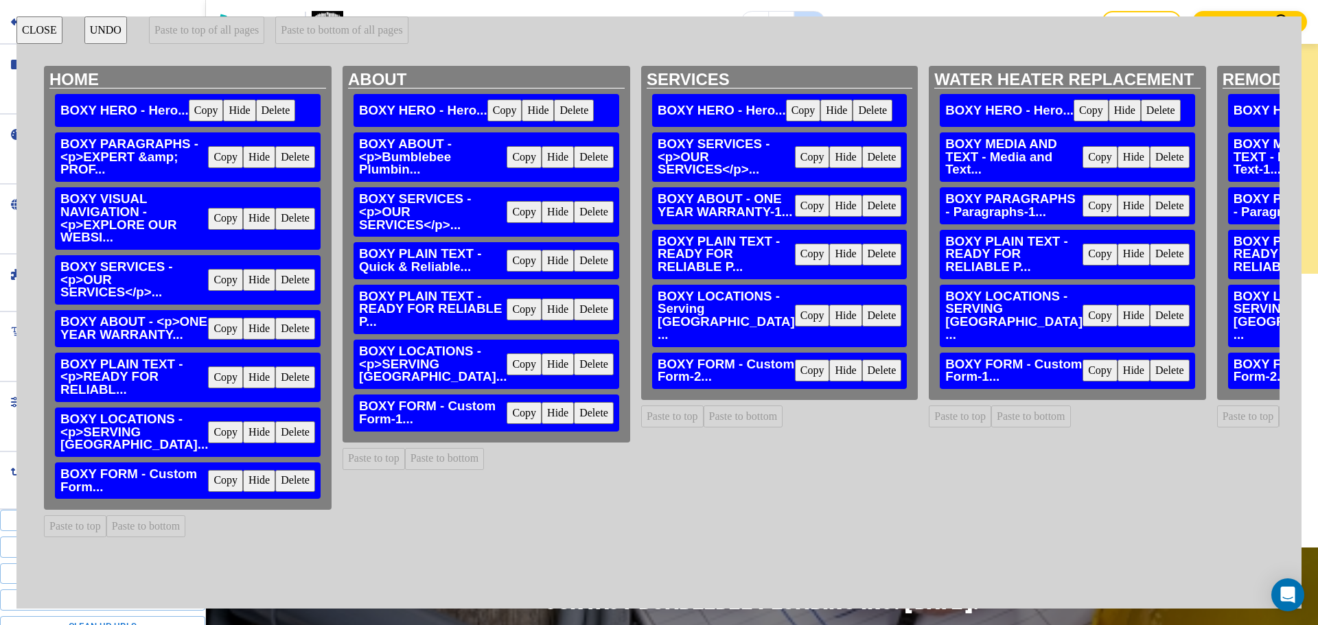
click at [795, 217] on button "Copy" at bounding box center [812, 206] width 35 height 22
click at [991, 406] on button "Paste to bottom" at bounding box center [1031, 417] width 80 height 22
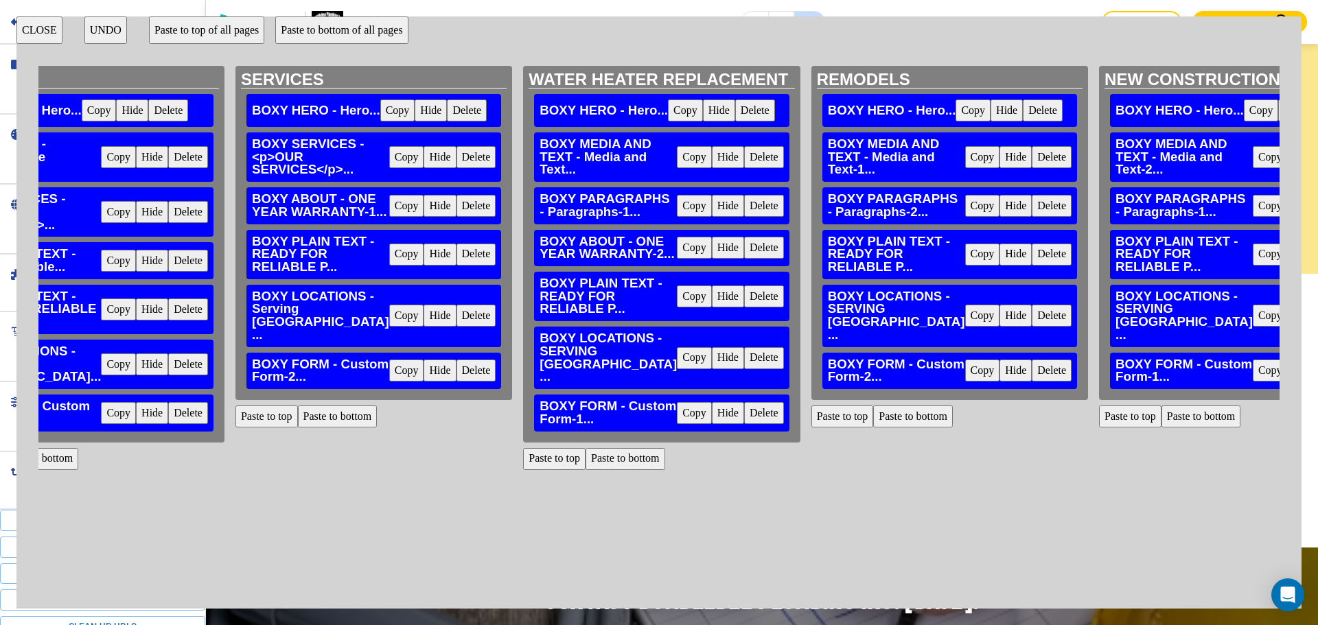
scroll to position [0, 428]
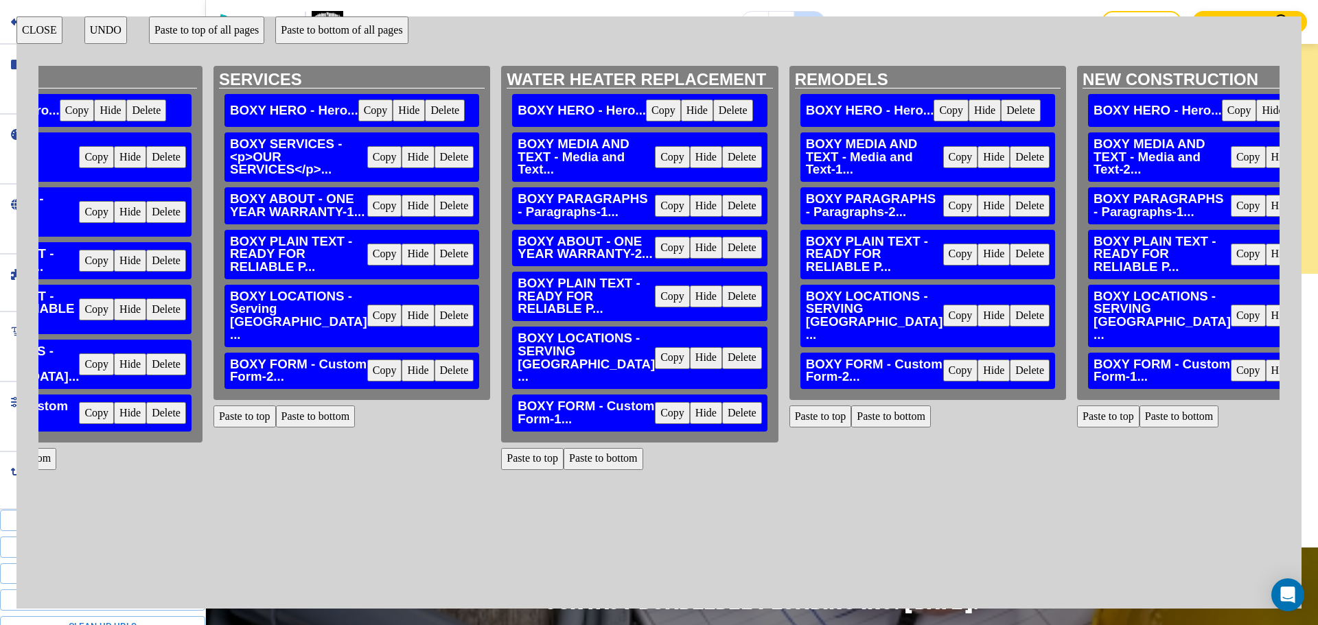
click at [851, 428] on button "Paste to bottom" at bounding box center [891, 417] width 80 height 22
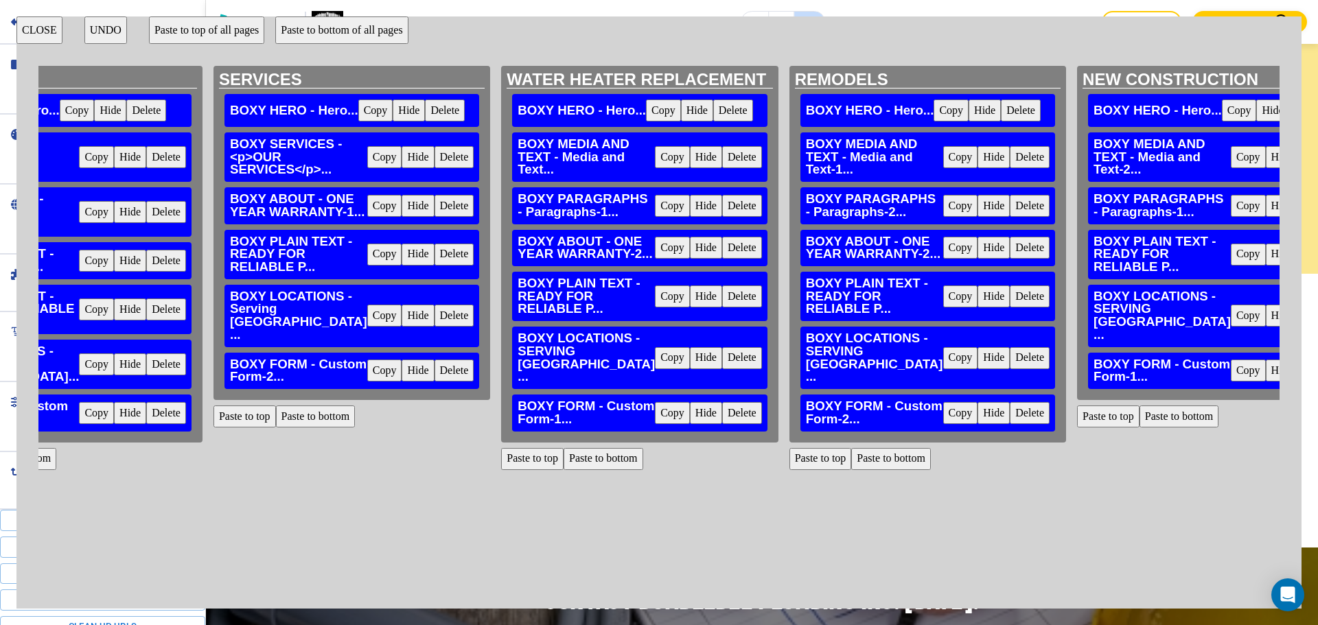
click at [1140, 428] on button "Paste to bottom" at bounding box center [1180, 417] width 80 height 22
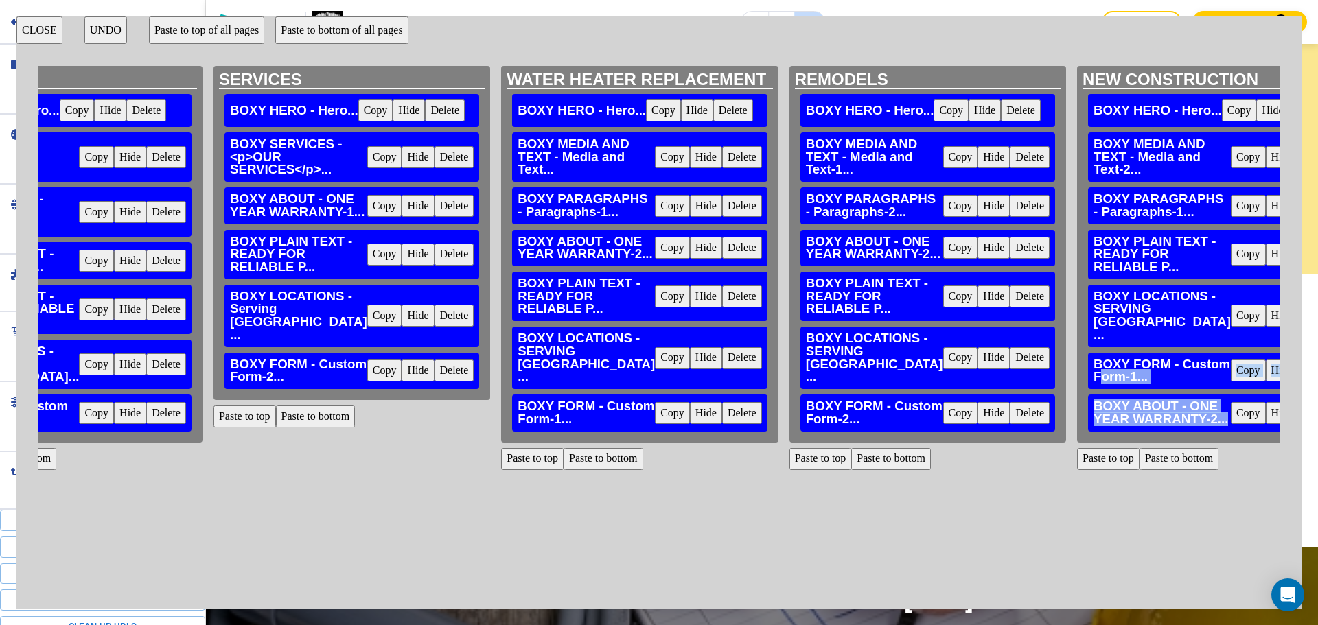
drag, startPoint x: 978, startPoint y: 537, endPoint x: 980, endPoint y: 445, distance: 92.0
click at [1077, 443] on div "NEW CONSTRUCTION BOXY HERO - Hero... Copy Hide Delete BOXY MEDIA AND TEXT - Med…" at bounding box center [1215, 254] width 277 height 377
click at [1094, 426] on h3 "BOXY ABOUT - ONE YEAR WARRANTY-2..." at bounding box center [1162, 412] width 137 height 25
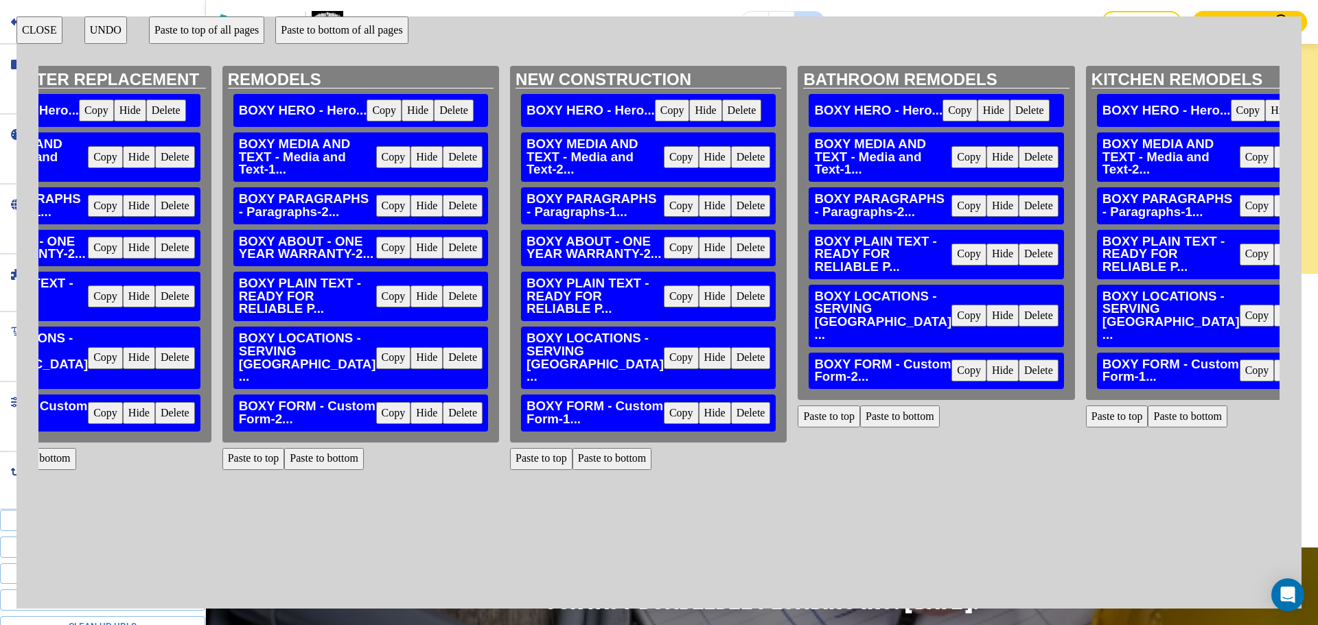
scroll to position [0, 1004]
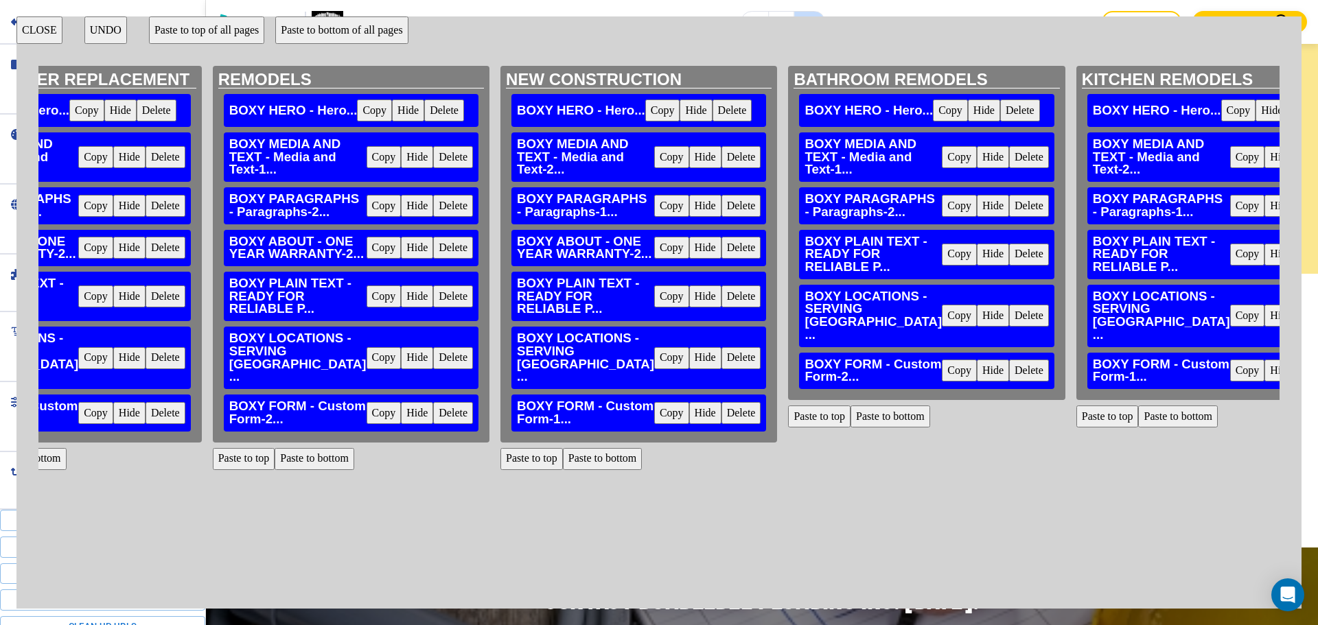
click at [851, 428] on button "Paste to bottom" at bounding box center [891, 417] width 80 height 22
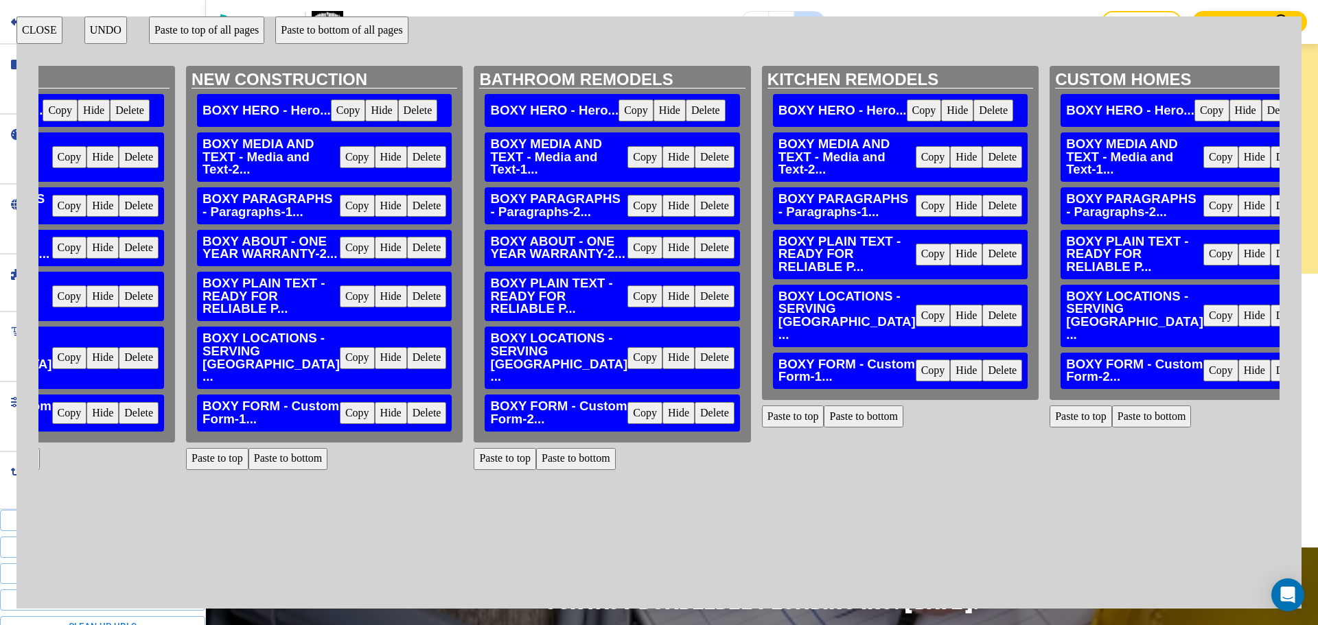
scroll to position [0, 1324]
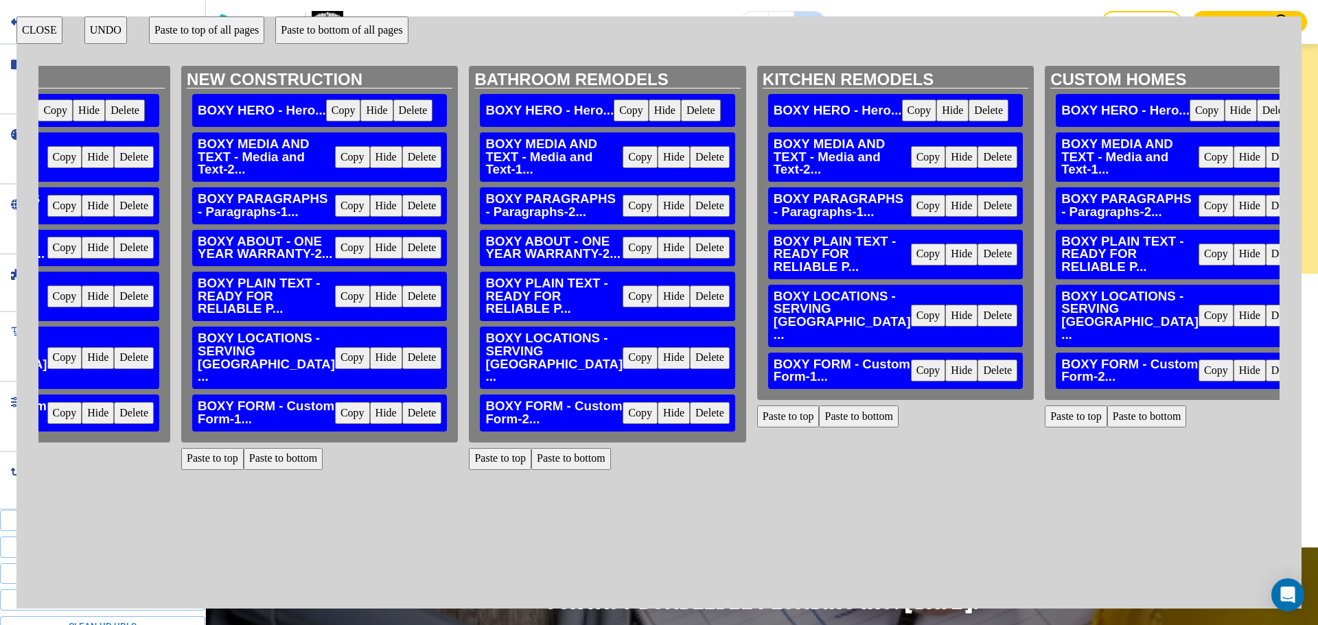
click at [819, 428] on button "Paste to bottom" at bounding box center [859, 417] width 80 height 22
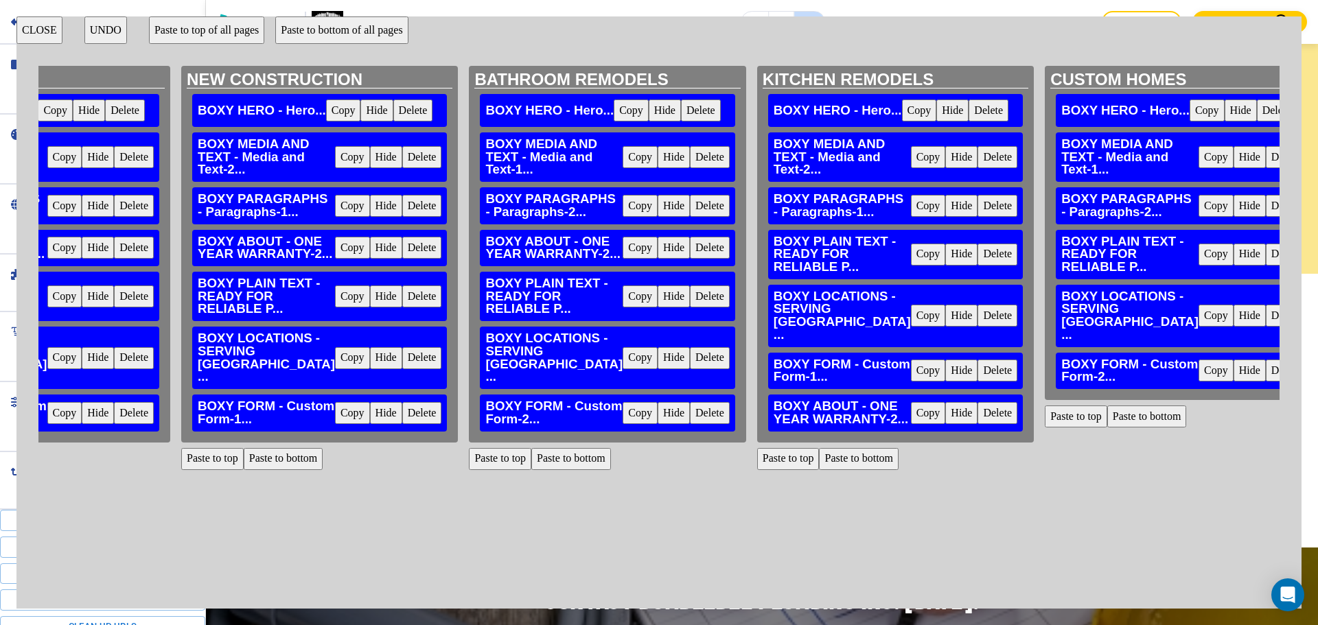
click at [1107, 428] on button "Paste to bottom" at bounding box center [1147, 417] width 80 height 22
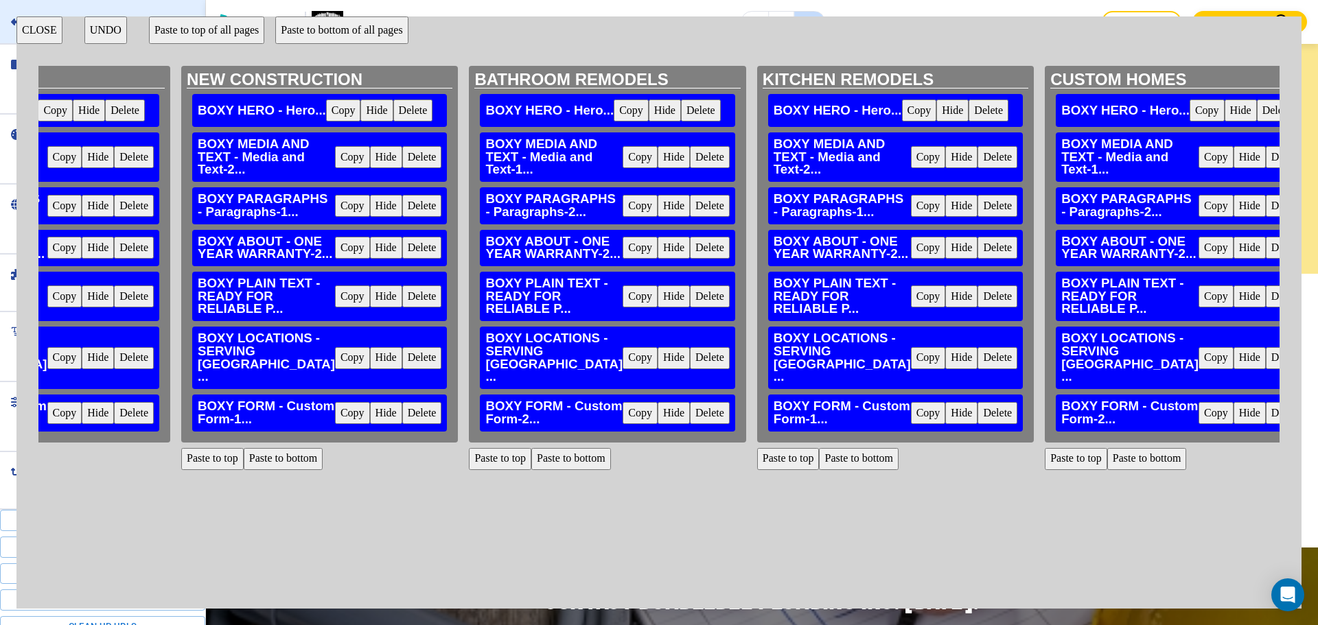
click at [35, 31] on button "CLOSE" at bounding box center [39, 29] width 46 height 27
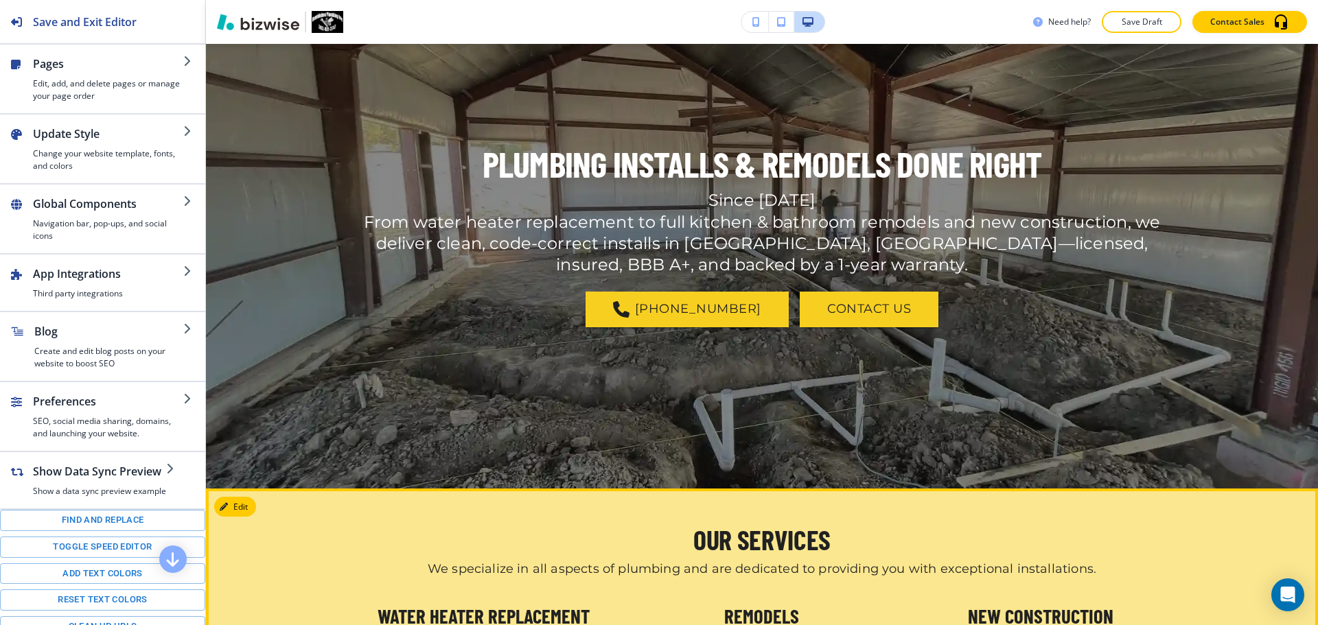
scroll to position [0, 0]
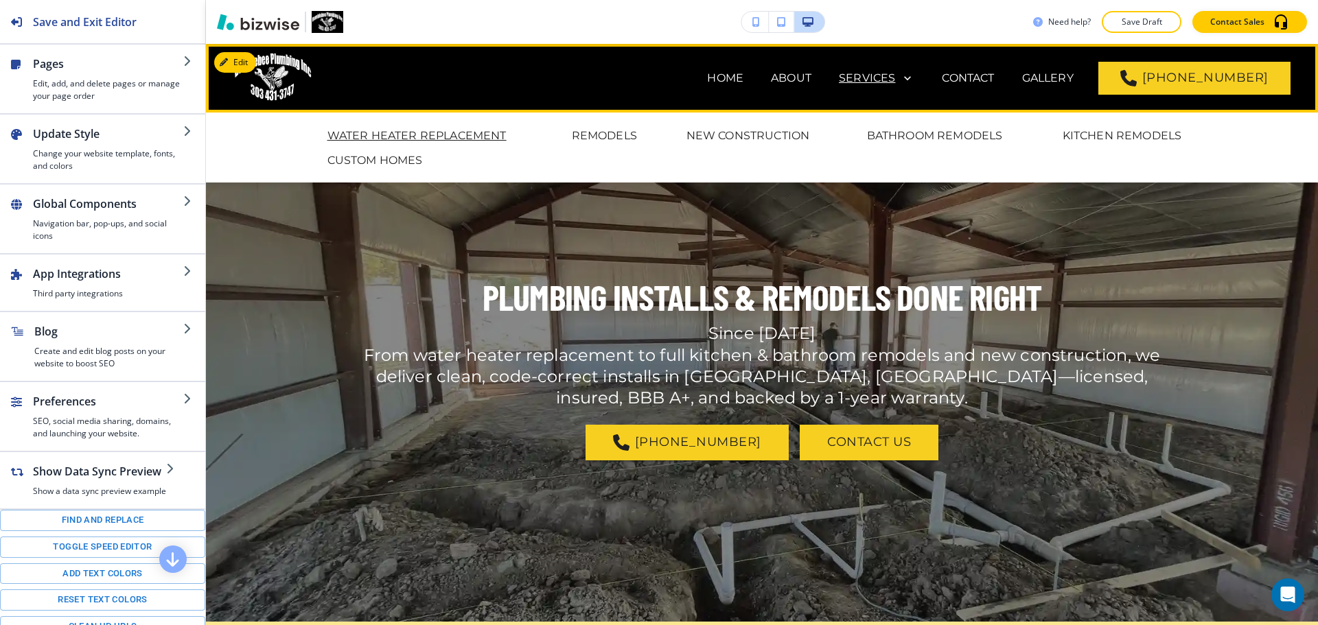
click at [425, 135] on p "WATER HEATER REPLACEMENT" at bounding box center [416, 136] width 179 height 16
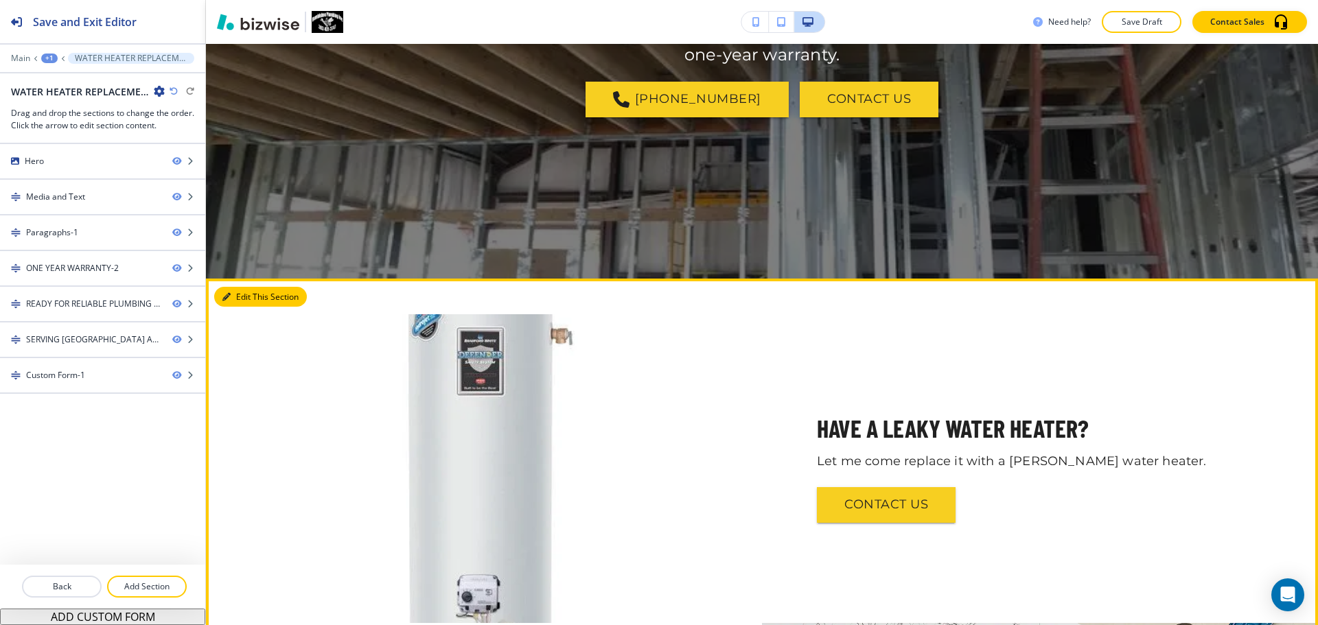
click at [247, 295] on button "Edit This Section" at bounding box center [260, 297] width 93 height 21
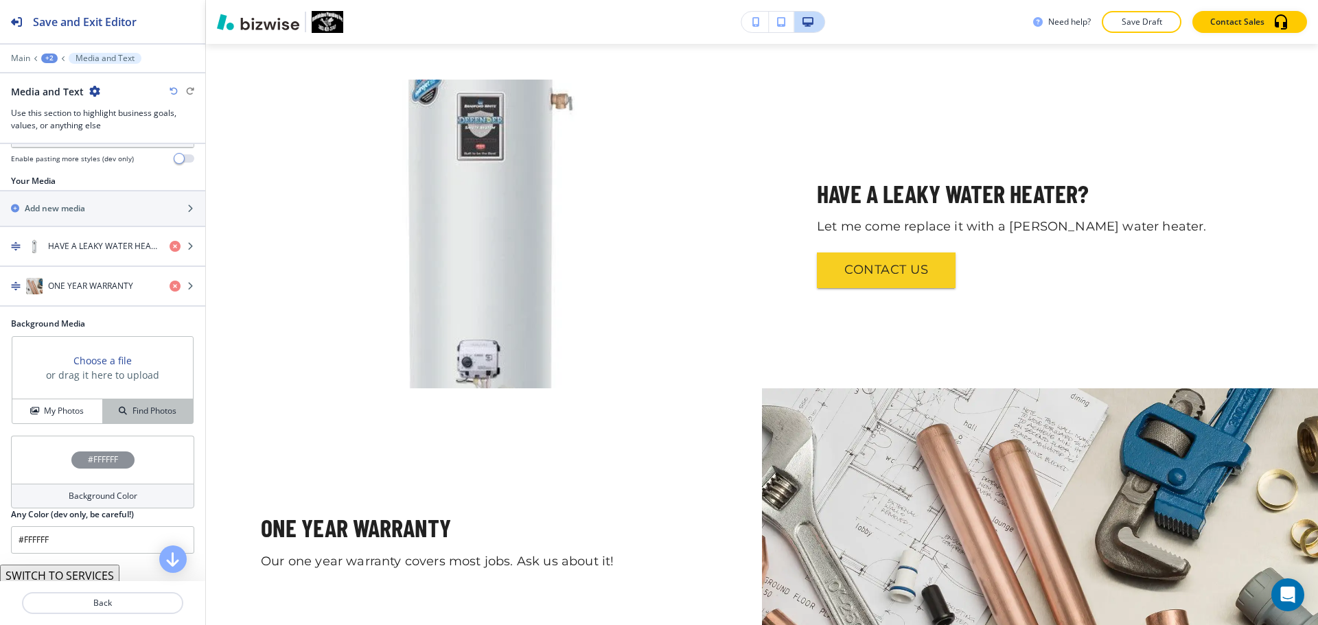
scroll to position [206, 0]
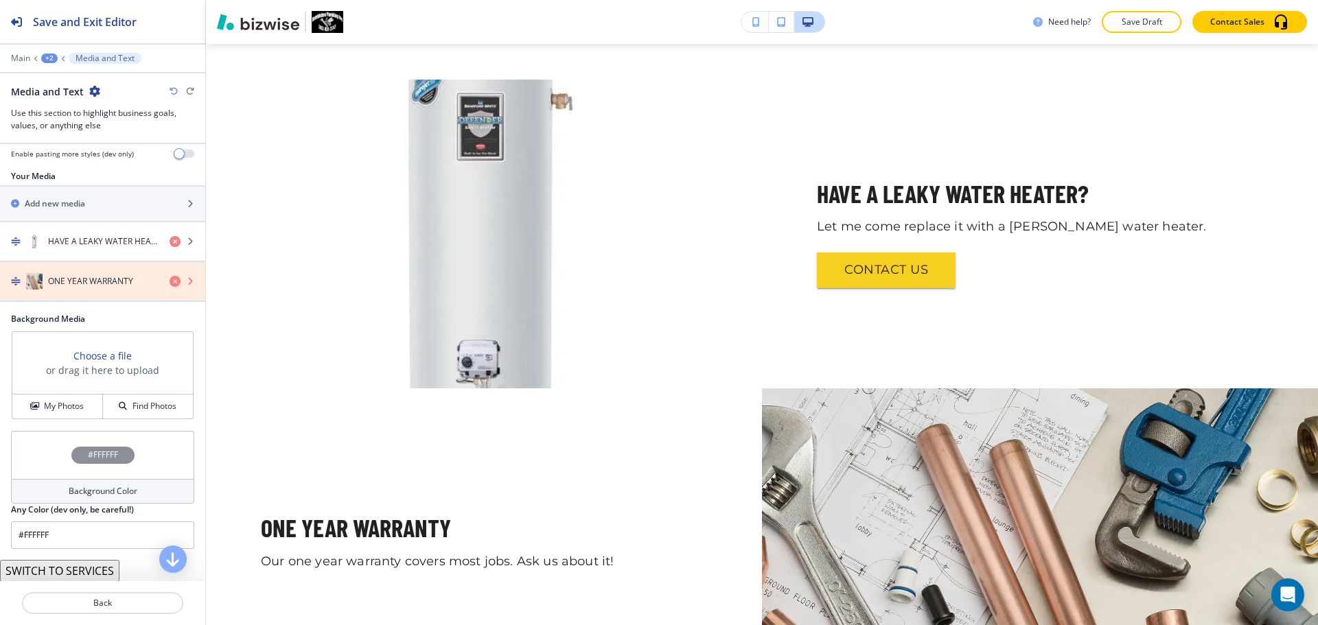
click at [170, 284] on icon "button" at bounding box center [175, 281] width 11 height 11
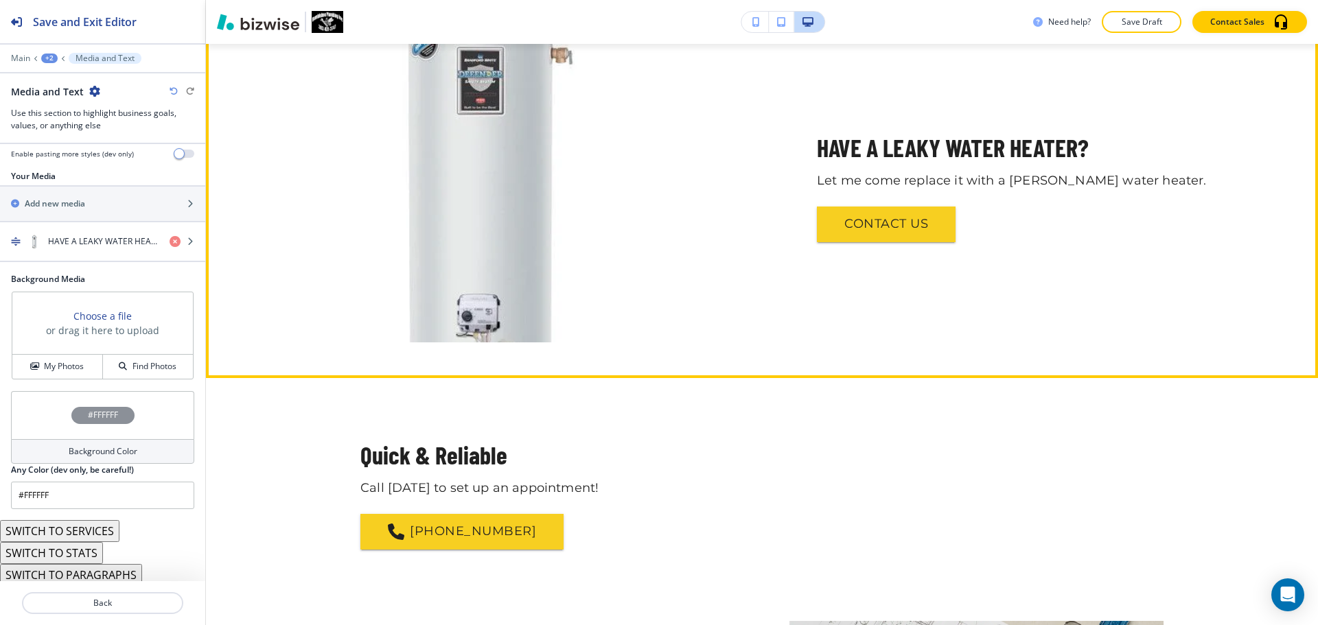
scroll to position [853, 0]
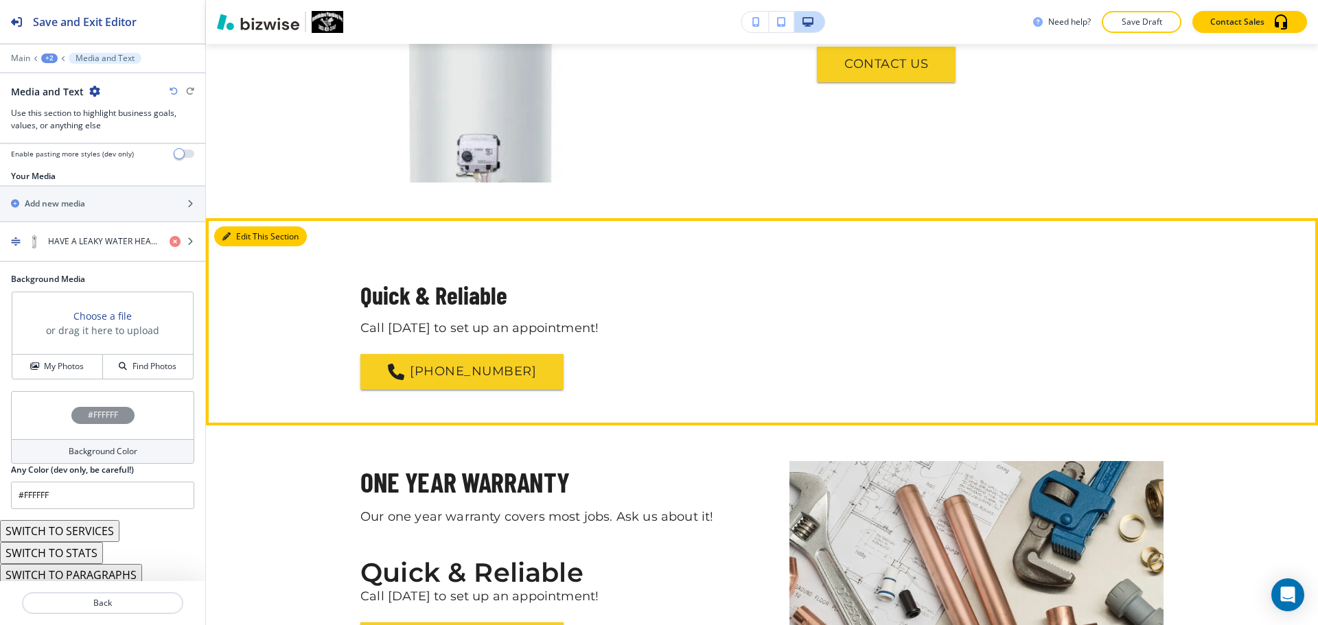
click at [248, 236] on button "Edit This Section" at bounding box center [260, 237] width 93 height 21
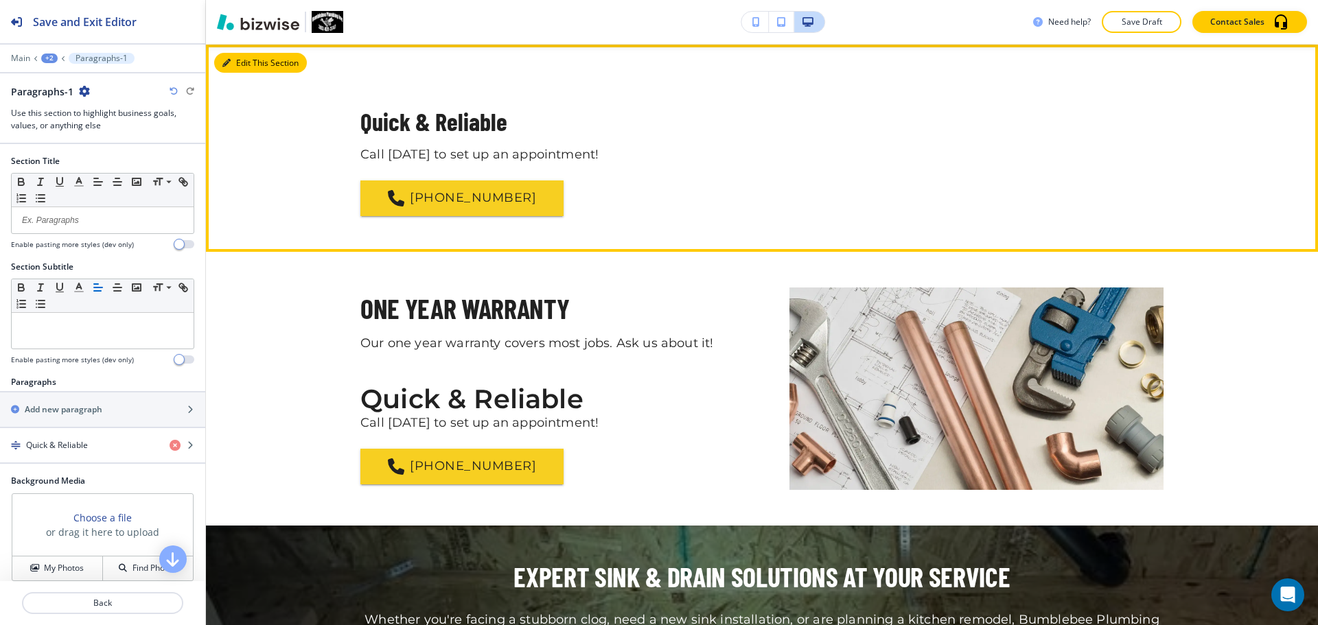
scroll to position [958, 0]
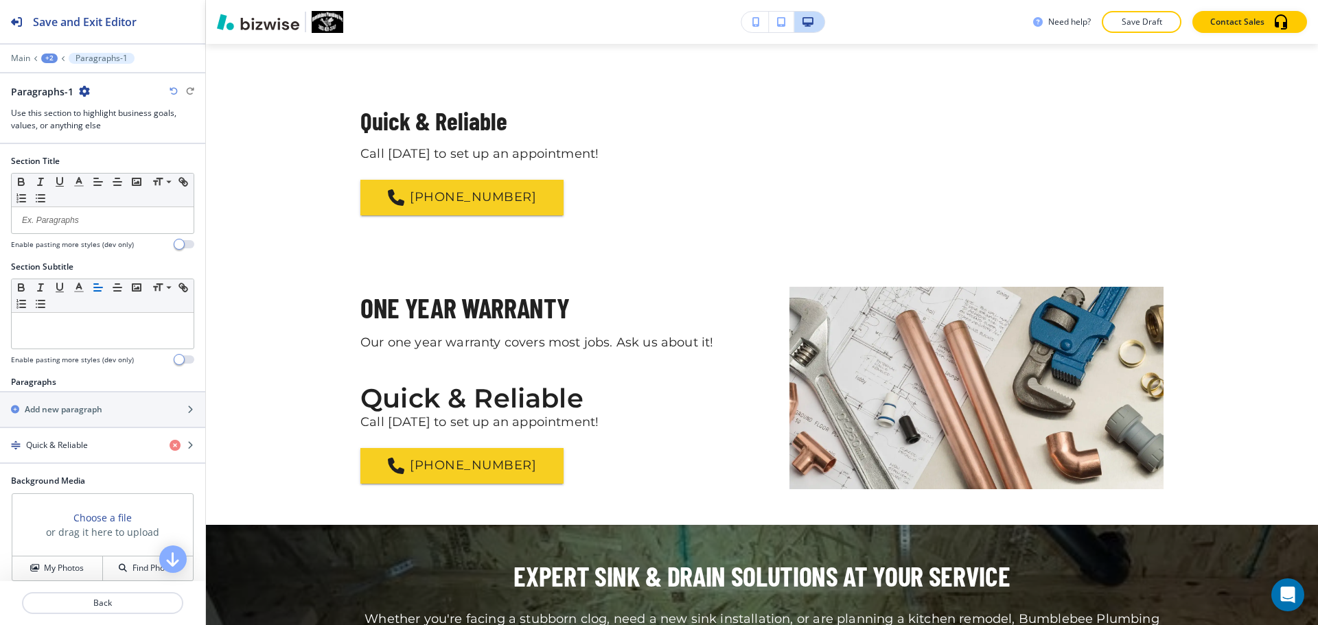
click at [81, 89] on icon "button" at bounding box center [84, 91] width 11 height 11
click at [115, 161] on p "Delete Section" at bounding box center [122, 163] width 70 height 12
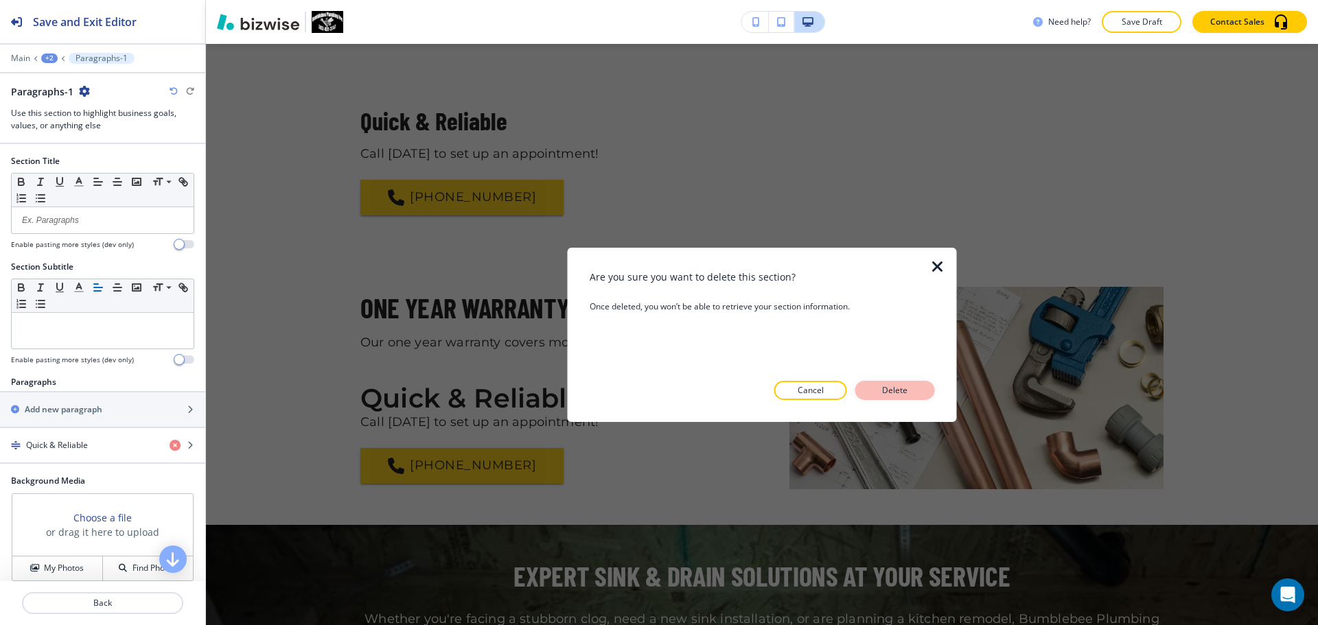
click at [894, 391] on p "Delete" at bounding box center [895, 390] width 33 height 12
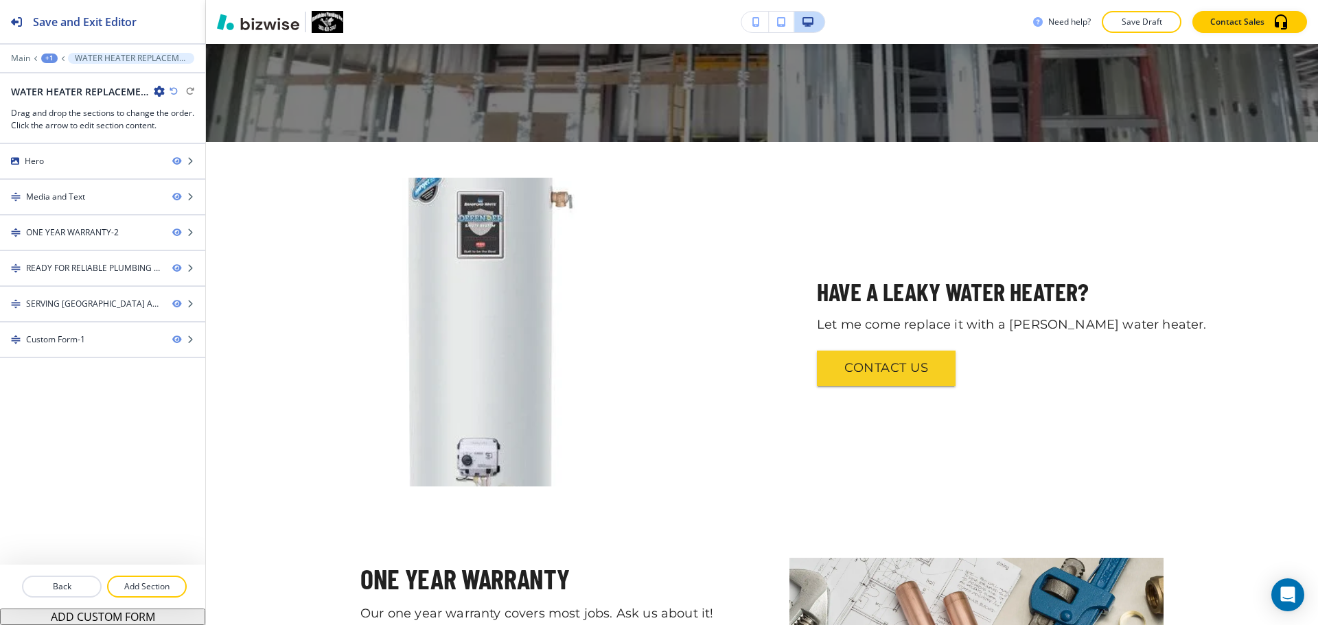
scroll to position [476, 0]
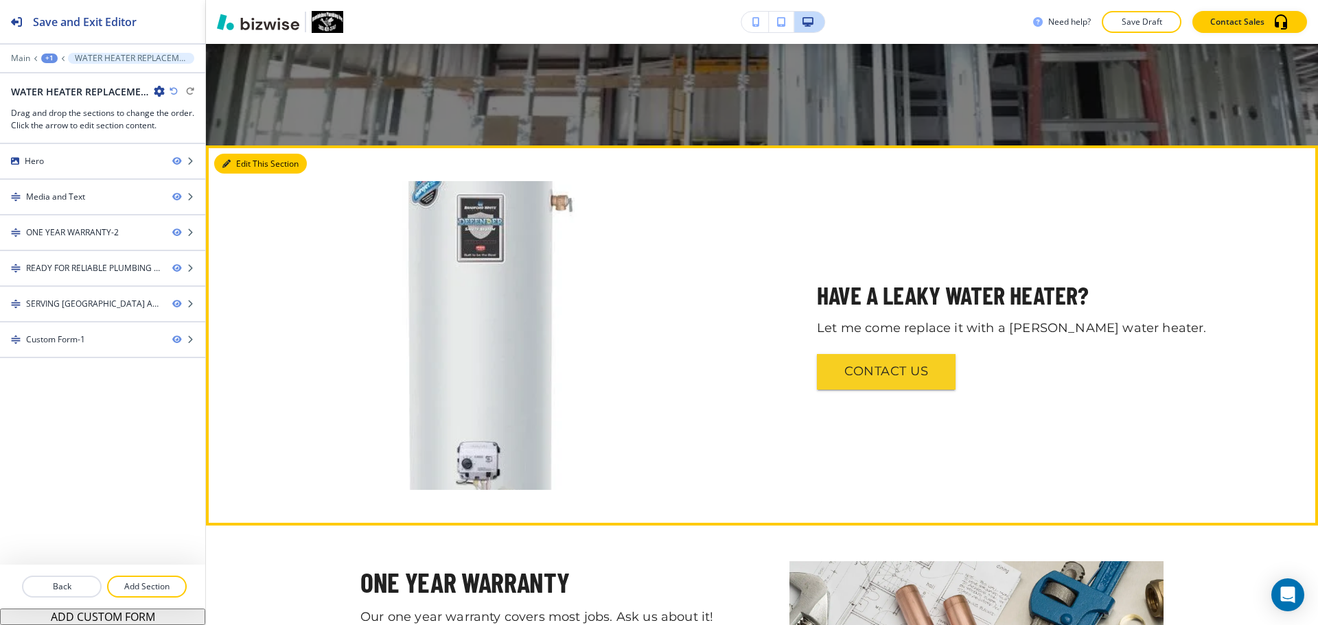
click at [240, 167] on button "Edit This Section" at bounding box center [260, 164] width 93 height 21
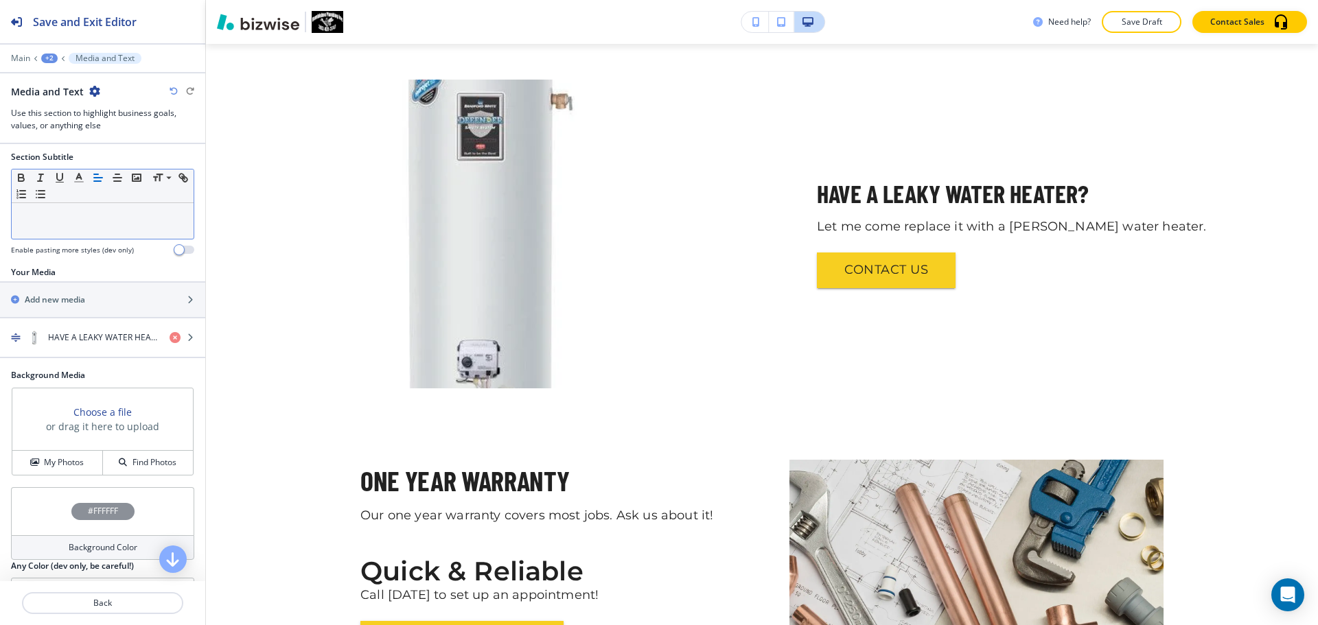
scroll to position [211, 0]
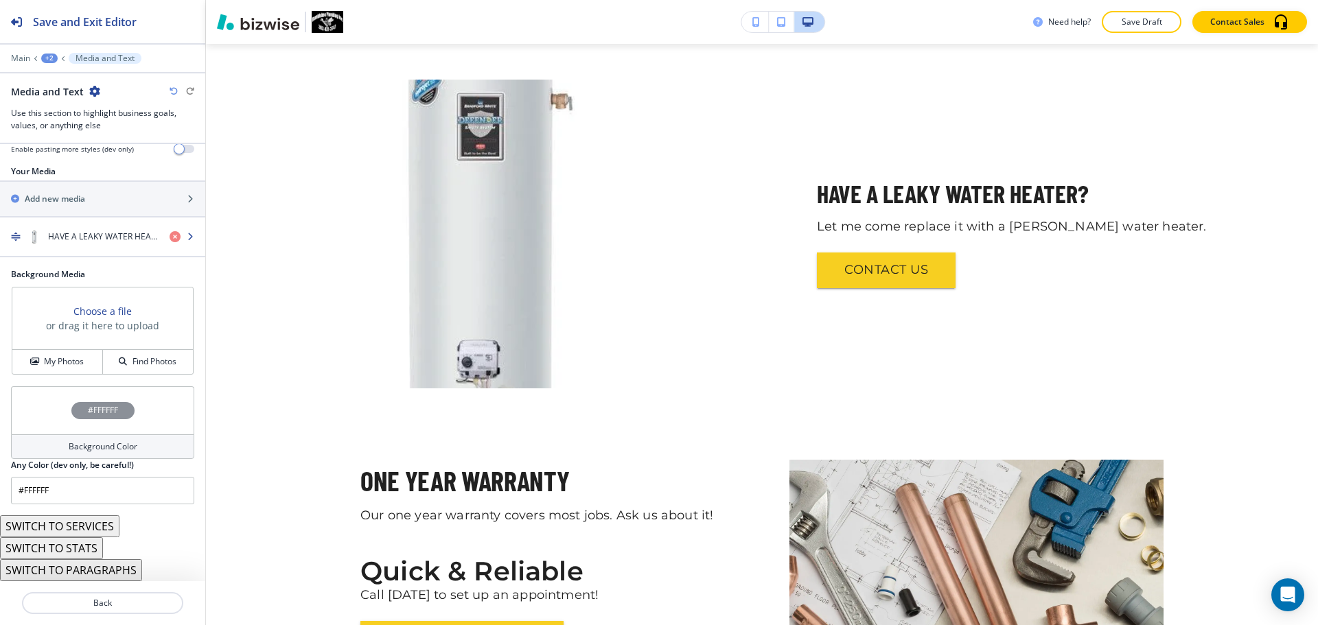
click at [100, 242] on h4 "HAVE A LEAKY WATER HEATER?" at bounding box center [103, 237] width 111 height 12
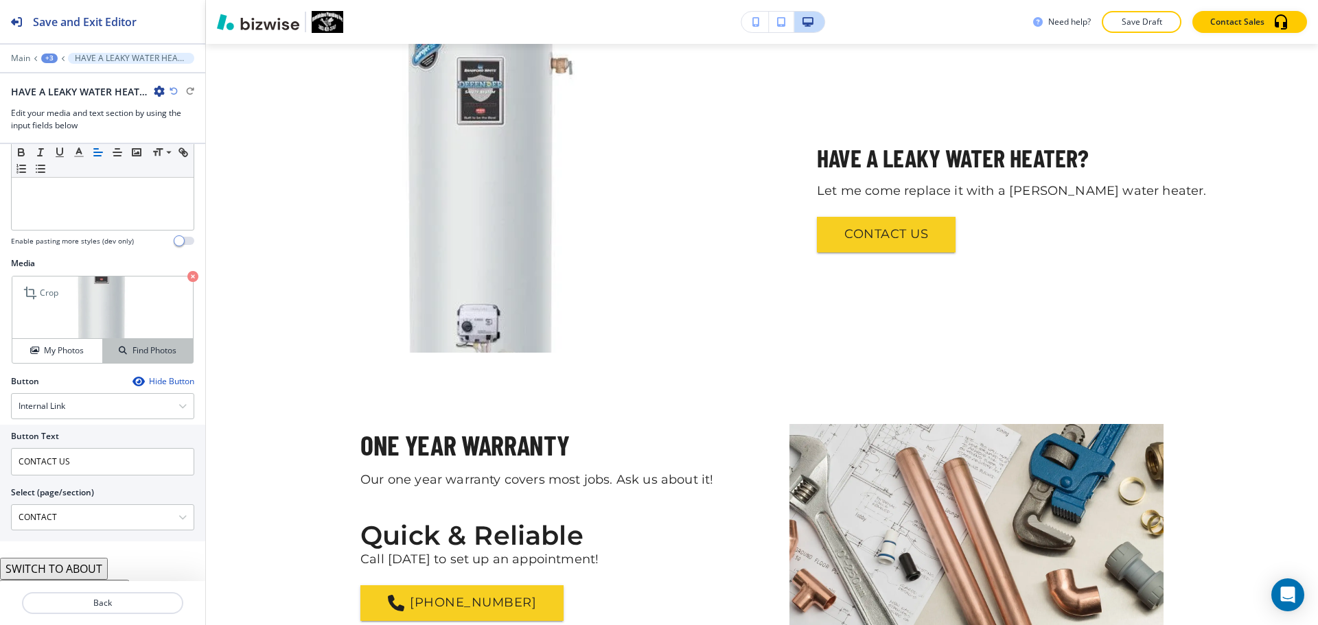
scroll to position [275, 0]
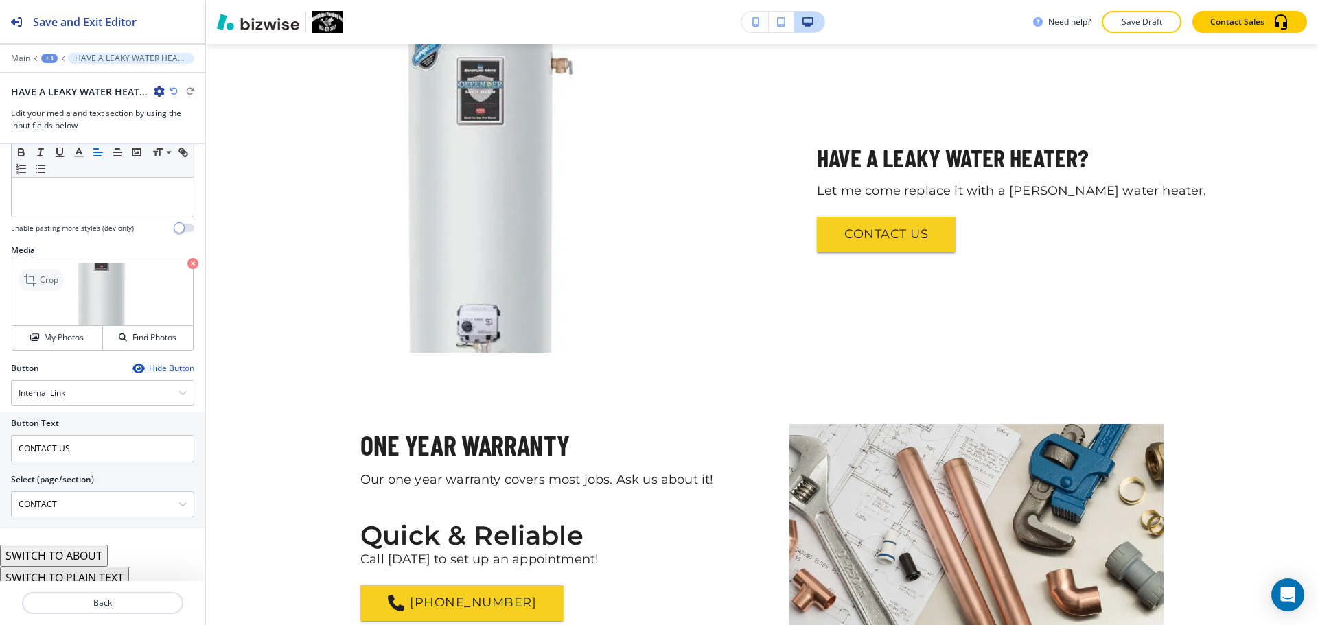
click at [36, 286] on icon at bounding box center [31, 280] width 16 height 16
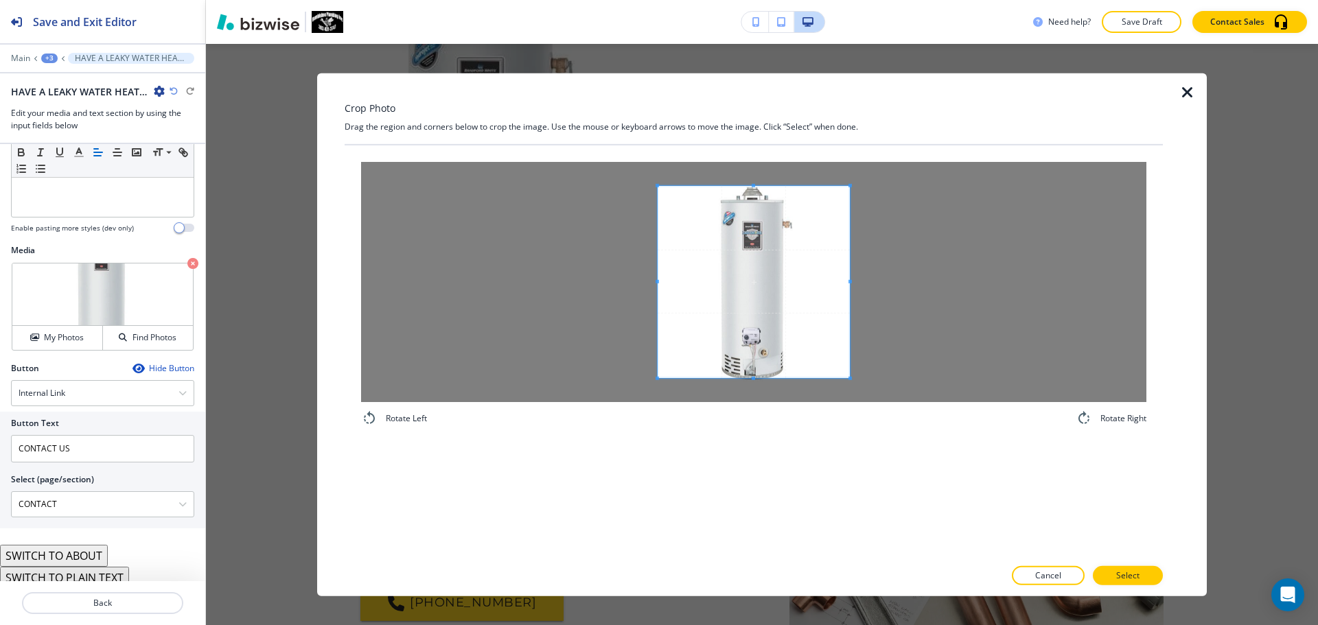
click at [748, 435] on div "Rotate Left Rotate Right" at bounding box center [754, 294] width 818 height 298
click at [776, 112] on div "Crop Photo Drag the region and corners below to crop the image. Use the mouse o…" at bounding box center [754, 334] width 818 height 523
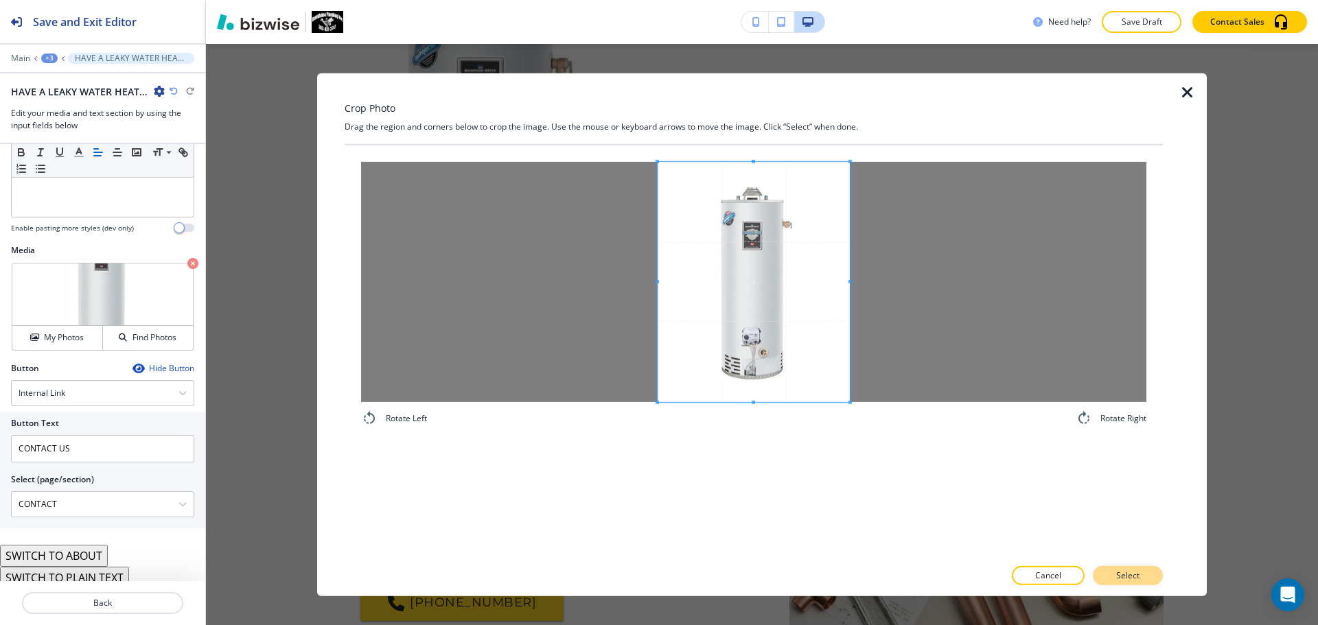
click at [1129, 573] on p "Select" at bounding box center [1127, 576] width 23 height 12
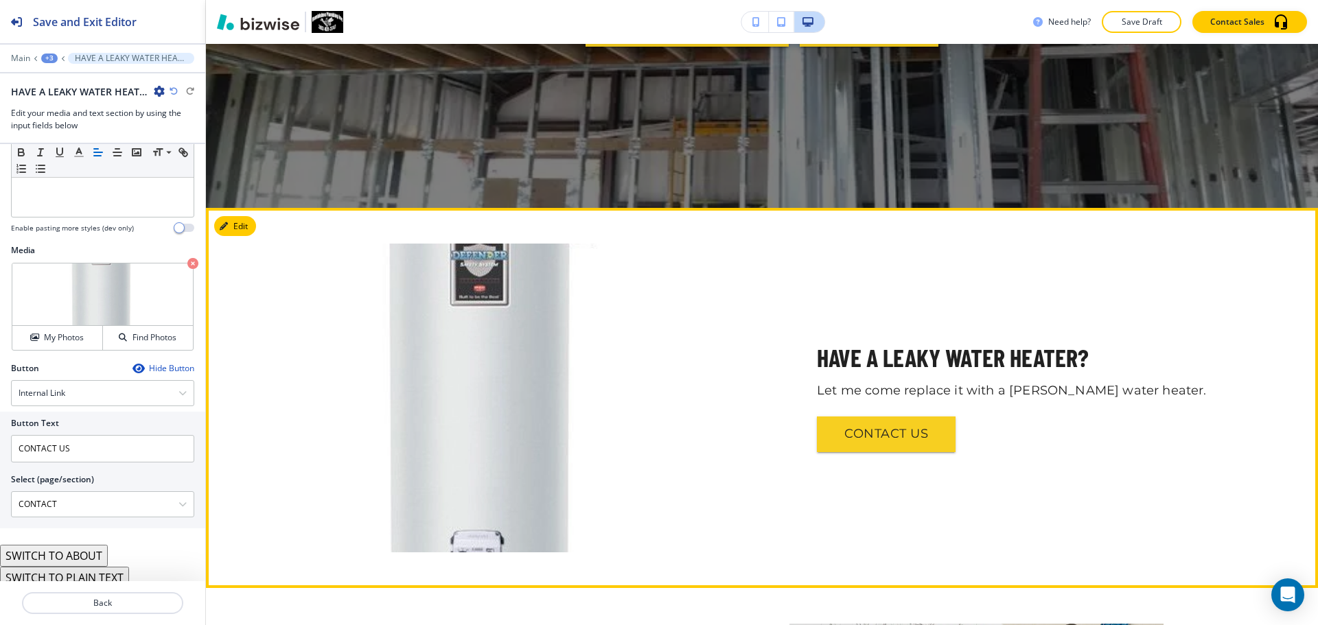
scroll to position [682, 0]
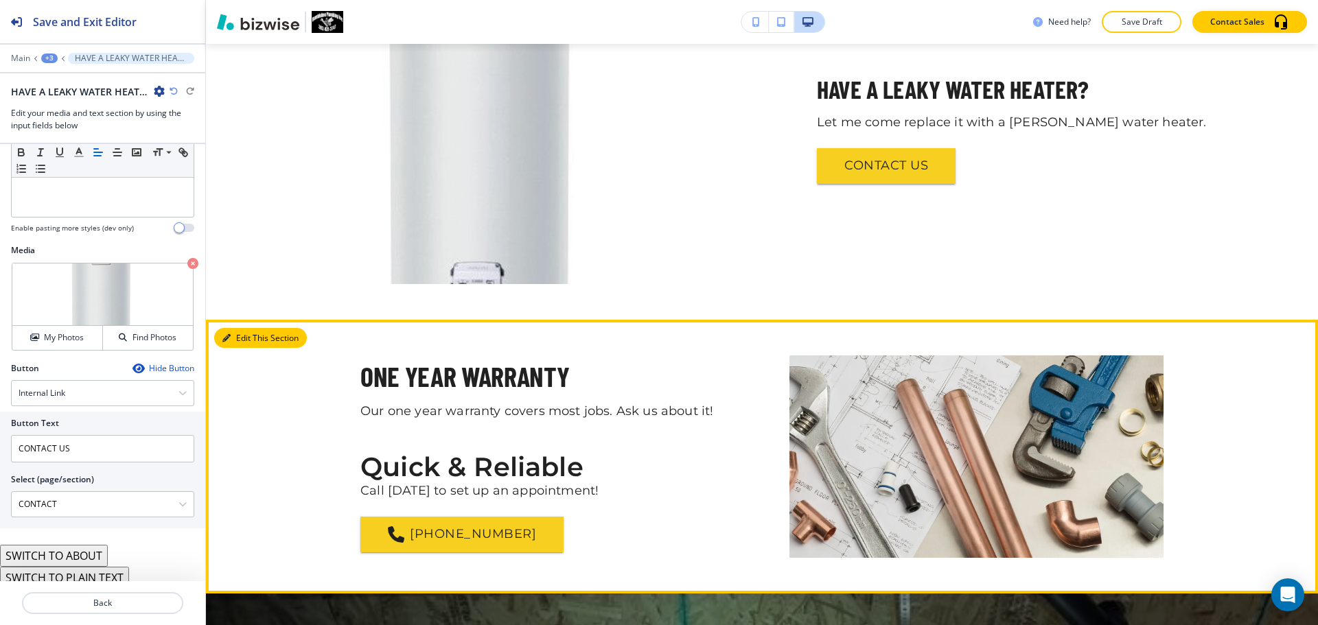
click at [233, 338] on button "Edit This Section" at bounding box center [260, 338] width 93 height 21
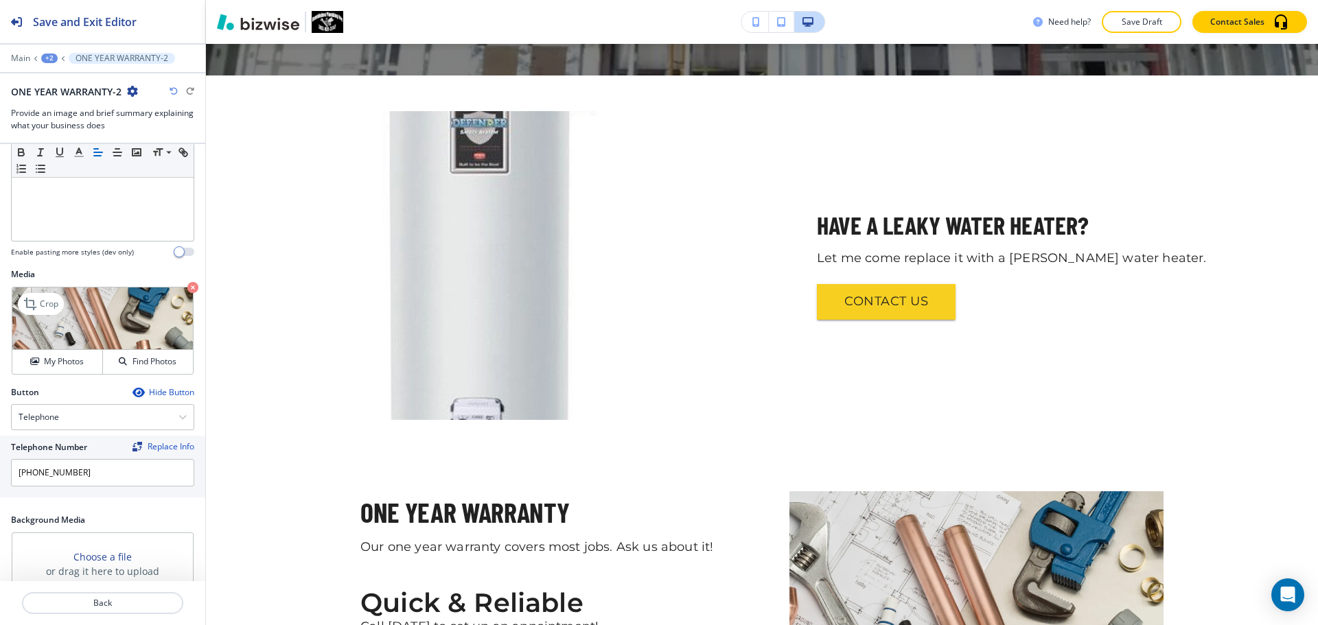
scroll to position [590, 0]
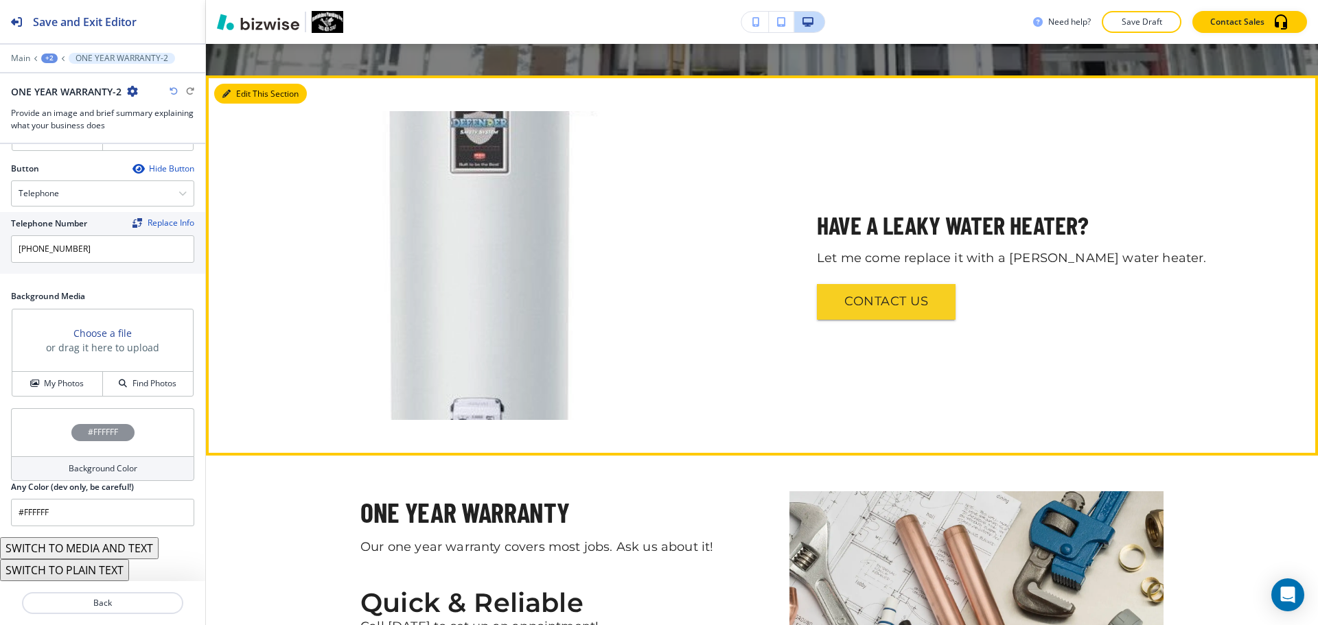
click at [251, 98] on button "Edit This Section" at bounding box center [260, 94] width 93 height 21
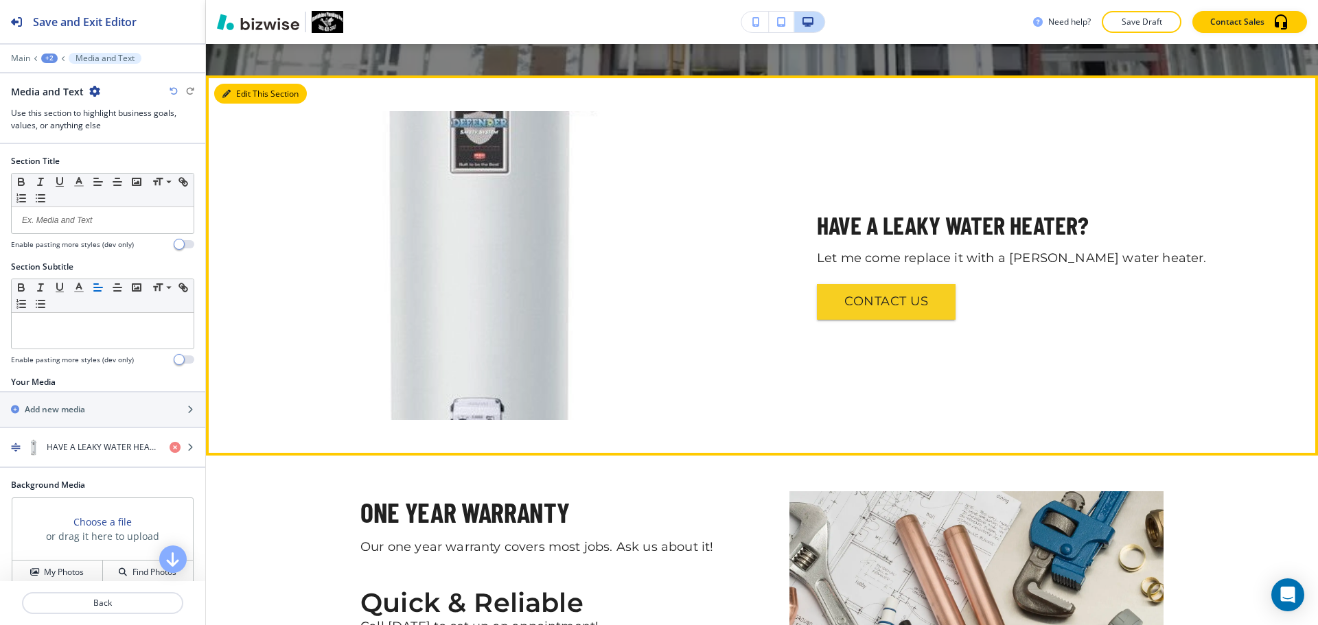
scroll to position [578, 0]
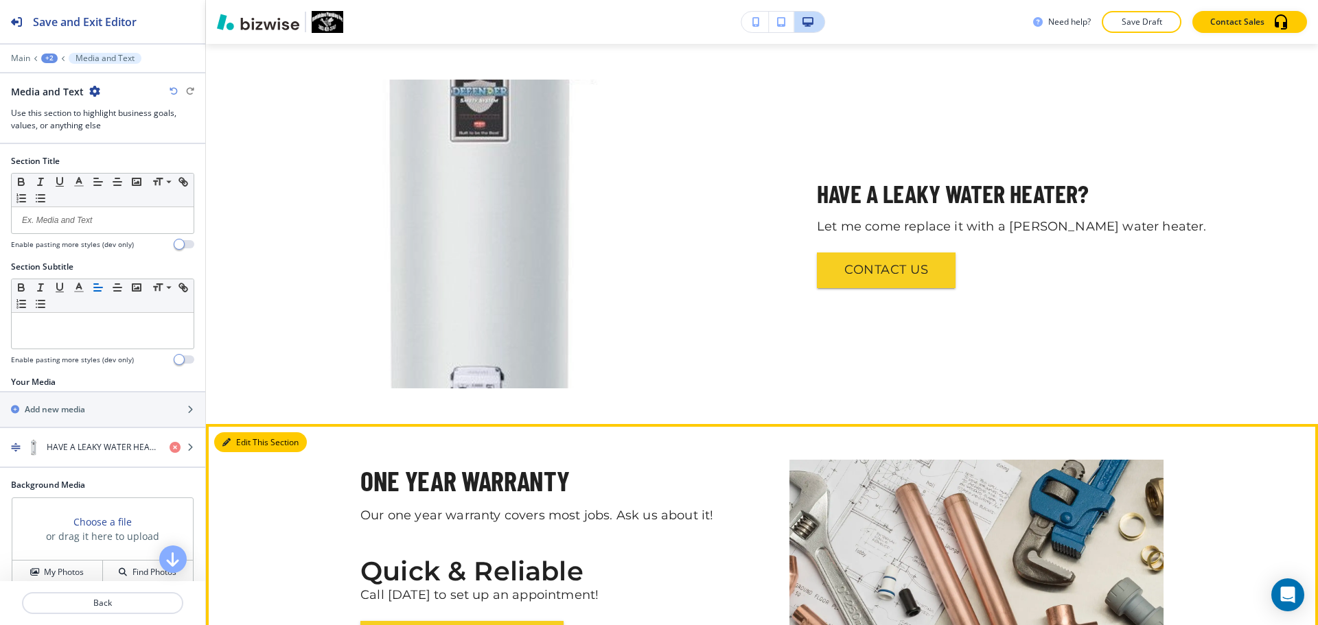
click at [231, 437] on button "Edit This Section" at bounding box center [260, 443] width 93 height 21
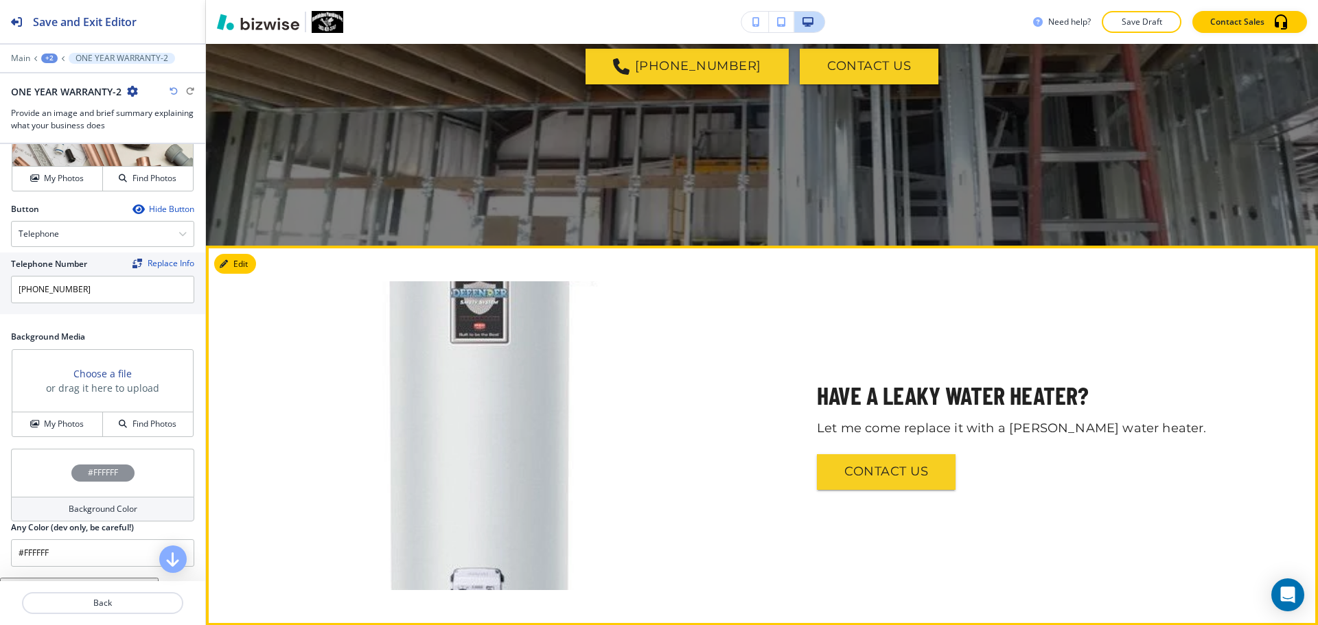
scroll to position [341, 0]
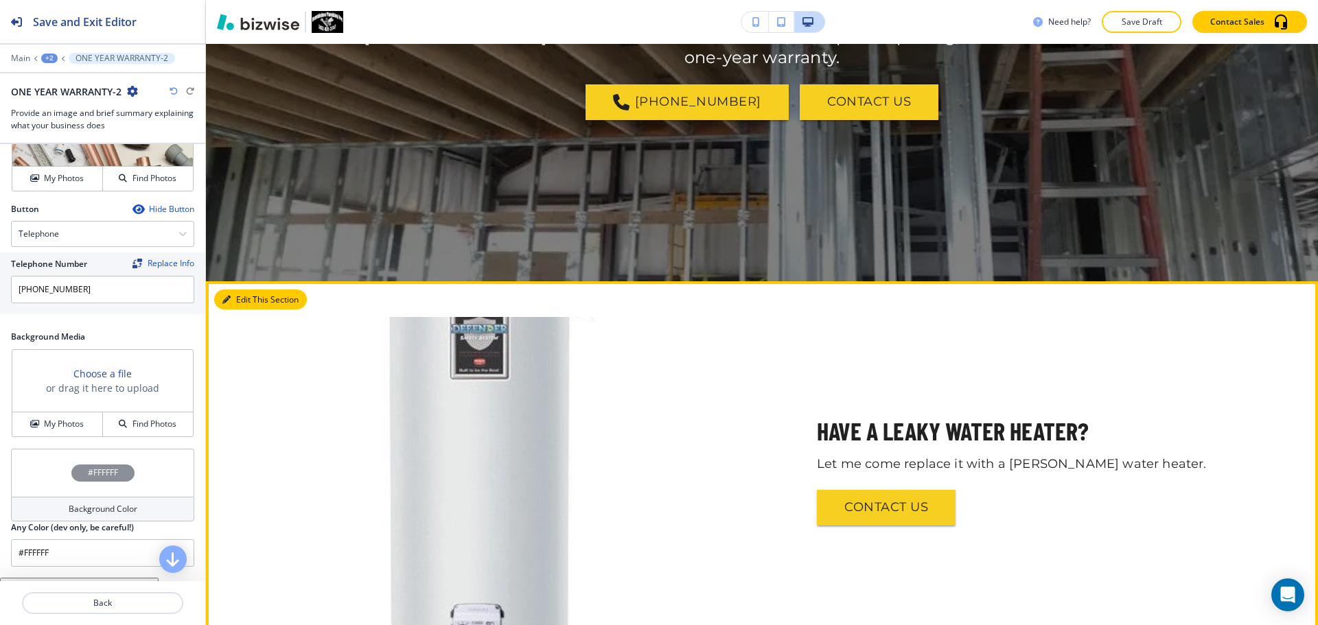
click at [254, 301] on button "Edit This Section" at bounding box center [260, 300] width 93 height 21
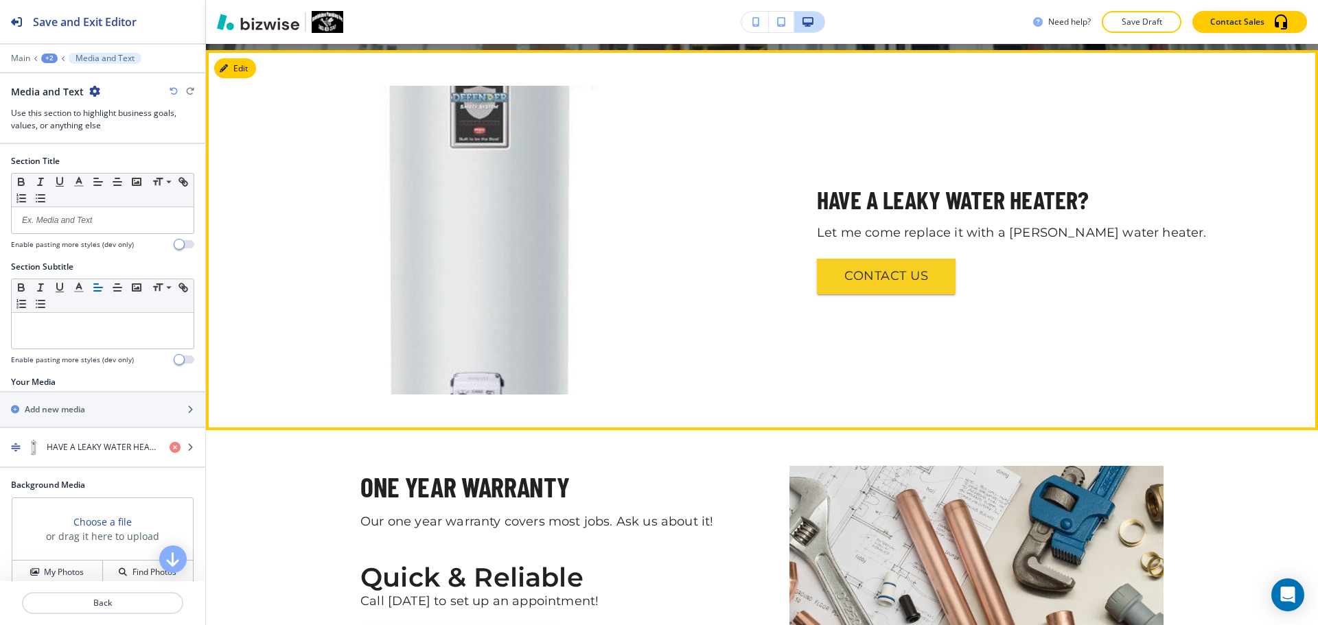
scroll to position [578, 0]
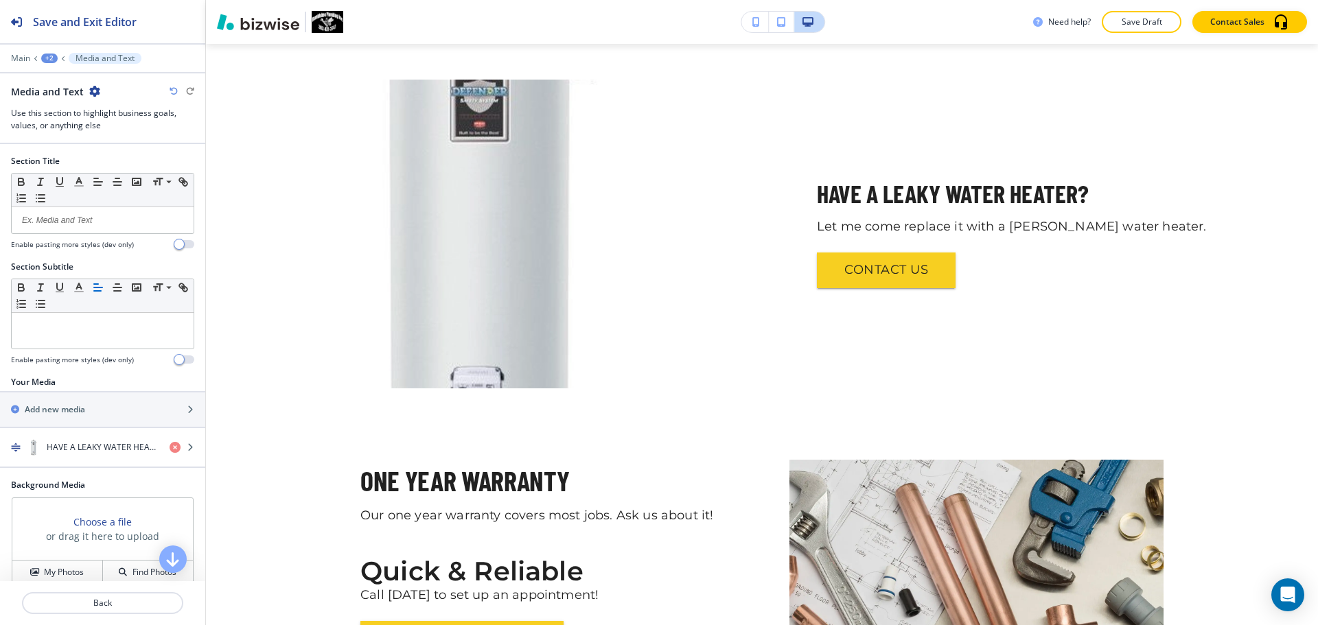
click at [171, 92] on icon "button" at bounding box center [174, 91] width 8 height 8
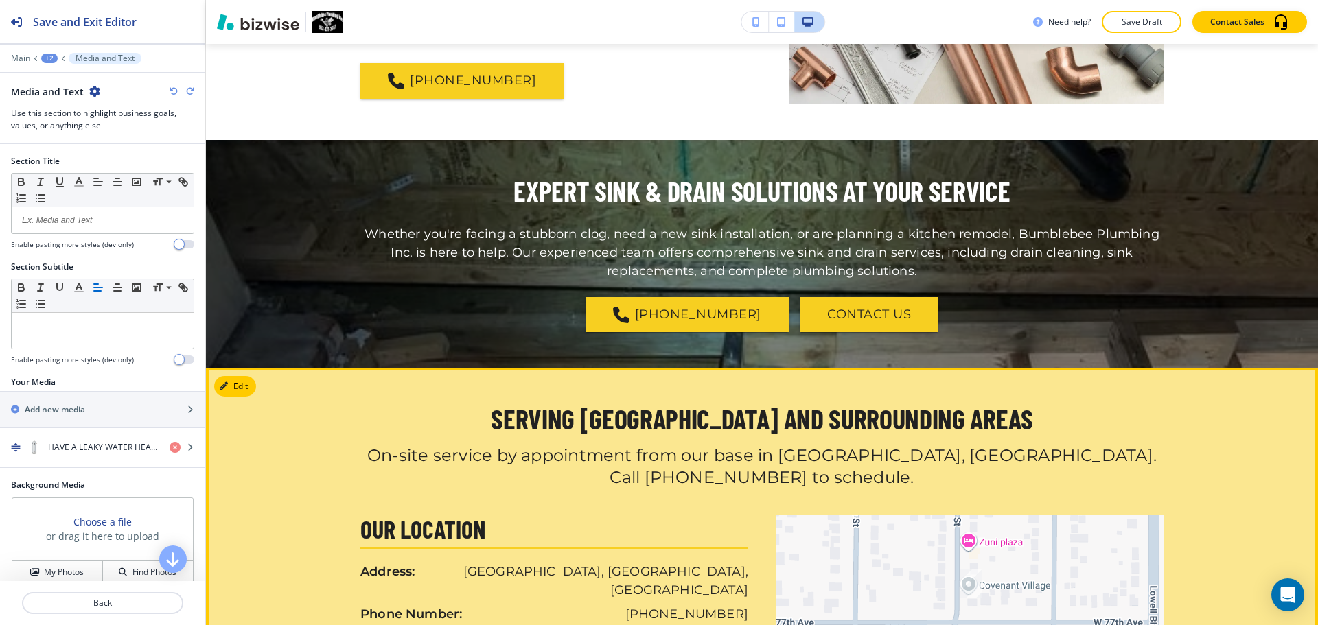
scroll to position [1265, 0]
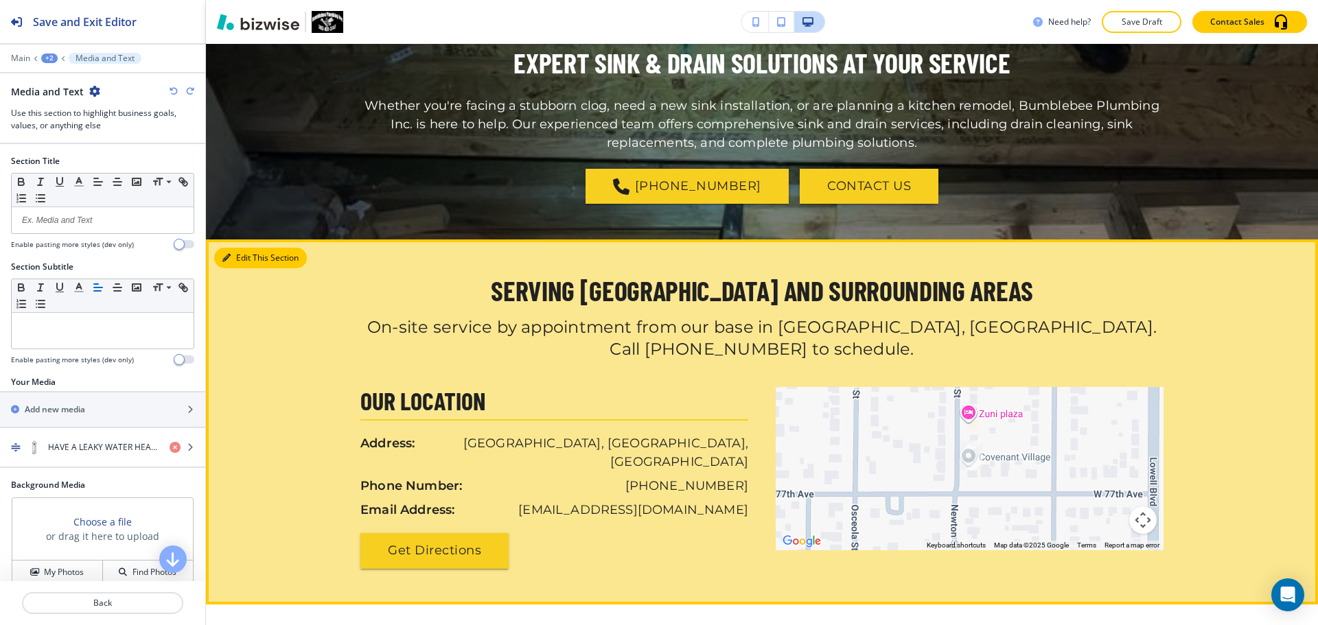
click at [229, 254] on icon "button" at bounding box center [226, 258] width 8 height 8
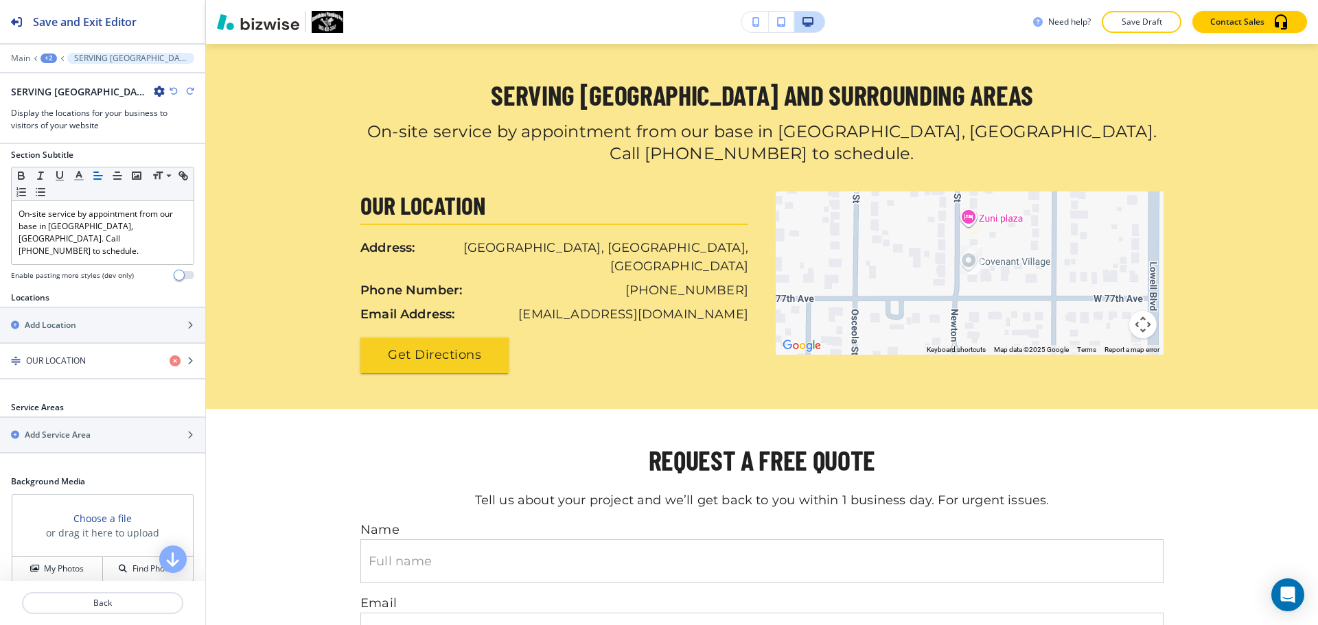
scroll to position [253, 0]
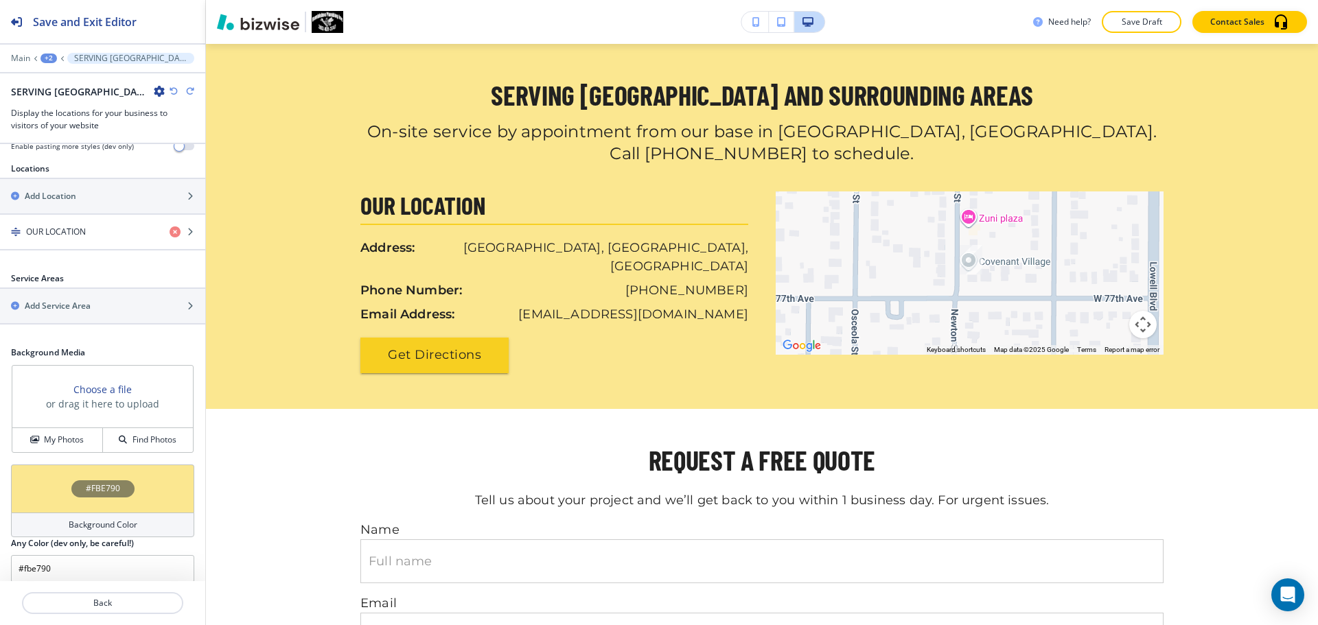
click at [88, 519] on h4 "Background Color" at bounding box center [103, 525] width 69 height 12
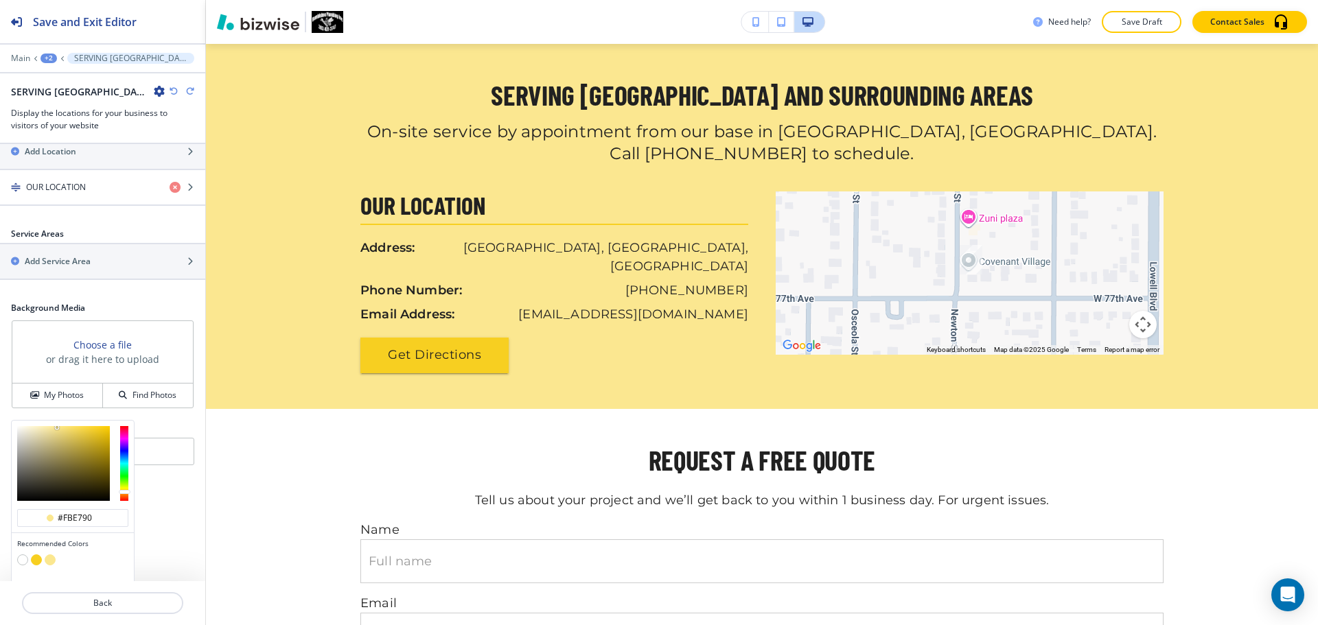
scroll to position [319, 0]
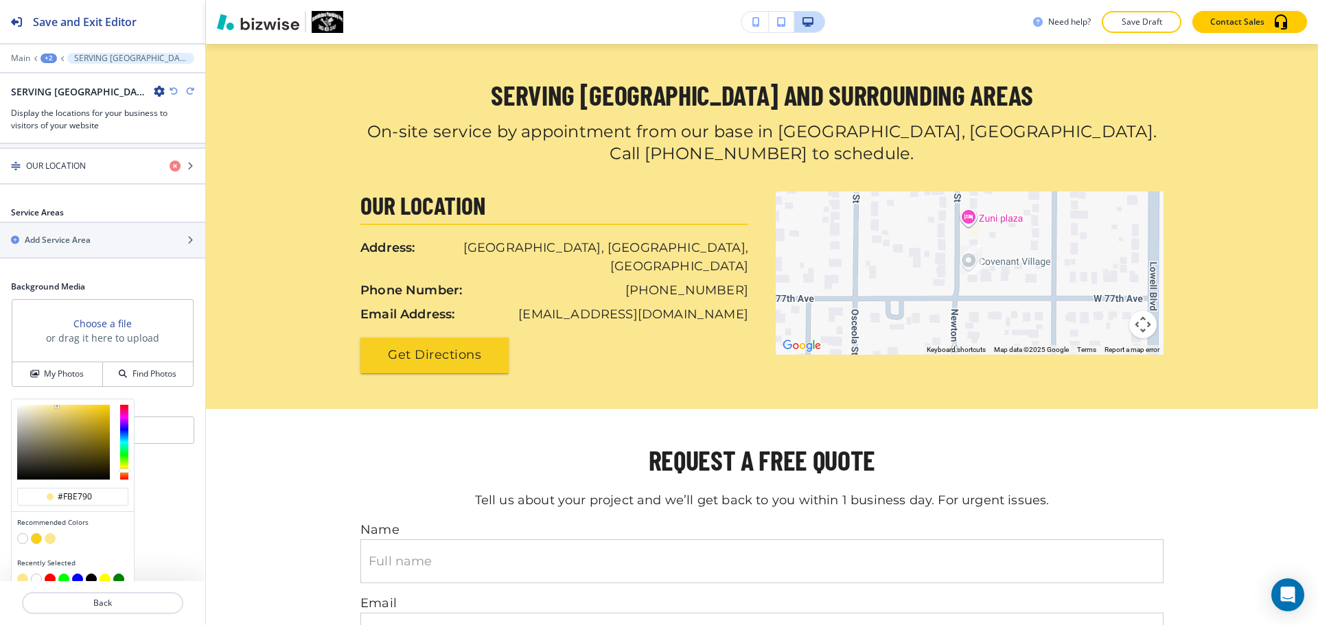
click at [25, 533] on button "button" at bounding box center [22, 538] width 11 height 11
type input "#FFFFFF"
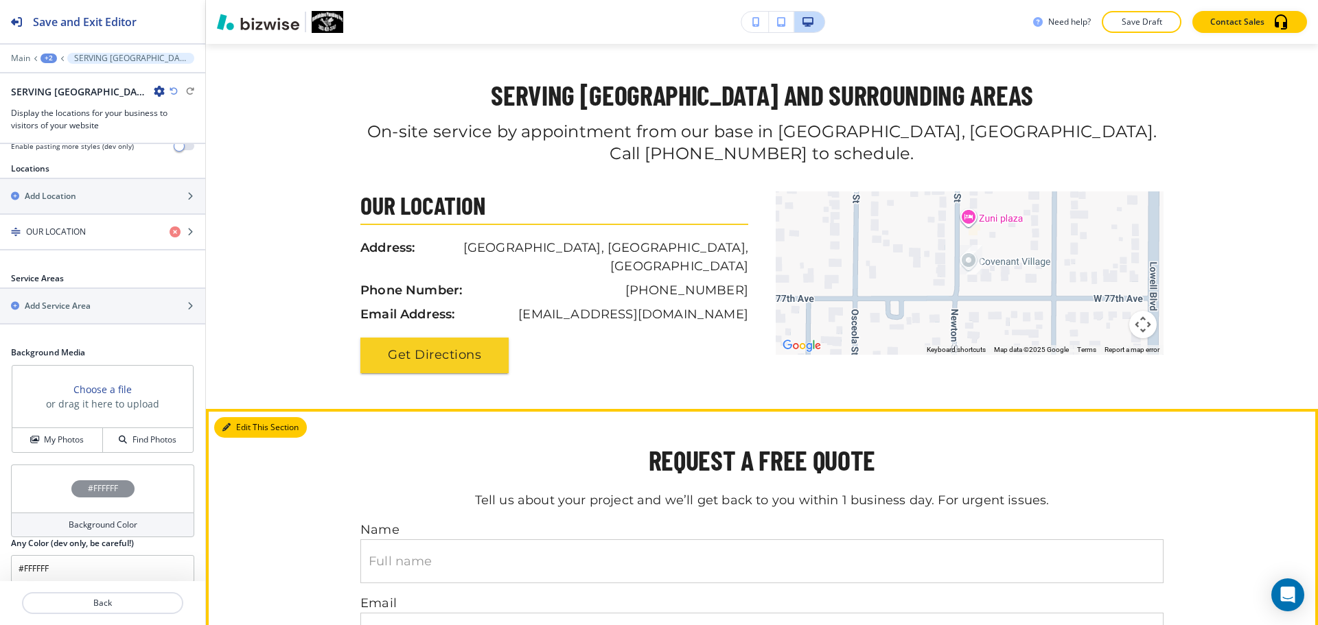
click at [246, 417] on button "Edit This Section" at bounding box center [260, 427] width 93 height 21
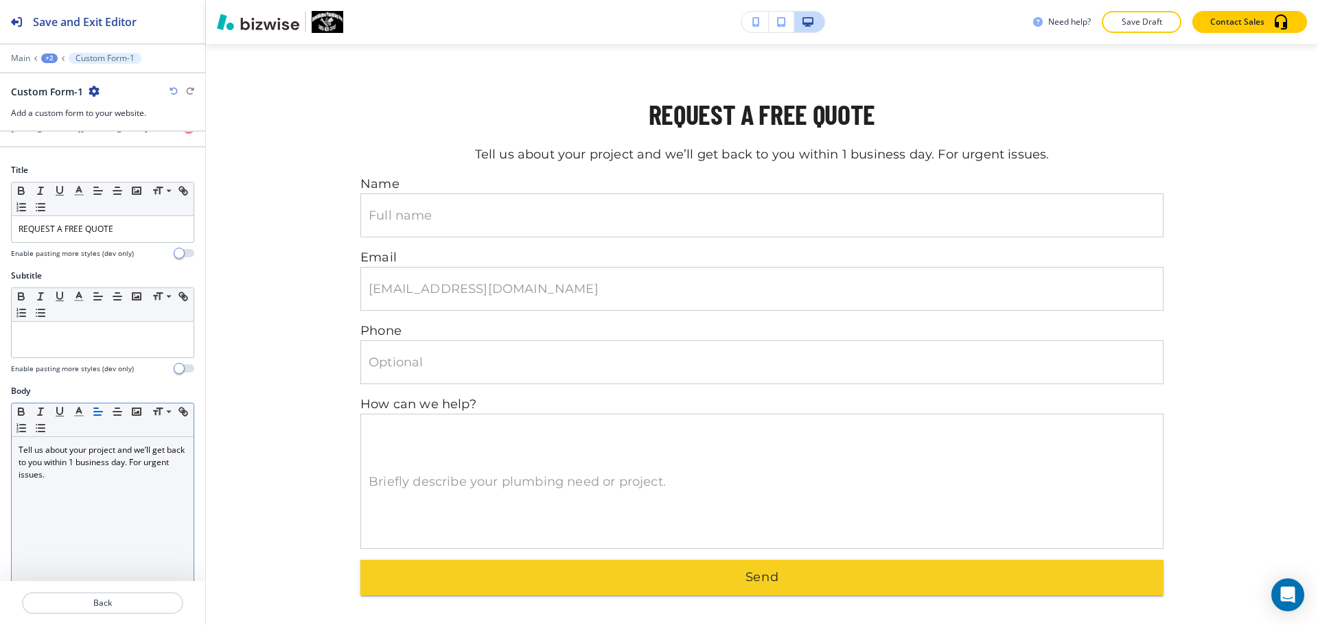
scroll to position [0, 0]
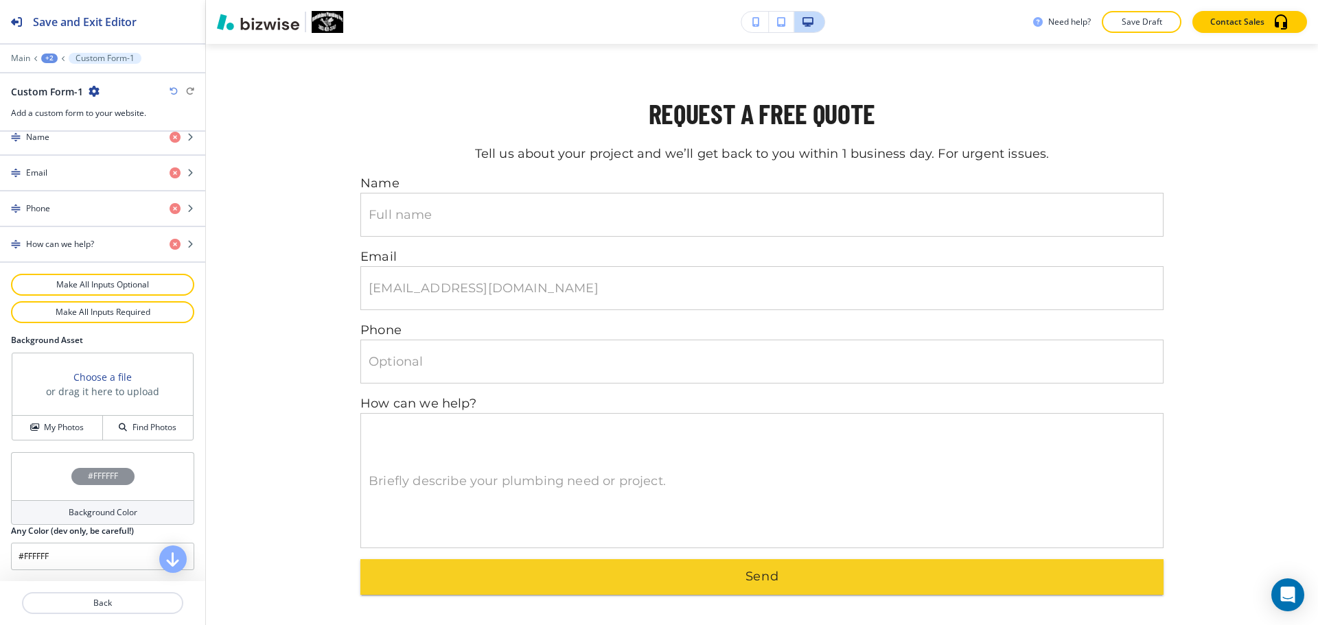
click at [79, 517] on h4 "Background Color" at bounding box center [103, 513] width 69 height 12
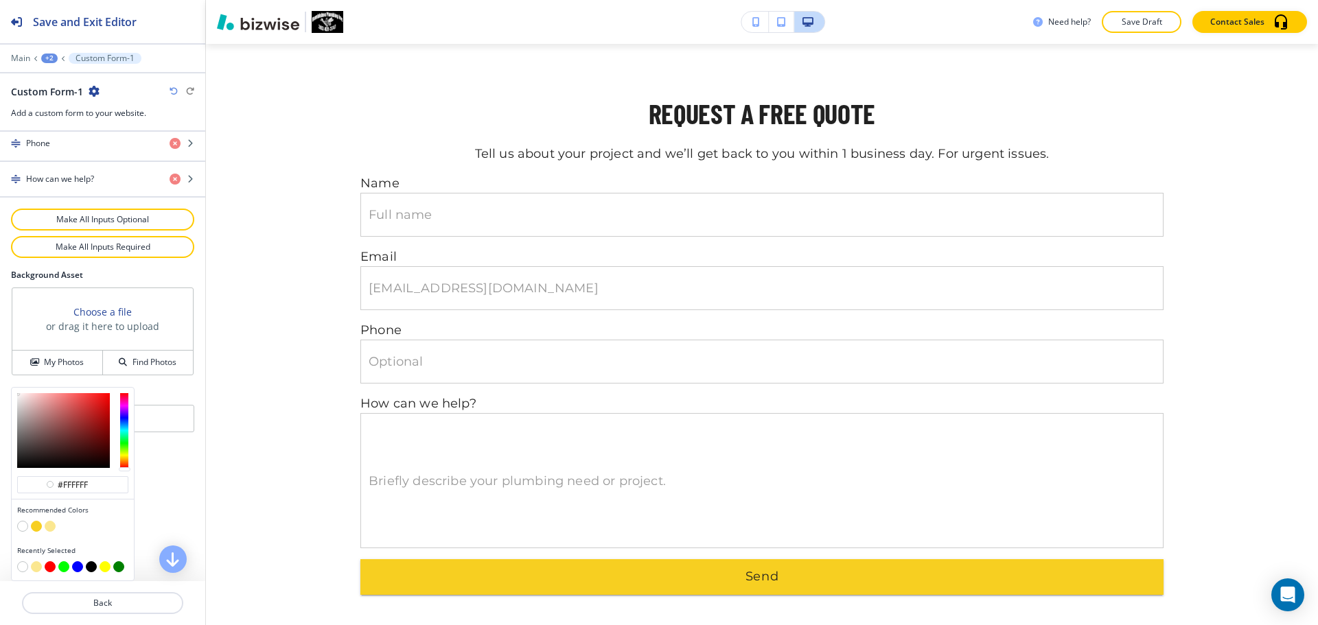
click at [54, 529] on button "button" at bounding box center [50, 526] width 11 height 11
type input "#fbe790"
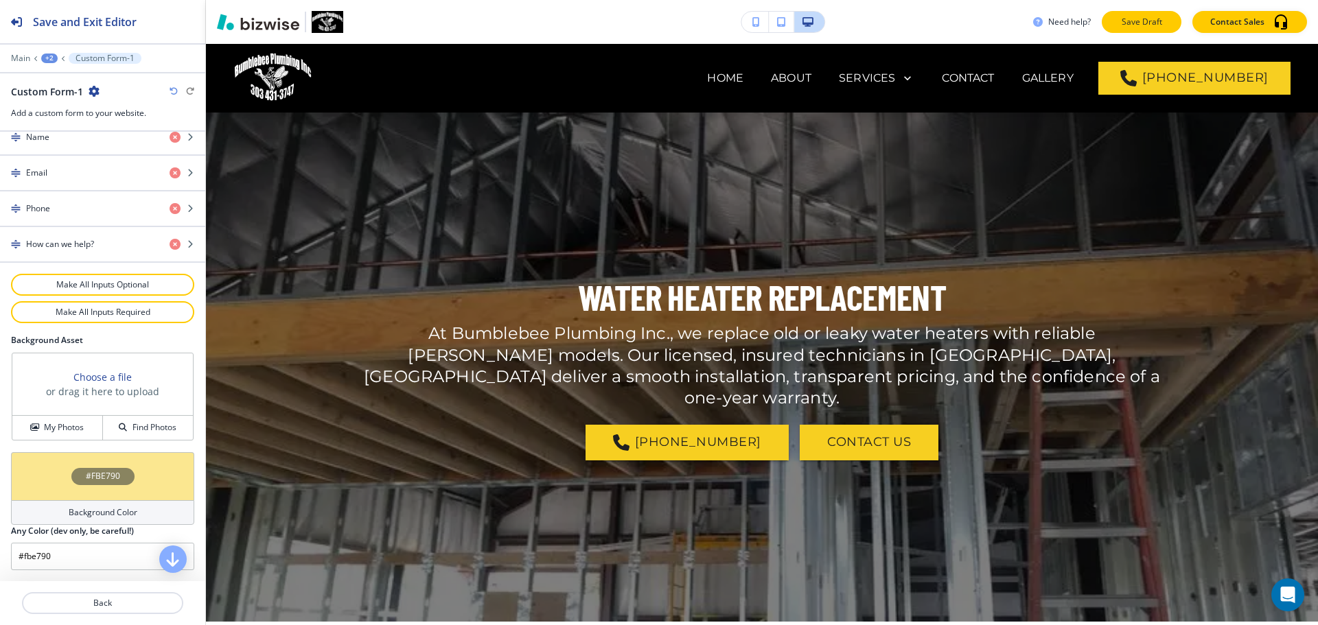
click at [1149, 22] on p "Save Draft" at bounding box center [1142, 22] width 44 height 12
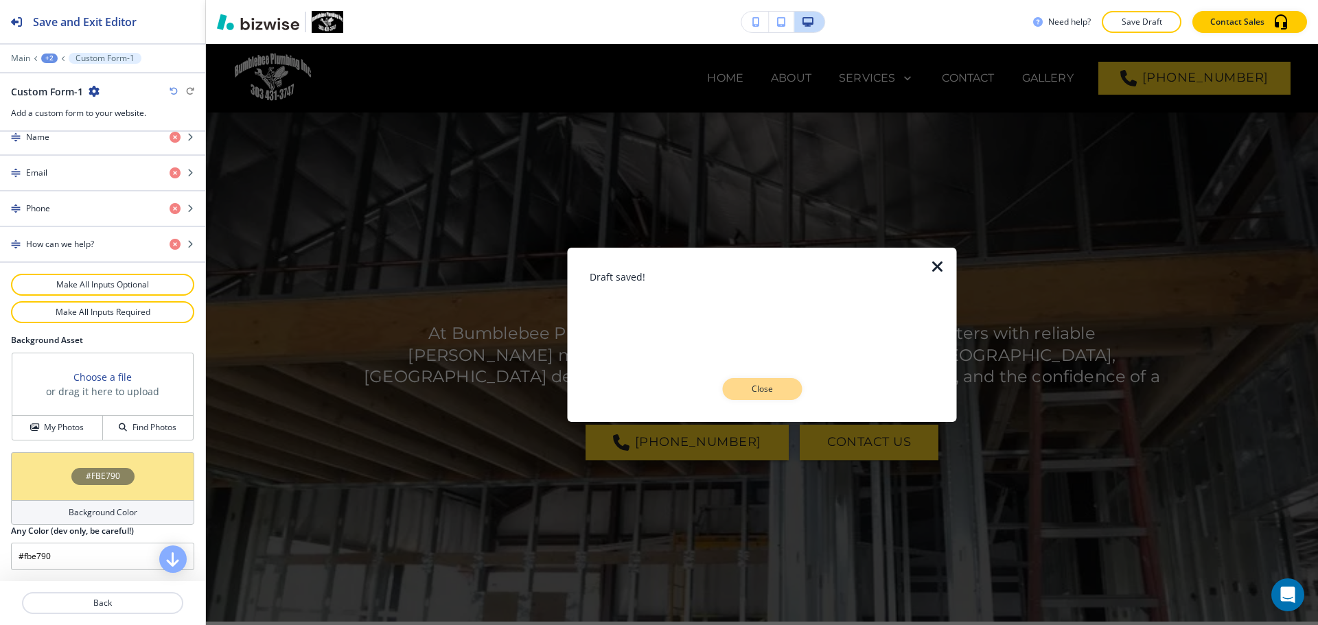
click at [782, 382] on button "Close" at bounding box center [762, 389] width 80 height 22
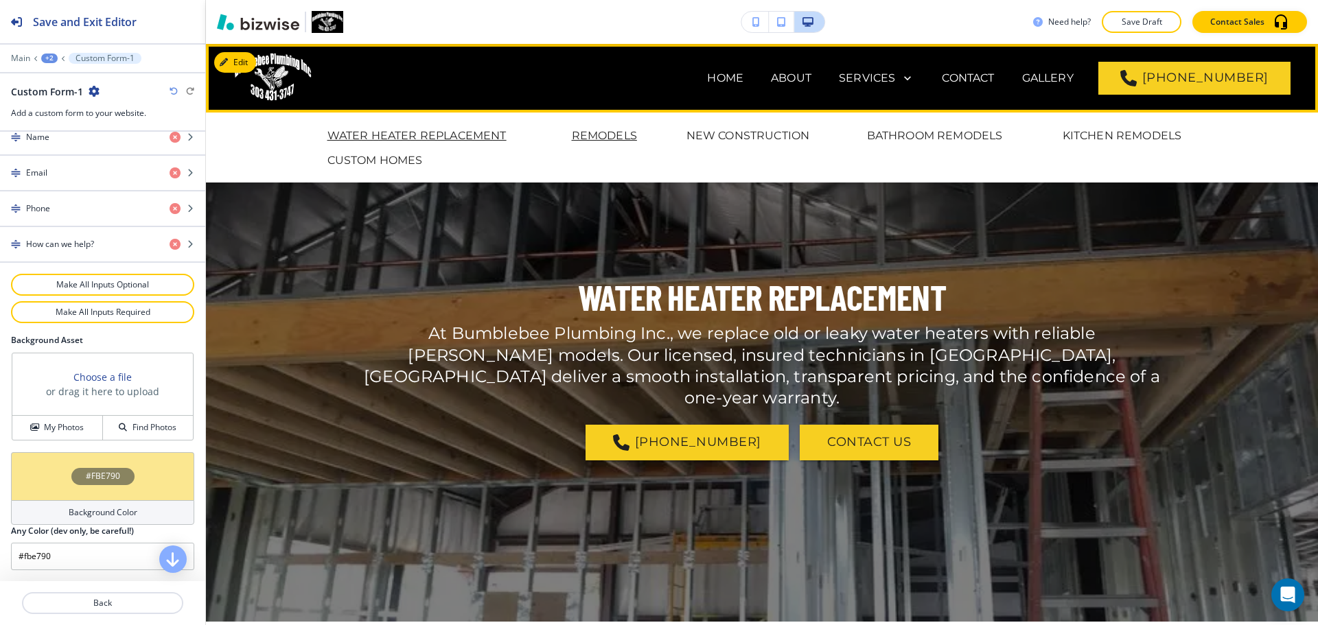
drag, startPoint x: 599, startPoint y: 133, endPoint x: 589, endPoint y: 139, distance: 11.1
click at [599, 132] on p "REMODELS" at bounding box center [604, 136] width 65 height 16
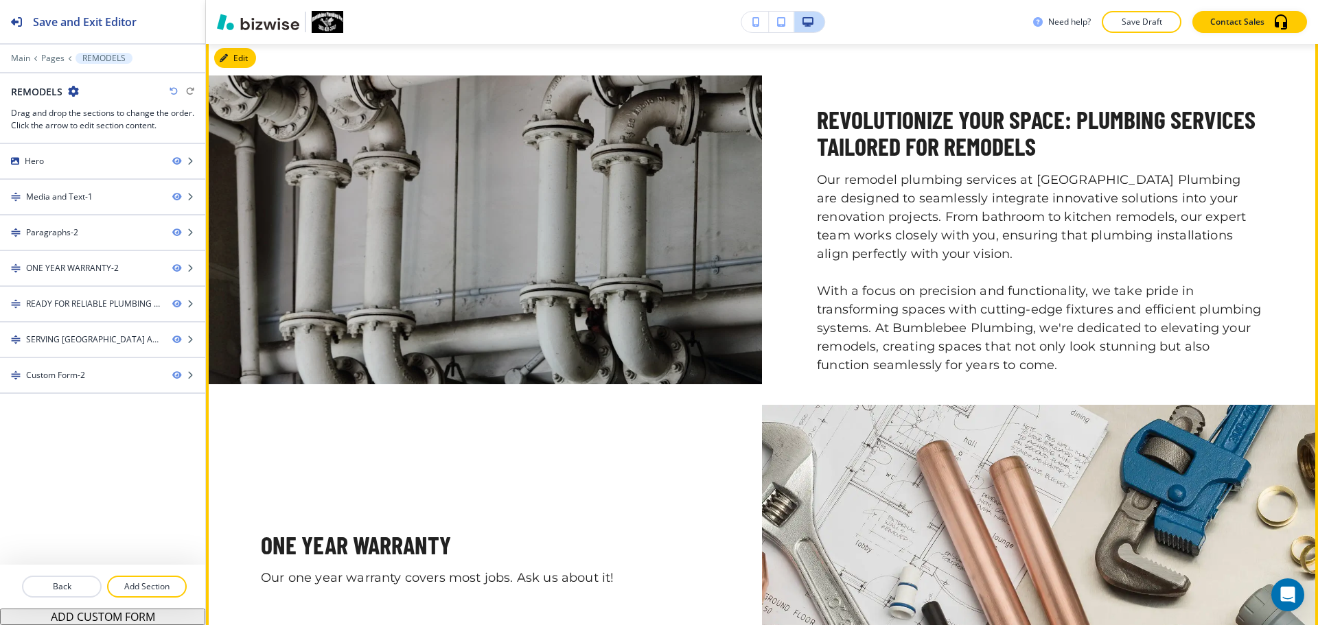
scroll to position [549, 0]
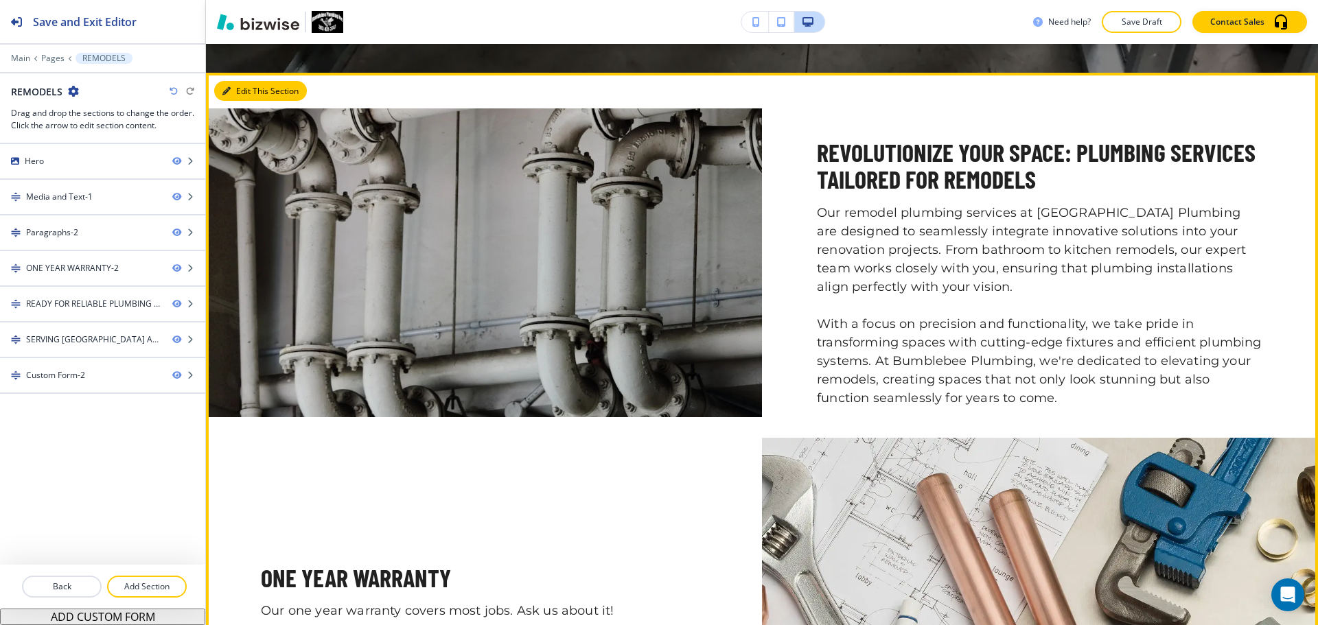
click at [244, 93] on button "Edit This Section" at bounding box center [260, 91] width 93 height 21
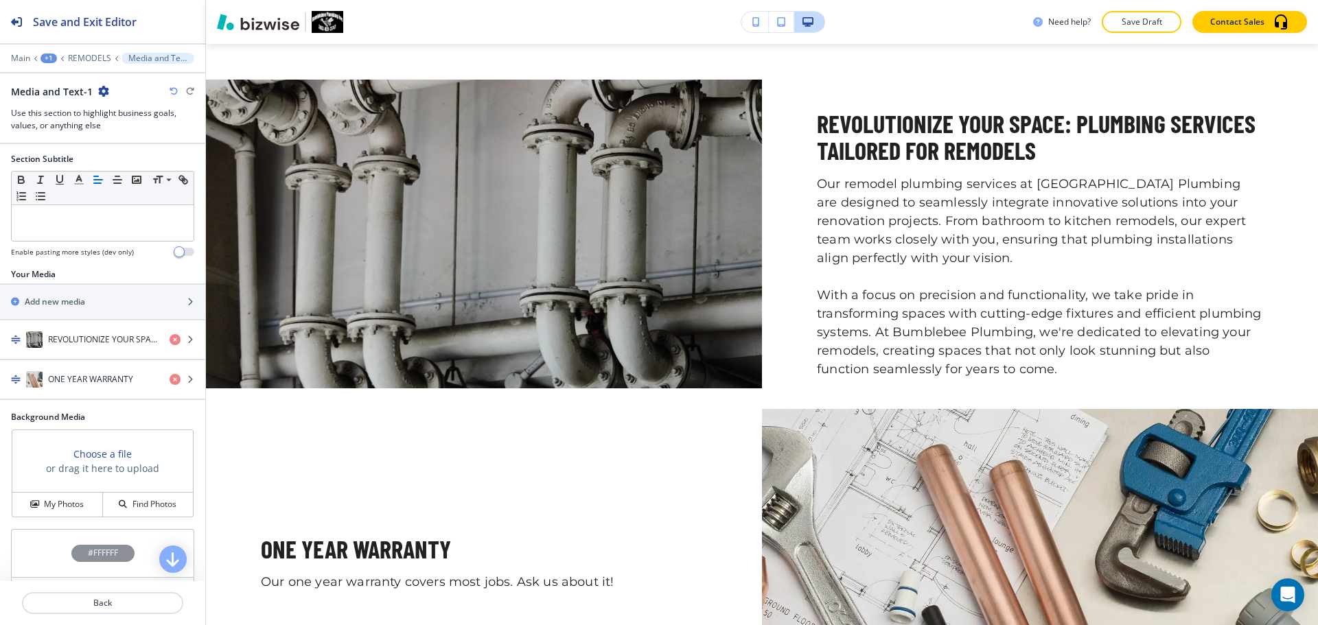
scroll to position [251, 0]
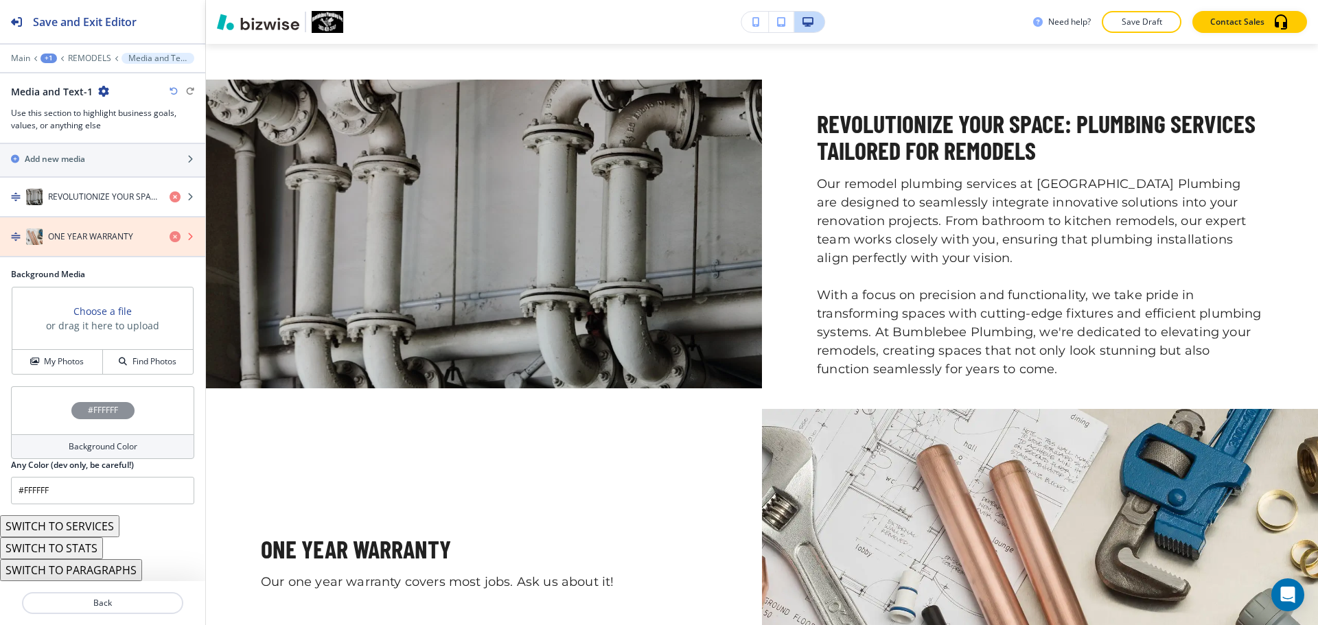
click at [170, 238] on icon "button" at bounding box center [175, 236] width 11 height 11
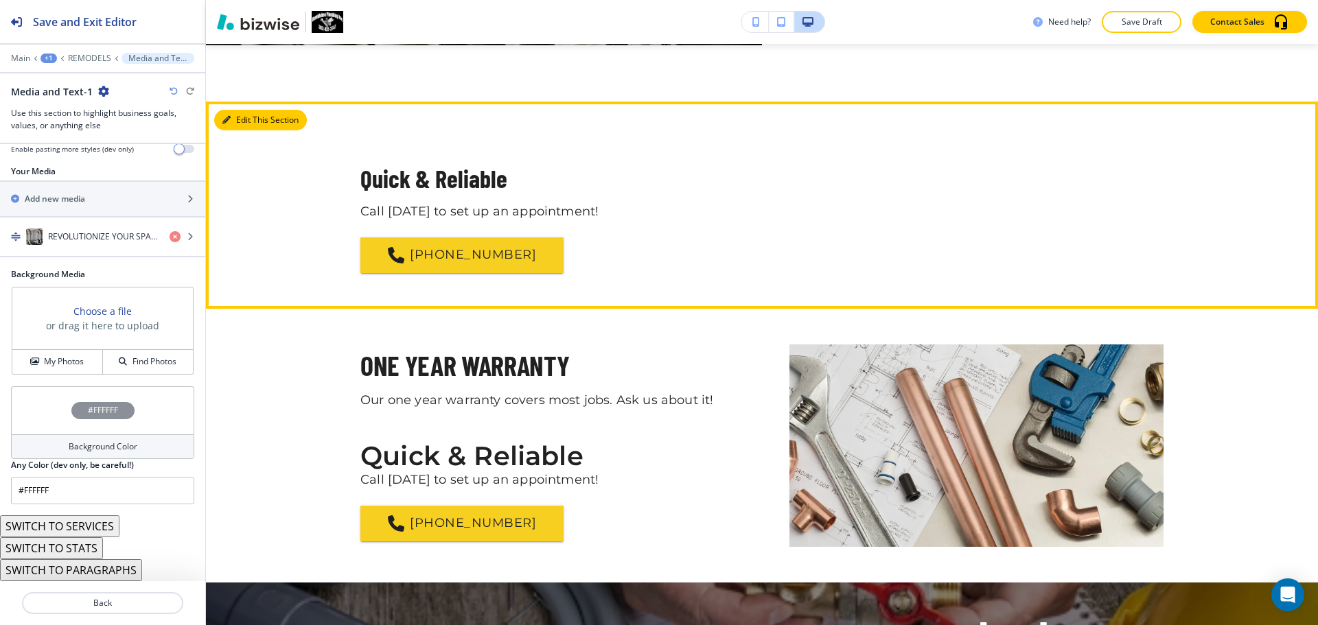
drag, startPoint x: 251, startPoint y: 121, endPoint x: 242, endPoint y: 120, distance: 9.0
click at [251, 121] on button "Edit This Section" at bounding box center [260, 120] width 93 height 21
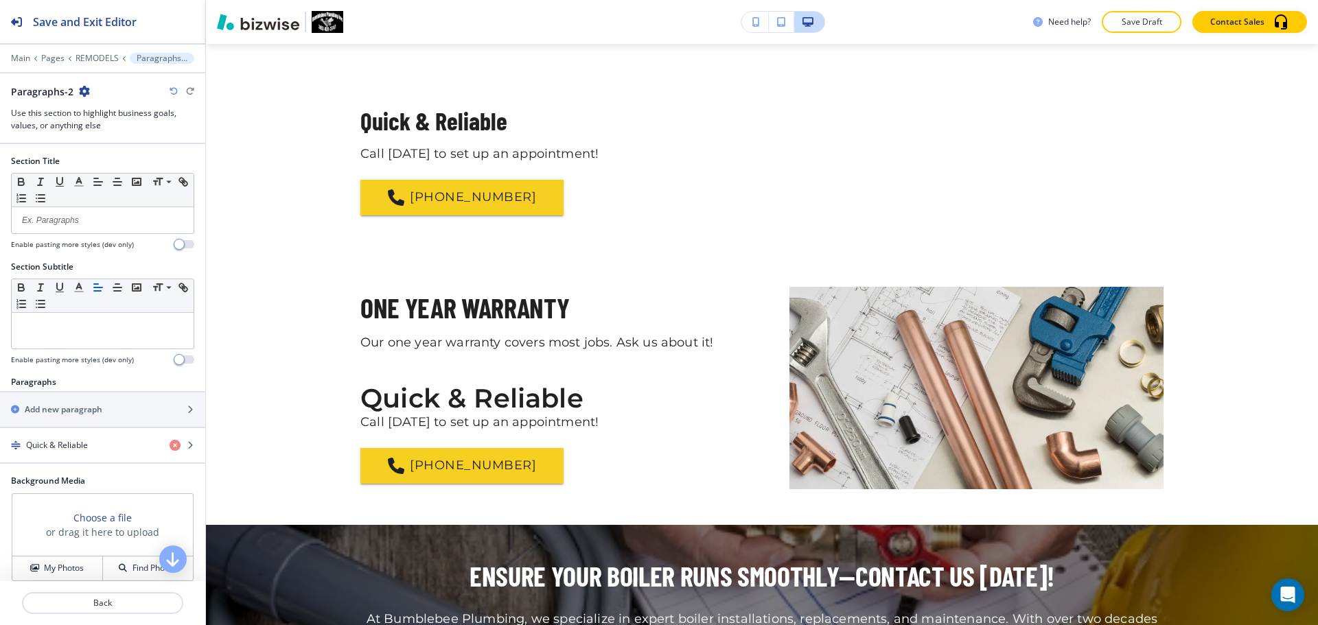
click at [84, 92] on icon "button" at bounding box center [84, 91] width 11 height 11
click at [127, 160] on p "Delete Section" at bounding box center [122, 163] width 70 height 12
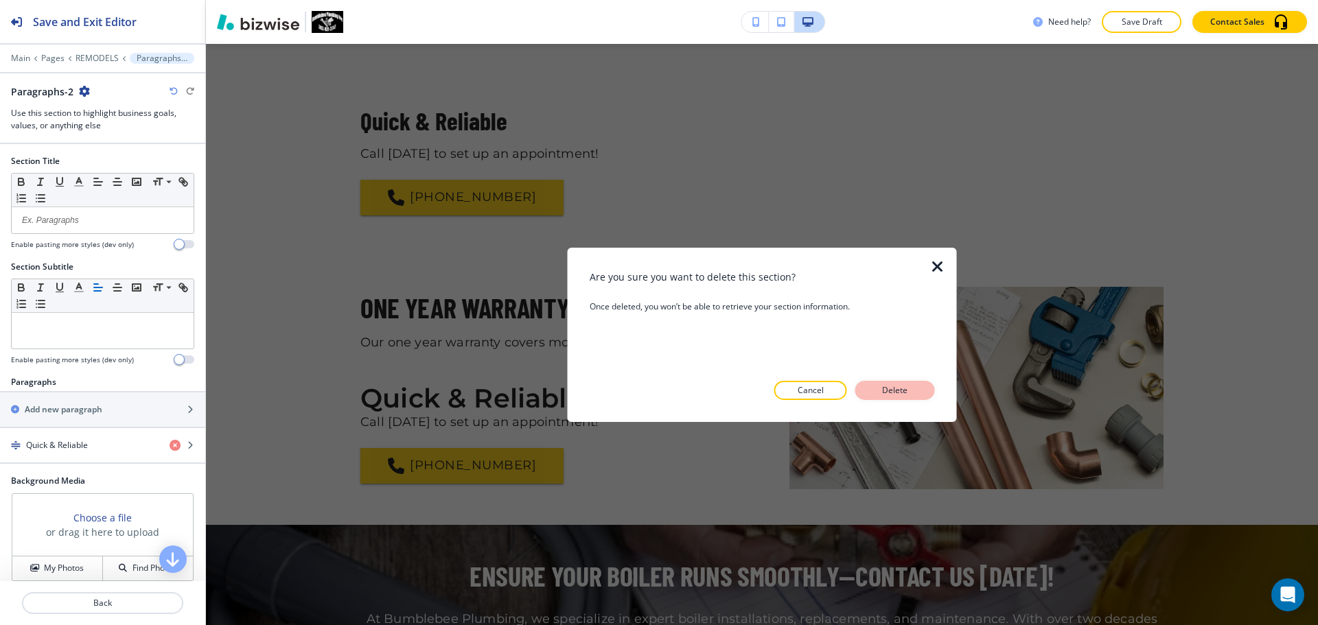
click at [890, 393] on p "Delete" at bounding box center [895, 390] width 33 height 12
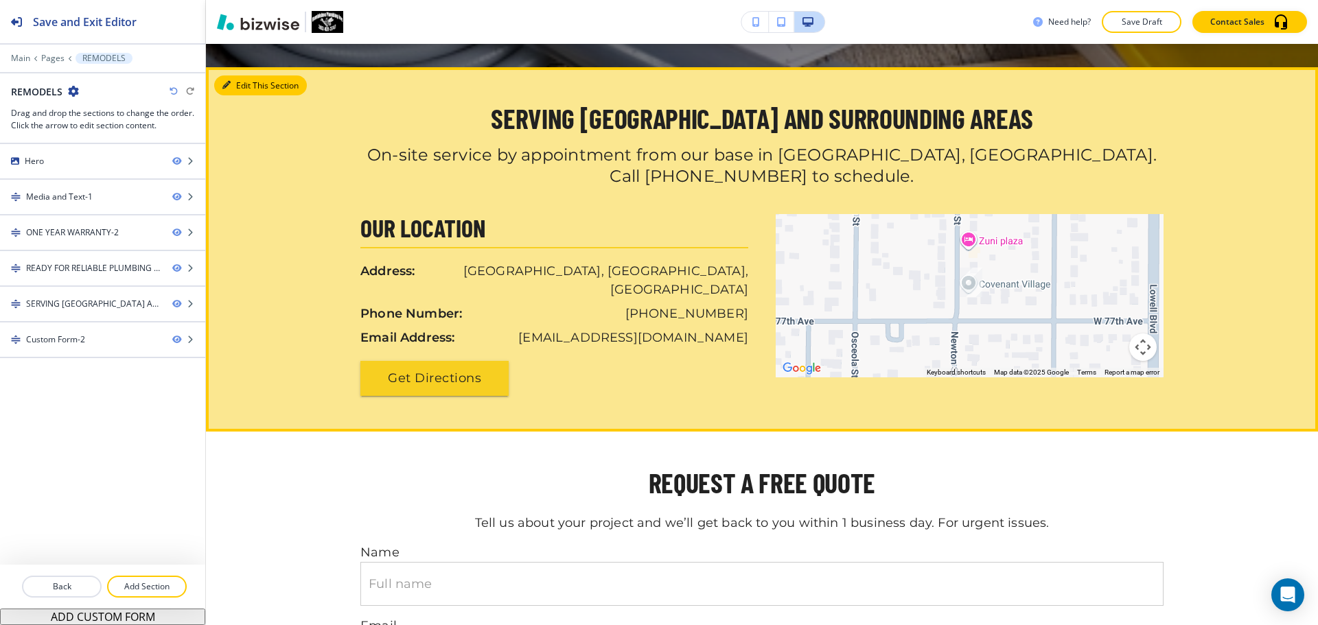
click at [236, 89] on button "Edit This Section" at bounding box center [260, 86] width 93 height 21
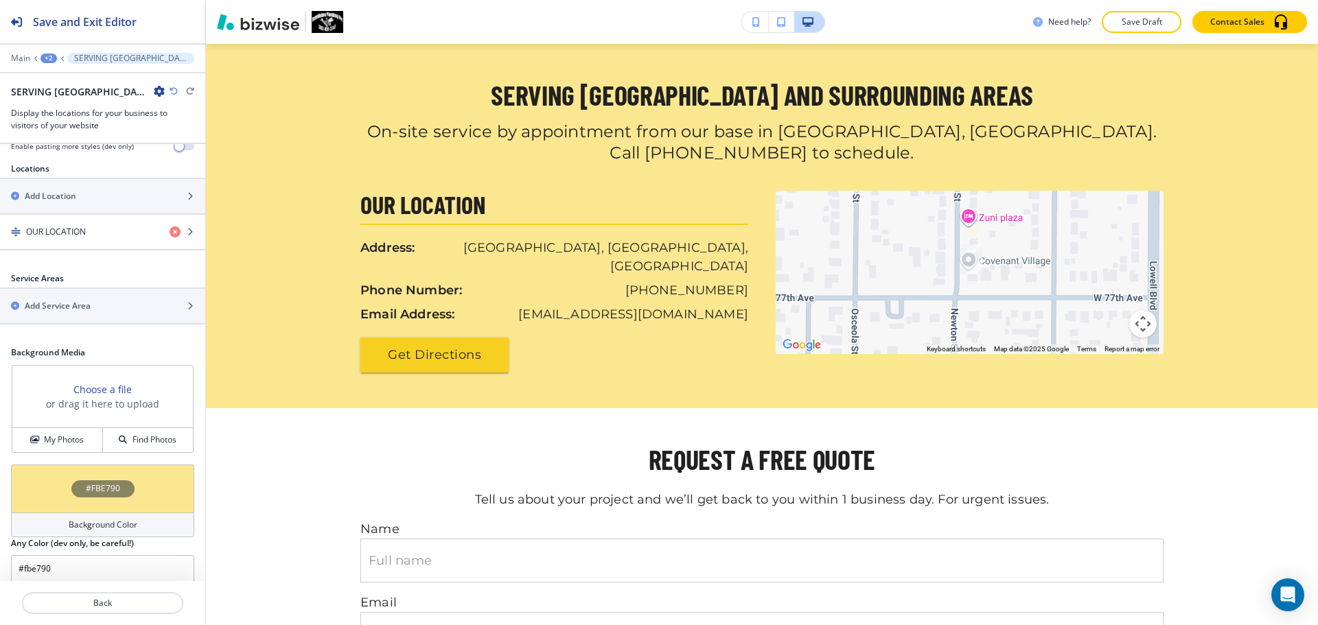
click at [108, 519] on h4 "Background Color" at bounding box center [103, 525] width 69 height 12
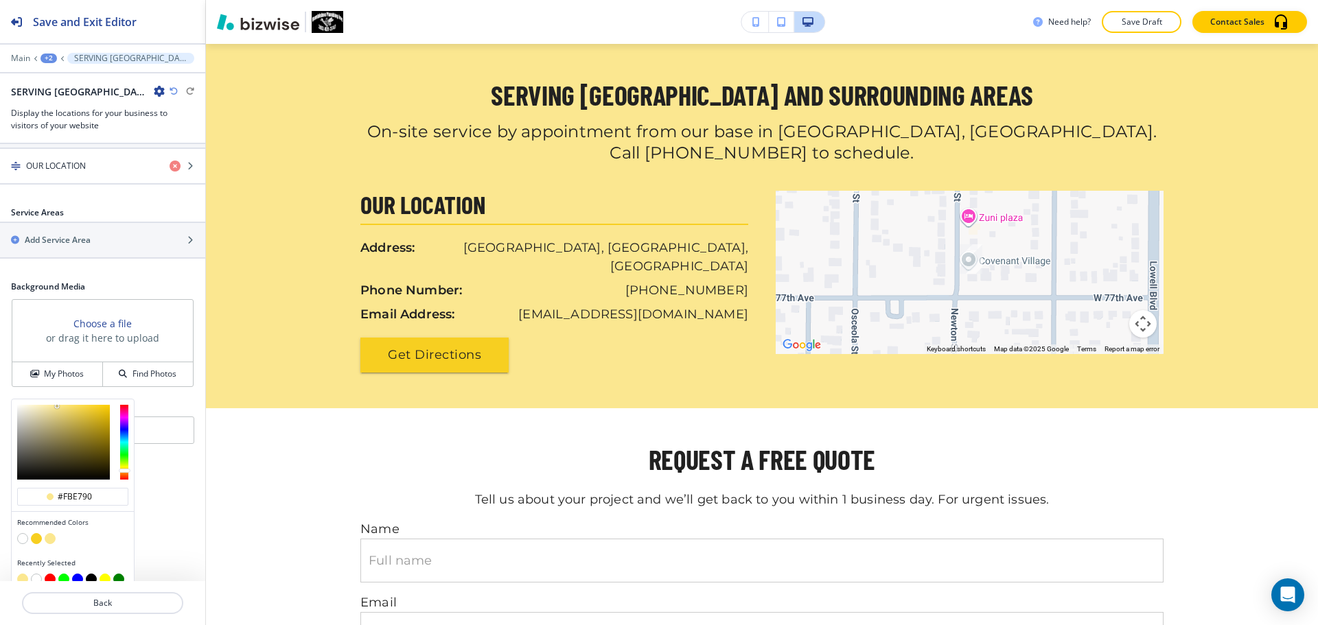
click at [23, 533] on button "button" at bounding box center [22, 538] width 11 height 11
type input "#FFFFFF"
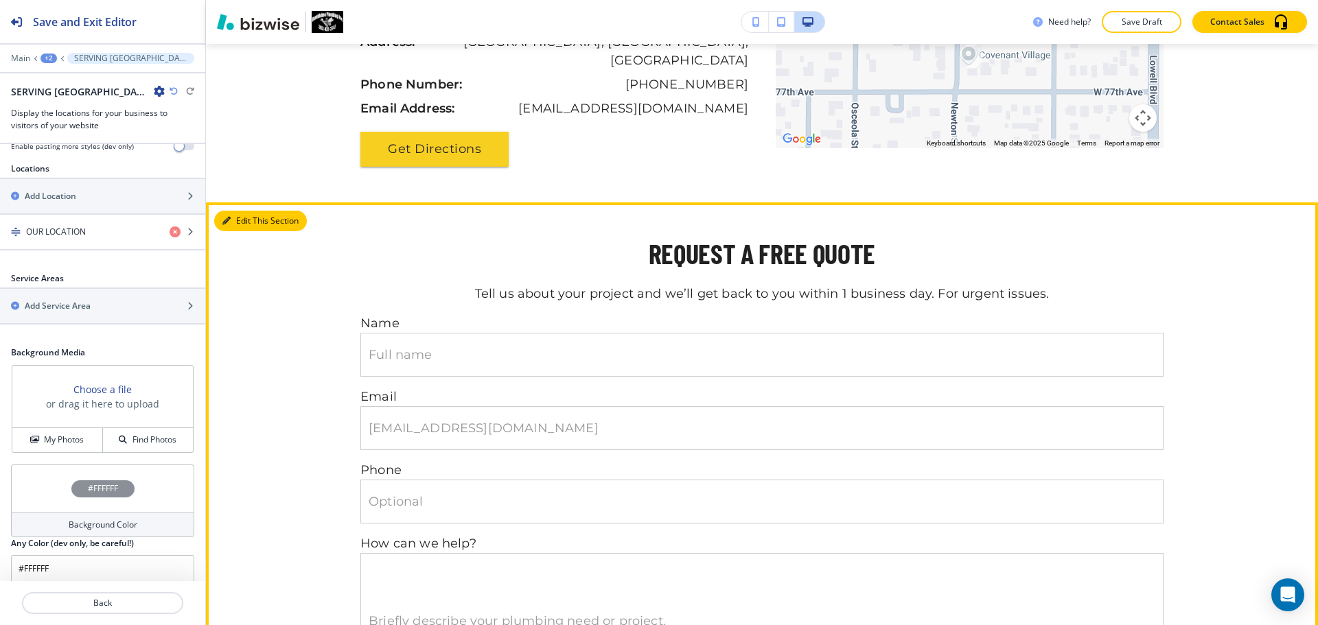
click at [253, 211] on button "Edit This Section" at bounding box center [260, 221] width 93 height 21
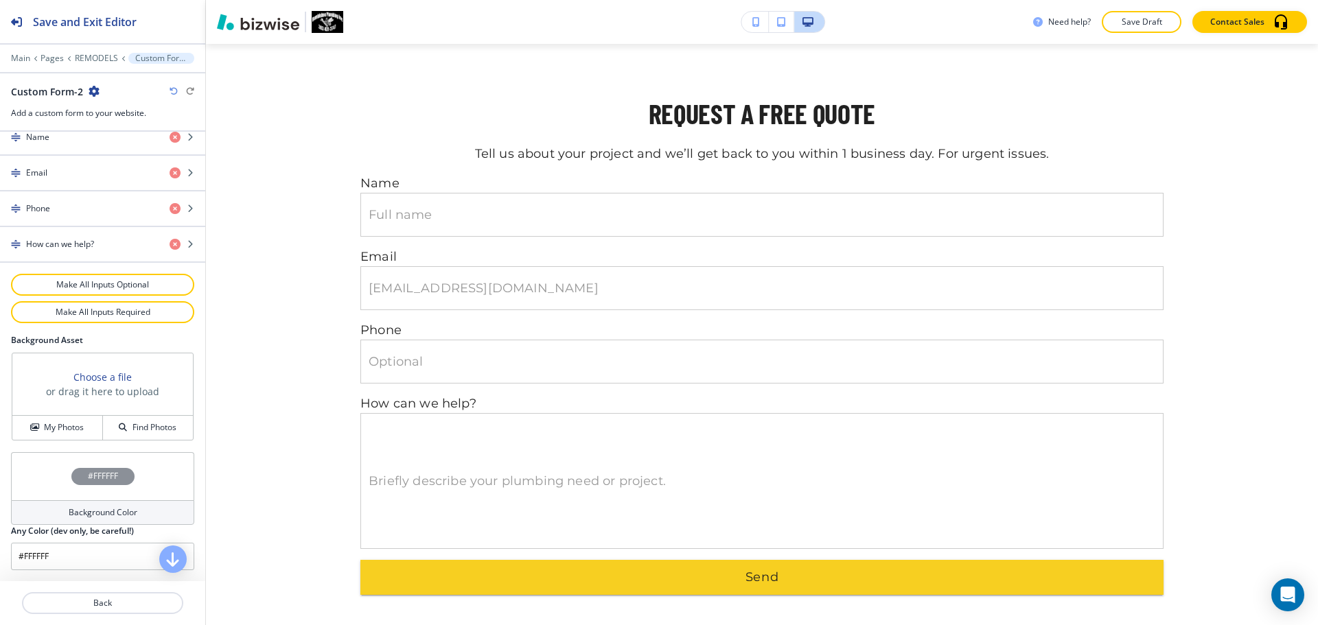
click at [95, 511] on h4 "Background Color" at bounding box center [103, 513] width 69 height 12
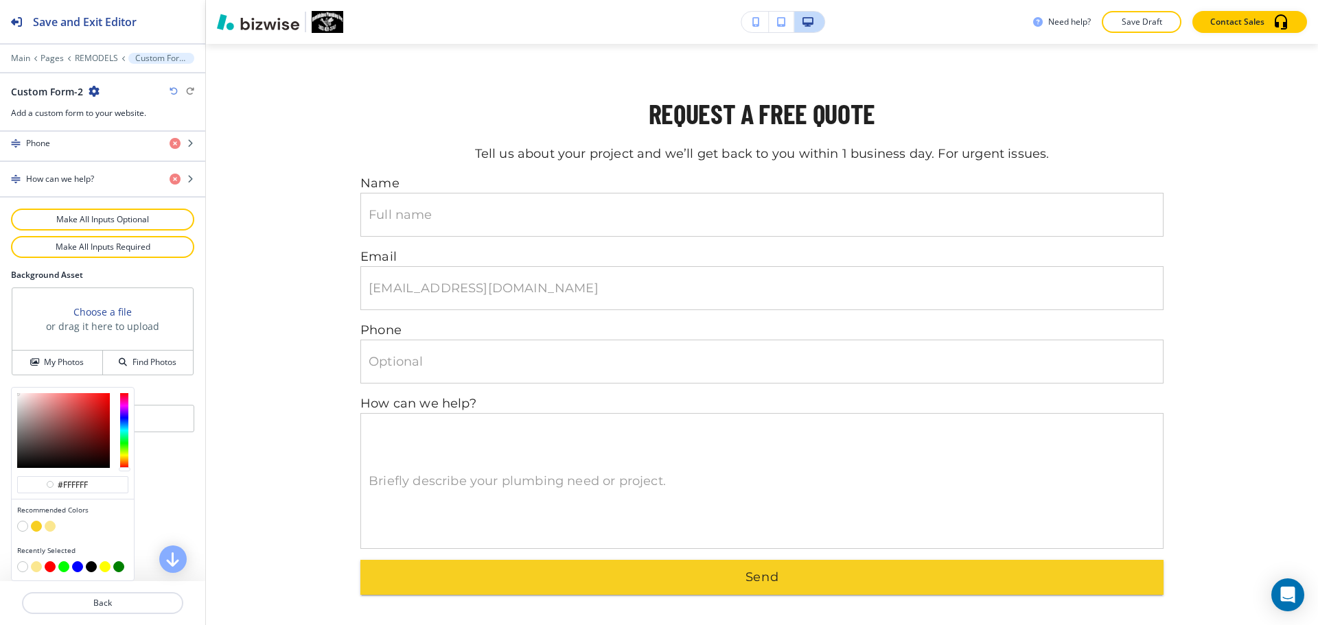
click at [50, 530] on button "button" at bounding box center [50, 526] width 11 height 11
type input "#fbe790"
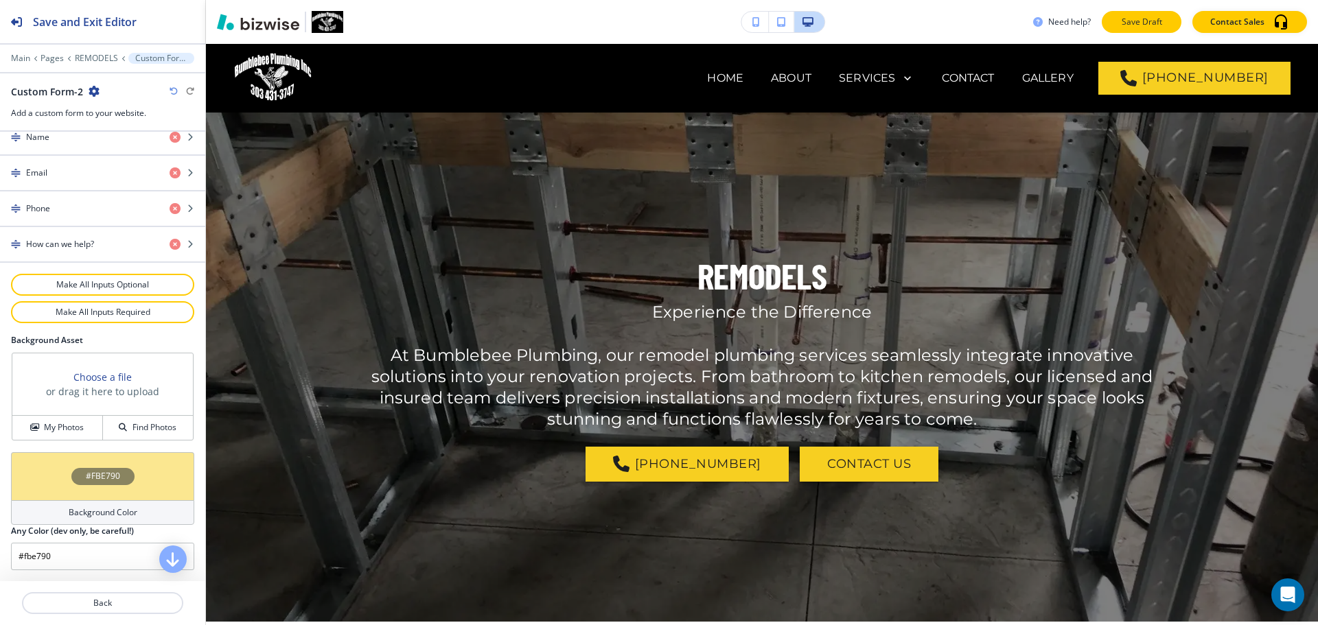
click at [1157, 16] on p "Save Draft" at bounding box center [1142, 22] width 44 height 12
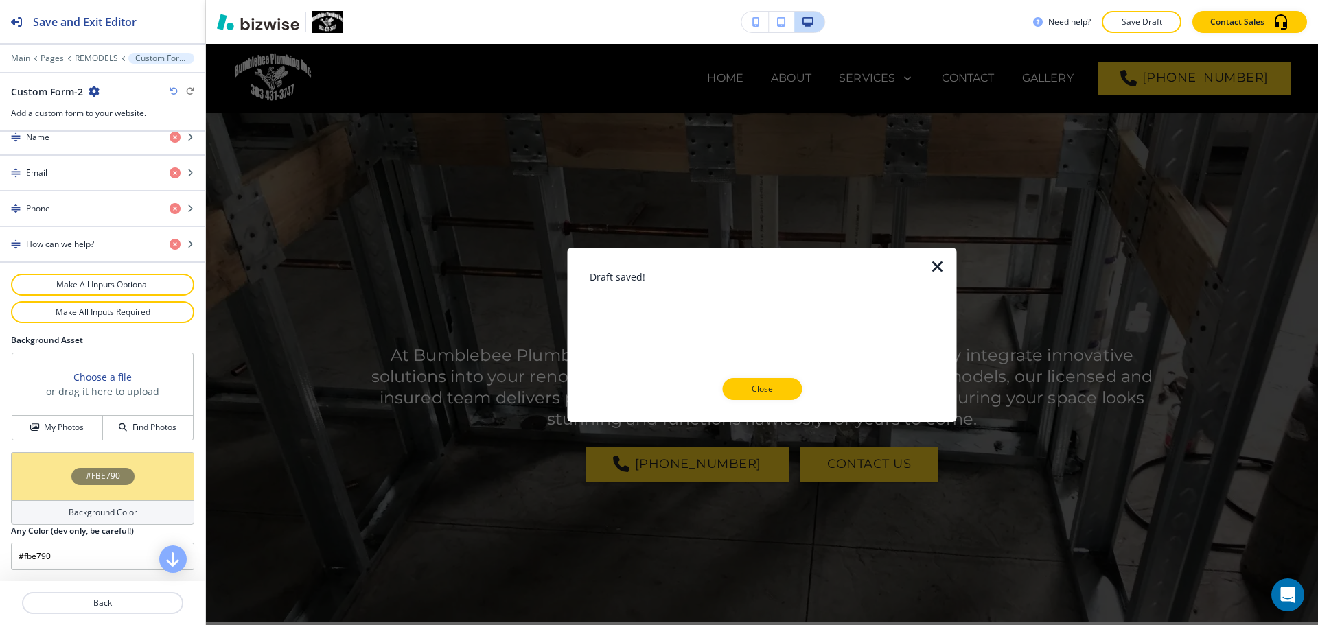
drag, startPoint x: 767, startPoint y: 384, endPoint x: 774, endPoint y: 375, distance: 11.7
click at [766, 384] on p "Close" at bounding box center [762, 389] width 44 height 12
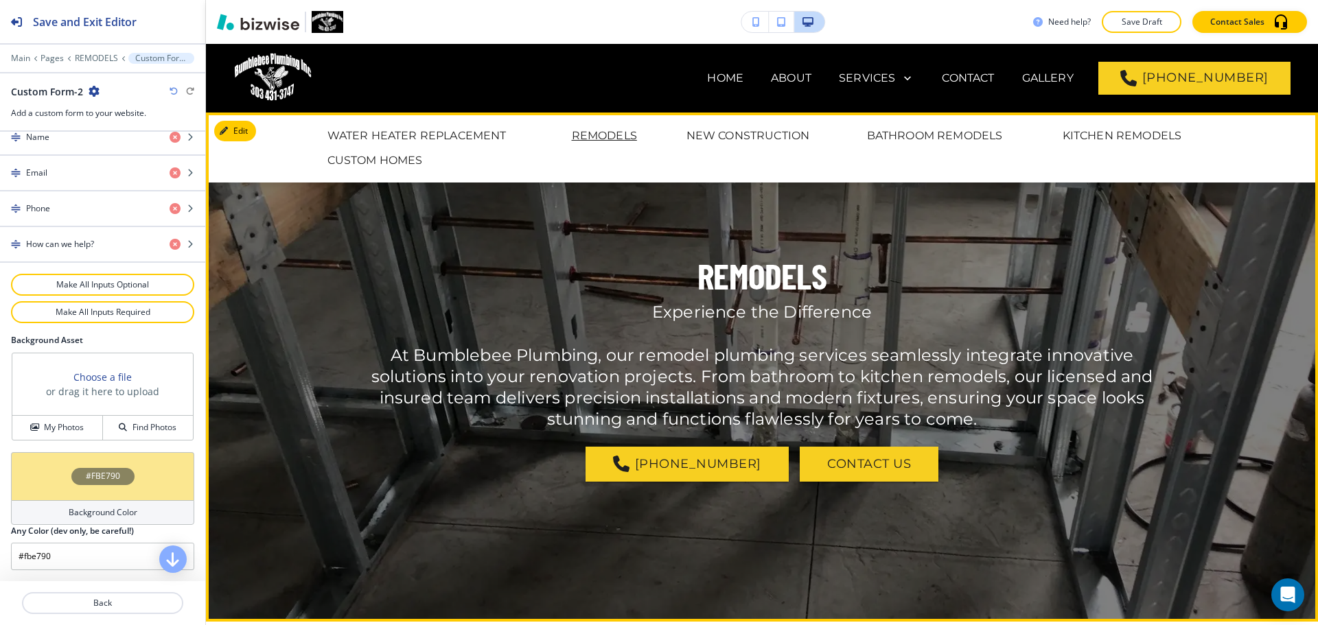
click at [250, 249] on div "REMODELS Experience the Difference At Bumblebee Plumbing, our remodel plumbing …" at bounding box center [762, 367] width 1112 height 438
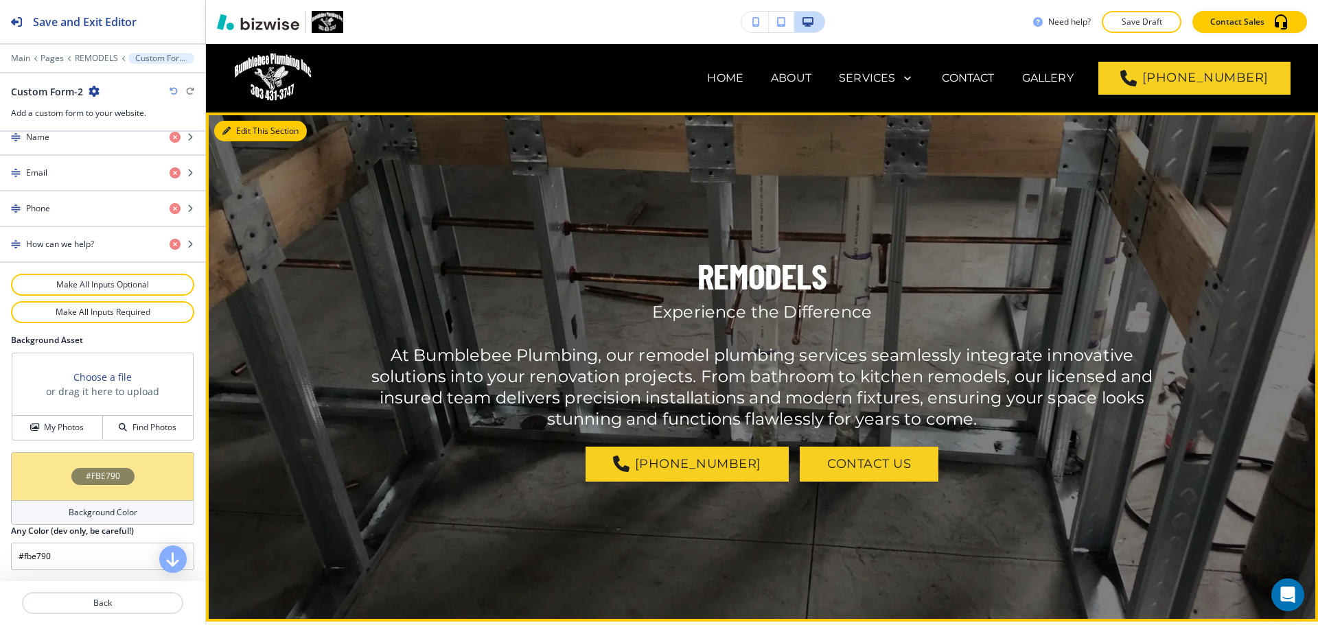
click at [237, 130] on button "Edit This Section" at bounding box center [260, 131] width 93 height 21
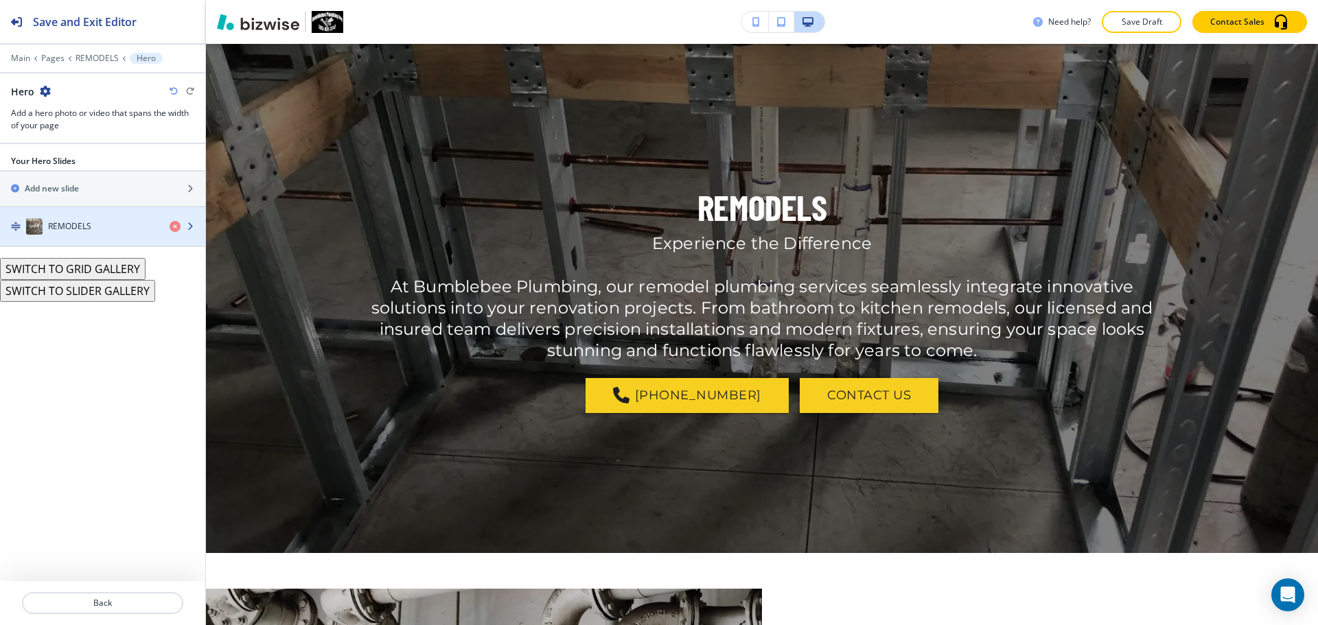
click at [115, 220] on div "REMODELS" at bounding box center [79, 226] width 159 height 16
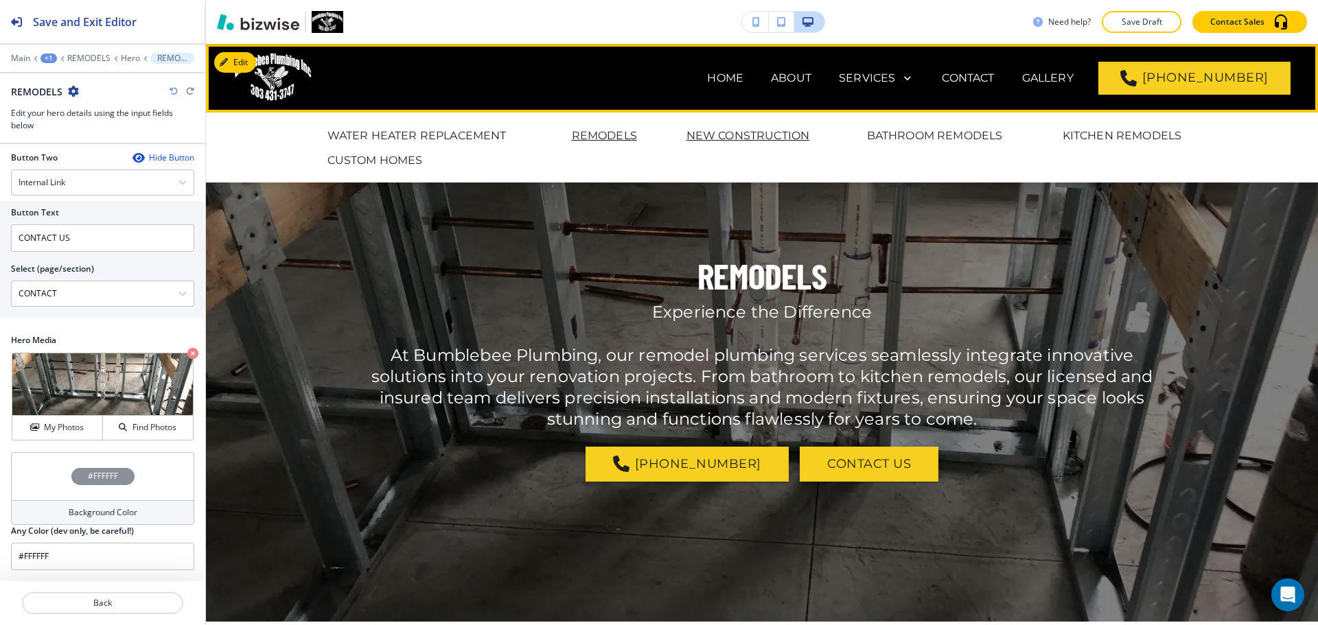
click at [771, 131] on p "NEW CONSTRUCTION" at bounding box center [749, 136] width 124 height 16
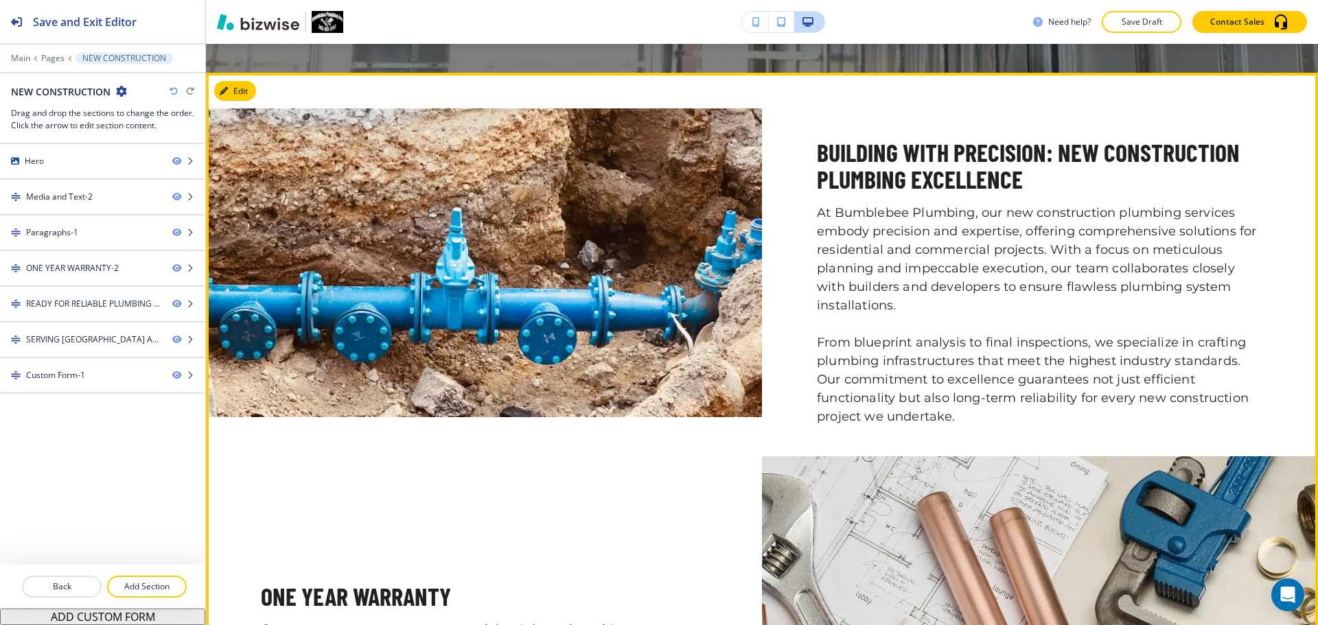
click at [238, 92] on button "Edit" at bounding box center [235, 91] width 42 height 21
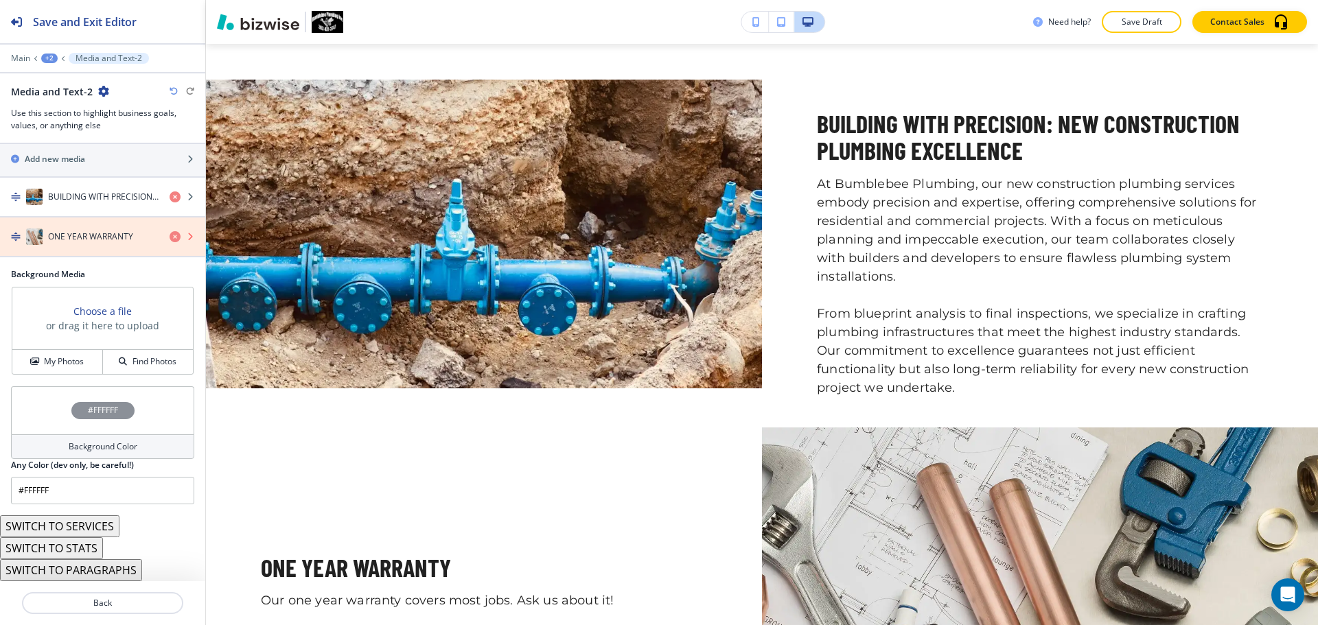
click at [170, 236] on icon "button" at bounding box center [175, 236] width 11 height 11
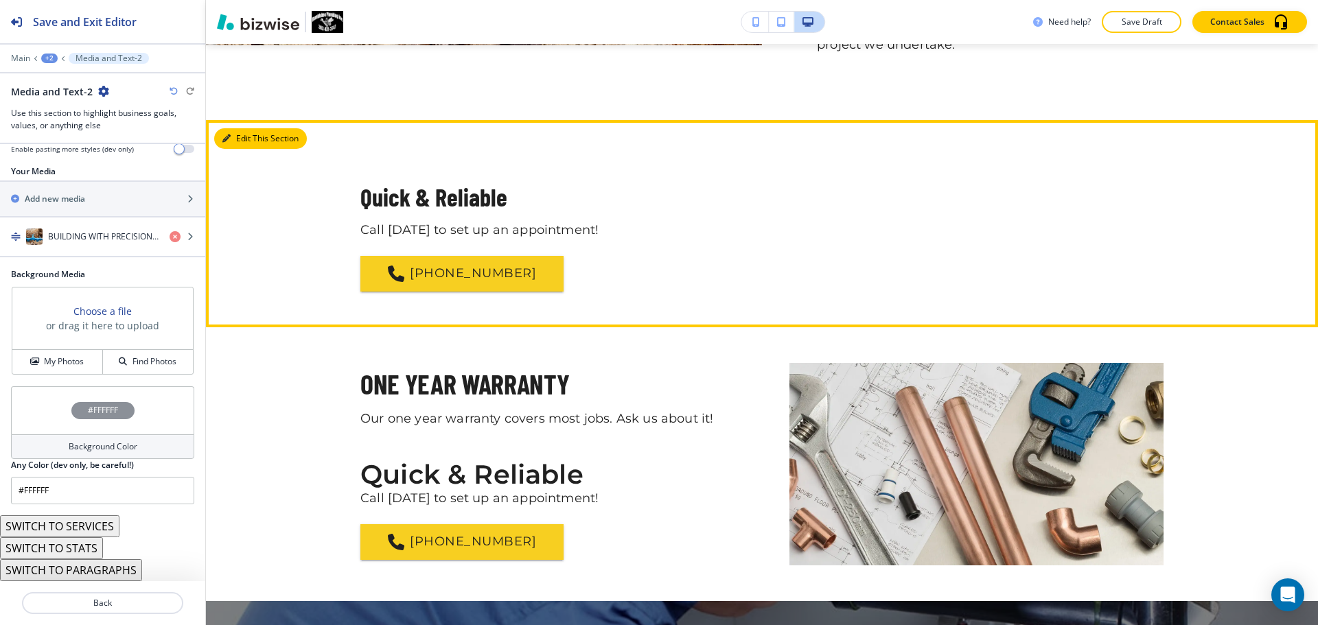
click at [233, 130] on button "Edit This Section" at bounding box center [260, 138] width 93 height 21
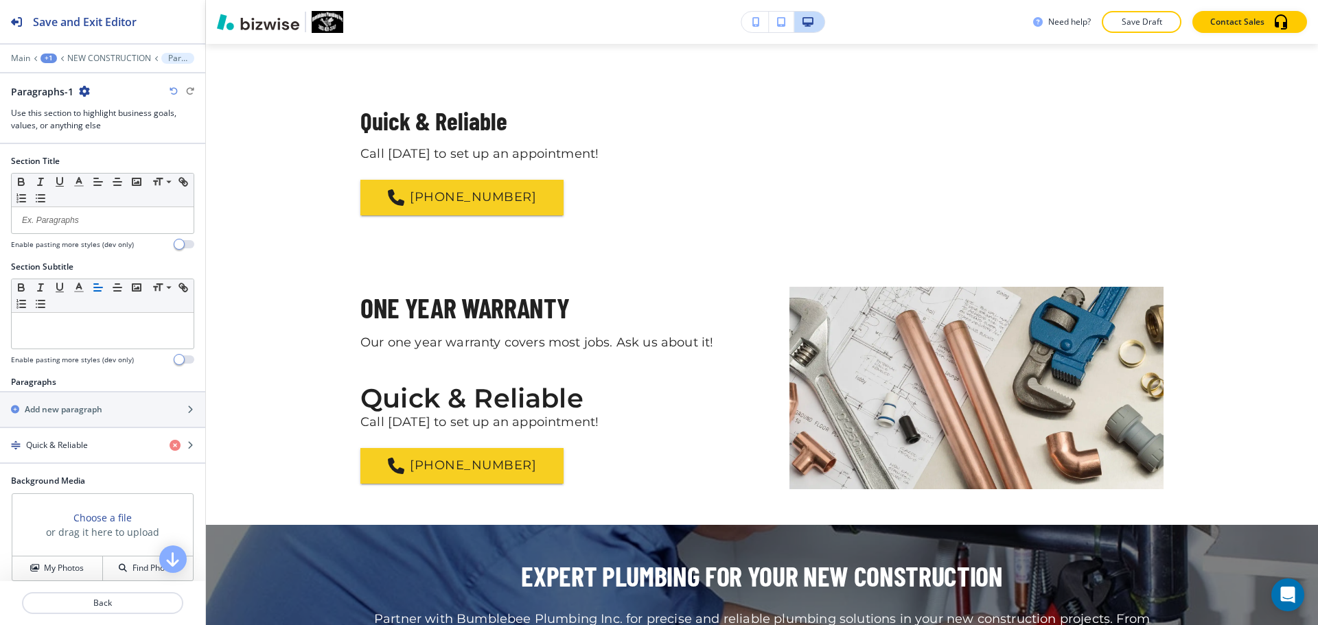
click at [87, 93] on icon "button" at bounding box center [84, 91] width 11 height 11
click at [117, 154] on button "Delete Section" at bounding box center [122, 163] width 88 height 25
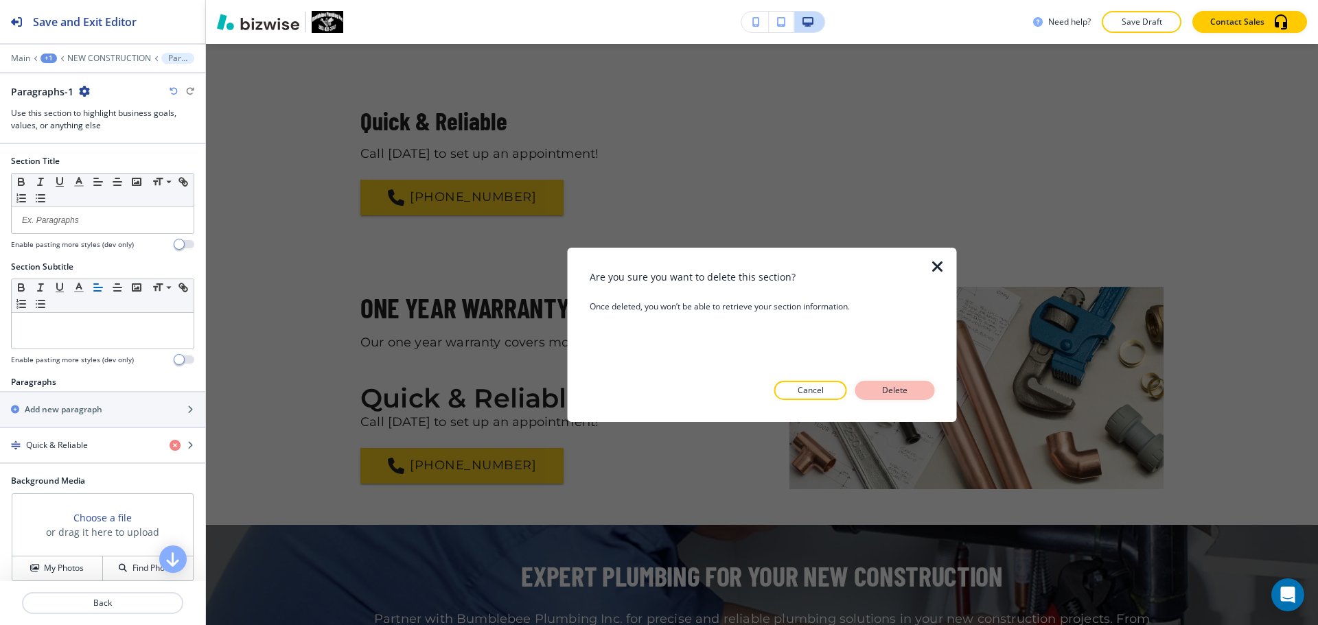
click at [908, 390] on p "Delete" at bounding box center [895, 390] width 33 height 12
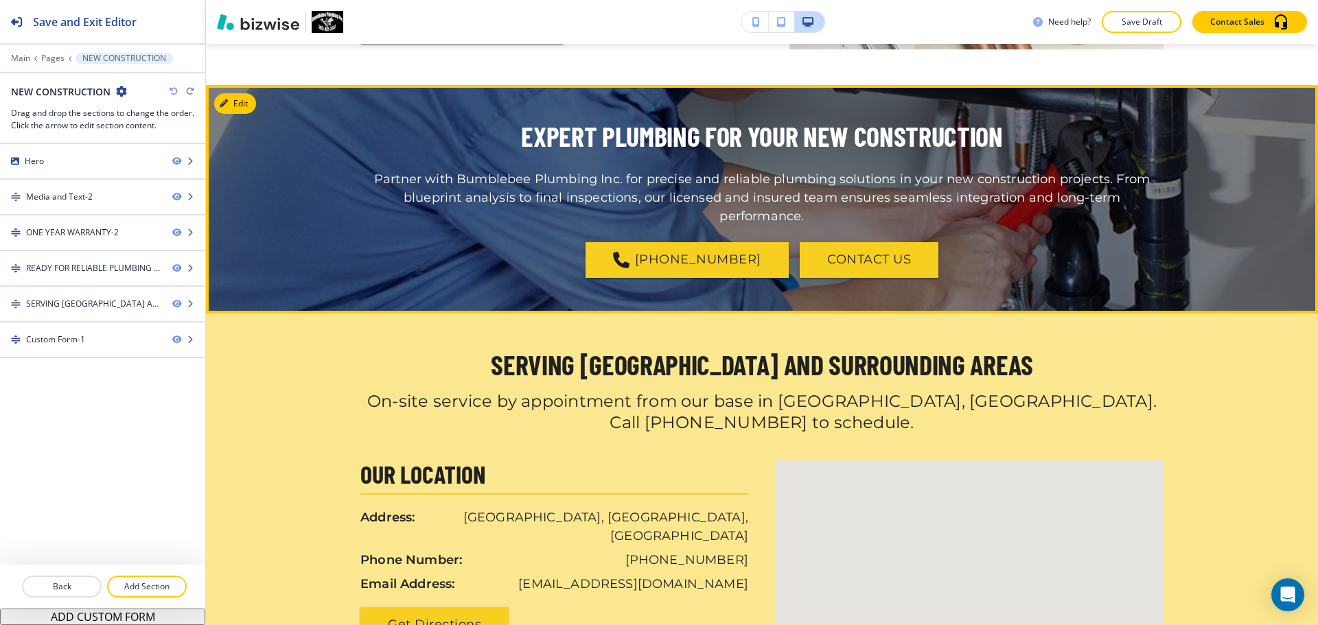
scroll to position [1271, 0]
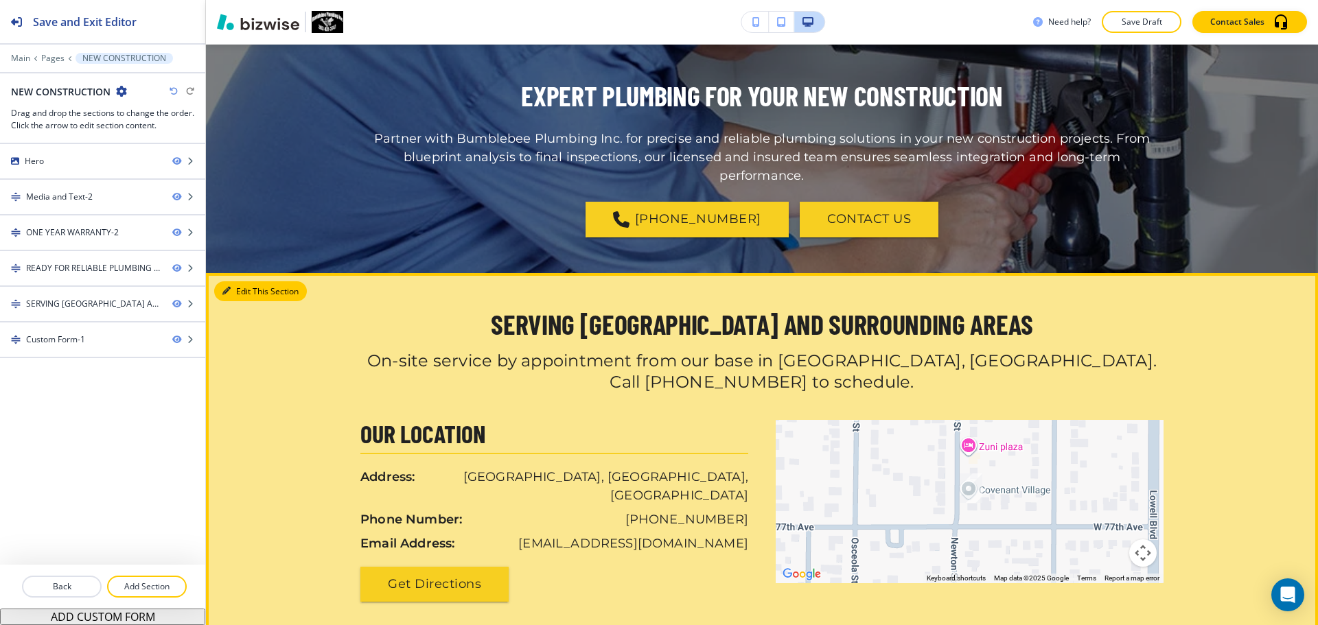
click at [237, 281] on button "Edit This Section" at bounding box center [260, 291] width 93 height 21
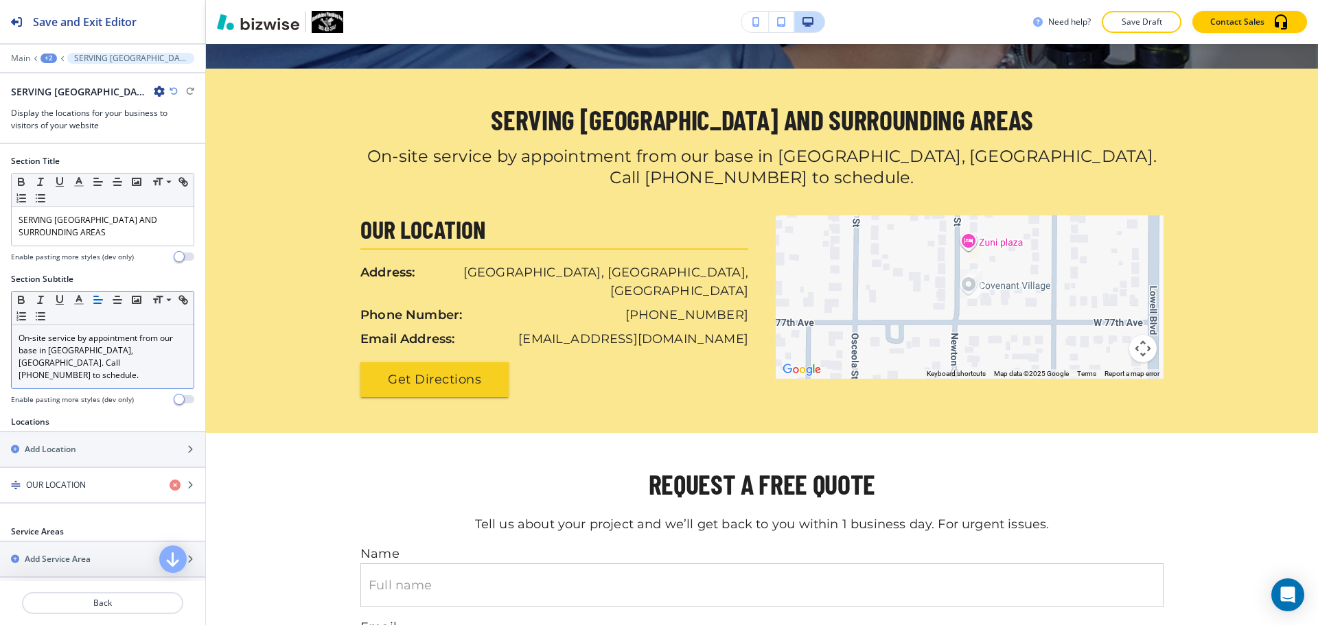
scroll to position [1482, 0]
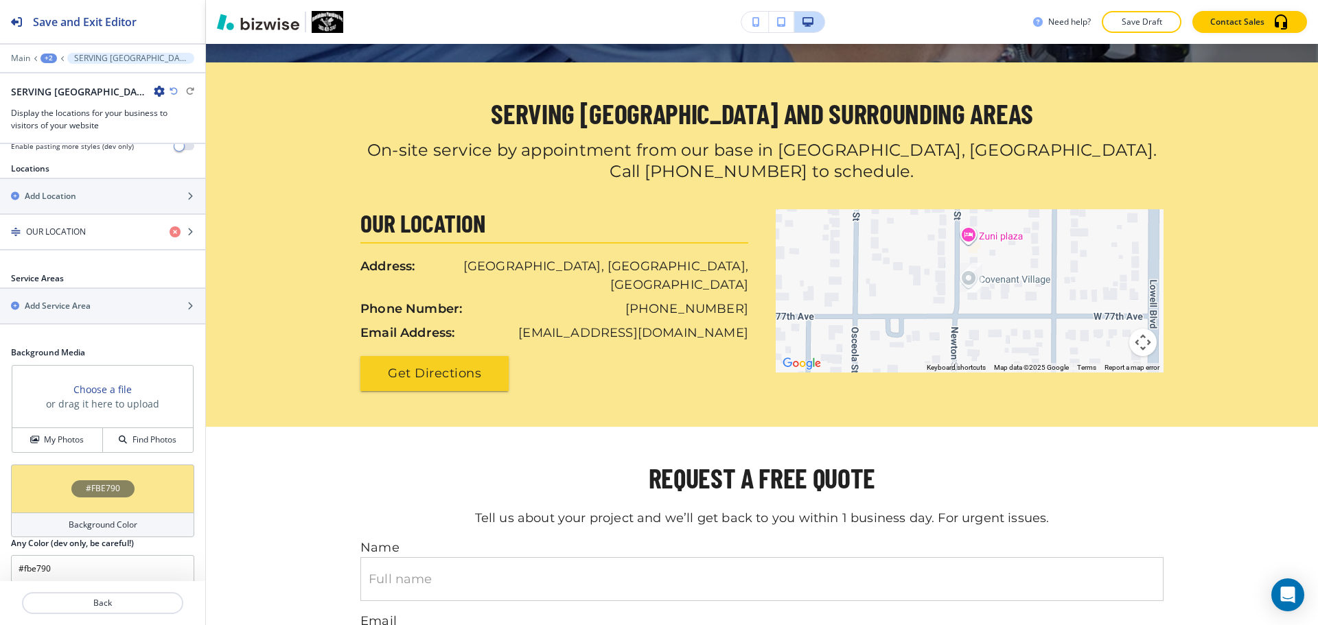
click at [108, 519] on h4 "Background Color" at bounding box center [103, 525] width 69 height 12
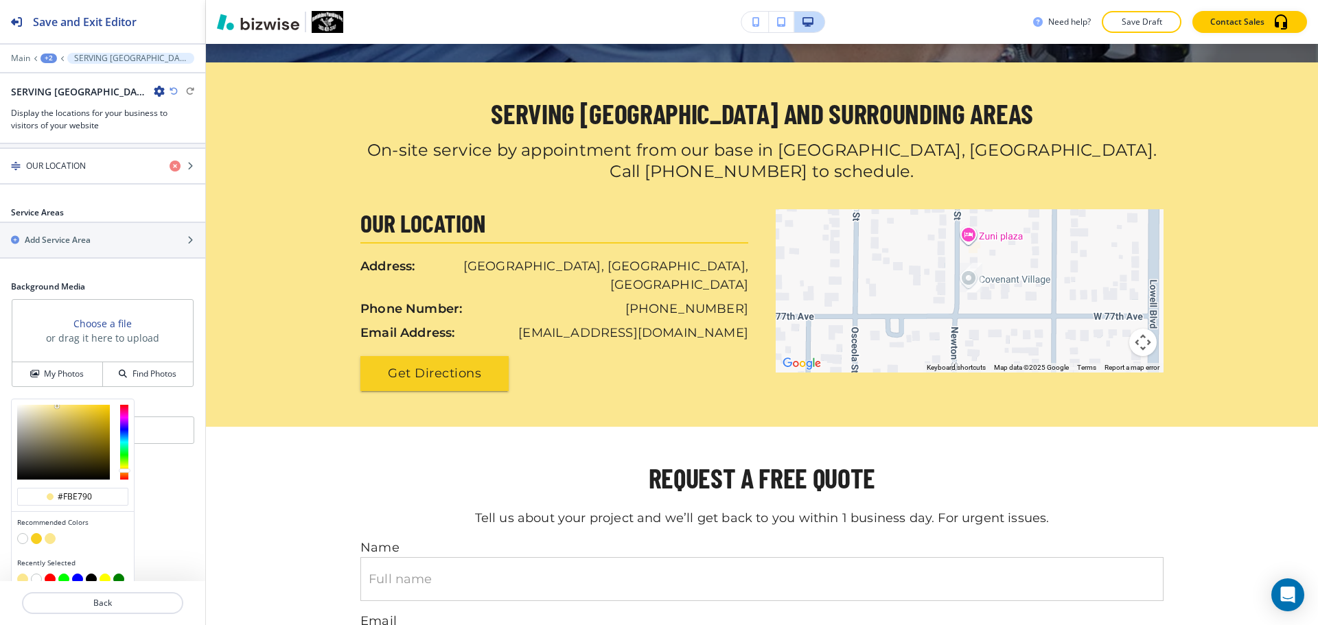
click at [23, 533] on button "button" at bounding box center [22, 538] width 11 height 11
type input "#FFFFFF"
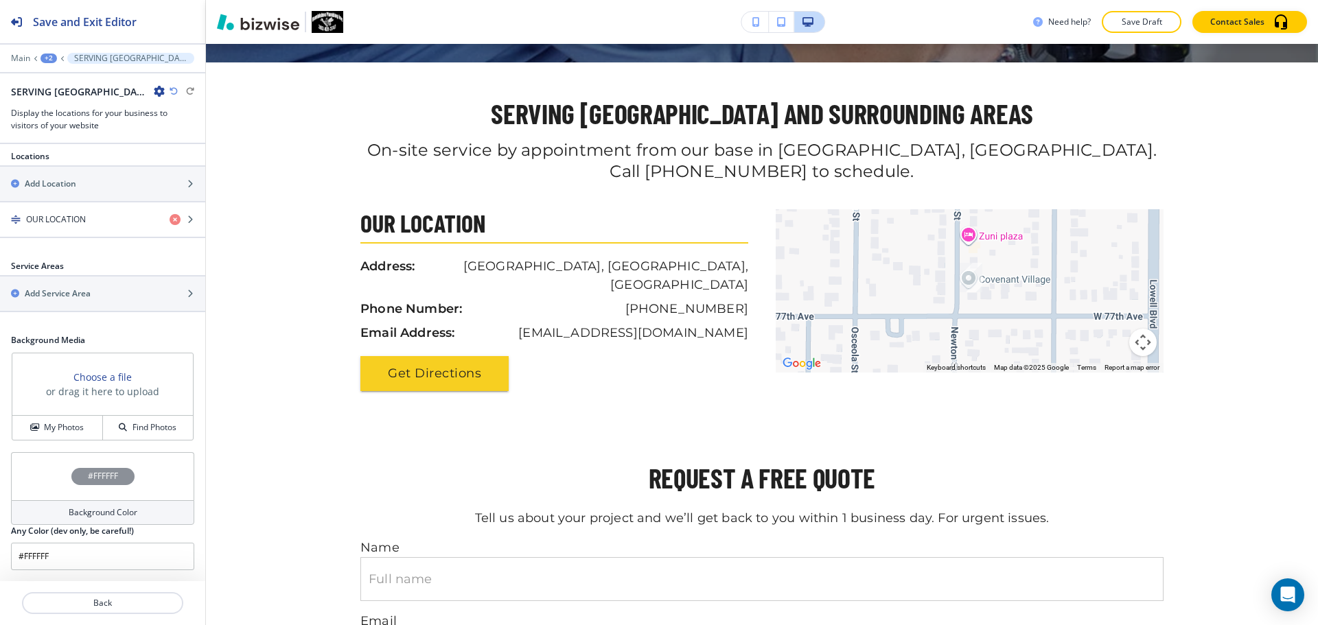
scroll to position [253, 0]
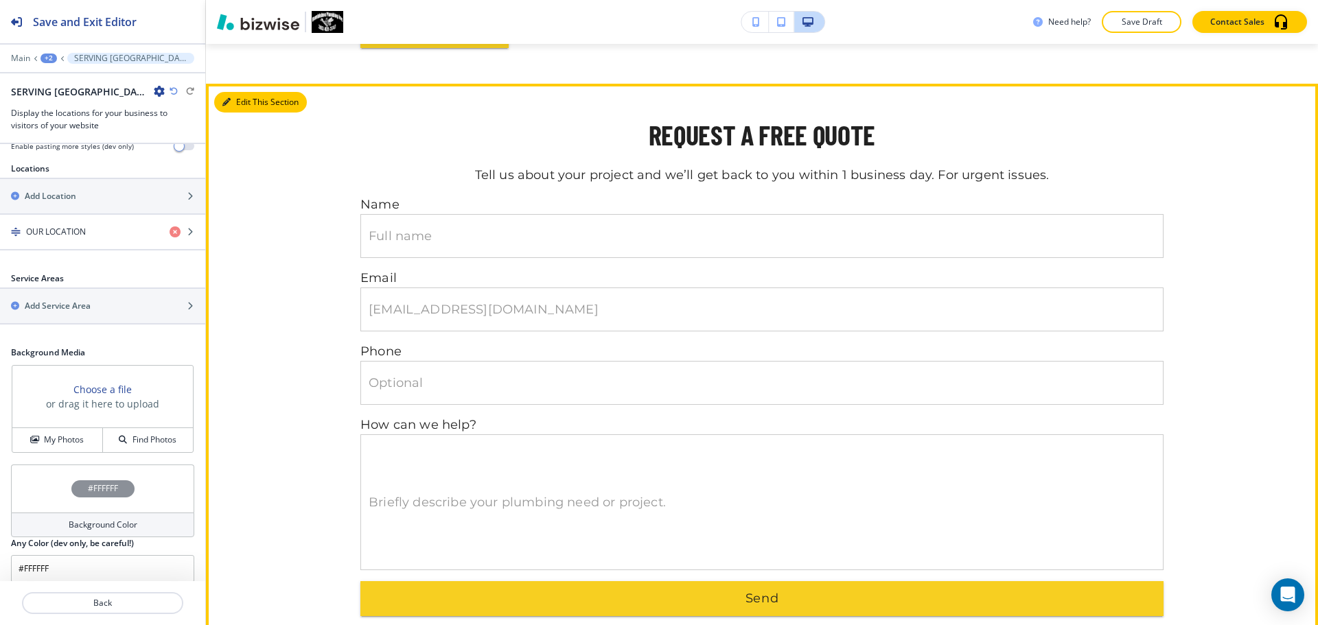
click at [239, 92] on button "Edit This Section" at bounding box center [260, 102] width 93 height 21
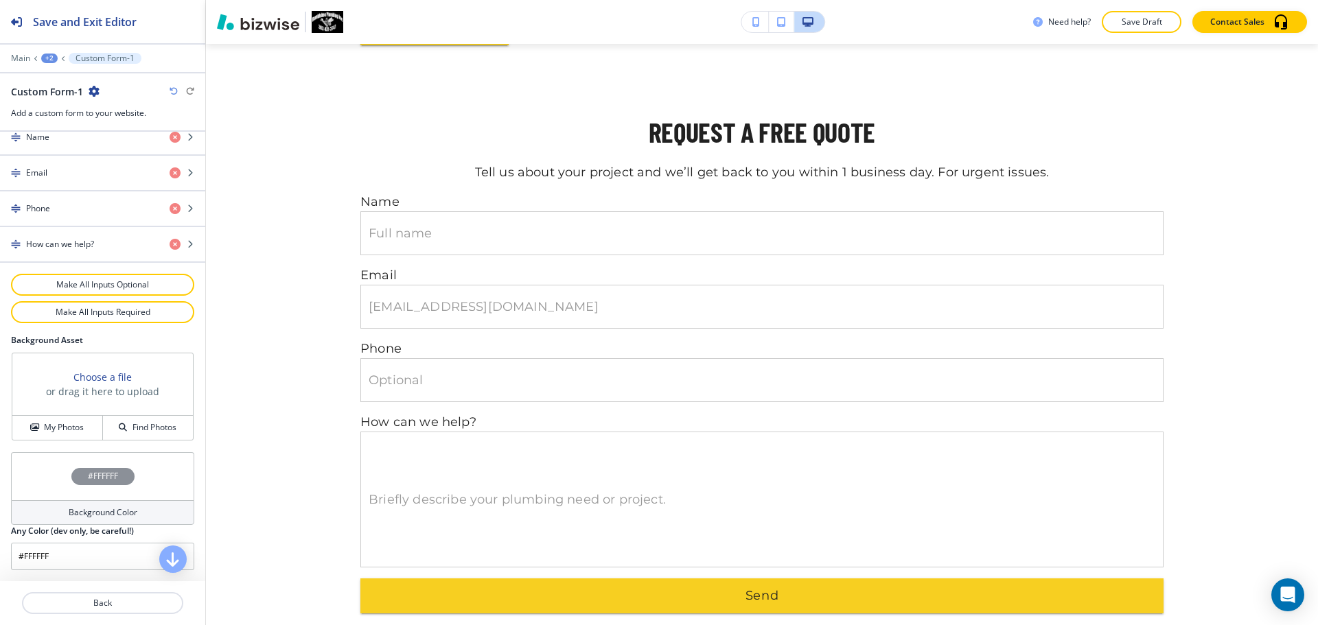
click at [82, 509] on h4 "Background Color" at bounding box center [103, 513] width 69 height 12
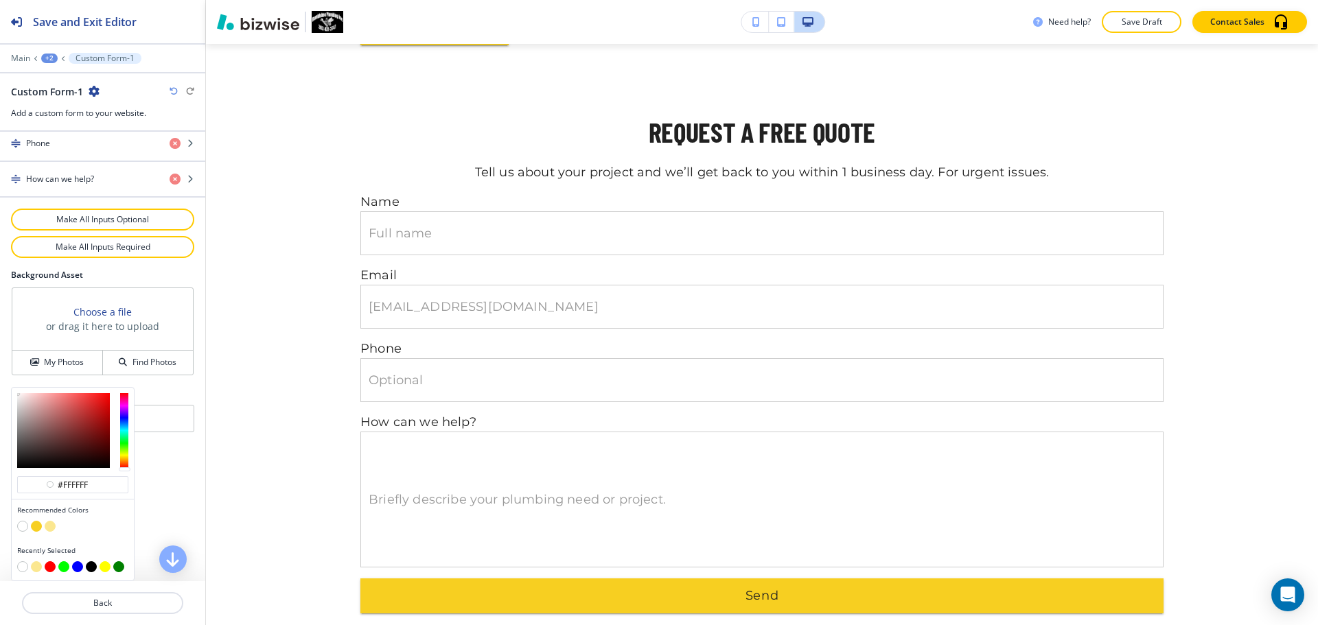
click at [55, 527] on button "button" at bounding box center [50, 526] width 11 height 11
type input "#fbe790"
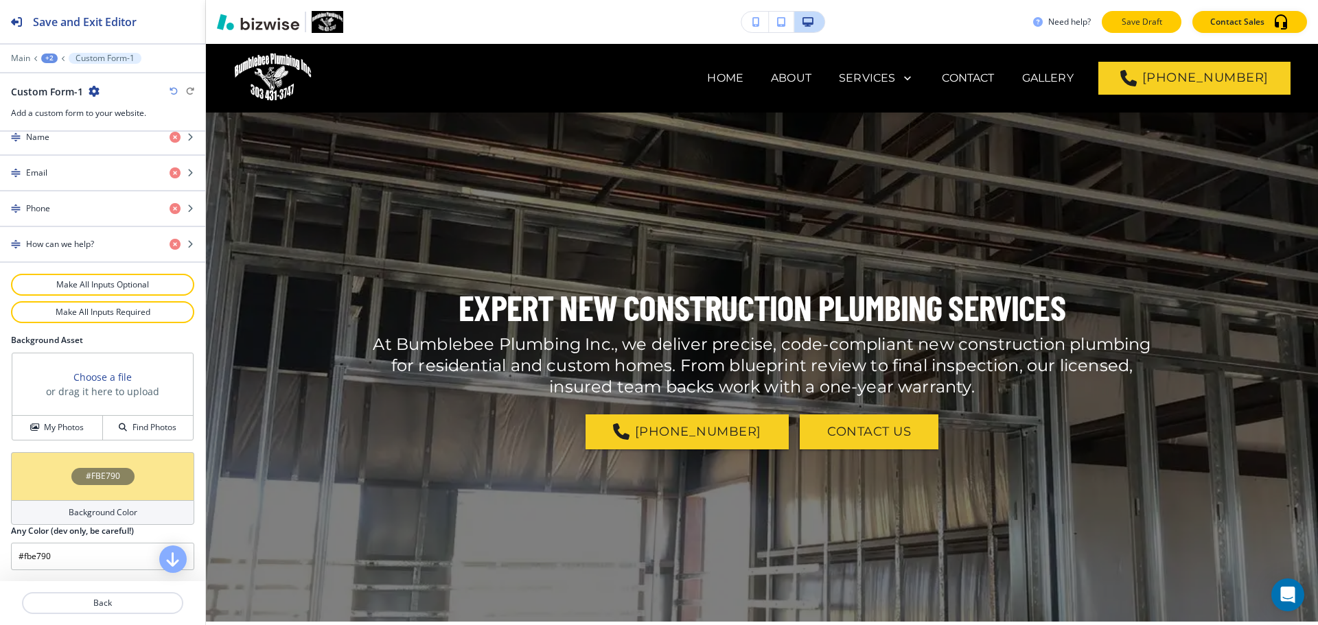
click at [1129, 19] on p "Save Draft" at bounding box center [1142, 22] width 44 height 12
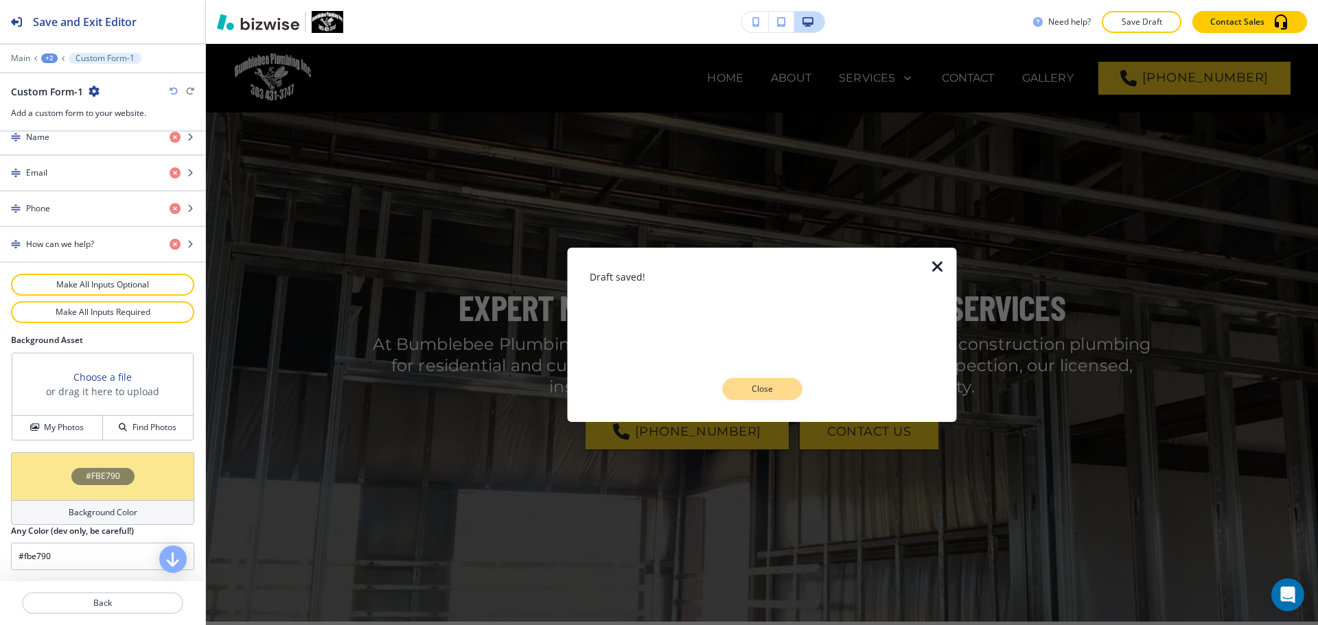
click at [762, 386] on p "Close" at bounding box center [762, 389] width 44 height 12
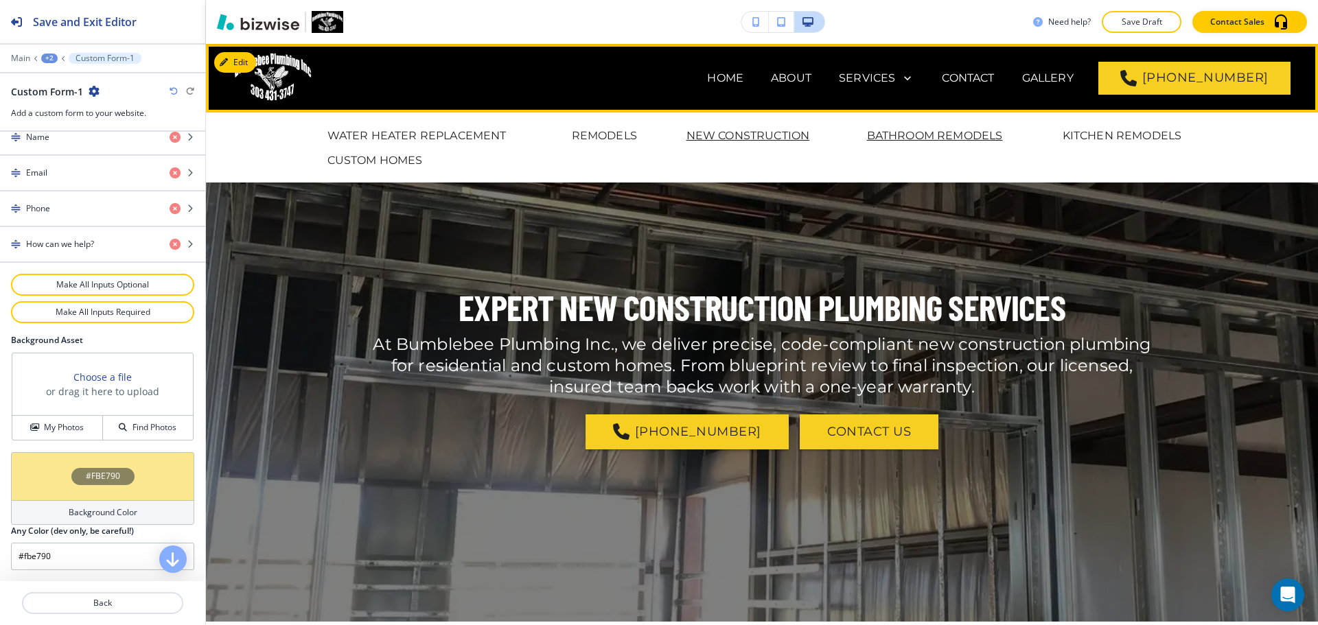
click at [923, 139] on p "BATHROOM REMODELS" at bounding box center [935, 136] width 136 height 16
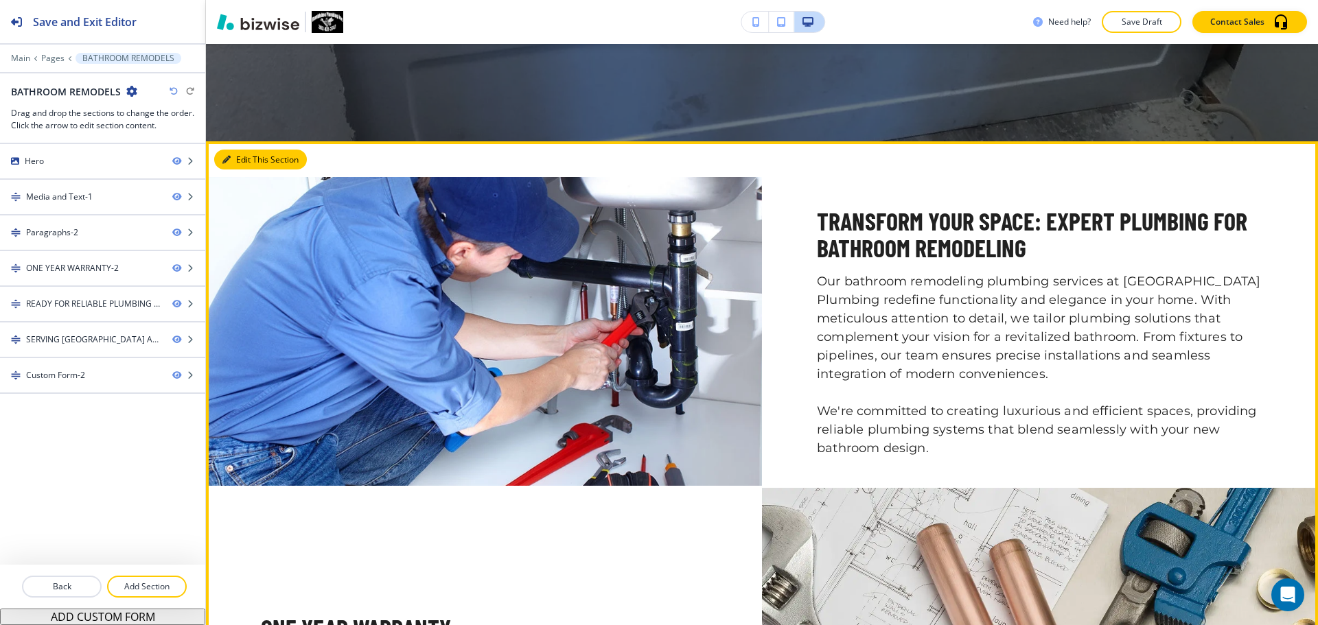
click at [249, 166] on button "Edit This Section" at bounding box center [260, 160] width 93 height 21
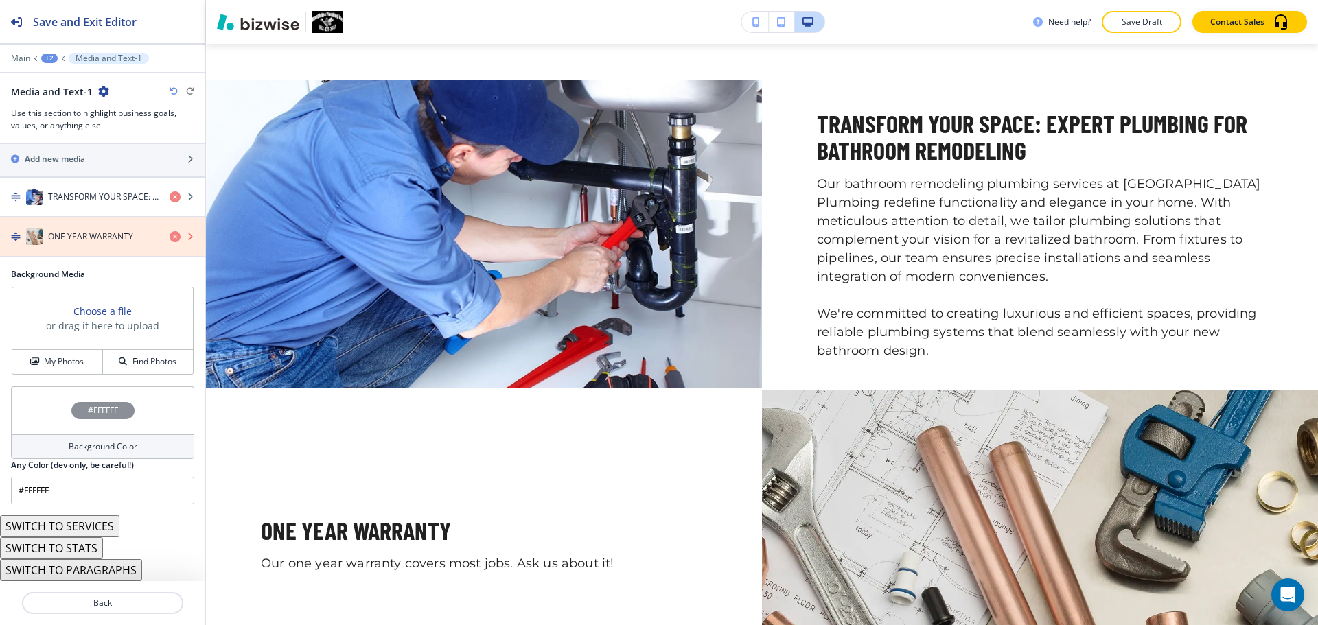
click at [170, 239] on icon "button" at bounding box center [175, 236] width 11 height 11
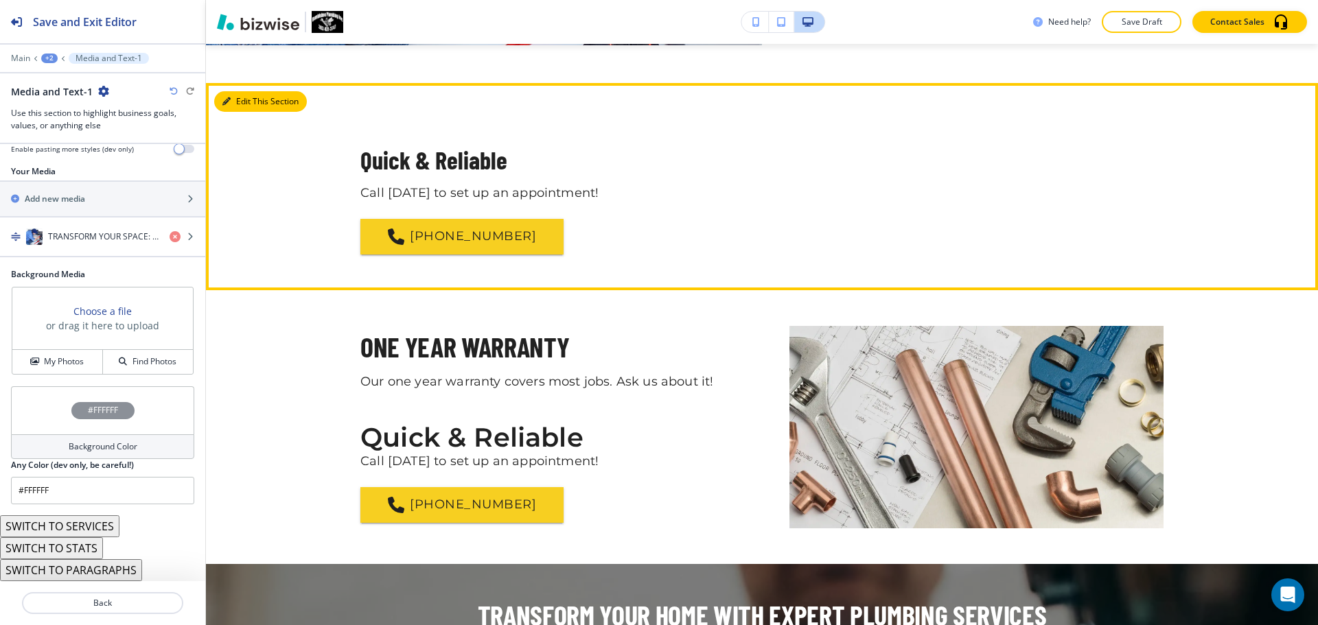
click at [246, 108] on button "Edit This Section" at bounding box center [260, 101] width 93 height 21
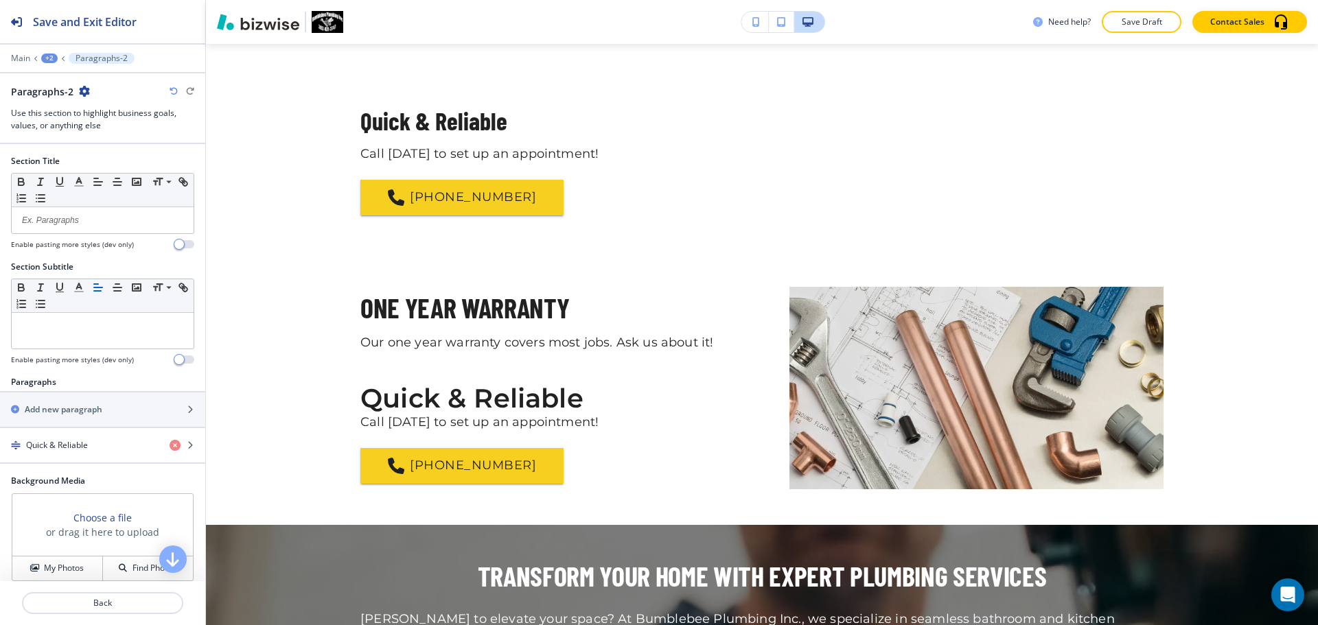
click at [87, 91] on icon "button" at bounding box center [84, 91] width 11 height 11
click at [135, 160] on p "Delete Section" at bounding box center [122, 163] width 70 height 12
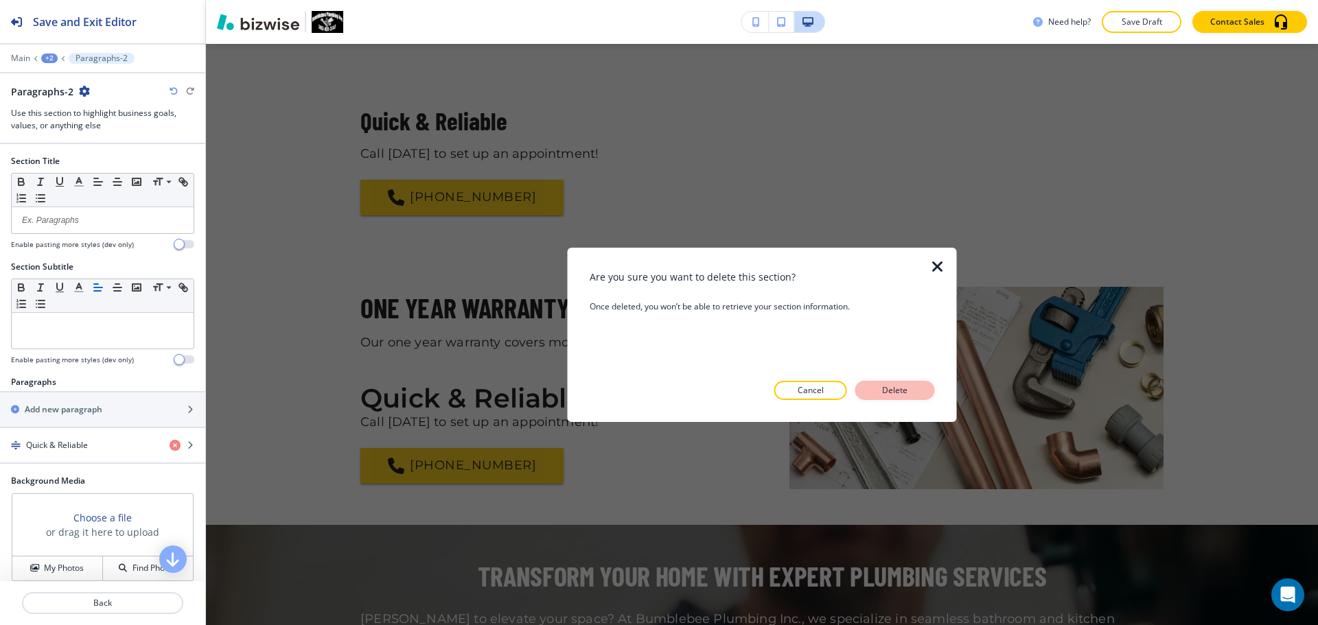
click at [905, 387] on p "Delete" at bounding box center [895, 390] width 33 height 12
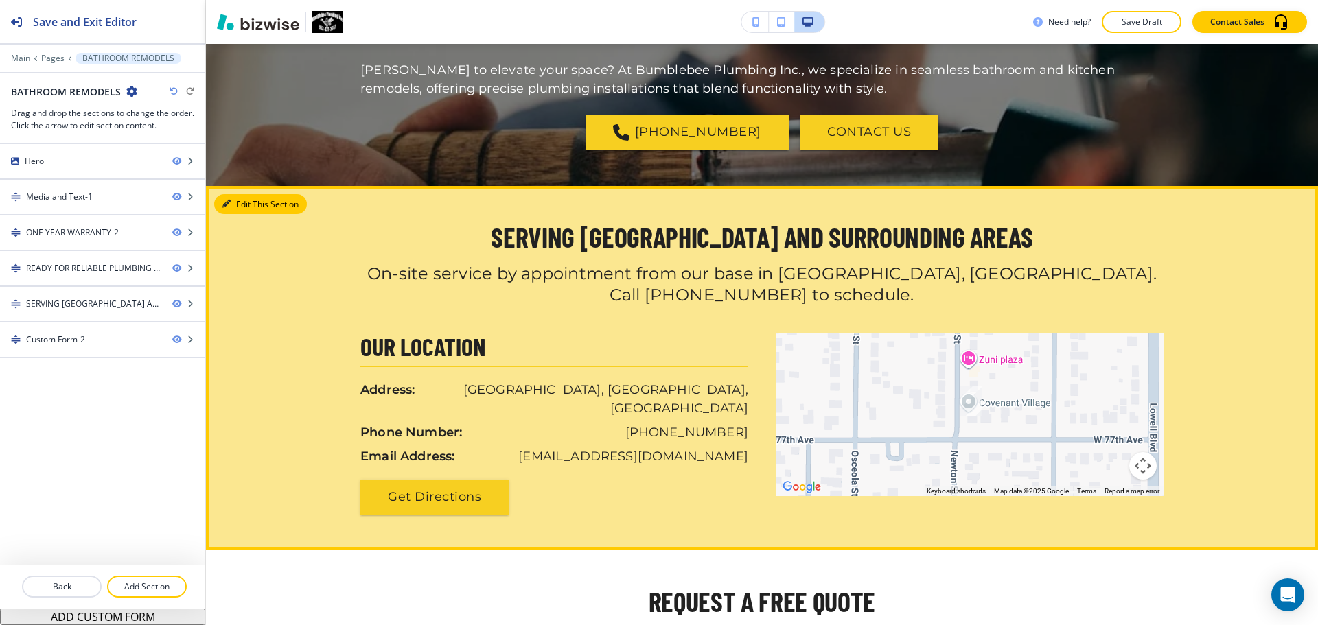
click at [240, 207] on button "Edit This Section" at bounding box center [260, 204] width 93 height 21
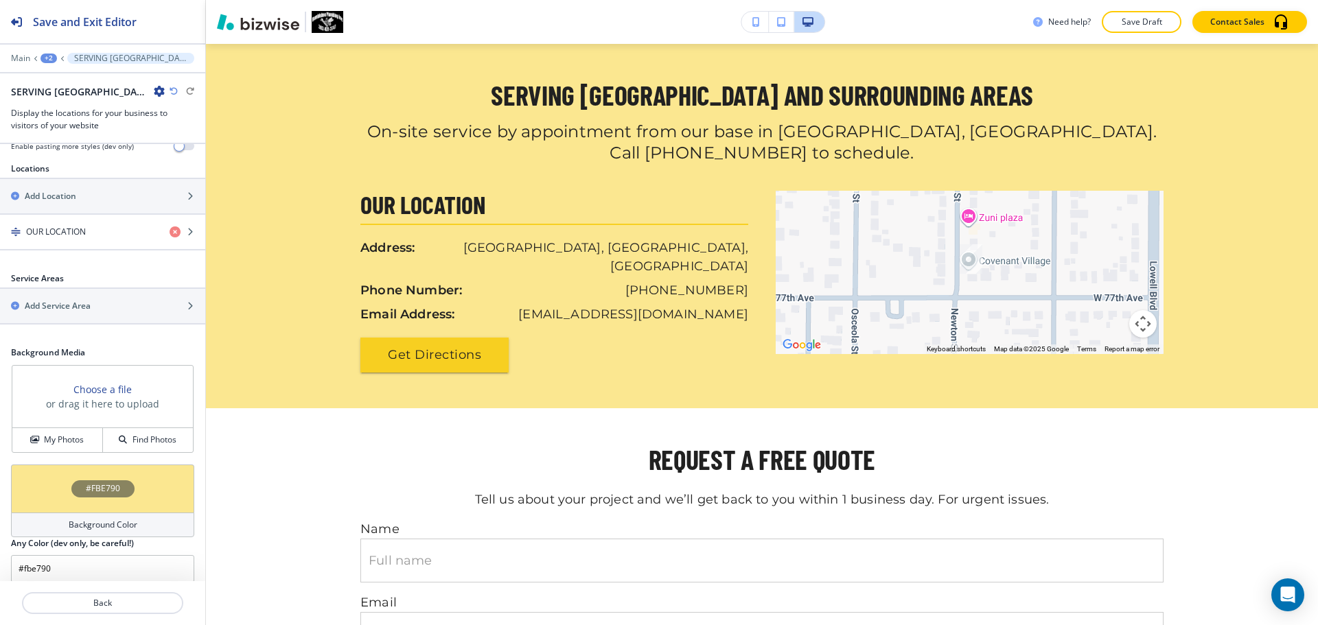
click at [132, 492] on div "#FBE790" at bounding box center [102, 489] width 183 height 48
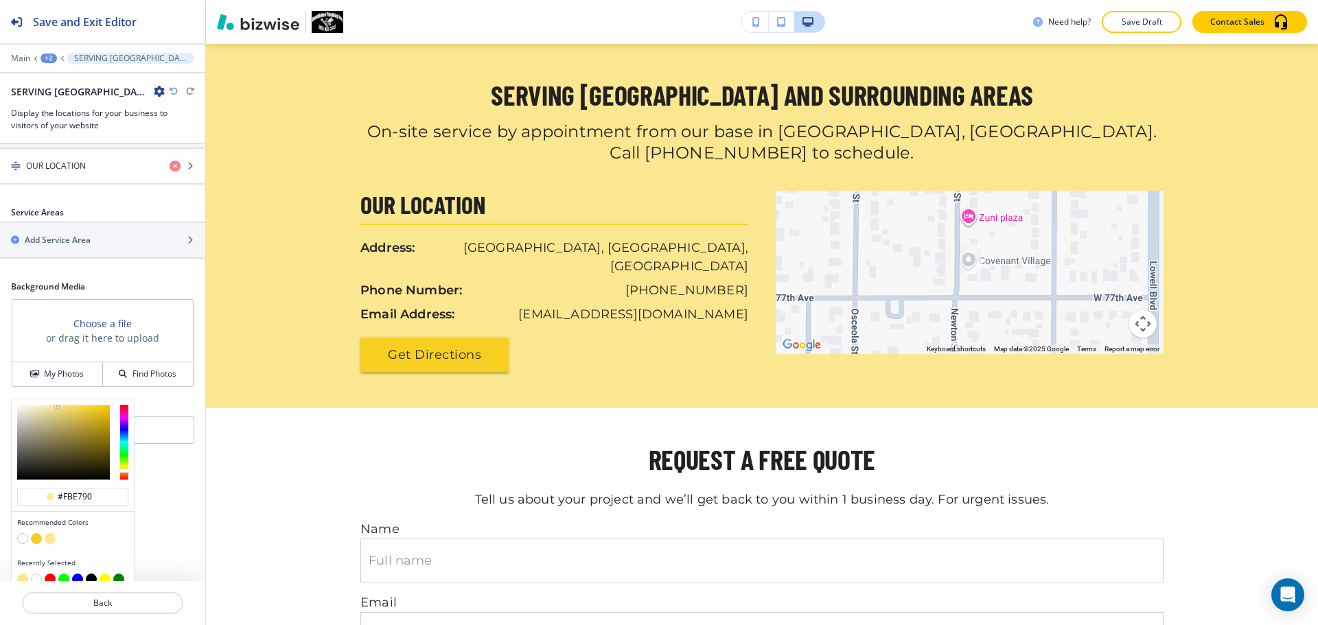
click at [25, 533] on button "button" at bounding box center [22, 538] width 11 height 11
type input "#FFFFFF"
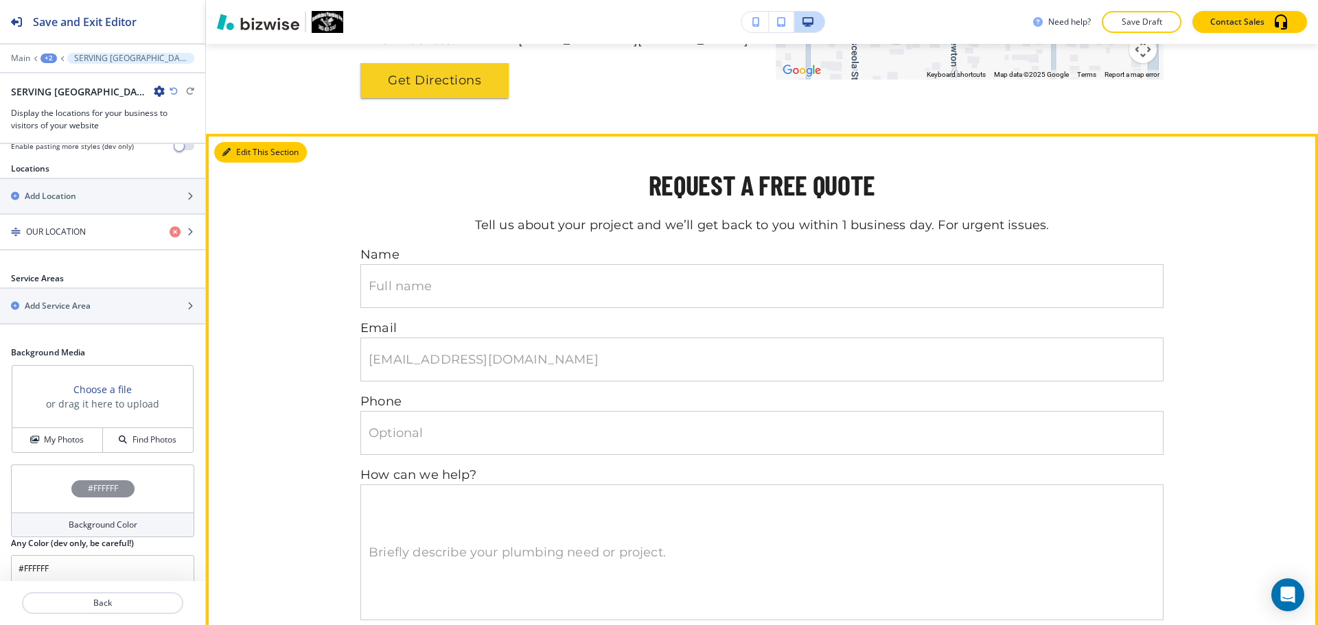
click at [248, 142] on button "Edit This Section" at bounding box center [260, 152] width 93 height 21
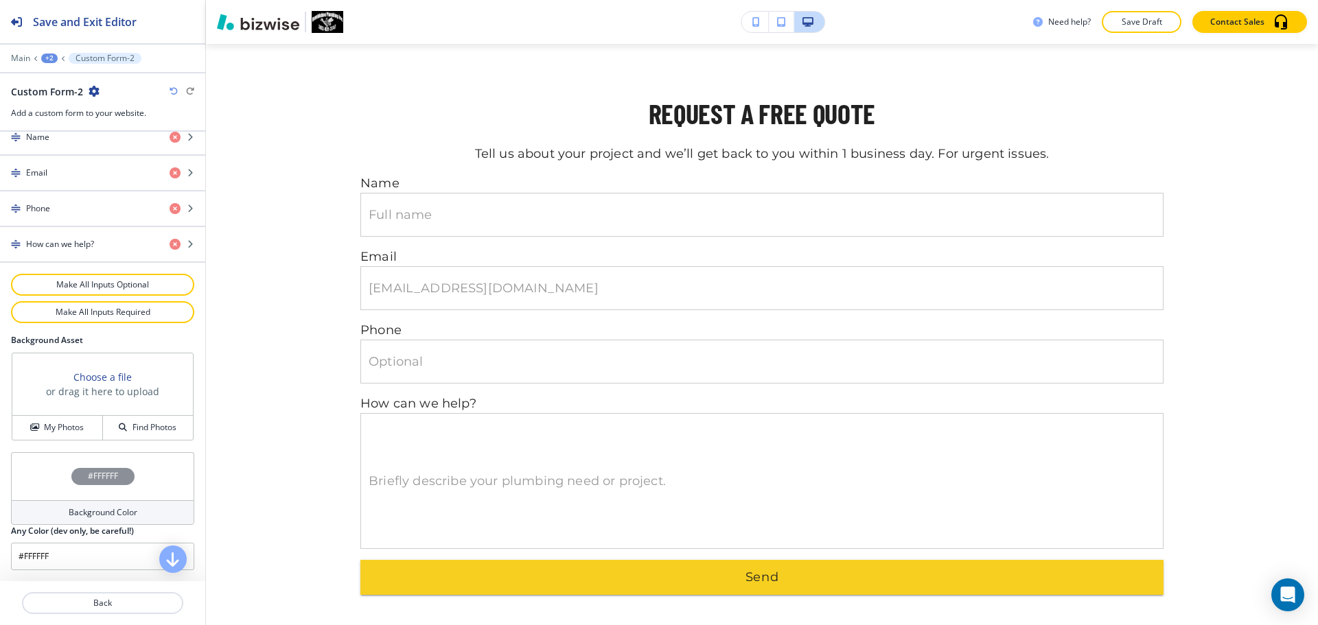
click at [100, 502] on div "Background Color" at bounding box center [102, 512] width 183 height 25
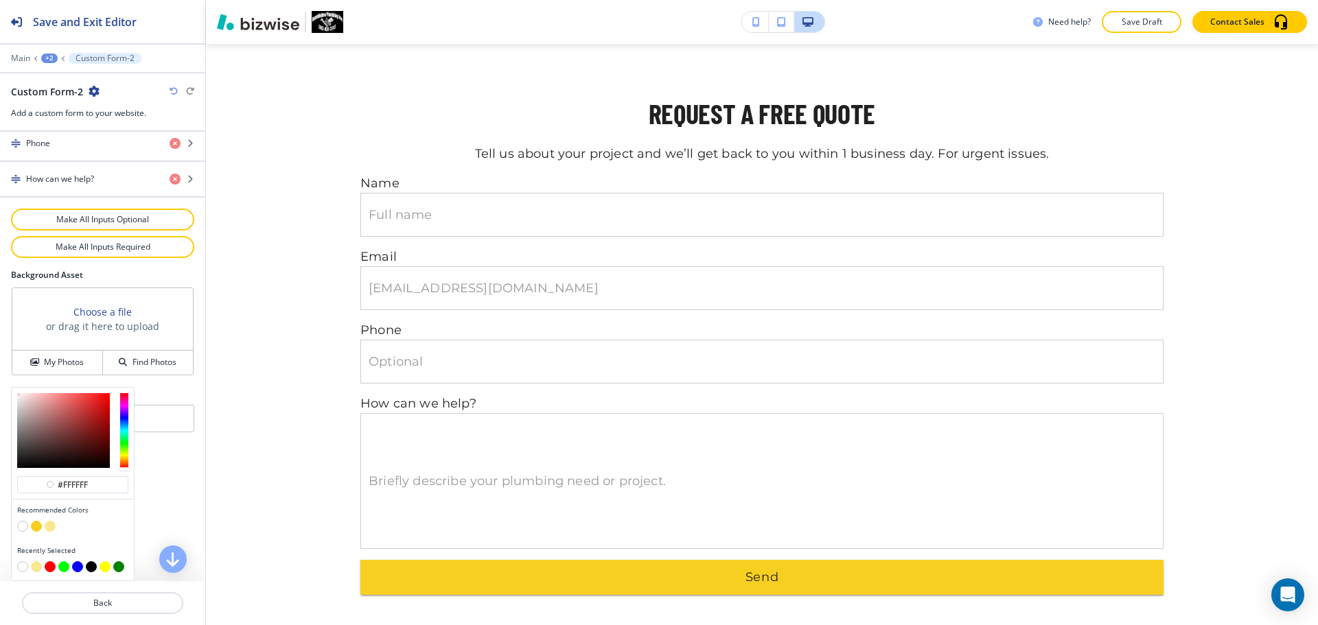
click at [49, 524] on button "button" at bounding box center [50, 526] width 11 height 11
type input "#fbe790"
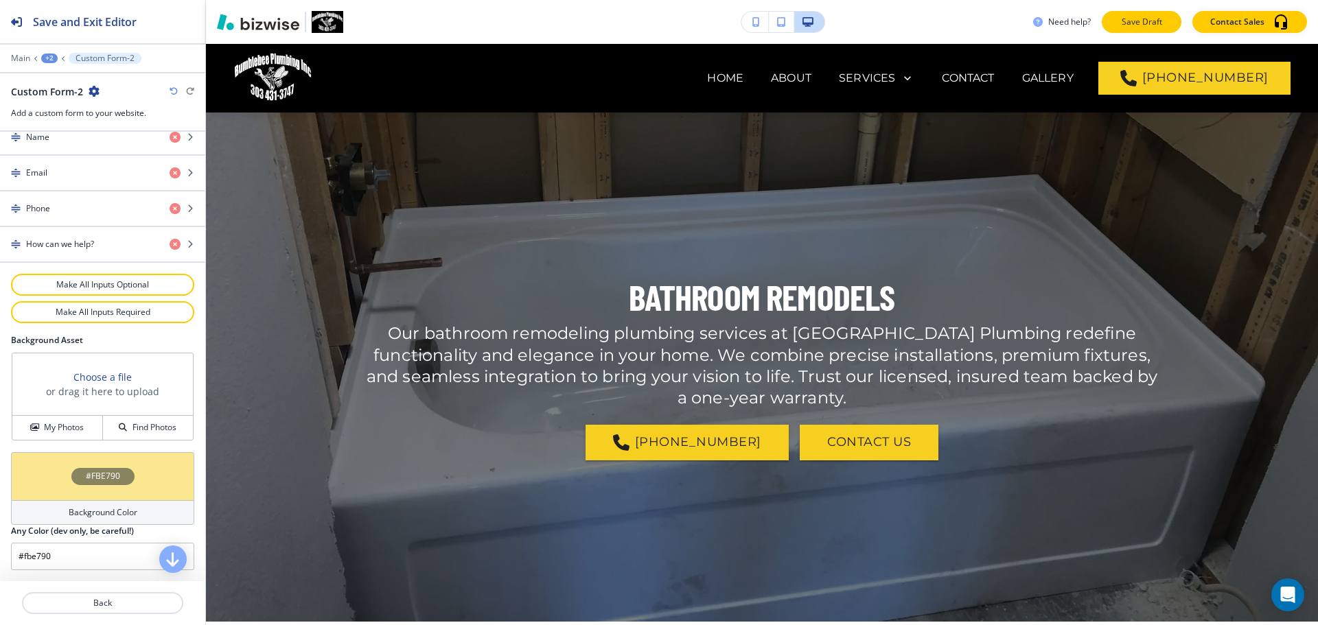
click at [1142, 21] on p "Save Draft" at bounding box center [1142, 22] width 44 height 12
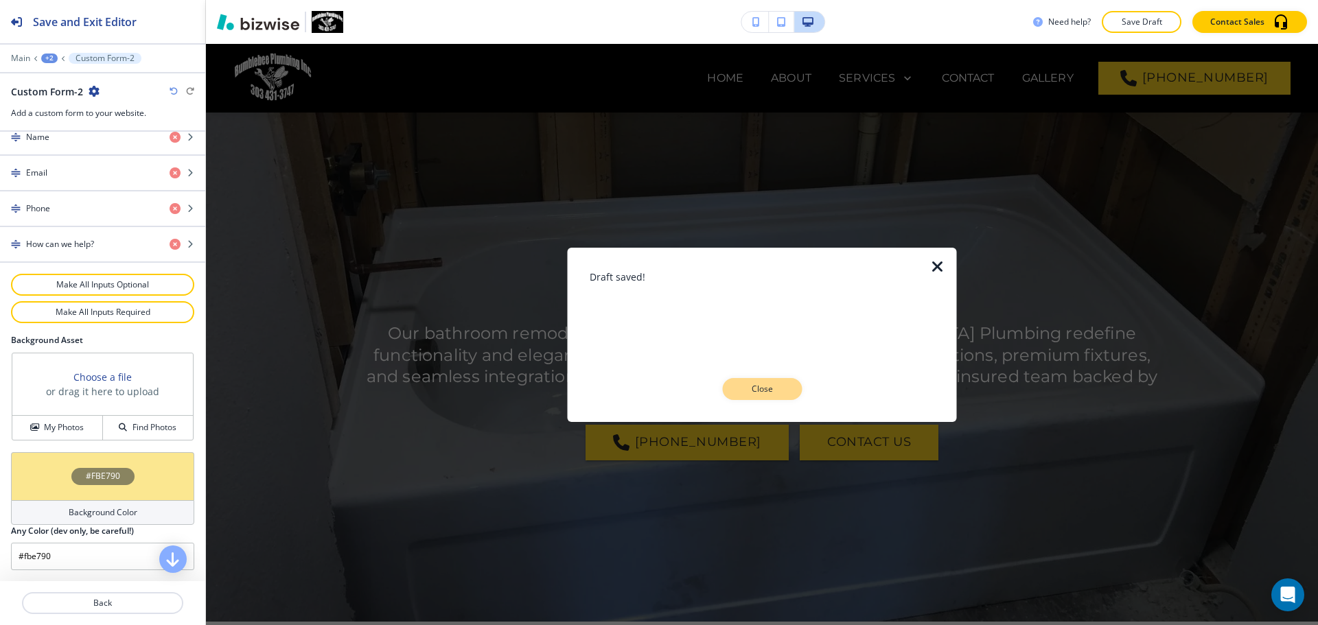
click at [749, 387] on p "Close" at bounding box center [762, 389] width 44 height 12
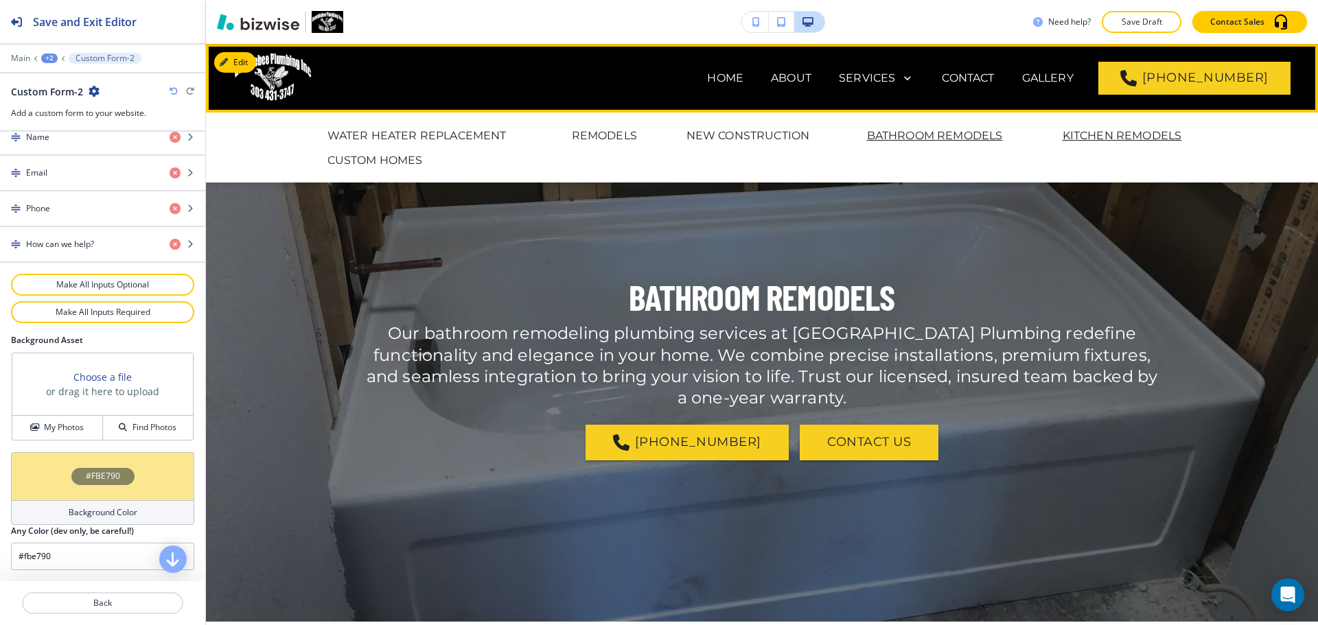
click at [1092, 132] on p "KITCHEN REMODELS" at bounding box center [1122, 136] width 119 height 16
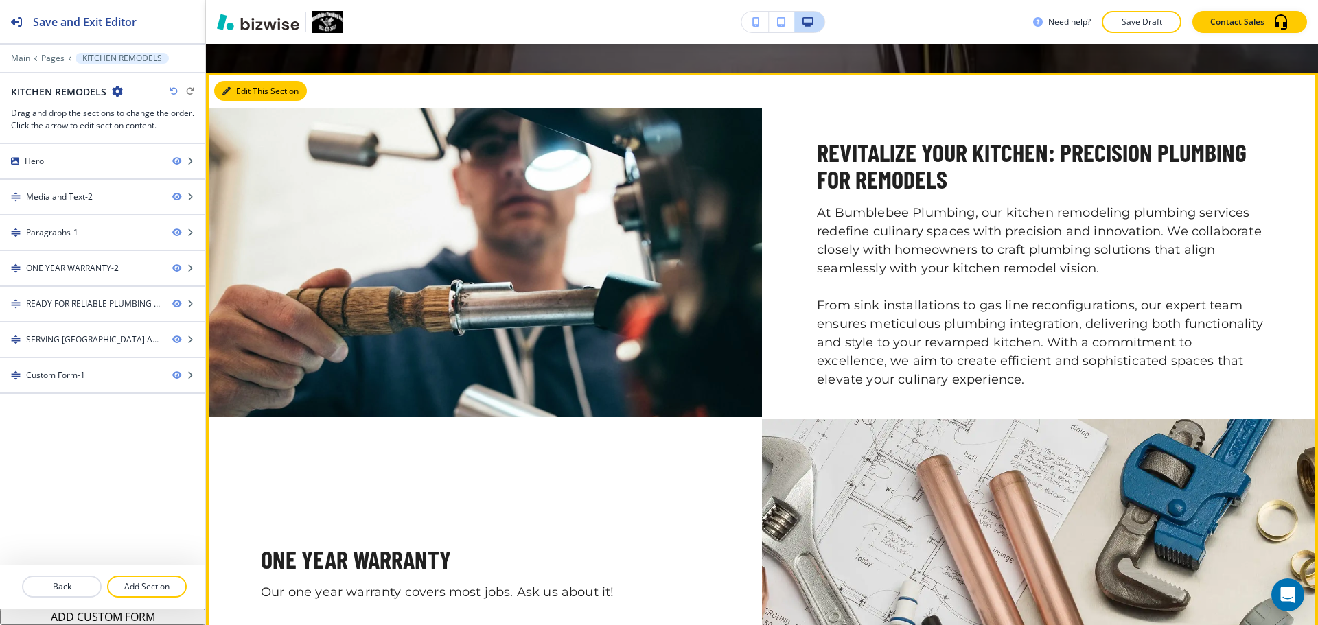
click at [231, 89] on button "Edit This Section" at bounding box center [260, 91] width 93 height 21
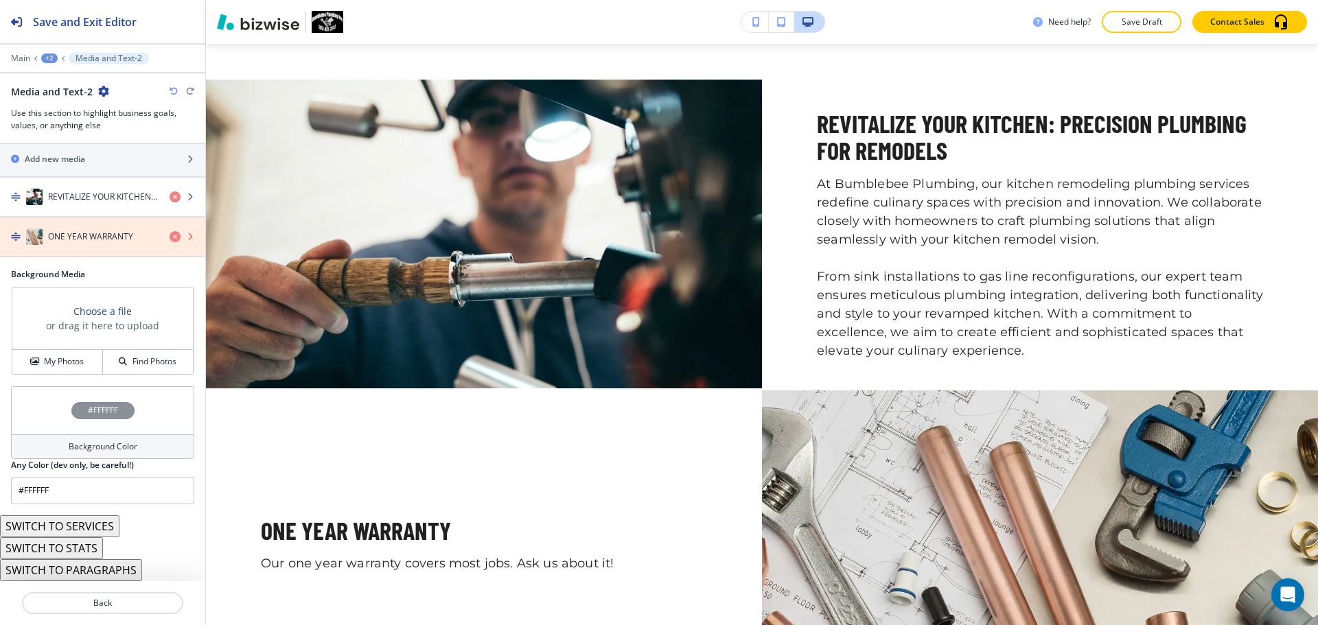
click at [170, 238] on icon "button" at bounding box center [175, 236] width 11 height 11
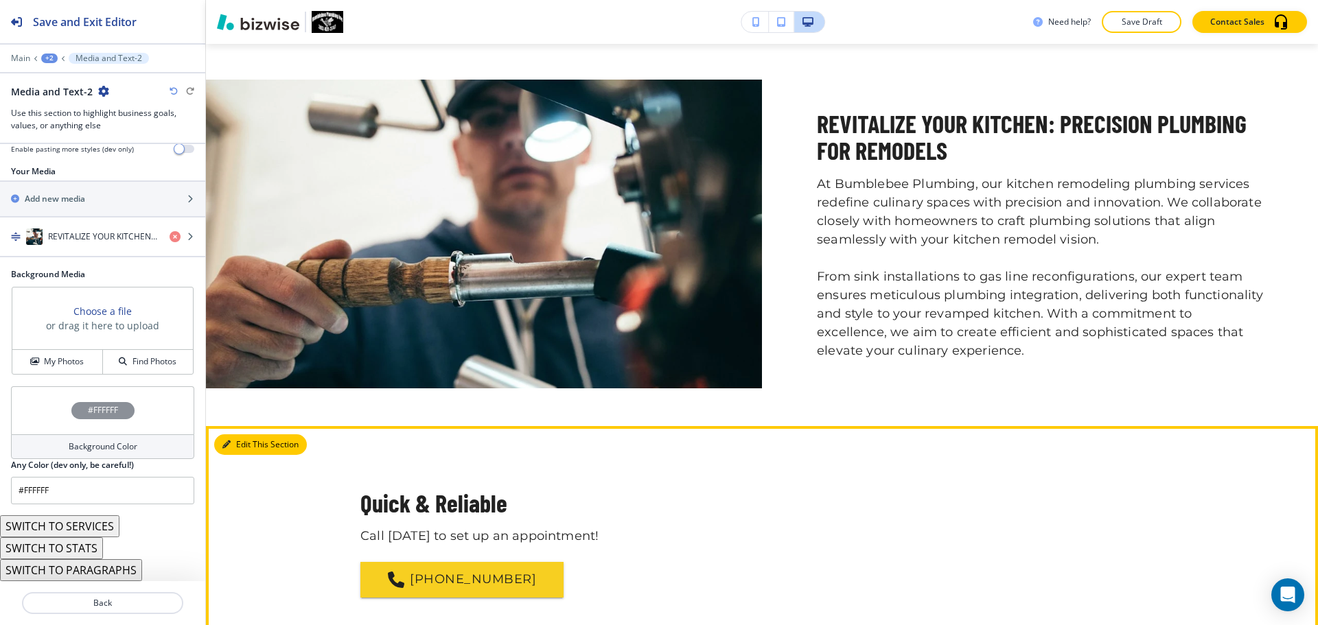
click at [238, 441] on button "Edit This Section" at bounding box center [260, 445] width 93 height 21
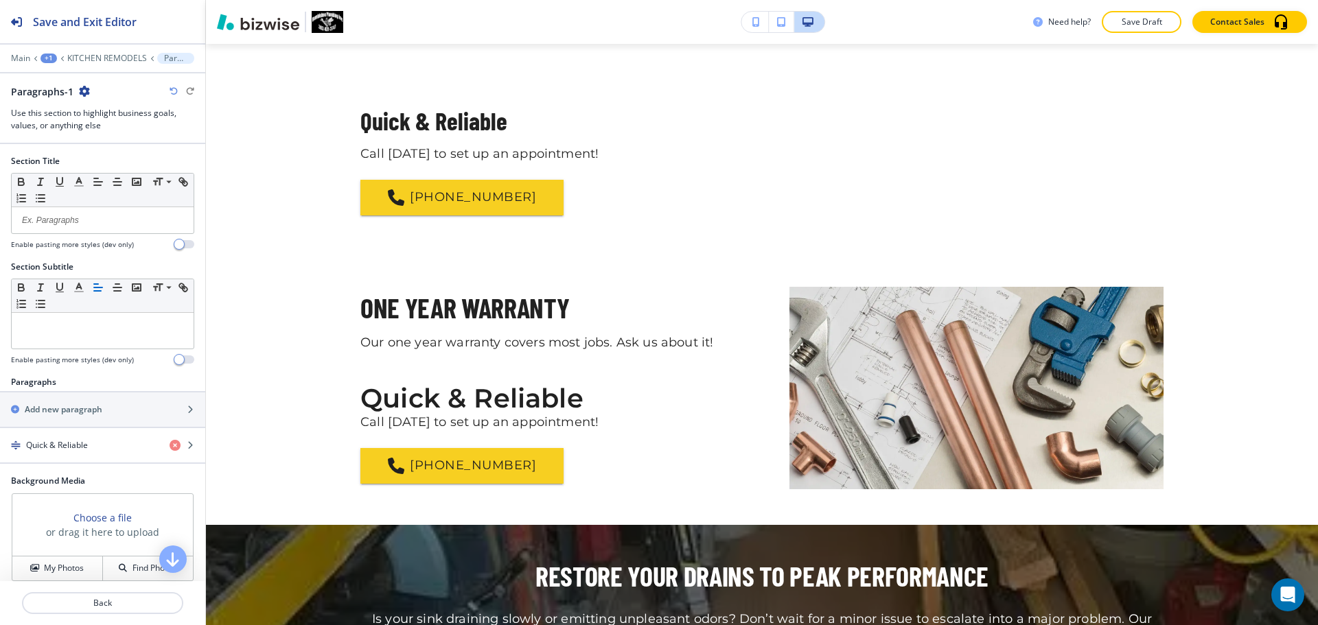
click at [87, 93] on icon "button" at bounding box center [84, 91] width 11 height 11
click at [133, 165] on p "Delete Section" at bounding box center [122, 163] width 70 height 12
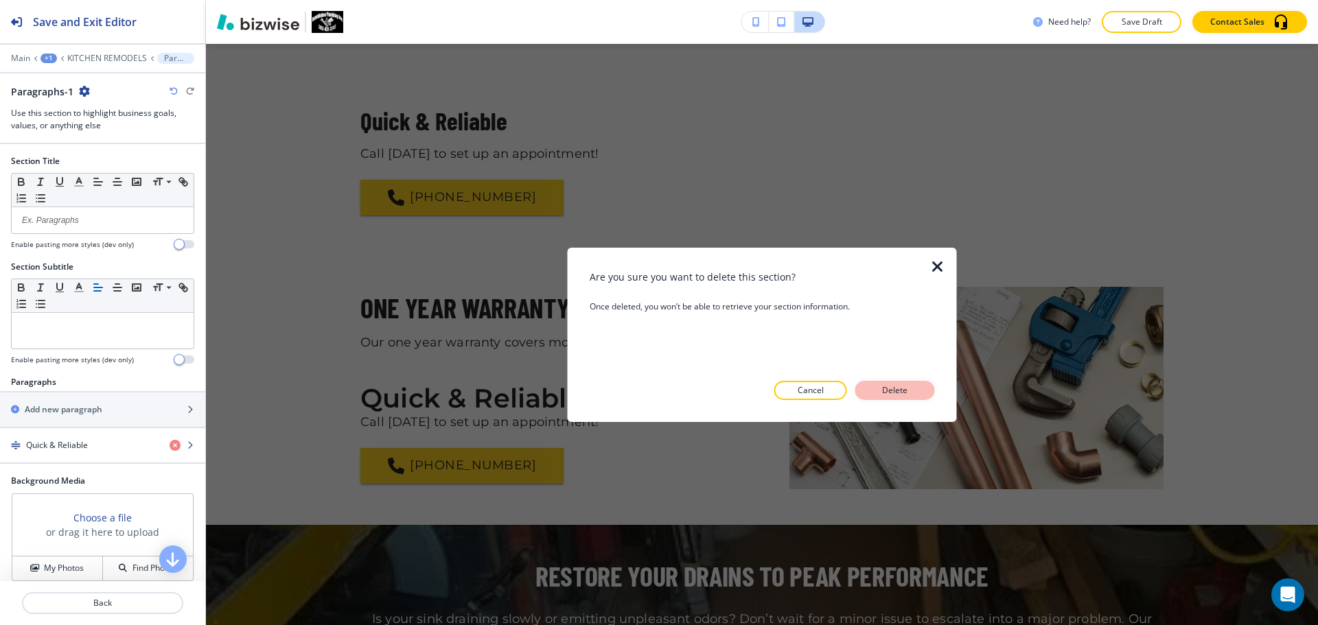
click at [890, 391] on p "Delete" at bounding box center [895, 390] width 33 height 12
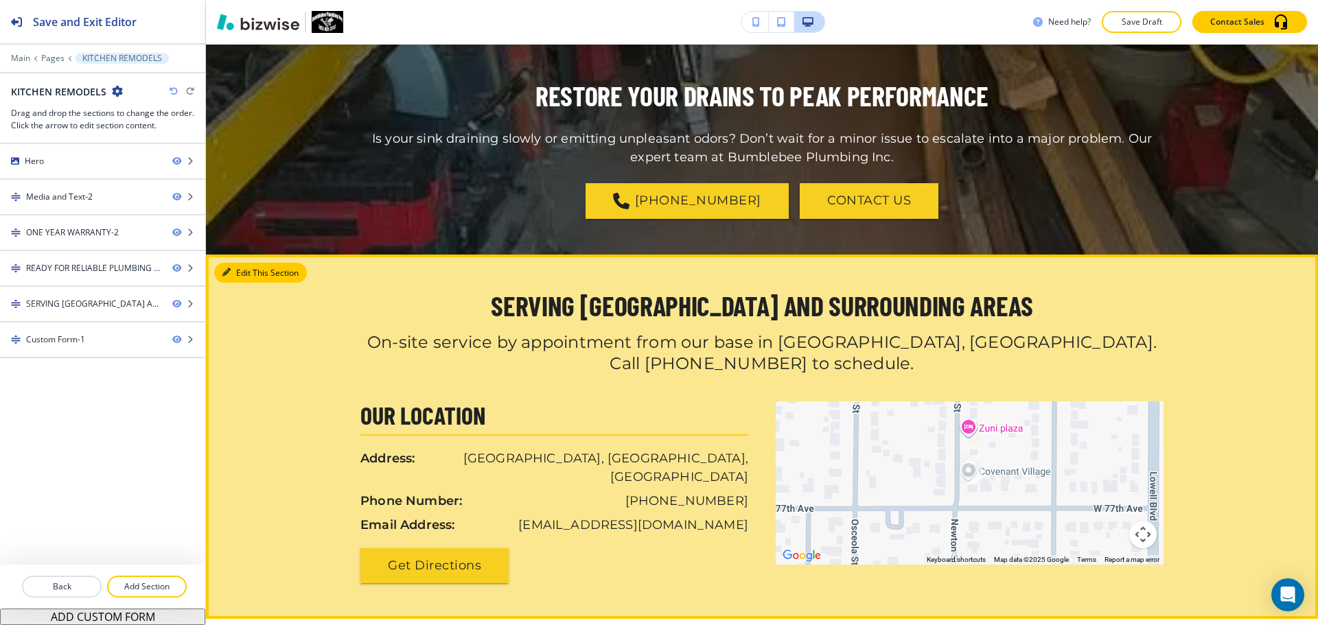
click at [251, 275] on button "Edit This Section" at bounding box center [260, 273] width 93 height 21
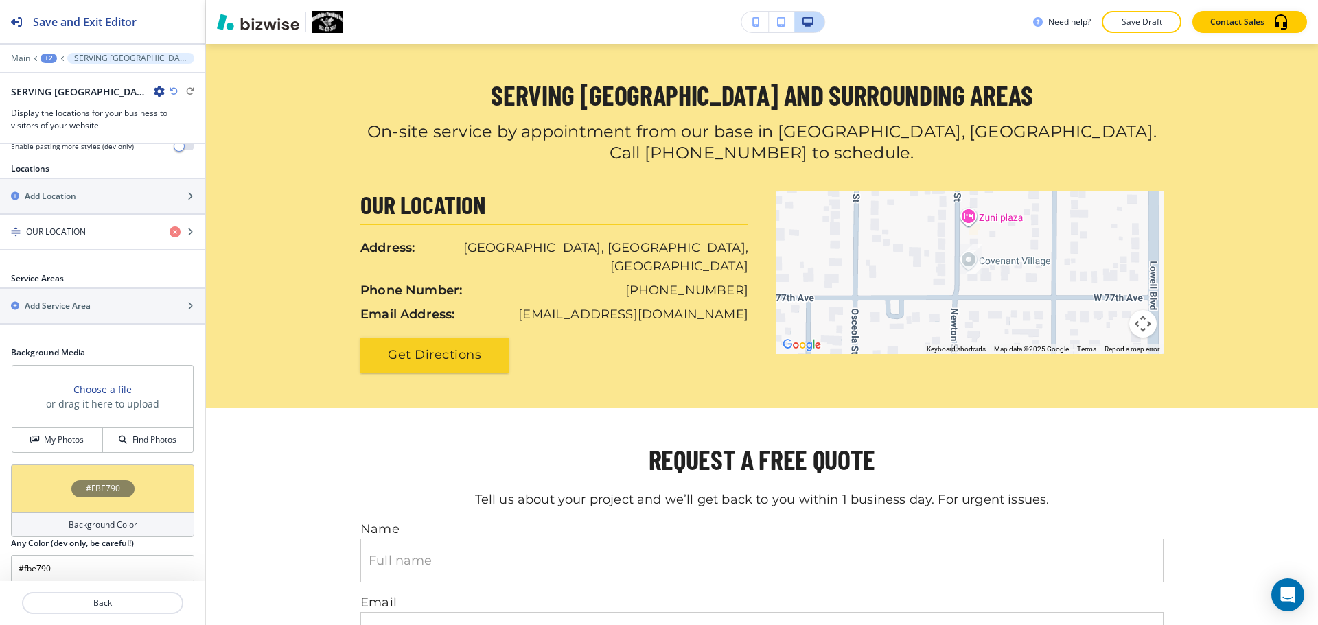
click at [108, 513] on div "Background Color" at bounding box center [102, 525] width 183 height 25
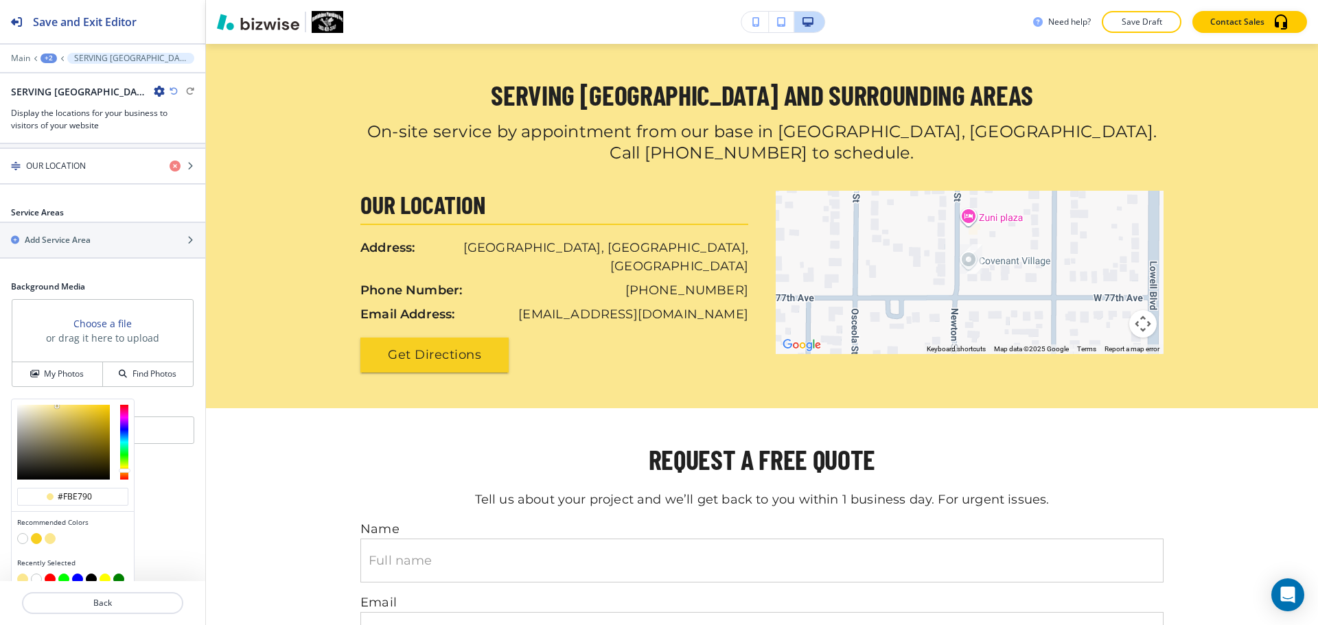
click at [20, 533] on button "button" at bounding box center [22, 538] width 11 height 11
type input "#FFFFFF"
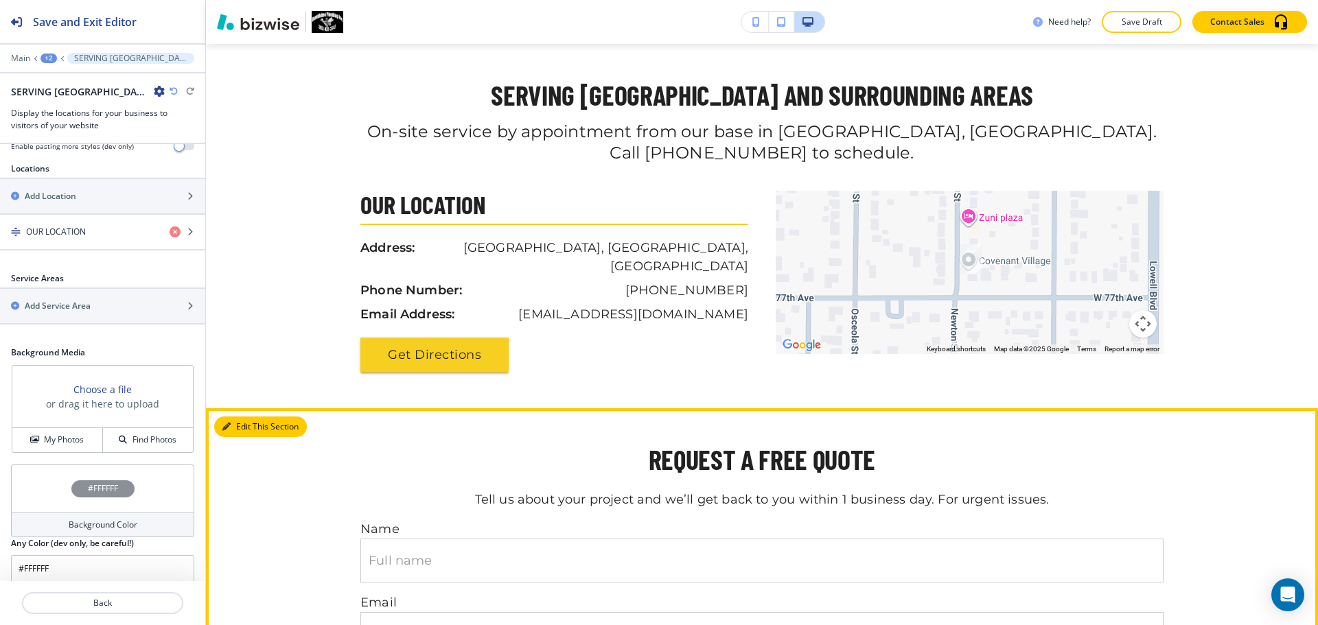
click at [251, 417] on button "Edit This Section" at bounding box center [260, 427] width 93 height 21
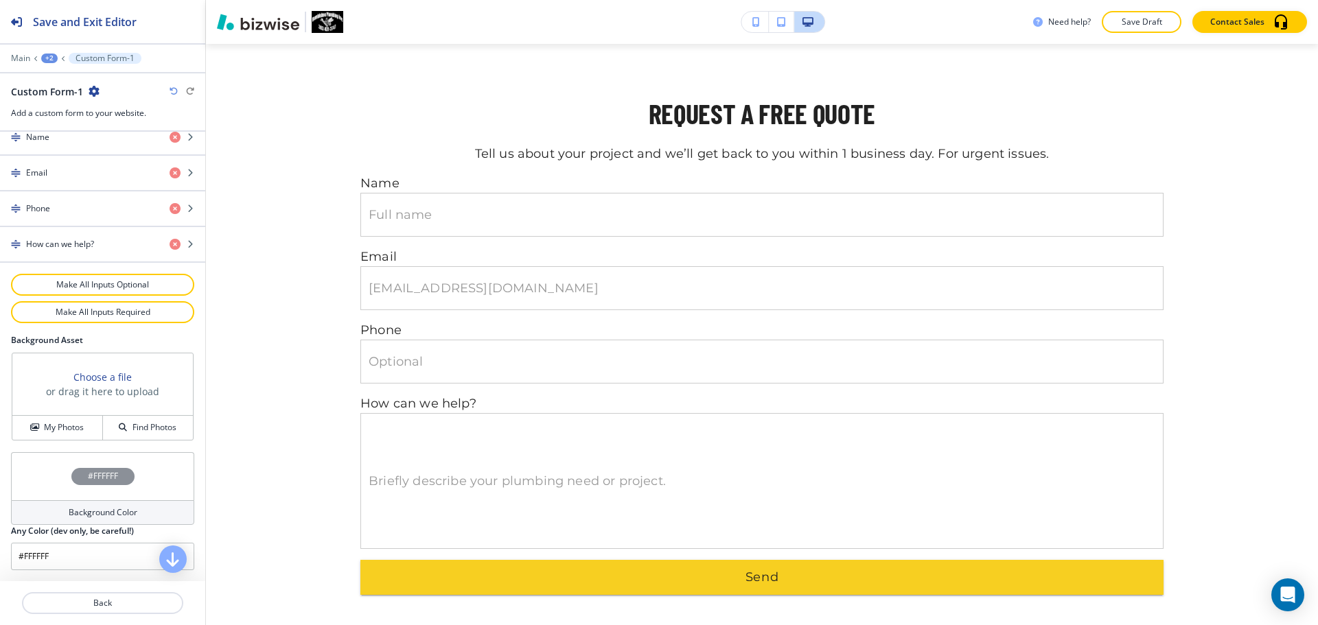
click at [89, 502] on div "Background Color" at bounding box center [102, 512] width 183 height 25
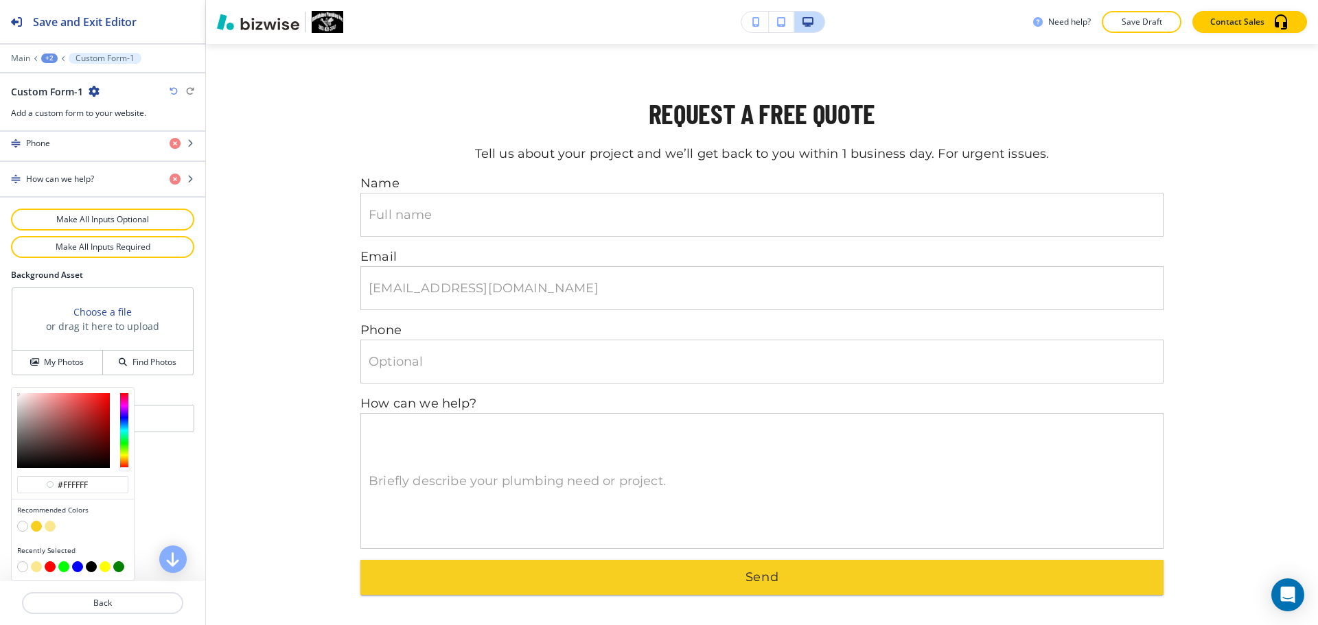
click at [54, 522] on div at bounding box center [72, 528] width 111 height 14
click at [53, 530] on button "button" at bounding box center [50, 526] width 11 height 11
type input "#fbe790"
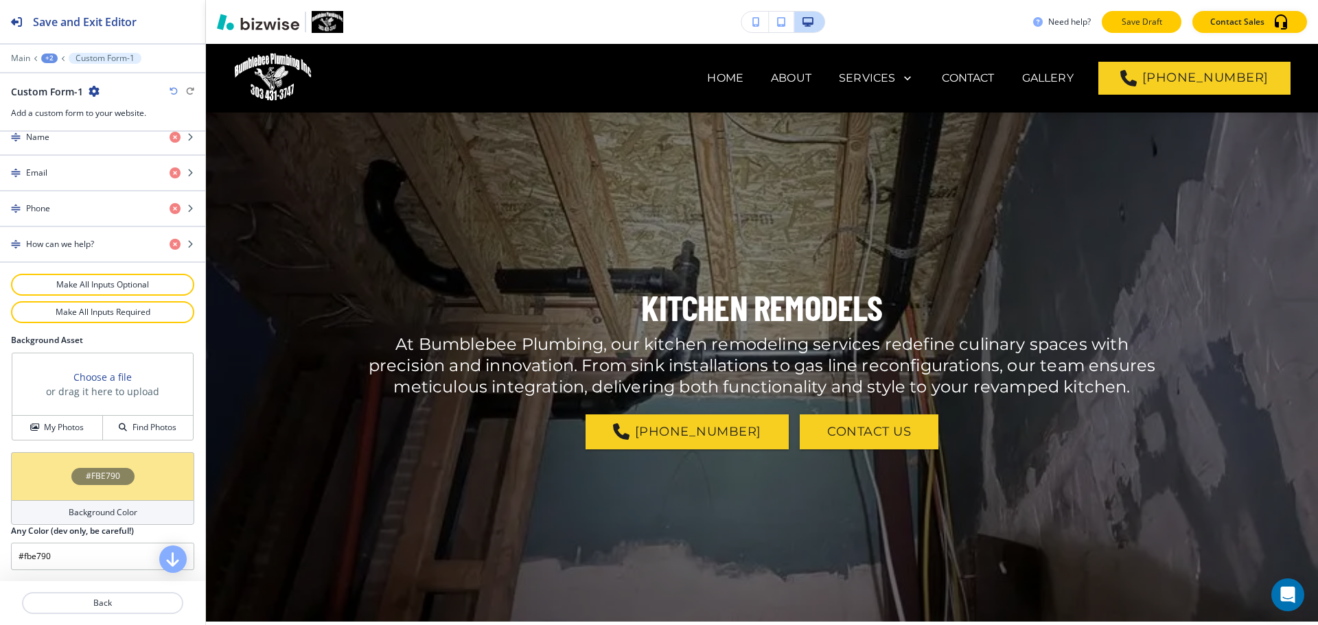
click at [1137, 15] on button "Save Draft" at bounding box center [1142, 22] width 80 height 22
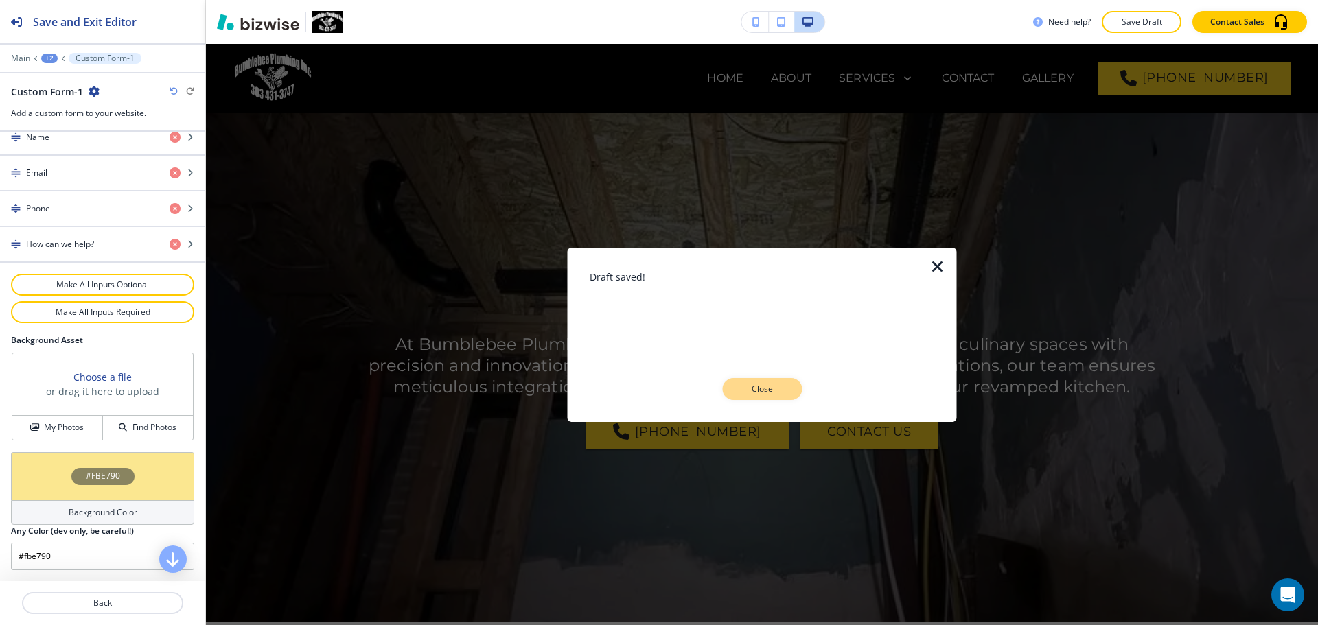
click at [759, 390] on p "Close" at bounding box center [762, 389] width 44 height 12
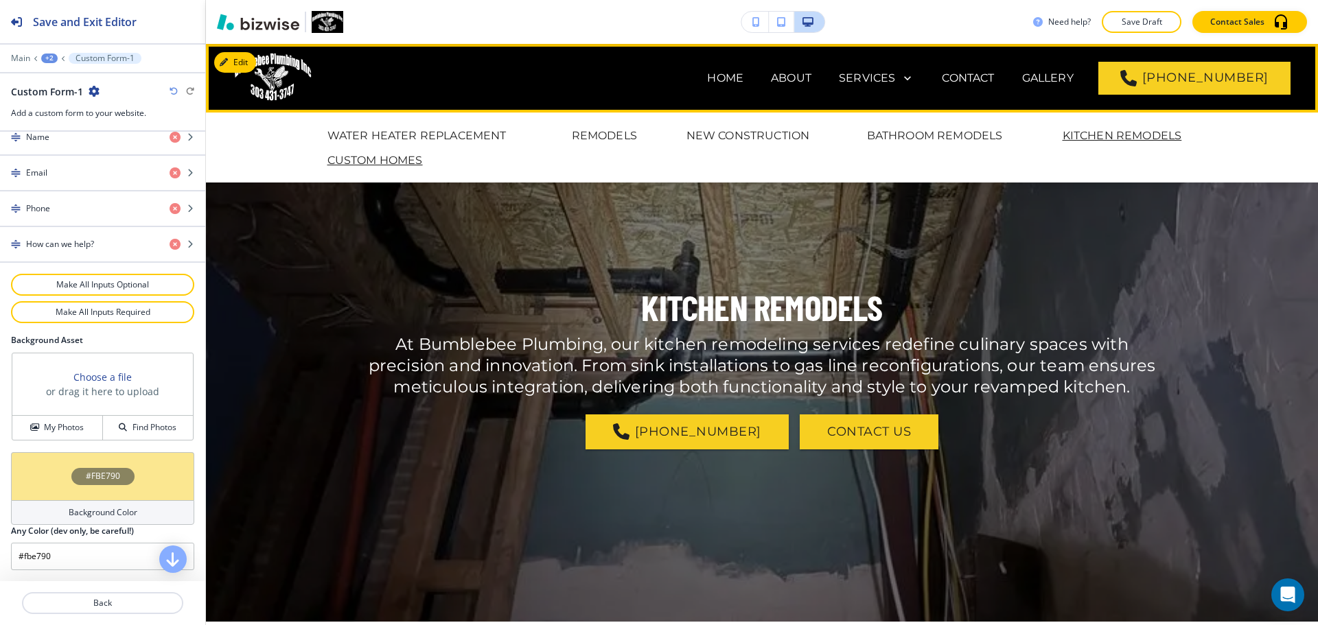
click at [365, 159] on p "CUSTOM HOMES" at bounding box center [374, 160] width 95 height 16
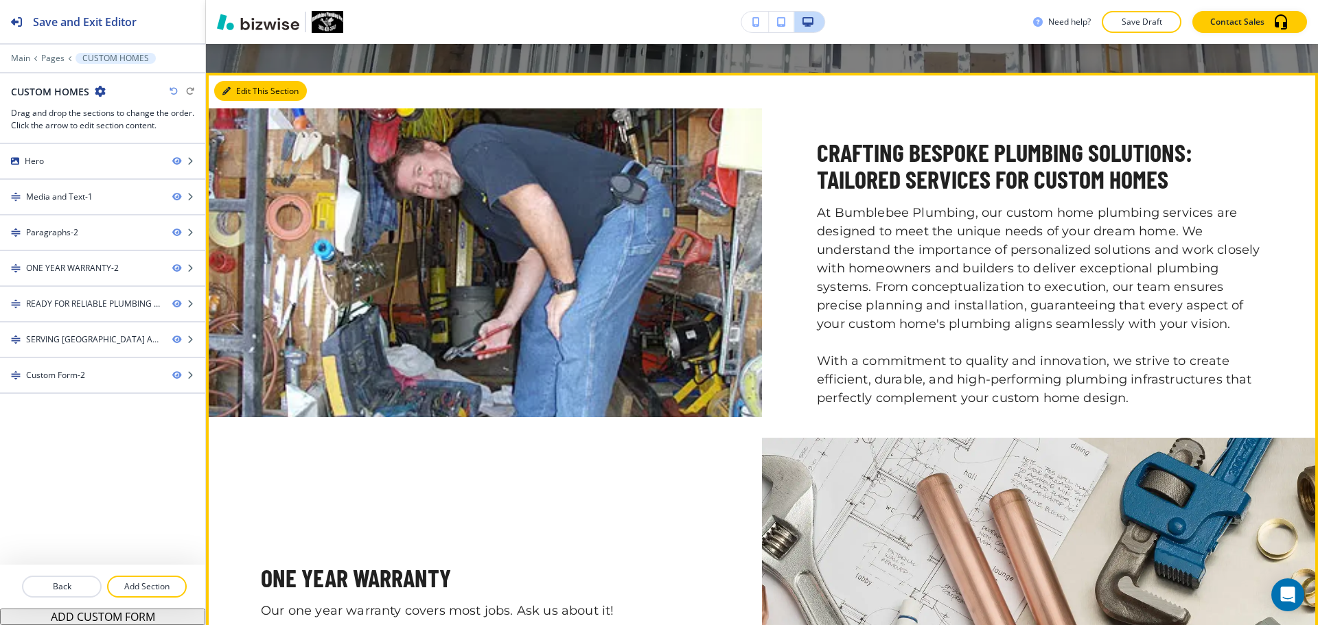
click at [244, 95] on button "Edit This Section" at bounding box center [260, 91] width 93 height 21
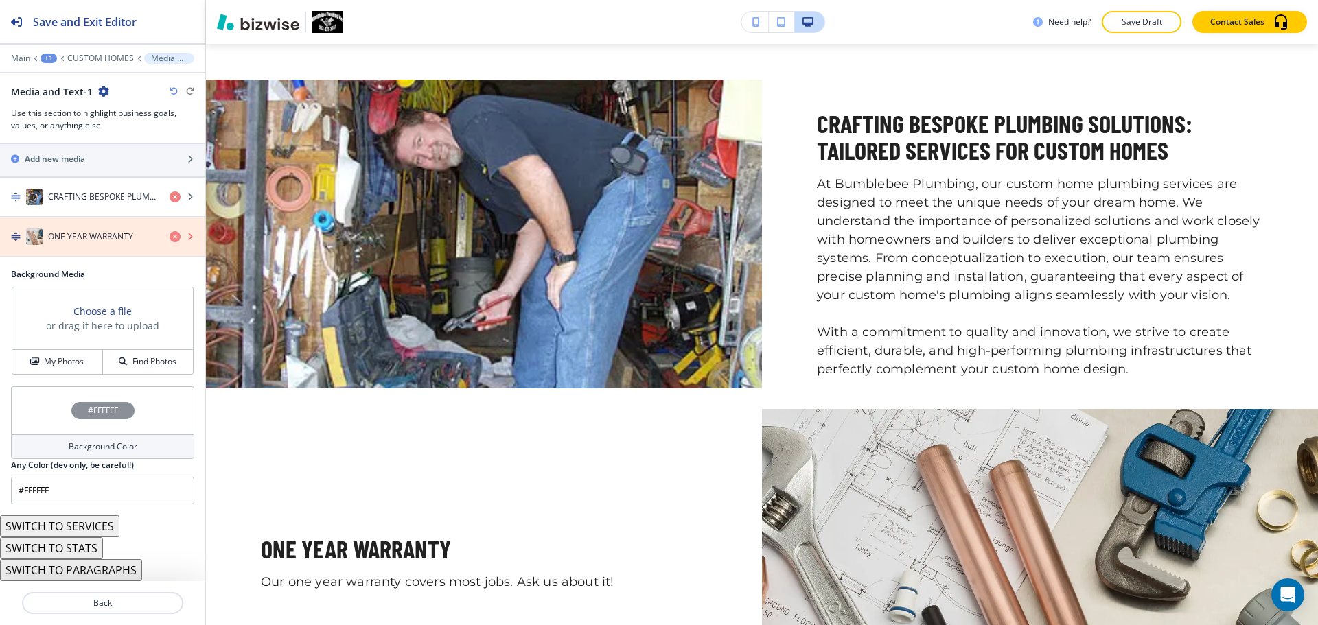
click at [170, 235] on icon "button" at bounding box center [175, 236] width 11 height 11
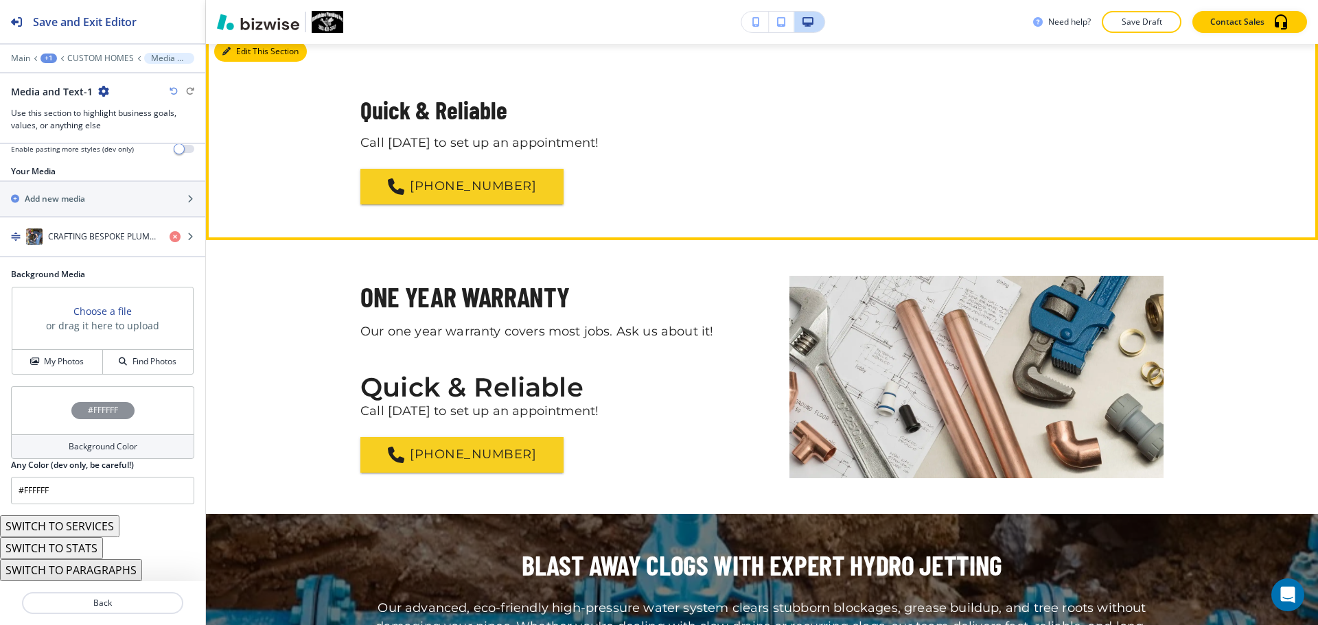
click at [251, 62] on button "Edit This Section" at bounding box center [260, 51] width 93 height 21
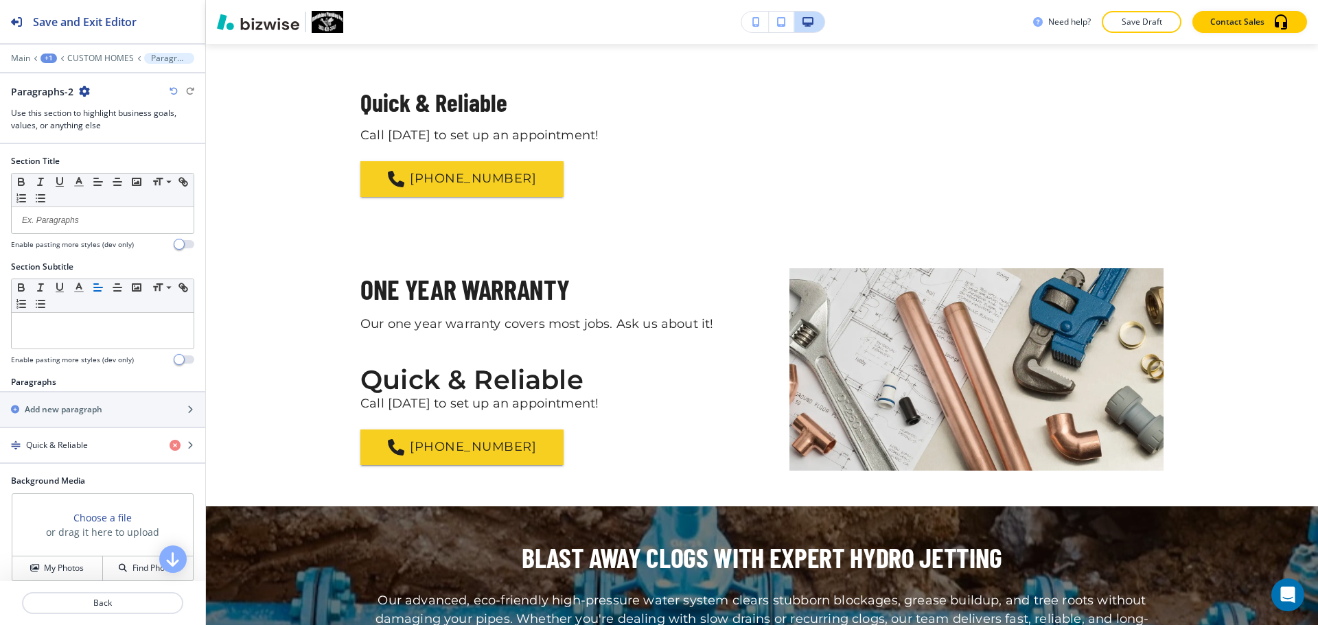
click at [79, 90] on icon "button" at bounding box center [84, 91] width 11 height 11
click at [135, 158] on p "Delete Section" at bounding box center [122, 163] width 70 height 12
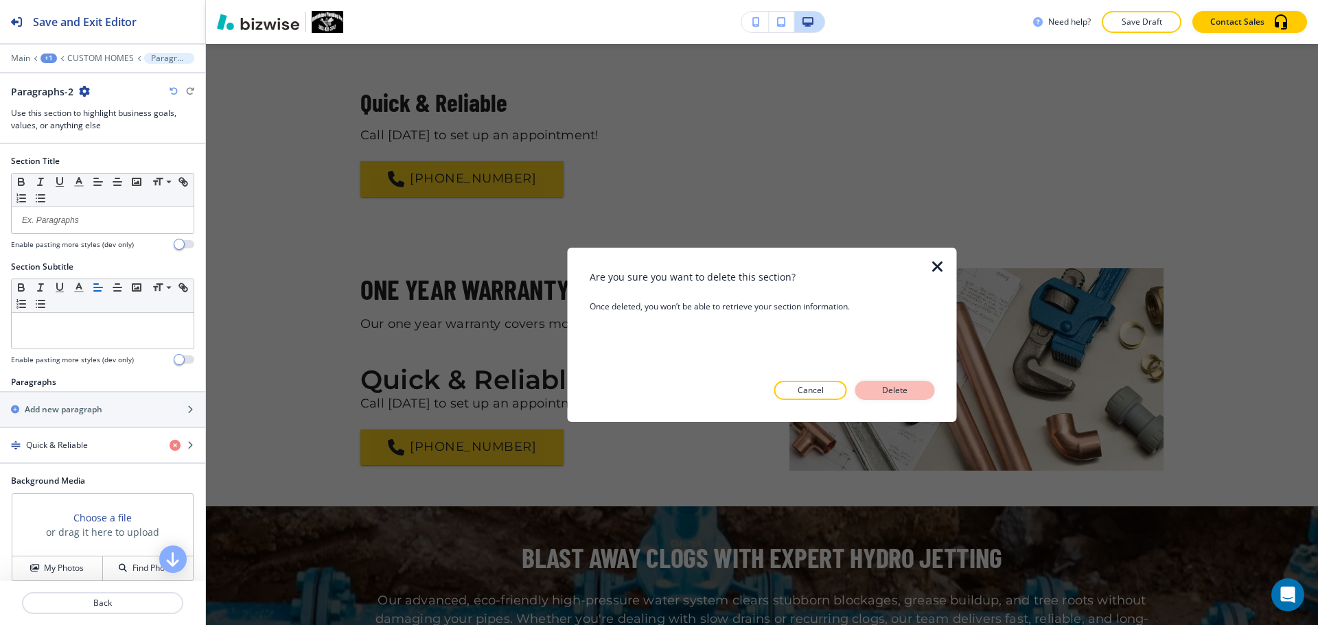
click at [900, 390] on p "Delete" at bounding box center [895, 390] width 33 height 12
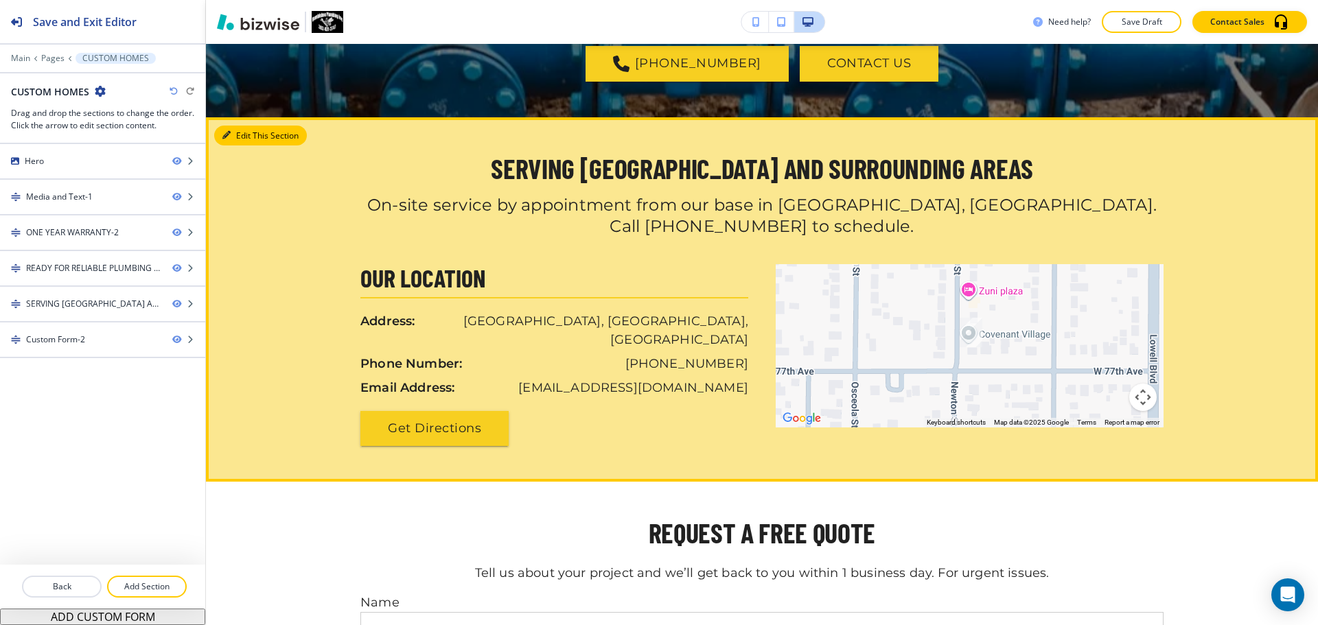
drag, startPoint x: 243, startPoint y: 154, endPoint x: 236, endPoint y: 153, distance: 6.9
click at [243, 146] on button "Edit This Section" at bounding box center [260, 136] width 93 height 21
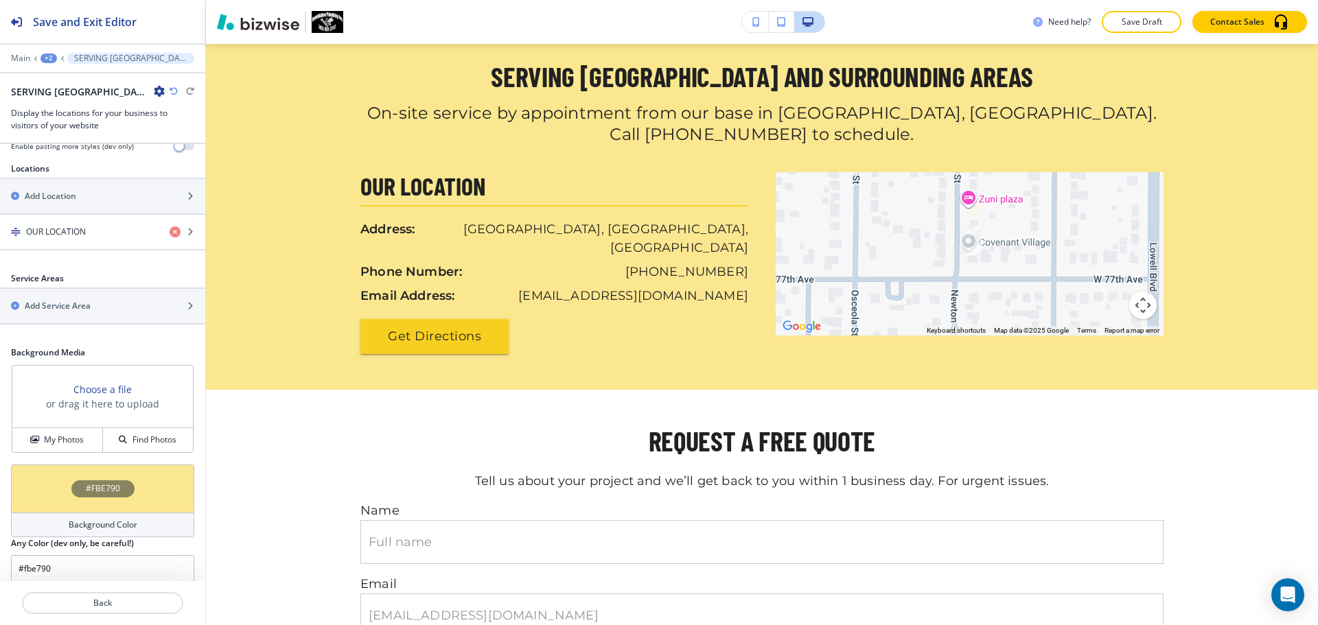
click at [121, 519] on h4 "Background Color" at bounding box center [103, 525] width 69 height 12
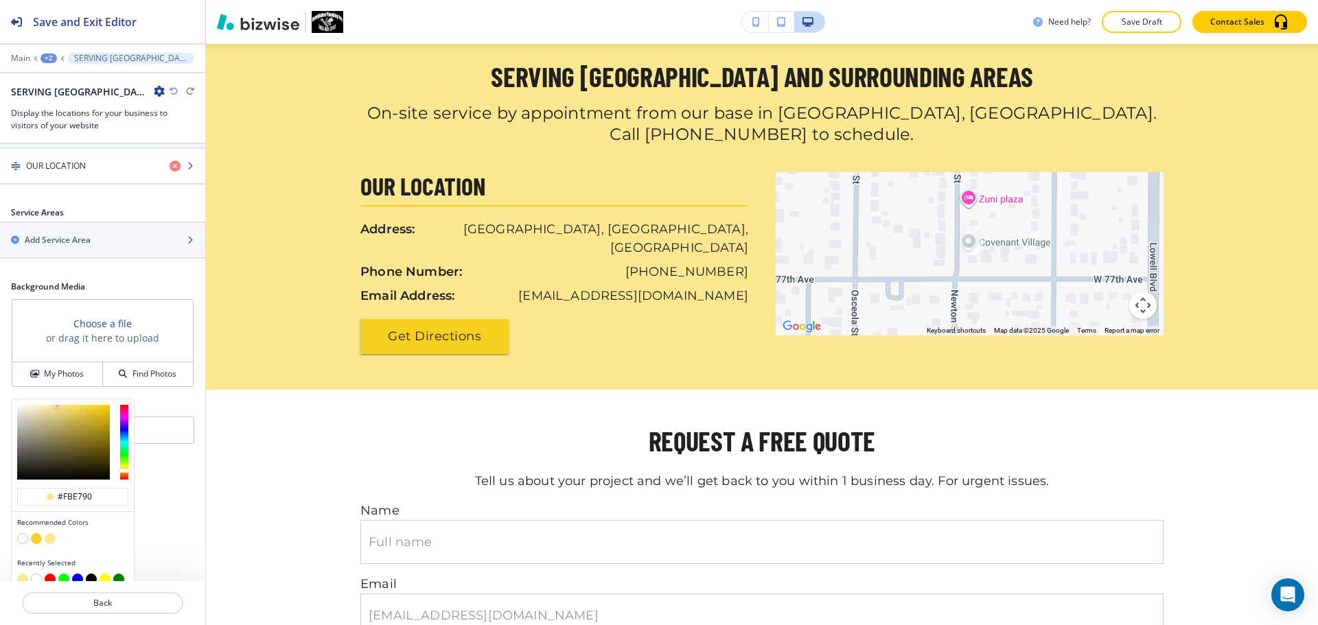
click at [25, 533] on button "button" at bounding box center [22, 538] width 11 height 11
type input "#FFFFFF"
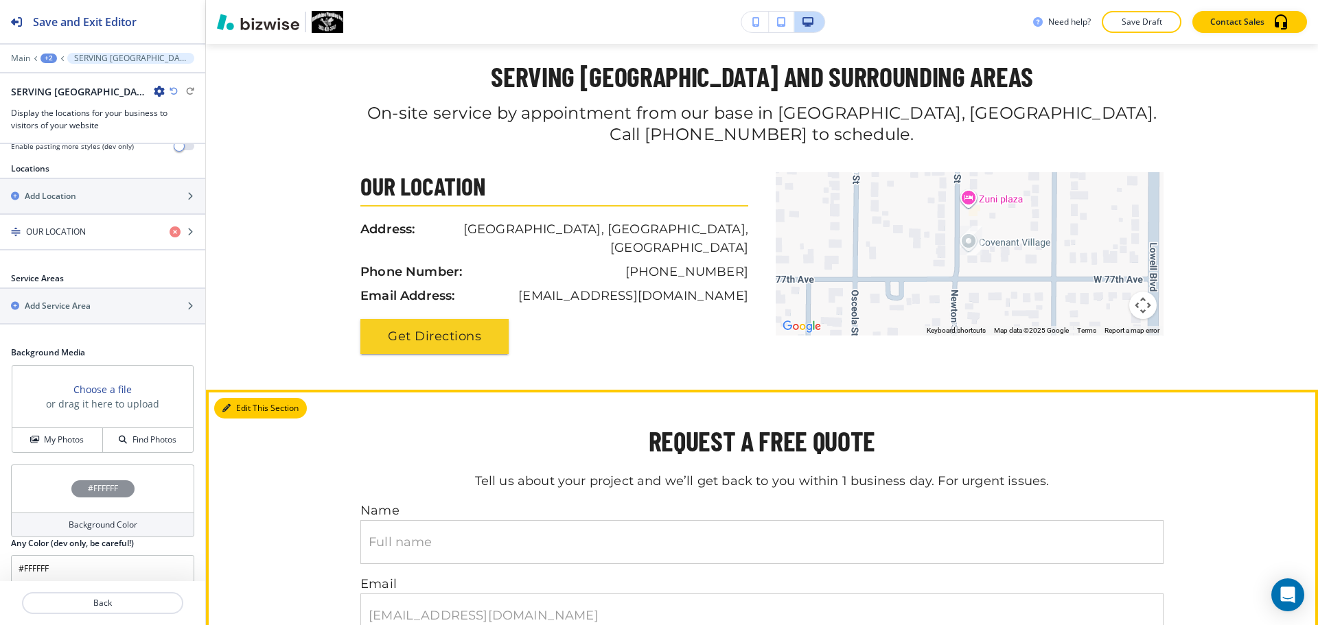
click at [245, 399] on button "Edit This Section" at bounding box center [260, 408] width 93 height 21
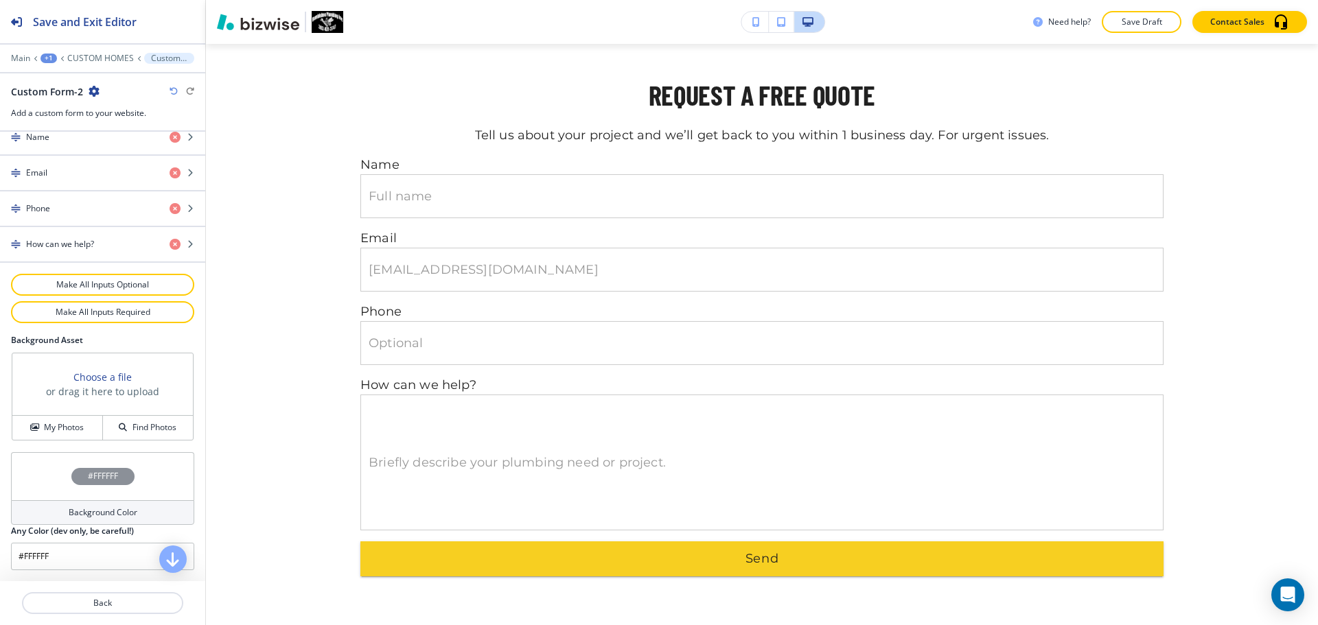
click at [89, 513] on h4 "Background Color" at bounding box center [103, 513] width 69 height 12
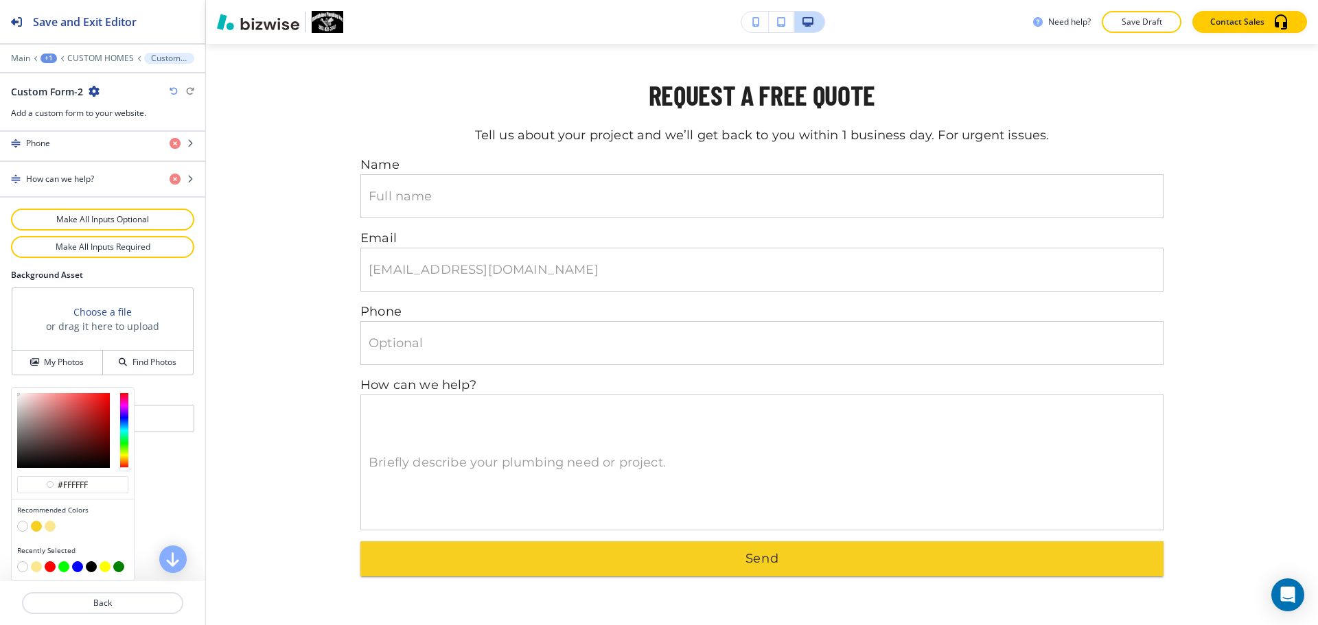
click at [51, 524] on button "button" at bounding box center [50, 526] width 11 height 11
type input "#fbe790"
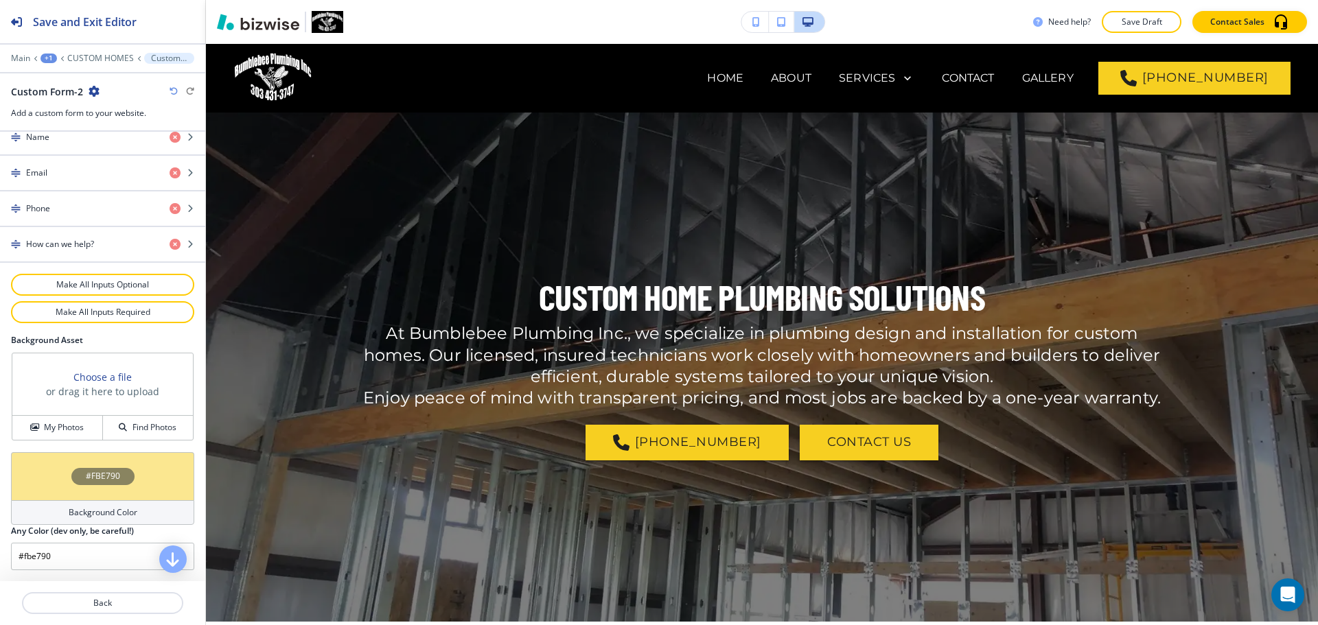
click at [1142, 27] on p "Save Draft" at bounding box center [1142, 22] width 44 height 12
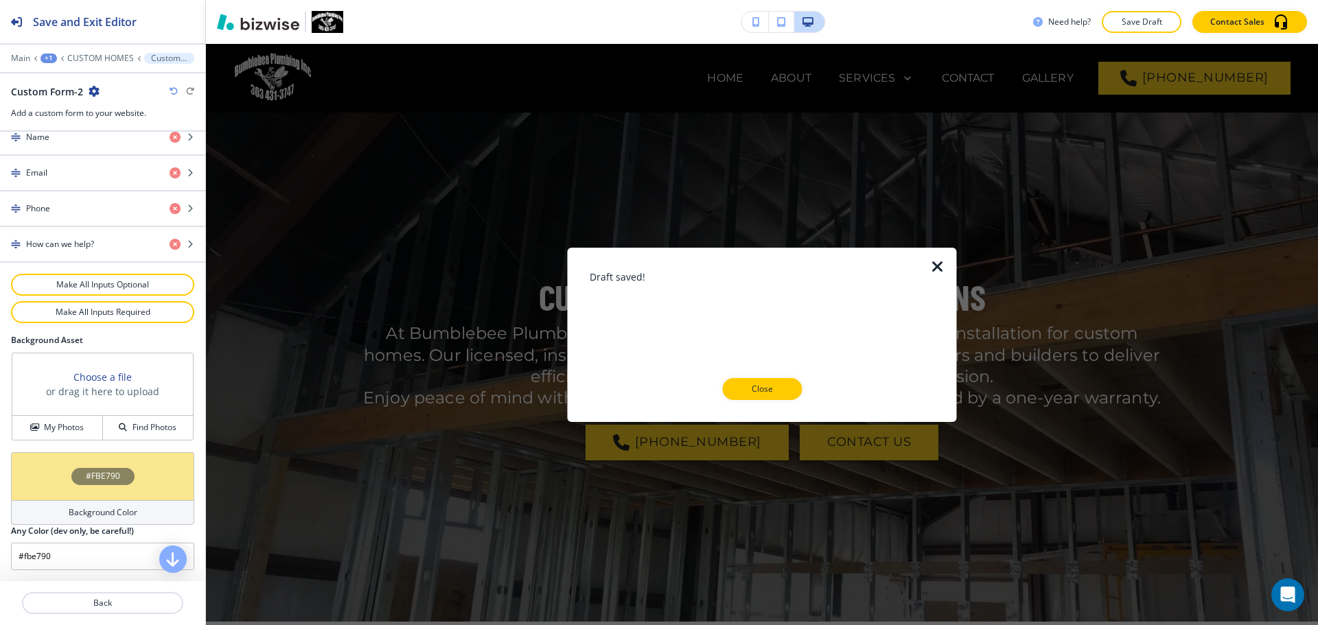
click at [767, 389] on p "Close" at bounding box center [762, 389] width 44 height 12
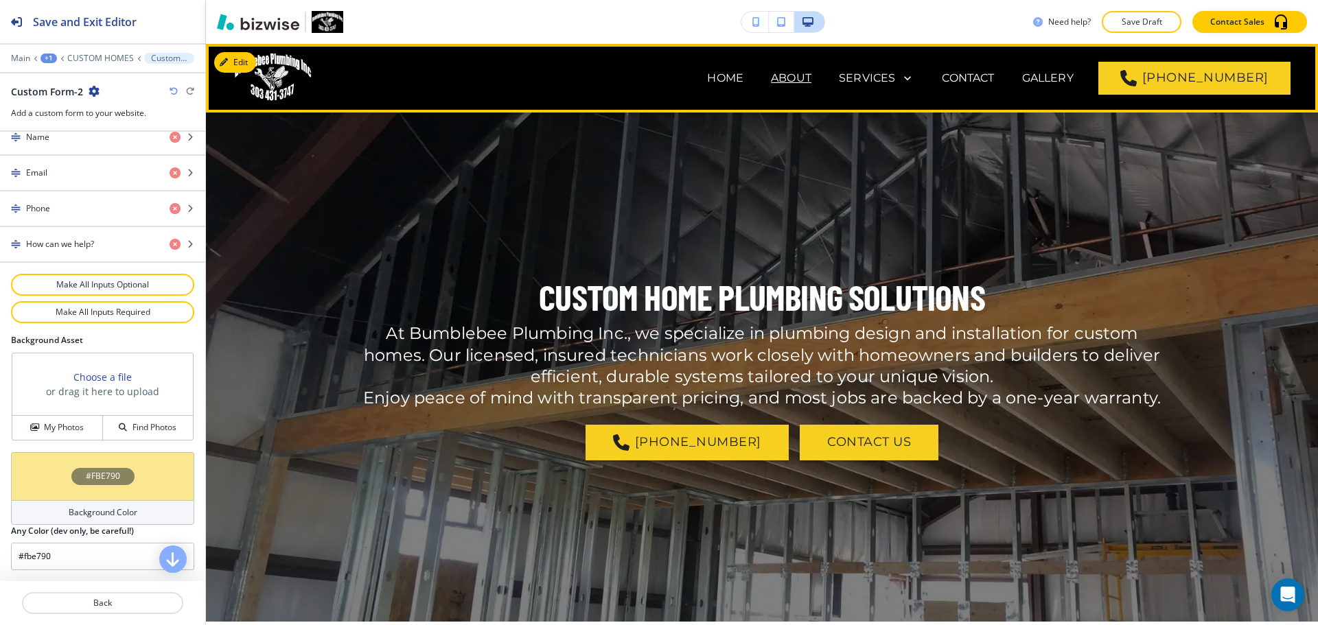
click at [811, 73] on p "ABOUT" at bounding box center [791, 78] width 41 height 16
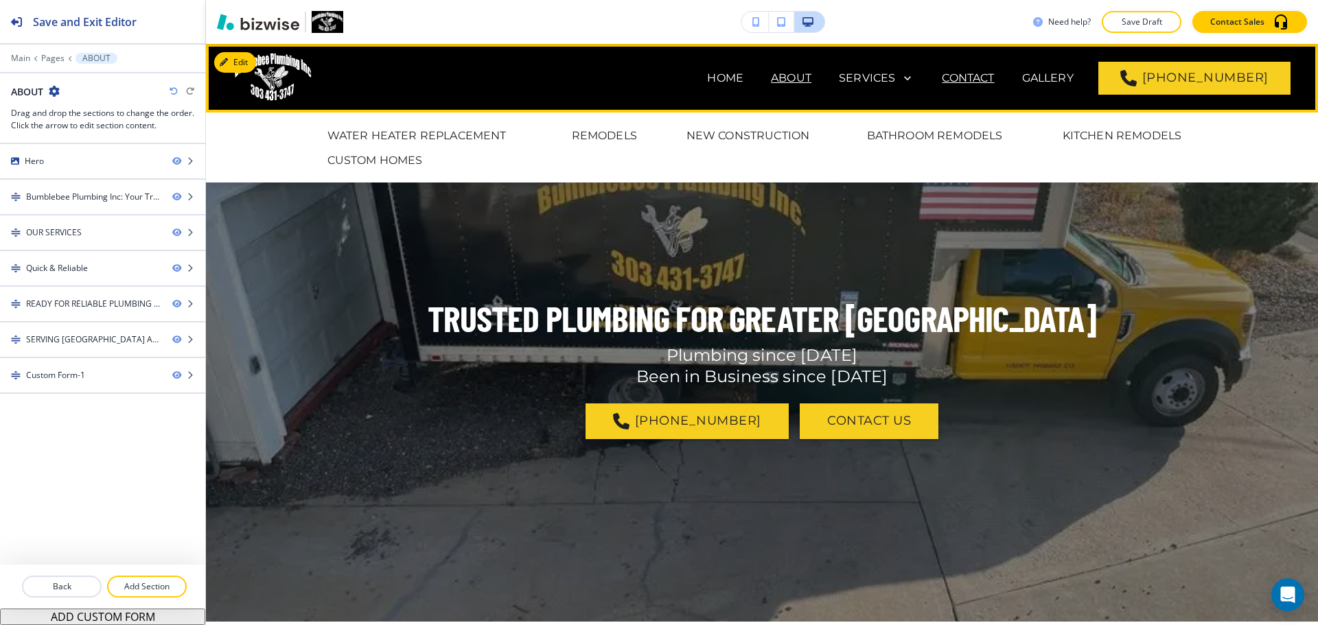
click at [994, 82] on p "CONTACT" at bounding box center [968, 78] width 52 height 16
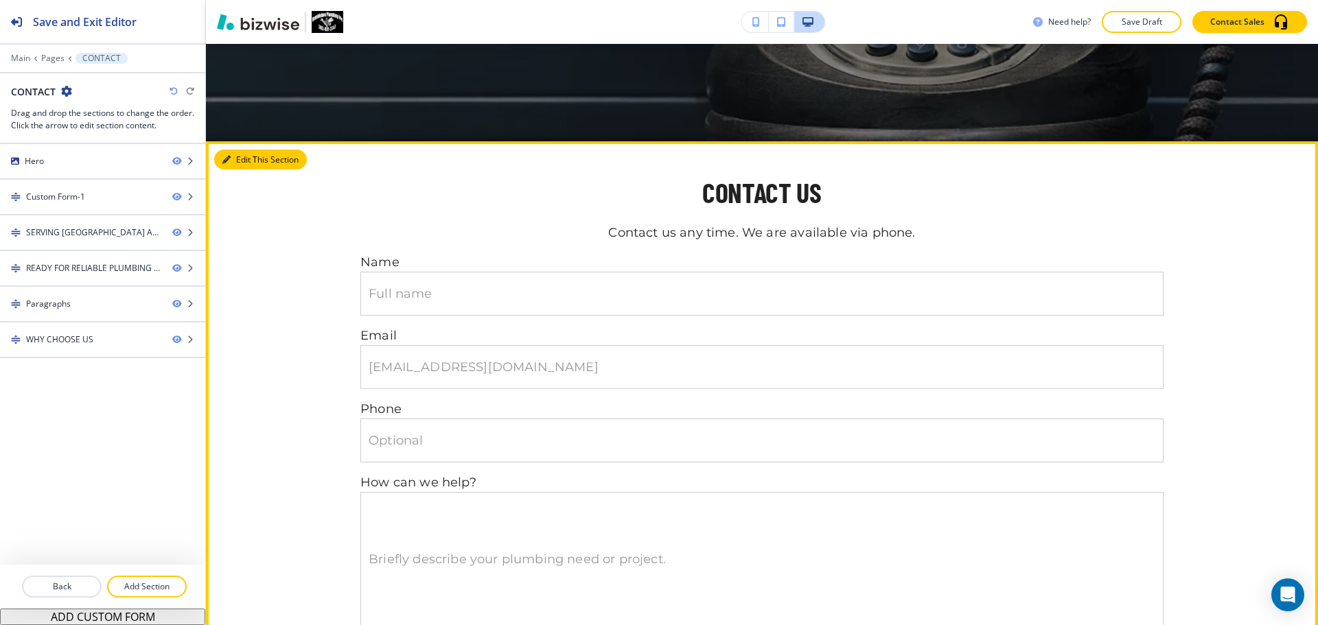
click at [238, 153] on button "Edit This Section" at bounding box center [260, 160] width 93 height 21
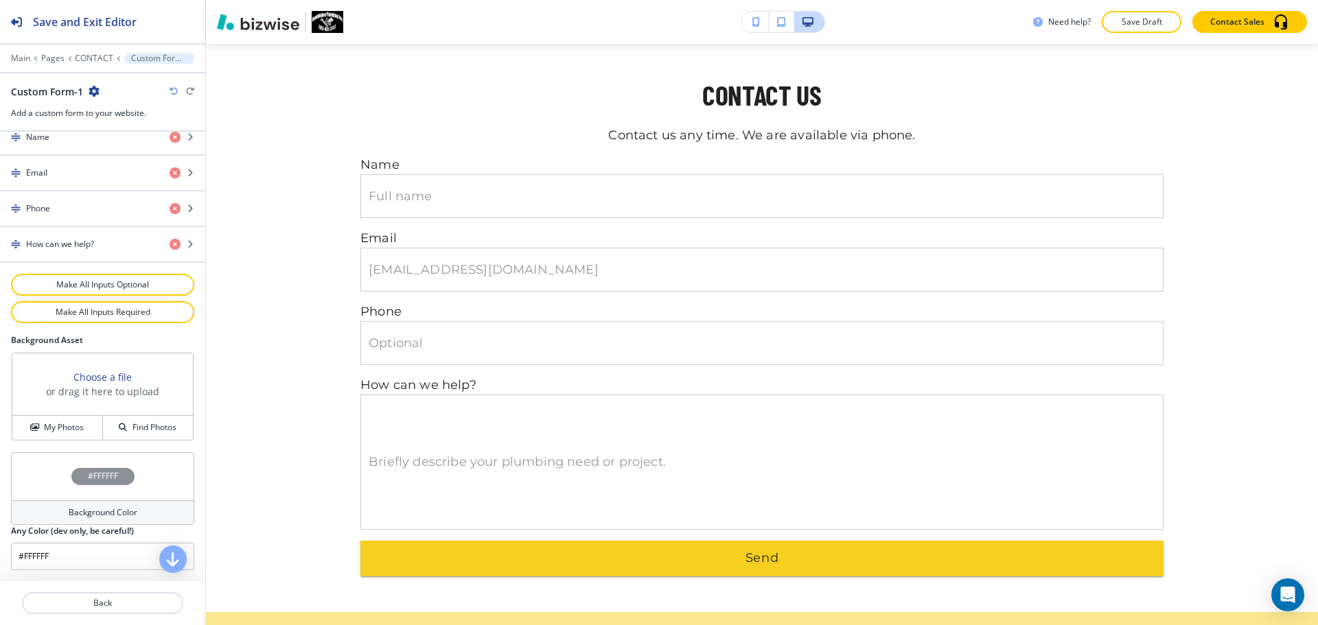
click at [91, 521] on div "Background Color" at bounding box center [102, 512] width 183 height 25
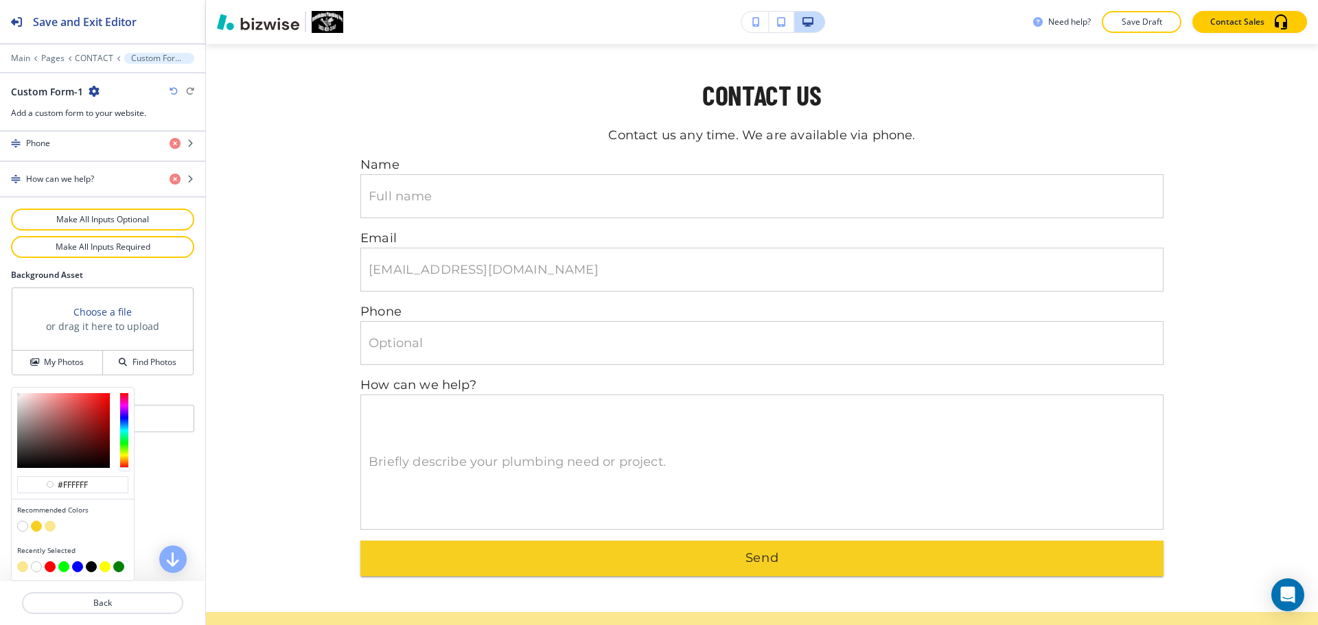
click at [51, 526] on button "button" at bounding box center [50, 526] width 11 height 11
type input "#fbe790"
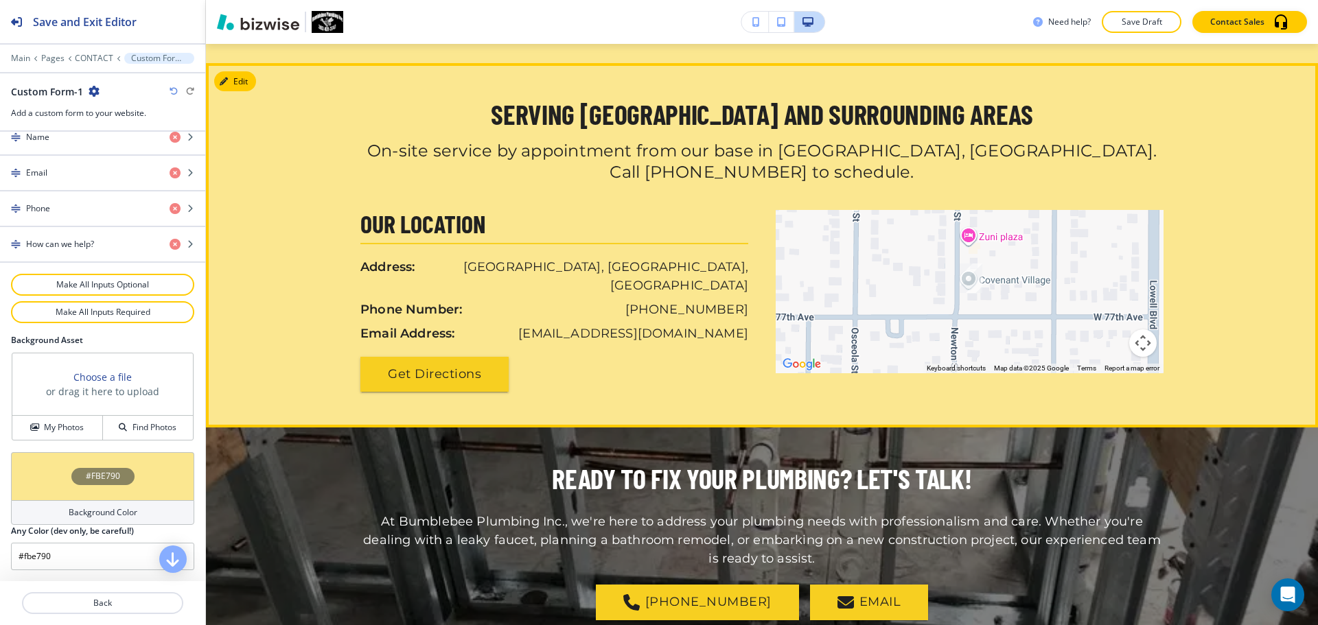
click at [250, 91] on div at bounding box center [762, 245] width 1112 height 365
click at [249, 85] on button "Edit This Section" at bounding box center [260, 81] width 93 height 21
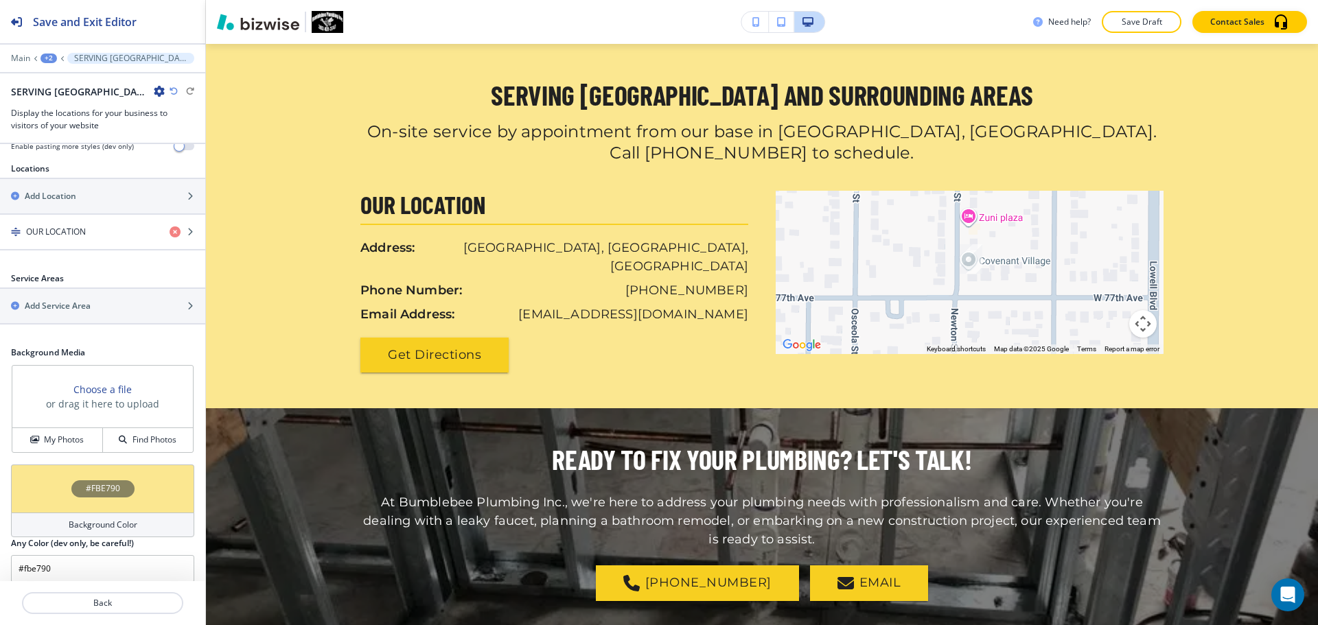
click at [86, 519] on h4 "Background Color" at bounding box center [103, 525] width 69 height 12
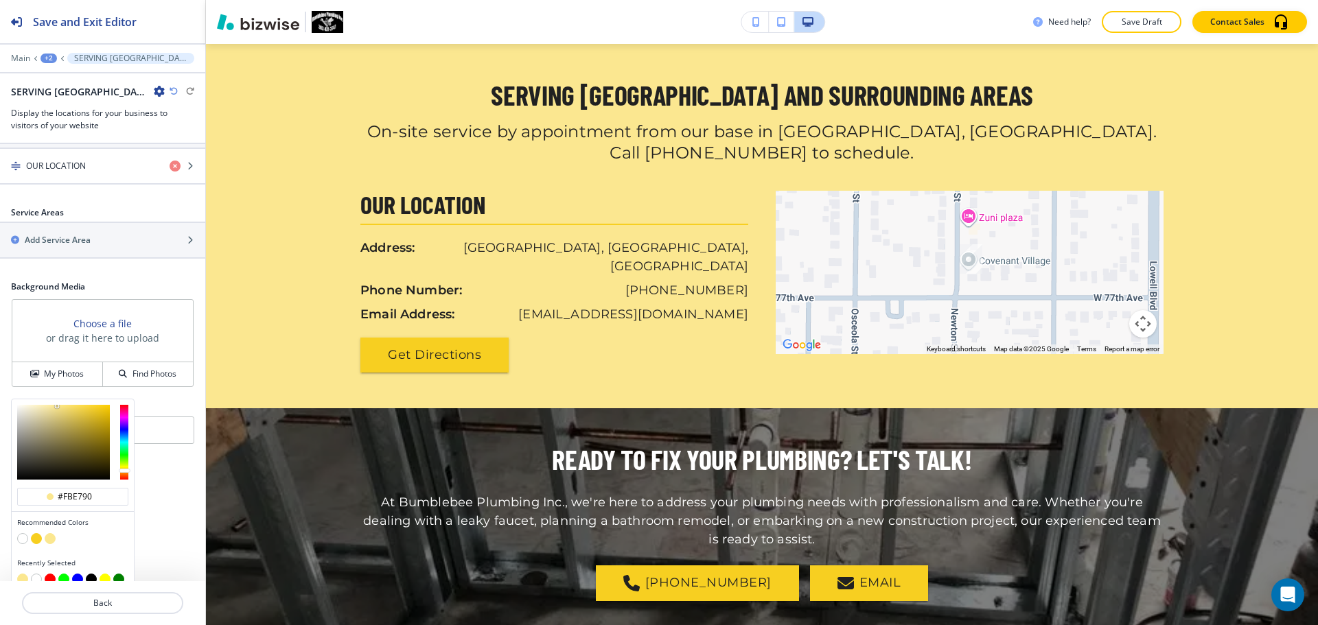
click at [22, 533] on button "button" at bounding box center [22, 538] width 11 height 11
type input "#FFFFFF"
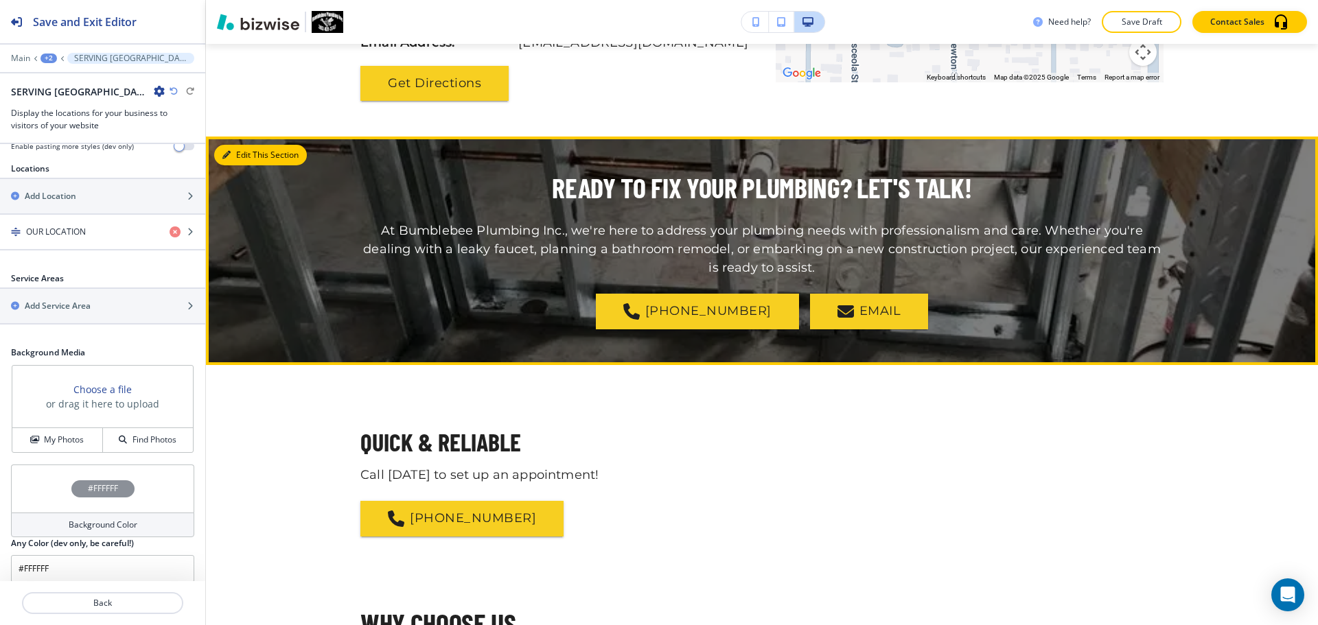
drag, startPoint x: 242, startPoint y: 137, endPoint x: 231, endPoint y: 131, distance: 12.9
click at [231, 145] on button "Edit This Section" at bounding box center [260, 155] width 93 height 21
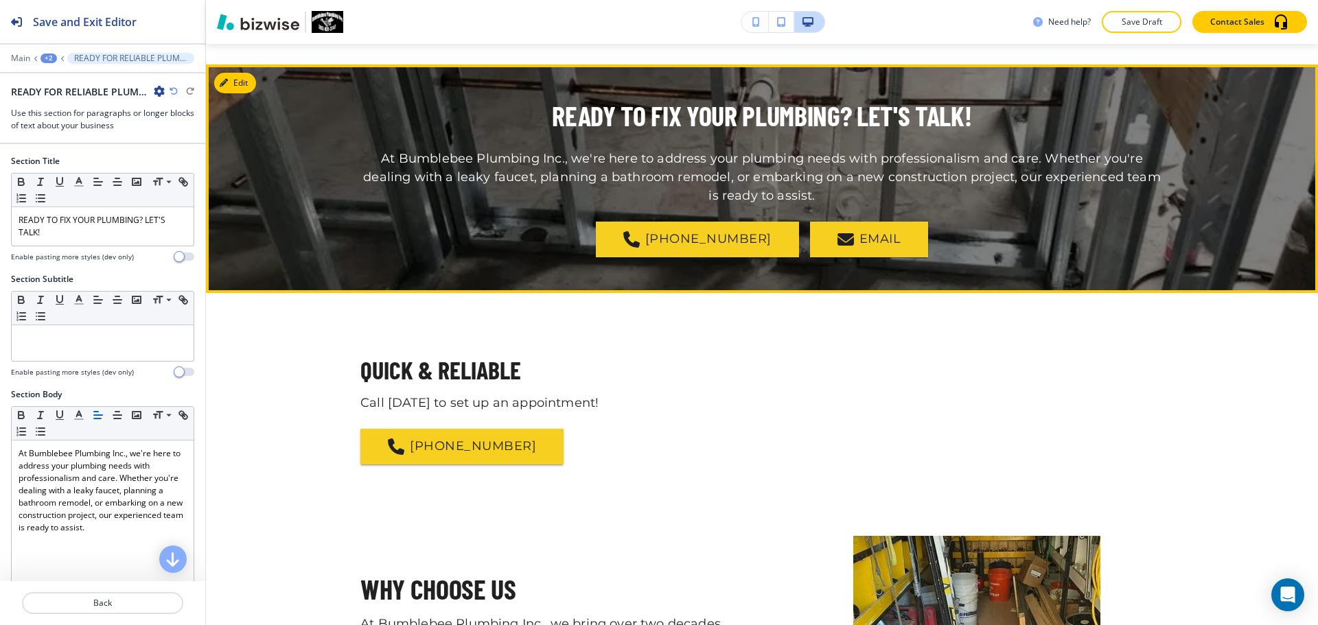
scroll to position [1492, 0]
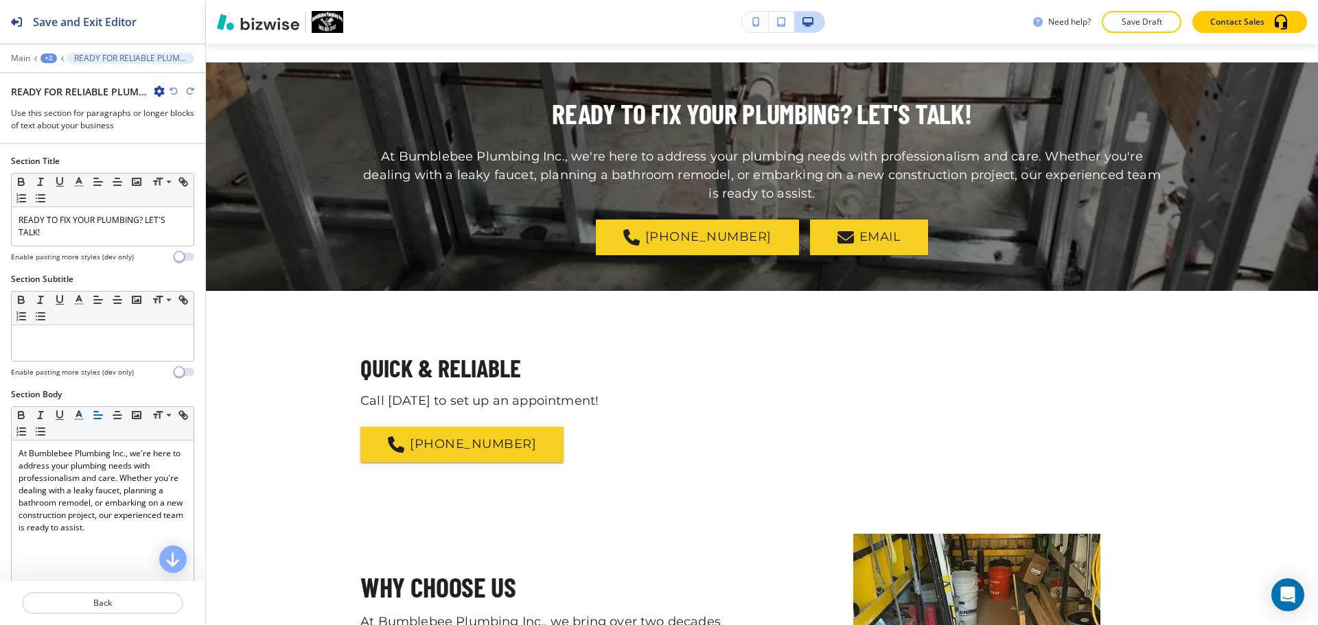
click at [154, 92] on icon "button" at bounding box center [159, 91] width 11 height 11
click at [167, 137] on p "Duplicate Section" at bounding box center [198, 139] width 70 height 12
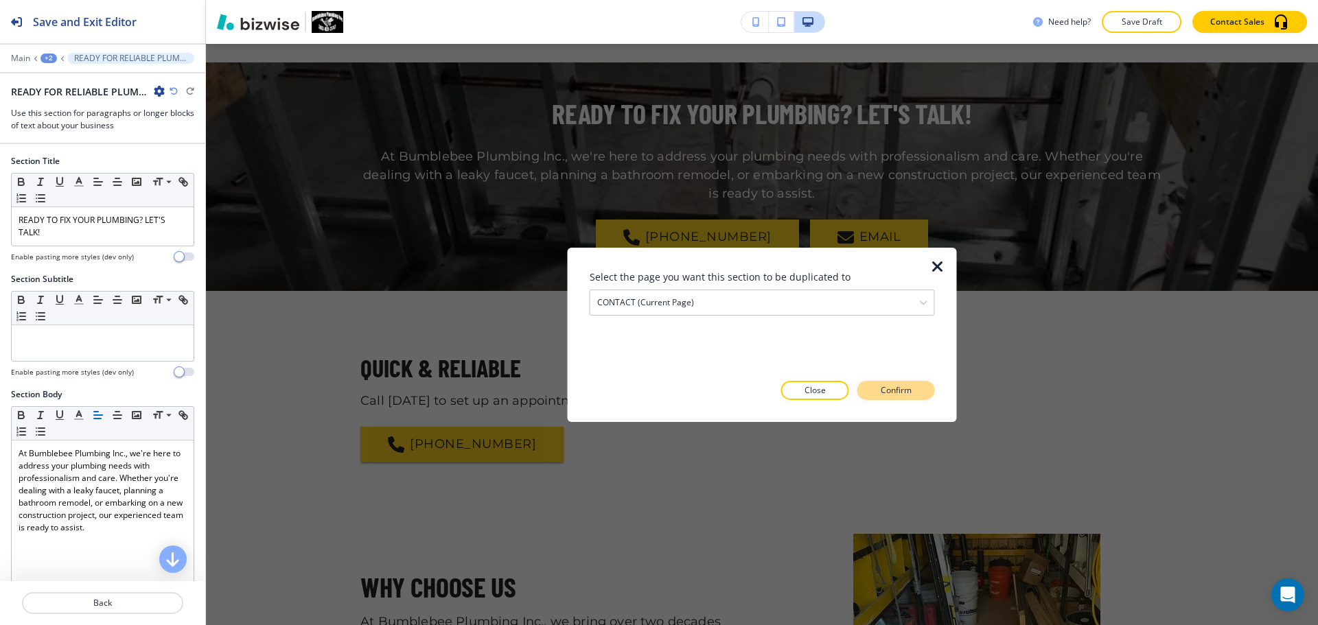
click at [882, 391] on p "Confirm" at bounding box center [896, 390] width 31 height 12
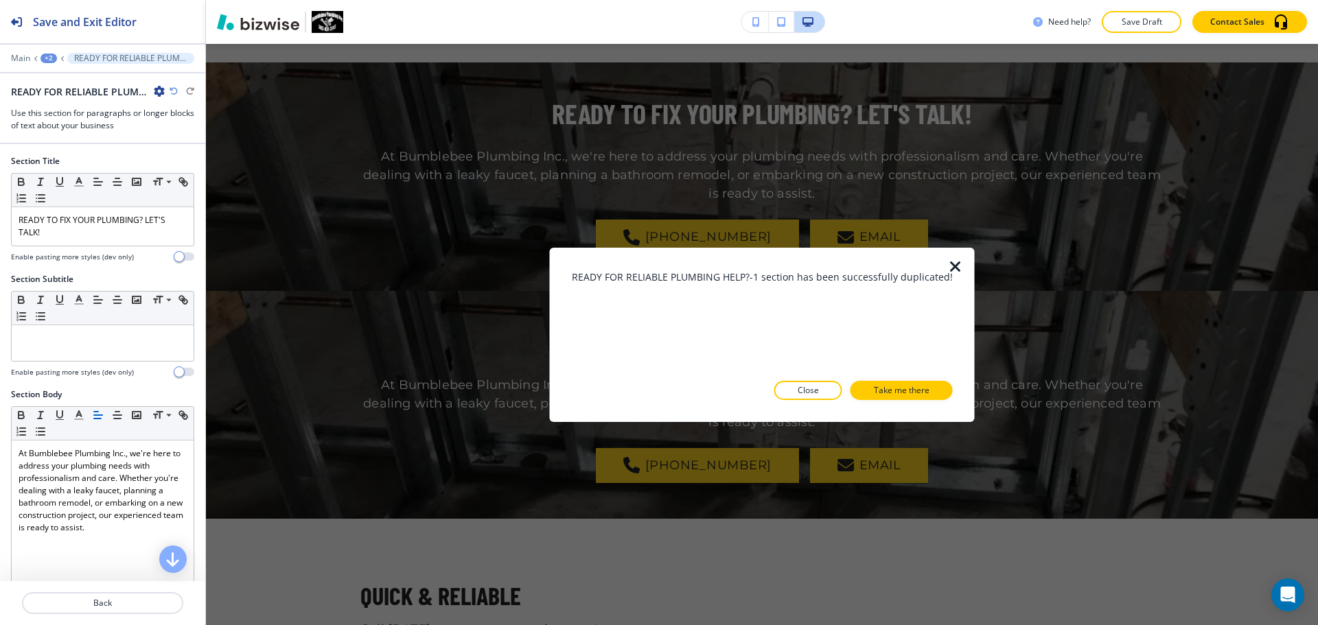
click at [882, 391] on p "Take me there" at bounding box center [902, 390] width 56 height 12
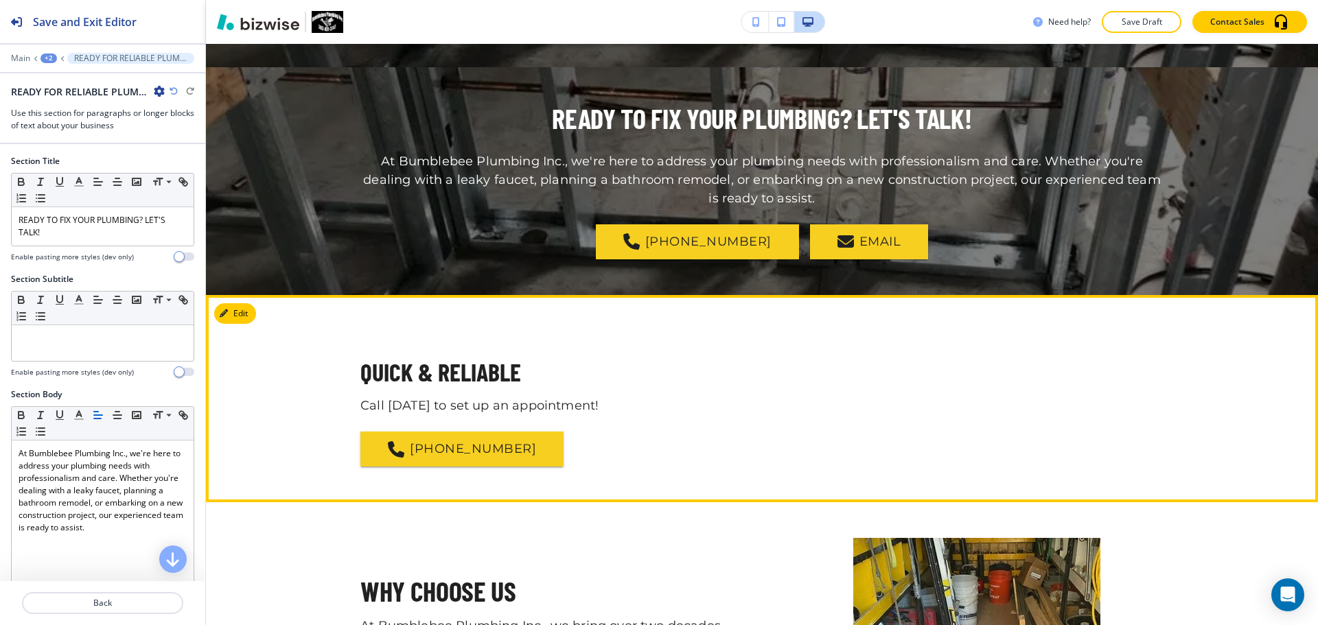
scroll to position [1721, 0]
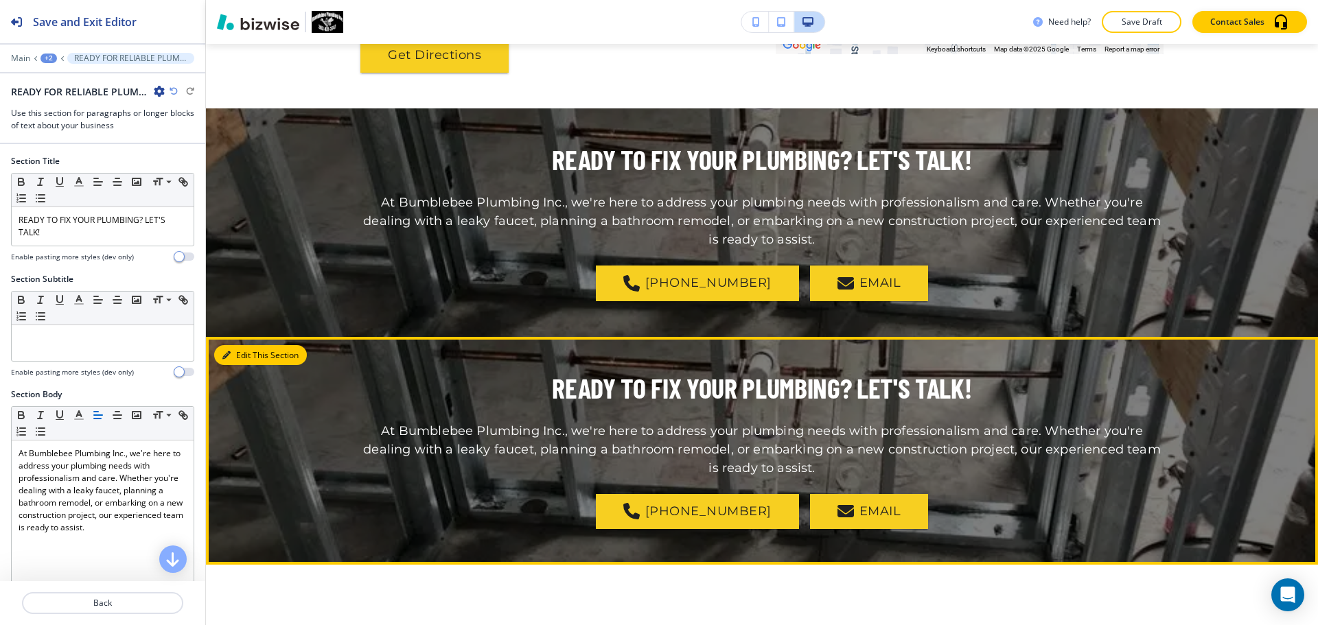
click at [238, 345] on button "Edit This Section" at bounding box center [260, 355] width 93 height 21
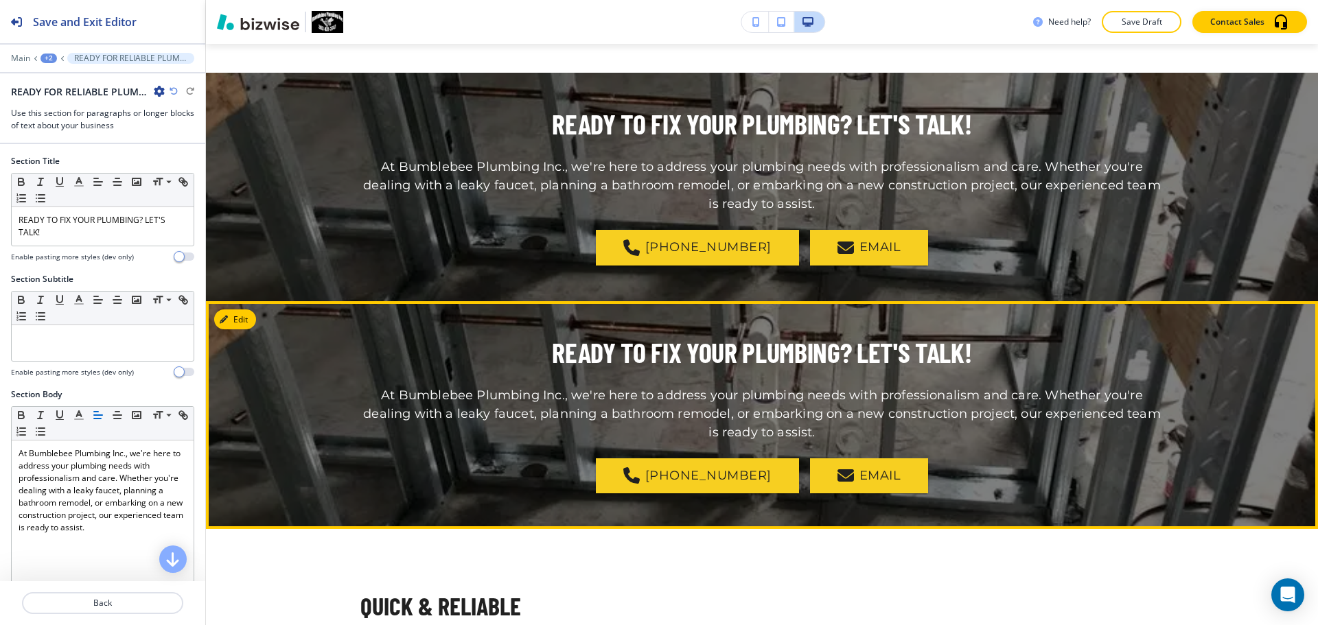
scroll to position [1515, 0]
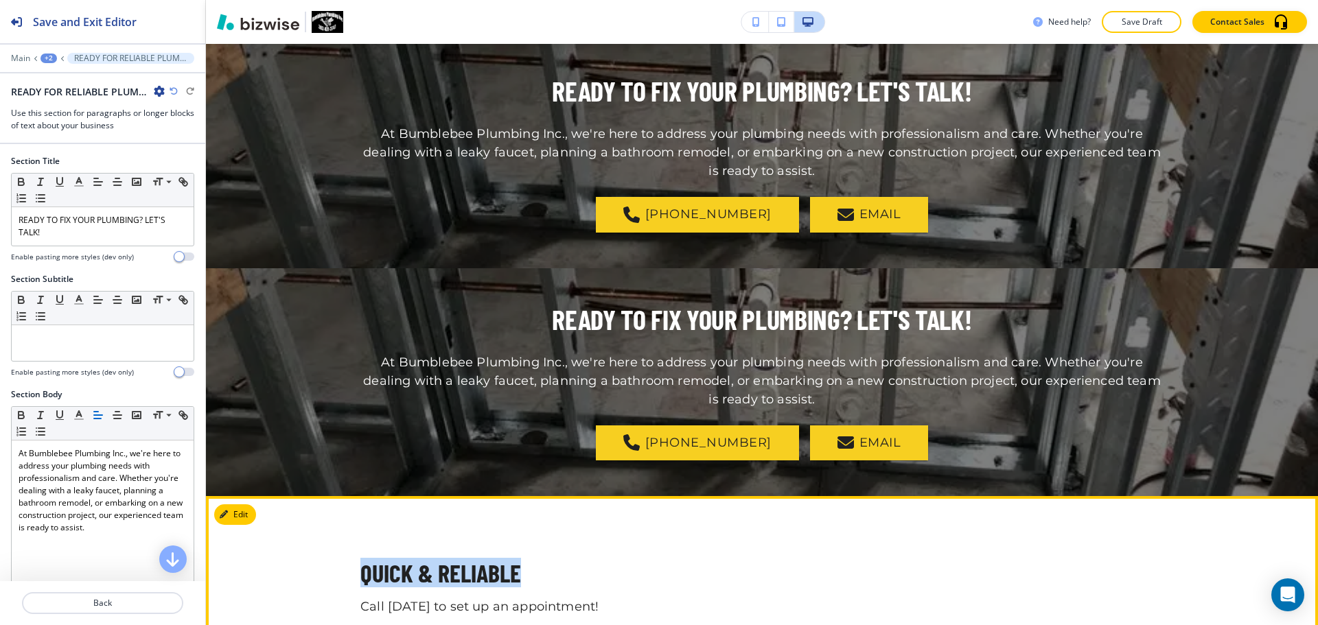
drag, startPoint x: 345, startPoint y: 545, endPoint x: 553, endPoint y: 566, distance: 208.4
click at [553, 566] on div "QUICK & RELIABLE Call [DATE] to set up an appointment! [PHONE_NUMBER]" at bounding box center [762, 600] width 1112 height 136
copy p "QUICK & RELIABLE"
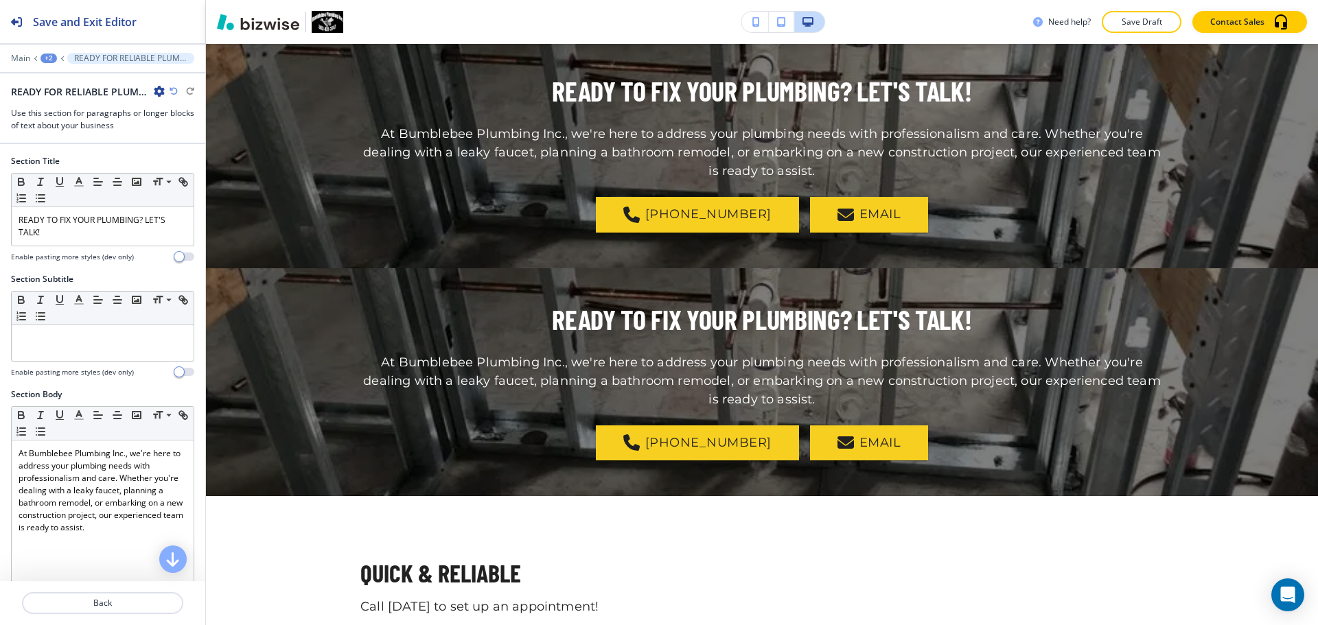
click at [153, 89] on div "READY FOR RELIABLE PLUMBING HELP?-2" at bounding box center [88, 91] width 154 height 14
click at [158, 90] on icon "button" at bounding box center [159, 91] width 11 height 11
click at [187, 117] on p "Rename Section" at bounding box center [198, 115] width 70 height 12
click at [111, 92] on input "READY FOR RELIABLE PLUMBING HELP?-2" at bounding box center [82, 91] width 142 height 27
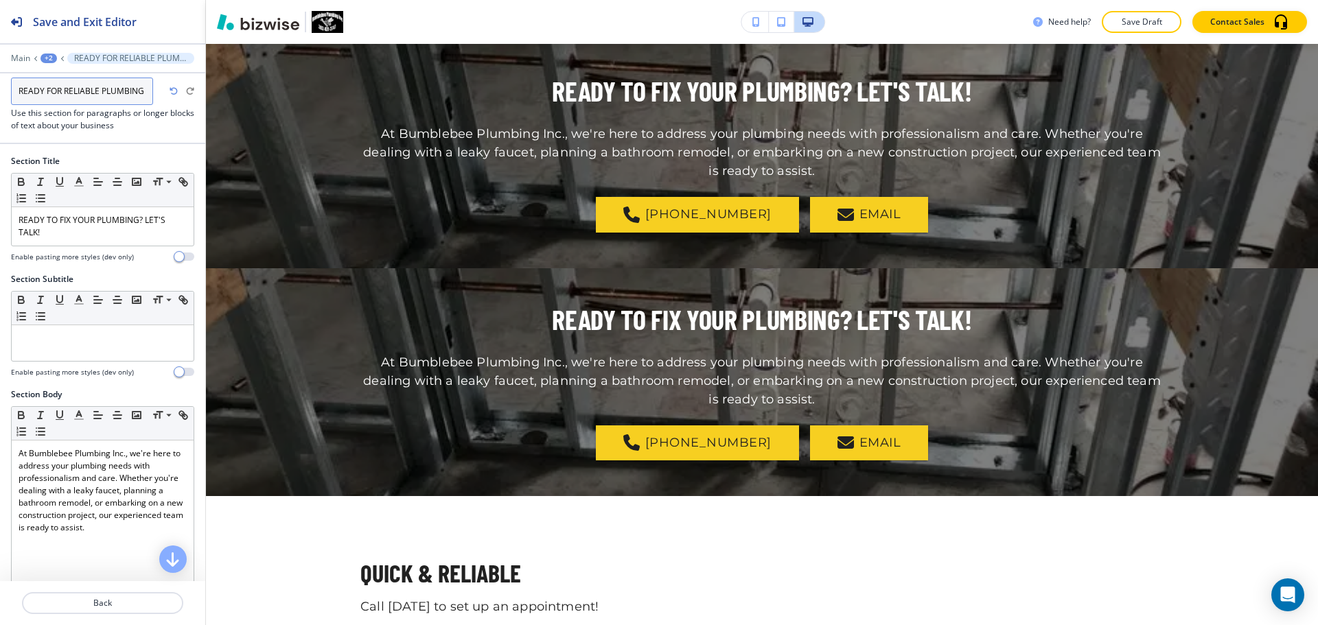
click at [111, 92] on input "READY FOR RELIABLE PLUMBING HELP?-2" at bounding box center [82, 91] width 142 height 27
paste input "QUICK & RELIABLE"
type input "QUICK & RELIABLE"
click at [103, 234] on p "READY TO FIX YOUR PLUMBING? LET'S TALK!" at bounding box center [103, 226] width 168 height 25
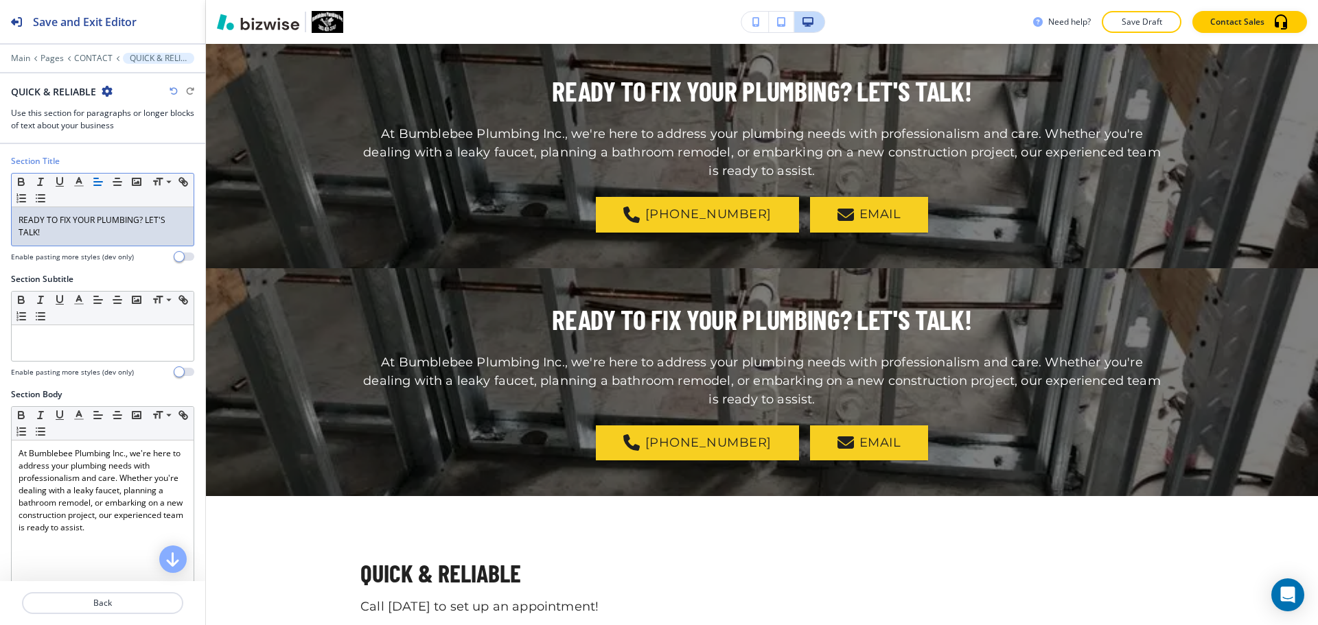
click at [102, 227] on p "READY TO FIX YOUR PLUMBING? LET'S TALK!" at bounding box center [103, 226] width 168 height 25
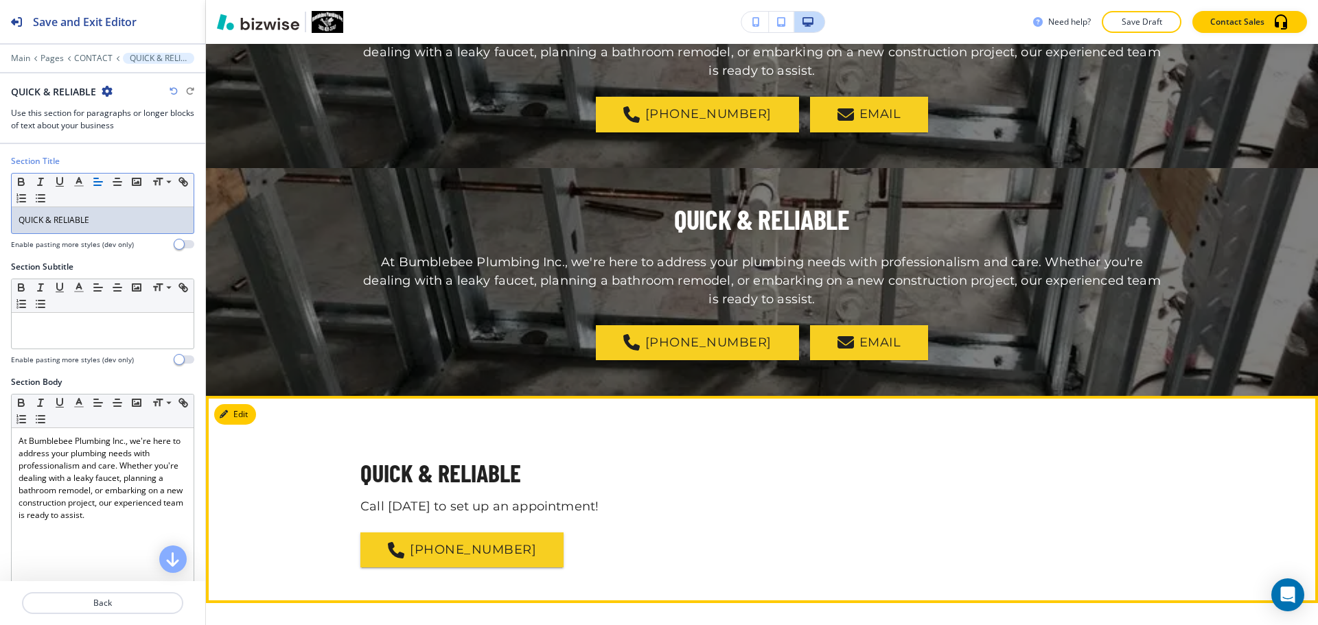
scroll to position [1652, 0]
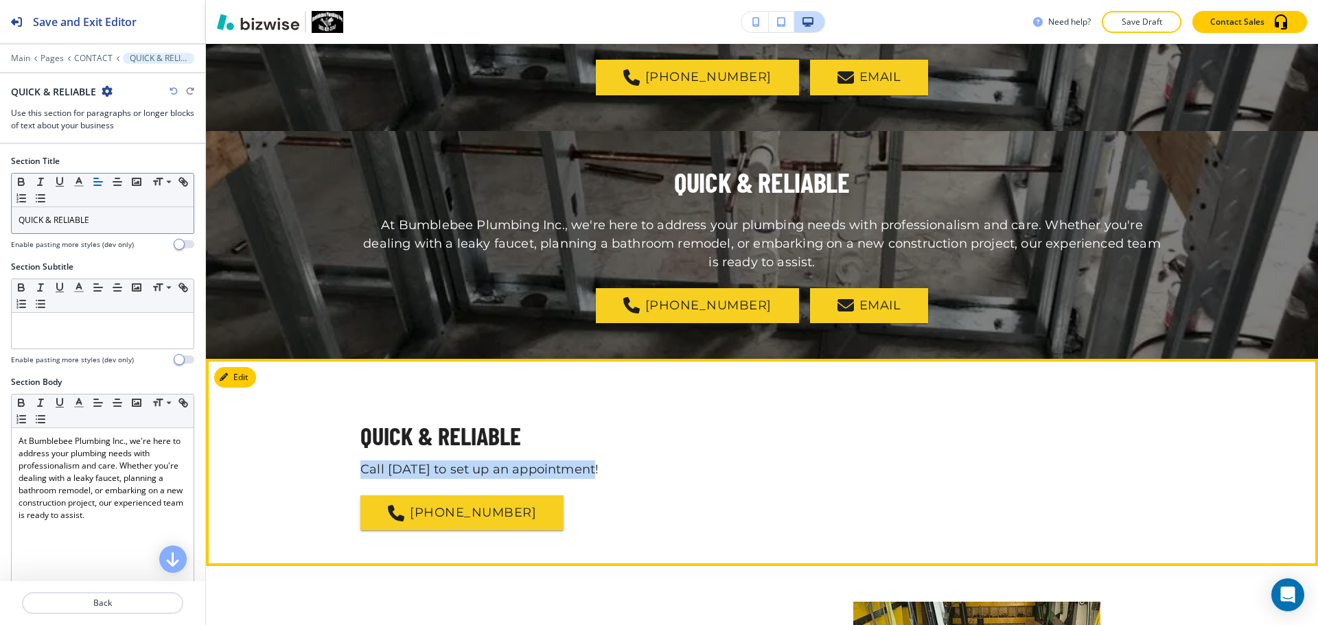
drag, startPoint x: 356, startPoint y: 452, endPoint x: 612, endPoint y: 458, distance: 256.8
click at [612, 458] on div "QUICK & RELIABLE Call [DATE] to set up an appointment! [PHONE_NUMBER]" at bounding box center [762, 463] width 1112 height 136
copy p "Call [DATE] to set up an appointment!"
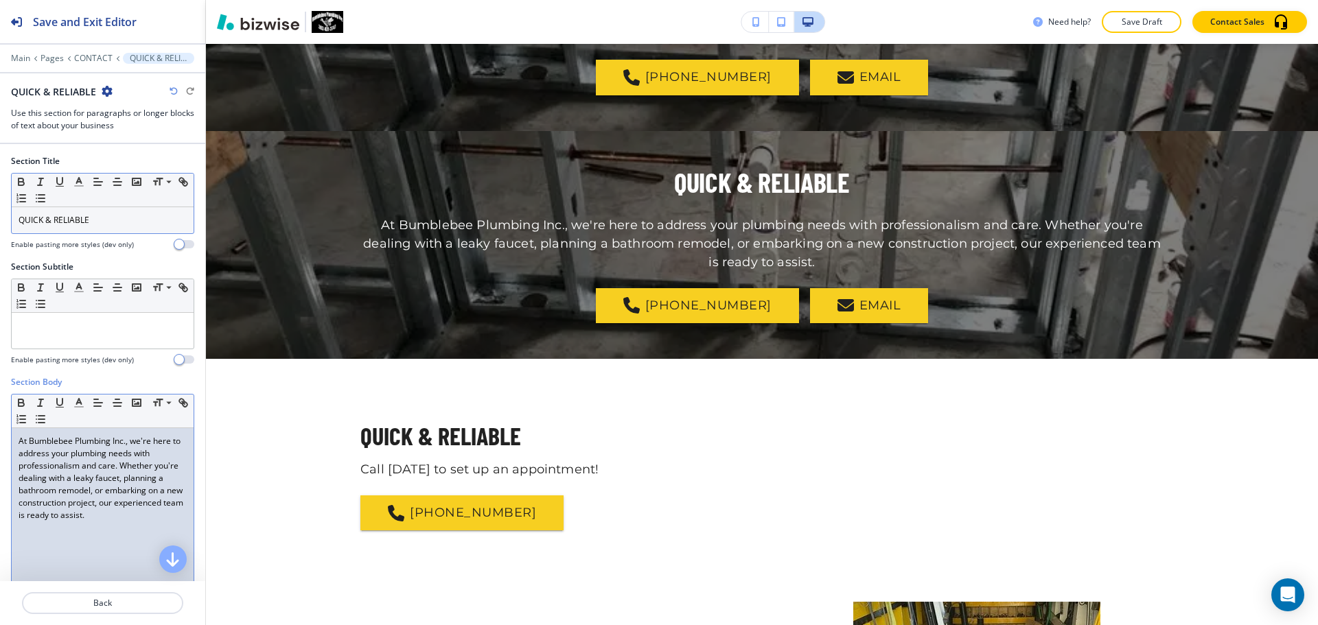
click at [113, 493] on p "At Bumblebee Plumbing Inc., we're here to address your plumbing needs with prof…" at bounding box center [103, 478] width 168 height 87
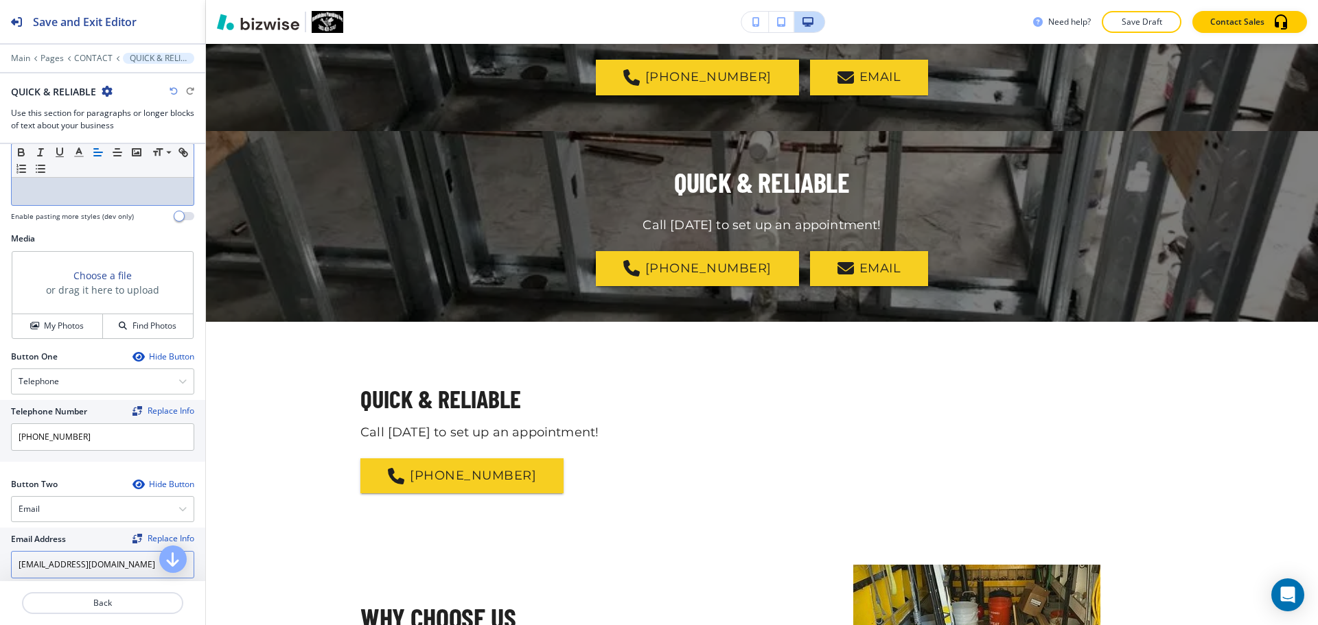
scroll to position [481, 0]
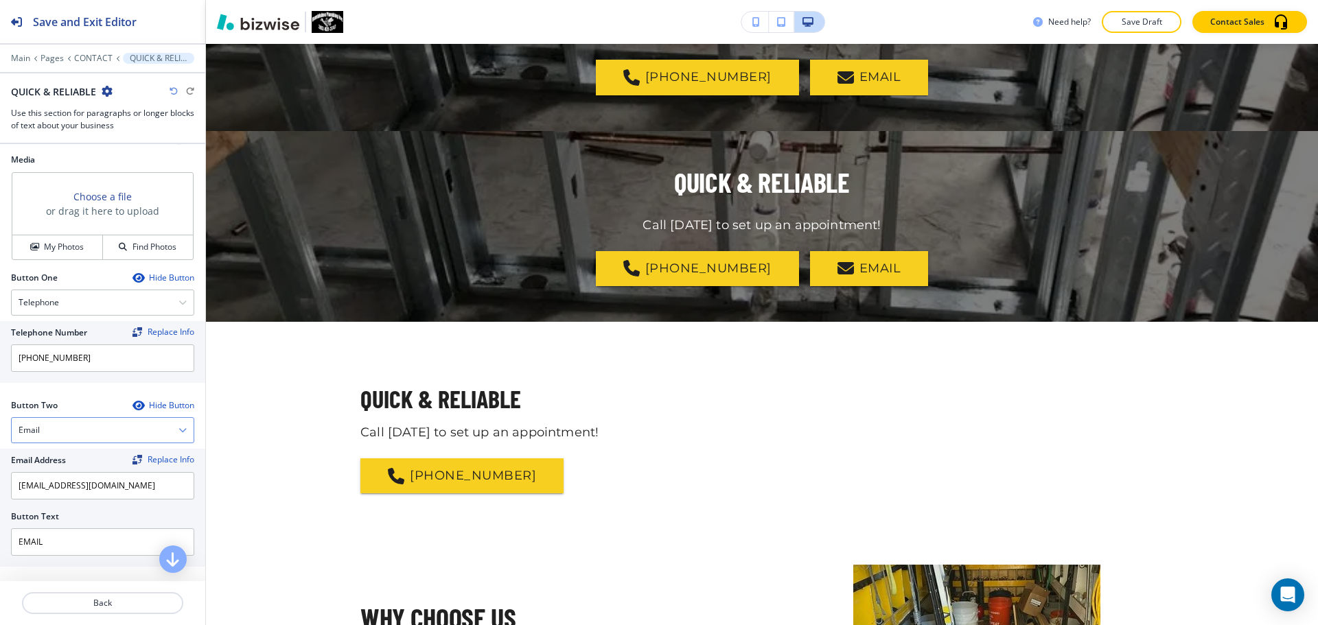
click at [111, 431] on div "Email" at bounding box center [103, 430] width 182 height 25
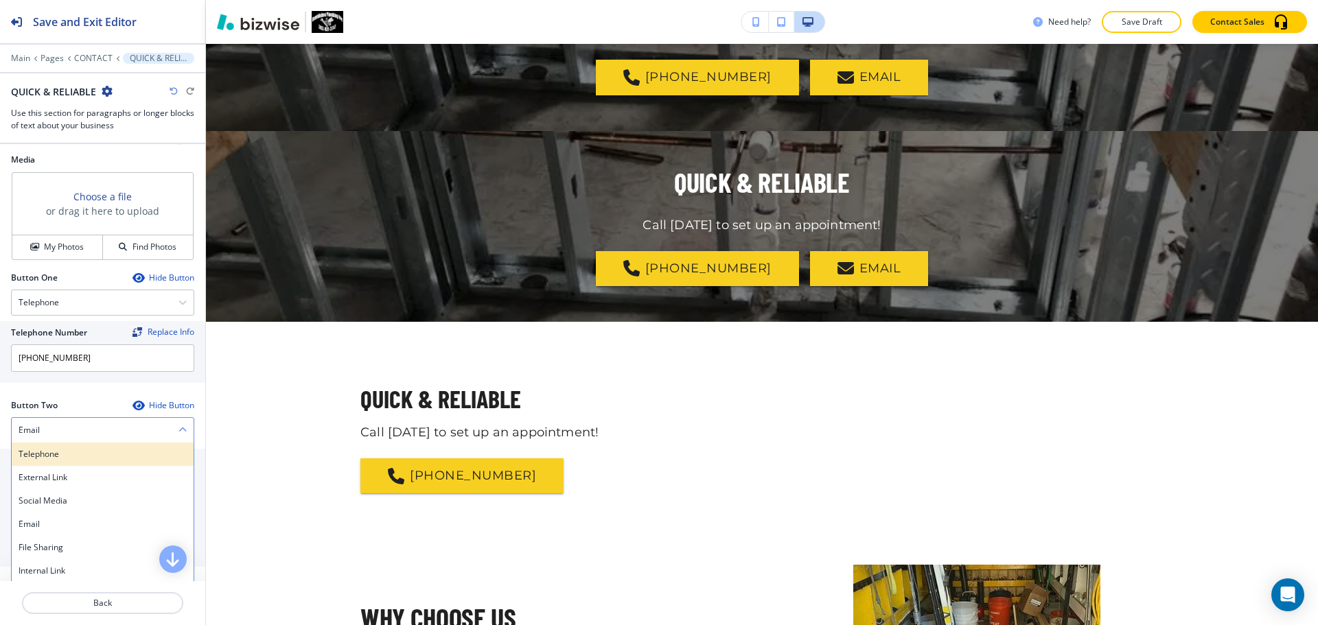
click at [93, 459] on h4 "Telephone" at bounding box center [103, 454] width 168 height 12
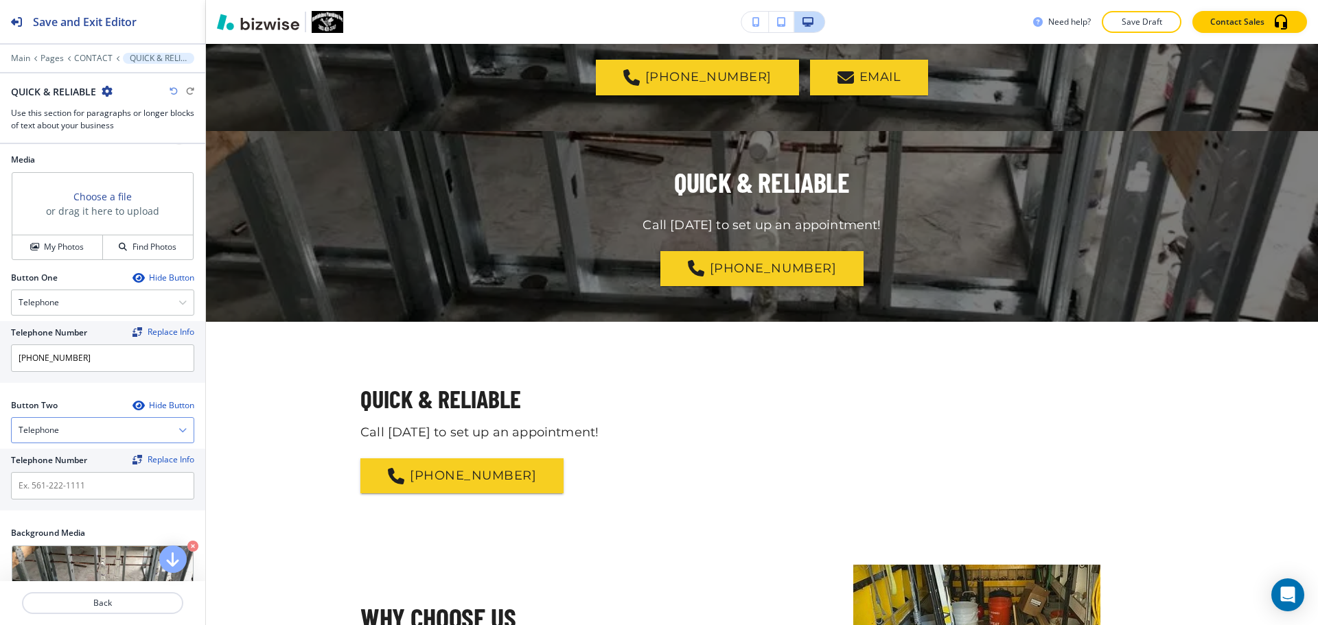
click at [110, 430] on div "Telephone" at bounding box center [103, 430] width 182 height 25
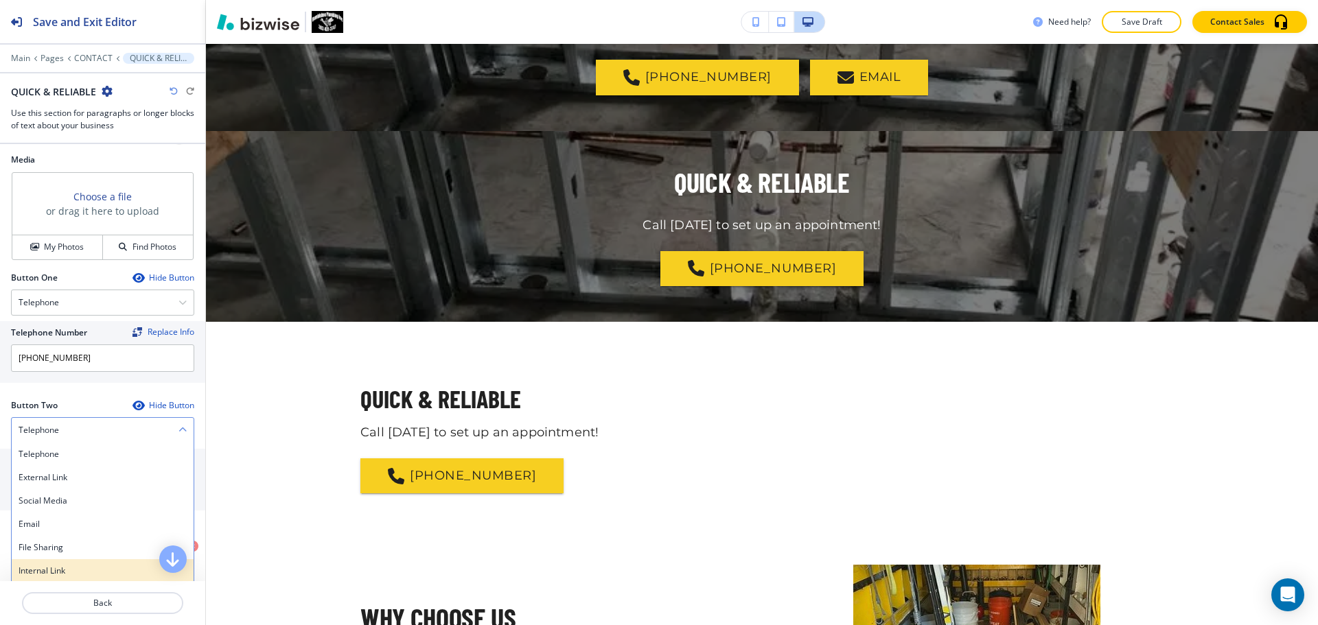
click at [65, 570] on h4 "Internal Link" at bounding box center [103, 571] width 168 height 12
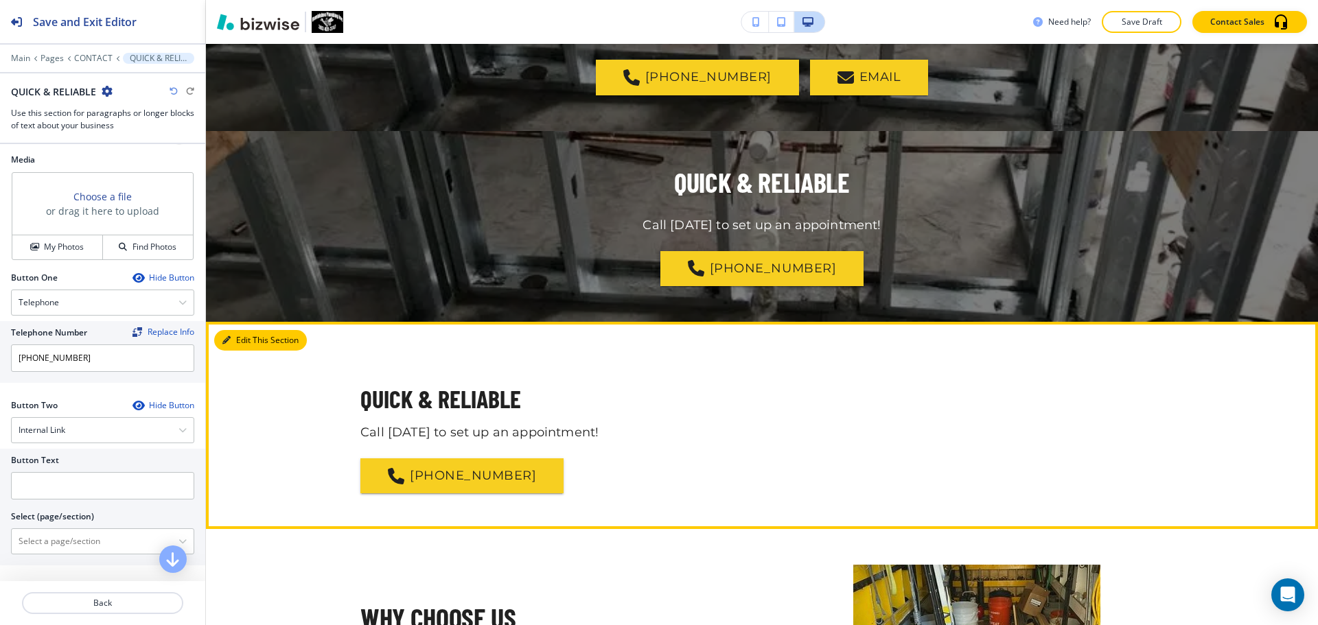
click at [242, 330] on button "Edit This Section" at bounding box center [260, 340] width 93 height 21
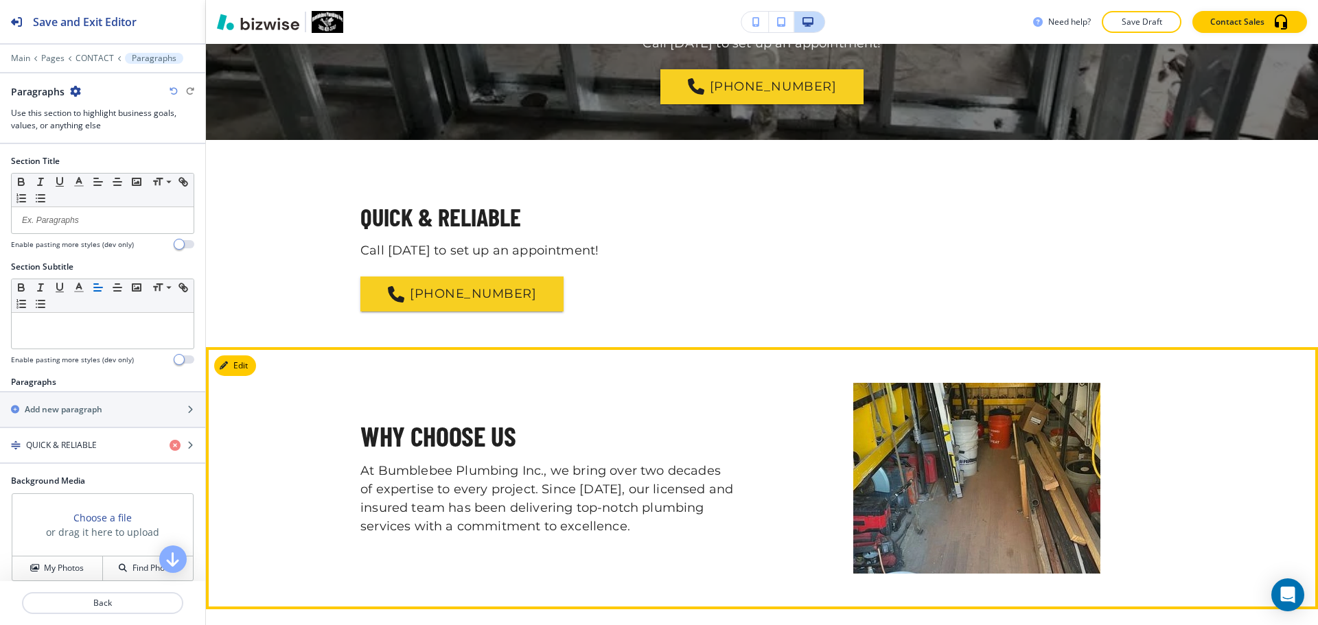
scroll to position [1912, 0]
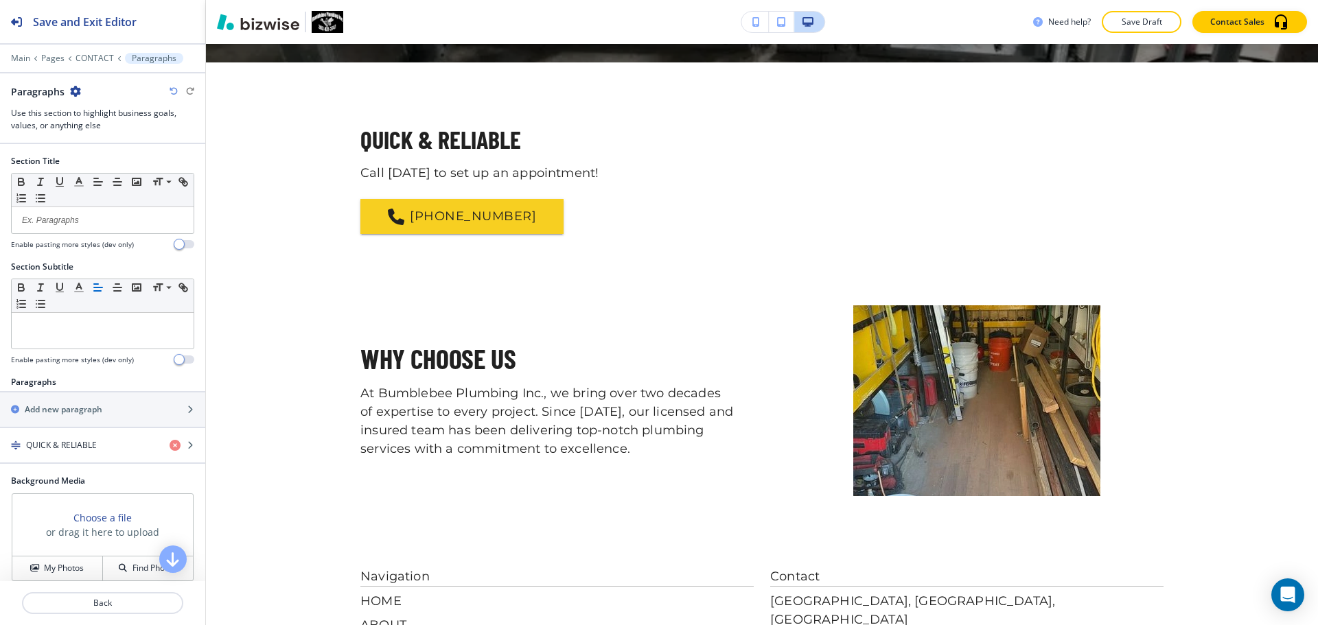
click at [72, 92] on icon "button" at bounding box center [75, 91] width 11 height 11
drag, startPoint x: 131, startPoint y: 168, endPoint x: 141, endPoint y: 167, distance: 9.6
click at [132, 167] on p "Delete Section" at bounding box center [113, 163] width 70 height 12
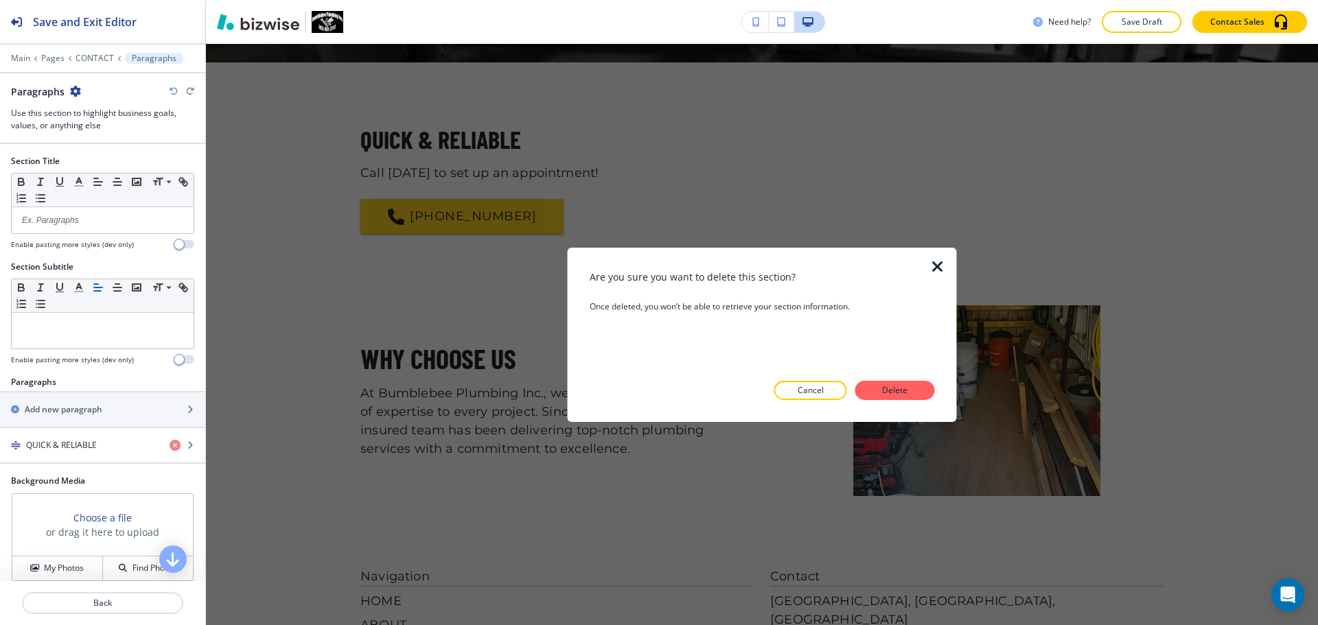
click at [884, 390] on p "Delete" at bounding box center [895, 390] width 33 height 12
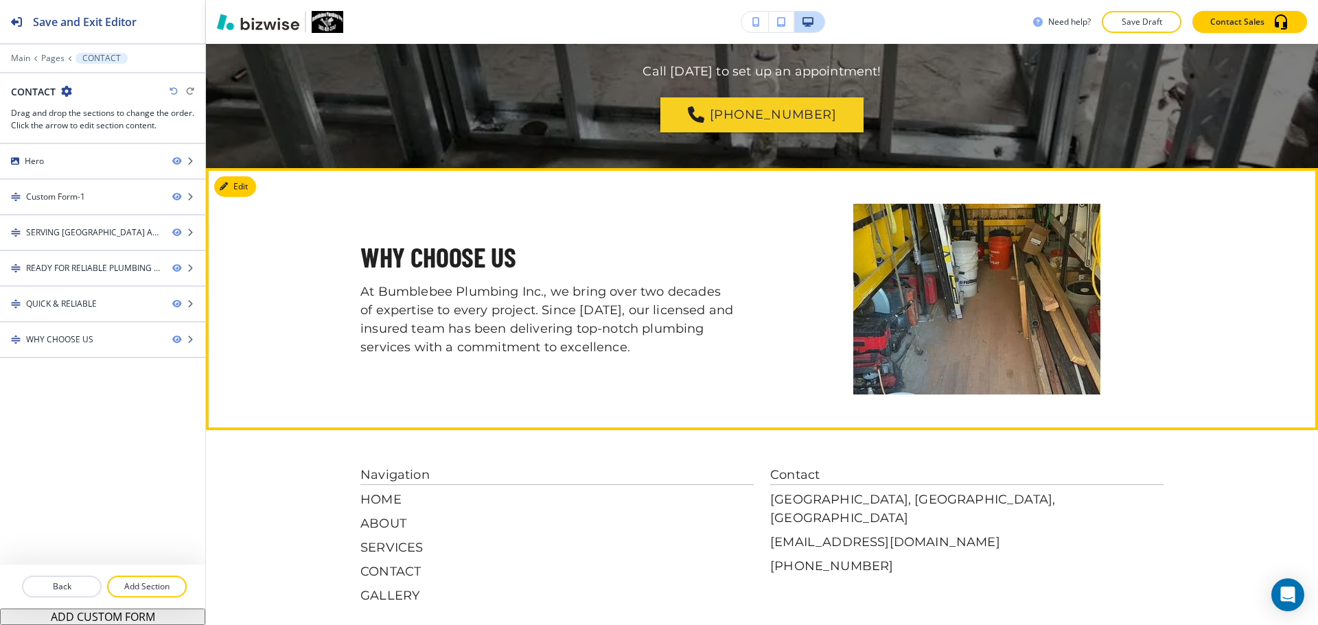
scroll to position [1608, 0]
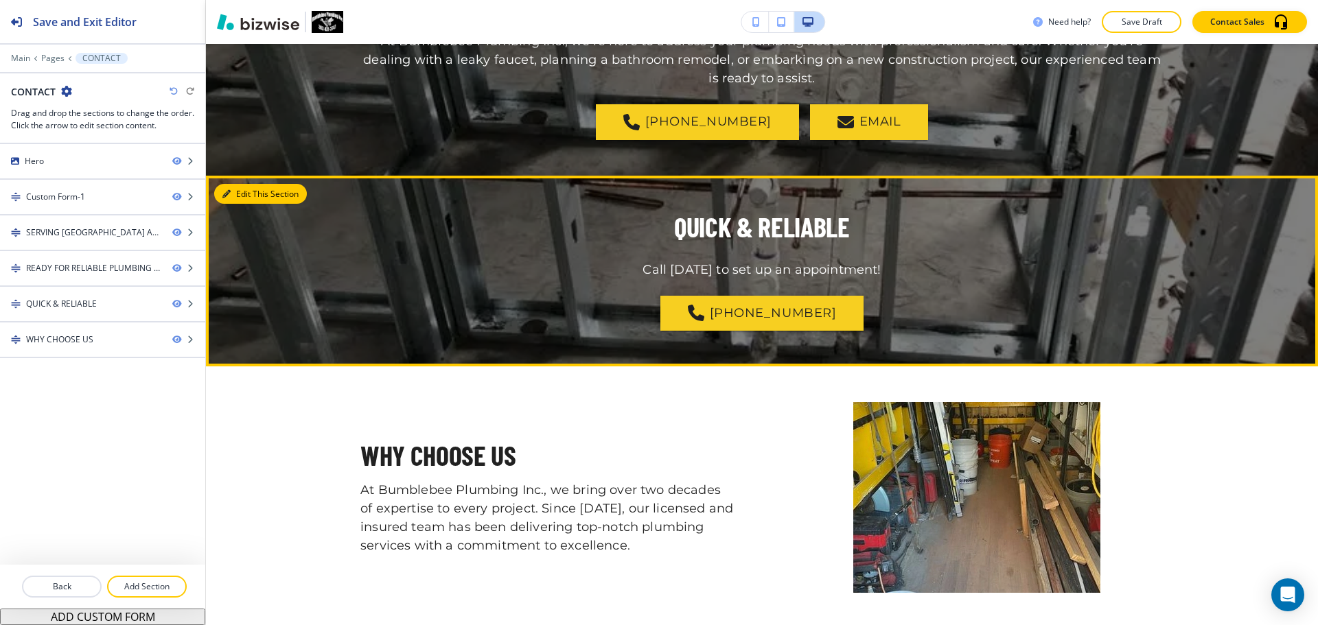
click at [249, 184] on button "Edit This Section" at bounding box center [260, 194] width 93 height 21
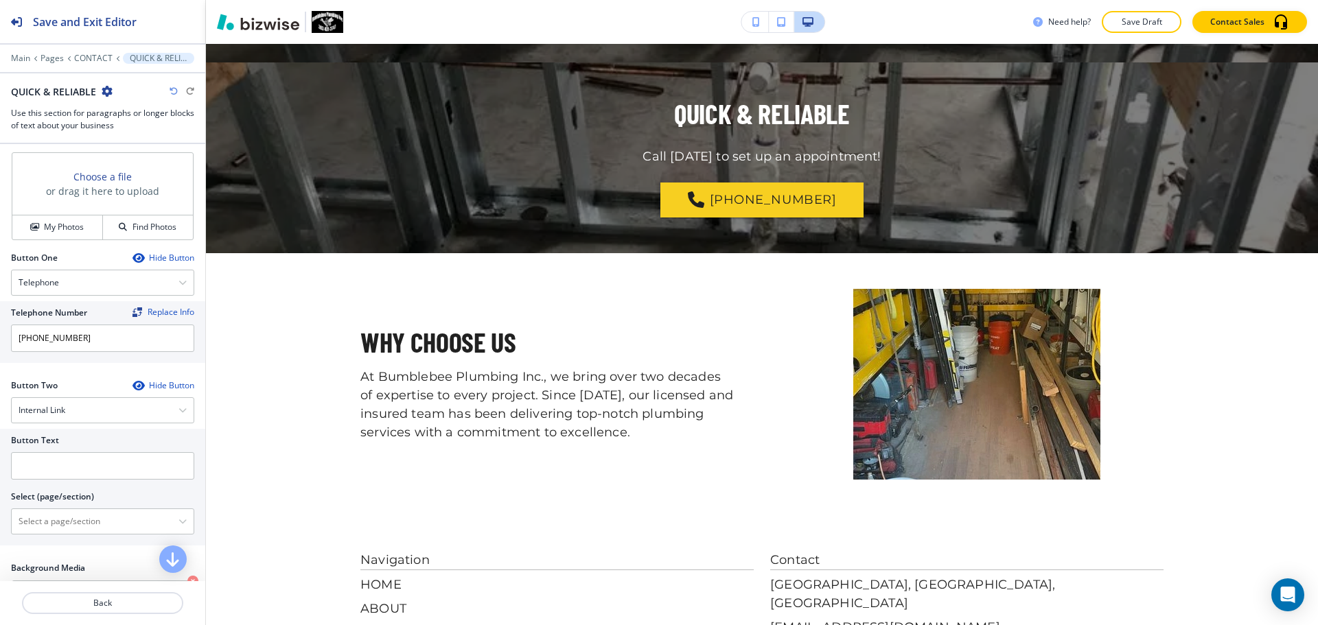
scroll to position [772, 0]
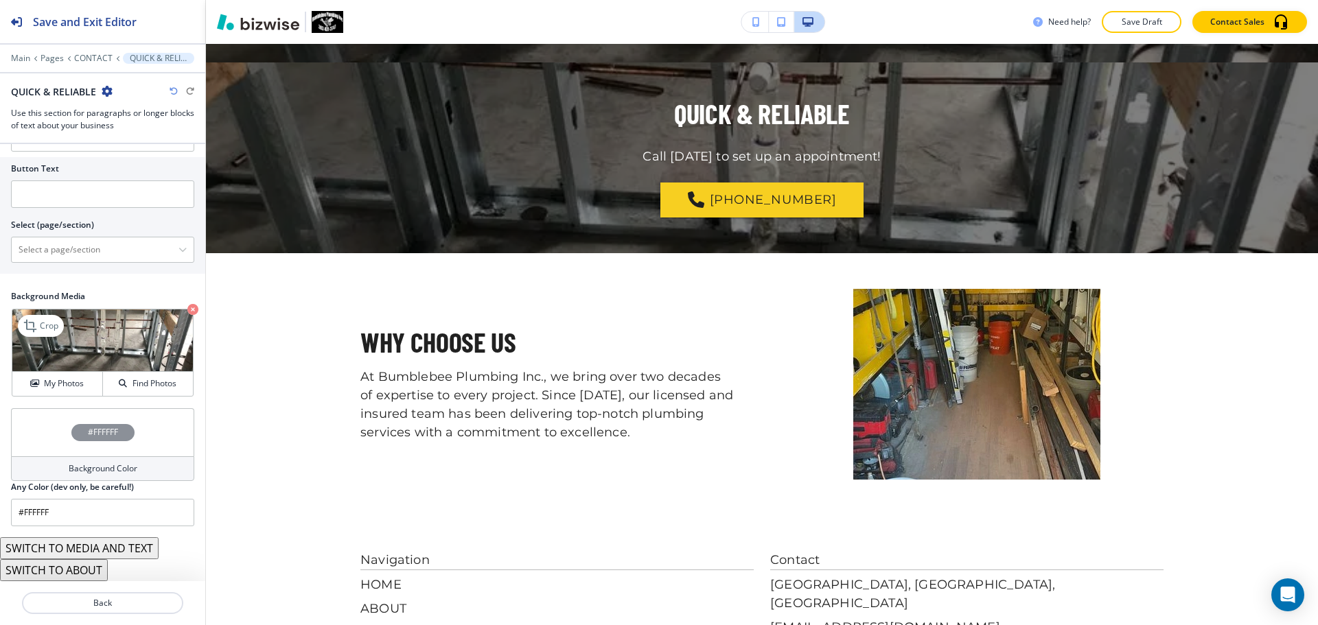
click at [187, 310] on icon "button" at bounding box center [192, 309] width 11 height 11
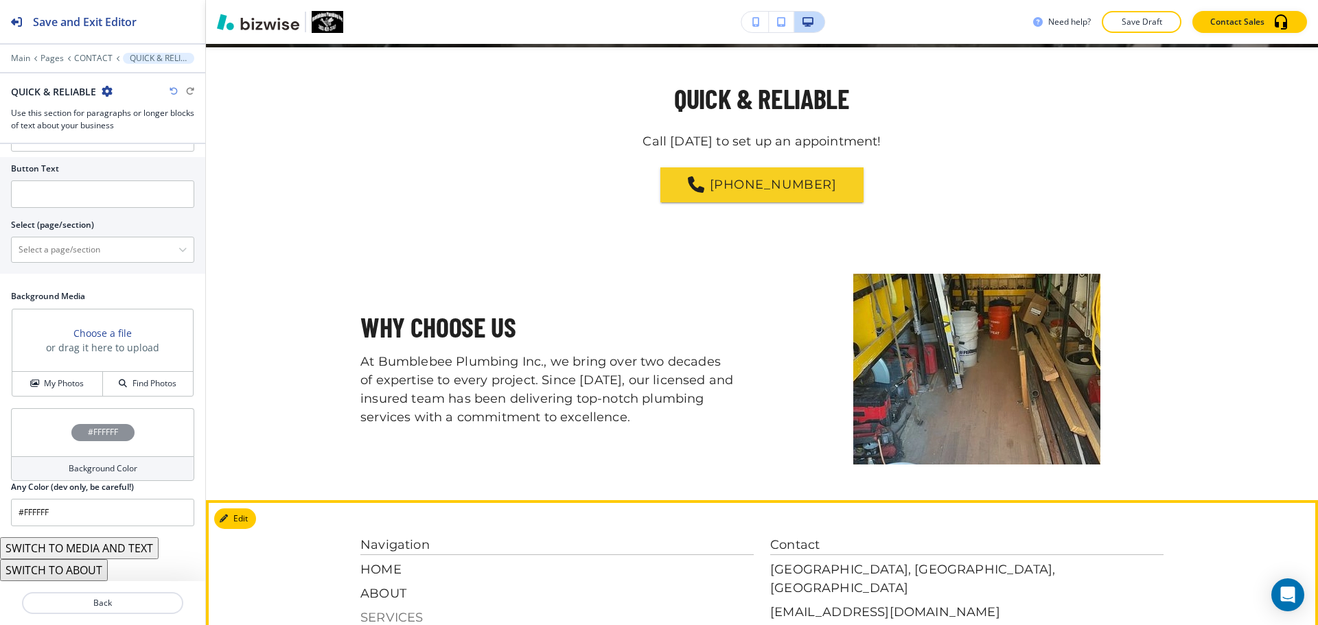
scroll to position [1539, 0]
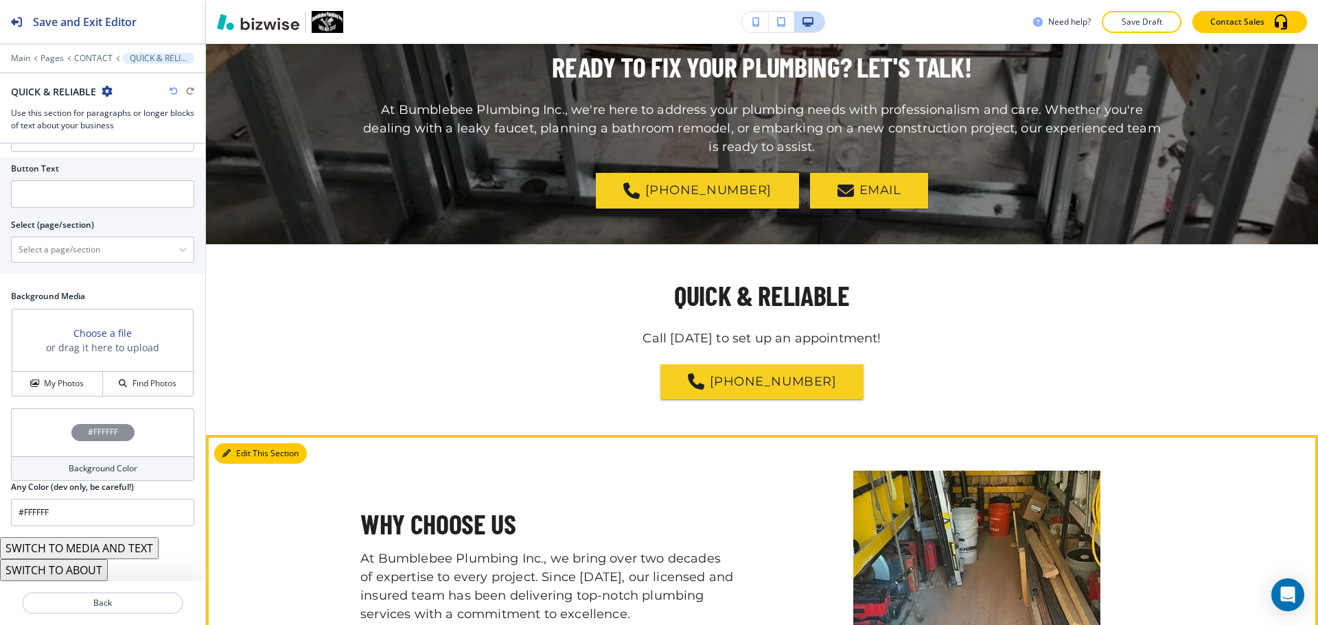
click at [246, 443] on button "Edit This Section" at bounding box center [260, 453] width 93 height 21
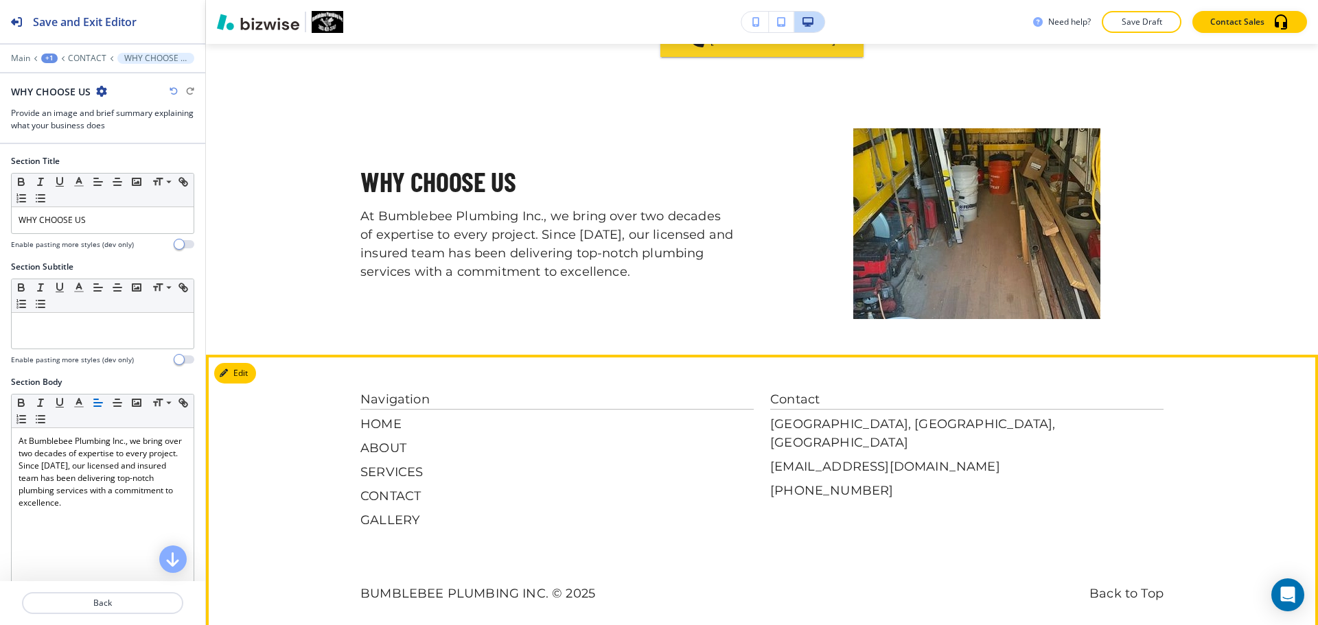
scroll to position [1882, 0]
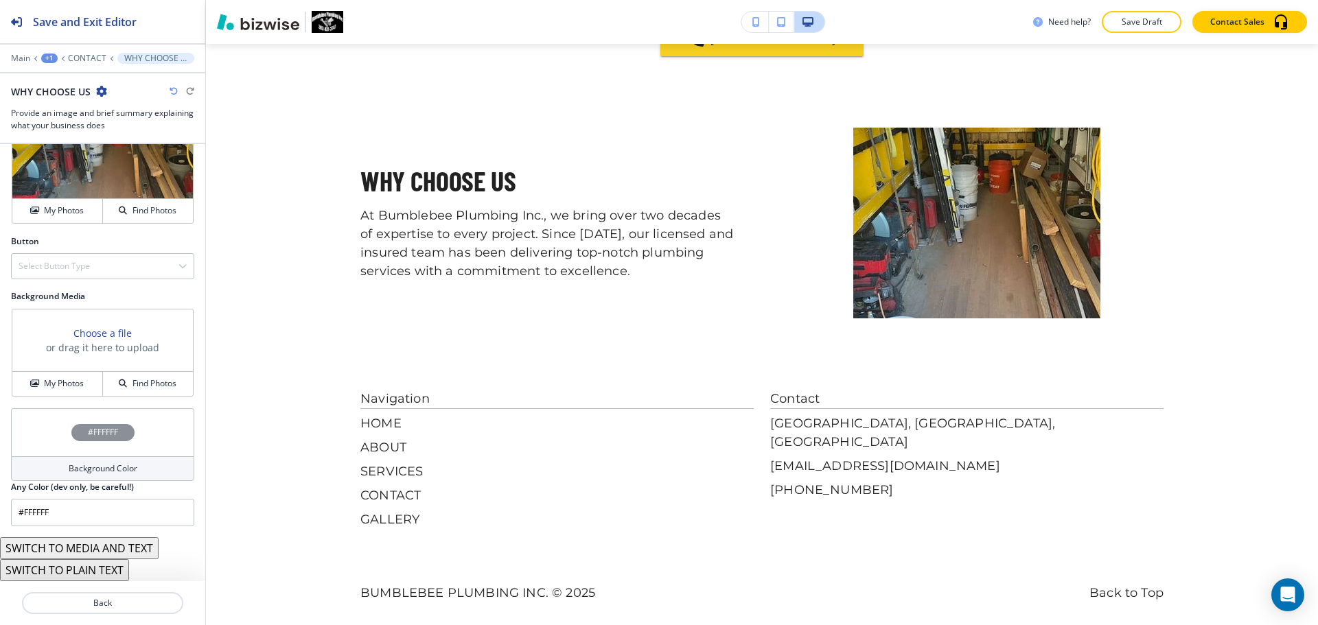
click at [106, 473] on h4 "Background Color" at bounding box center [103, 469] width 69 height 12
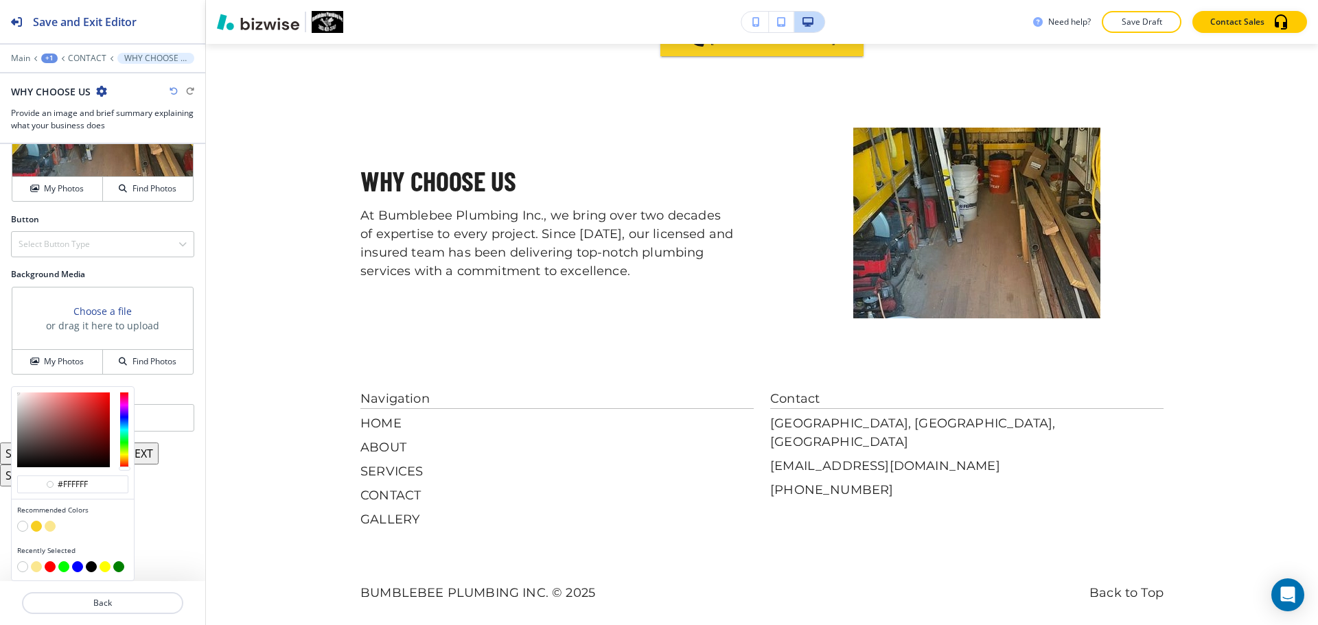
click at [51, 529] on button "button" at bounding box center [50, 526] width 11 height 11
type input "#fbe790"
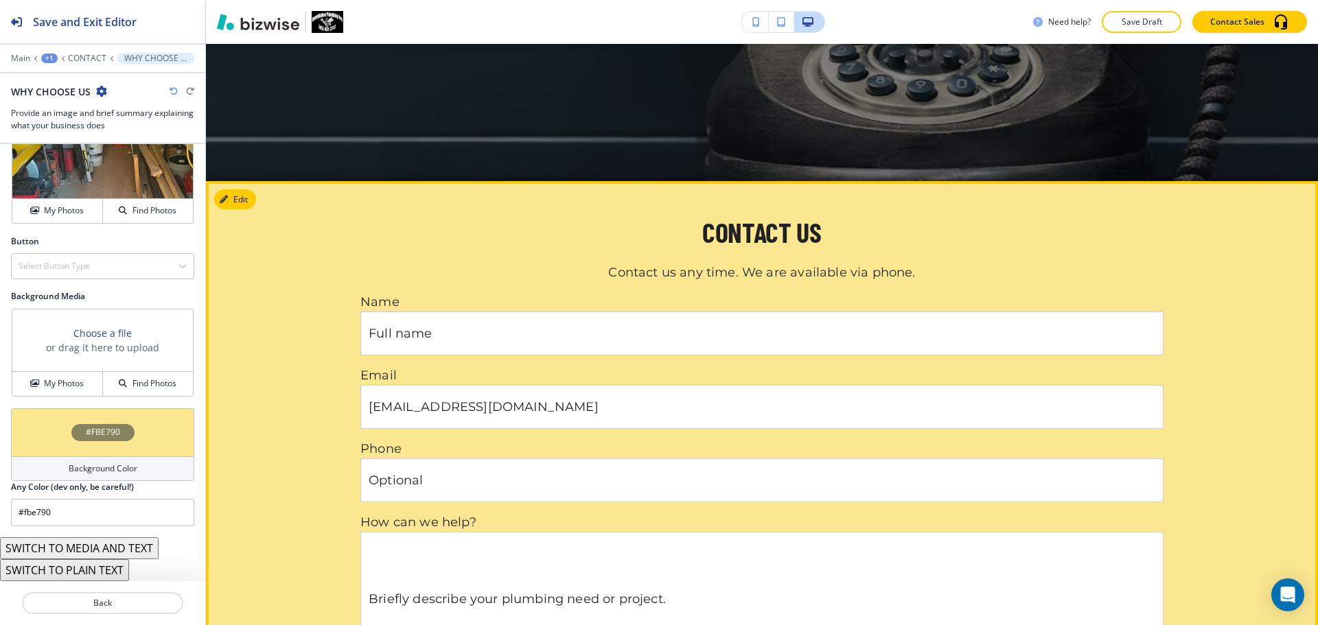
scroll to position [0, 0]
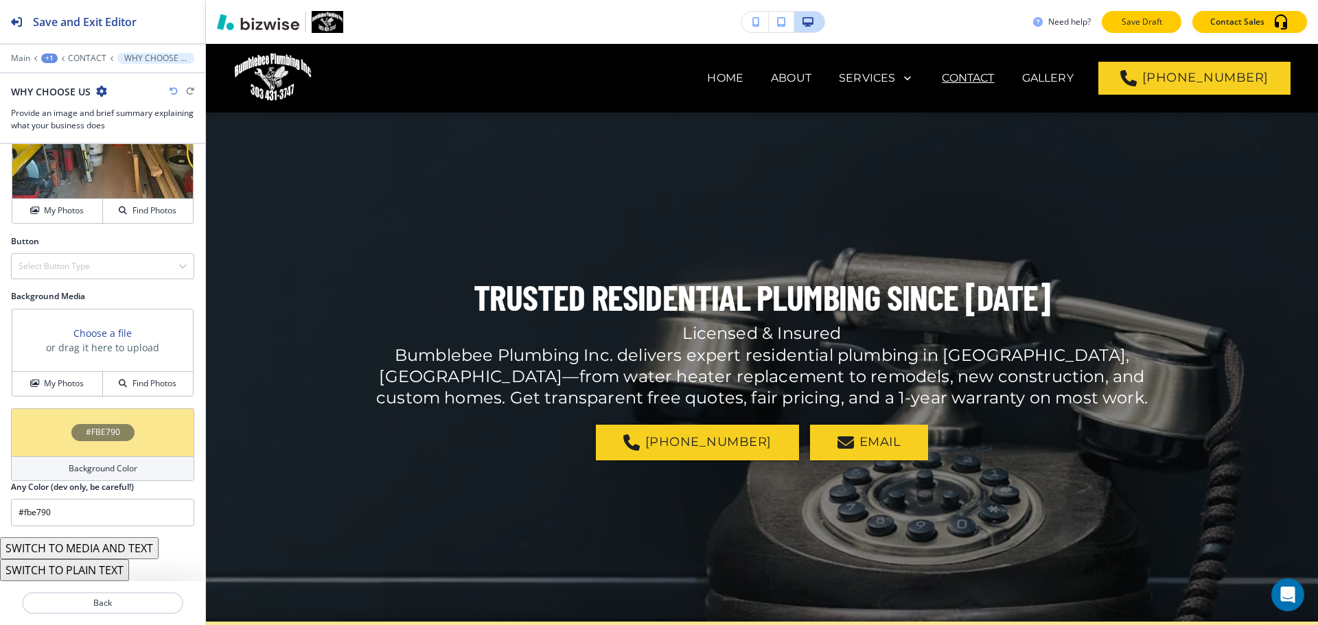
click at [1147, 24] on p "Save Draft" at bounding box center [1142, 22] width 44 height 12
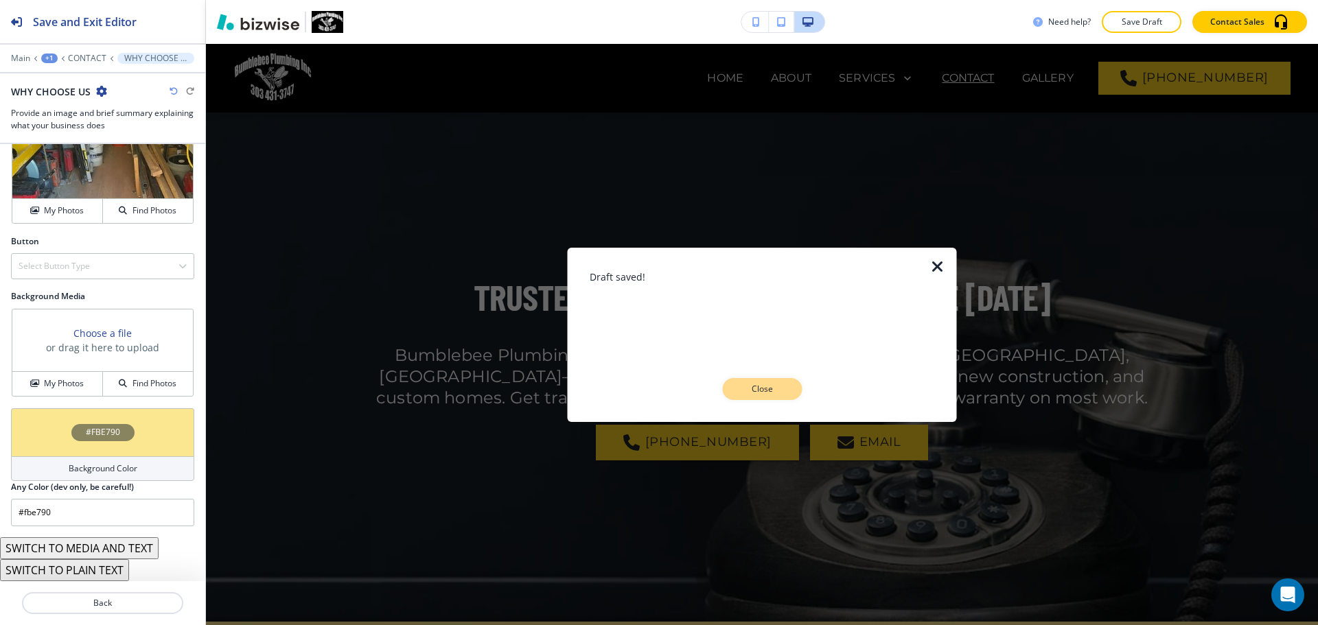
click at [761, 387] on p "Close" at bounding box center [762, 389] width 44 height 12
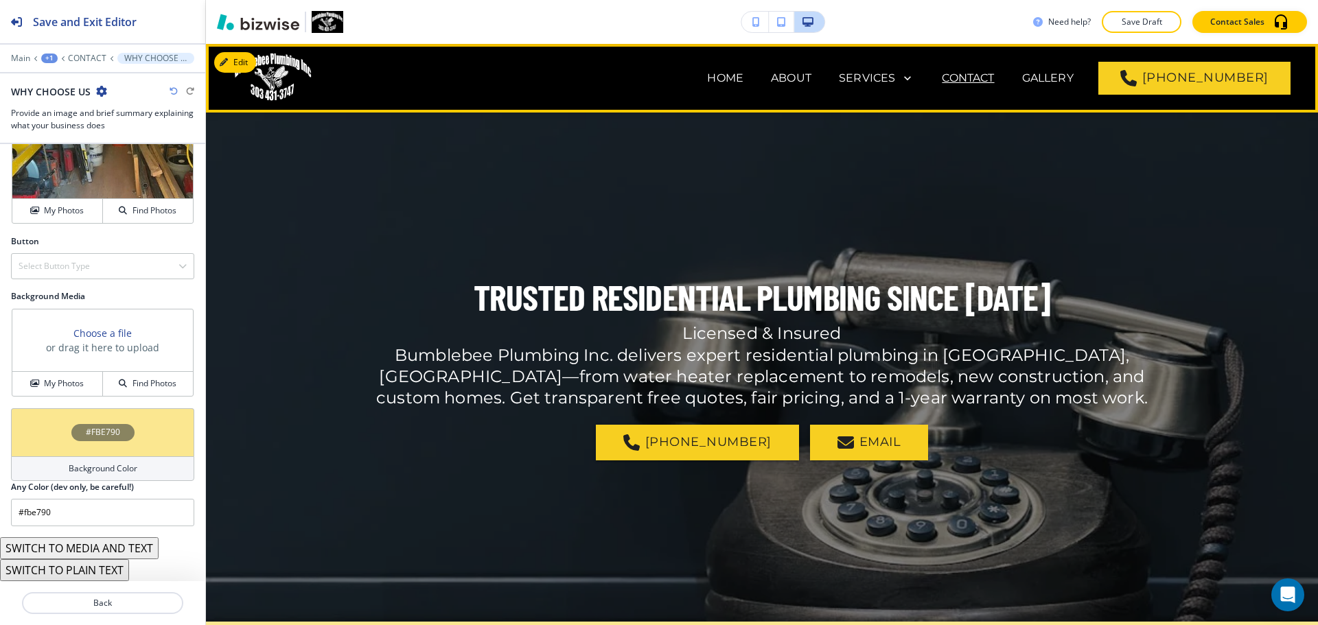
click at [1058, 87] on span "GALLERY" at bounding box center [1047, 78] width 79 height 55
click at [1067, 81] on p "GALLERY" at bounding box center [1047, 78] width 51 height 16
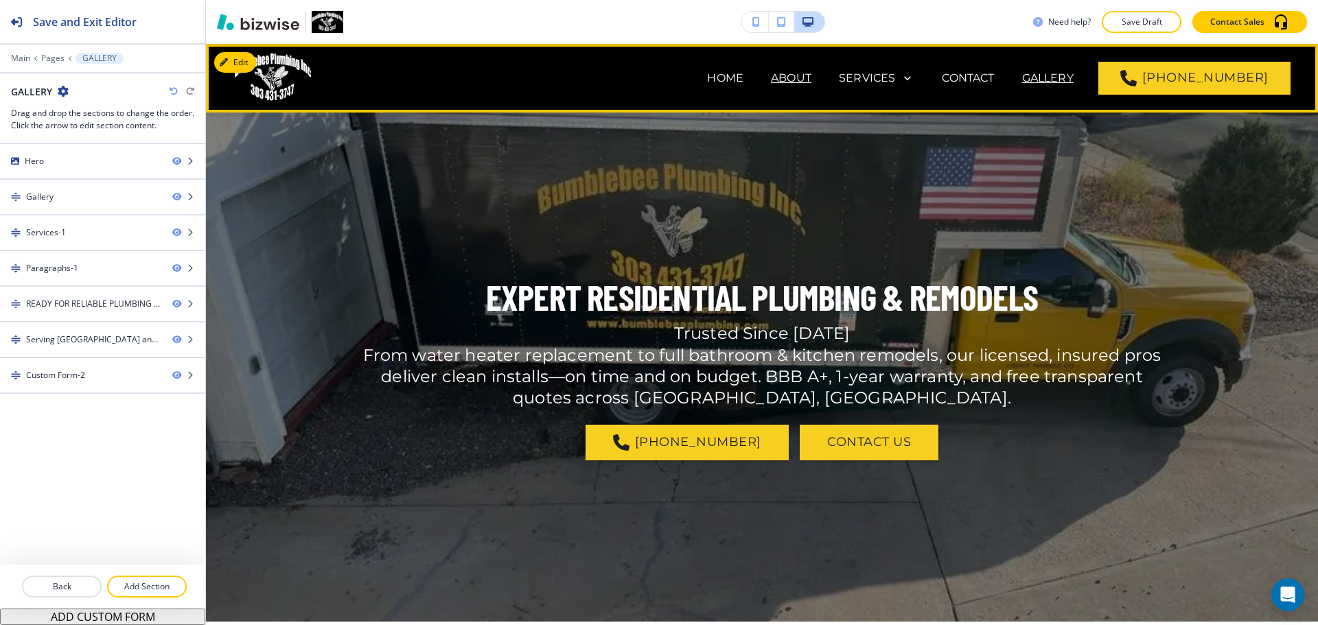
click at [811, 74] on p "ABOUT" at bounding box center [791, 78] width 41 height 16
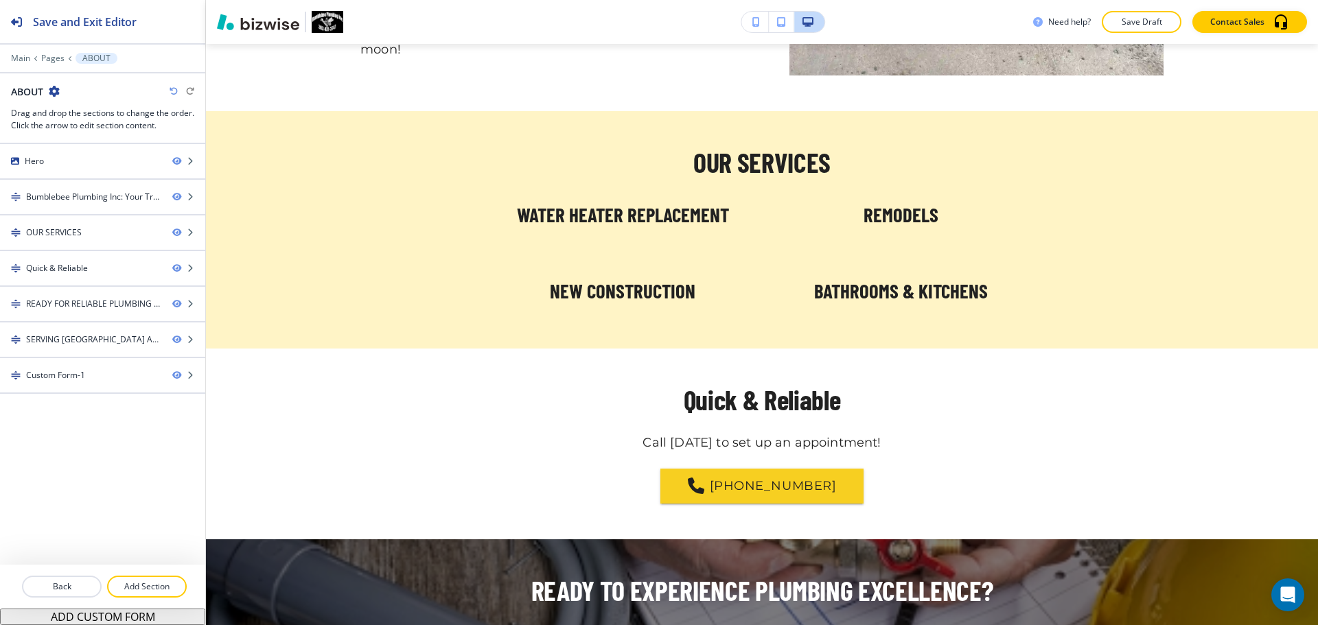
scroll to position [1070, 0]
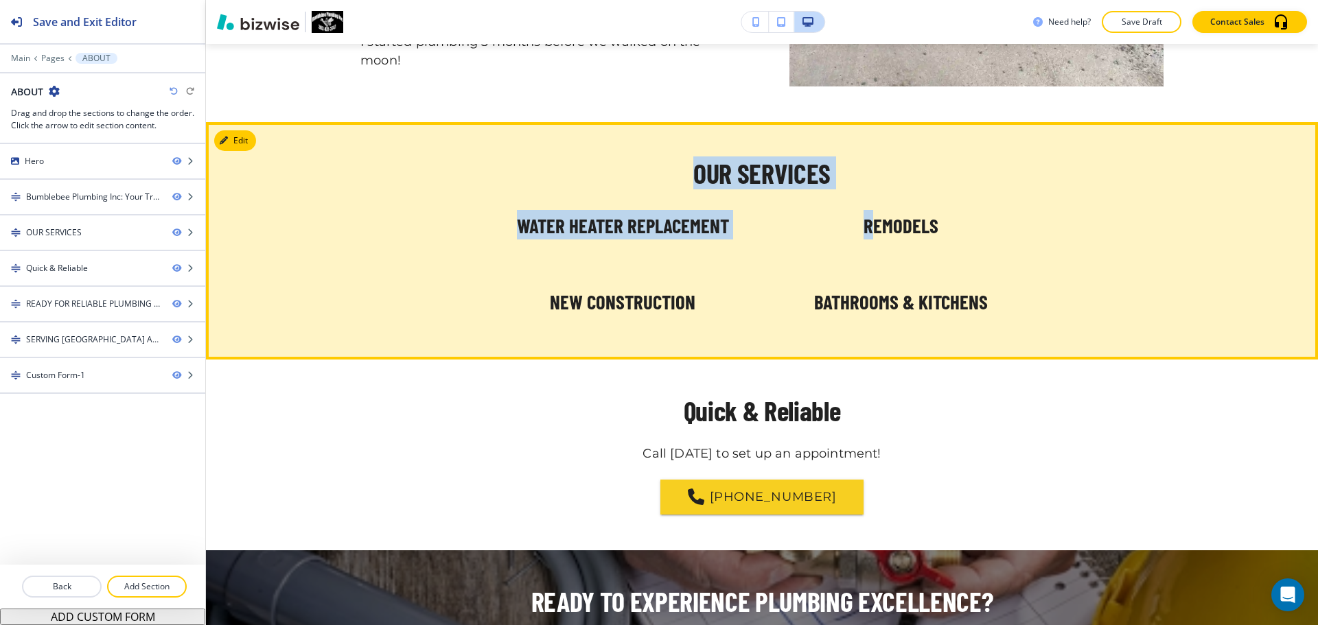
drag, startPoint x: 657, startPoint y: 181, endPoint x: 869, endPoint y: 189, distance: 212.3
click at [869, 189] on div "OUR SERVICES WATER HEATER REPLACEMENT REMODELS NEW CONSTRUCTION BATHROOMS & KIT…" at bounding box center [761, 240] width 803 height 165
click at [882, 183] on p "OUR SERVICES" at bounding box center [761, 173] width 803 height 30
drag, startPoint x: 848, startPoint y: 169, endPoint x: 684, endPoint y: 168, distance: 164.1
click at [684, 168] on p "OUR SERVICES" at bounding box center [761, 173] width 803 height 30
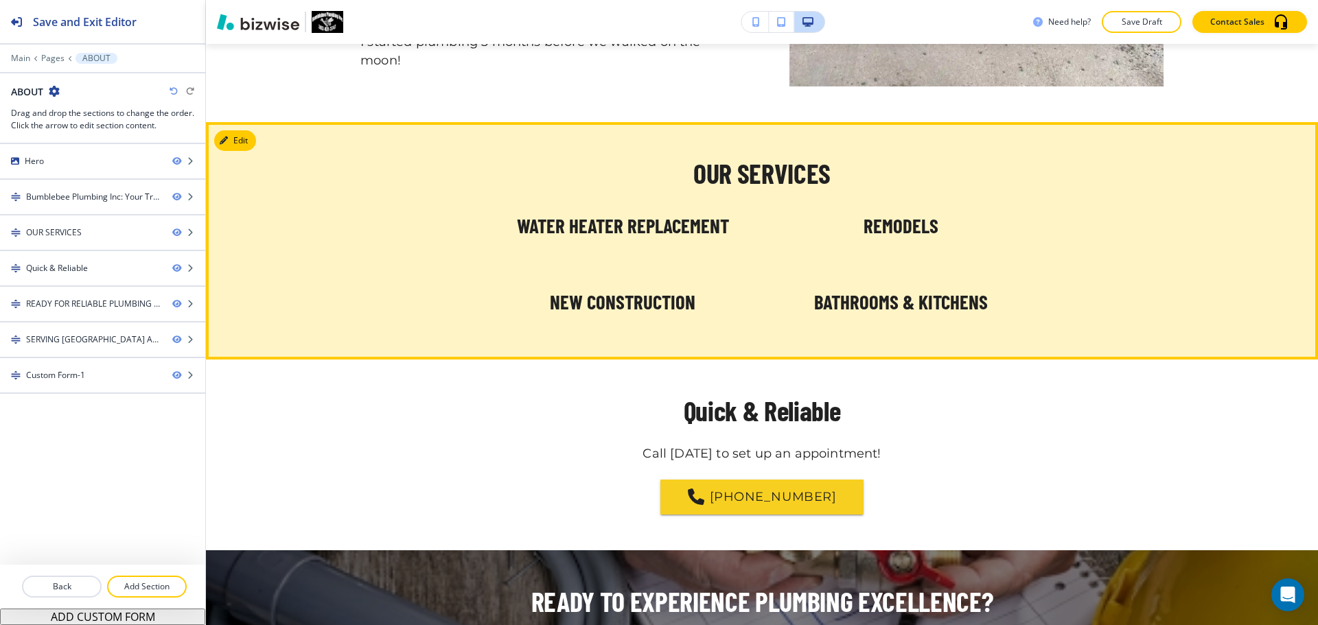
click at [929, 200] on div "WATER HEATER REPLACEMENT REMODELS NEW CONSTRUCTION BATHROOMS & KITCHENS" at bounding box center [761, 255] width 803 height 135
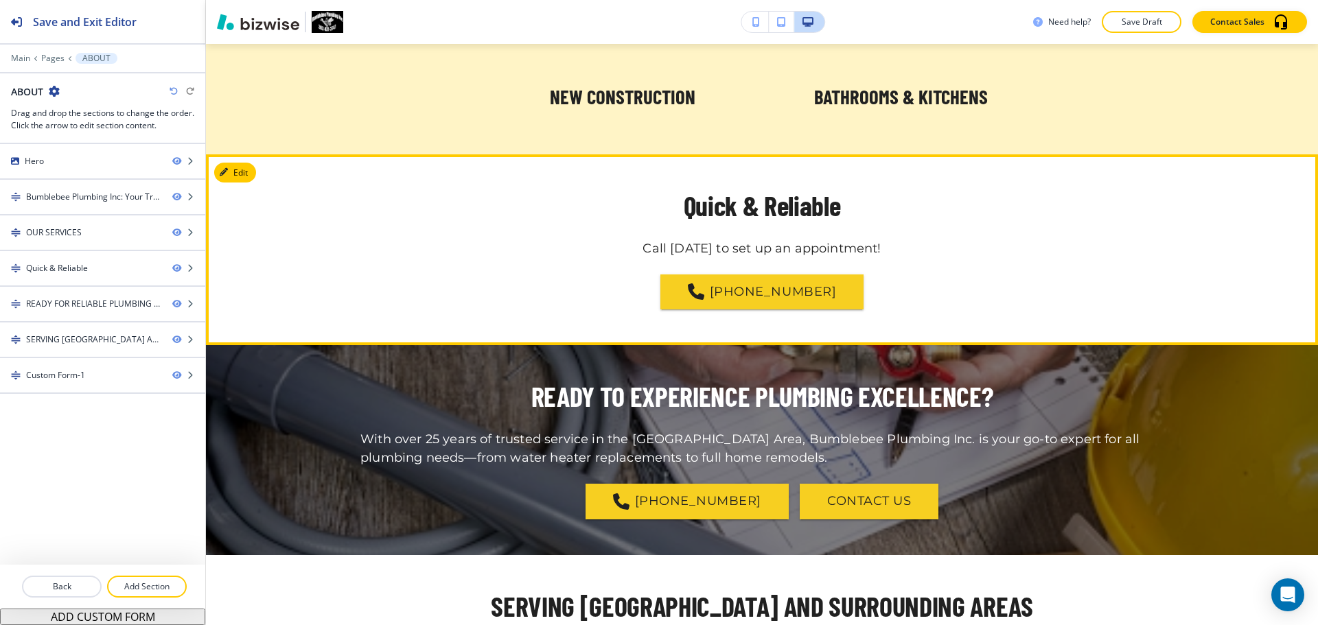
scroll to position [1276, 0]
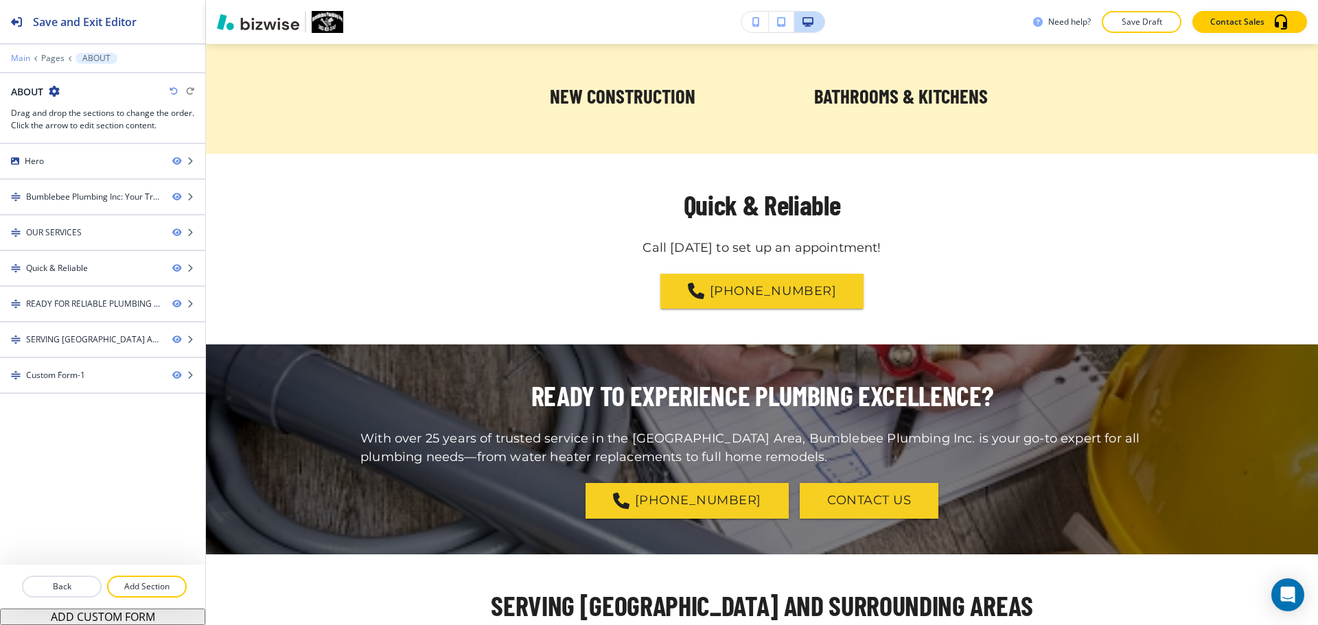
click at [23, 58] on p "Main" at bounding box center [20, 59] width 19 height 10
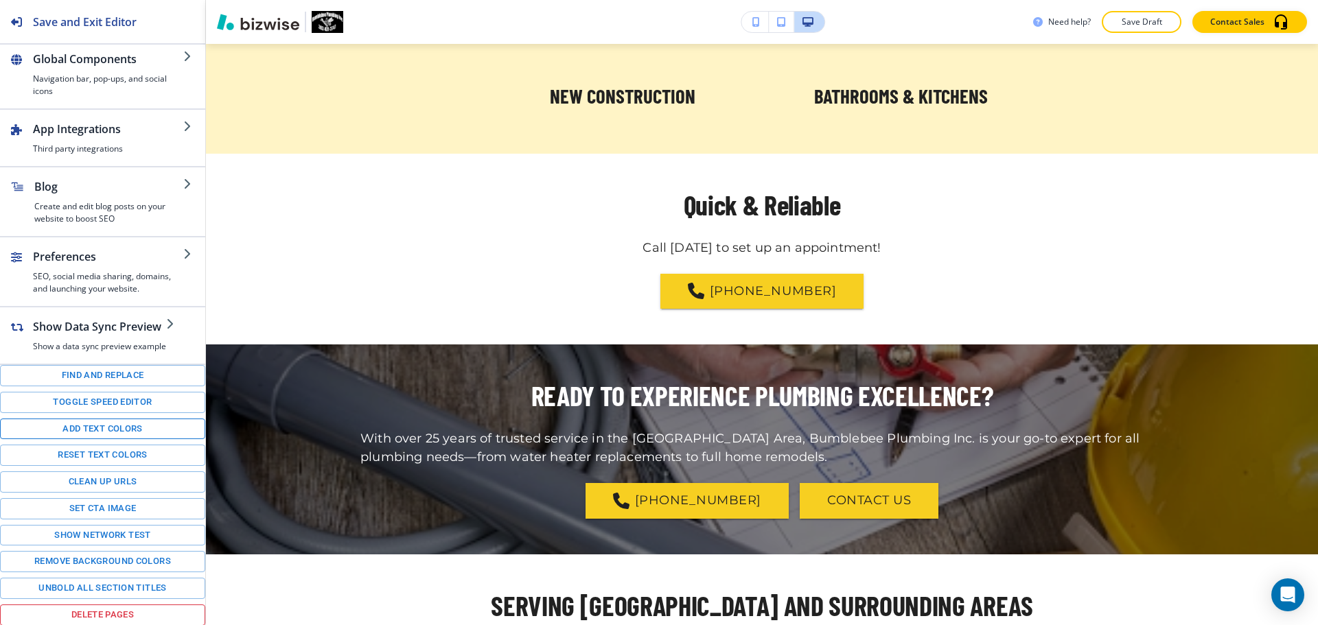
scroll to position [146, 0]
click at [115, 406] on button "Toggle speed editor" at bounding box center [102, 401] width 205 height 21
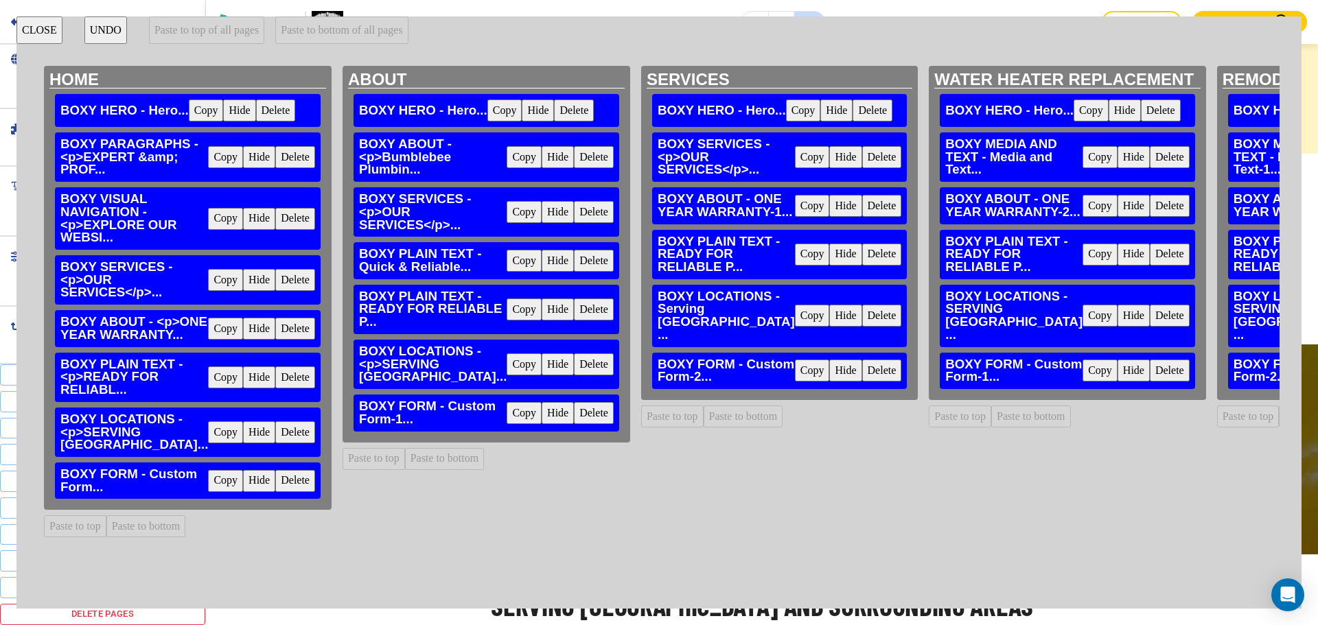
click at [507, 223] on button "Copy" at bounding box center [524, 212] width 35 height 22
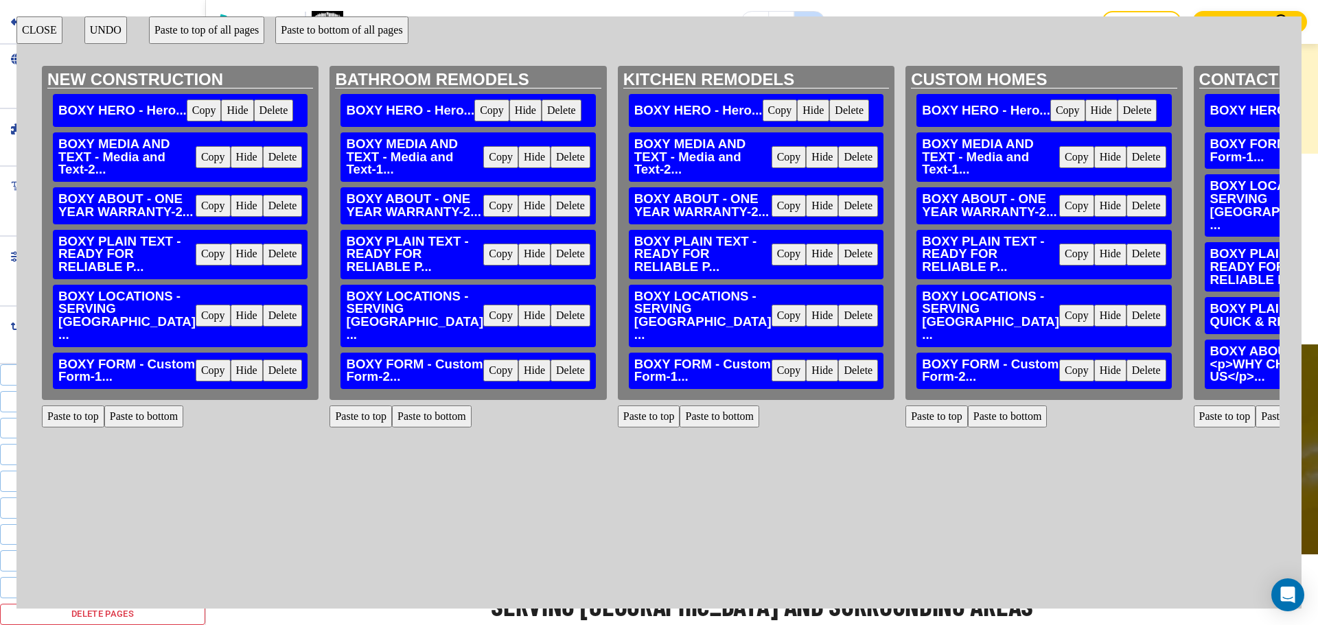
scroll to position [0, 1523]
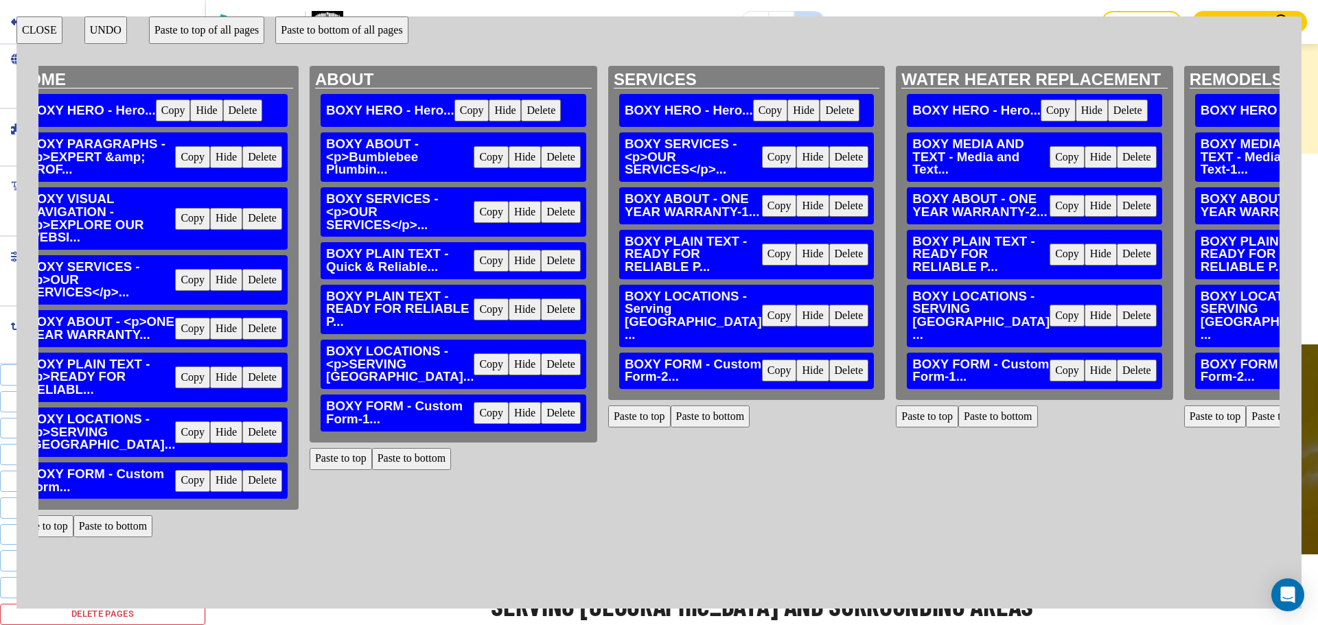
scroll to position [0, 0]
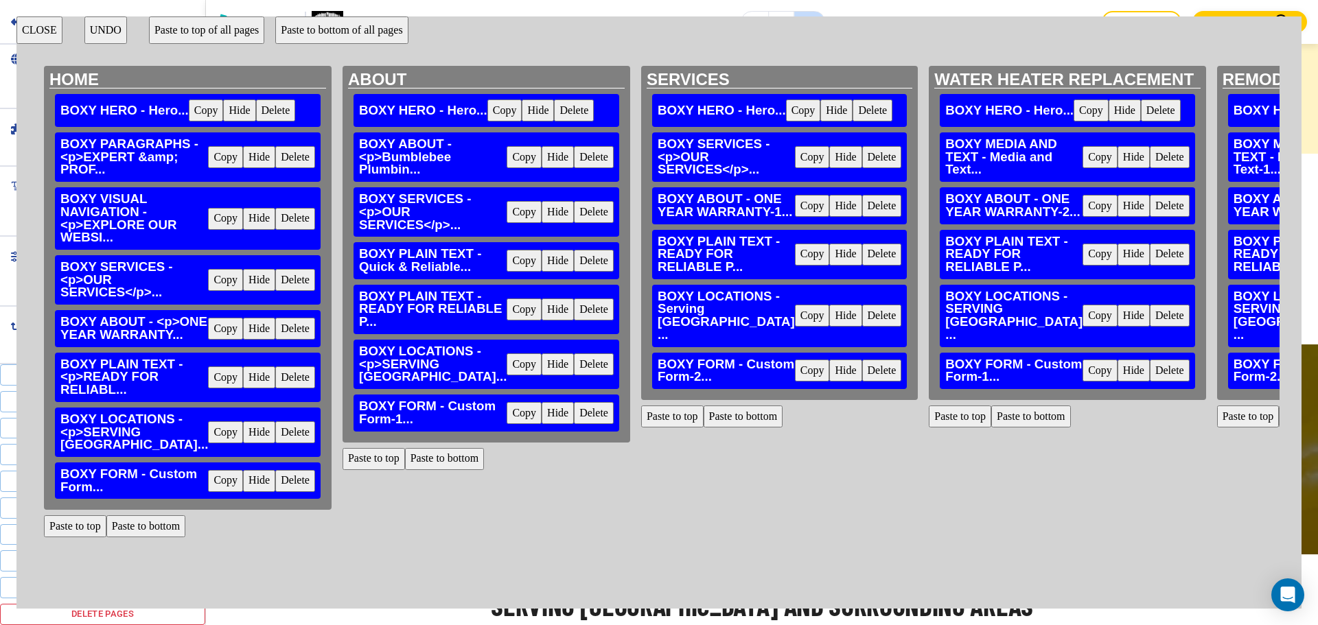
click at [507, 272] on button "Copy" at bounding box center [524, 261] width 35 height 22
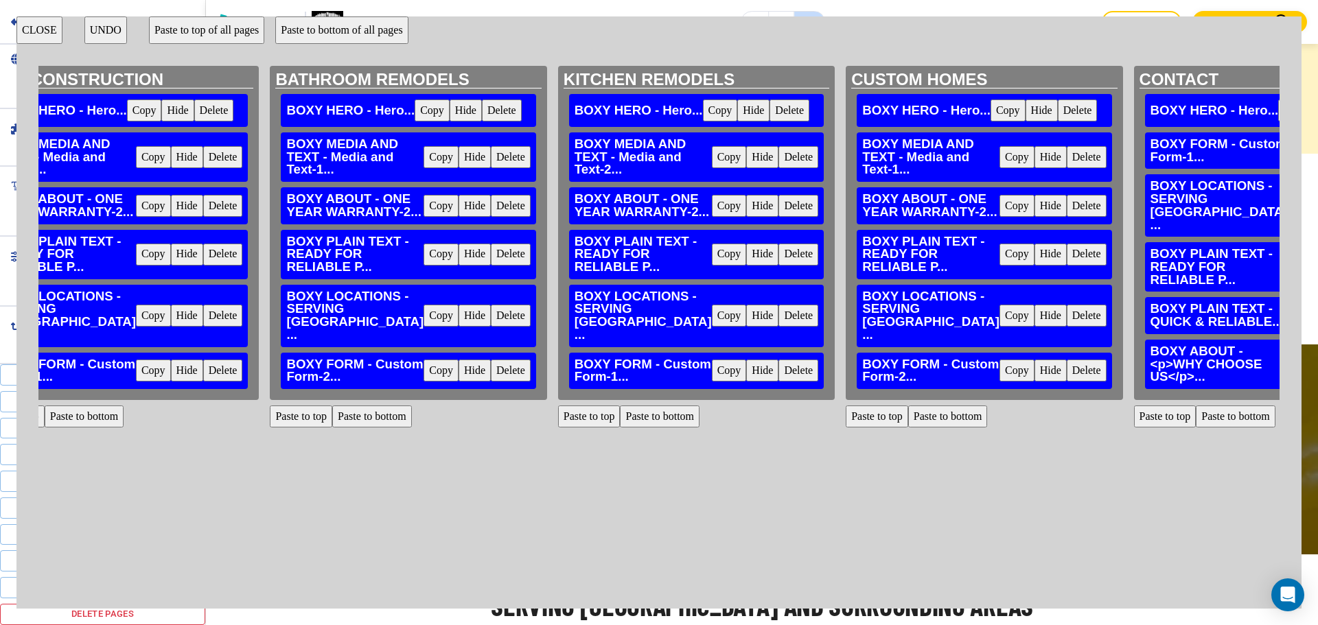
scroll to position [30, 1523]
click at [33, 32] on button "CLOSE" at bounding box center [39, 29] width 46 height 27
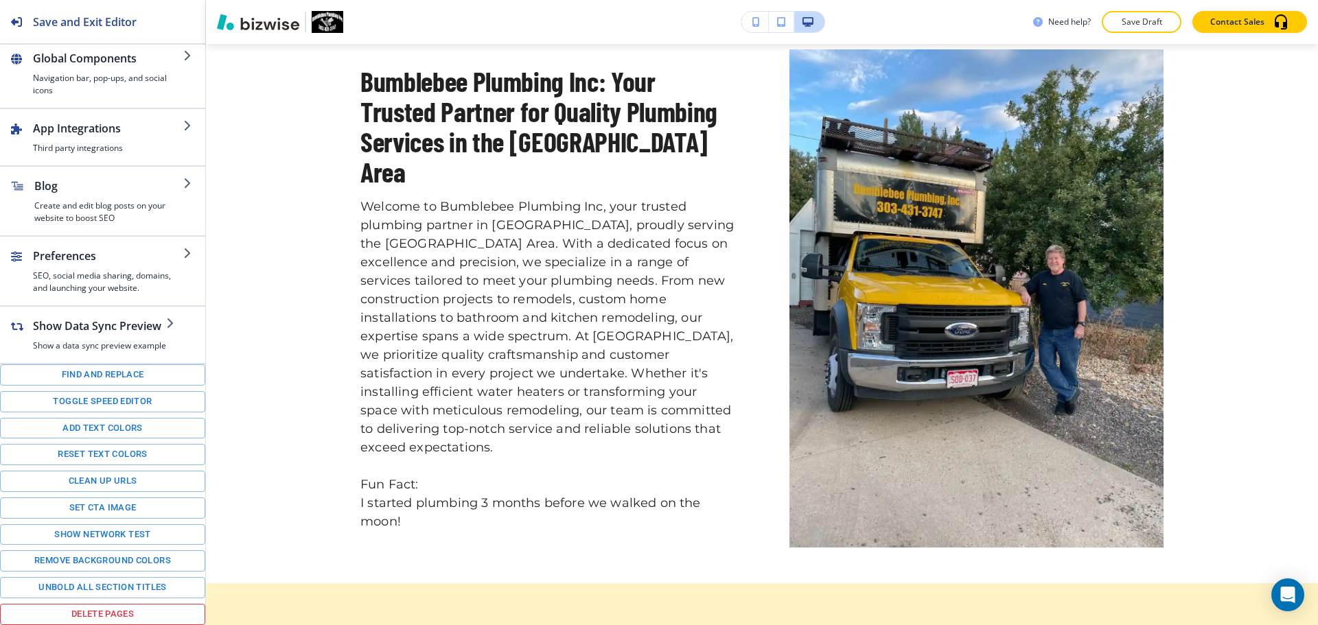
scroll to position [0, 0]
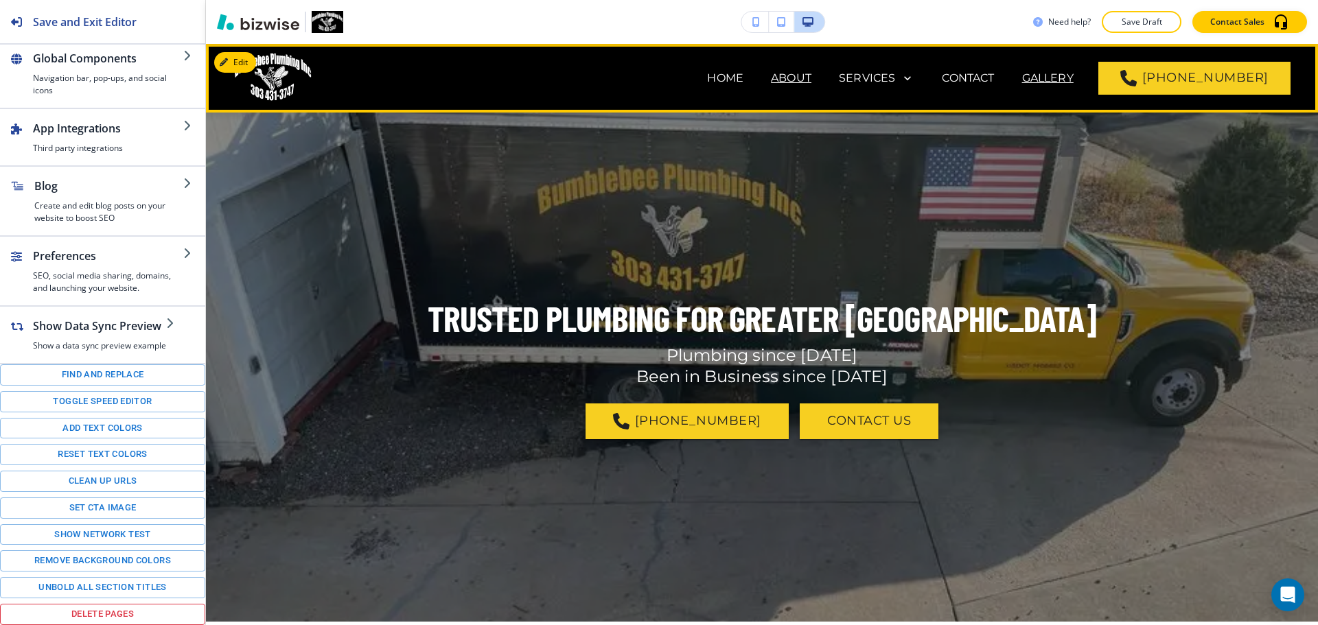
click at [1059, 76] on p "GALLERY" at bounding box center [1047, 78] width 51 height 16
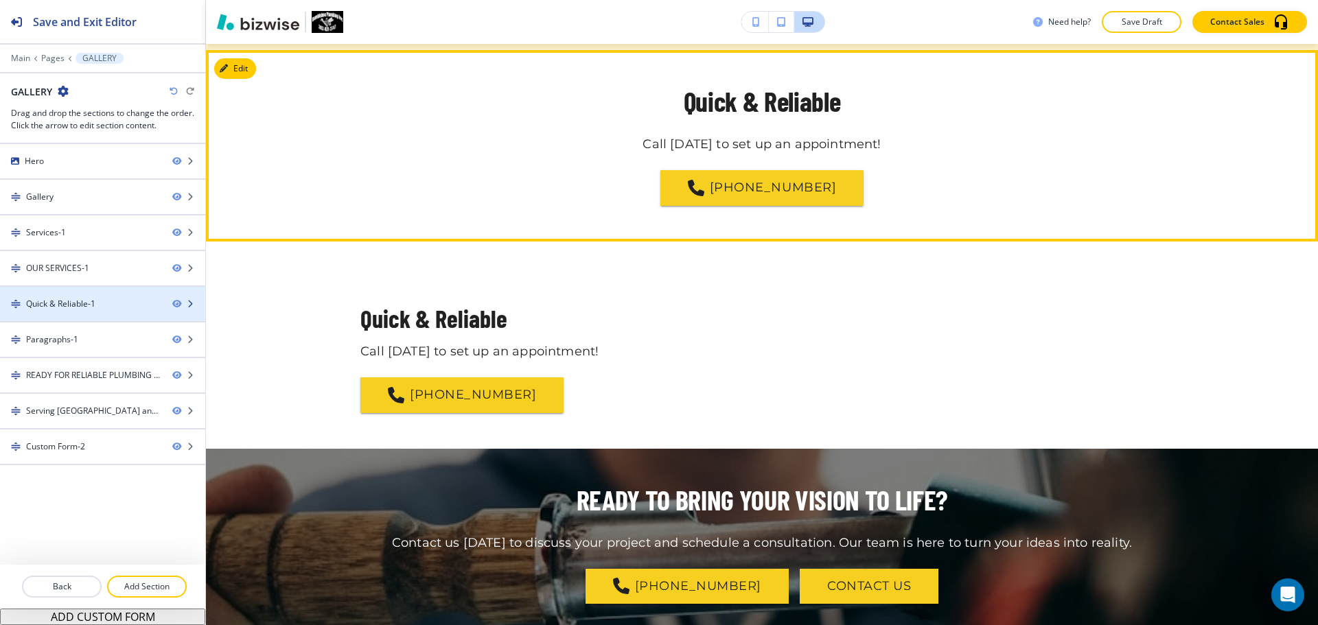
scroll to position [2669, 0]
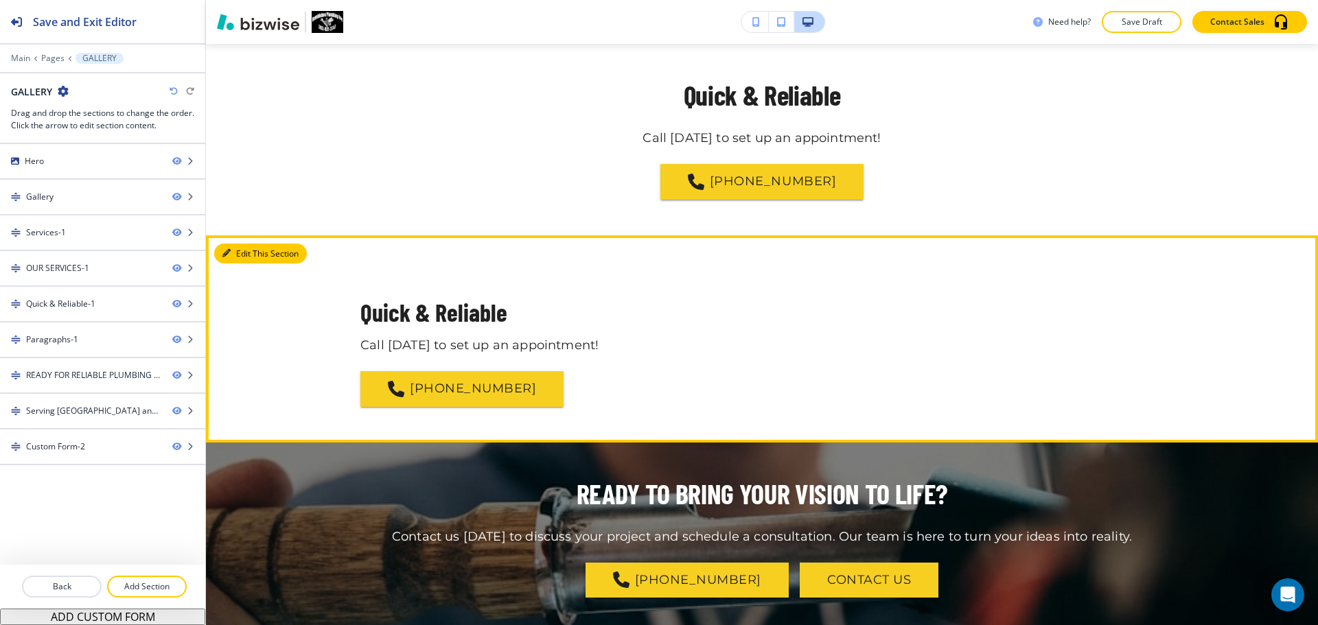
click at [240, 255] on button "Edit This Section" at bounding box center [260, 254] width 93 height 21
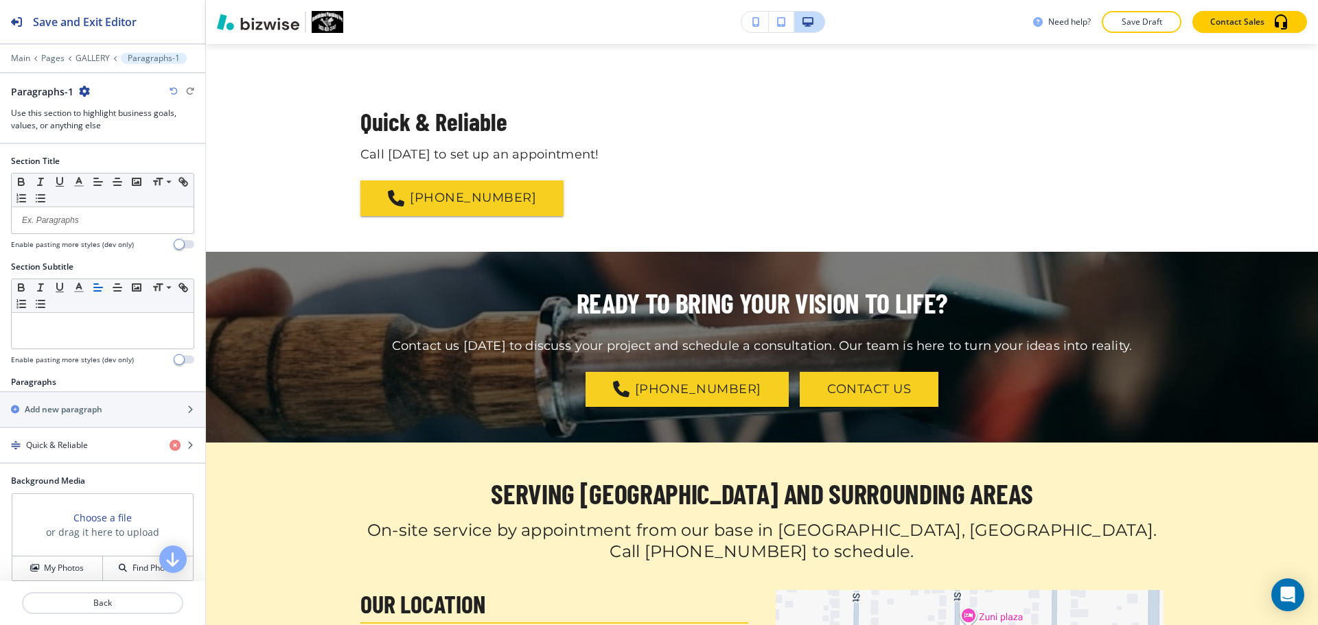
scroll to position [2861, 0]
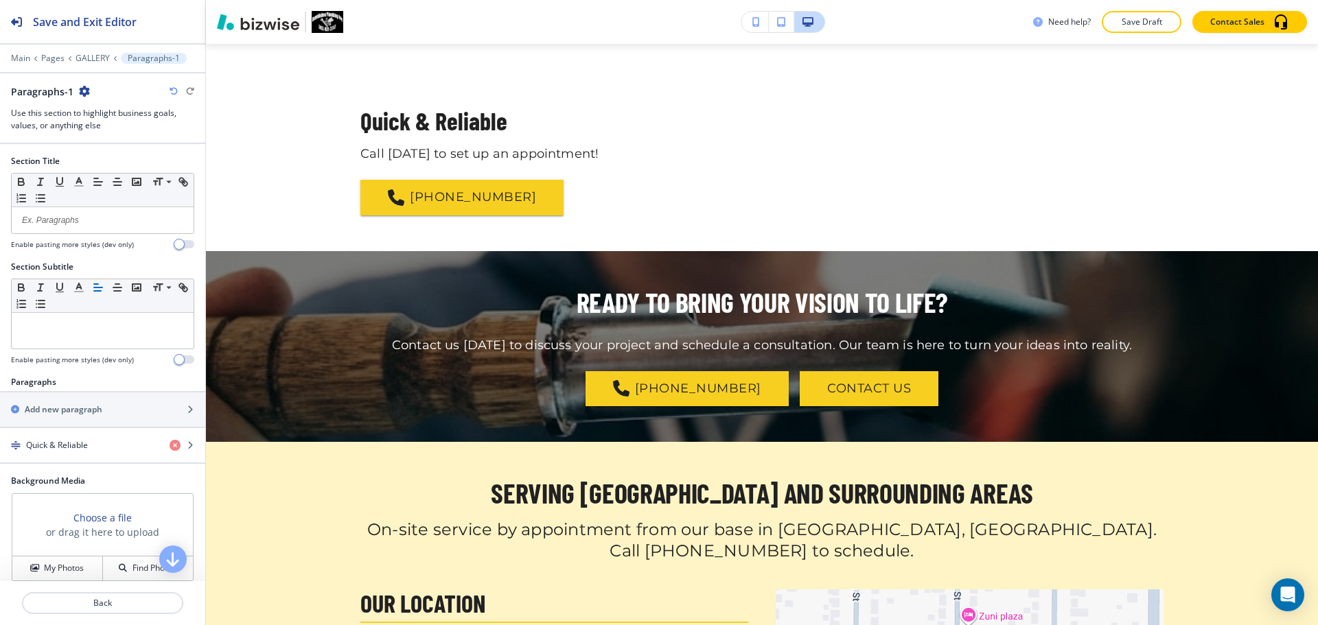
click at [86, 93] on icon "button" at bounding box center [84, 91] width 11 height 11
click at [156, 162] on p "Delete Section" at bounding box center [122, 163] width 70 height 12
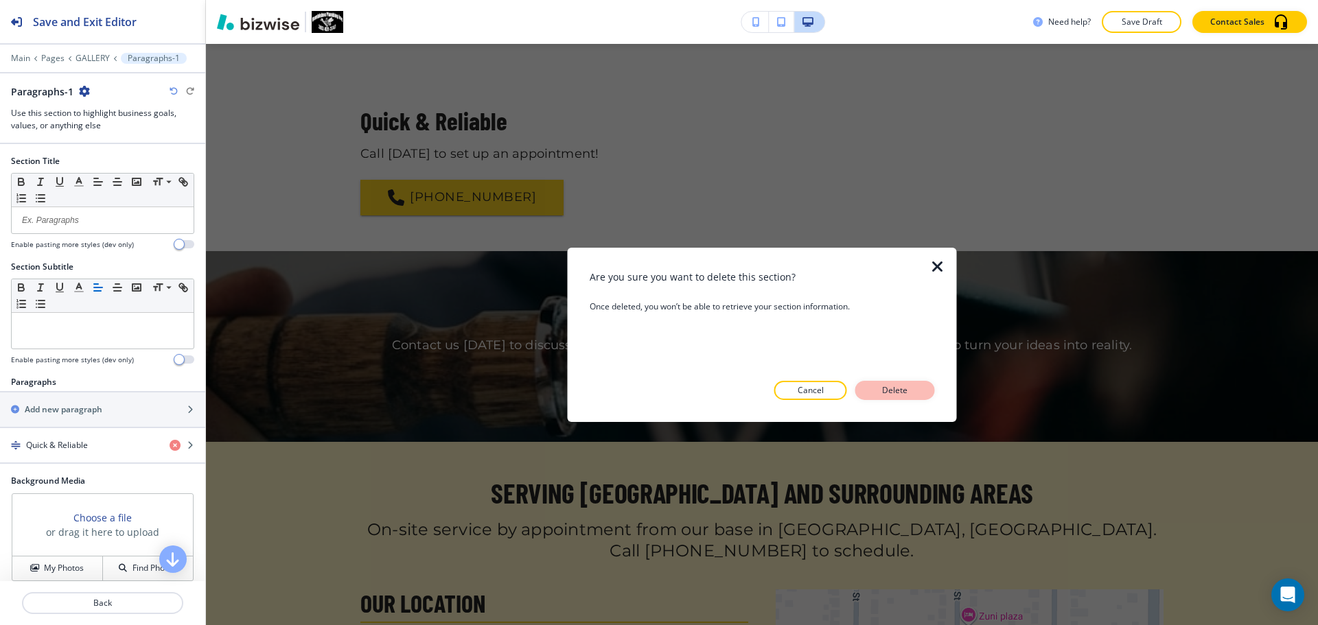
click at [881, 391] on p "Delete" at bounding box center [895, 390] width 33 height 12
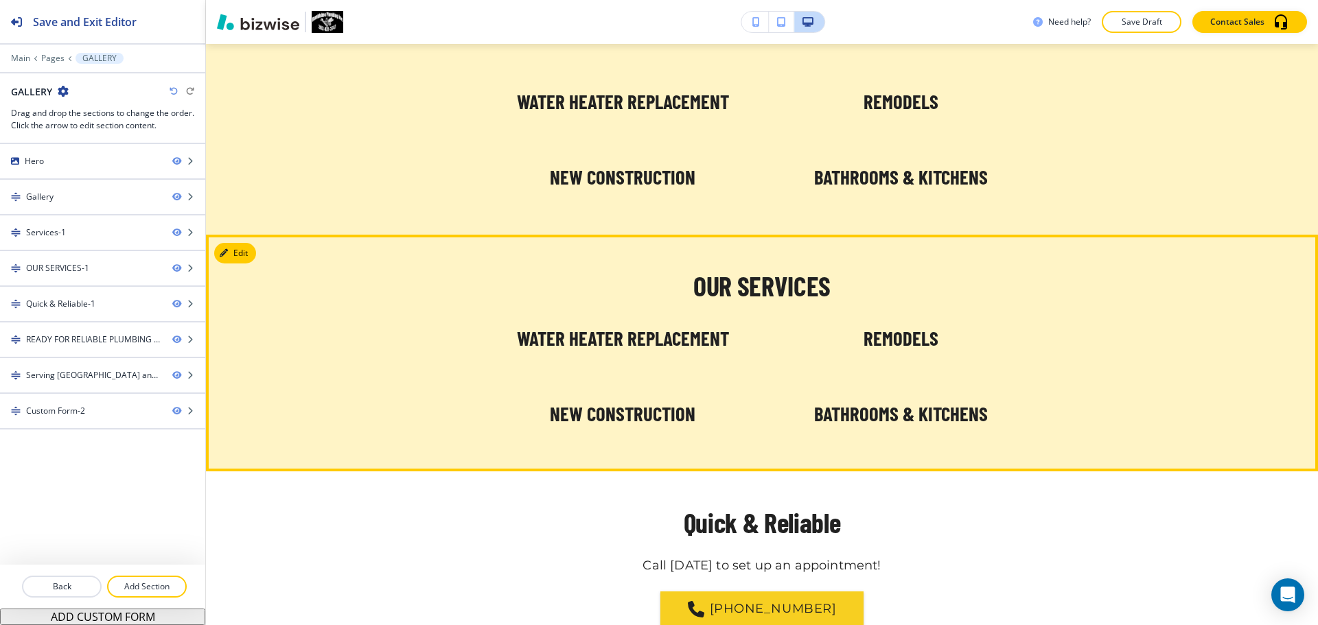
scroll to position [2036, 0]
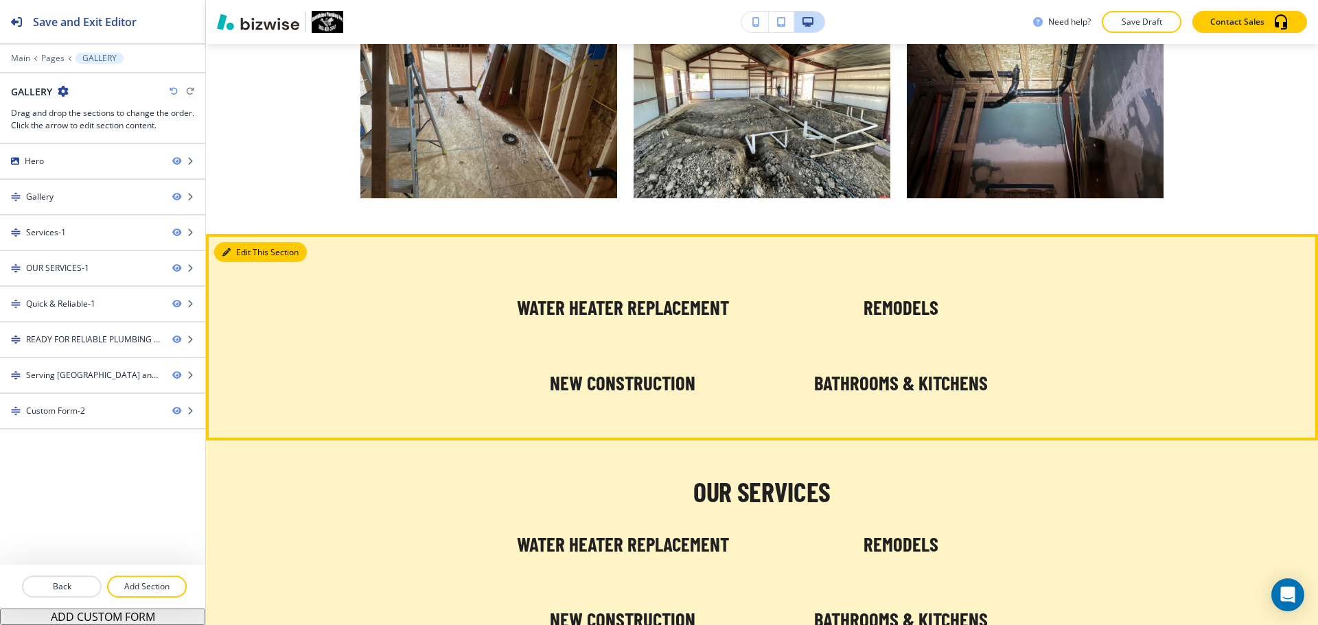
click at [246, 251] on button "Edit This Section" at bounding box center [260, 252] width 93 height 21
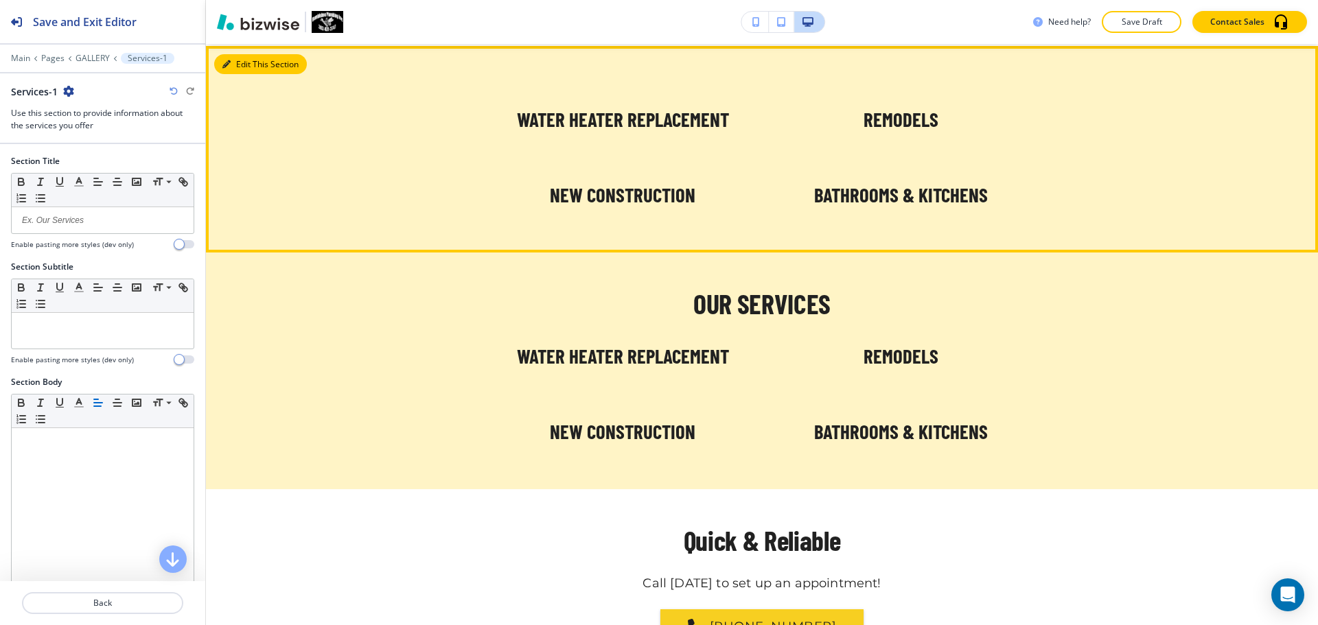
scroll to position [2226, 0]
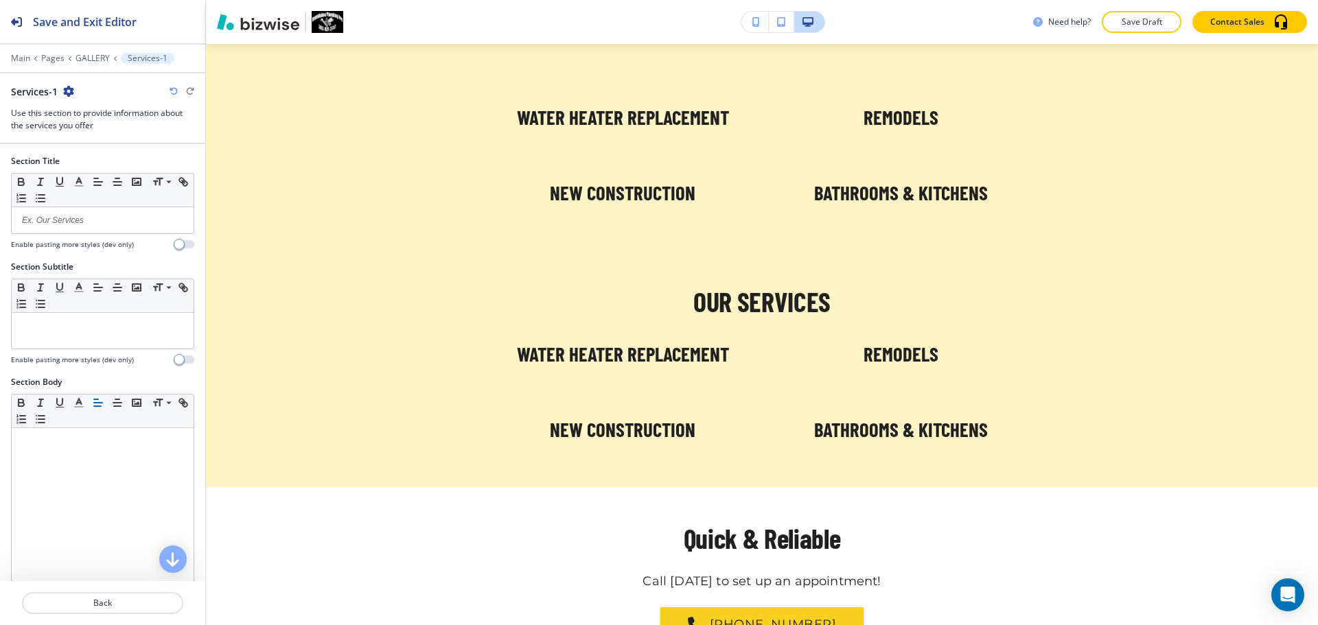
click at [66, 90] on icon "button" at bounding box center [68, 91] width 11 height 11
click at [117, 156] on button "Delete Section" at bounding box center [107, 163] width 88 height 25
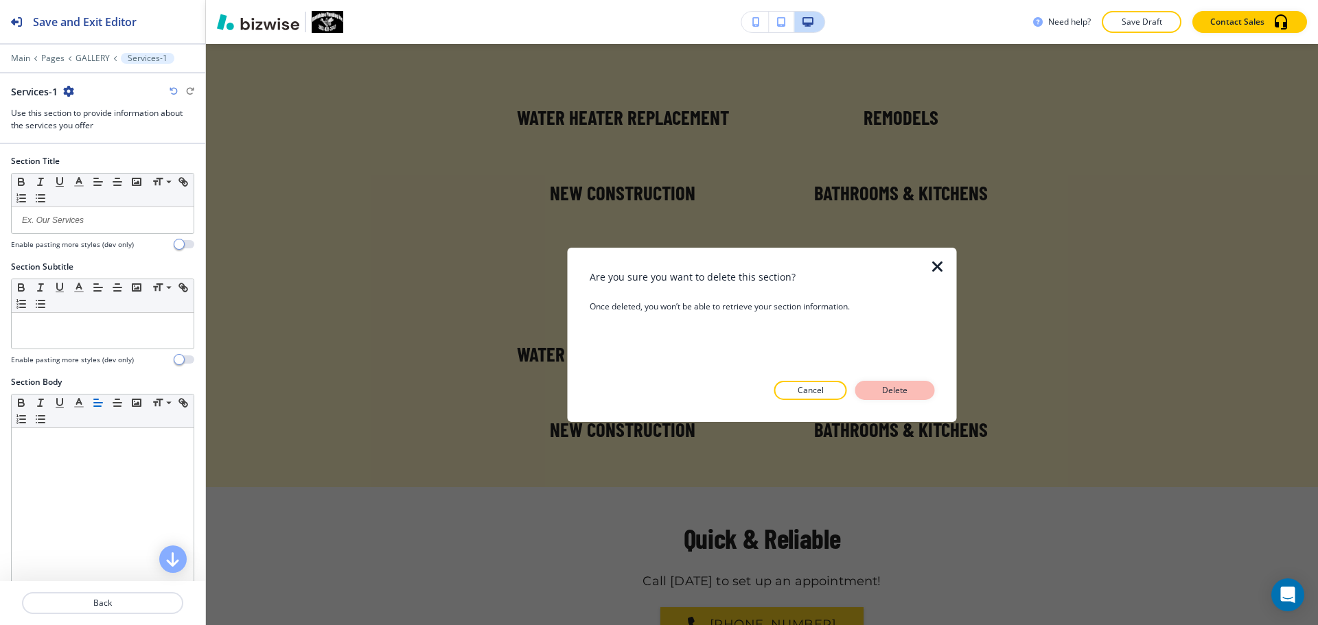
click at [894, 395] on p "Delete" at bounding box center [895, 390] width 33 height 12
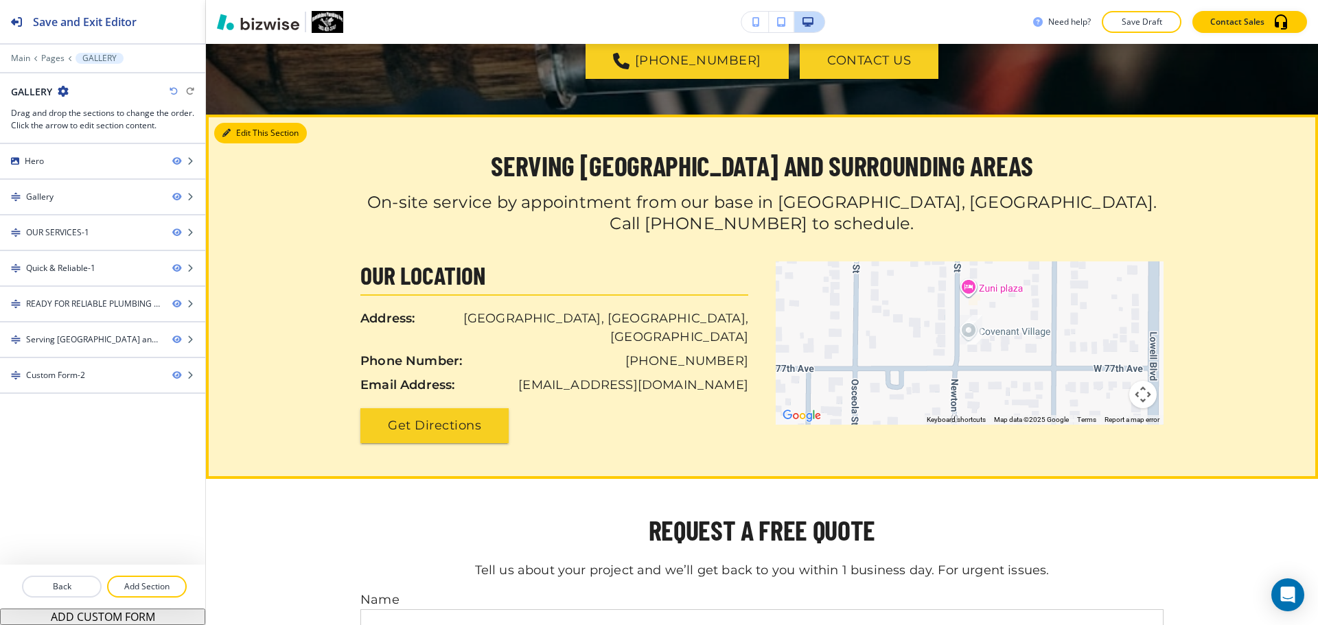
click at [242, 133] on button "Edit This Section" at bounding box center [260, 133] width 93 height 21
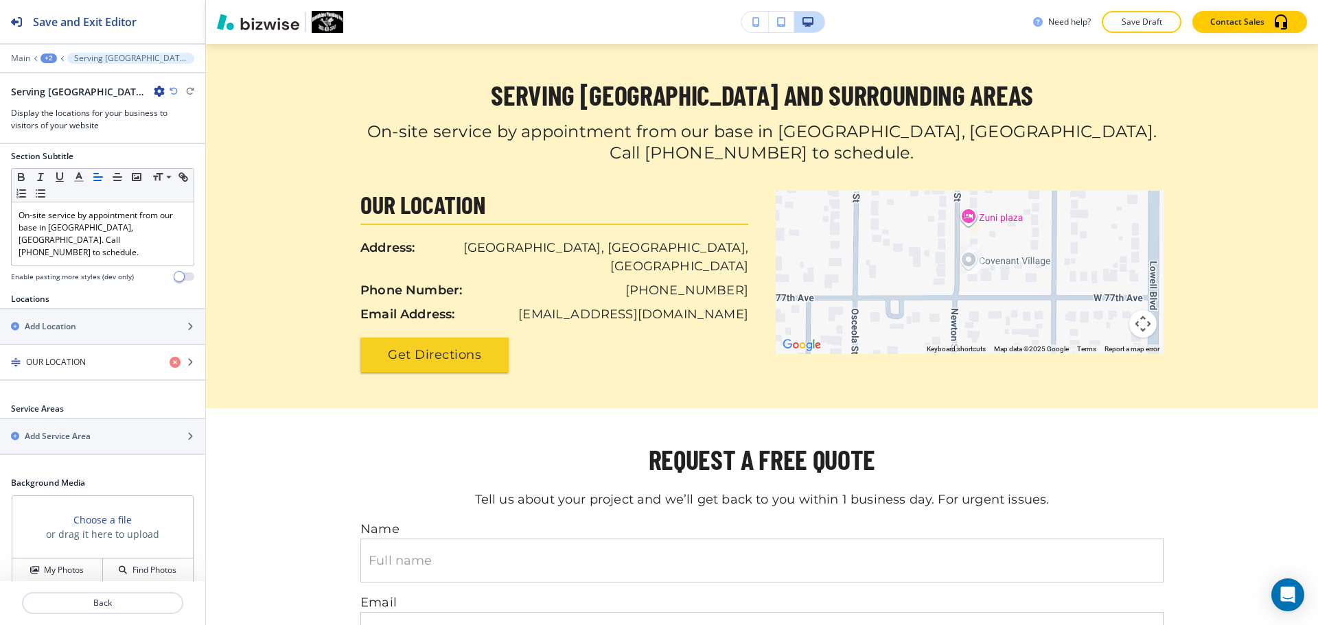
scroll to position [253, 0]
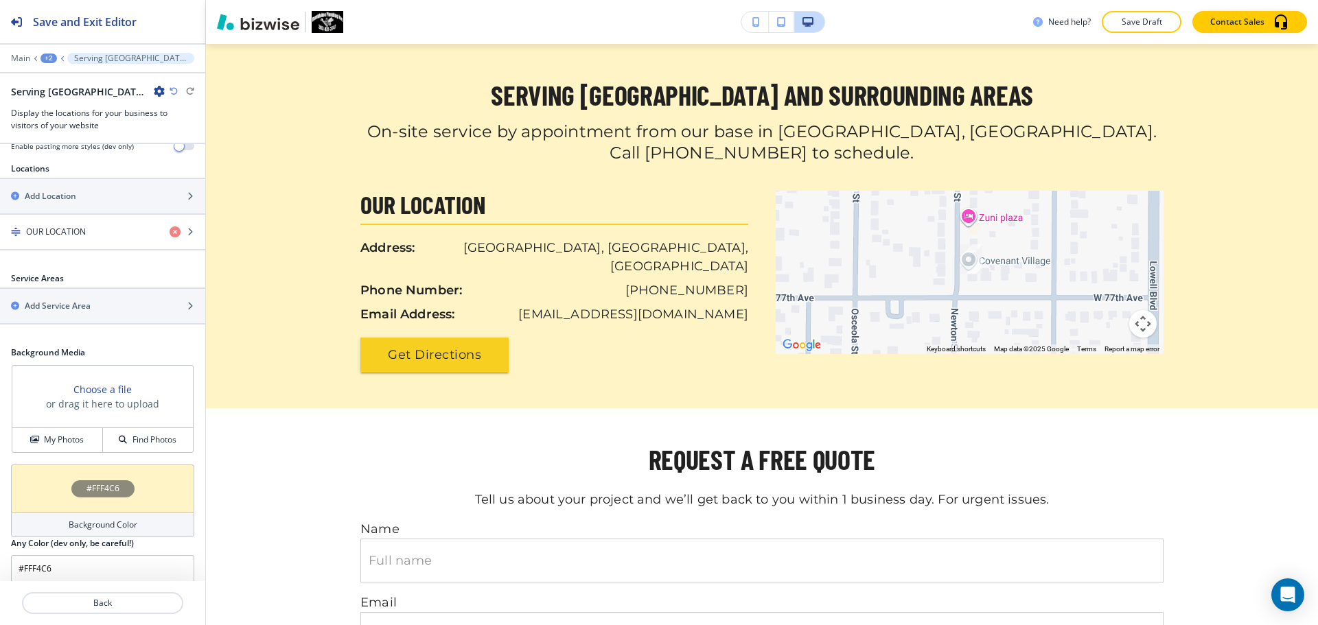
click at [78, 519] on h4 "Background Color" at bounding box center [103, 525] width 69 height 12
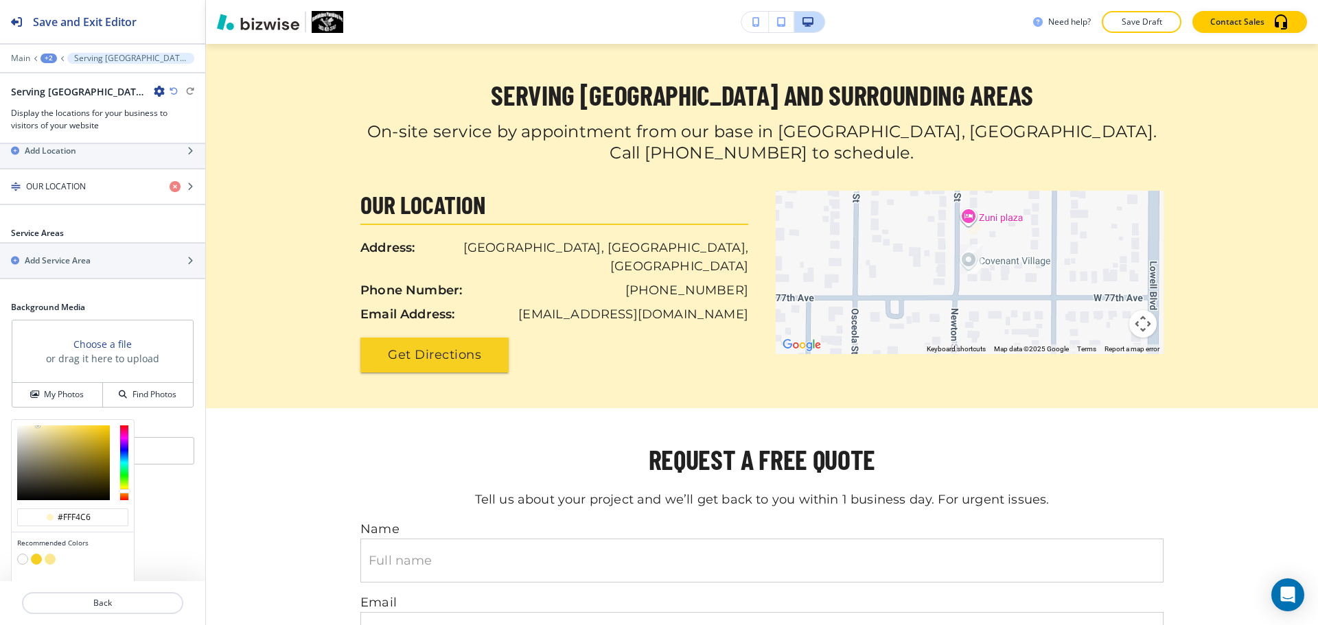
scroll to position [319, 0]
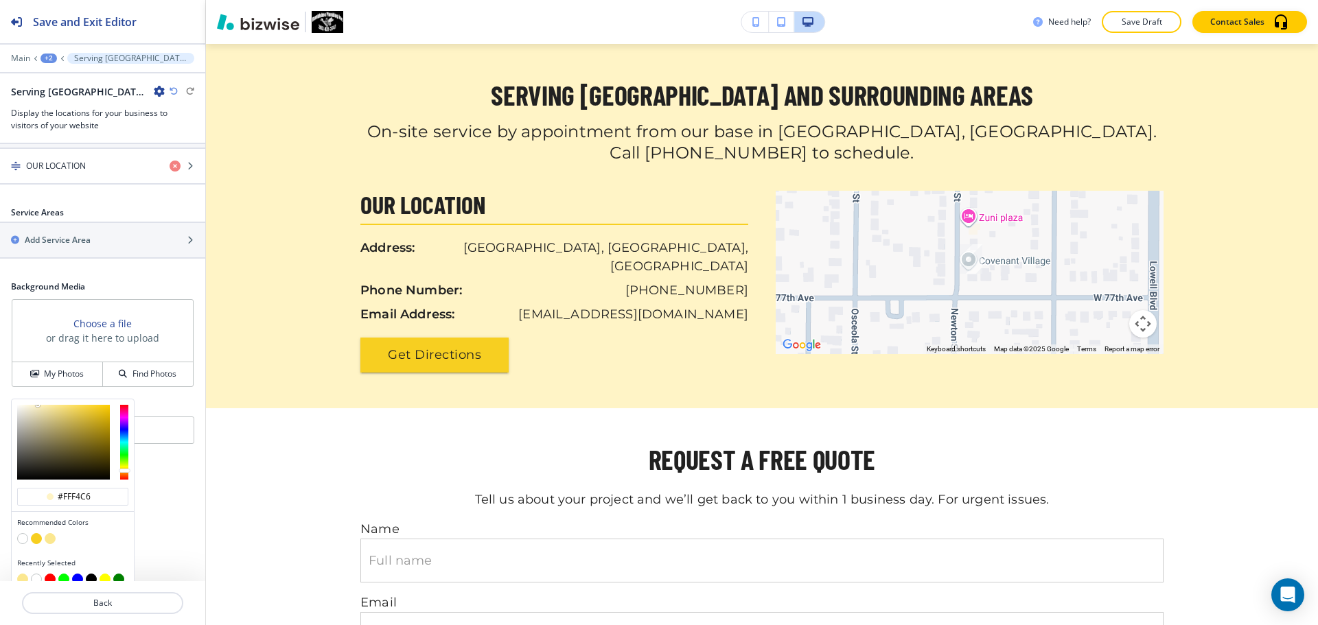
click at [24, 533] on button "button" at bounding box center [22, 538] width 11 height 11
type input "#FFFFFF"
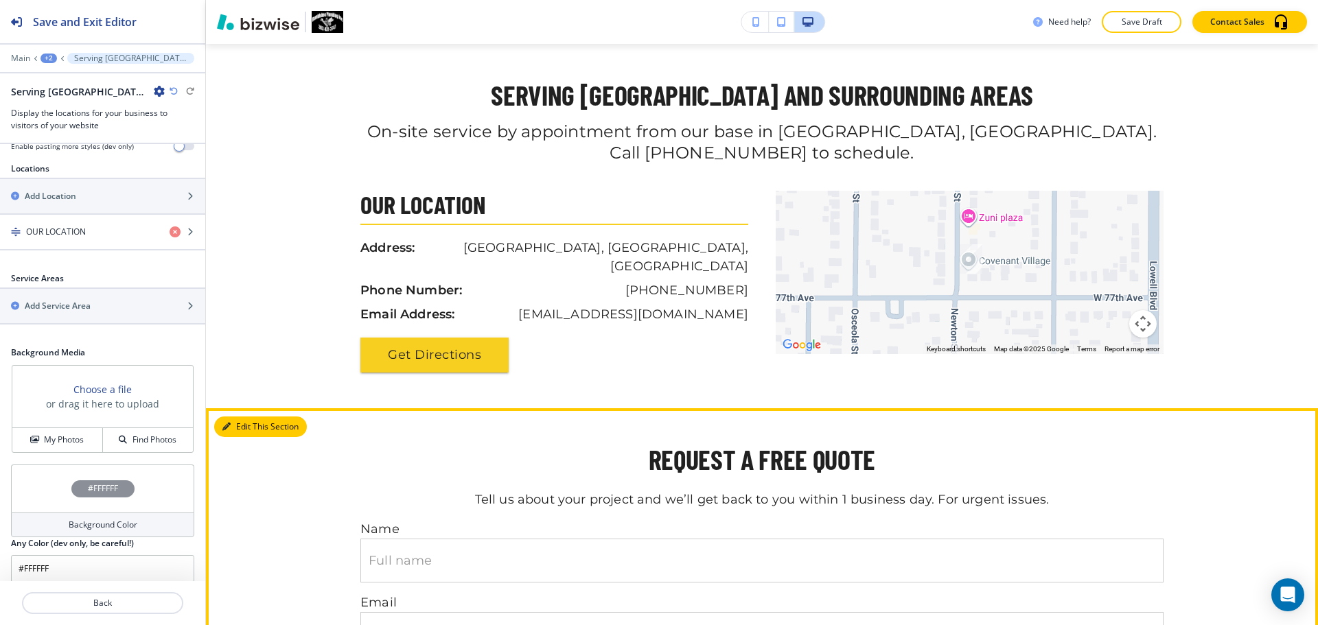
click at [232, 417] on button "Edit This Section" at bounding box center [260, 427] width 93 height 21
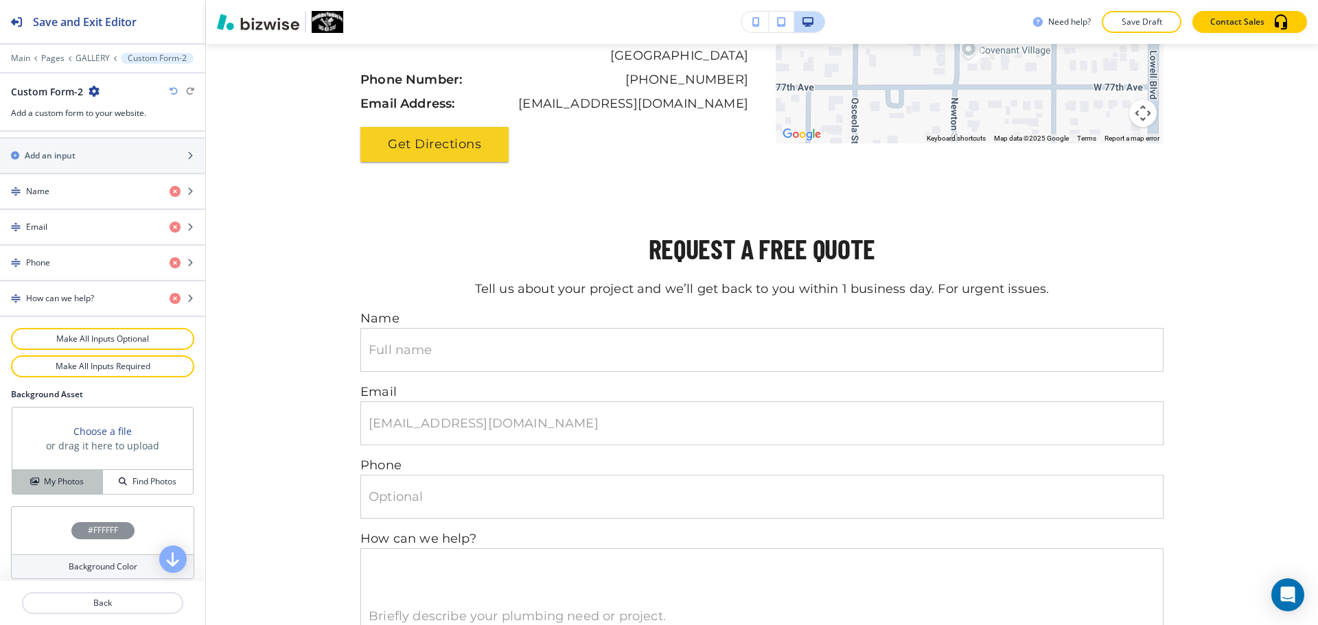
scroll to position [644, 0]
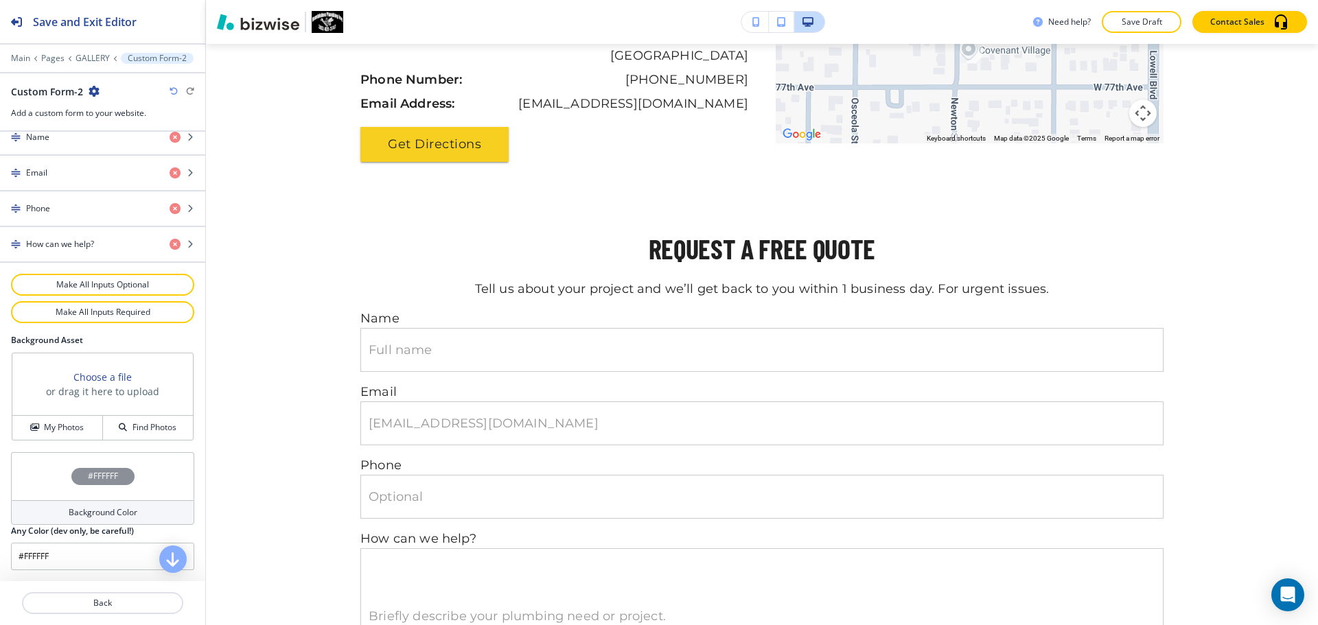
click at [94, 507] on h4 "Background Color" at bounding box center [103, 513] width 69 height 12
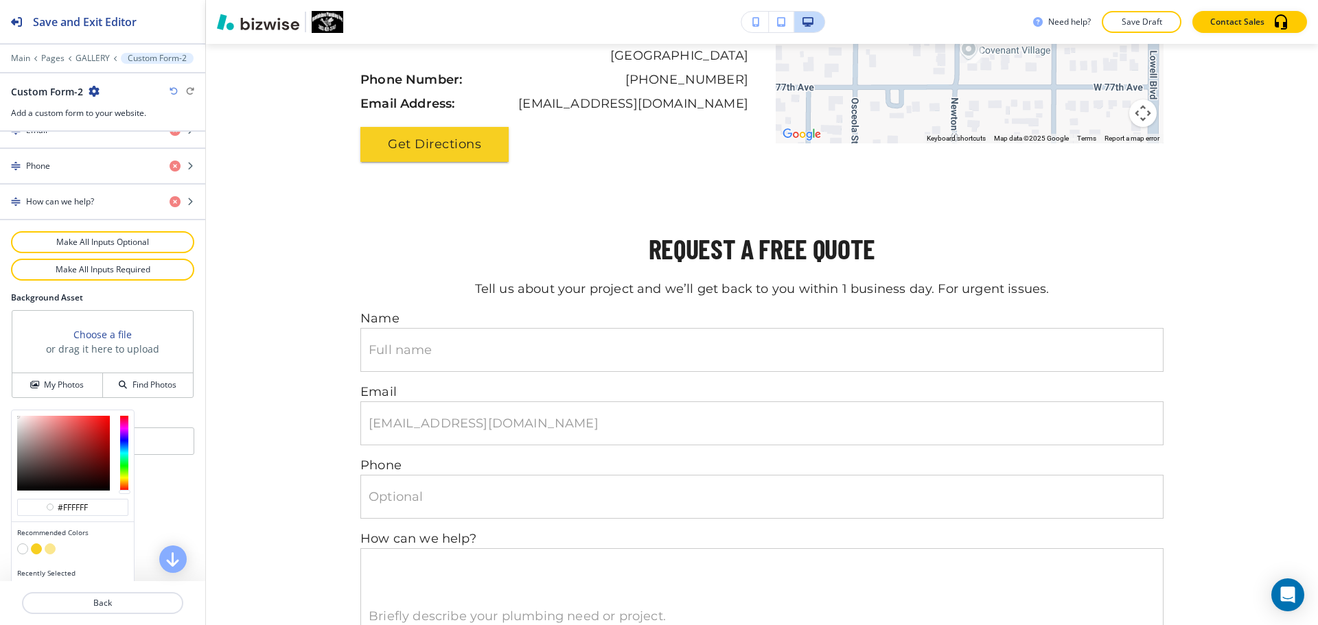
scroll to position [709, 0]
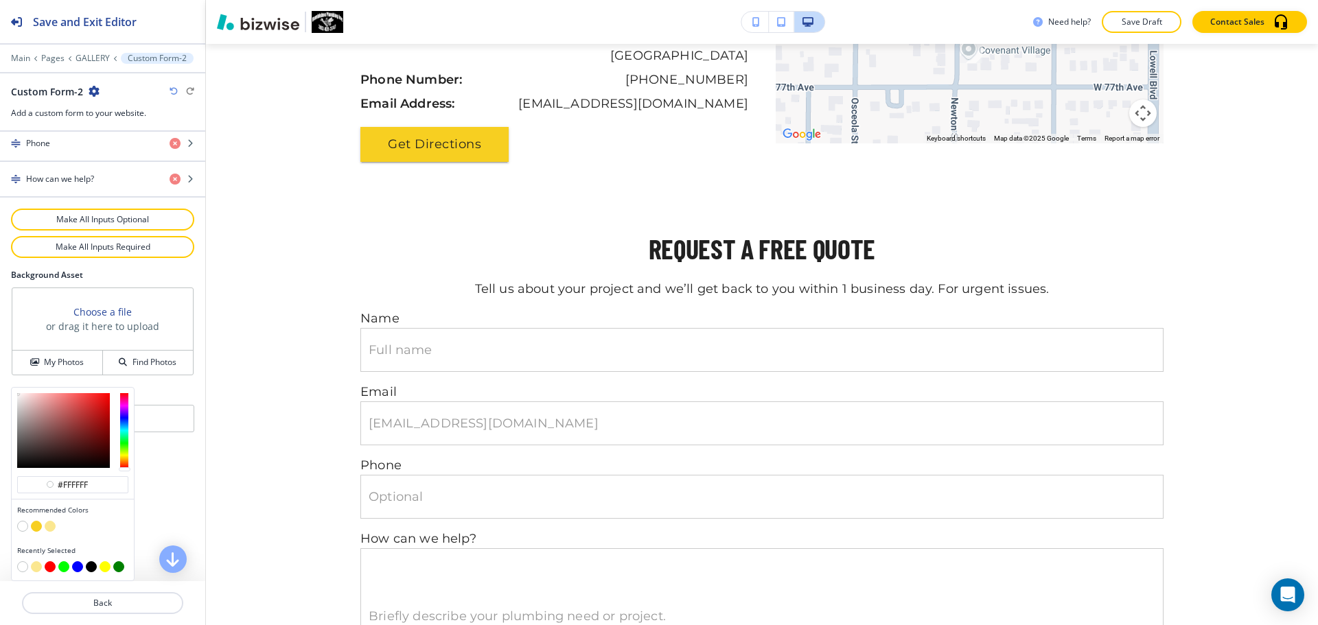
click at [49, 529] on button "button" at bounding box center [50, 526] width 11 height 11
type input "#fbe790"
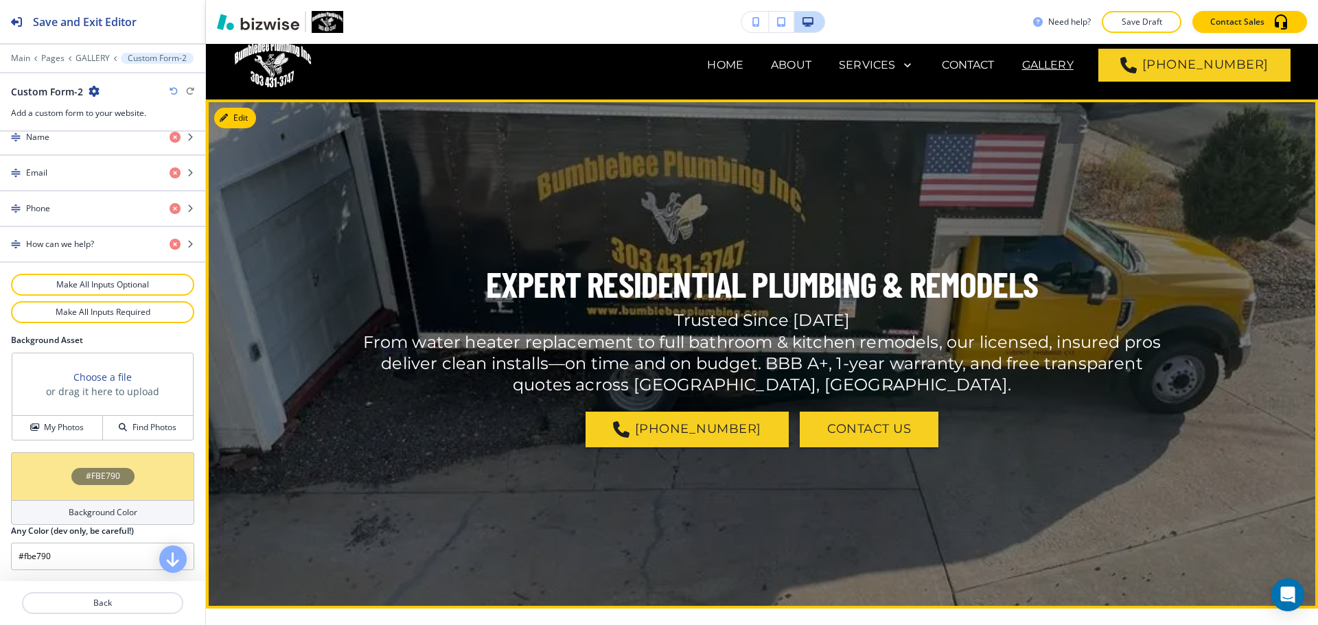
scroll to position [0, 0]
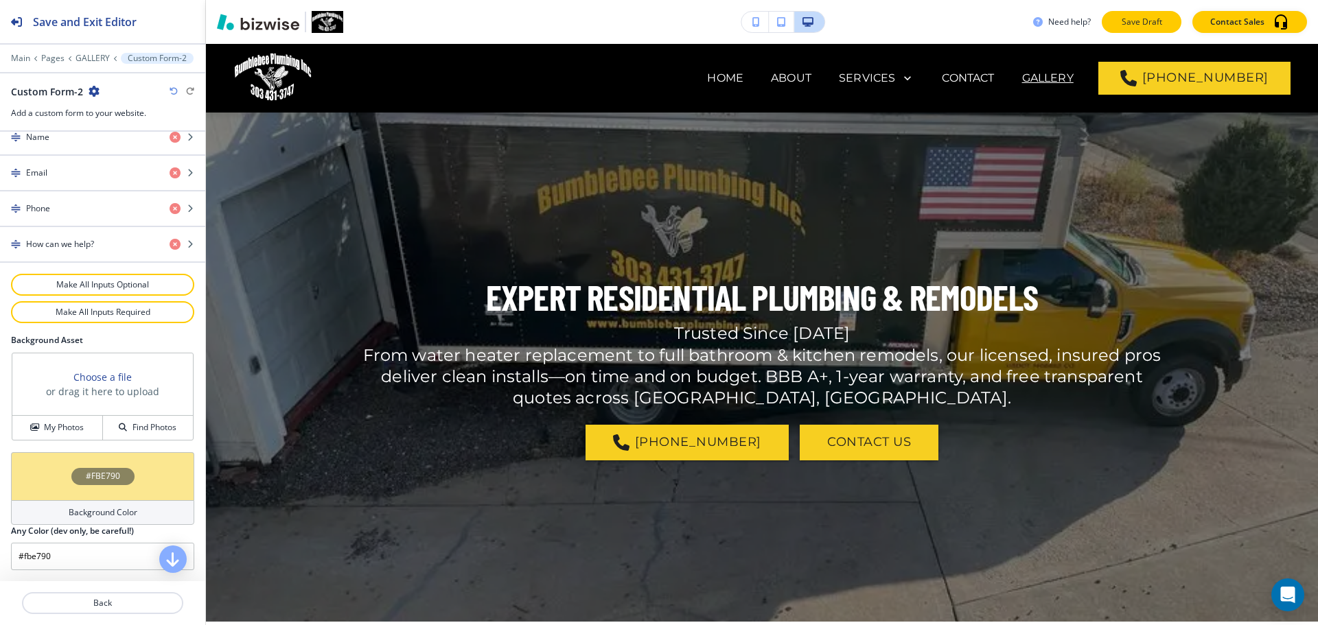
click at [1148, 22] on p "Save Draft" at bounding box center [1142, 22] width 44 height 12
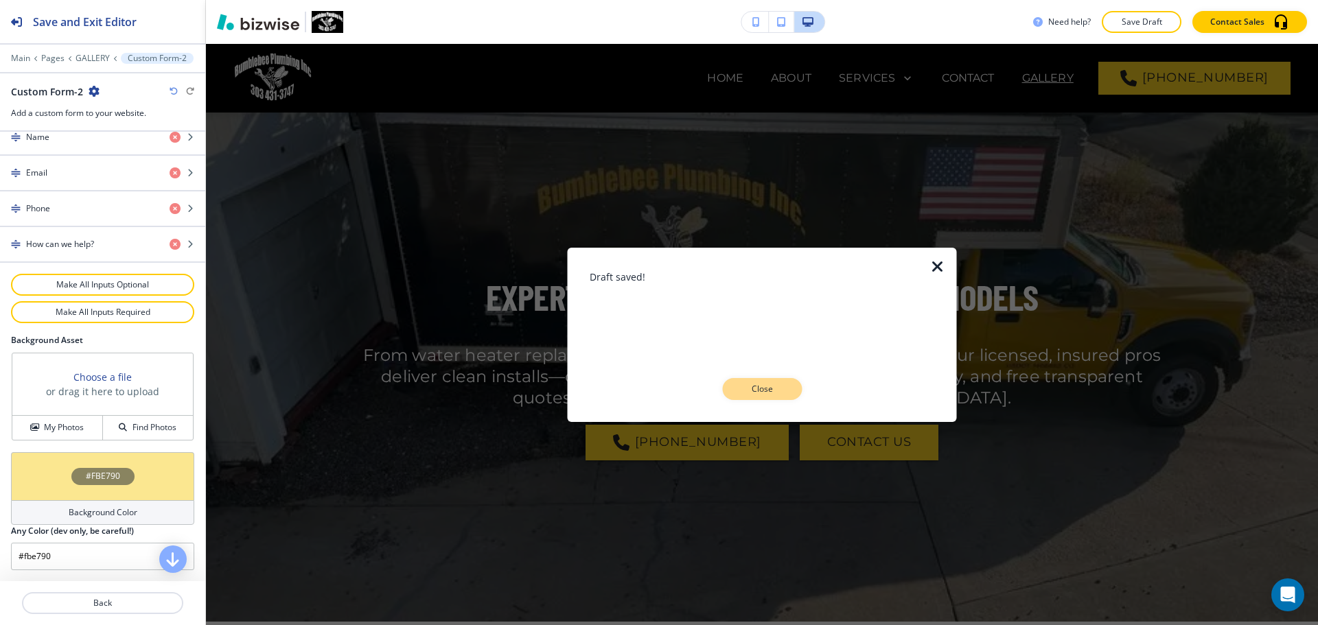
click at [769, 397] on button "Close" at bounding box center [762, 389] width 80 height 22
